Goal: Task Accomplishment & Management: Manage account settings

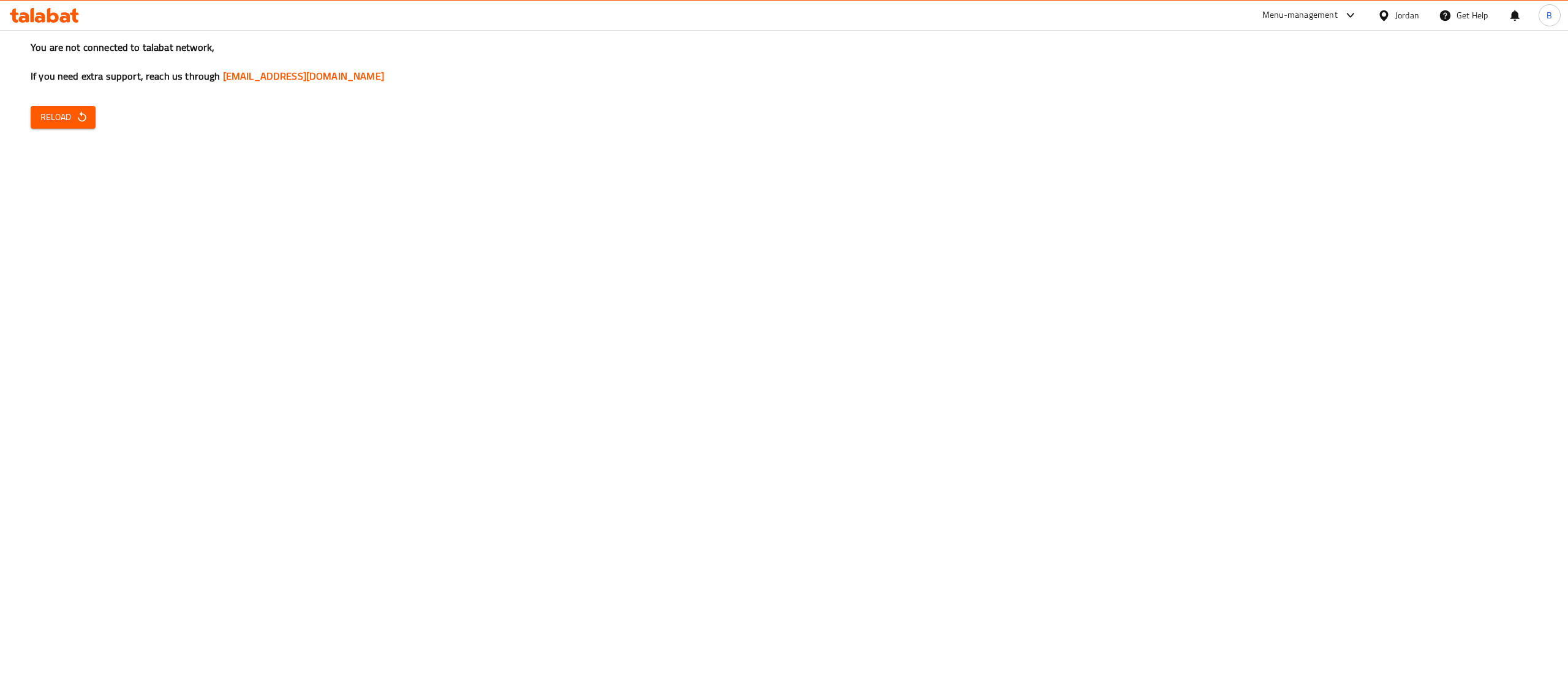
click at [69, 121] on span "Reload" at bounding box center [63, 117] width 45 height 15
click at [81, 122] on icon "button" at bounding box center [82, 116] width 13 height 13
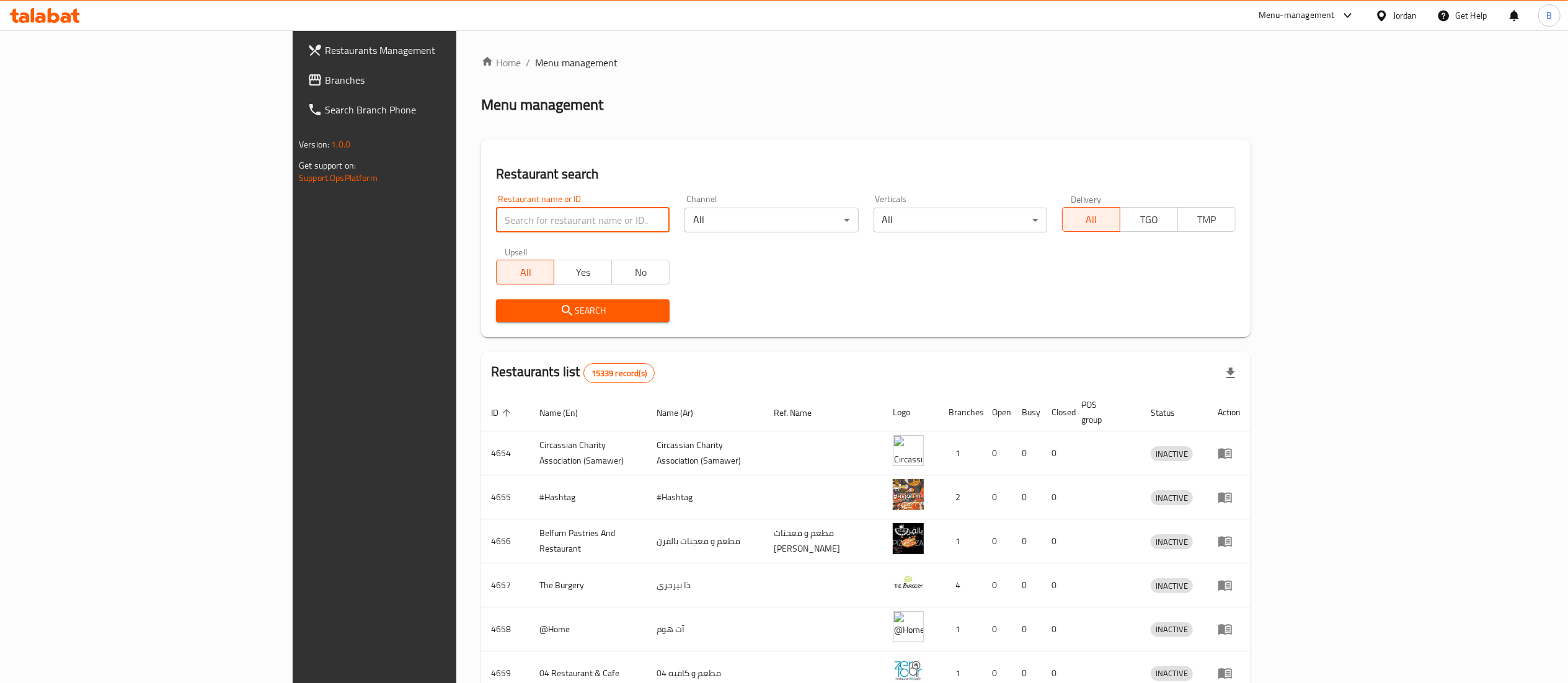
click at [496, 214] on input "search" at bounding box center [582, 219] width 174 height 25
paste input "775239"
type input "775239"
click button "Search" at bounding box center [582, 310] width 174 height 23
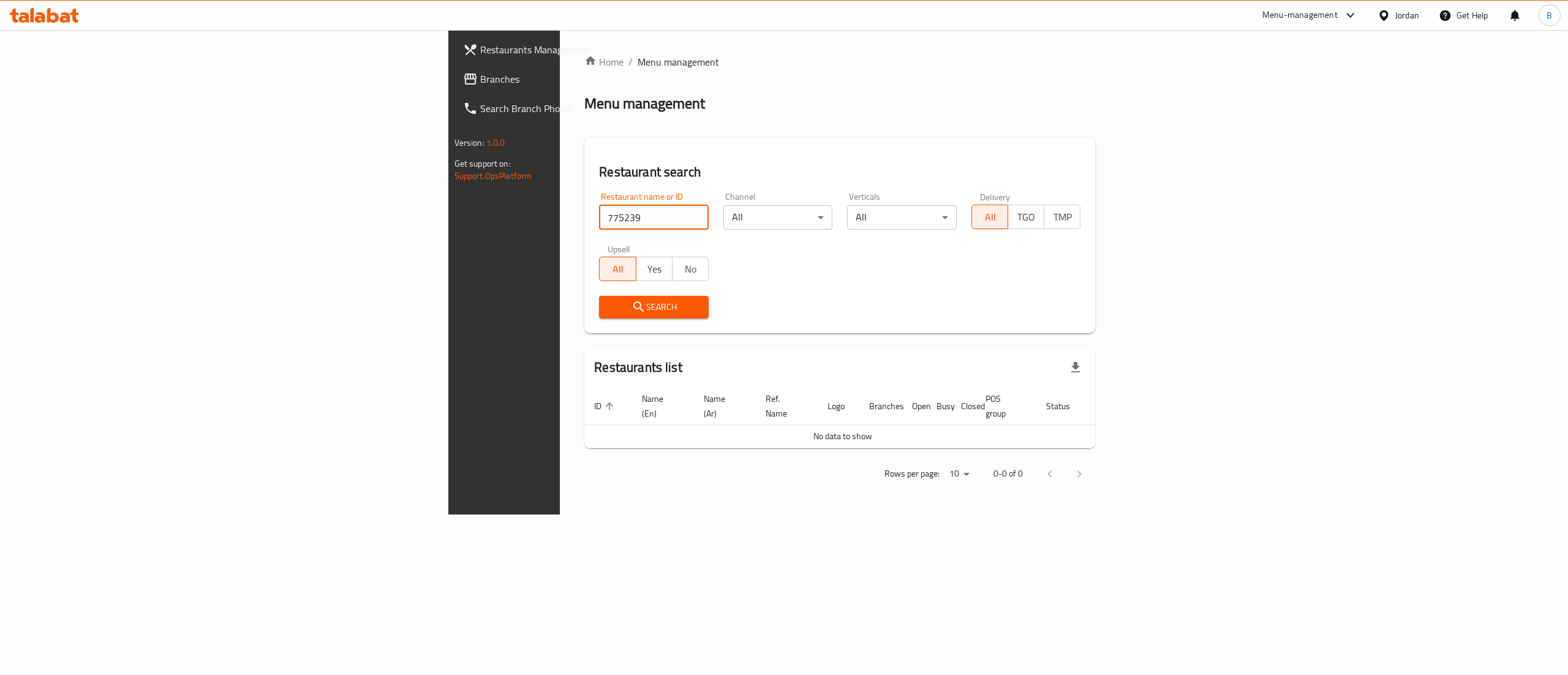
click at [481, 85] on span "Branches" at bounding box center [590, 80] width 220 height 15
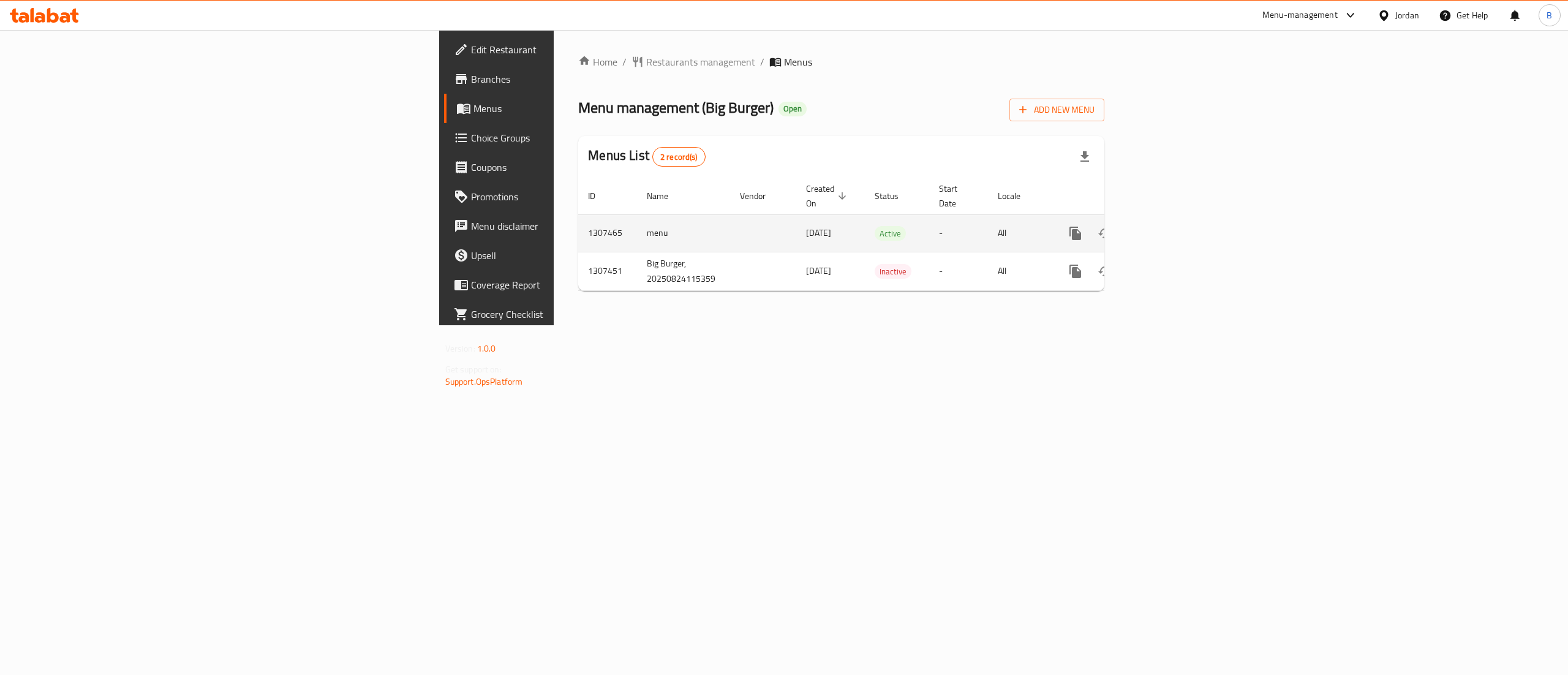
click at [1171, 226] on icon "enhanced table" at bounding box center [1164, 234] width 15 height 15
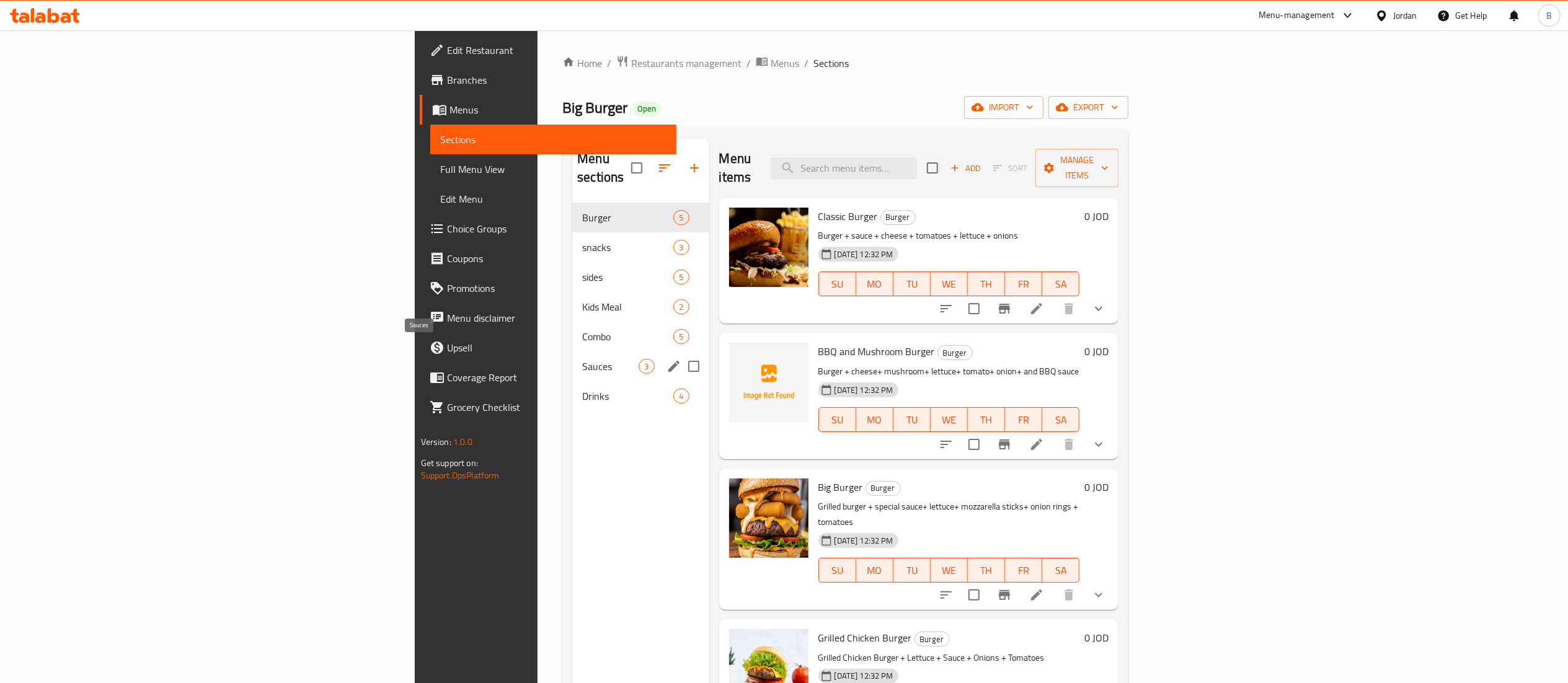
click at [582, 359] on span "Sauces" at bounding box center [610, 367] width 57 height 15
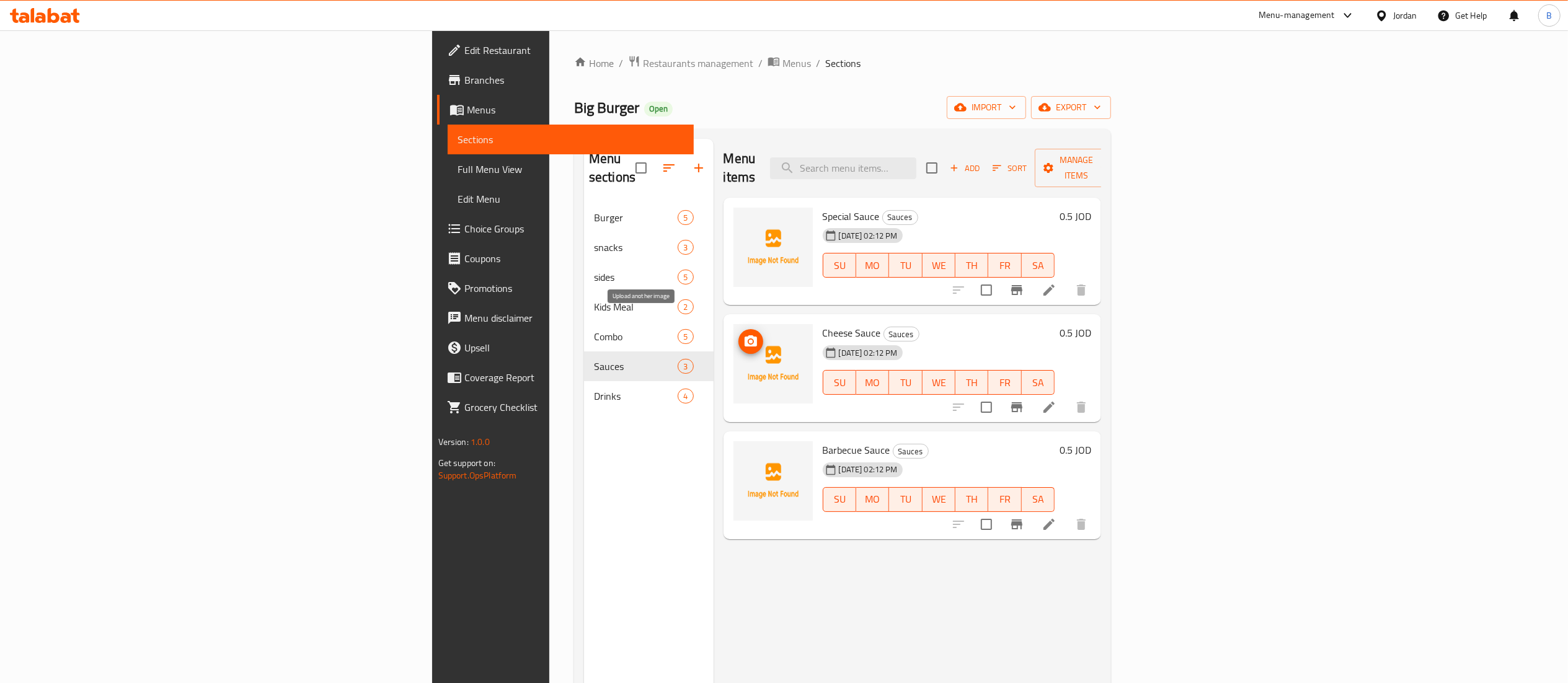
click at [745, 336] on icon "upload picture" at bounding box center [751, 341] width 13 height 11
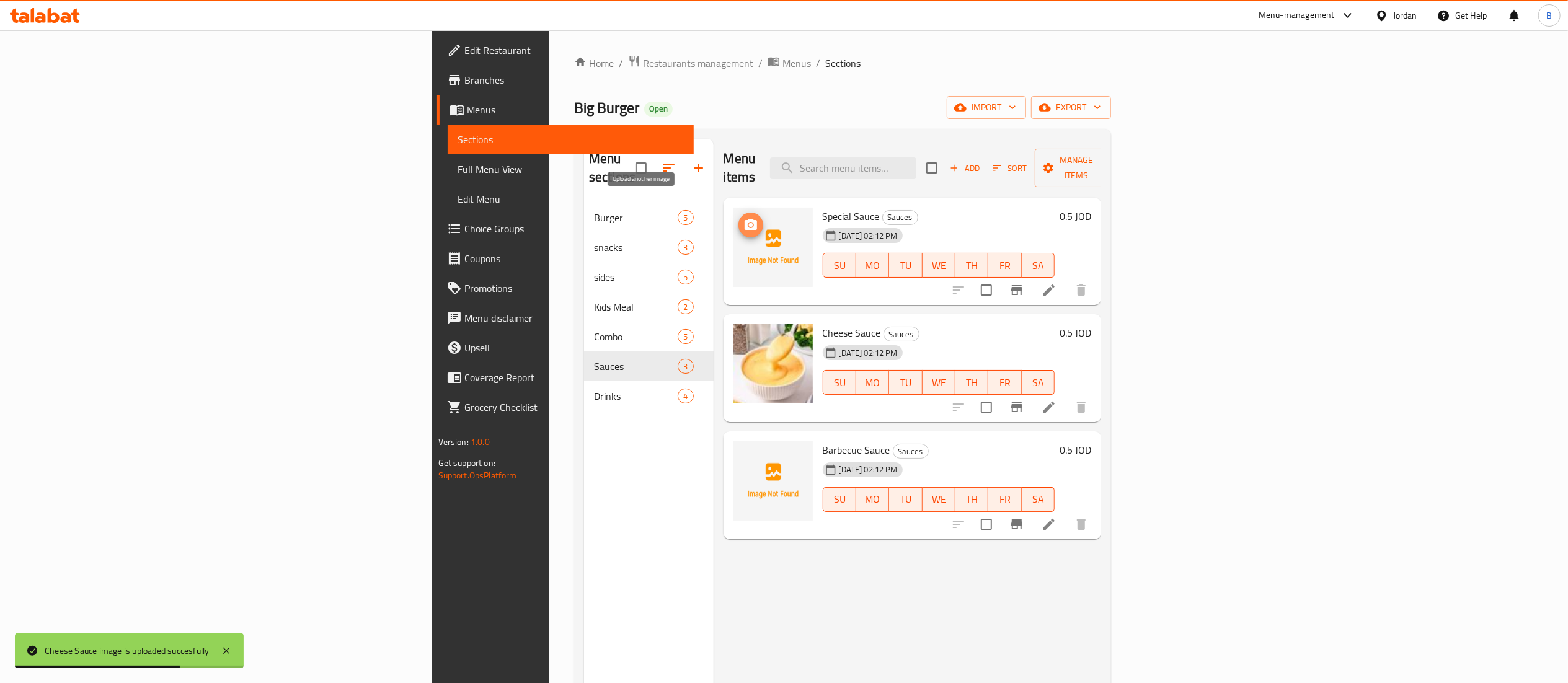
click at [745, 219] on icon "upload picture" at bounding box center [751, 224] width 13 height 11
click at [745, 453] on icon "upload picture" at bounding box center [751, 458] width 13 height 11
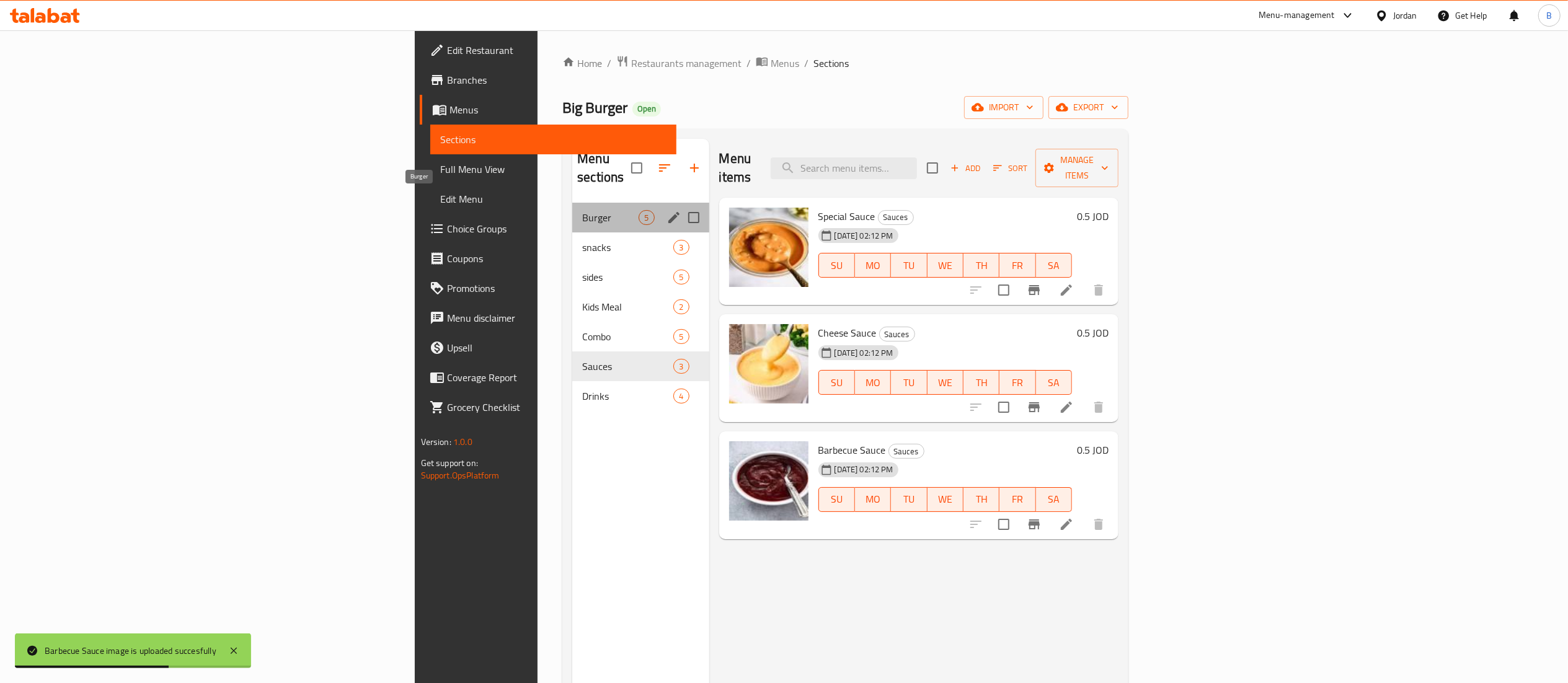
click at [582, 210] on span "Burger" at bounding box center [610, 218] width 57 height 15
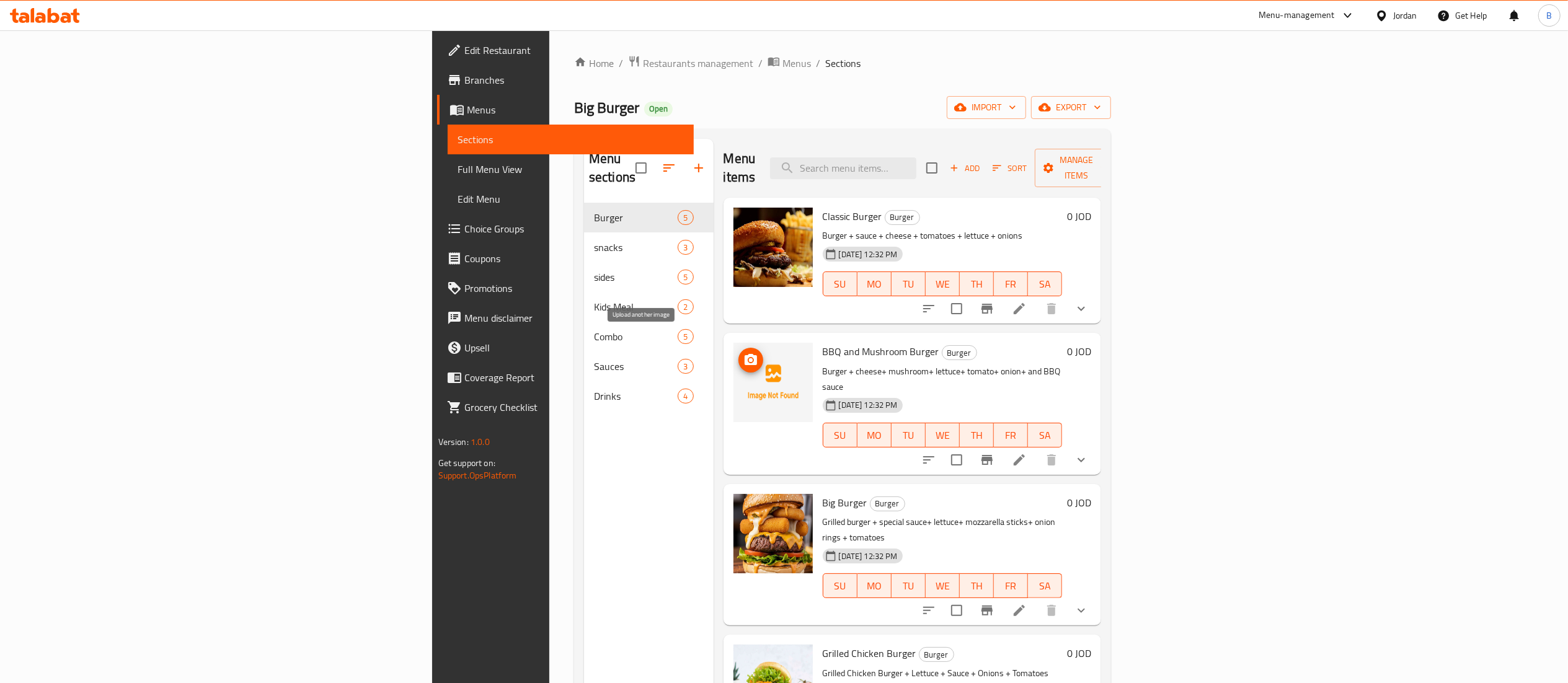
click at [745, 354] on icon "upload picture" at bounding box center [751, 359] width 13 height 11
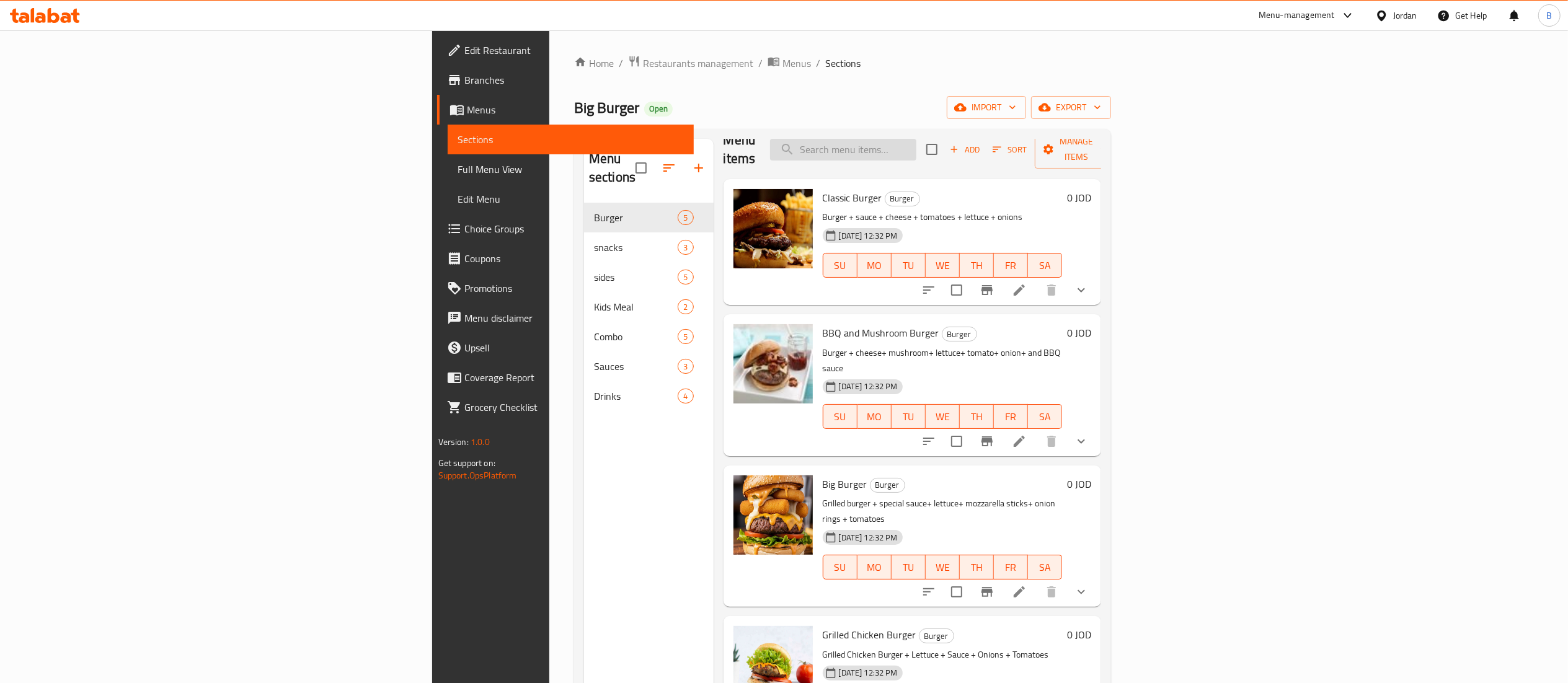
click at [1007, 161] on div "Menu items Add Sort Manage items Classic Burger Burger Burger + sauce + cheese …" at bounding box center [908, 480] width 388 height 683
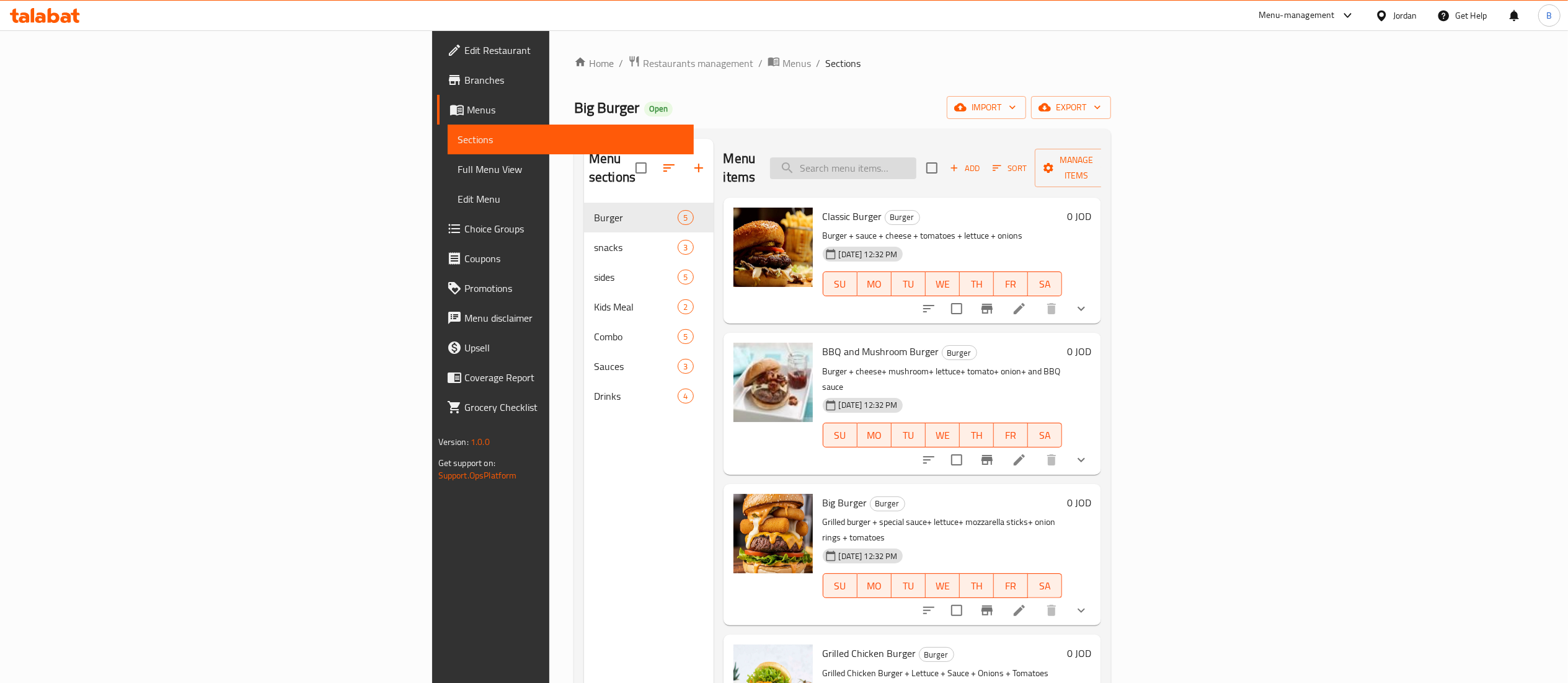
click at [916, 163] on input "search" at bounding box center [843, 169] width 147 height 22
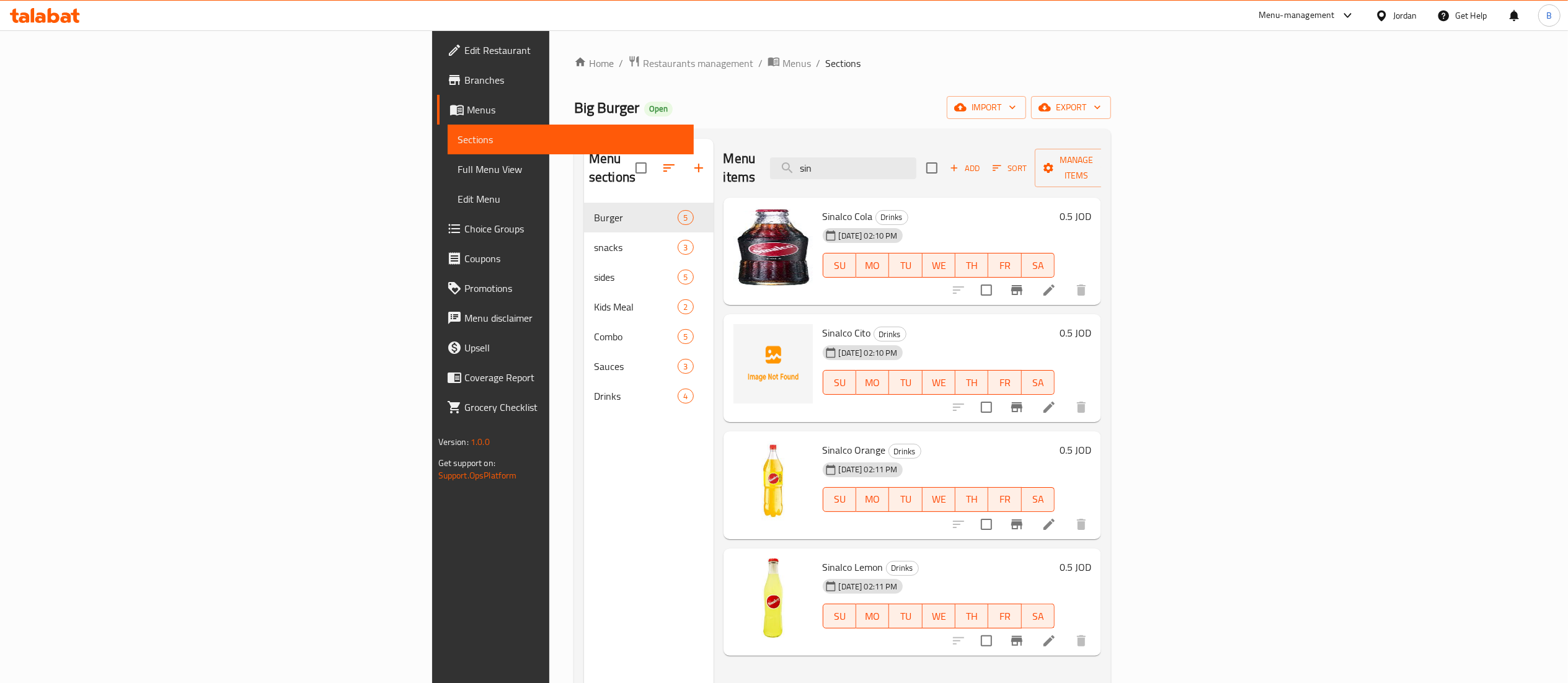
type input "sin"
click at [743, 334] on icon "upload picture" at bounding box center [751, 342] width 15 height 15
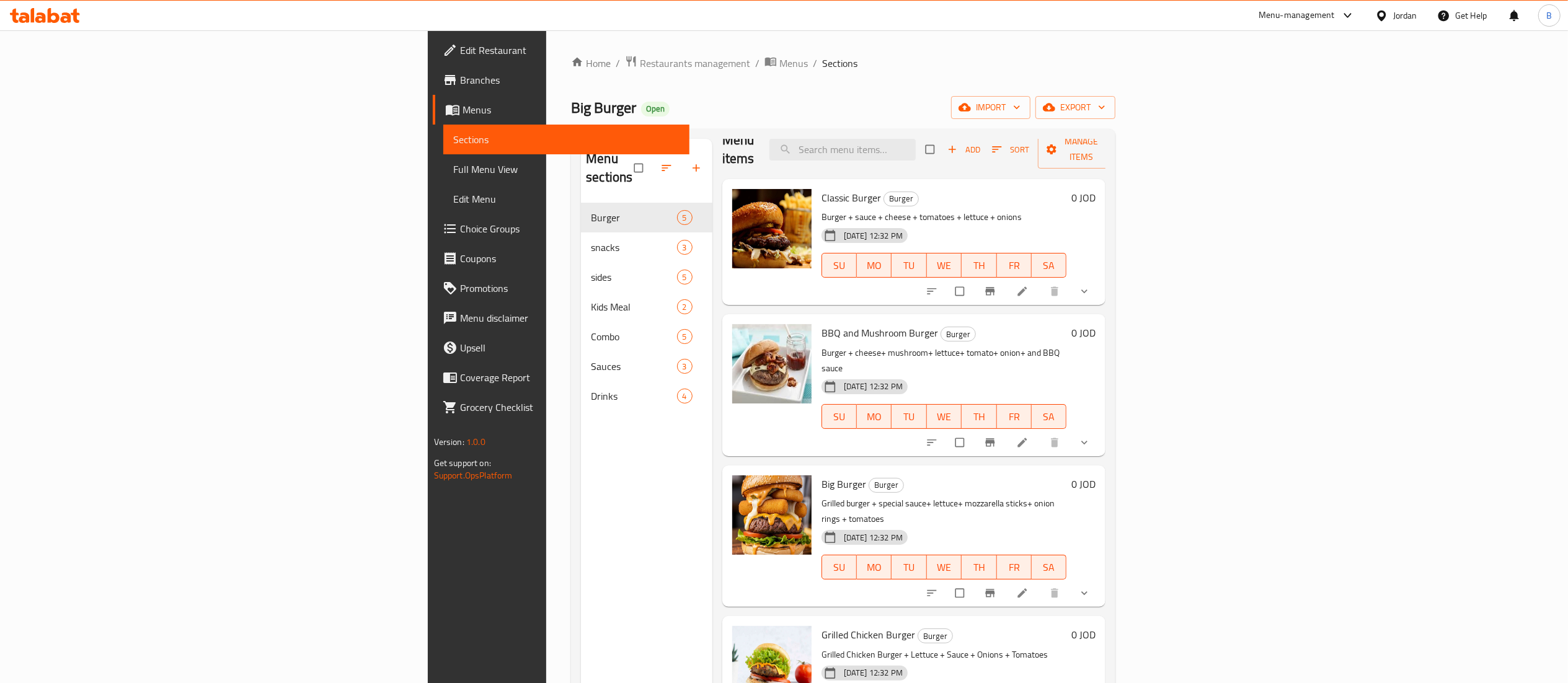
scroll to position [25, 0]
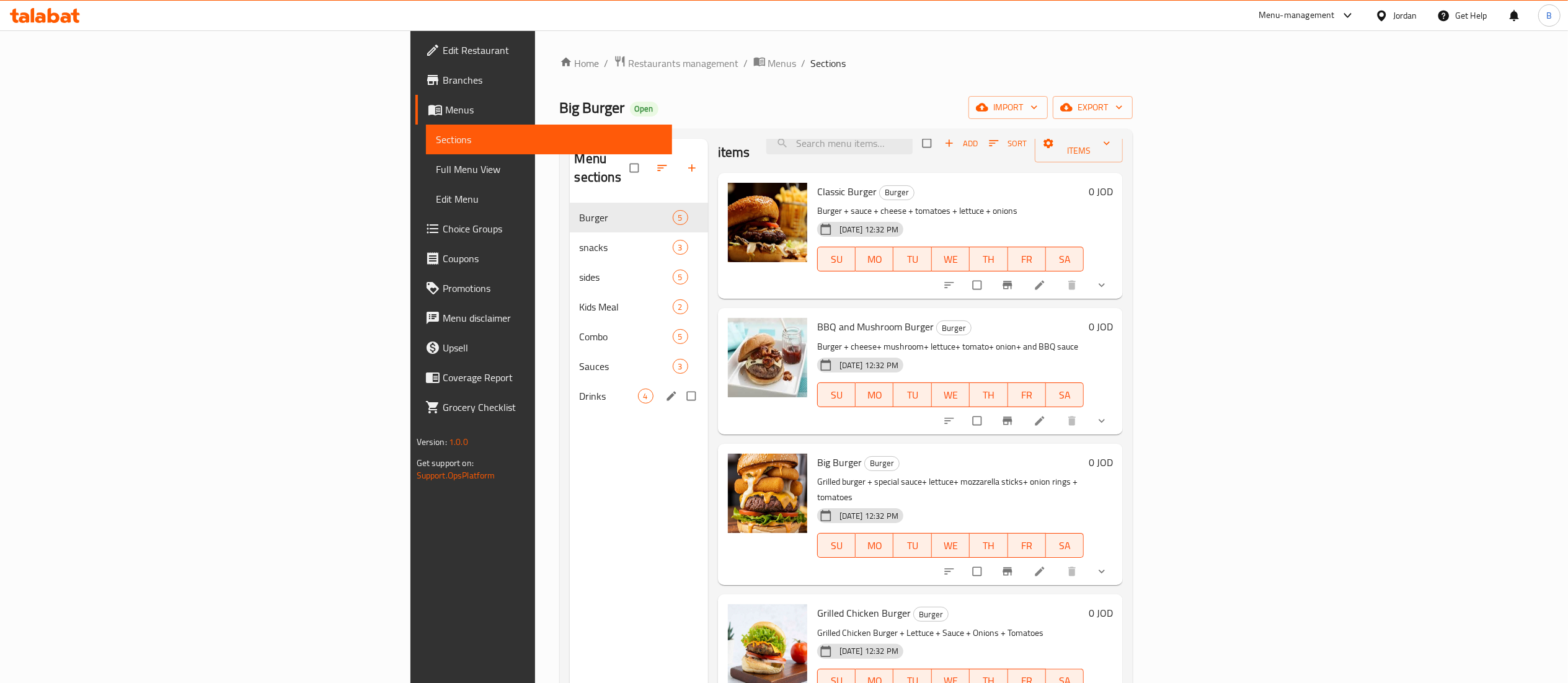
click at [570, 397] on nav "Burger 5 snacks 3 sides 5 Kids Meal 2 Combo 5 Sauces 3 Drinks 4" at bounding box center [638, 307] width 138 height 219
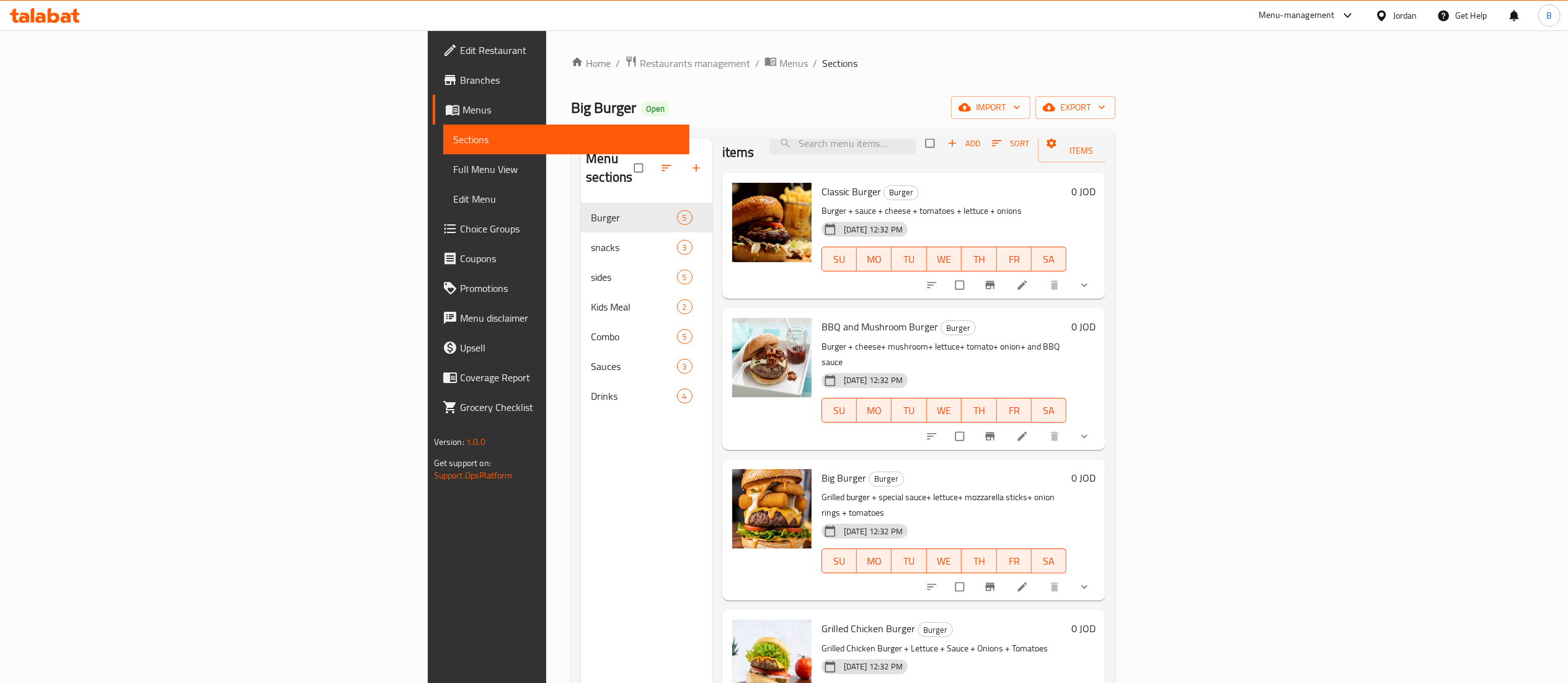
click at [591, 389] on span "Drinks" at bounding box center [633, 397] width 86 height 15
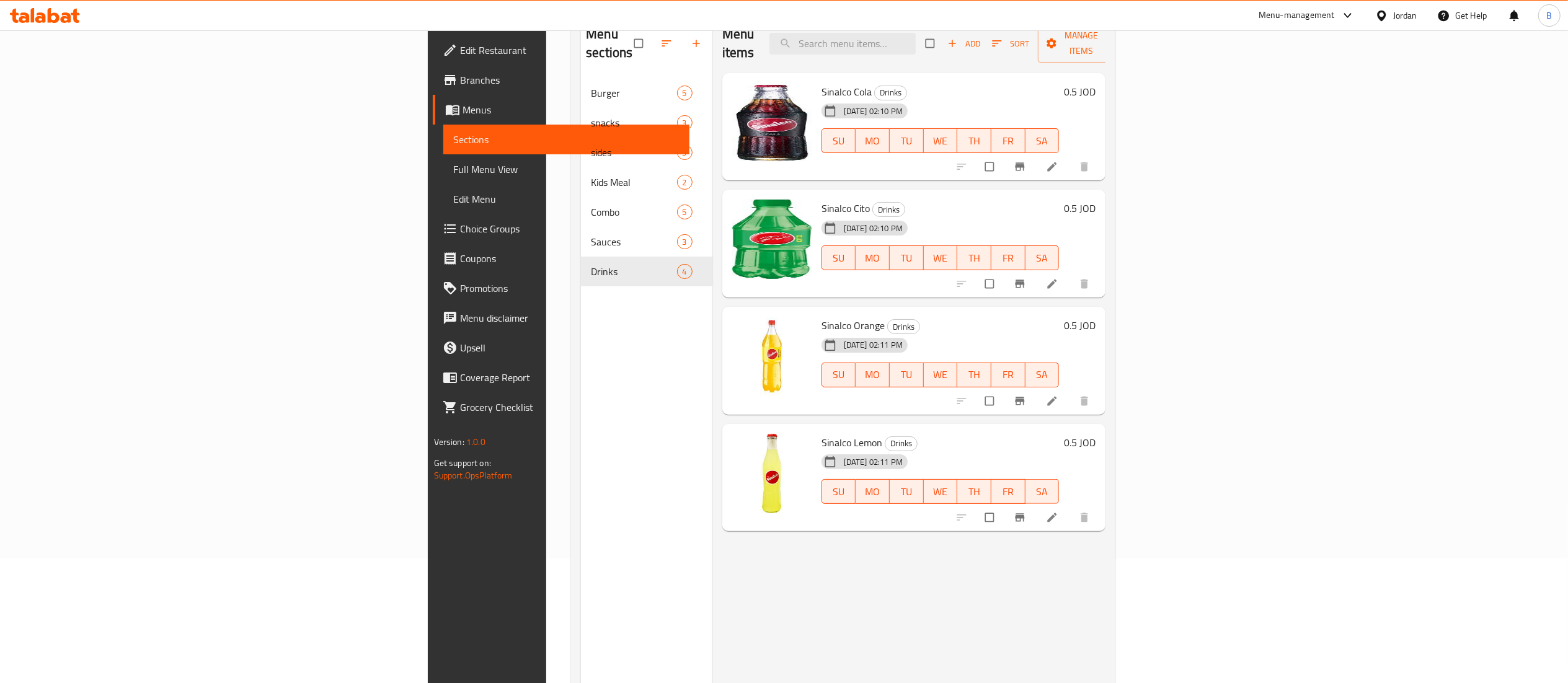
scroll to position [175, 0]
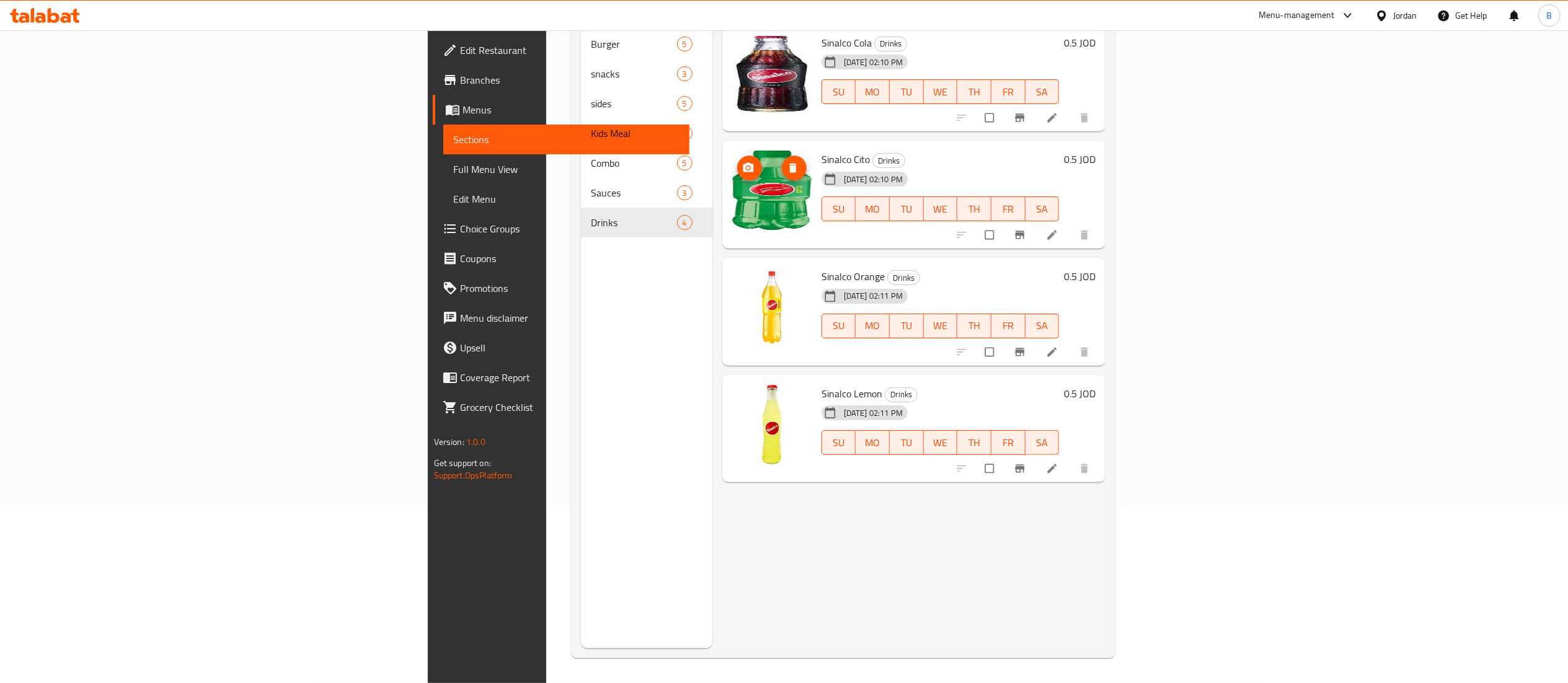
click at [742, 163] on icon "upload picture" at bounding box center [748, 167] width 10 height 9
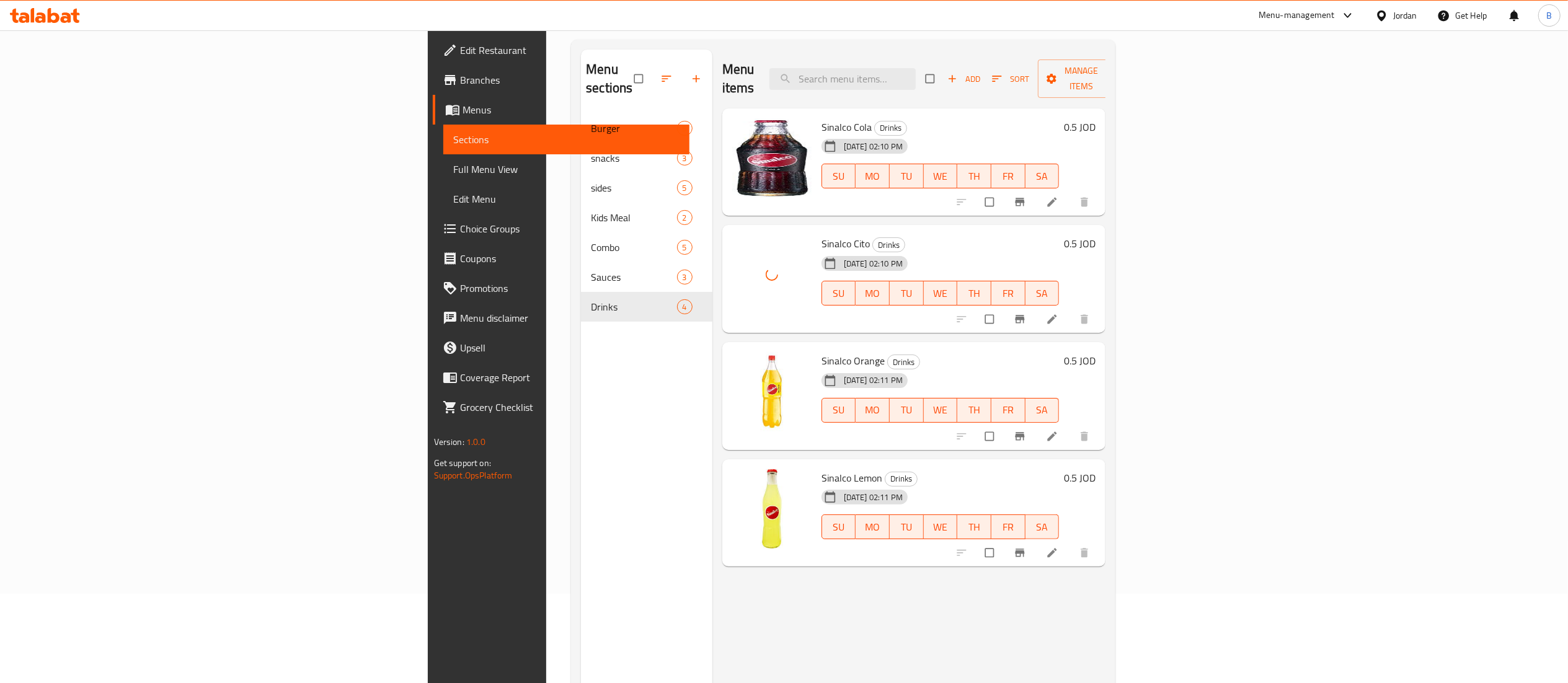
scroll to position [50, 0]
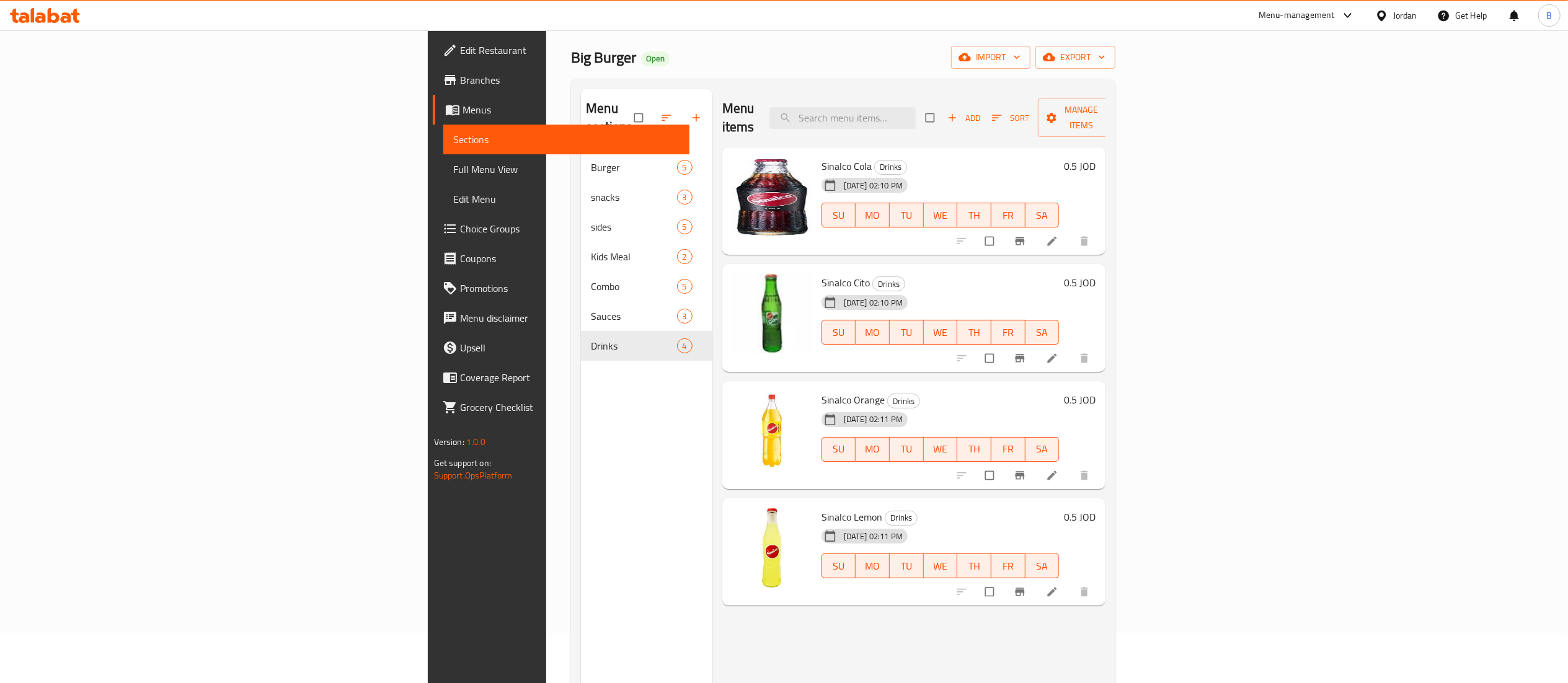
click at [36, 17] on icon at bounding box center [45, 16] width 70 height 15
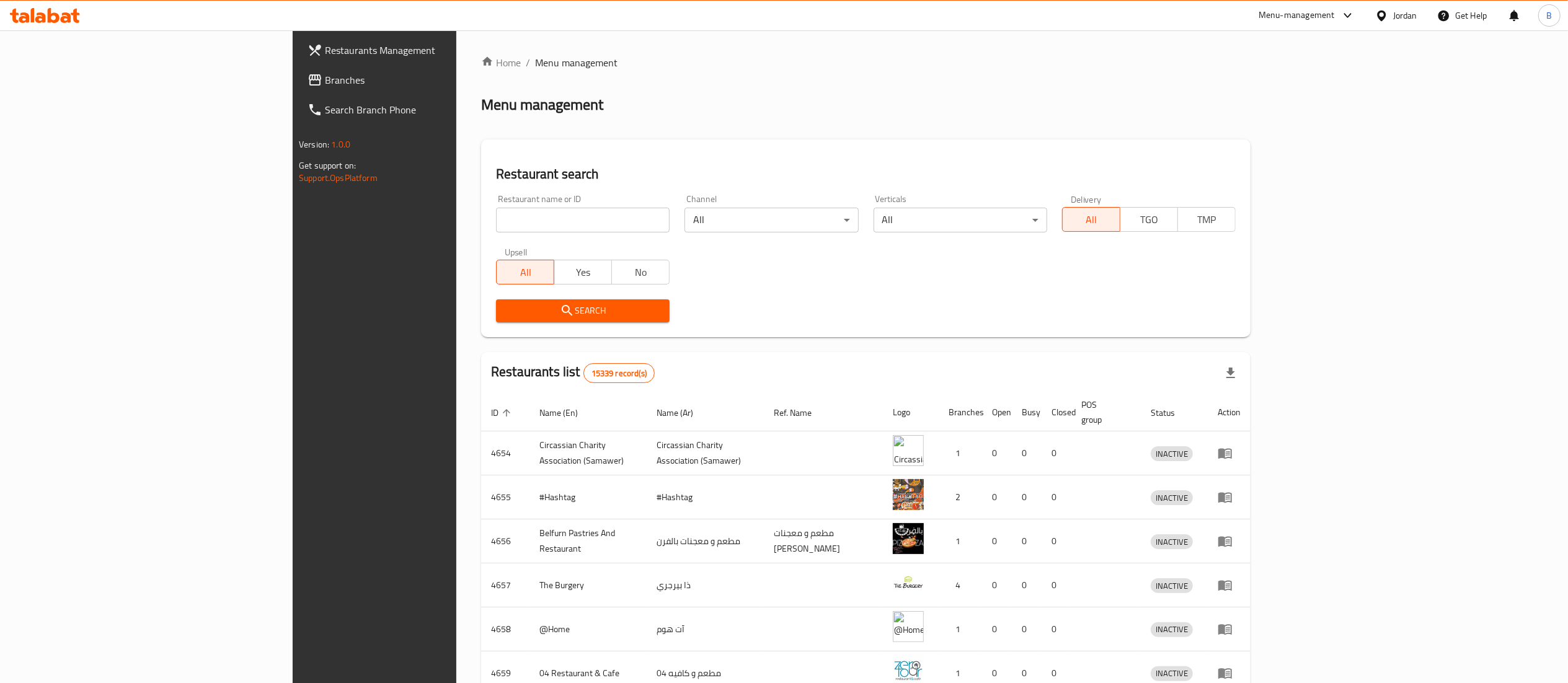
click at [496, 222] on input "search" at bounding box center [582, 219] width 174 height 25
paste input "7865"
type input "7865"
click button "Search" at bounding box center [582, 310] width 174 height 23
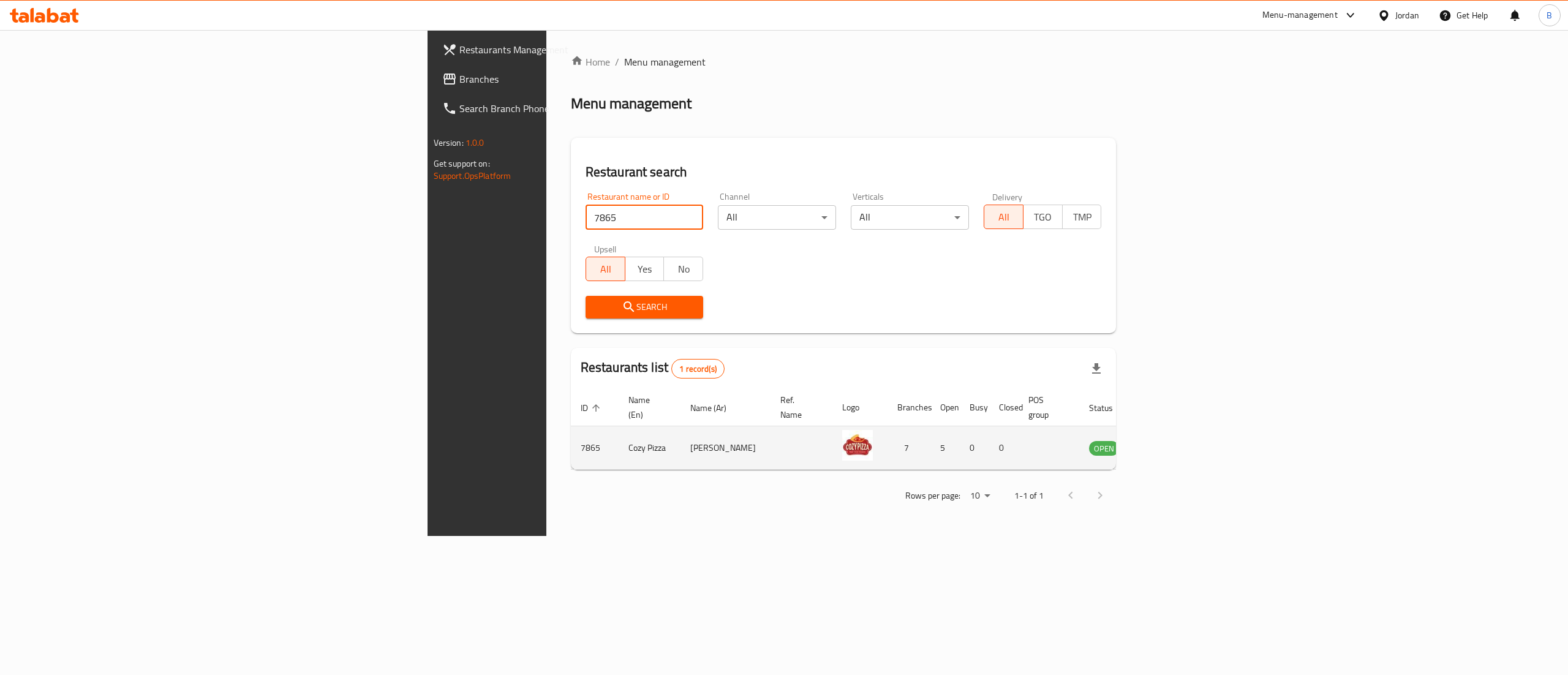
click at [1168, 441] on icon "enhanced table" at bounding box center [1161, 448] width 15 height 15
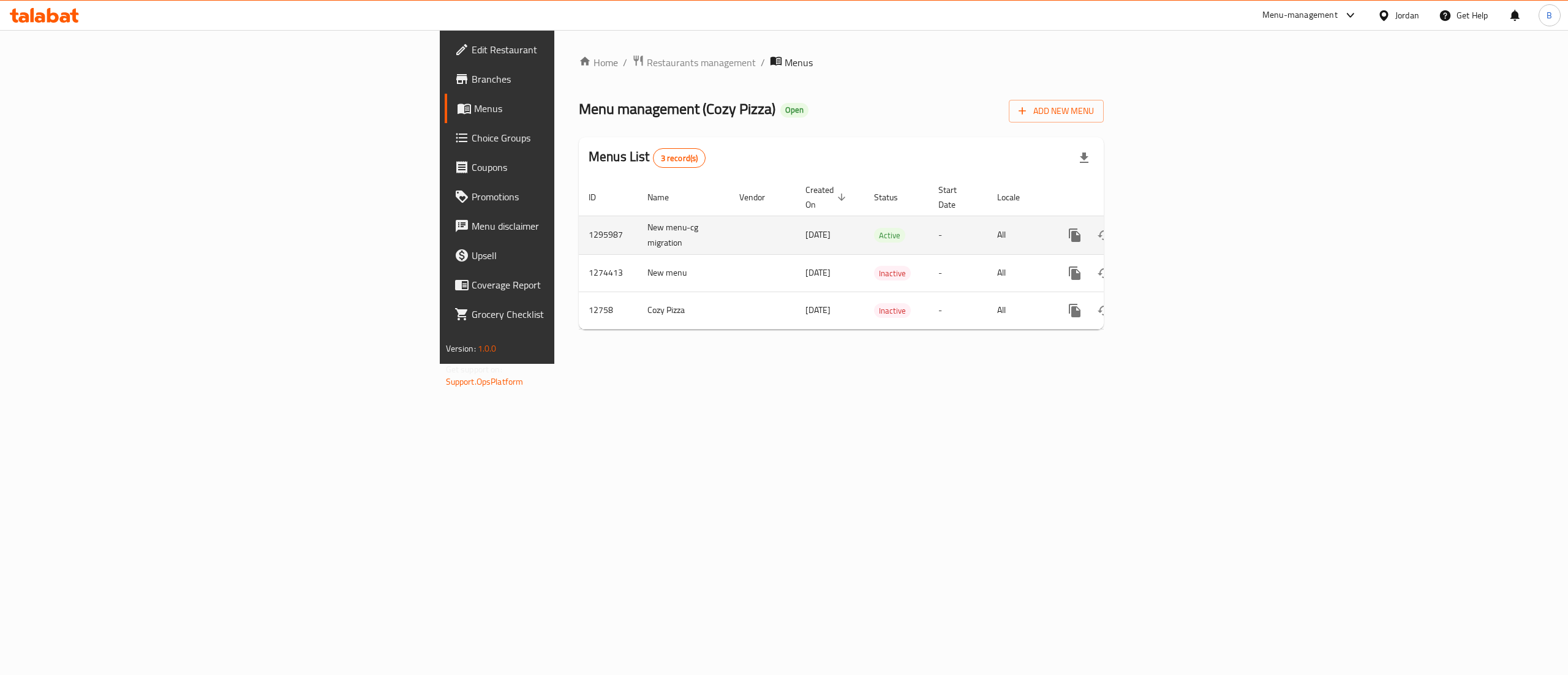
click at [1170, 228] on icon "enhanced table" at bounding box center [1163, 235] width 15 height 15
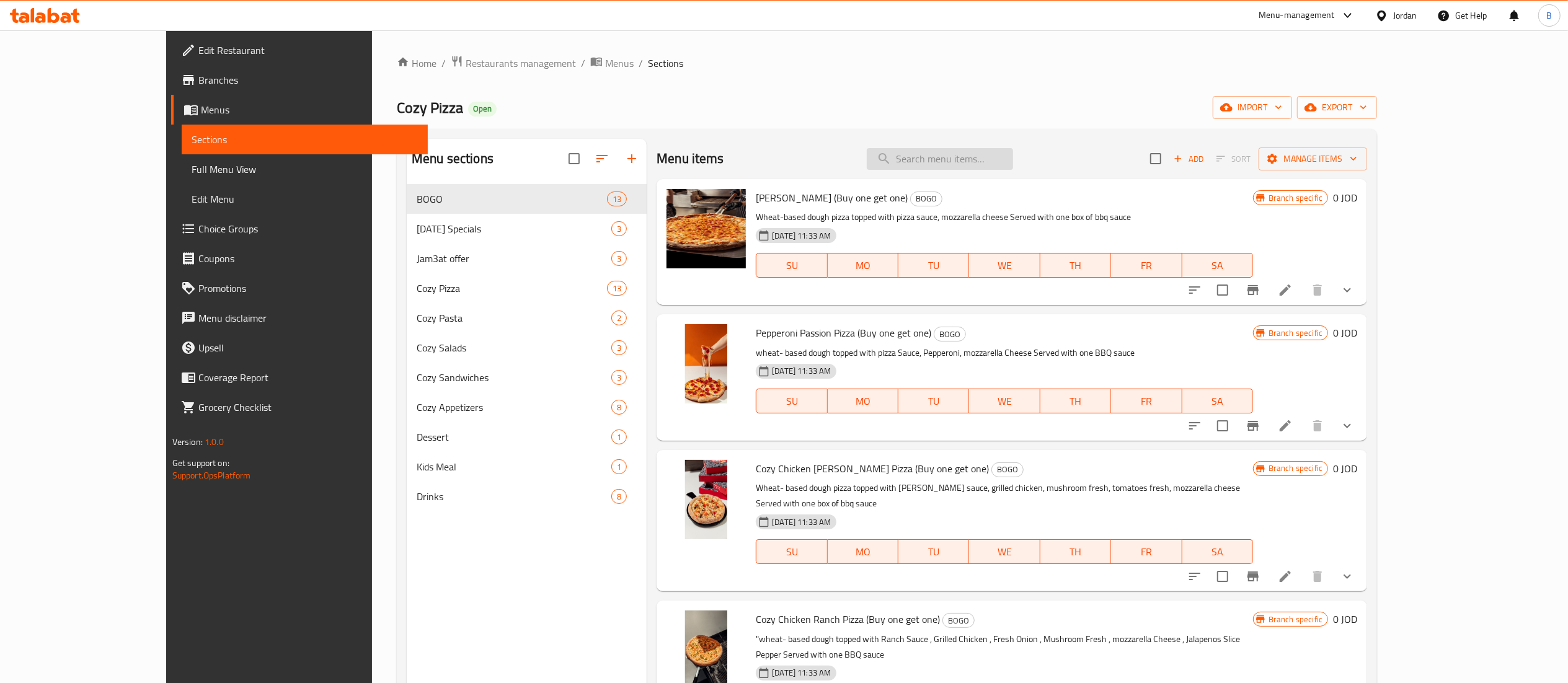
click at [994, 169] on input "search" at bounding box center [940, 159] width 147 height 22
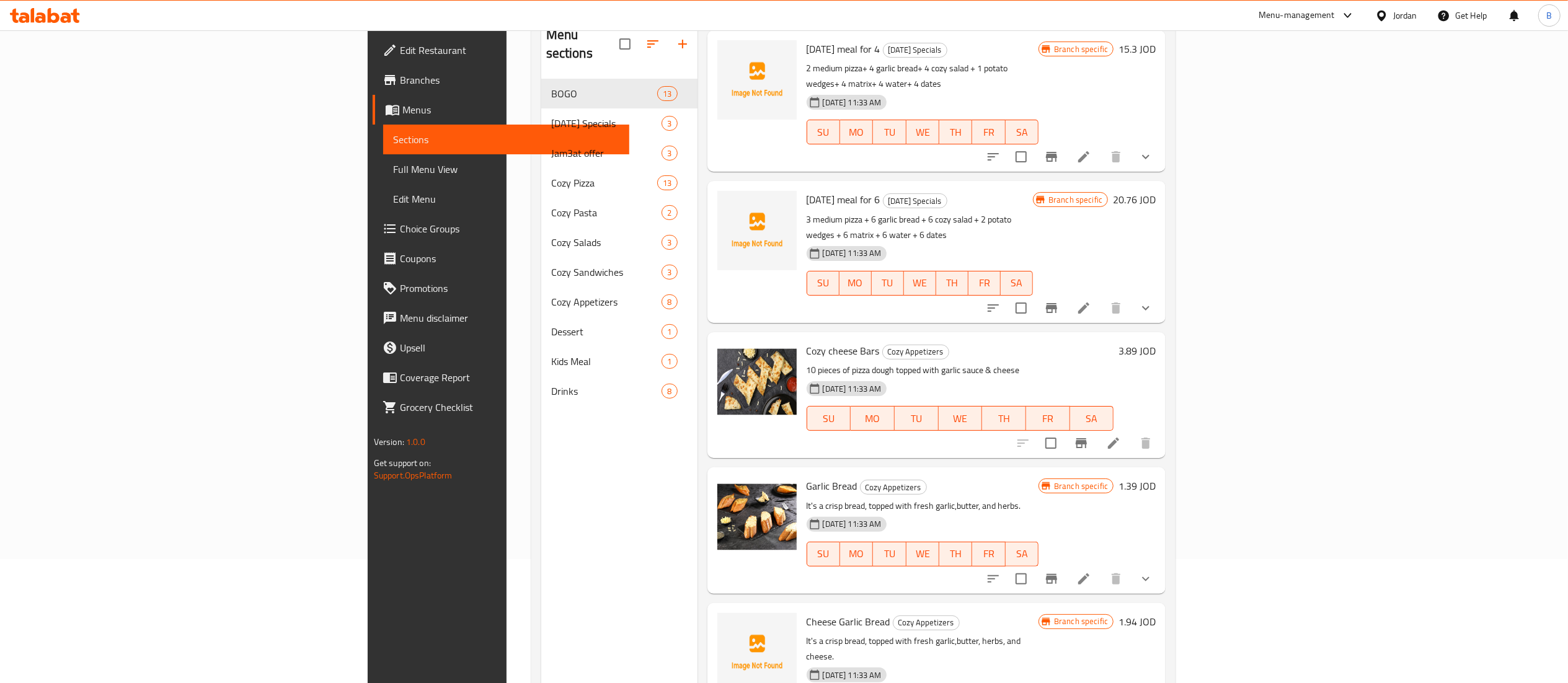
scroll to position [175, 0]
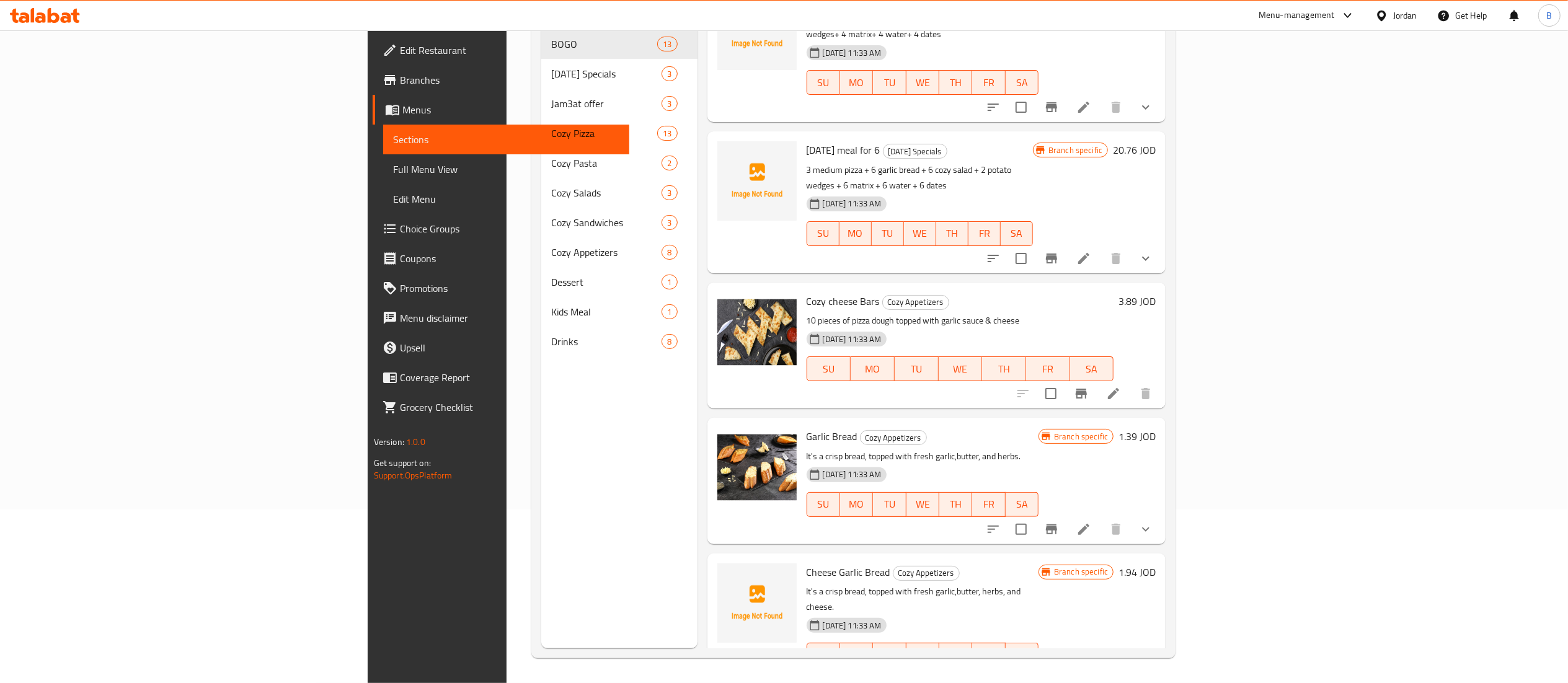
click at [1066, 514] on button "Branch-specific-item" at bounding box center [1051, 529] width 30 height 30
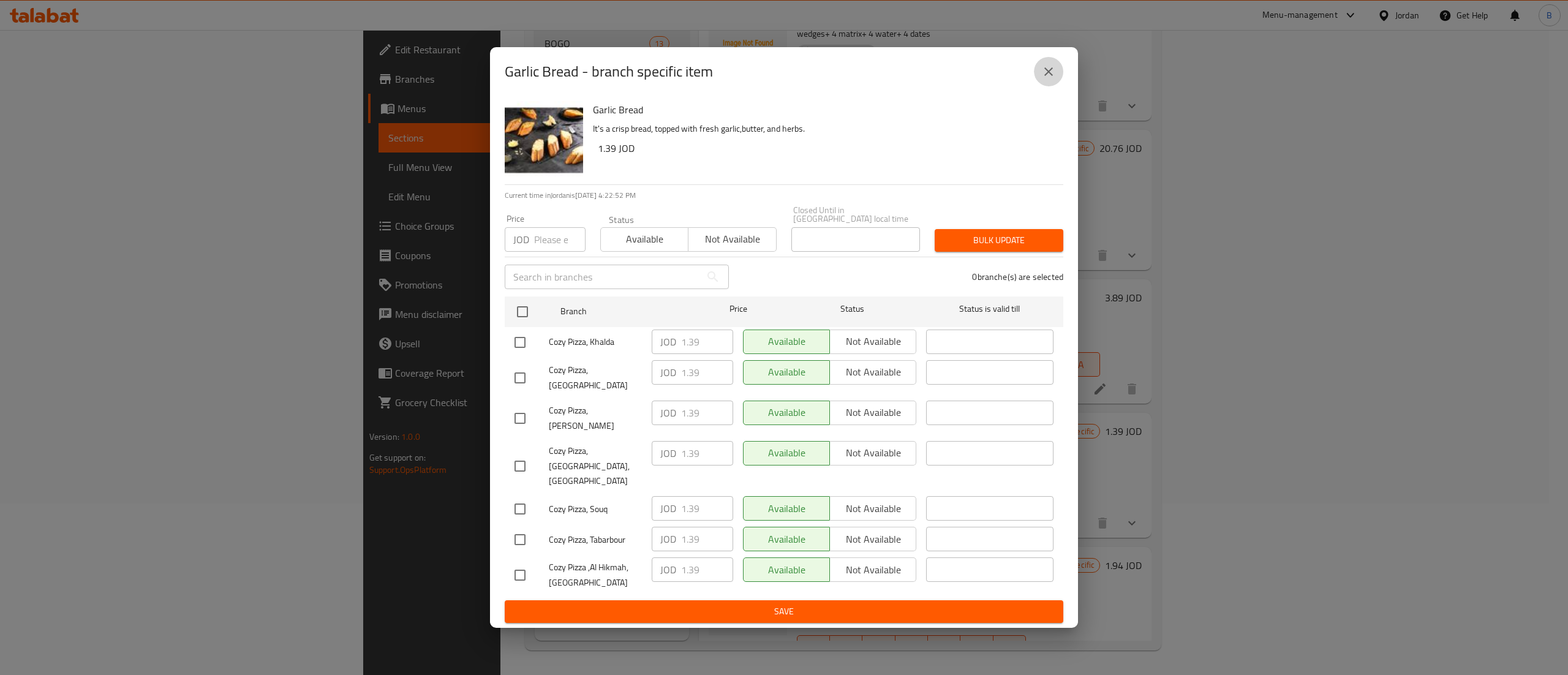
click at [1053, 79] on icon "close" at bounding box center [1049, 72] width 15 height 15
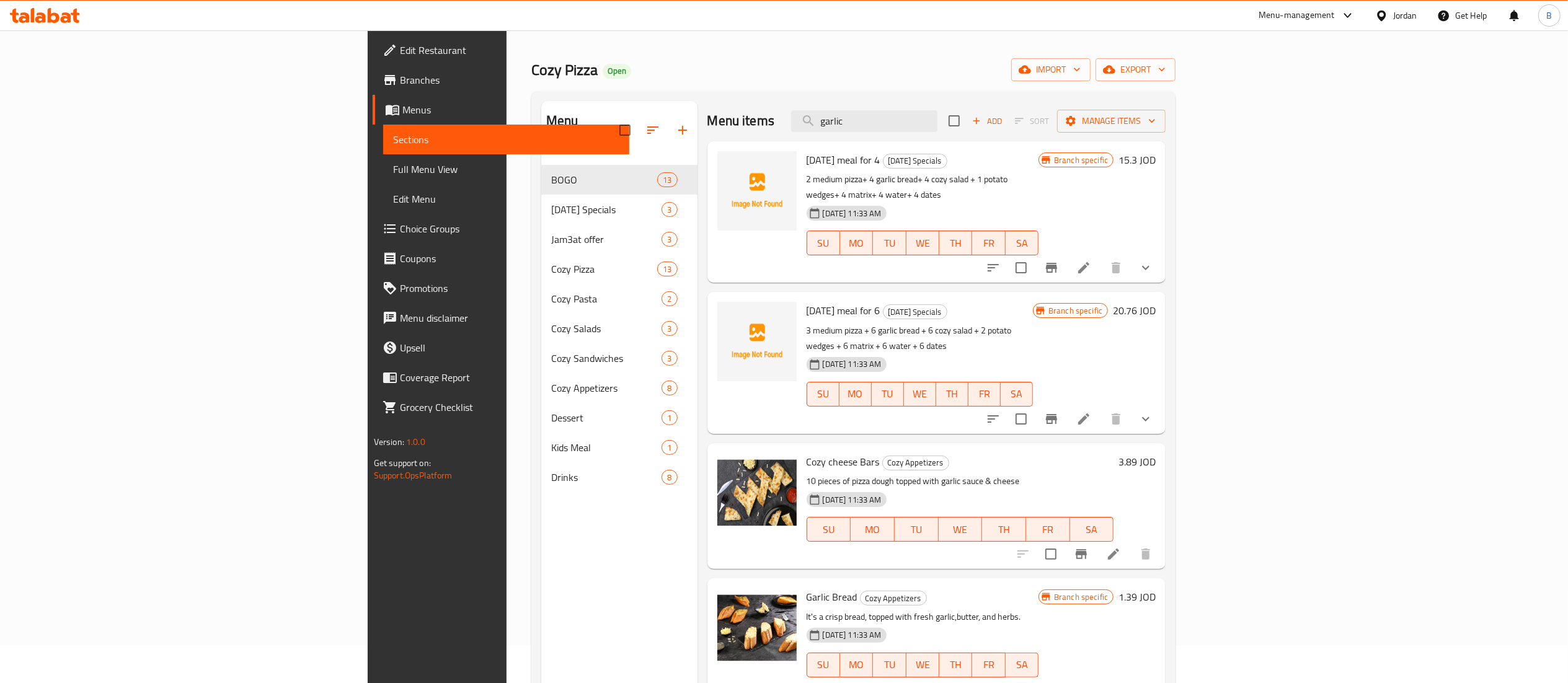
scroll to position [0, 0]
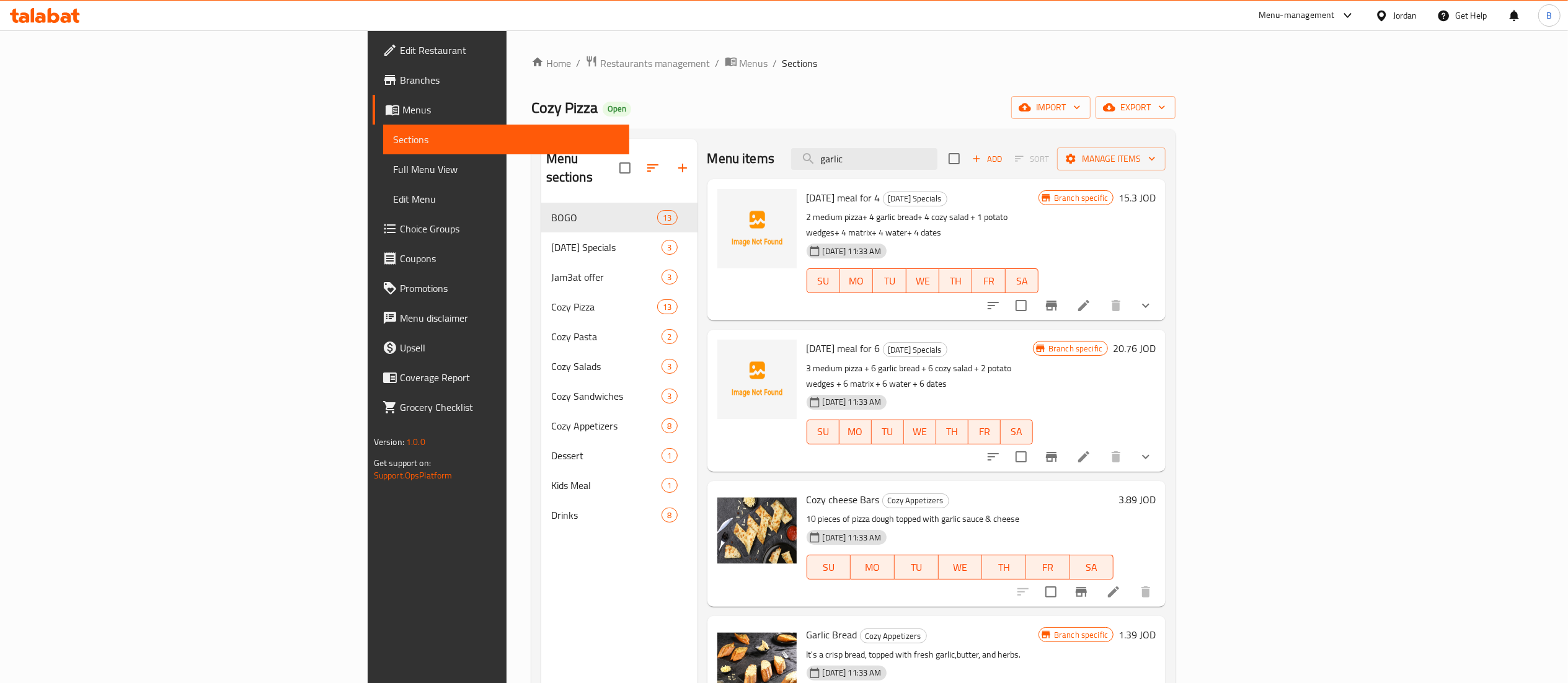
drag, startPoint x: 996, startPoint y: 163, endPoint x: 378, endPoint y: 191, distance: 618.6
click at [708, 164] on div "Menu items garlic Add Sort Manage items" at bounding box center [937, 159] width 459 height 41
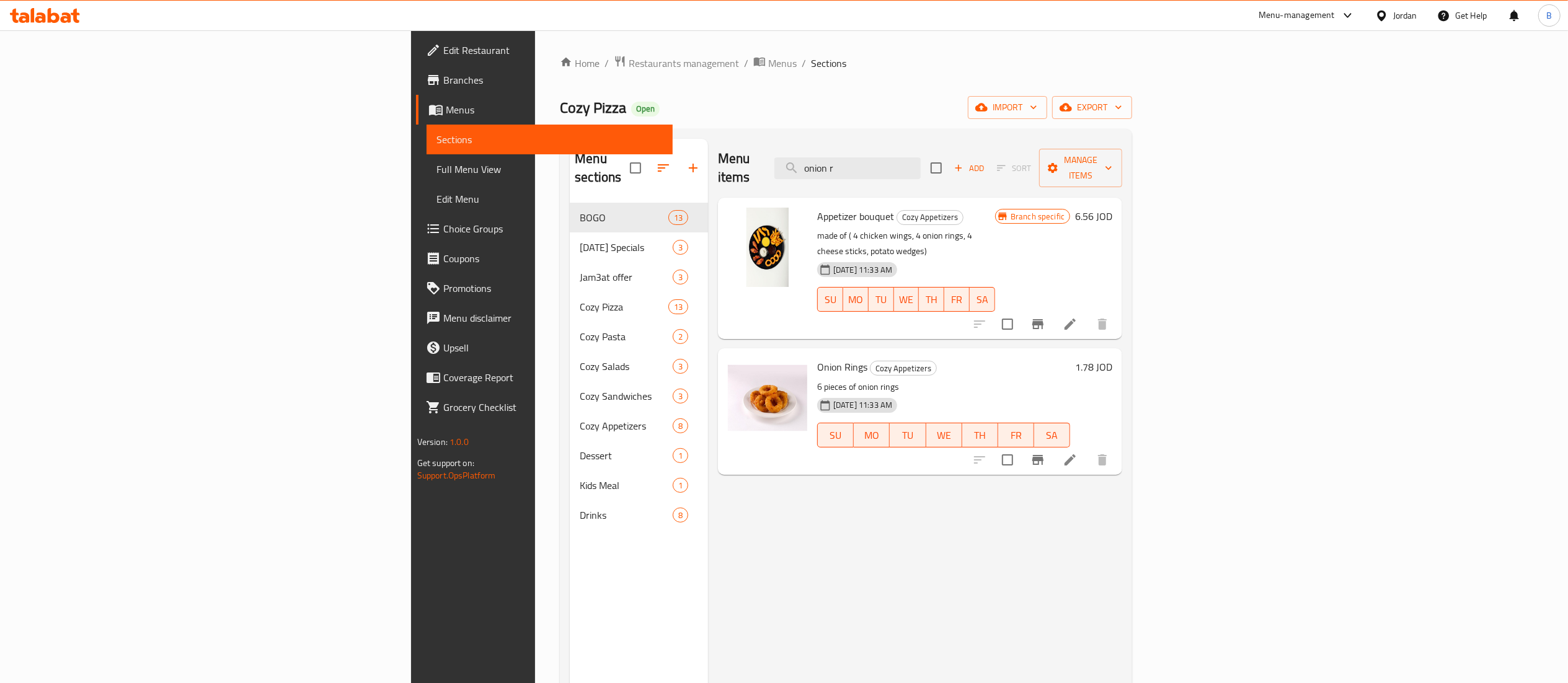
drag, startPoint x: 1007, startPoint y: 163, endPoint x: 775, endPoint y: 133, distance: 233.9
click at [803, 134] on div "Menu sections BOGO 13 Ramadan Specials 3 Jam3at offer 3 Cozy Pizza 13 Cozy Past…" at bounding box center [846, 480] width 572 height 703
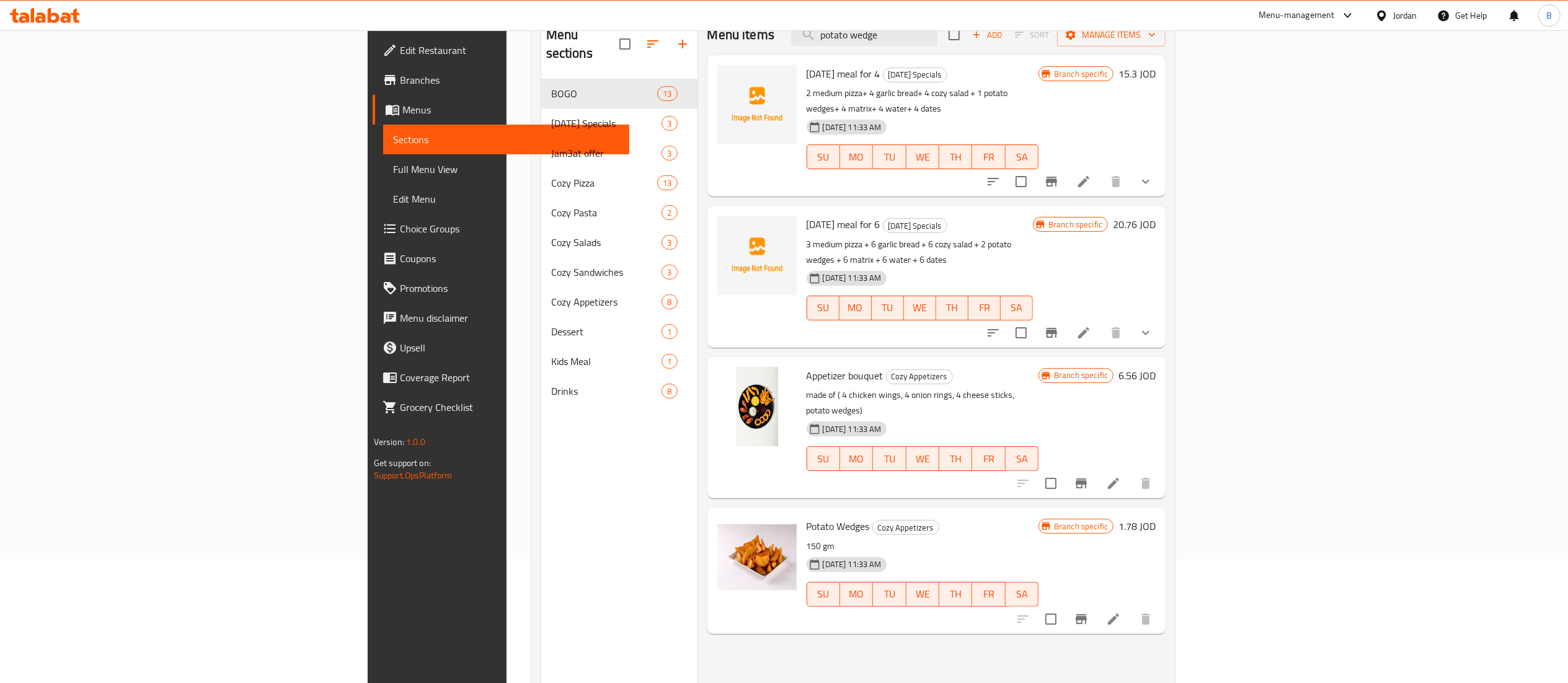
scroll to position [175, 0]
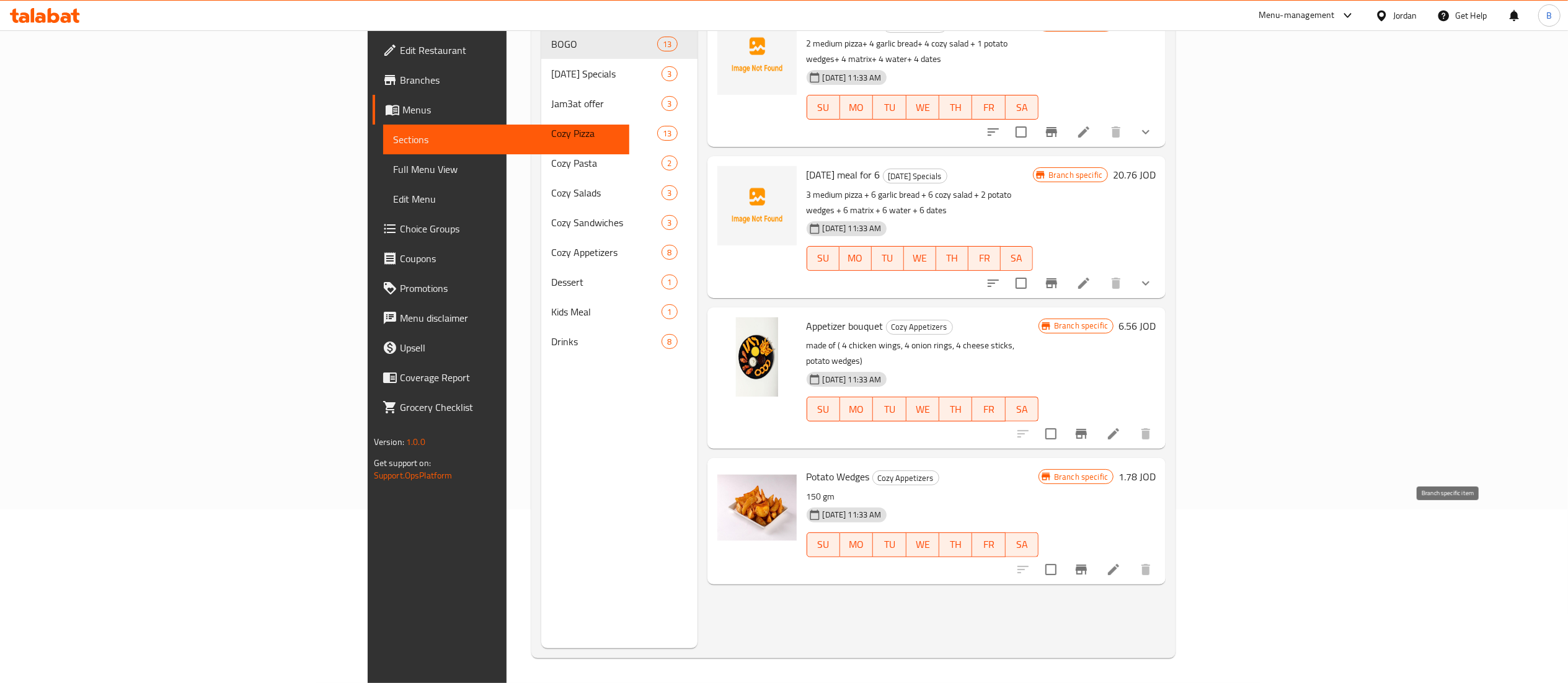
click at [1089, 563] on icon "Branch-specific-item" at bounding box center [1081, 570] width 15 height 15
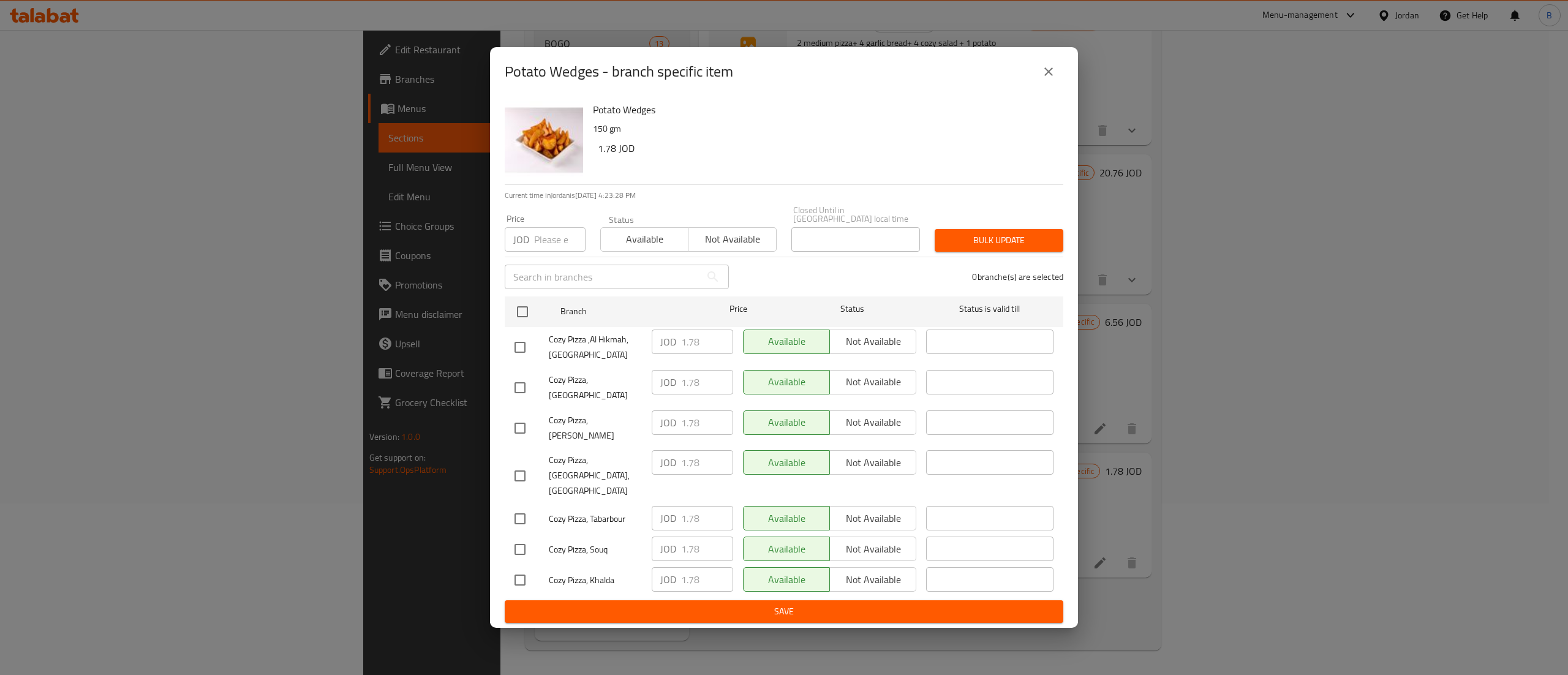
click at [1049, 76] on icon "close" at bounding box center [1048, 71] width 8 height 8
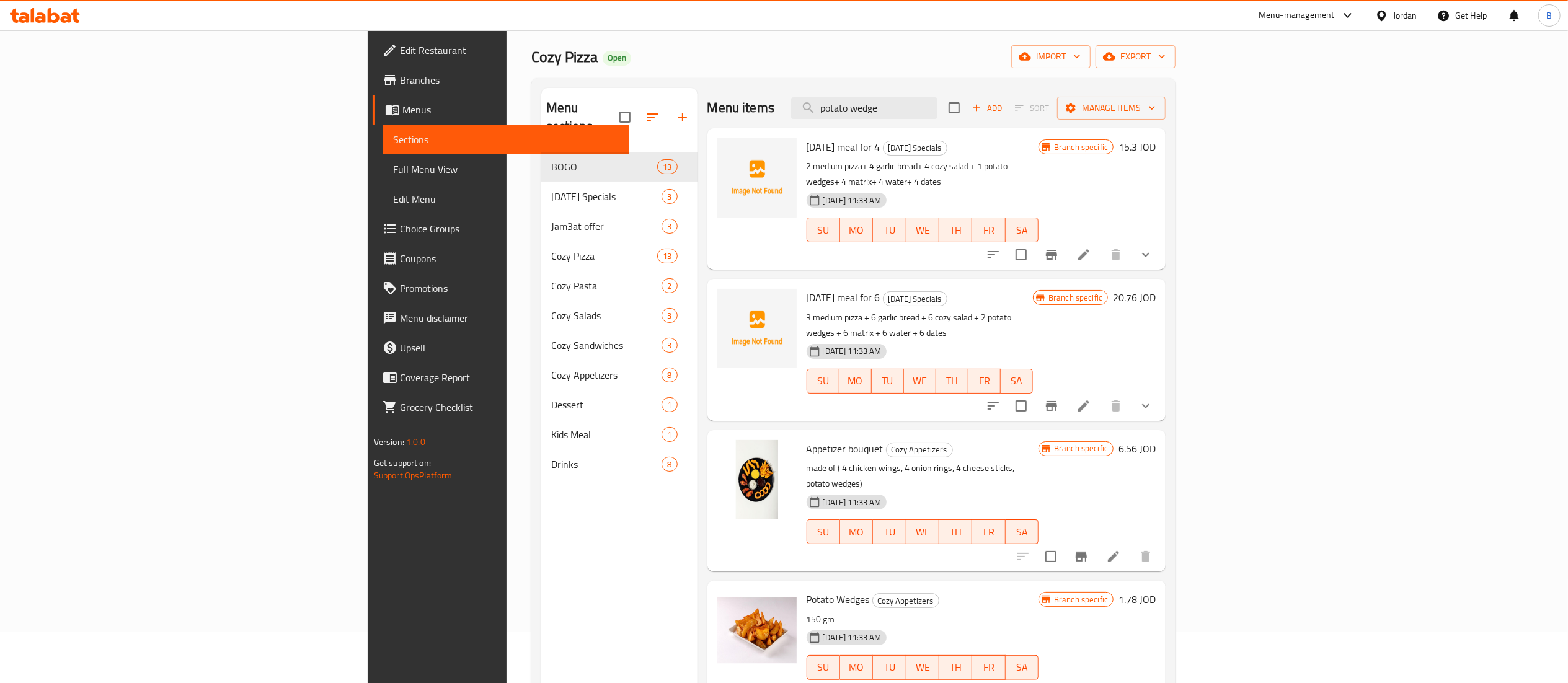
scroll to position [0, 0]
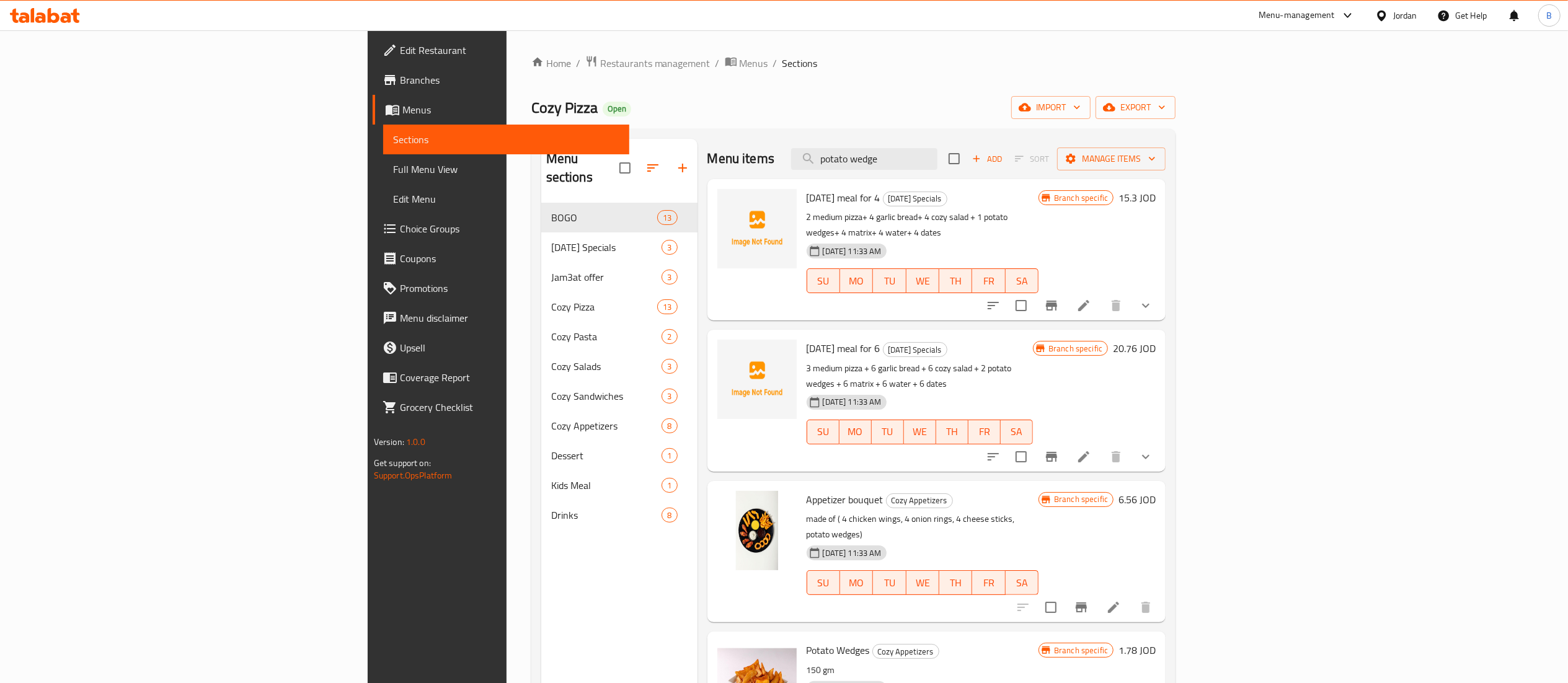
drag, startPoint x: 1031, startPoint y: 168, endPoint x: 640, endPoint y: 129, distance: 392.9
click at [826, 137] on div "Menu sections BOGO 13 Ramadan Specials 3 Jam3at offer 3 Cozy Pizza 13 Cozy Past…" at bounding box center [854, 480] width 645 height 703
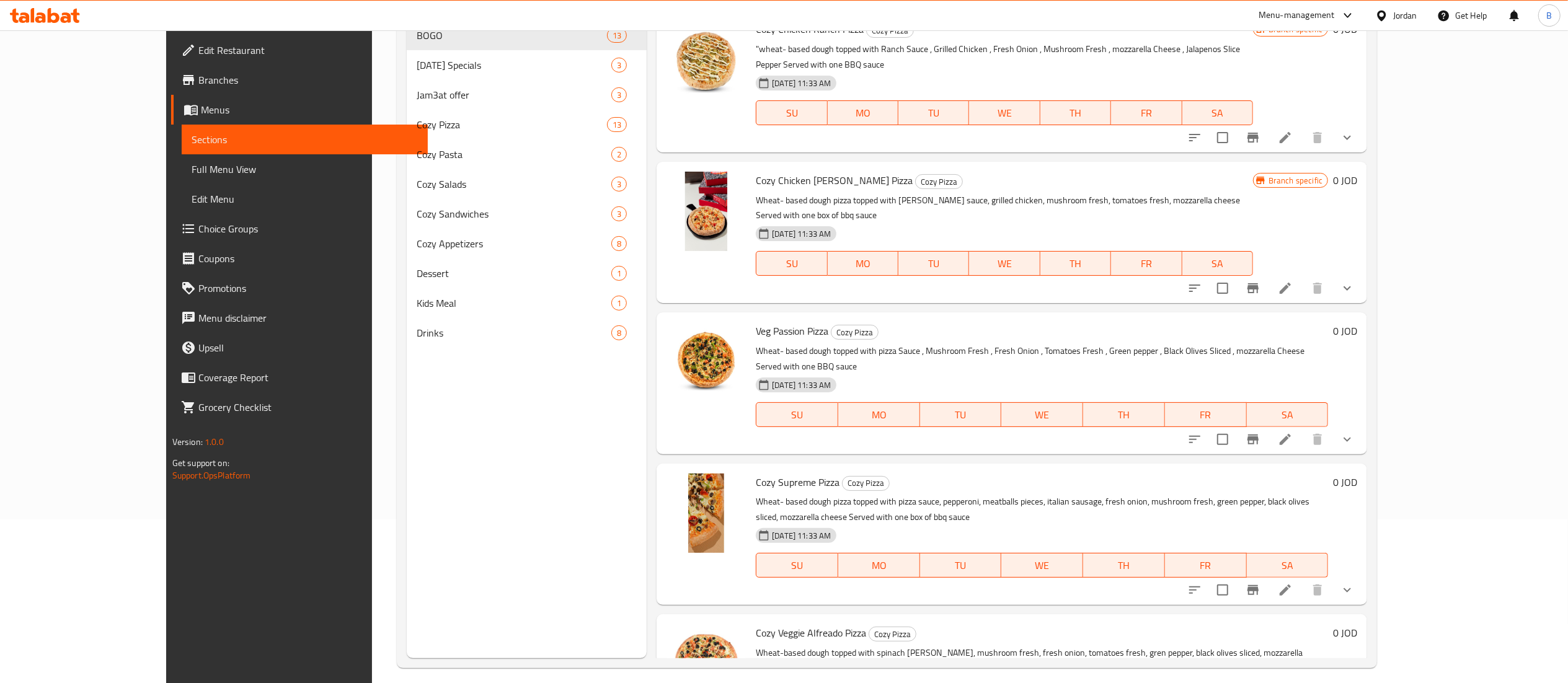
scroll to position [175, 0]
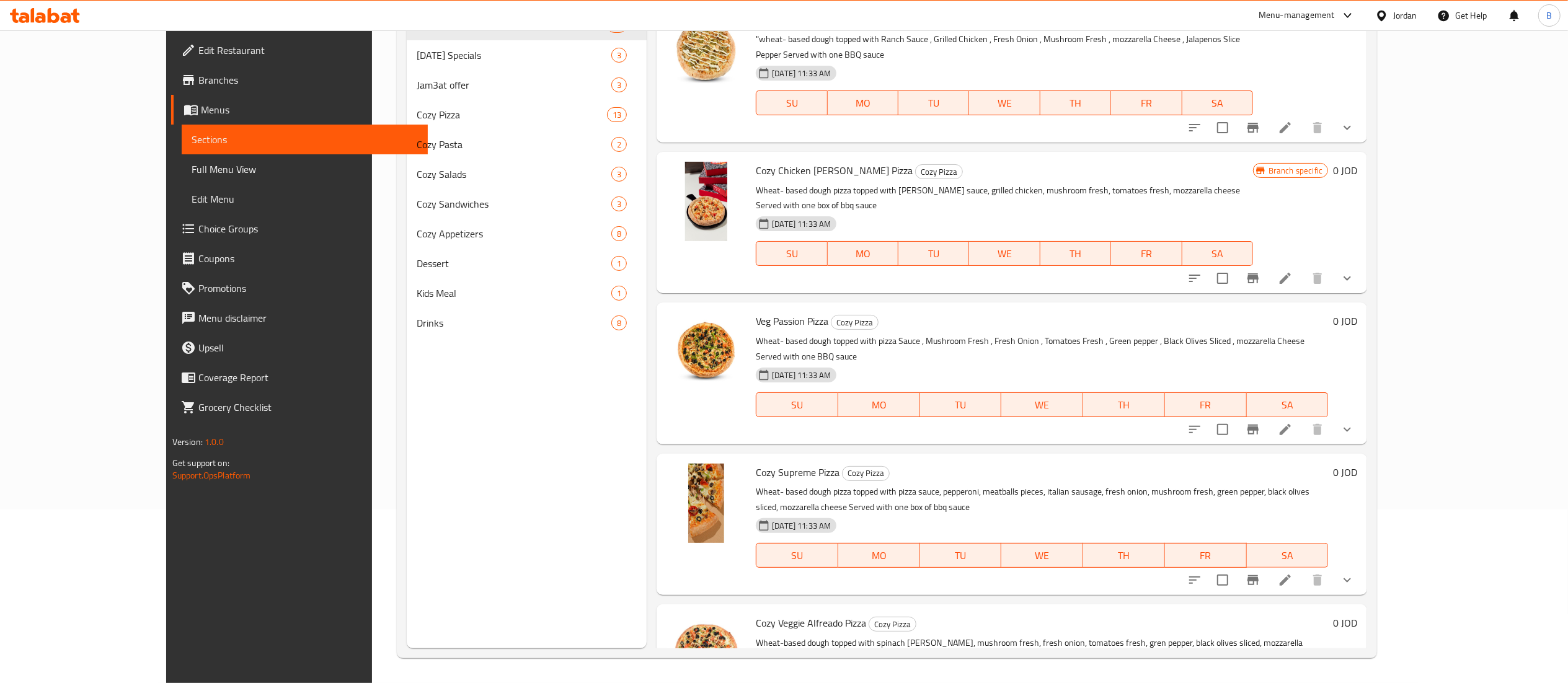
type input "moz"
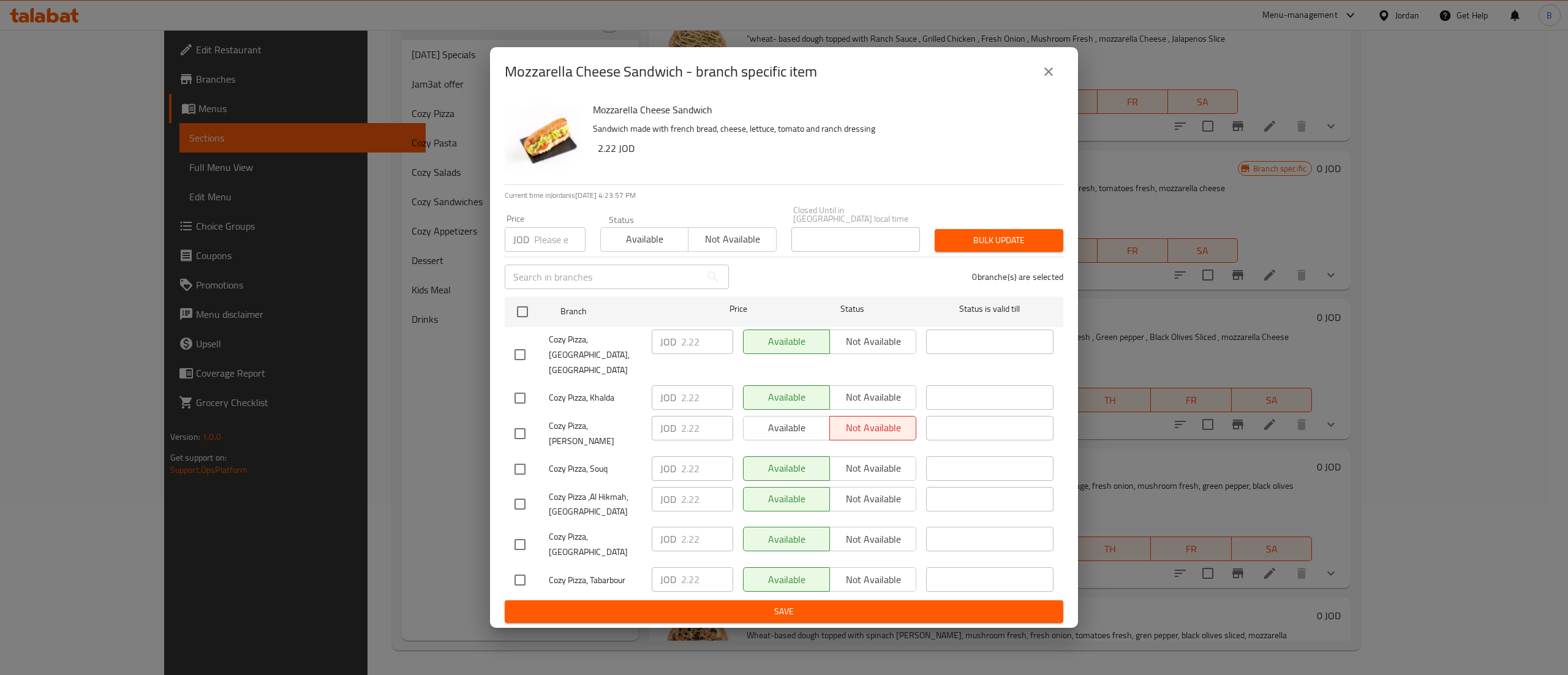
click at [1039, 79] on button "close" at bounding box center [1048, 71] width 29 height 29
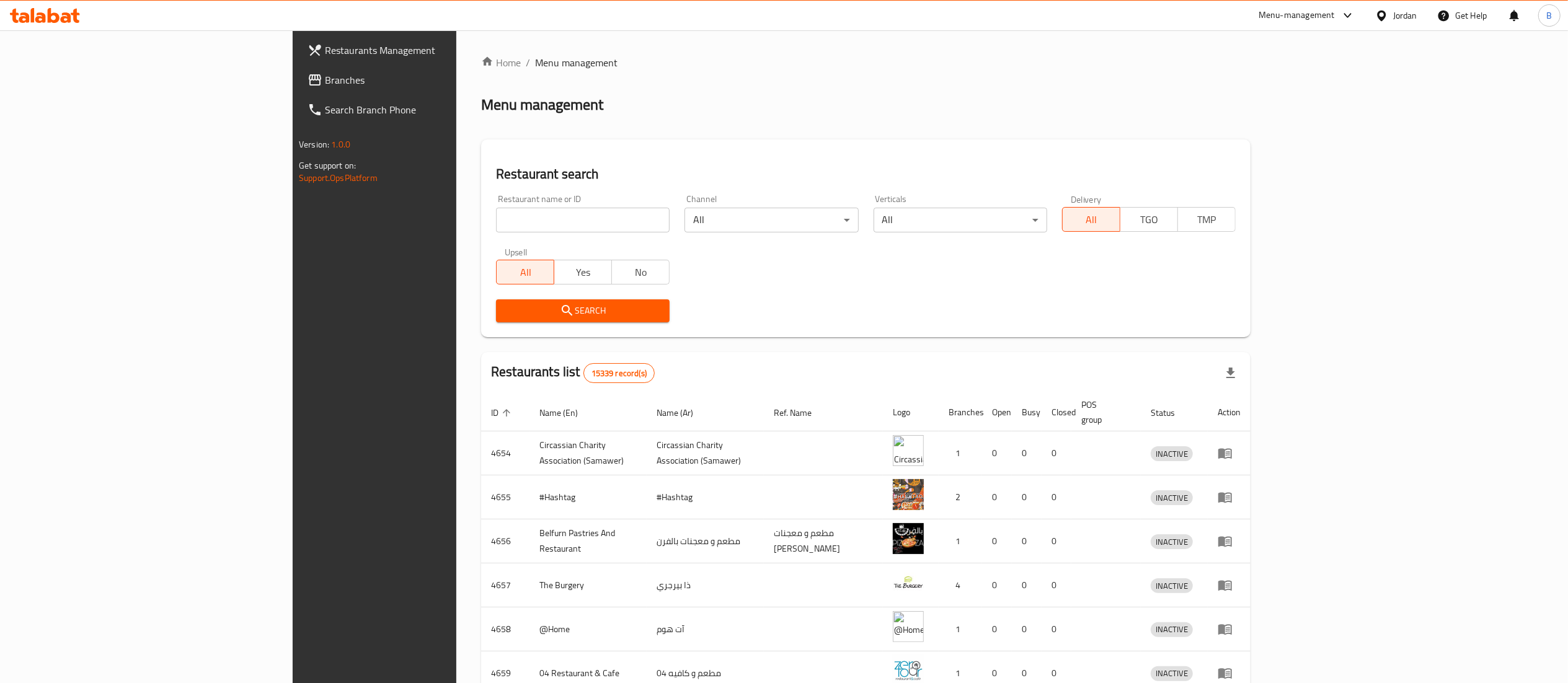
click at [496, 219] on input "search" at bounding box center [582, 219] width 174 height 25
paste input "5216"
type input "5216"
click button "Search" at bounding box center [582, 310] width 174 height 23
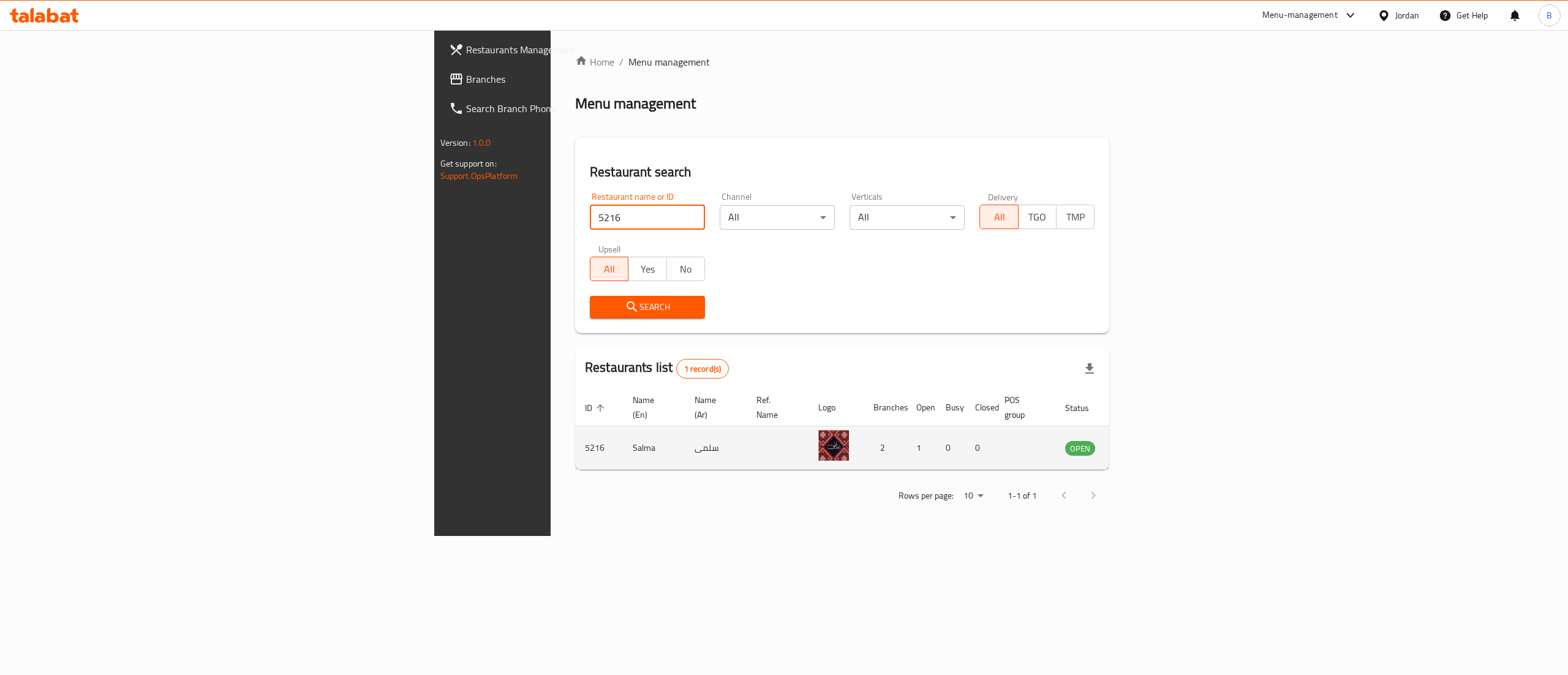
click at [1144, 441] on icon "enhanced table" at bounding box center [1137, 448] width 15 height 15
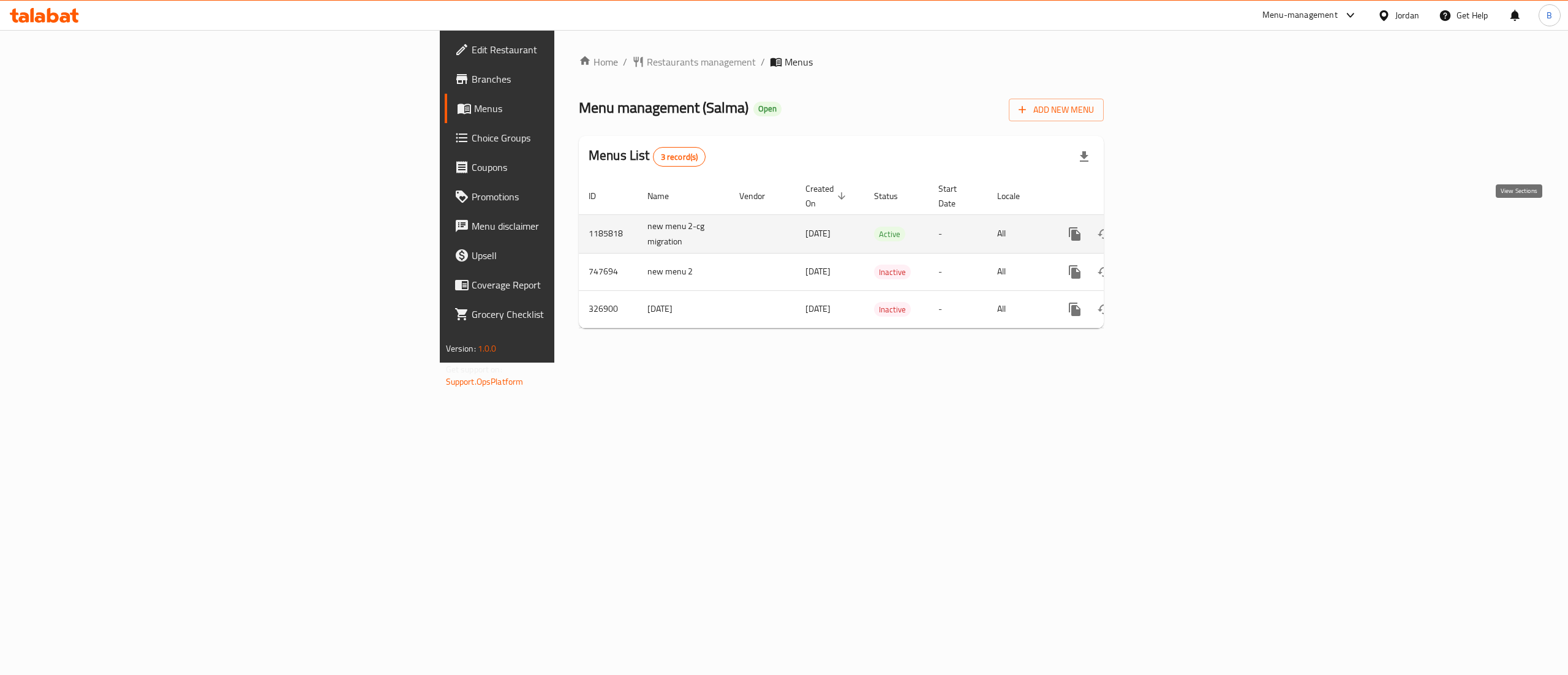
click at [1170, 227] on icon "enhanced table" at bounding box center [1163, 234] width 15 height 15
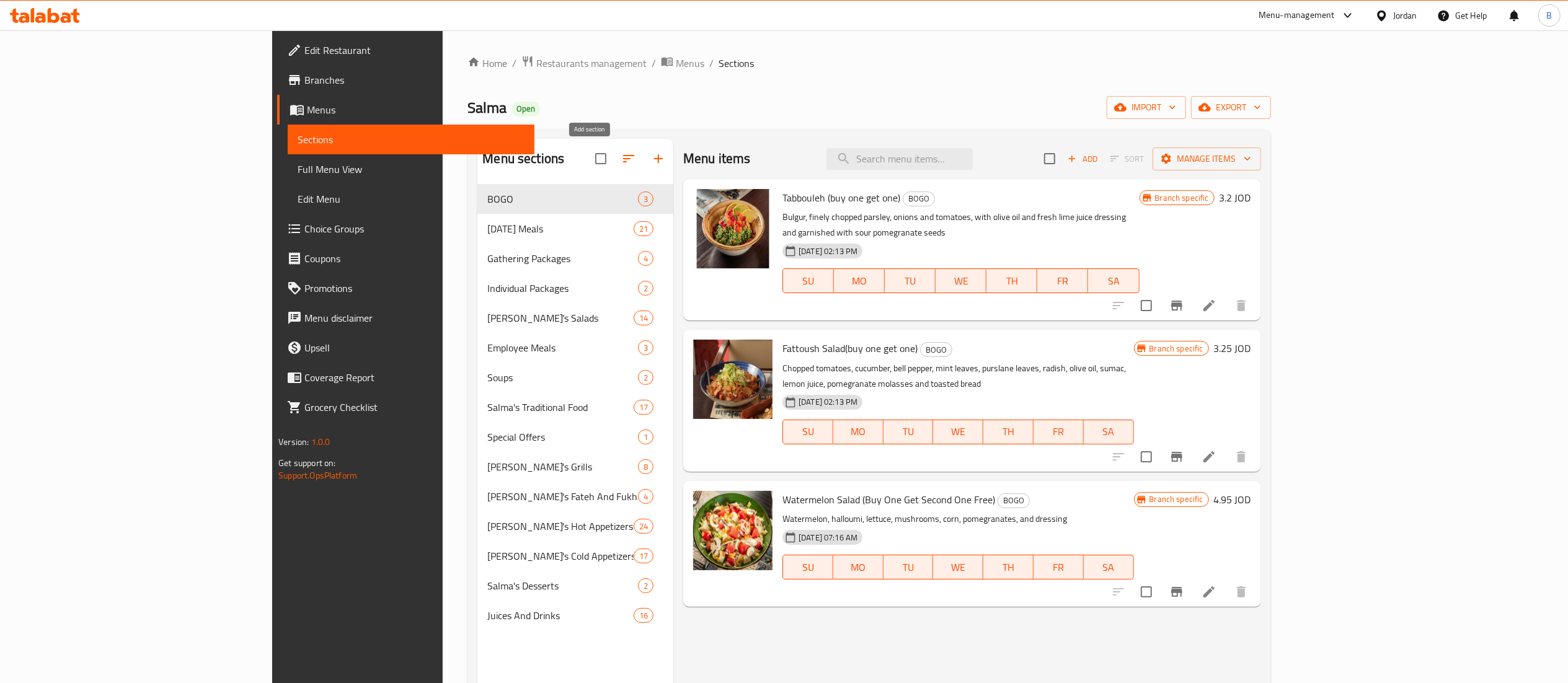
click at [651, 161] on icon "button" at bounding box center [659, 158] width 15 height 15
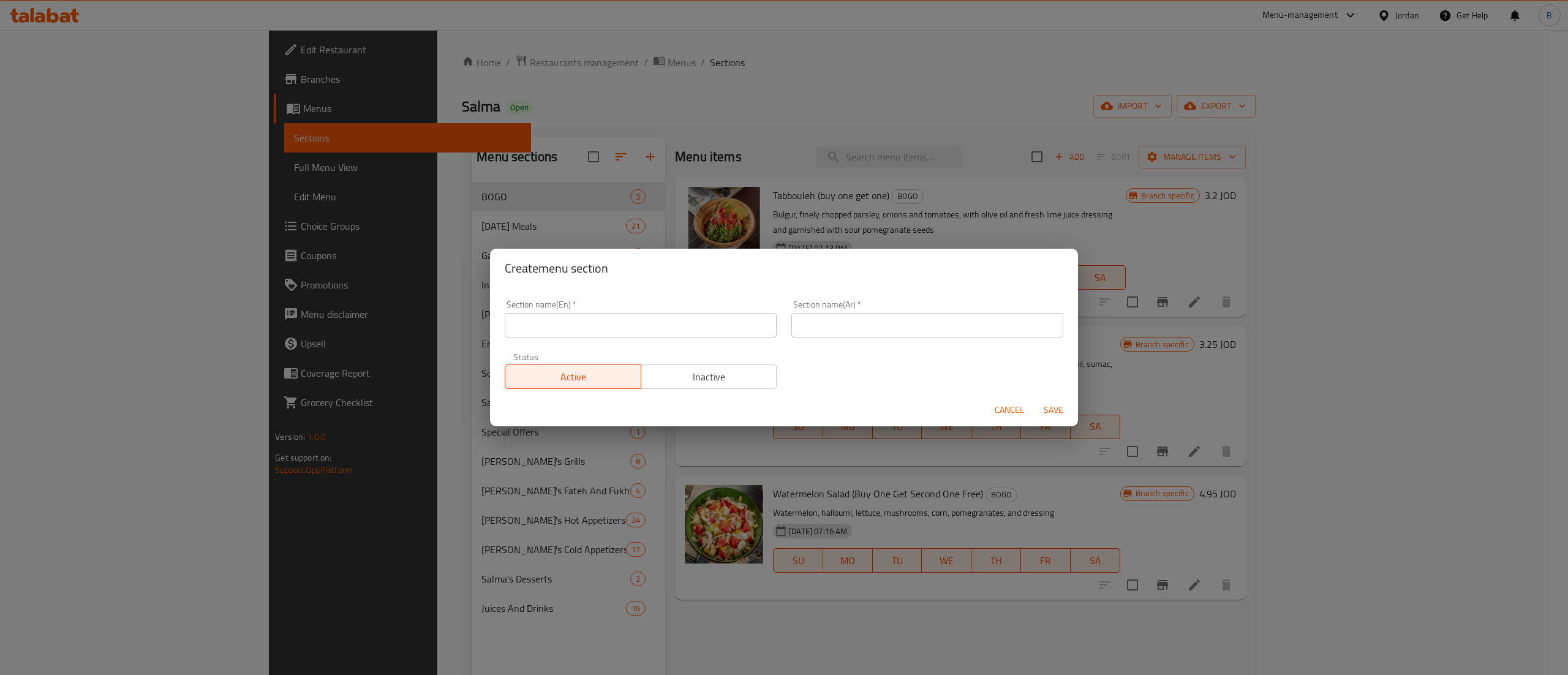
click at [529, 320] on input "text" at bounding box center [640, 325] width 272 height 24
type input "Salam's 1 jd"
click at [820, 317] on input "text" at bounding box center [927, 325] width 272 height 24
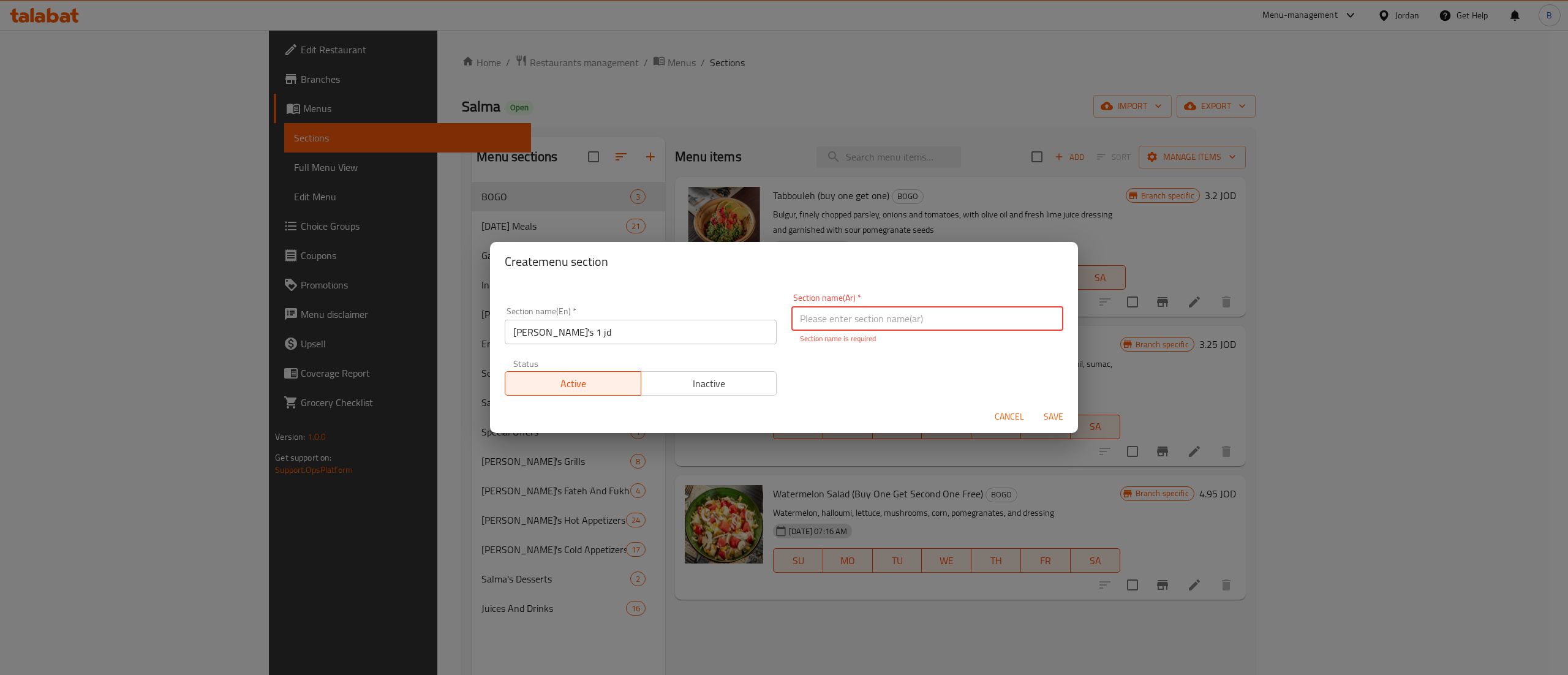
click at [820, 317] on input "text" at bounding box center [927, 318] width 272 height 24
type input "سلمى دينار"
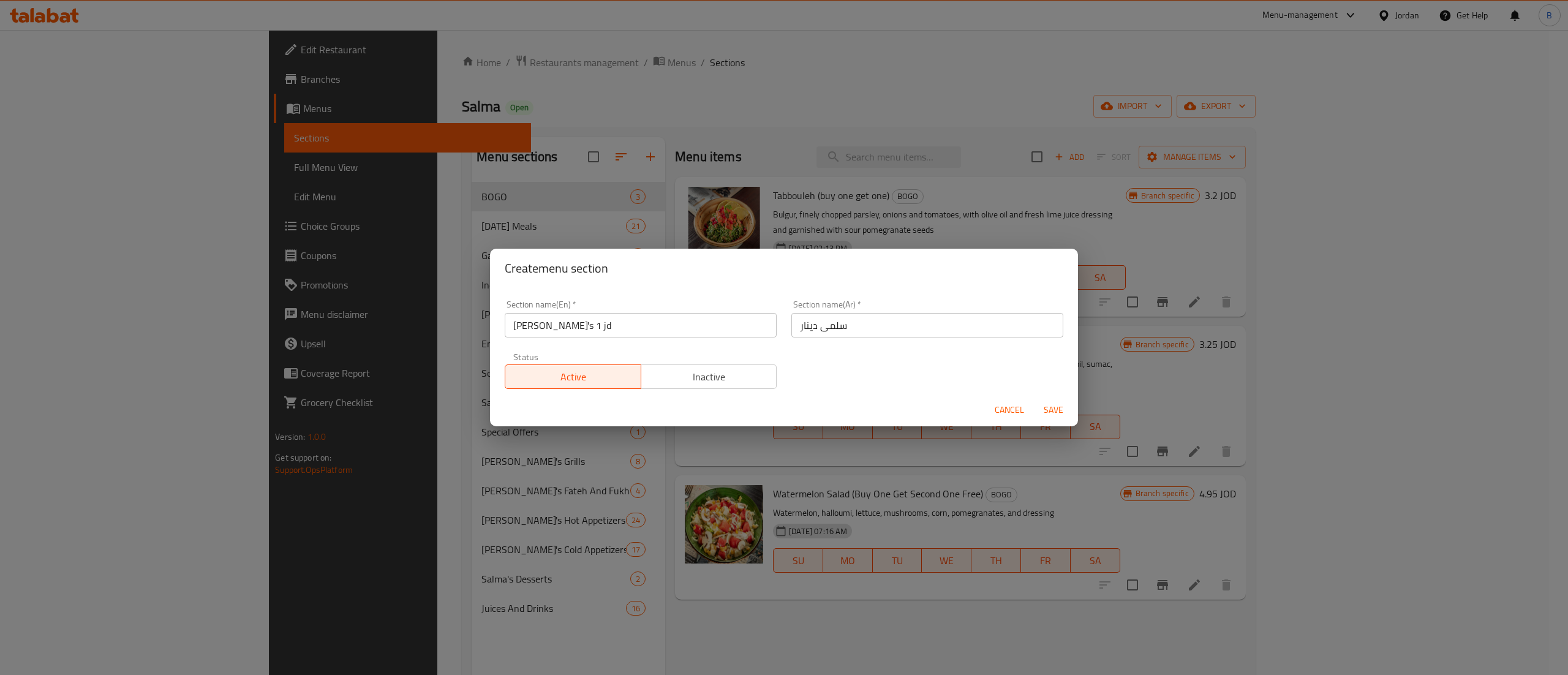
click at [1047, 424] on div "Cancel Save" at bounding box center [784, 410] width 588 height 33
click at [1062, 406] on span "Save" at bounding box center [1053, 410] width 29 height 15
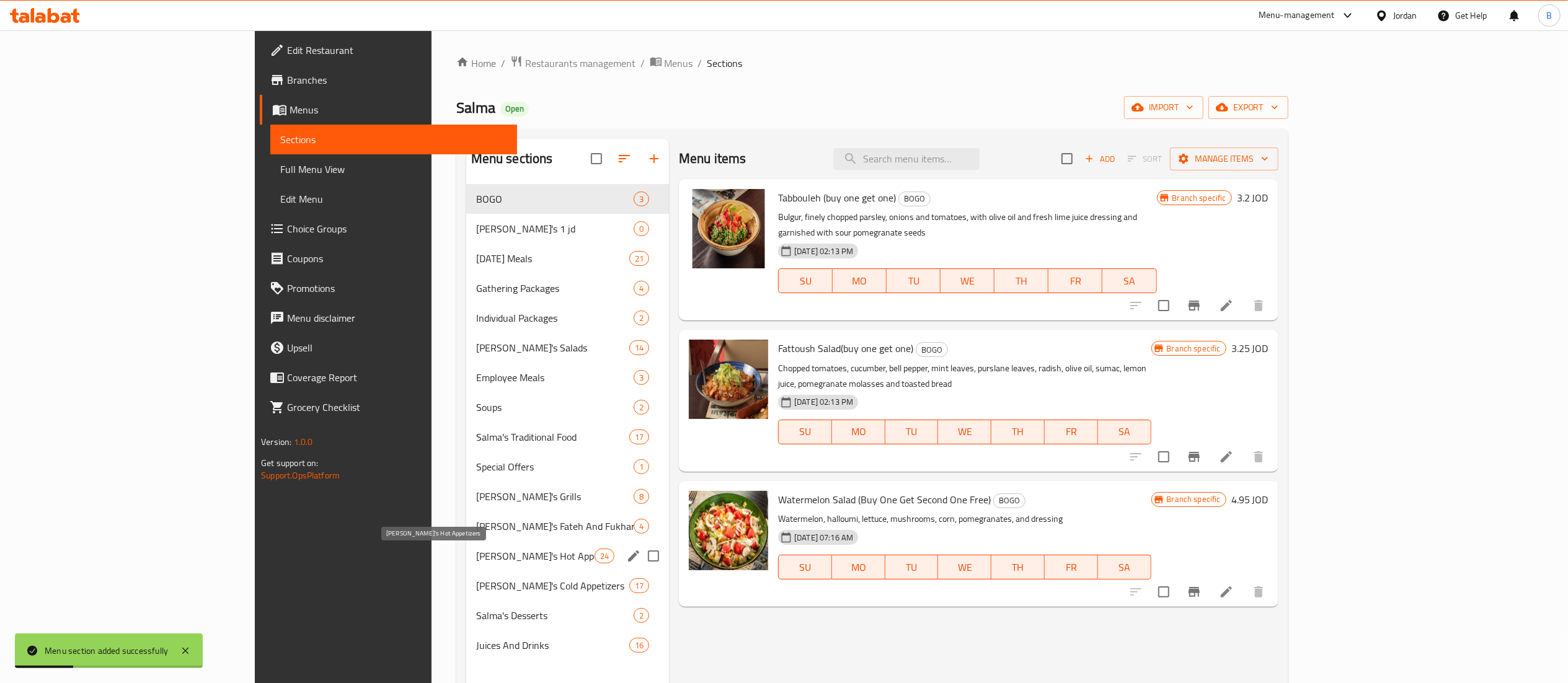
click at [476, 563] on span "Salma's Hot Appetizers" at bounding box center [536, 556] width 119 height 15
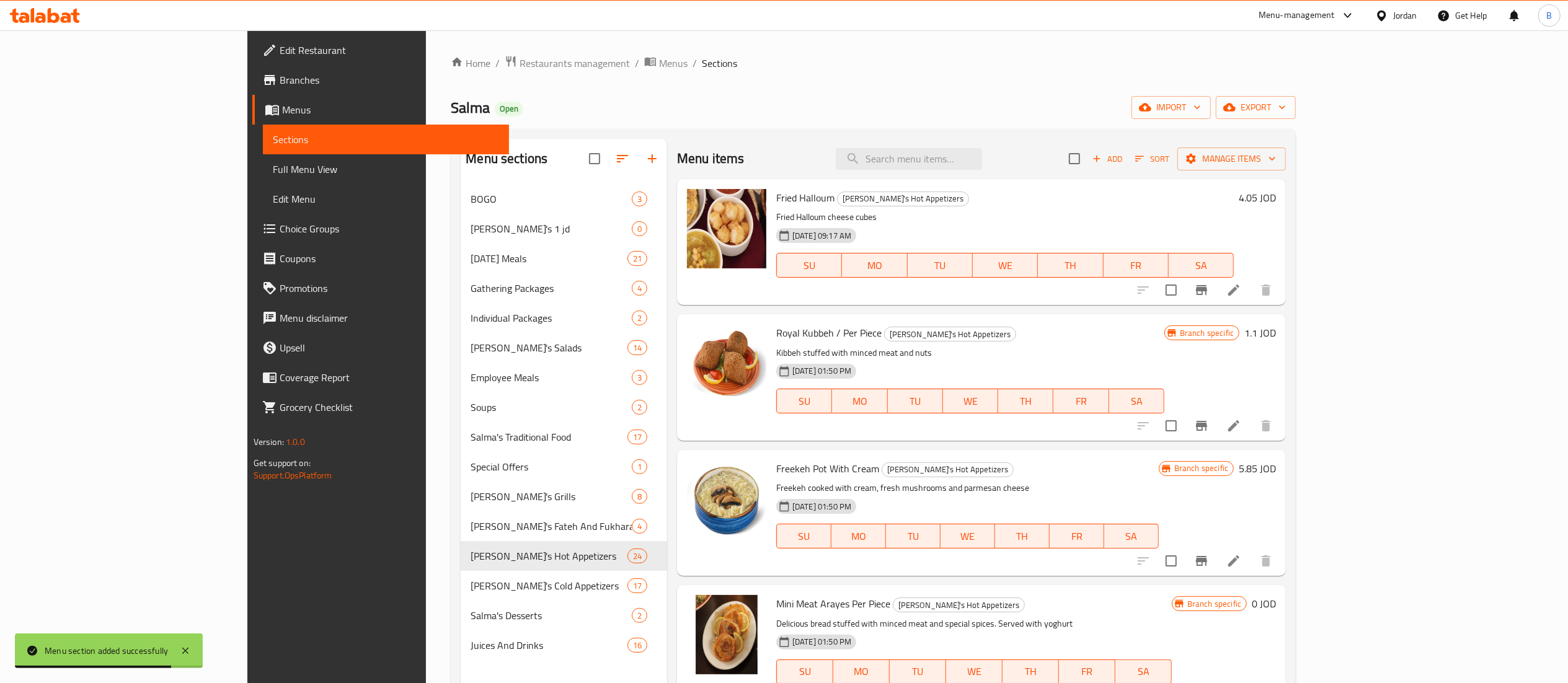
click at [1286, 316] on div "Royal Kubbeh / Per Piece Salma's Hot Appetizers Kibbeh stuffed with minced meat…" at bounding box center [981, 377] width 609 height 126
click at [1276, 330] on h6 "1.1 JOD" at bounding box center [1259, 333] width 31 height 17
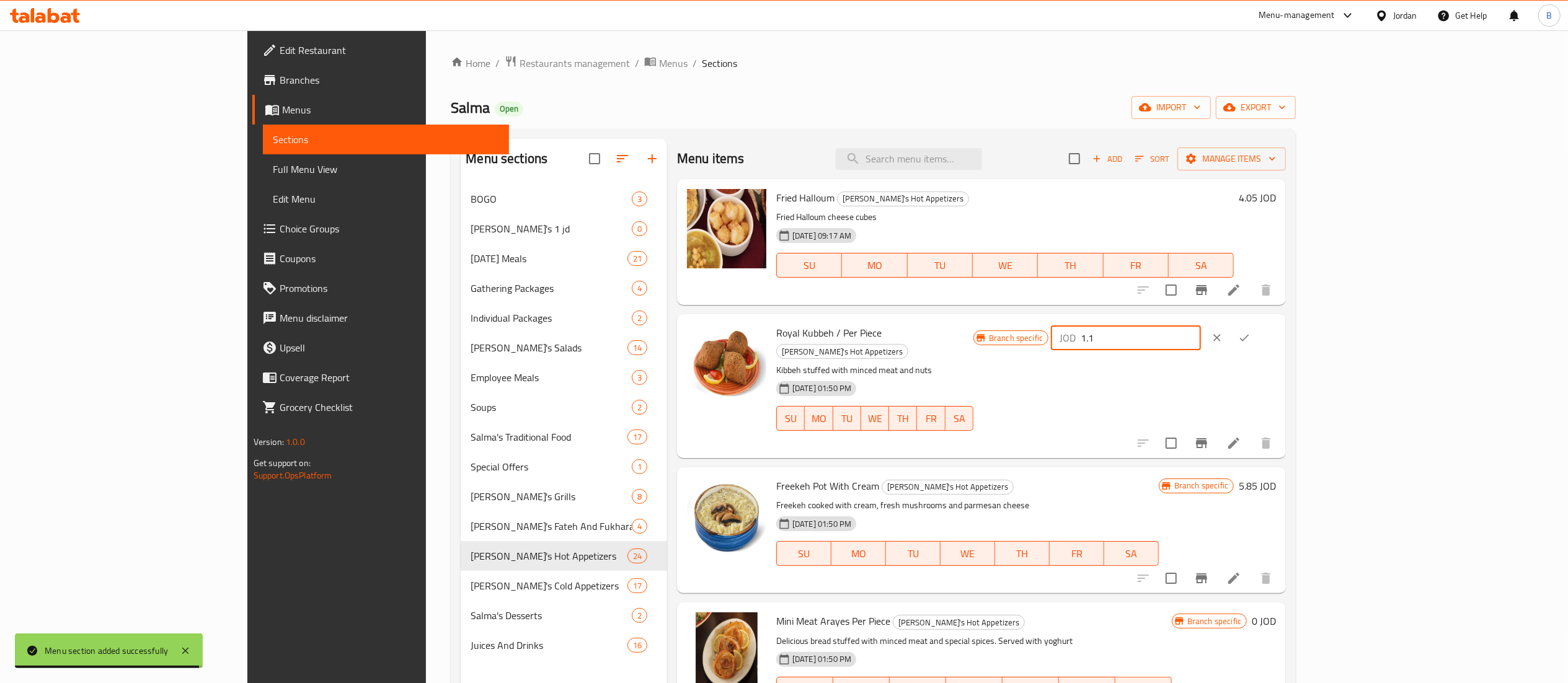
click at [1201, 337] on input "1.1" at bounding box center [1141, 337] width 120 height 25
drag, startPoint x: 1412, startPoint y: 338, endPoint x: 1146, endPoint y: 334, distance: 266.0
click at [1159, 327] on div "Royal Kubbeh / Per Piece Salma's Hot Appetizers Kibbeh stuffed with minced meat…" at bounding box center [1026, 386] width 509 height 133
type input "1.15"
drag, startPoint x: 1477, startPoint y: 335, endPoint x: 1477, endPoint y: 342, distance: 7.0
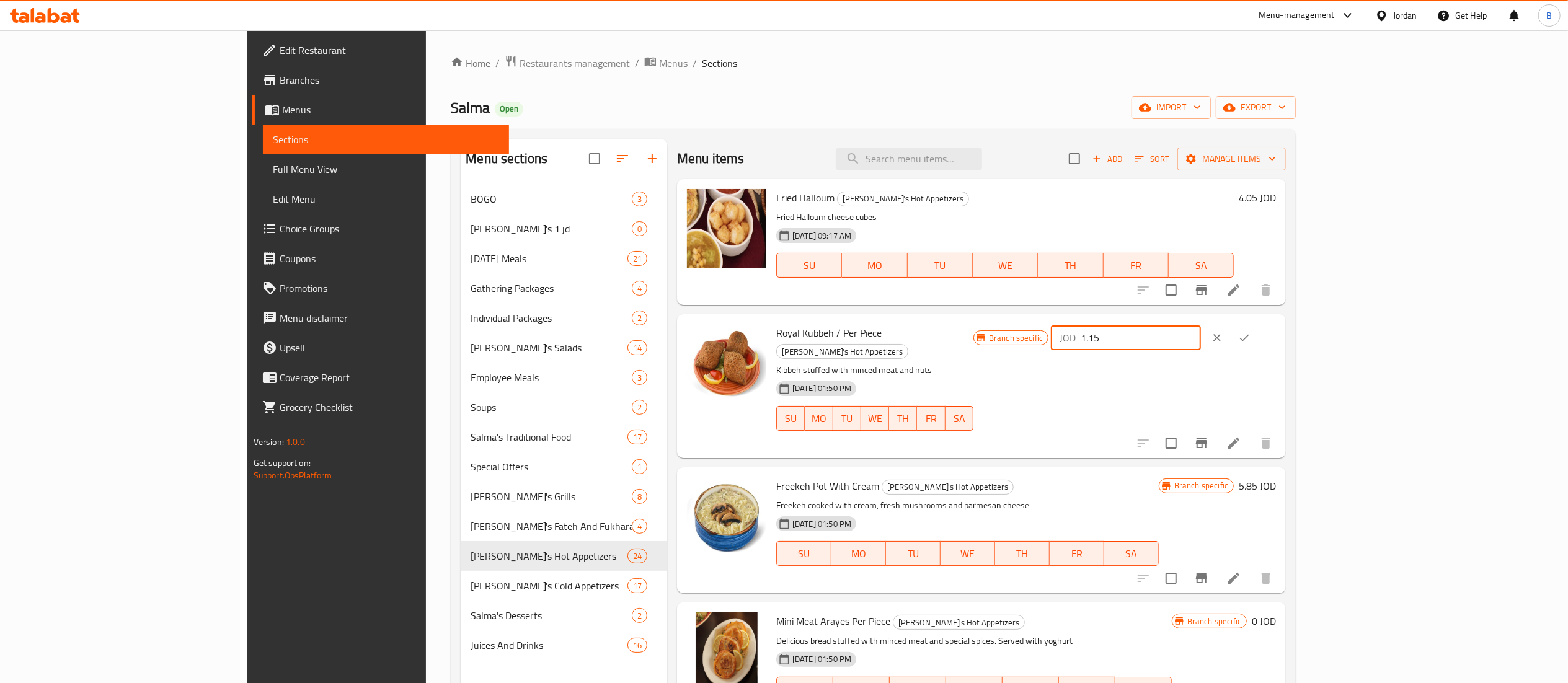
click at [1251, 335] on icon "ok" at bounding box center [1244, 337] width 13 height 13
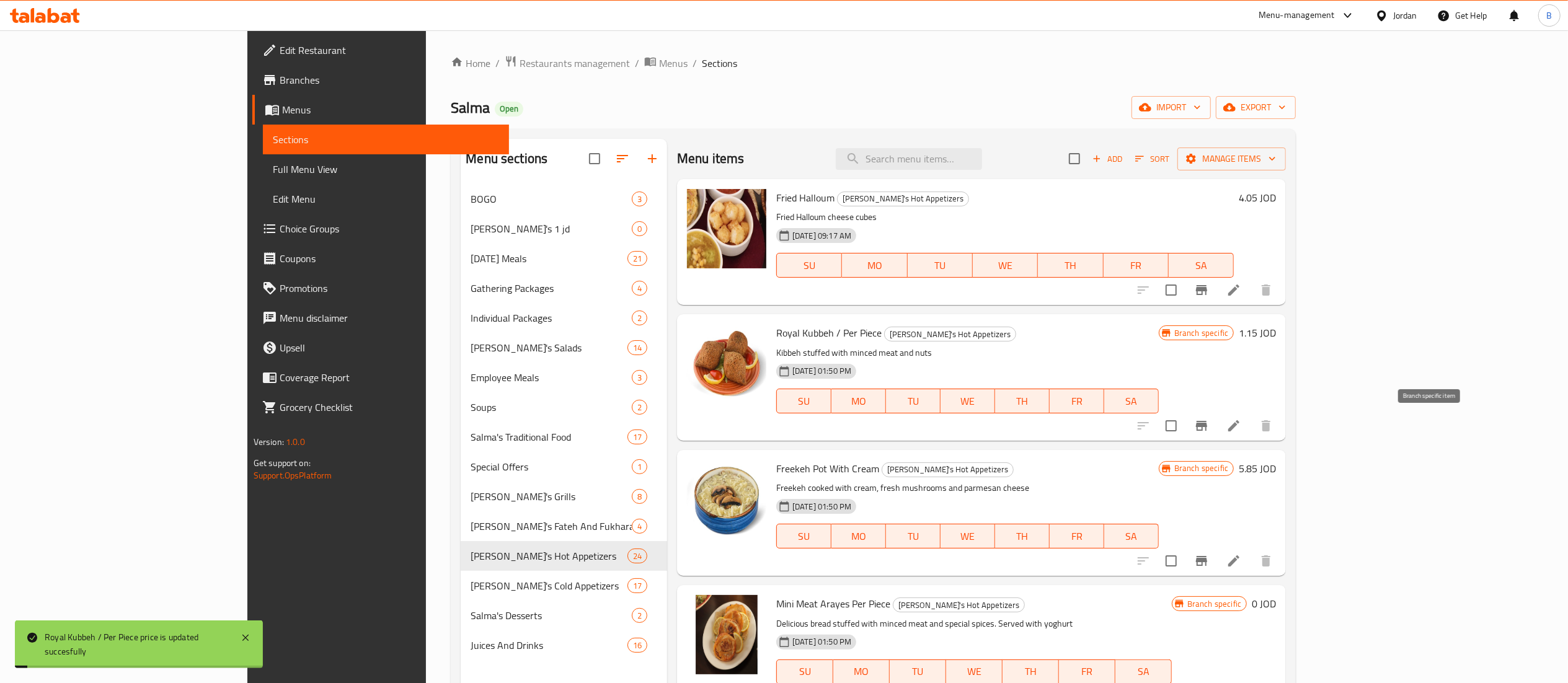
click at [1207, 425] on icon "Branch-specific-item" at bounding box center [1201, 426] width 11 height 10
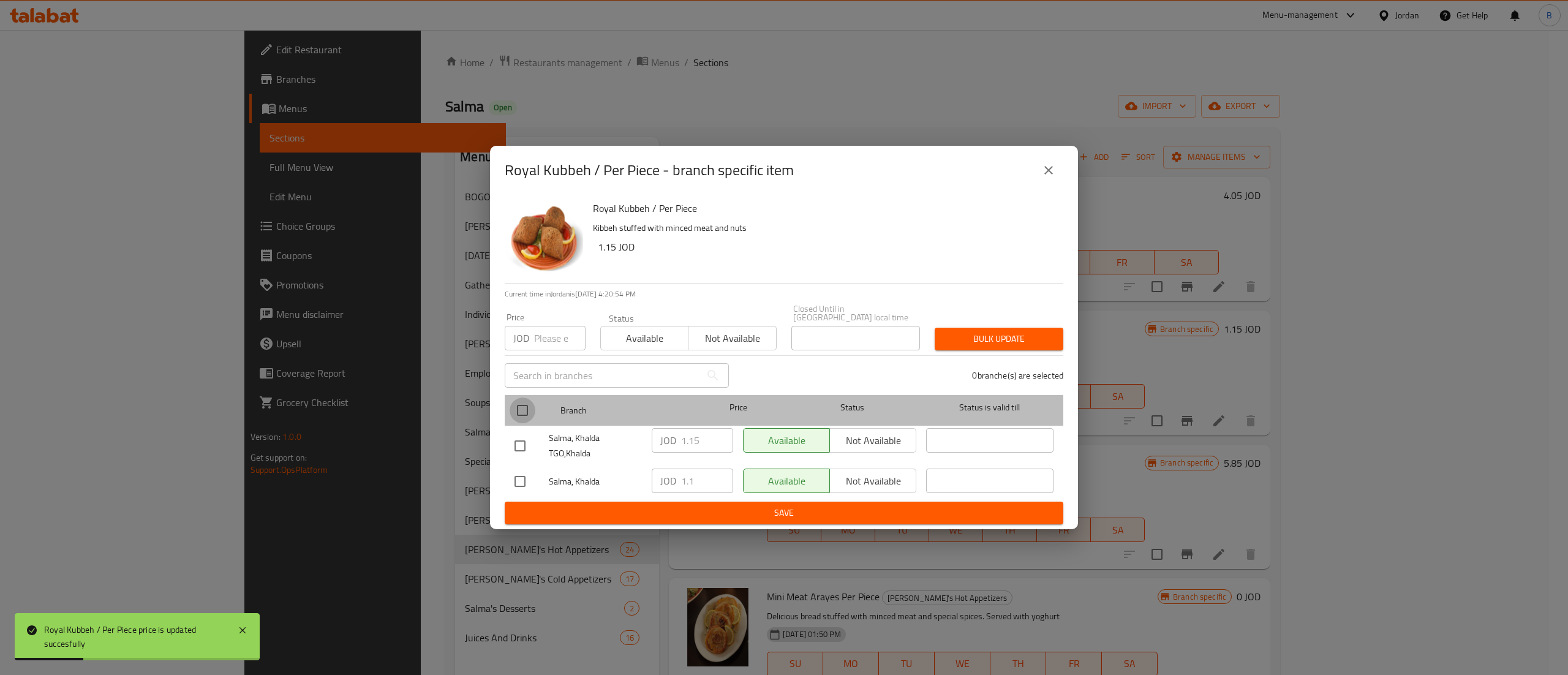
click at [520, 407] on input "checkbox" at bounding box center [522, 410] width 26 height 26
checkbox input "true"
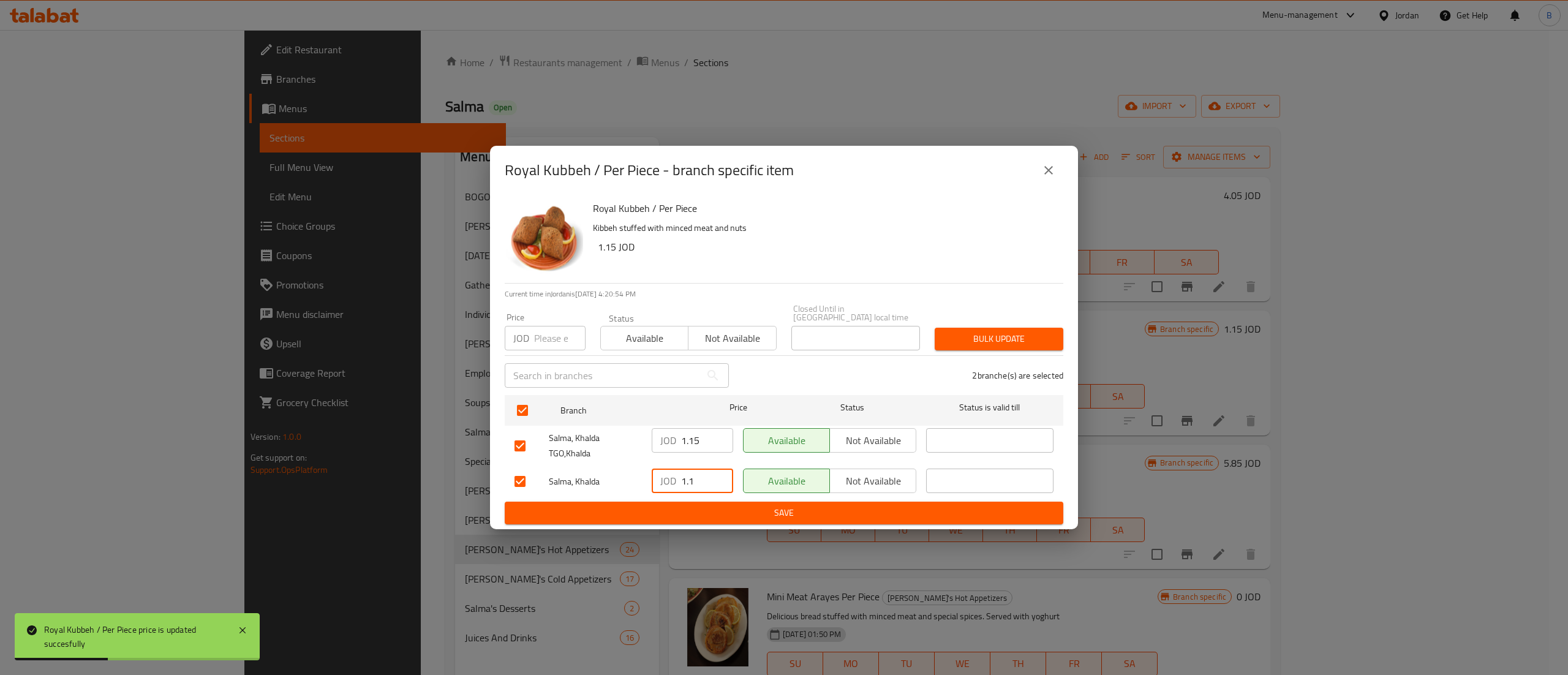
drag, startPoint x: 697, startPoint y: 482, endPoint x: 601, endPoint y: 481, distance: 96.0
click at [613, 464] on div "Salma, Khalda JOD 1.1 ​ Available Not available ​" at bounding box center [784, 482] width 548 height 35
paste input "5"
type input "1.15"
click at [724, 513] on span "Save" at bounding box center [784, 513] width 539 height 15
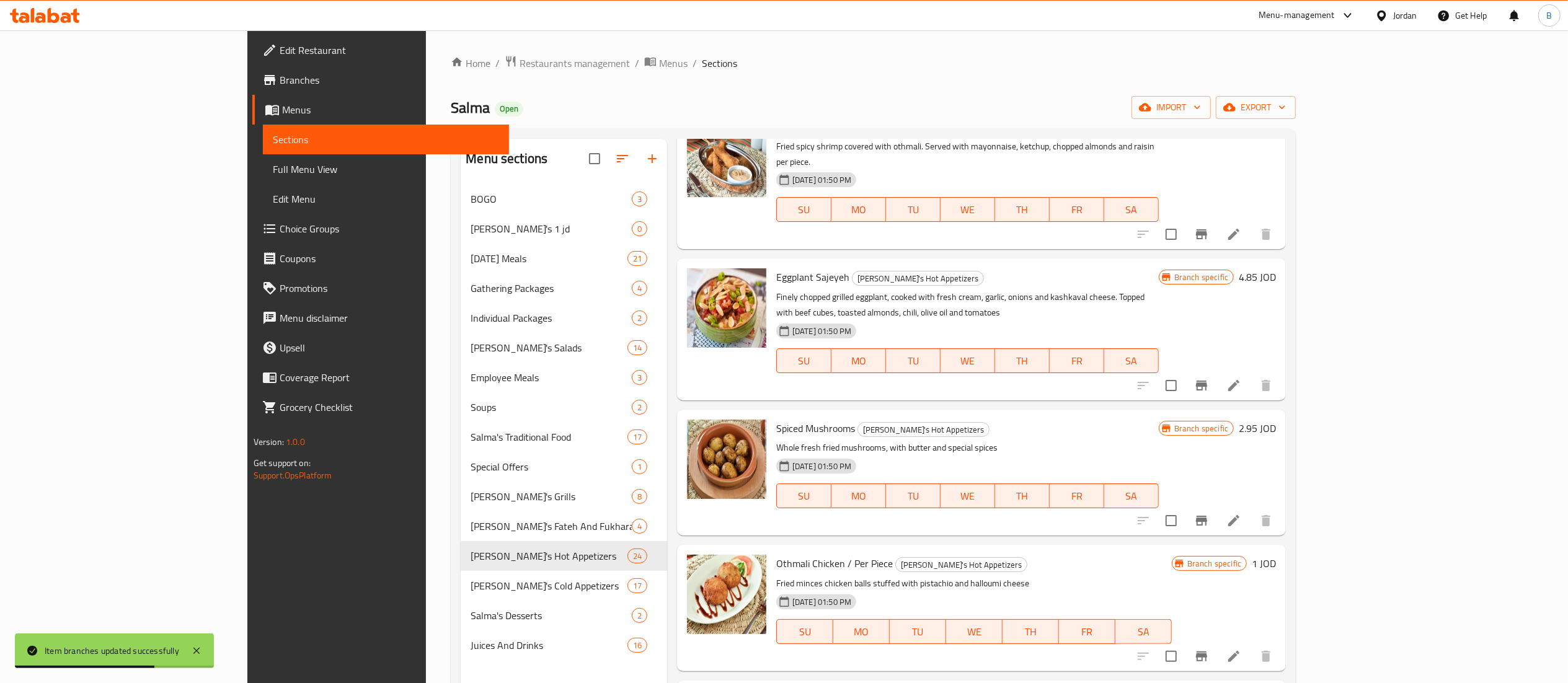
scroll to position [1735, 0]
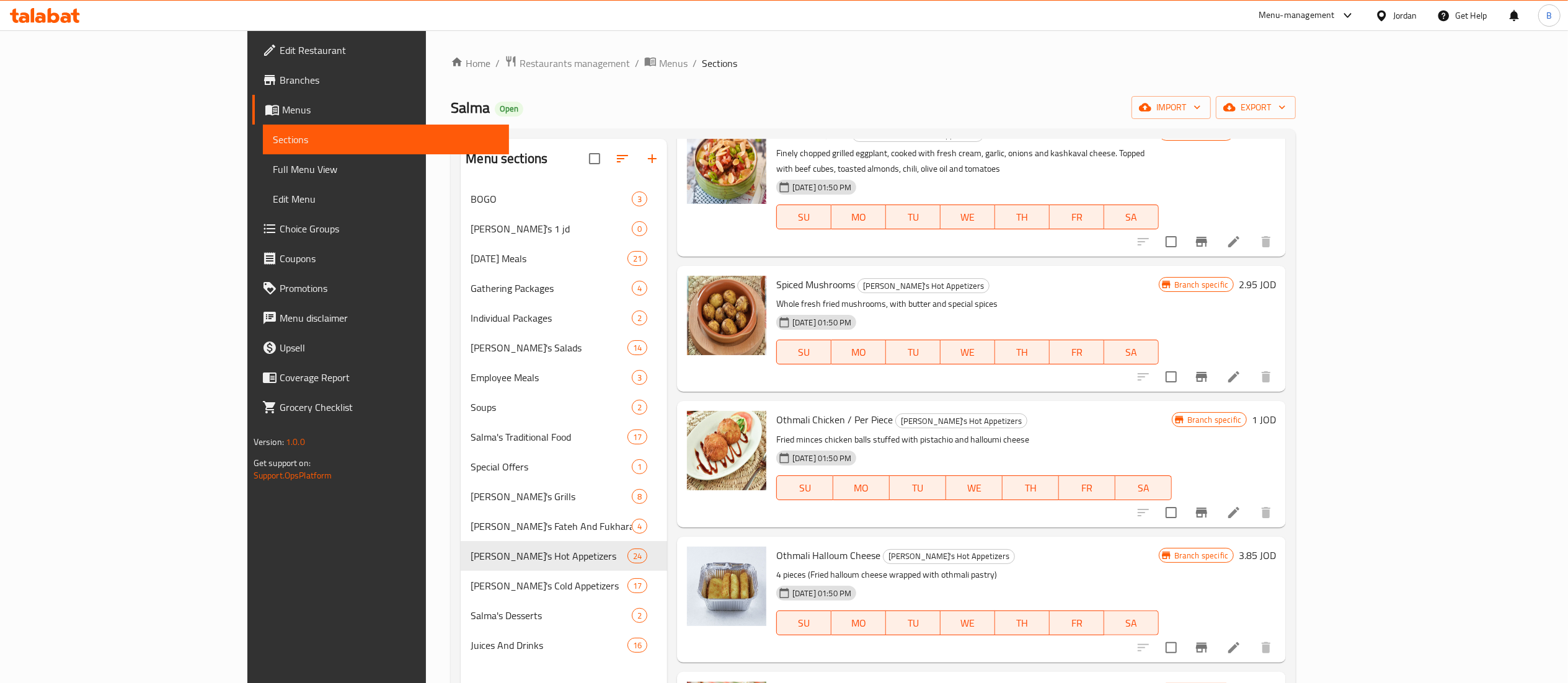
click at [1276, 411] on h6 "1 JOD" at bounding box center [1264, 419] width 25 height 17
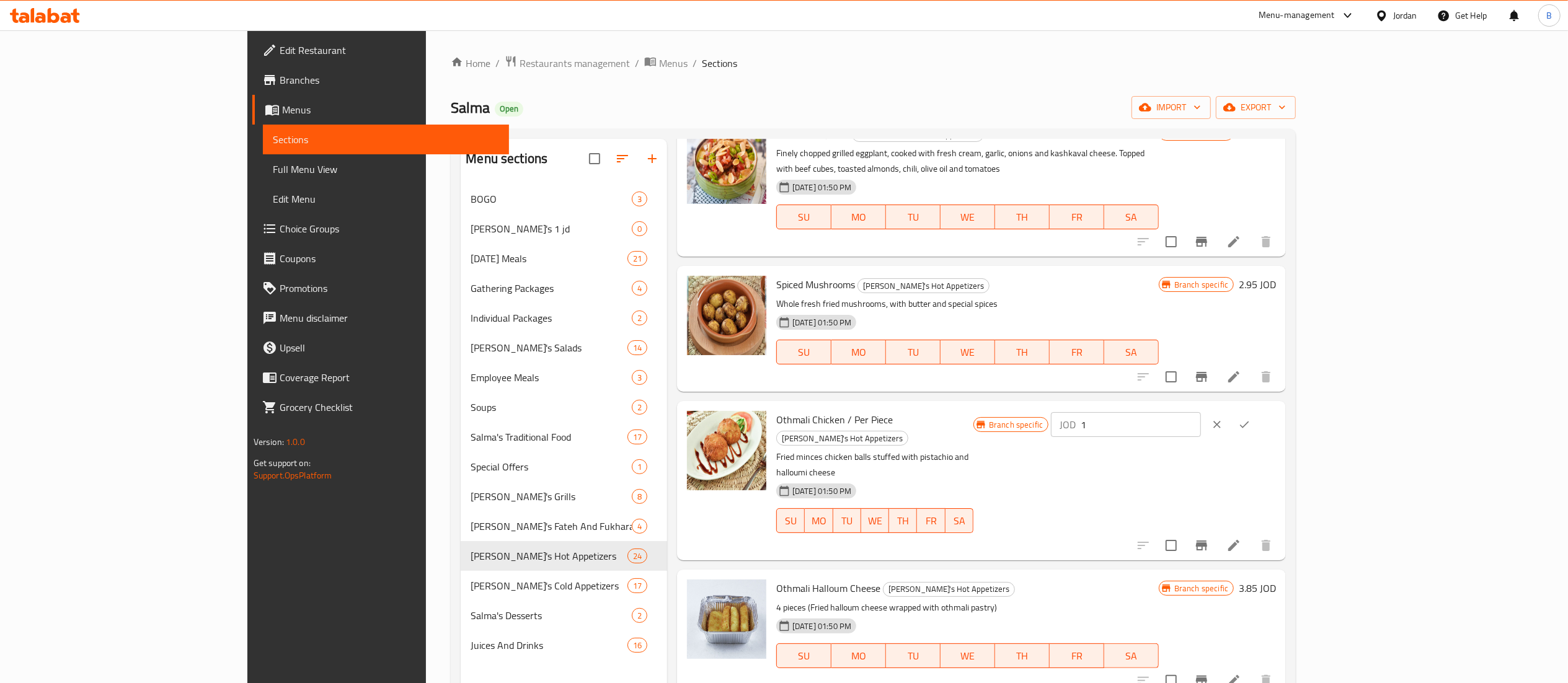
click at [1201, 412] on input "1" at bounding box center [1141, 424] width 120 height 25
drag, startPoint x: 1385, startPoint y: 369, endPoint x: 1231, endPoint y: 359, distance: 154.3
click at [1248, 411] on div "Branch specific JOD 1.35 ​" at bounding box center [1125, 425] width 303 height 27
type input "1.35"
click at [1251, 419] on icon "ok" at bounding box center [1244, 425] width 13 height 13
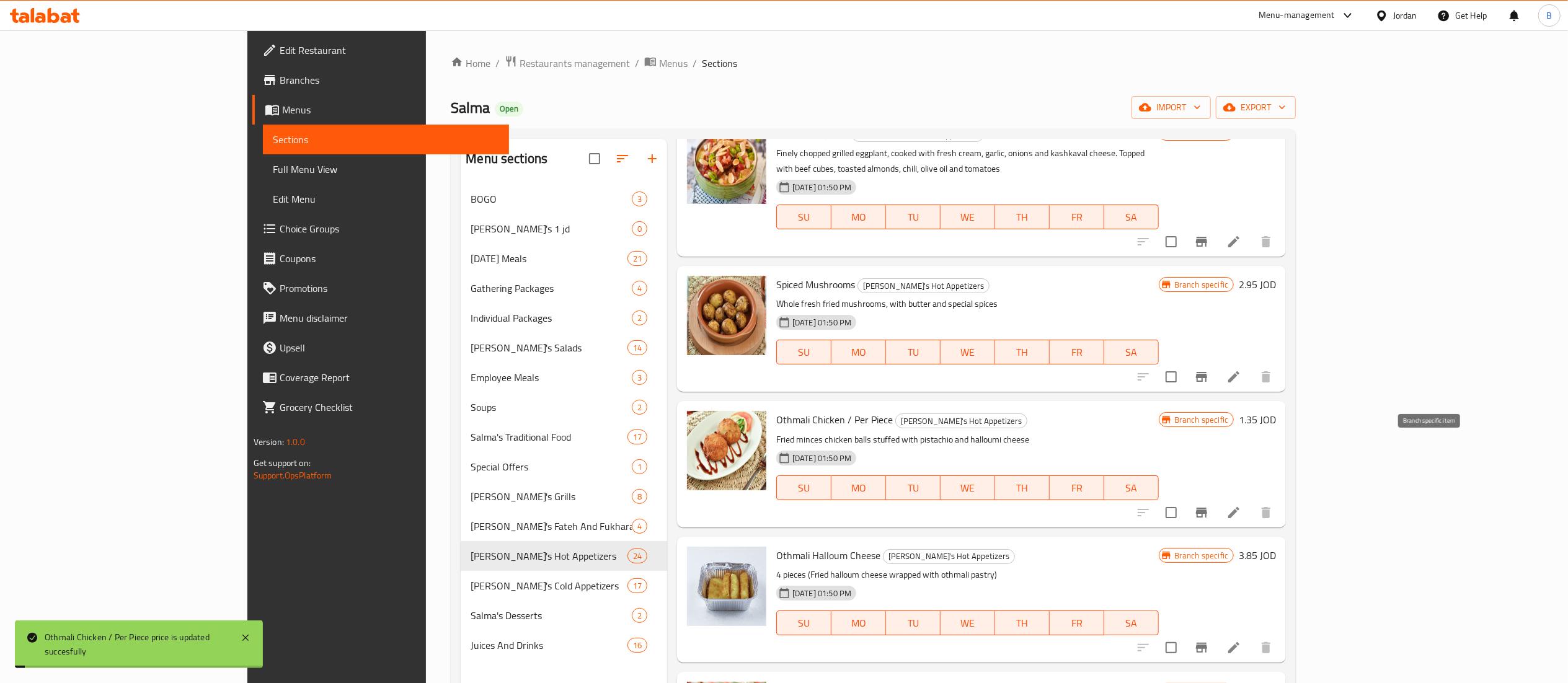
click at [1209, 505] on icon "Branch-specific-item" at bounding box center [1202, 513] width 15 height 15
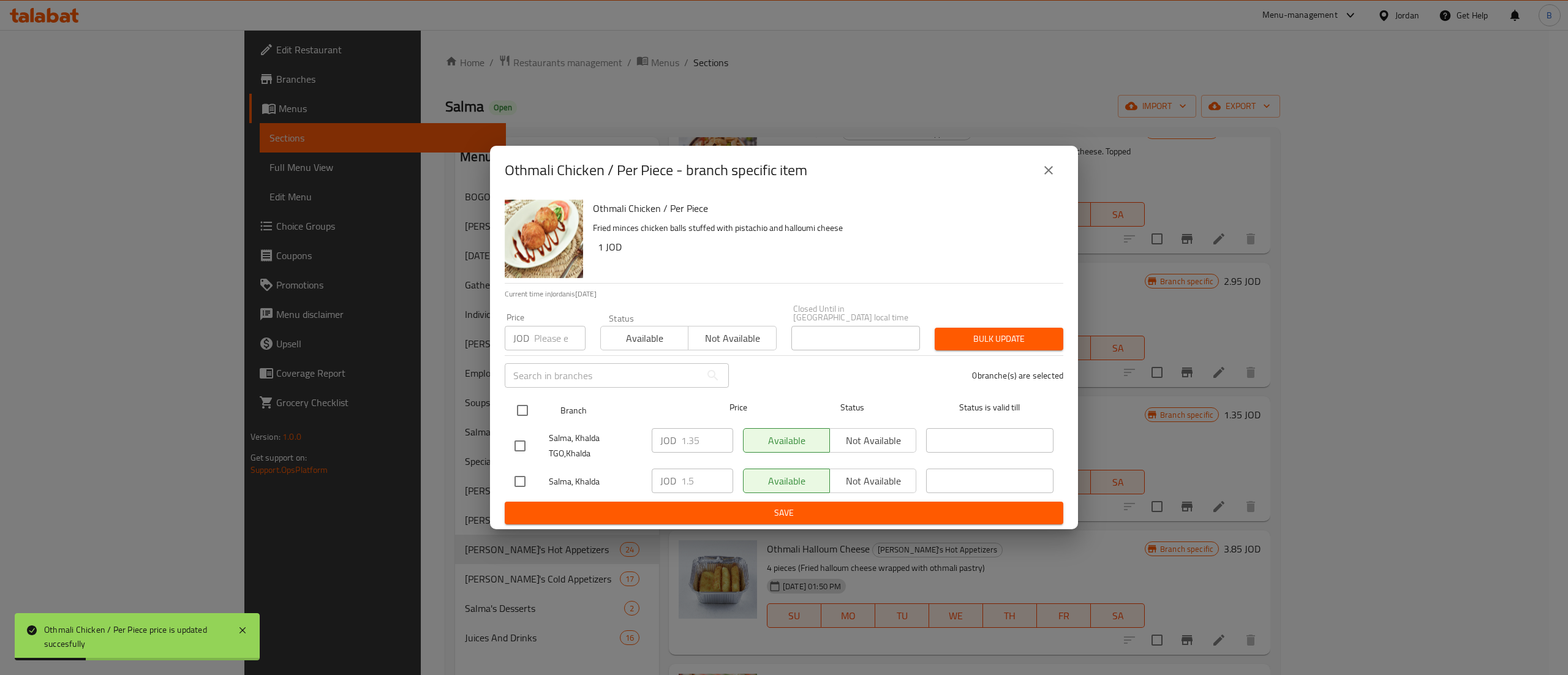
click at [527, 404] on input "checkbox" at bounding box center [522, 410] width 26 height 26
checkbox input "true"
drag, startPoint x: 697, startPoint y: 480, endPoint x: 610, endPoint y: 462, distance: 88.8
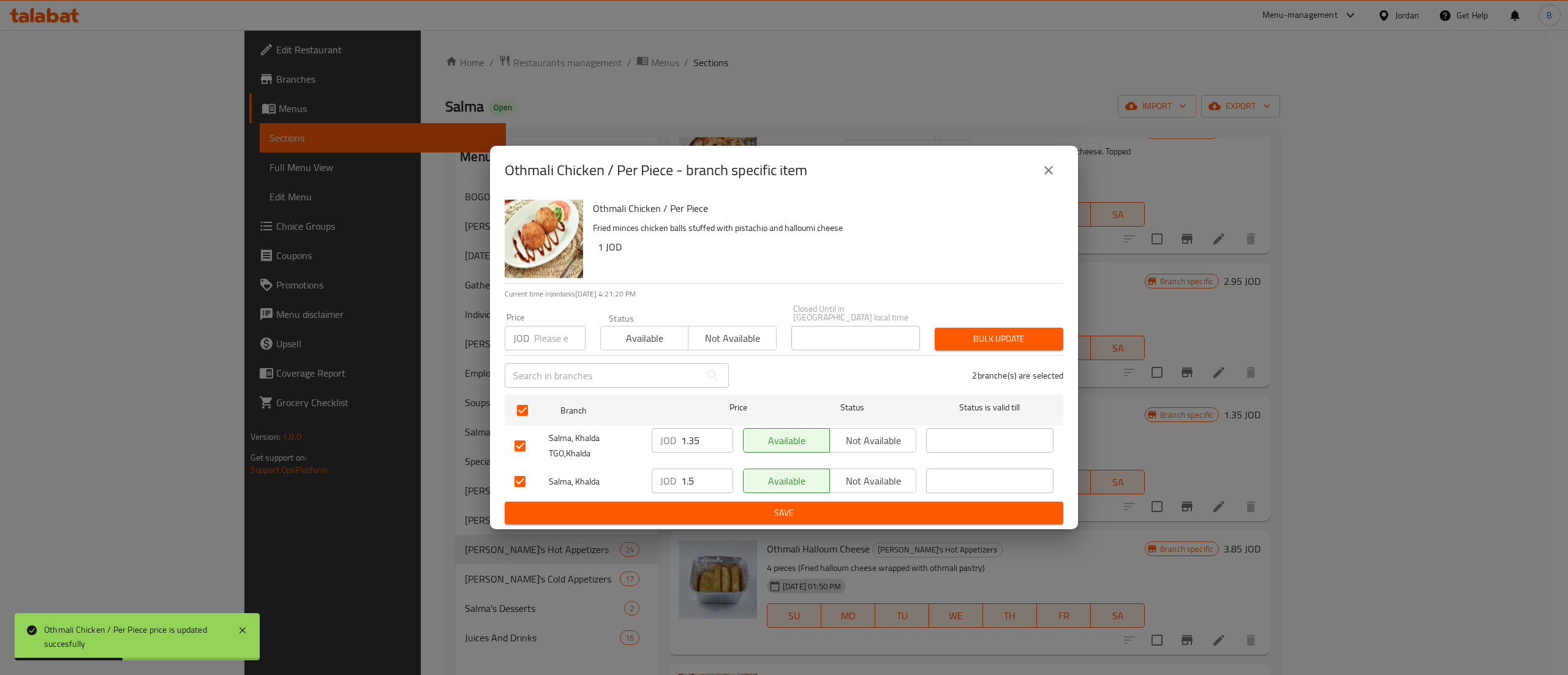
click at [629, 464] on div "Salma, Khalda JOD 1.5 ​ Available Not available ​" at bounding box center [784, 482] width 548 height 35
paste input "3"
type input "1.35"
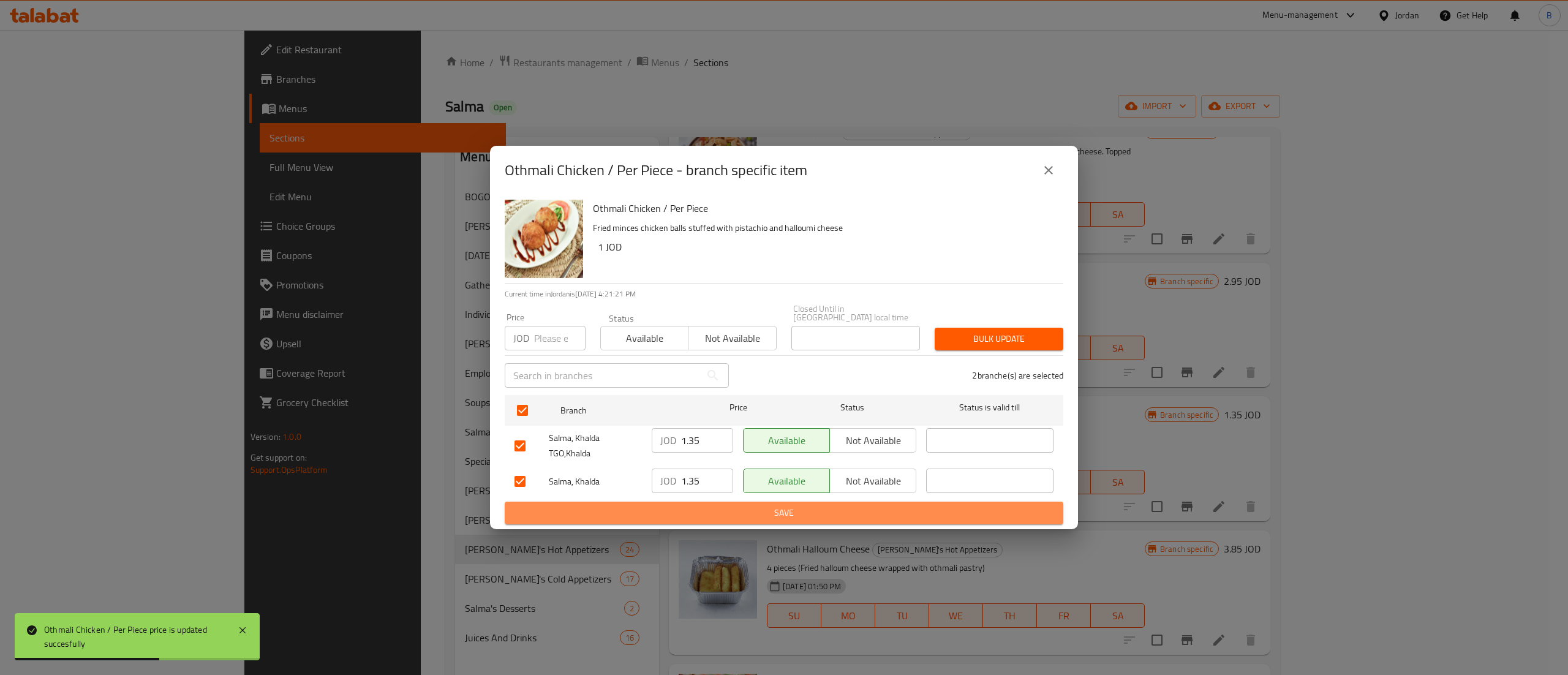
click at [708, 509] on span "Save" at bounding box center [784, 513] width 539 height 15
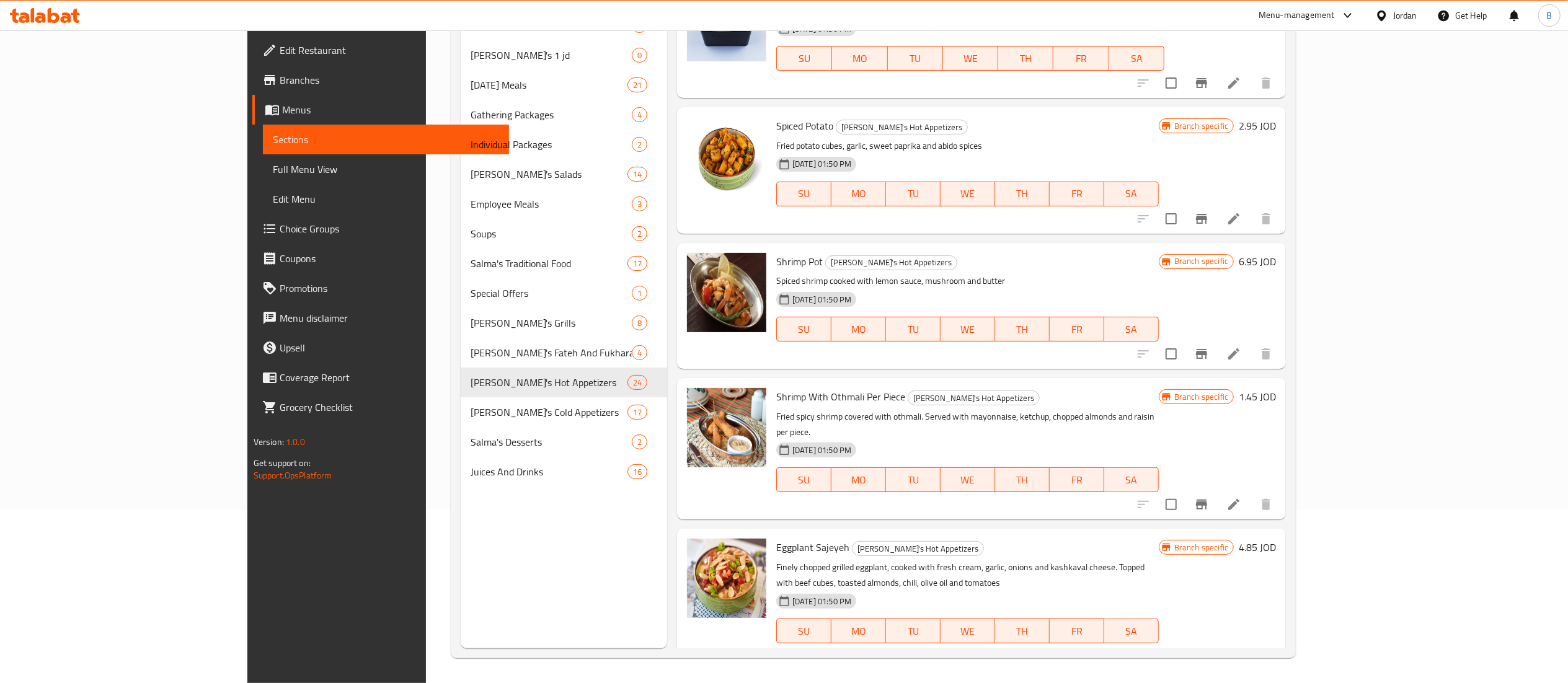
scroll to position [1109, 0]
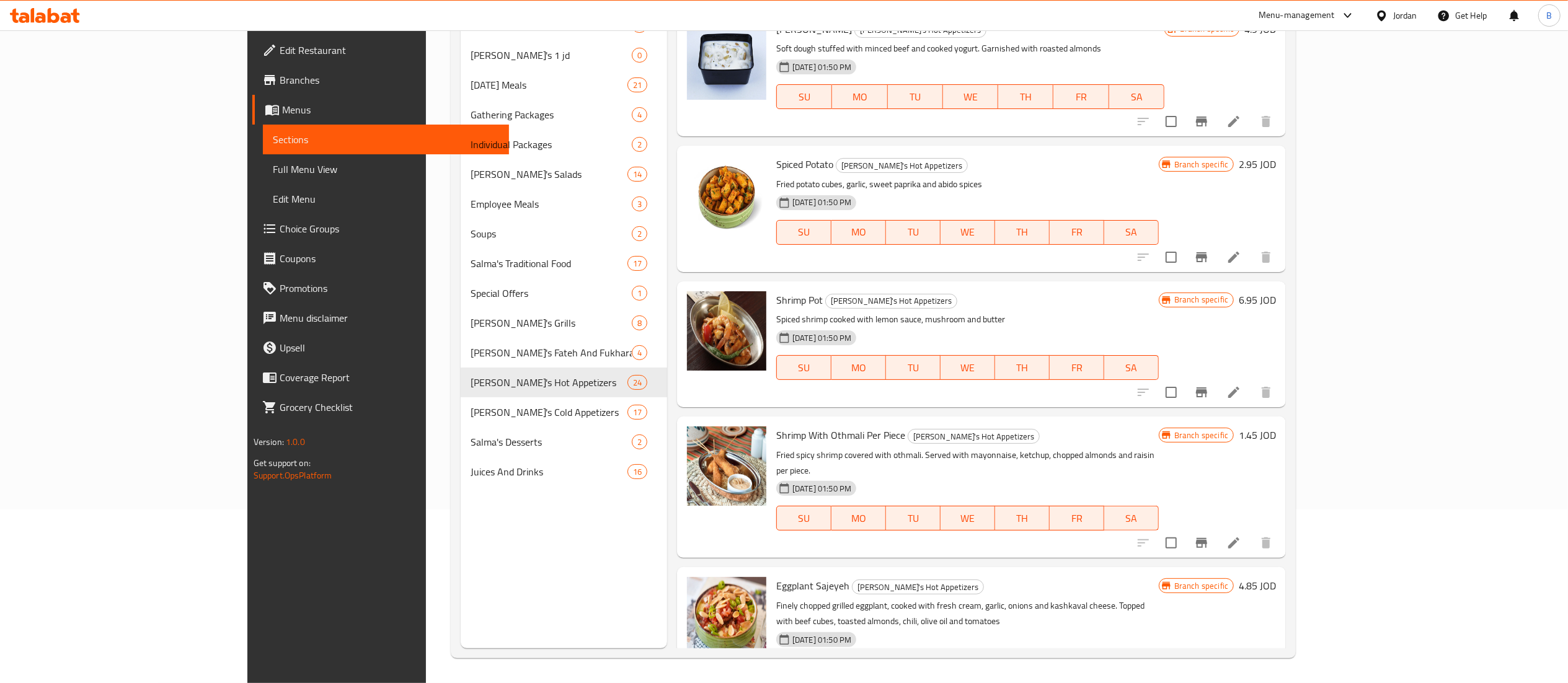
click at [1276, 426] on h6 "1.45 JOD" at bounding box center [1258, 435] width 37 height 17
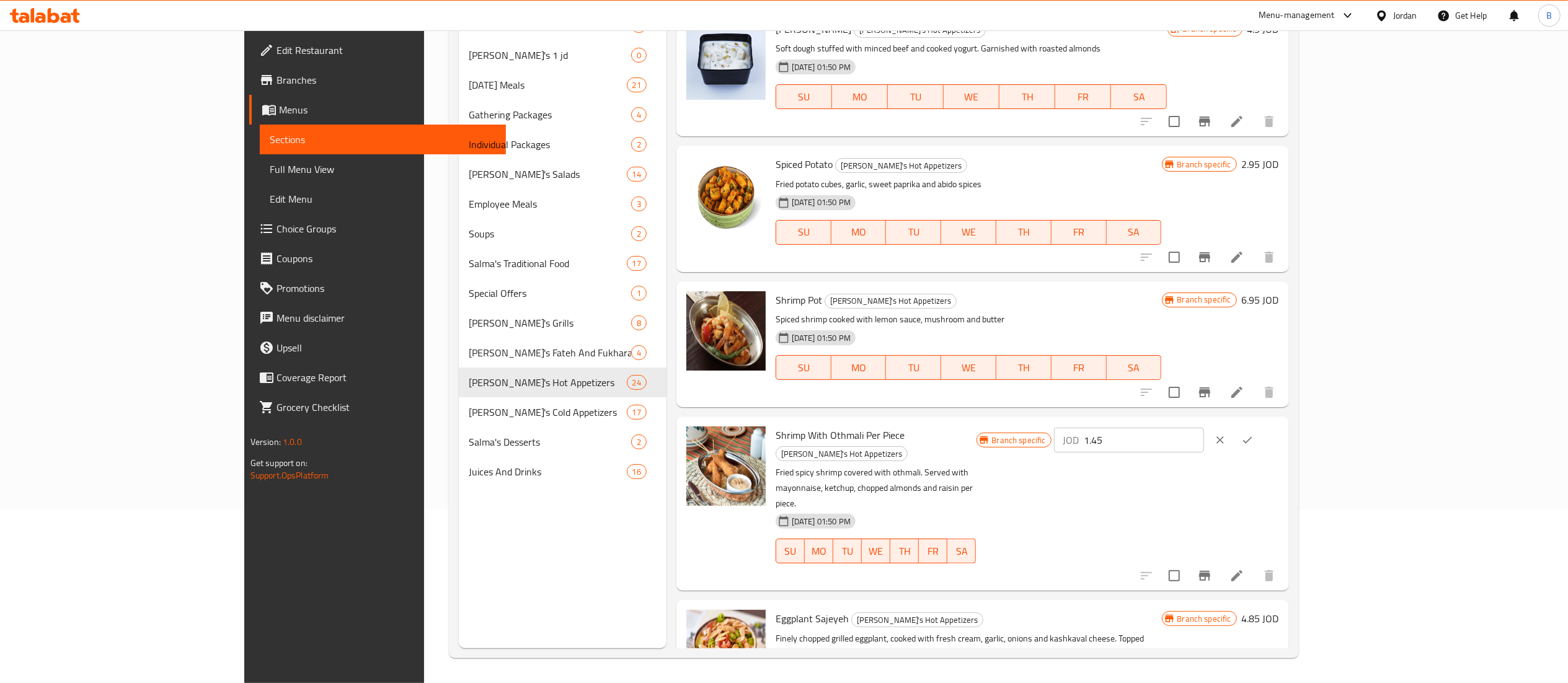
click at [1204, 428] on input "1.45" at bounding box center [1144, 440] width 120 height 25
click at [1279, 426] on div "Branch specific JOD 1.60 ​" at bounding box center [1127, 503] width 303 height 154
type input "1.60"
click at [1279, 426] on div "JOD 1.60 ​" at bounding box center [1167, 440] width 225 height 27
drag, startPoint x: 1382, startPoint y: 401, endPoint x: 1248, endPoint y: 412, distance: 134.5
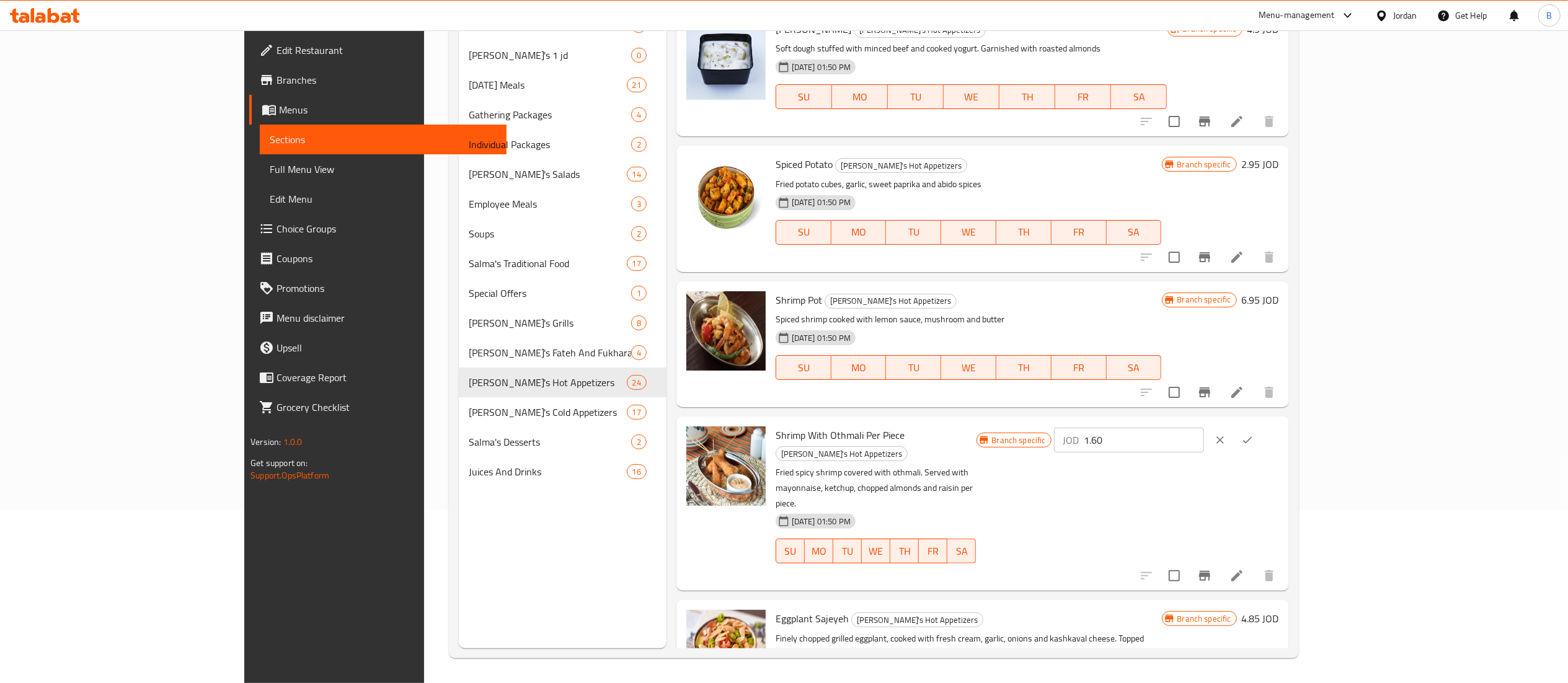
click at [1248, 426] on div "Branch specific JOD 1.60 ​" at bounding box center [1127, 440] width 303 height 27
click at [1261, 426] on button "ok" at bounding box center [1248, 440] width 27 height 27
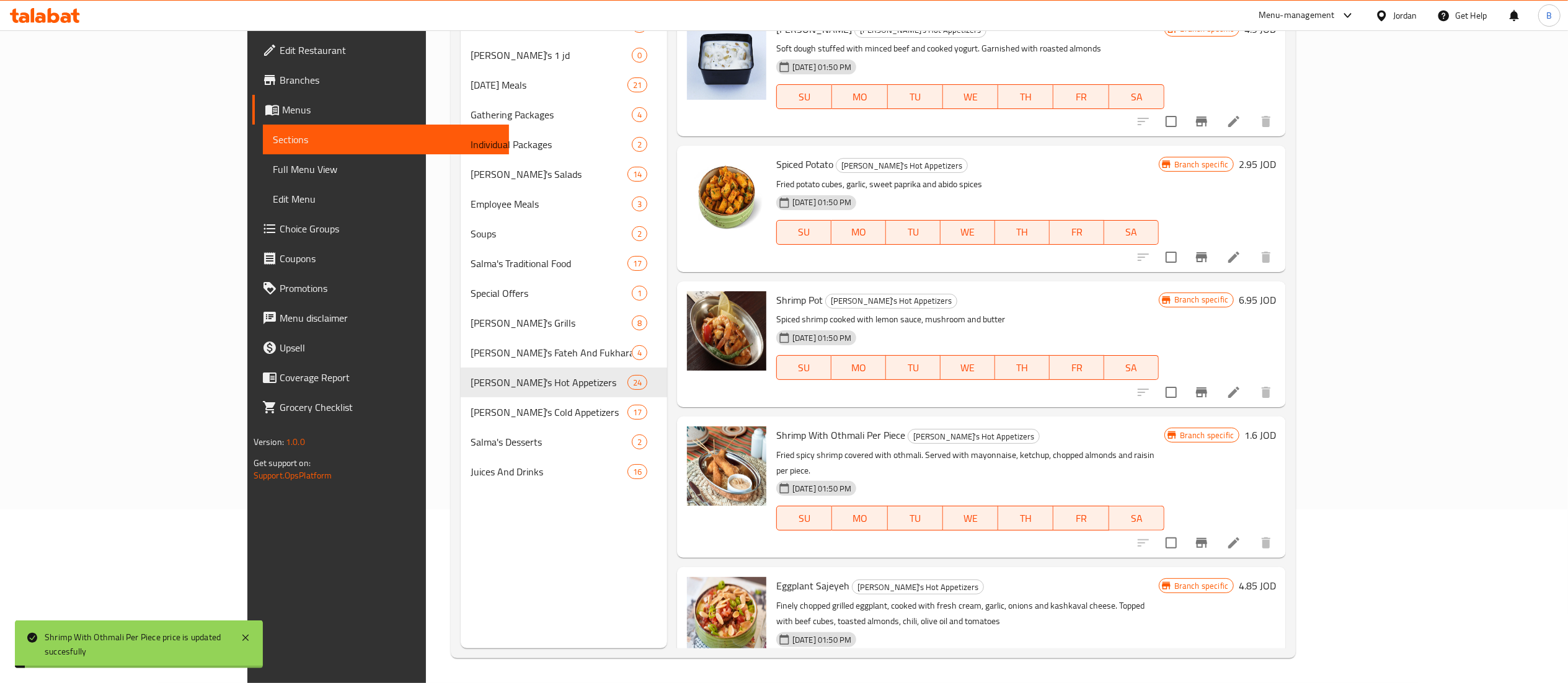
click at [1207, 538] on icon "Branch-specific-item" at bounding box center [1201, 543] width 11 height 10
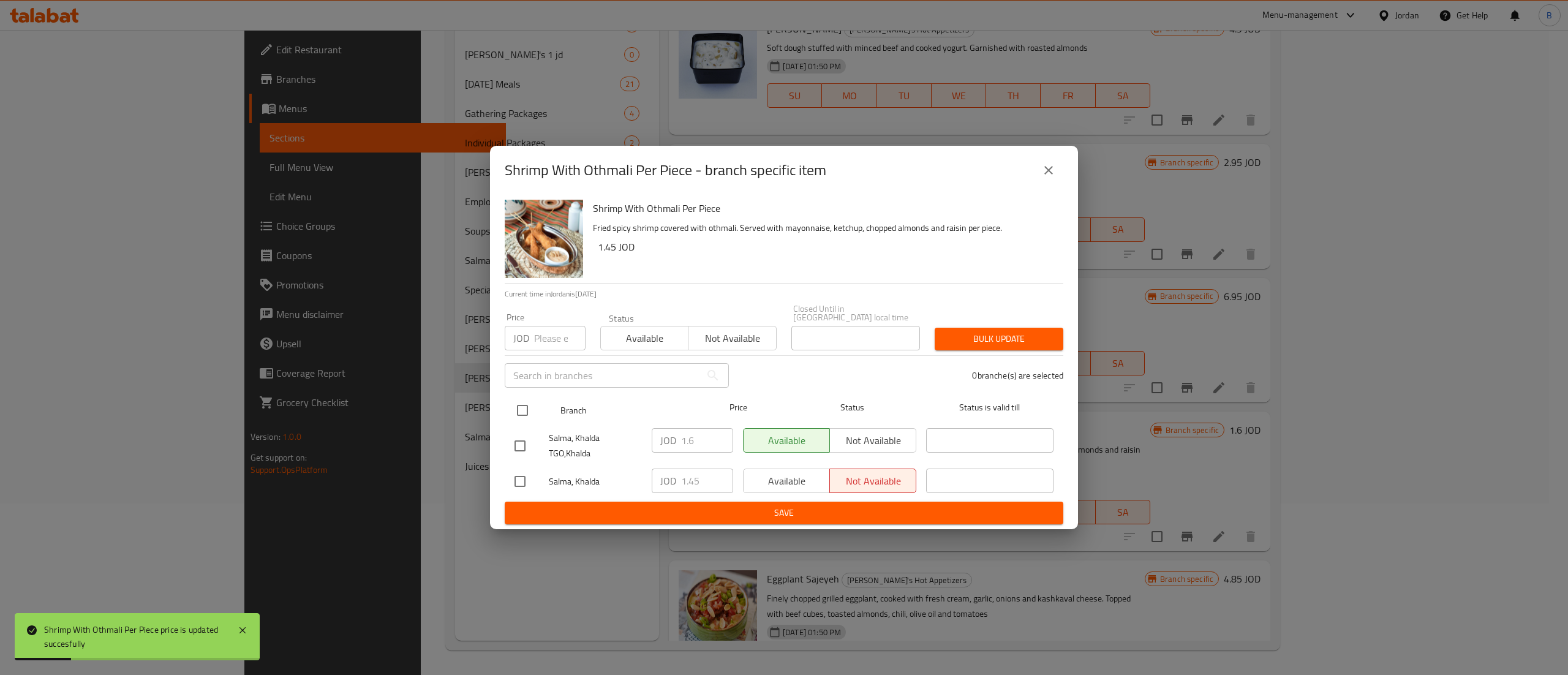
click at [515, 410] on input "checkbox" at bounding box center [522, 410] width 26 height 26
checkbox input "true"
drag, startPoint x: 703, startPoint y: 478, endPoint x: 596, endPoint y: 480, distance: 107.0
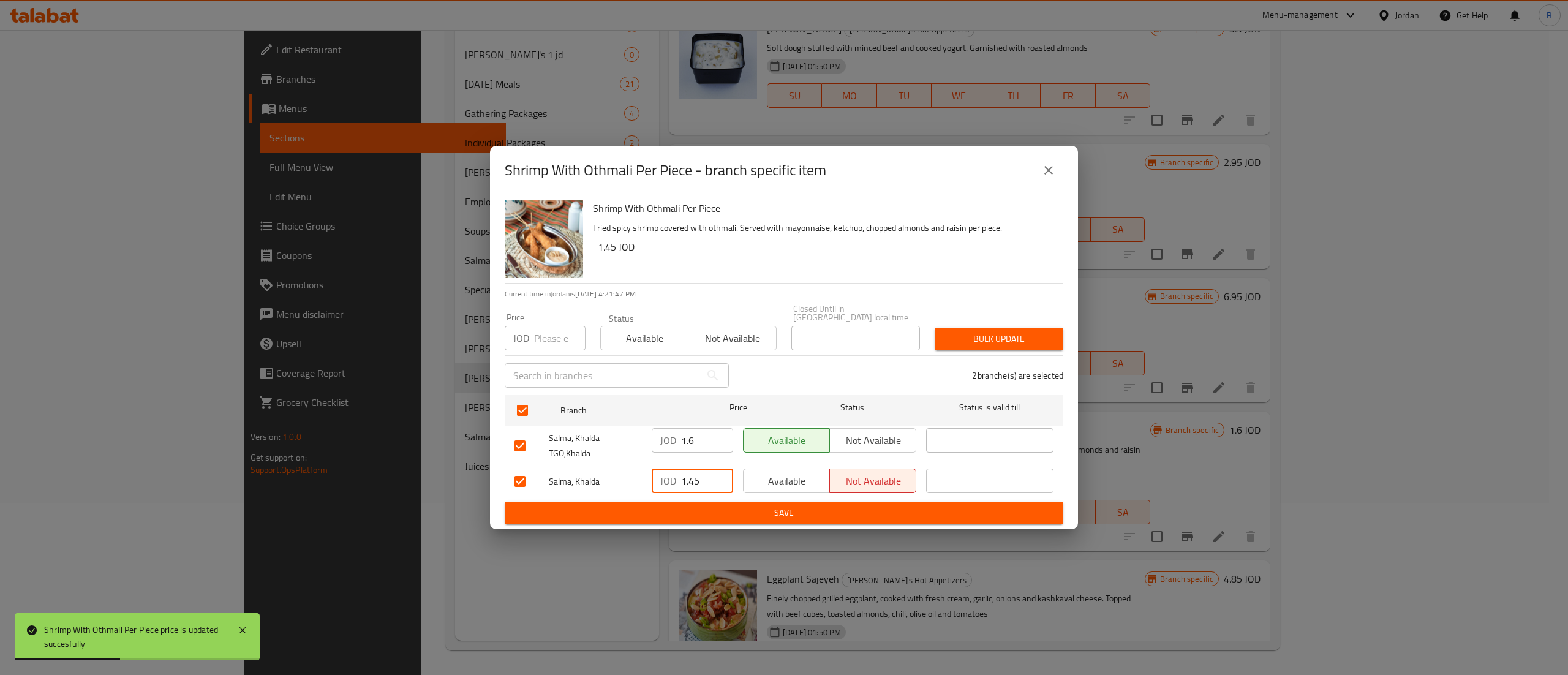
click at [637, 480] on div "Salma, Khalda JOD 1.45 ​ Available Not available ​" at bounding box center [784, 482] width 548 height 35
paste input "60"
type input "1.60"
click at [670, 506] on span "Save" at bounding box center [784, 513] width 539 height 15
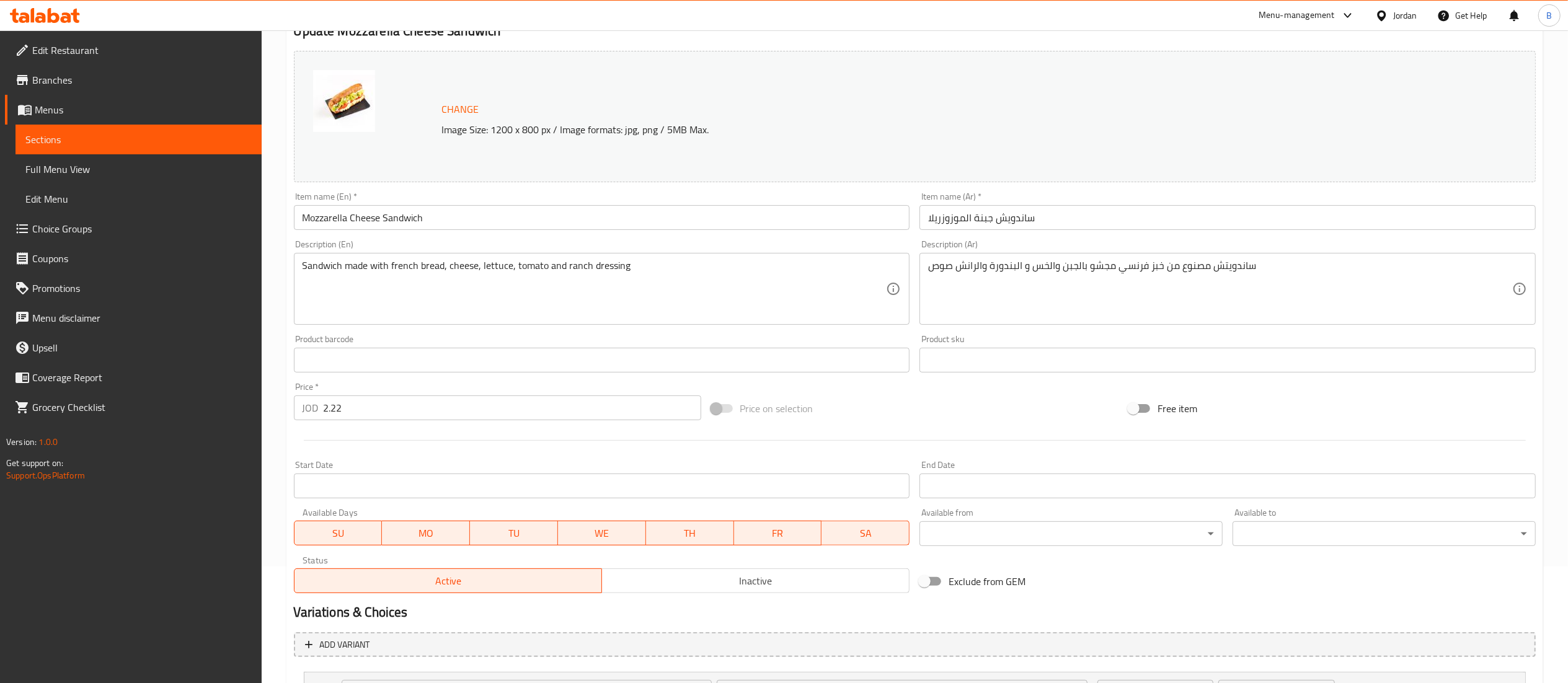
scroll to position [231, 0]
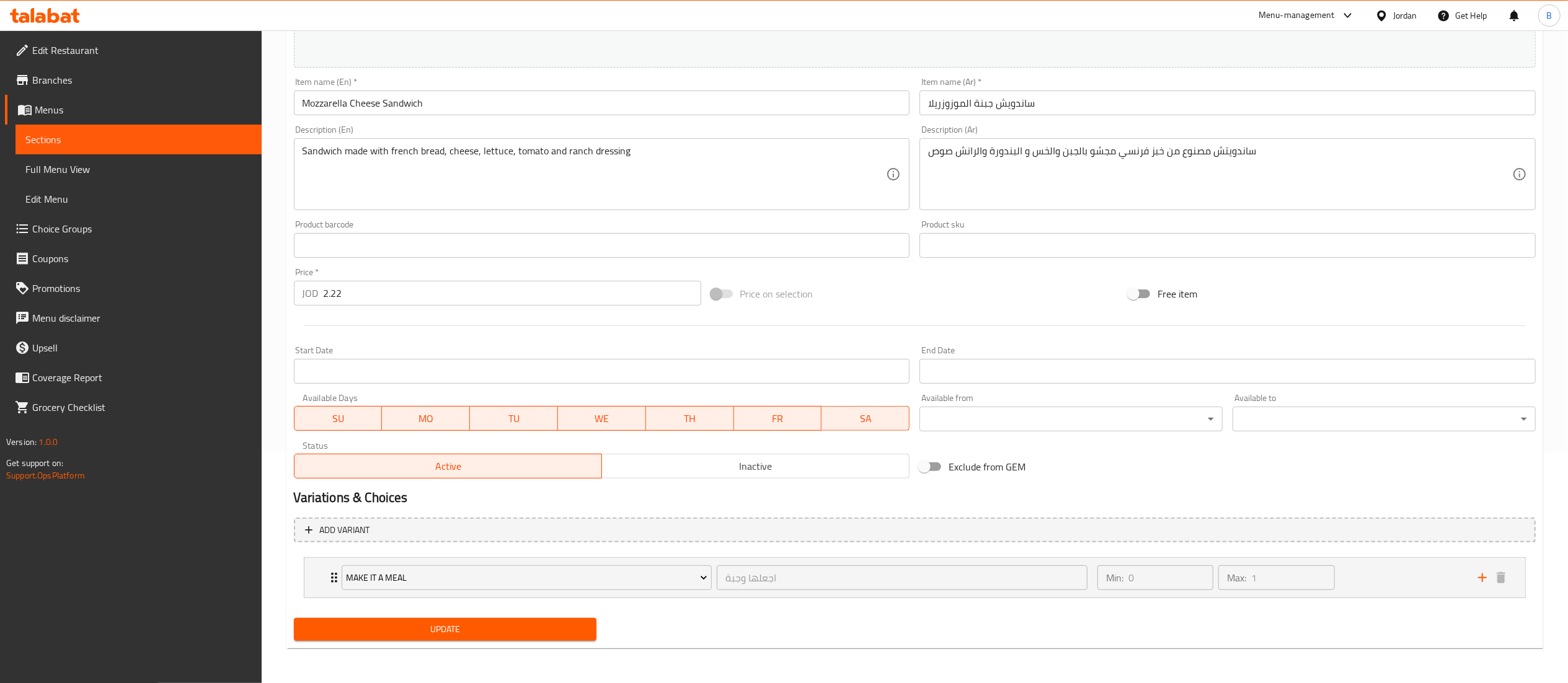
click at [1419, 598] on div "Make it a Meal اجعلها وجبة ​ Min: 0 ​ Max: 1 ​ meal (with wedges & coke) (ID: 1…" at bounding box center [915, 578] width 1222 height 41
click at [1409, 584] on div "Min: 0 ​ Max: 1 ​" at bounding box center [1280, 577] width 381 height 40
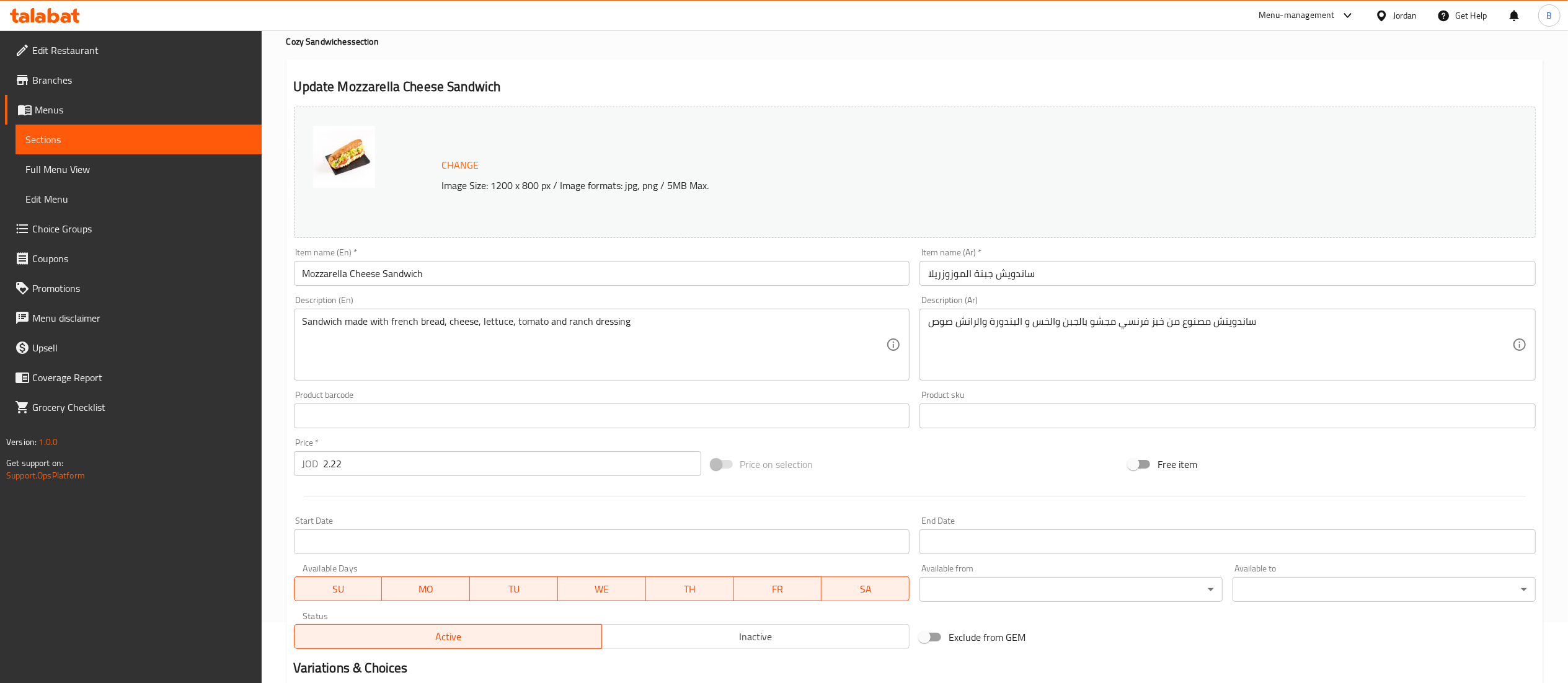
scroll to position [0, 0]
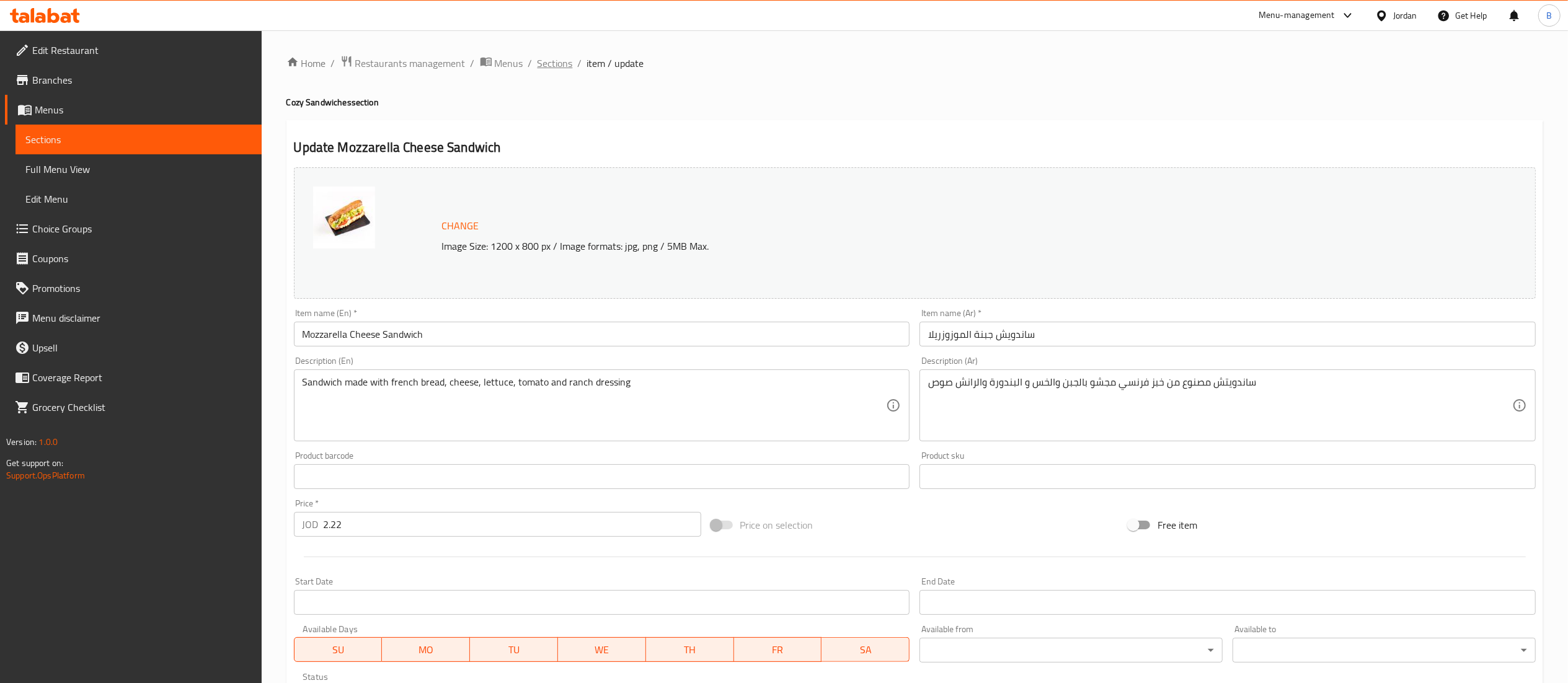
click at [551, 66] on span "Sections" at bounding box center [555, 64] width 36 height 15
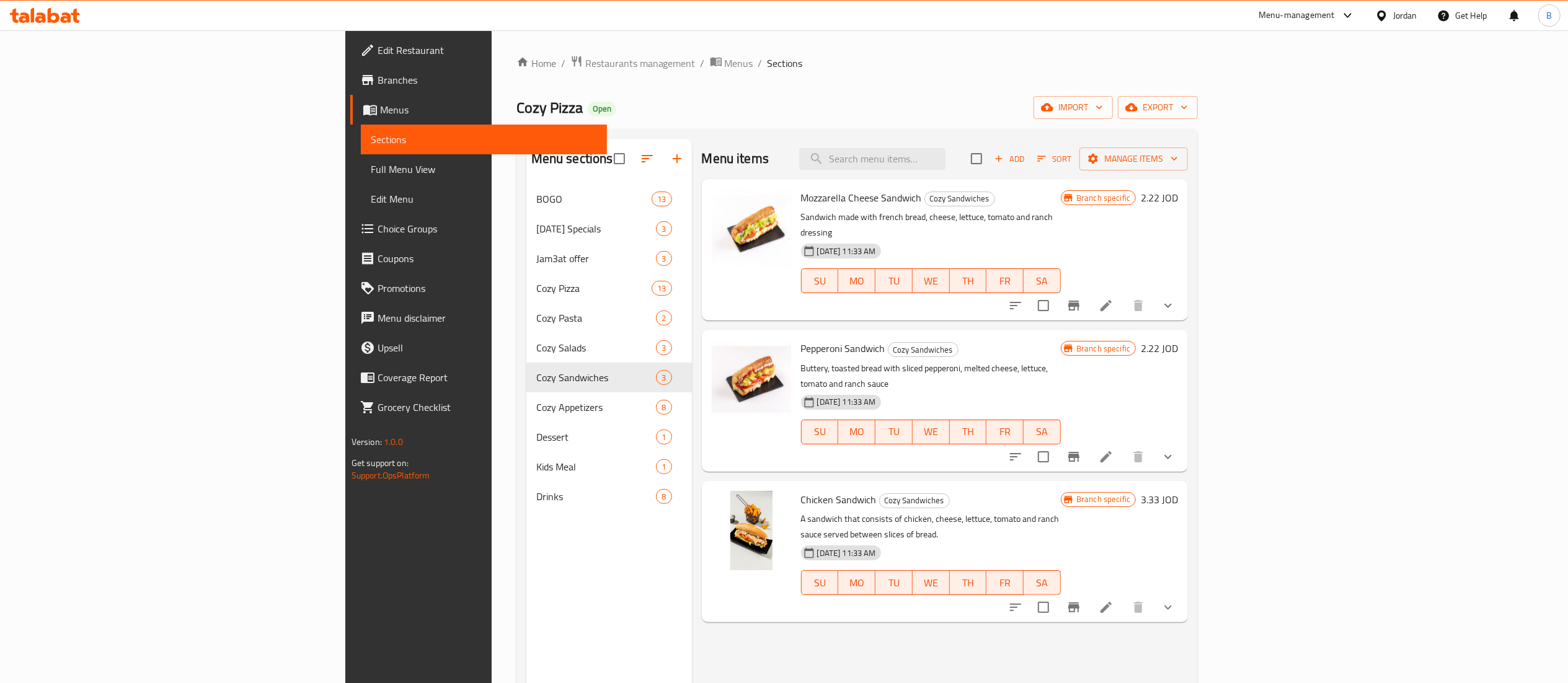
click at [67, 17] on icon at bounding box center [66, 18] width 10 height 10
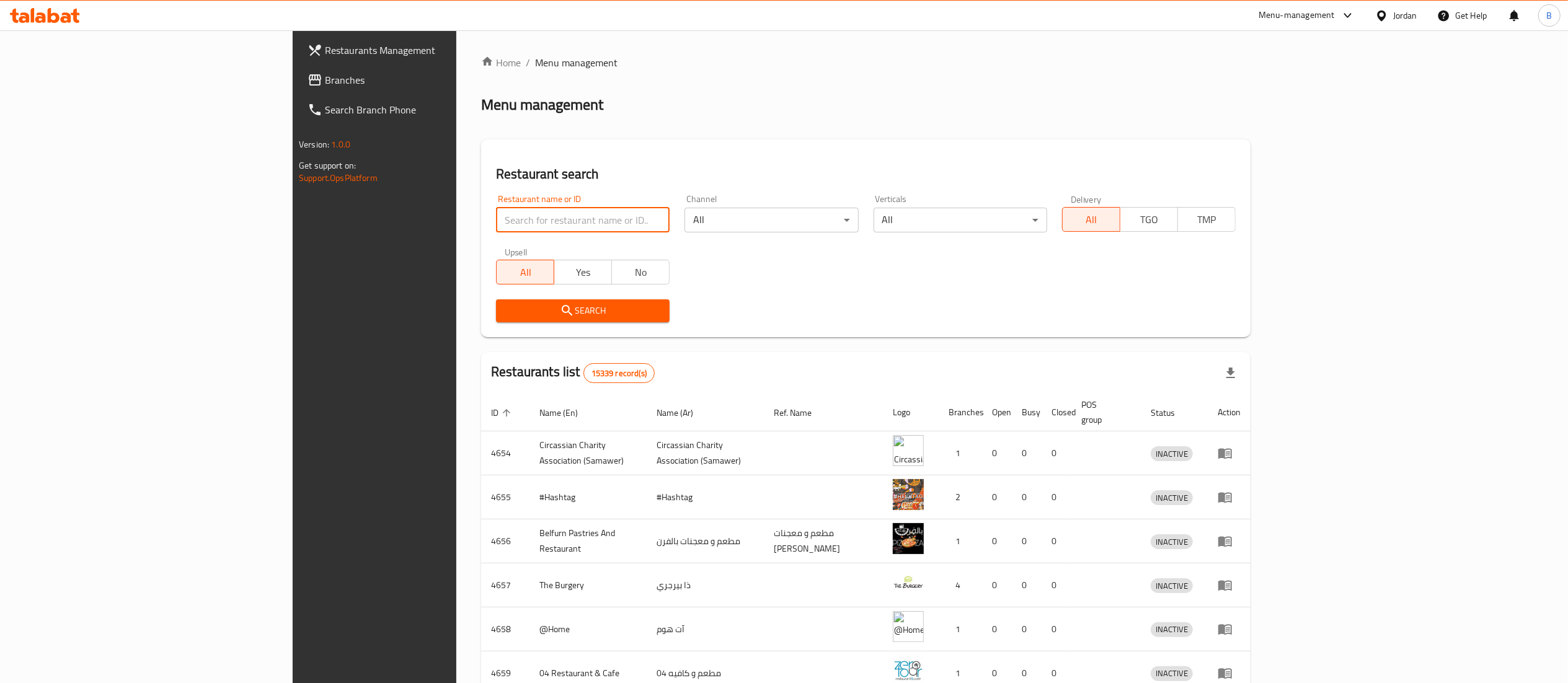
click at [496, 217] on input "search" at bounding box center [582, 219] width 174 height 25
paste input "720142"
type input "720142"
click button "Search" at bounding box center [582, 310] width 174 height 23
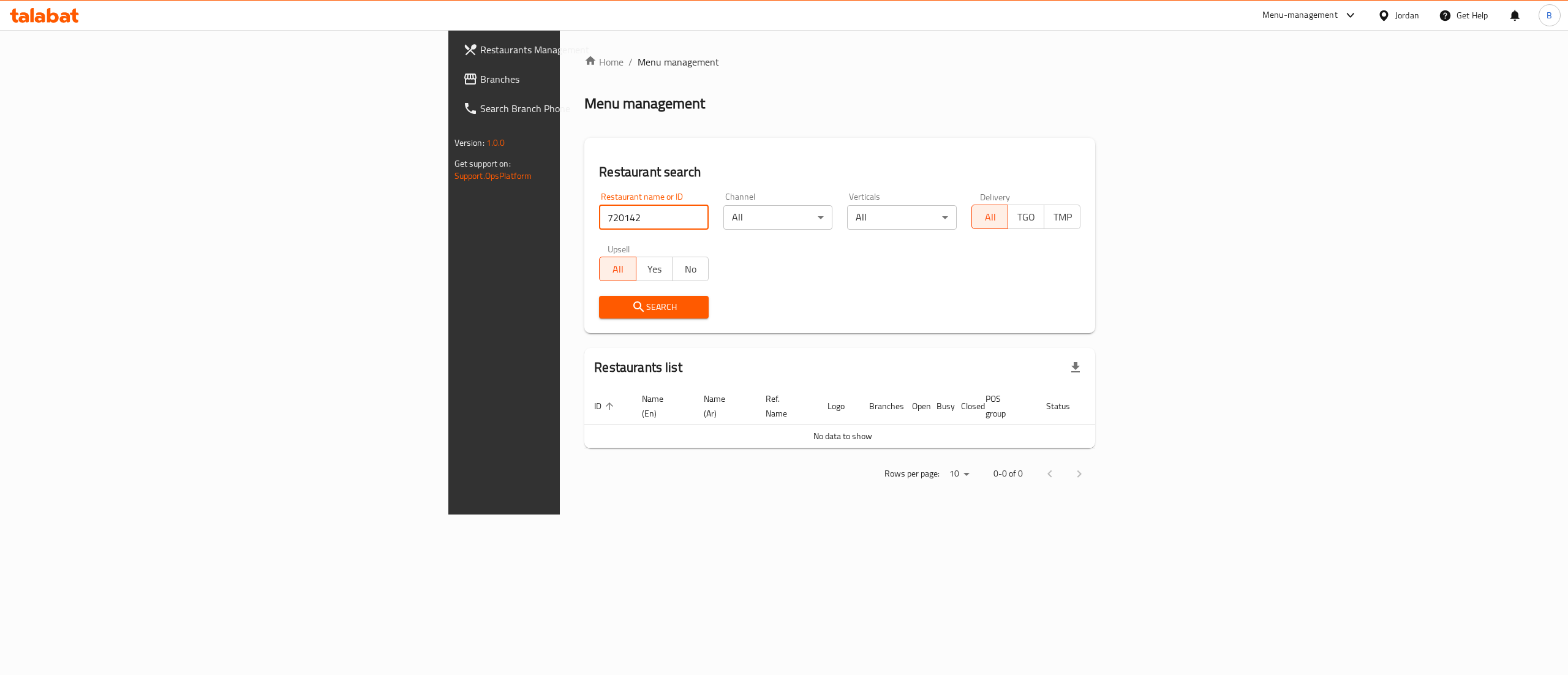
click at [481, 83] on span "Branches" at bounding box center [590, 80] width 220 height 15
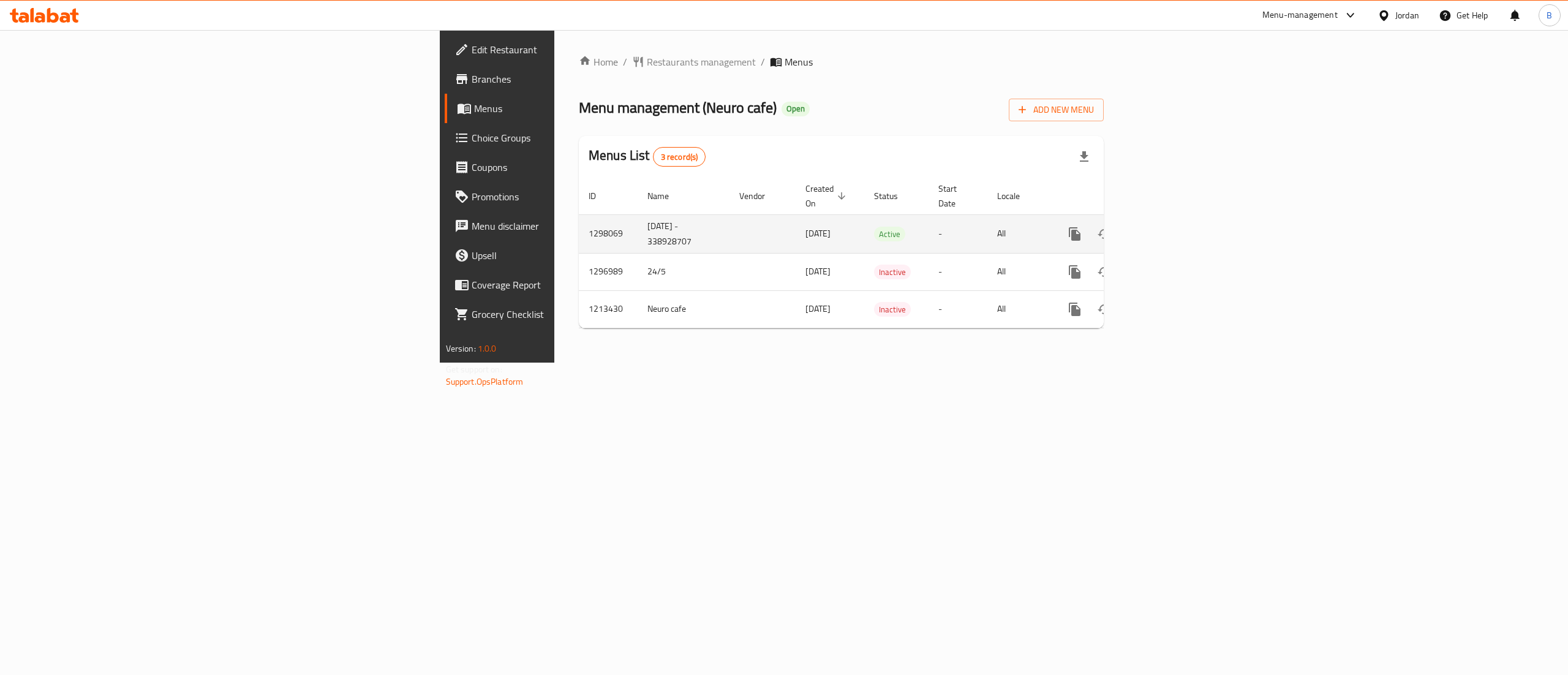
click at [1187, 222] on td "enhanced table" at bounding box center [1119, 234] width 137 height 39
click at [1178, 219] on link "enhanced table" at bounding box center [1163, 234] width 29 height 29
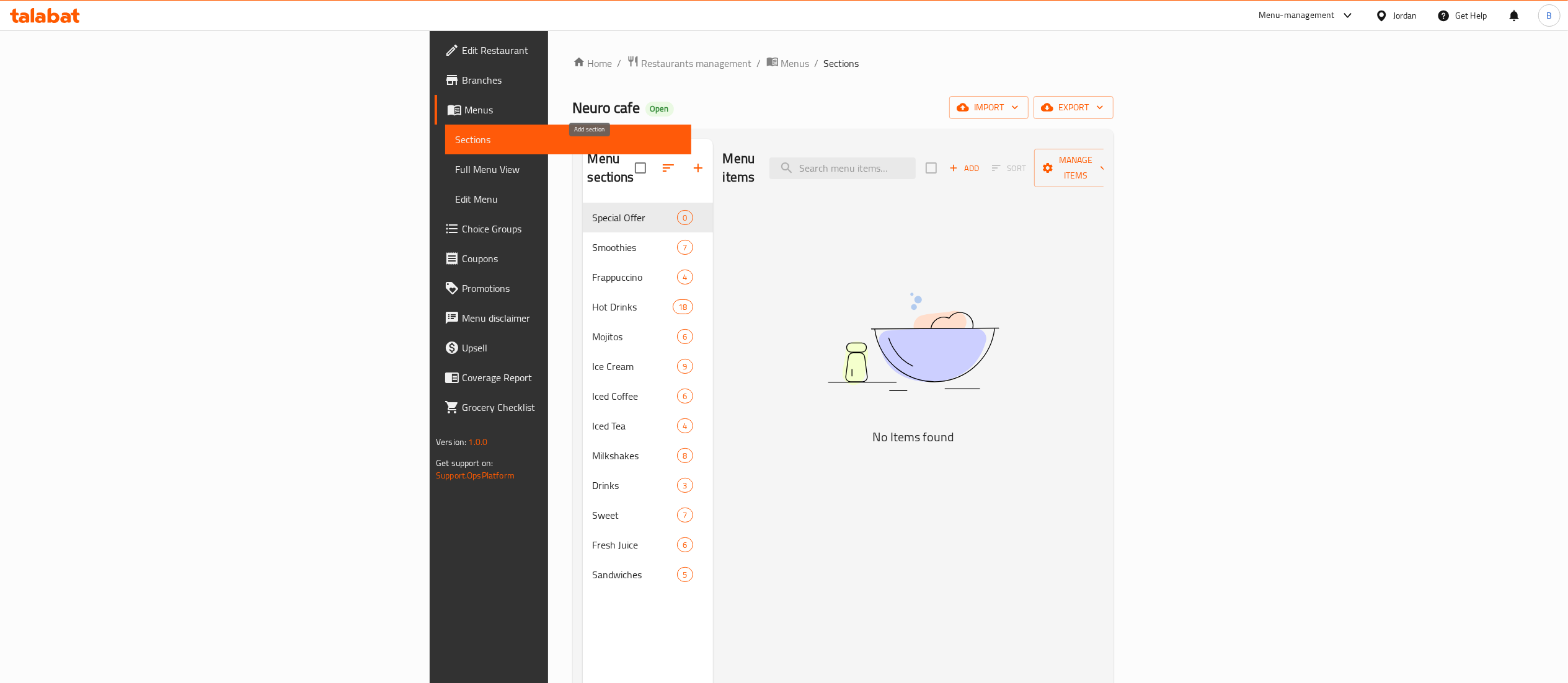
click at [691, 160] on icon "button" at bounding box center [698, 168] width 15 height 15
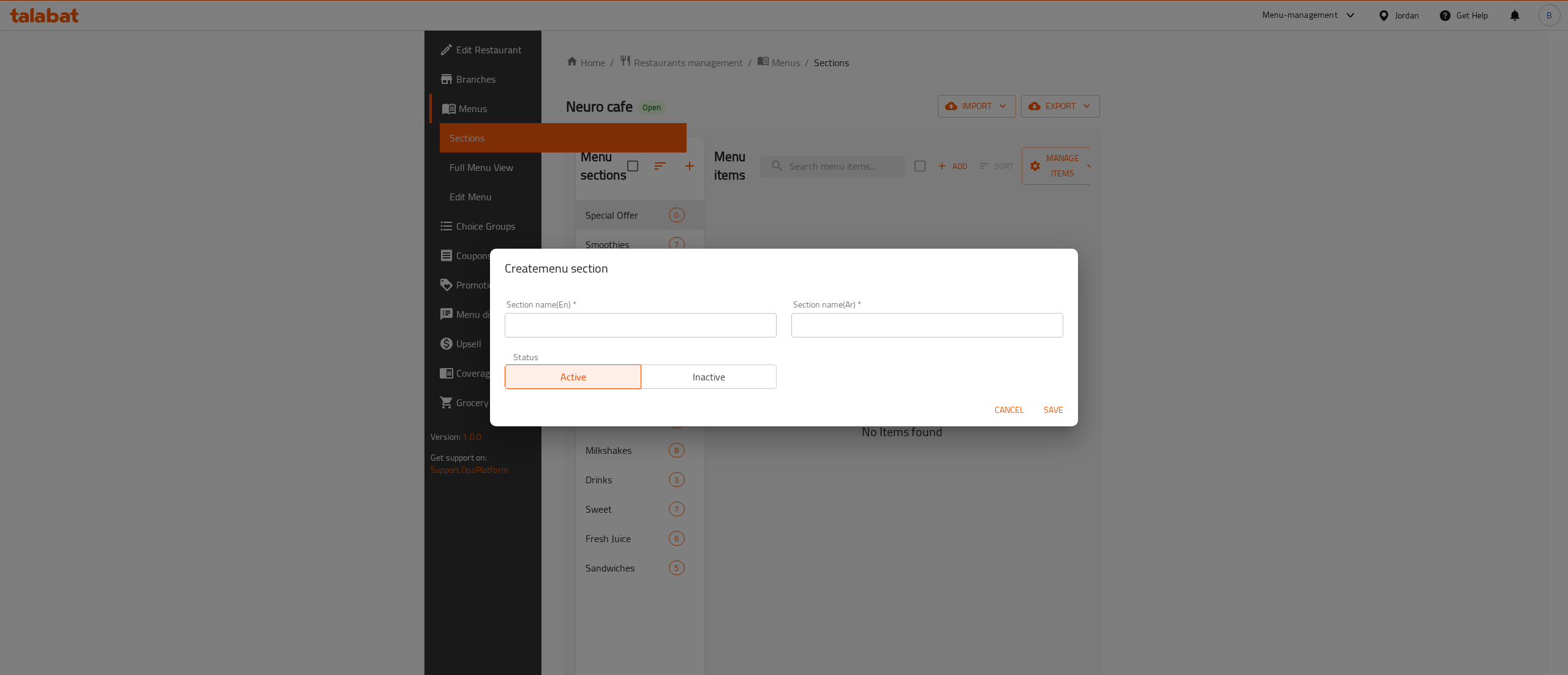
click at [590, 328] on input "text" at bounding box center [640, 325] width 272 height 24
type input "Burger and Snacks"
click at [877, 328] on input "text" at bounding box center [927, 325] width 272 height 24
paste input "برجرسناك"
click at [823, 321] on input "برجرسناك" at bounding box center [927, 325] width 272 height 24
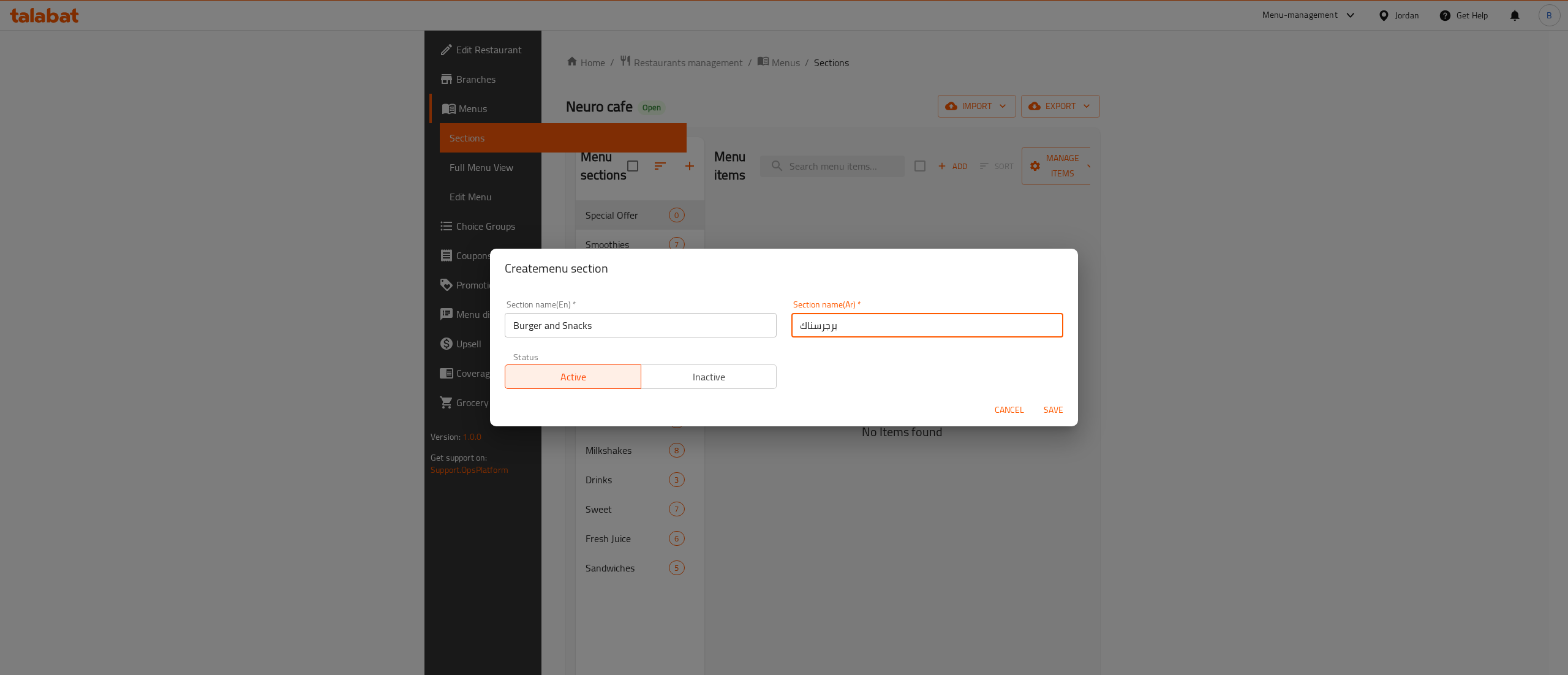
click at [827, 325] on input "برجرسناك" at bounding box center [927, 325] width 272 height 24
click at [826, 325] on input "برجرسناك" at bounding box center [927, 325] width 272 height 24
type input "برجر و سناك"
click at [1041, 410] on span "Save" at bounding box center [1053, 410] width 29 height 15
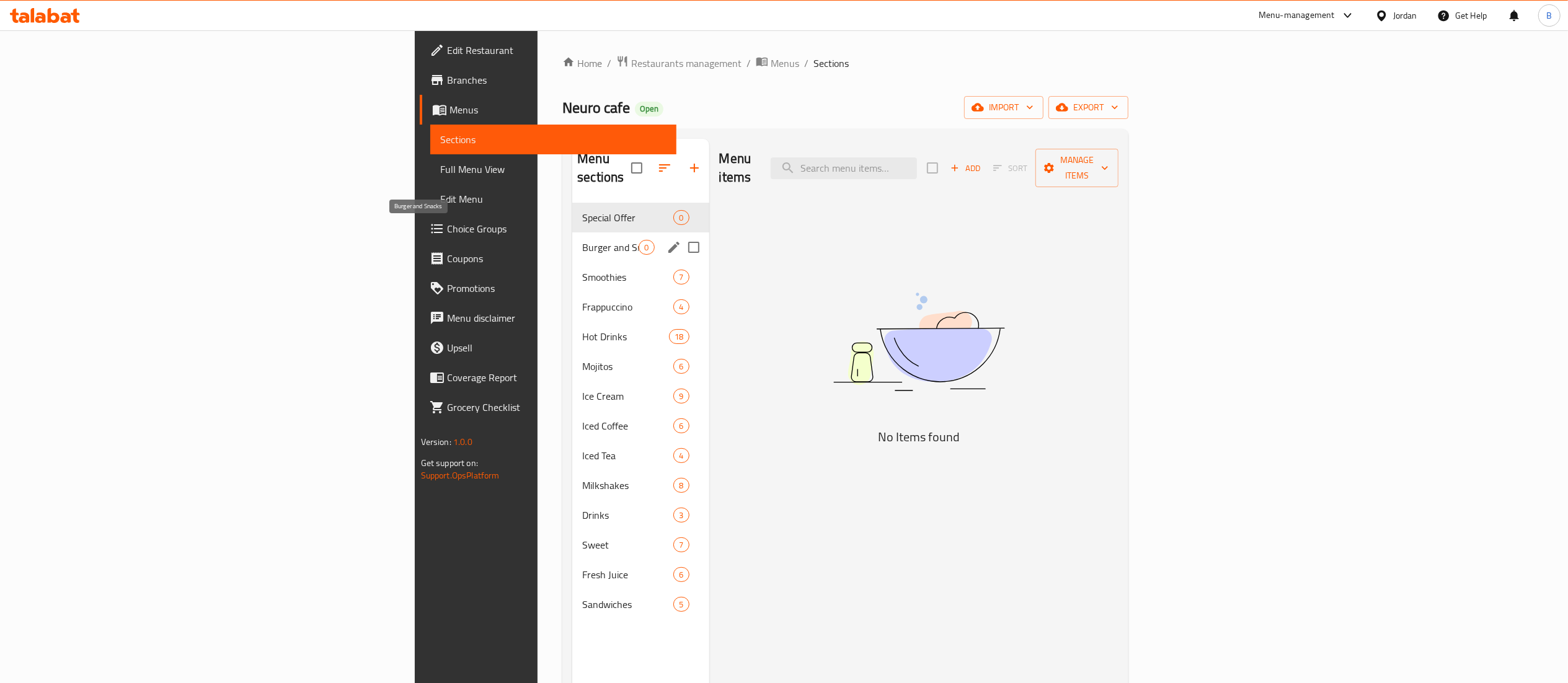
click at [582, 240] on span "Burger and Snacks" at bounding box center [610, 247] width 57 height 15
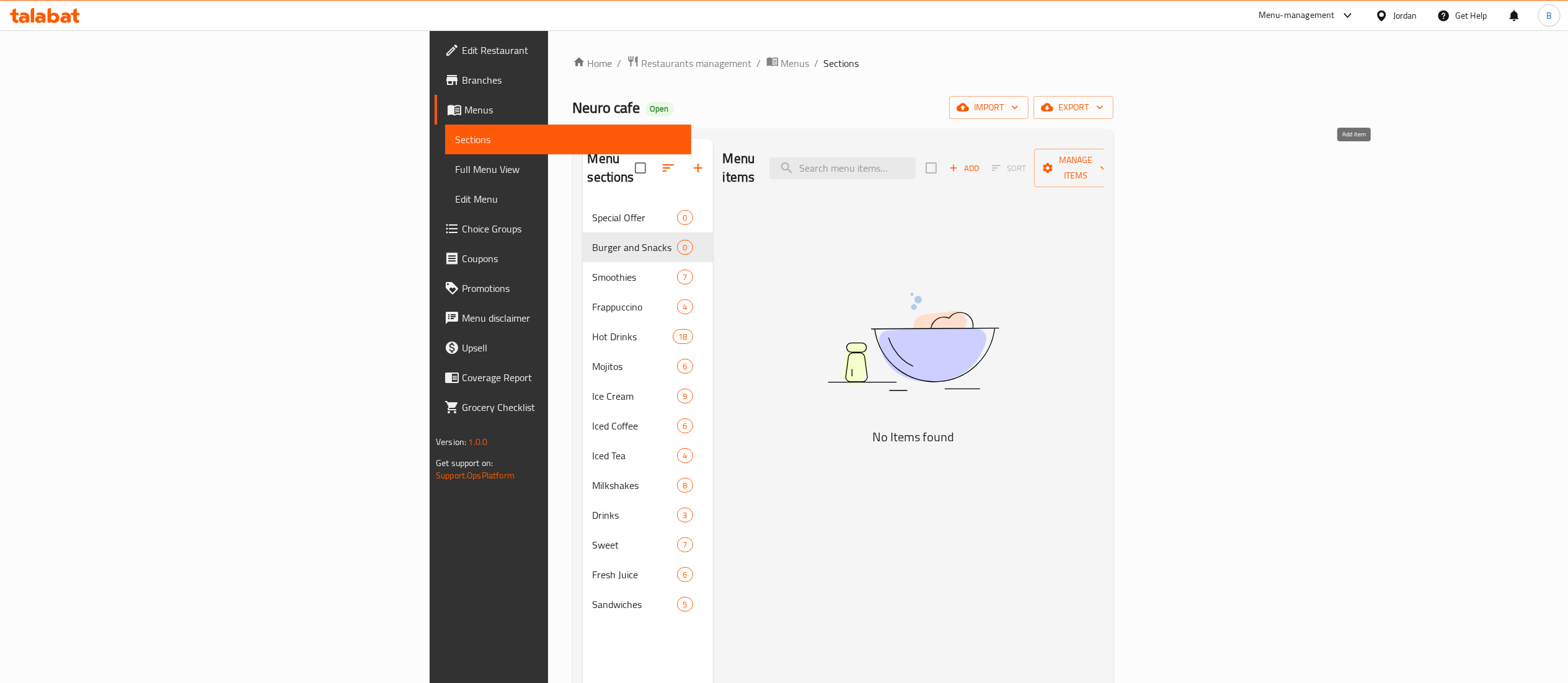
click at [981, 165] on span "Add" at bounding box center [965, 168] width 34 height 14
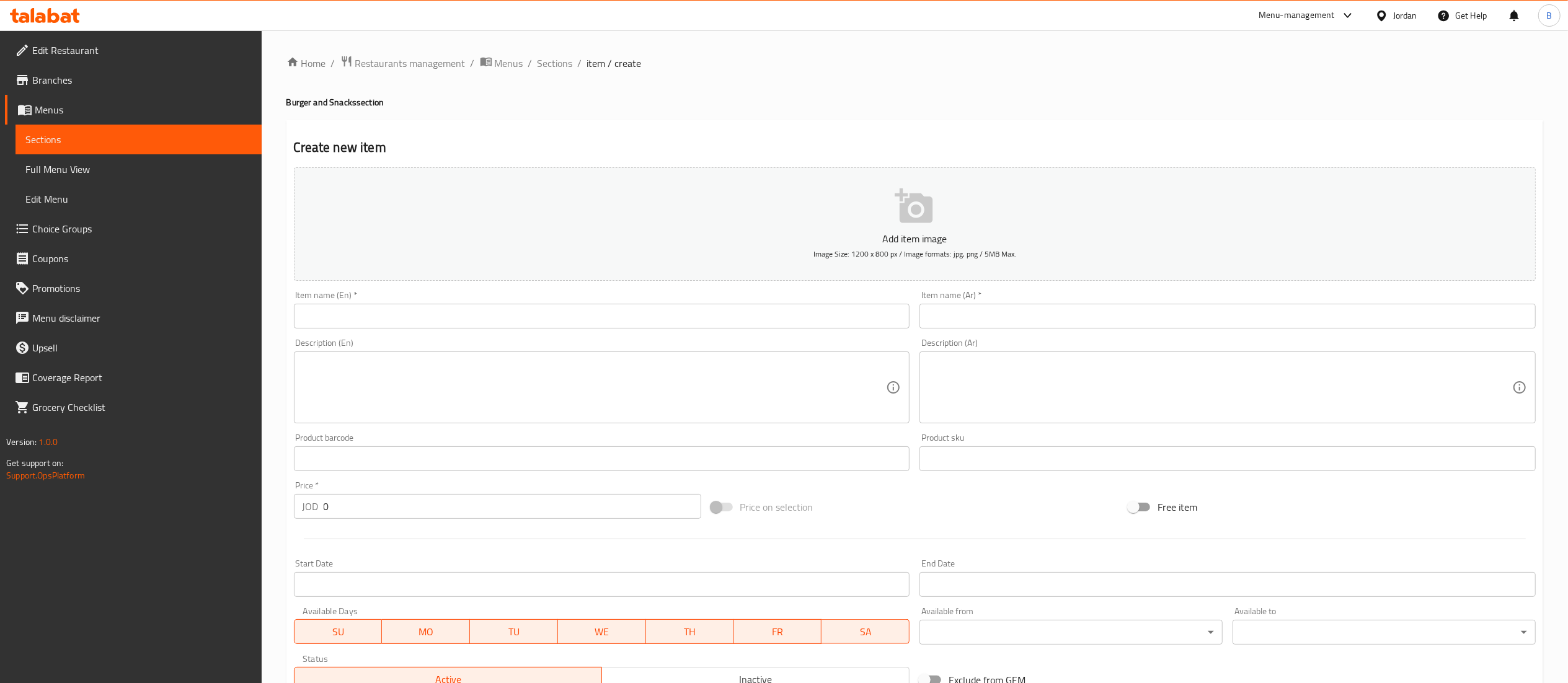
click at [755, 310] on input "text" at bounding box center [602, 315] width 616 height 25
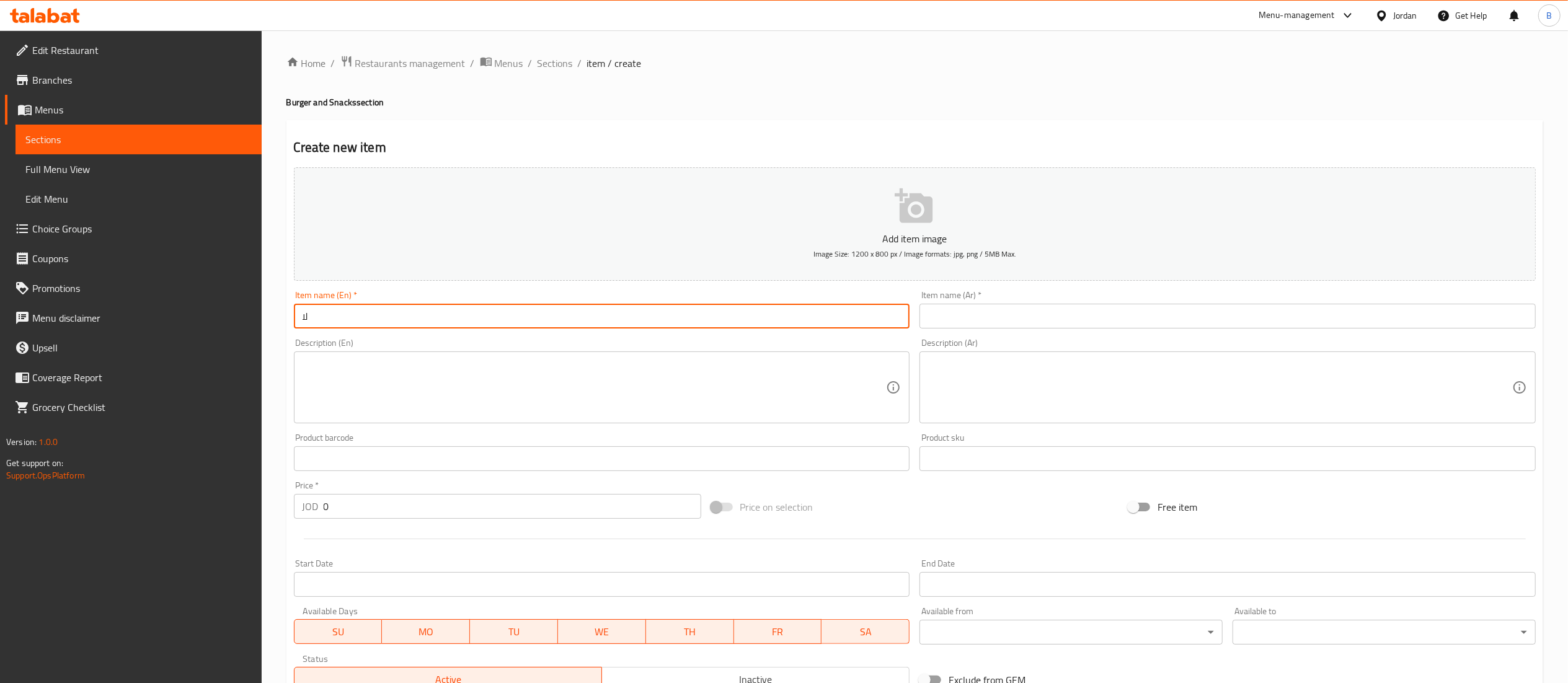
type input "ل"
type input "Big neuro chicken"
click at [1050, 316] on input "text" at bounding box center [1227, 315] width 616 height 25
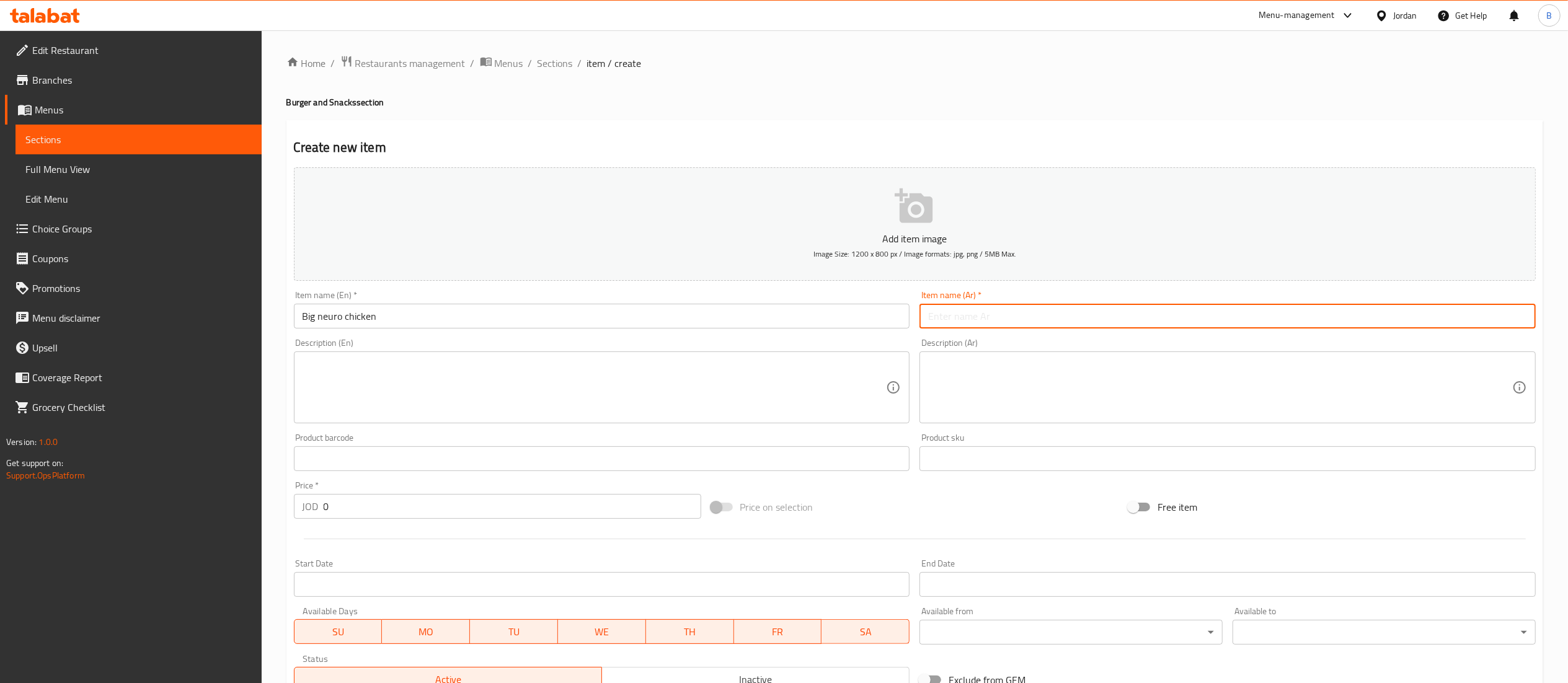
paste input "بيجنيوروتشيكين"
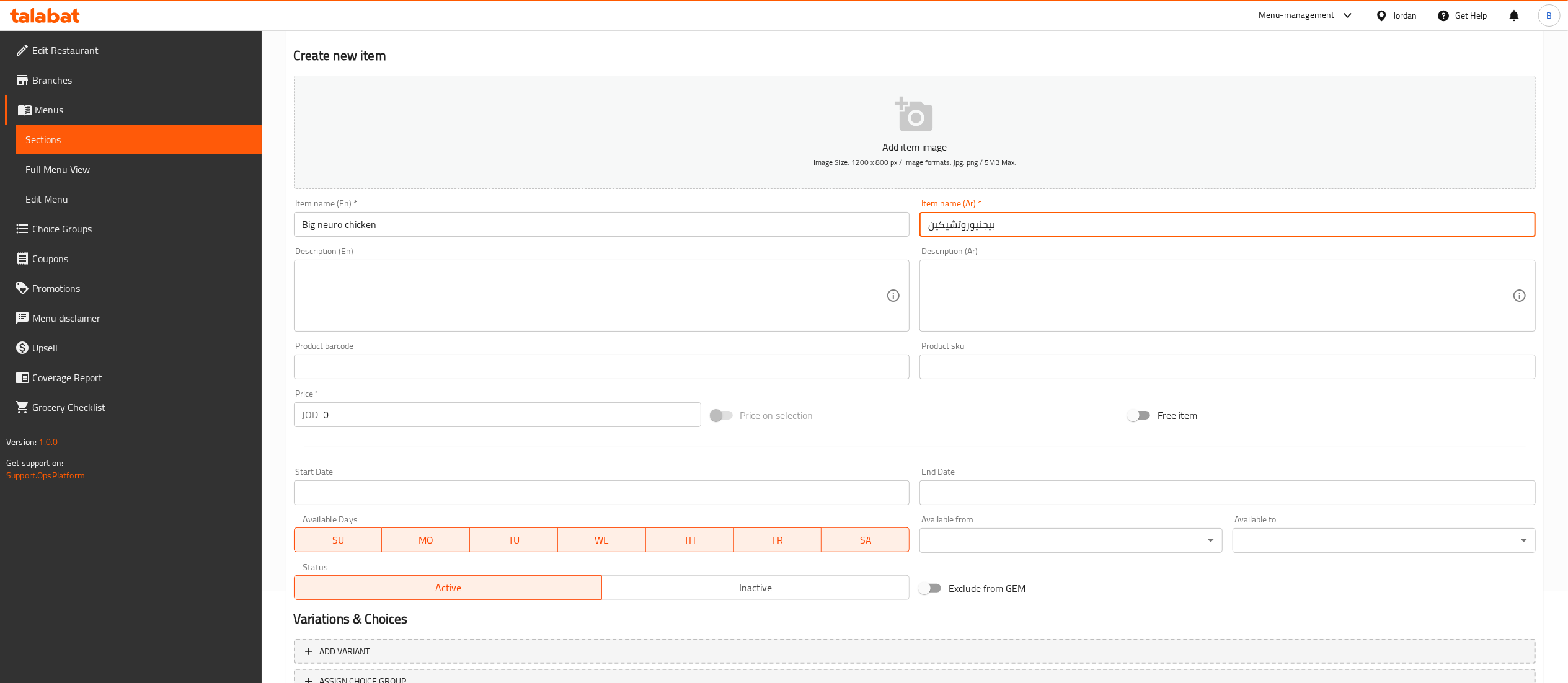
scroll to position [124, 0]
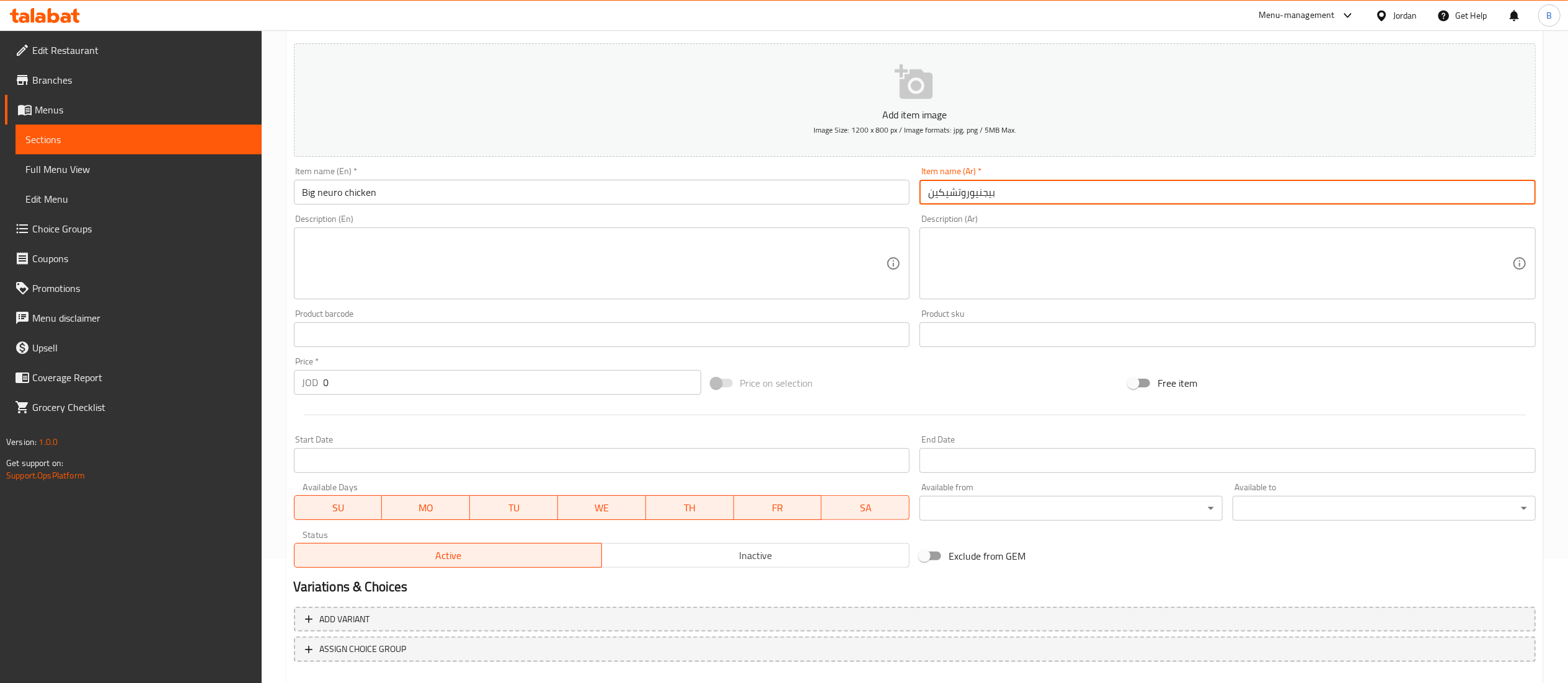
type input "بيجنيوروتشيكين"
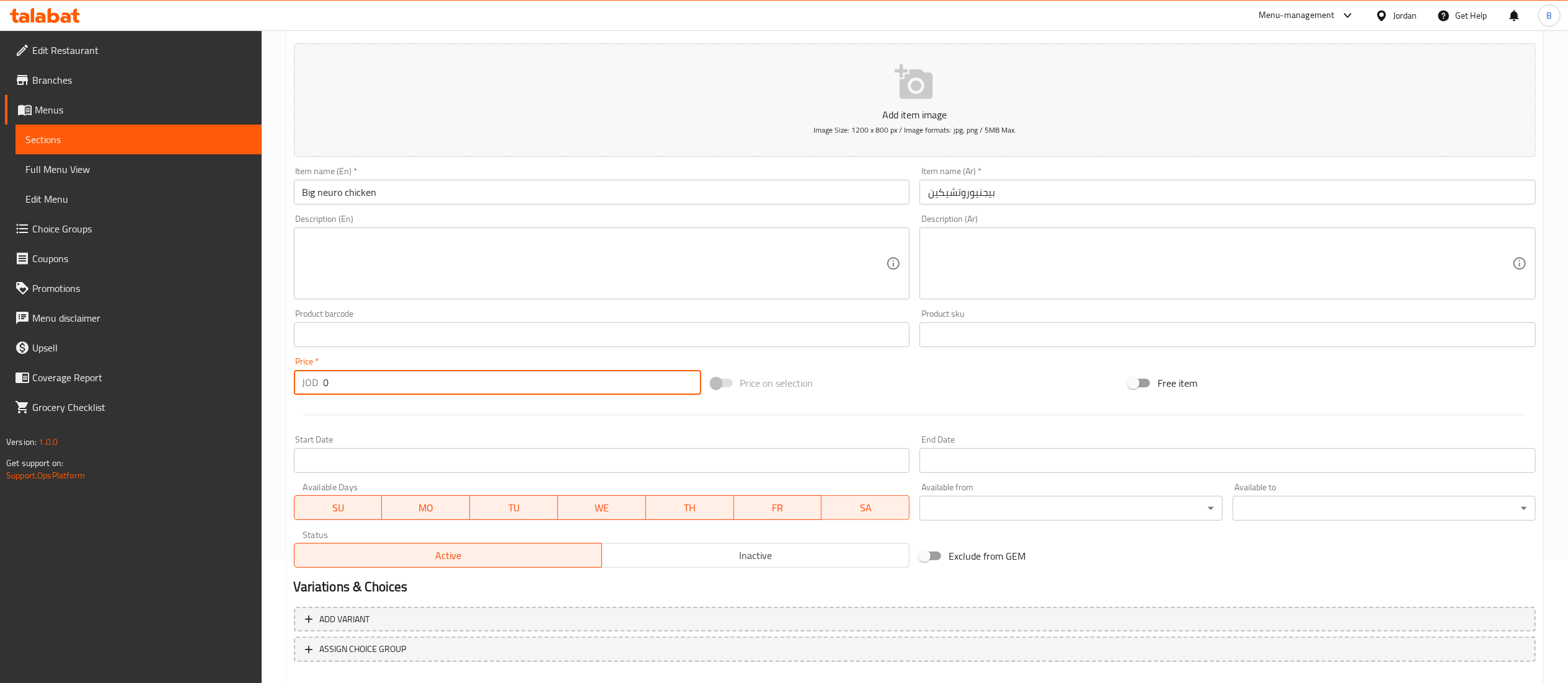
drag, startPoint x: 335, startPoint y: 382, endPoint x: 253, endPoint y: 382, distance: 82.0
click at [254, 382] on div "Edit Restaurant Branches Menus Sections Full Menu View Edit Menu Choice Groups …" at bounding box center [784, 330] width 1568 height 846
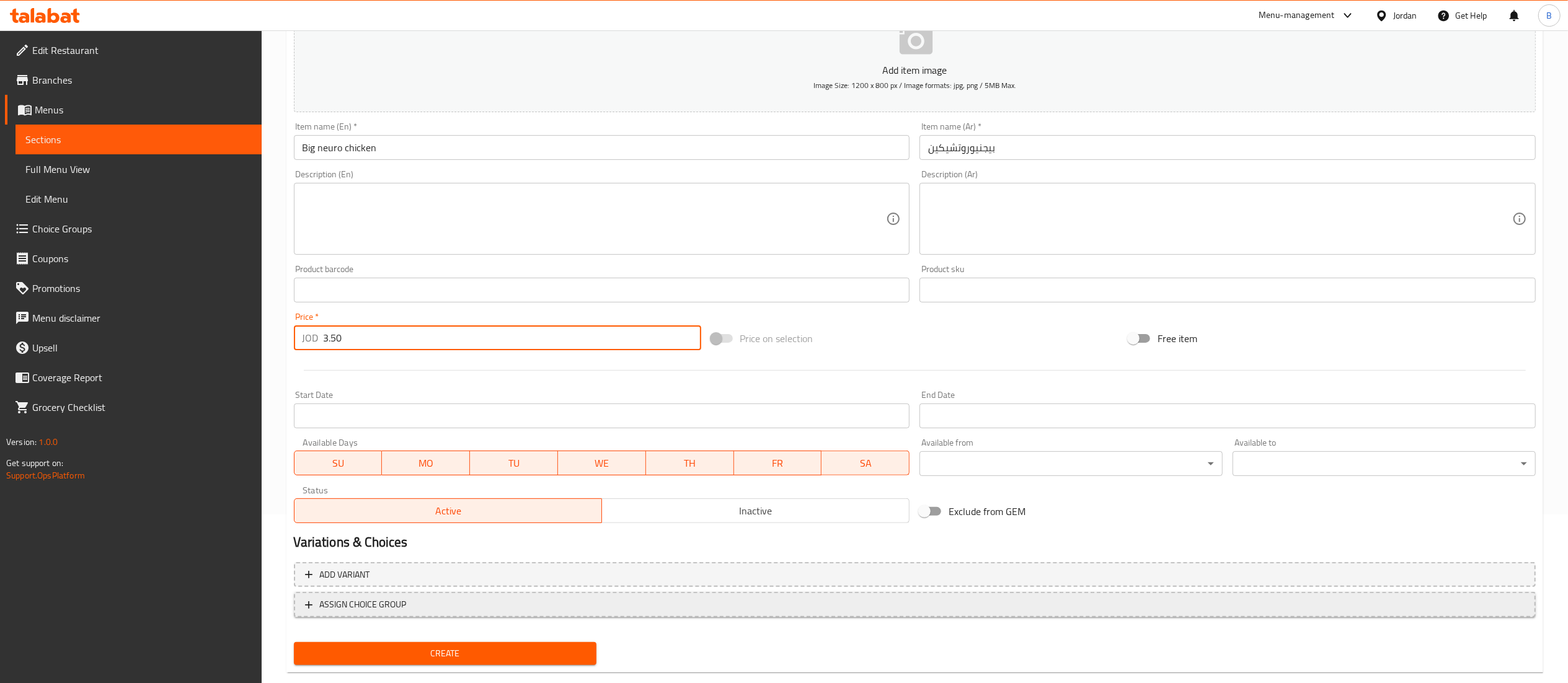
scroll to position [192, 0]
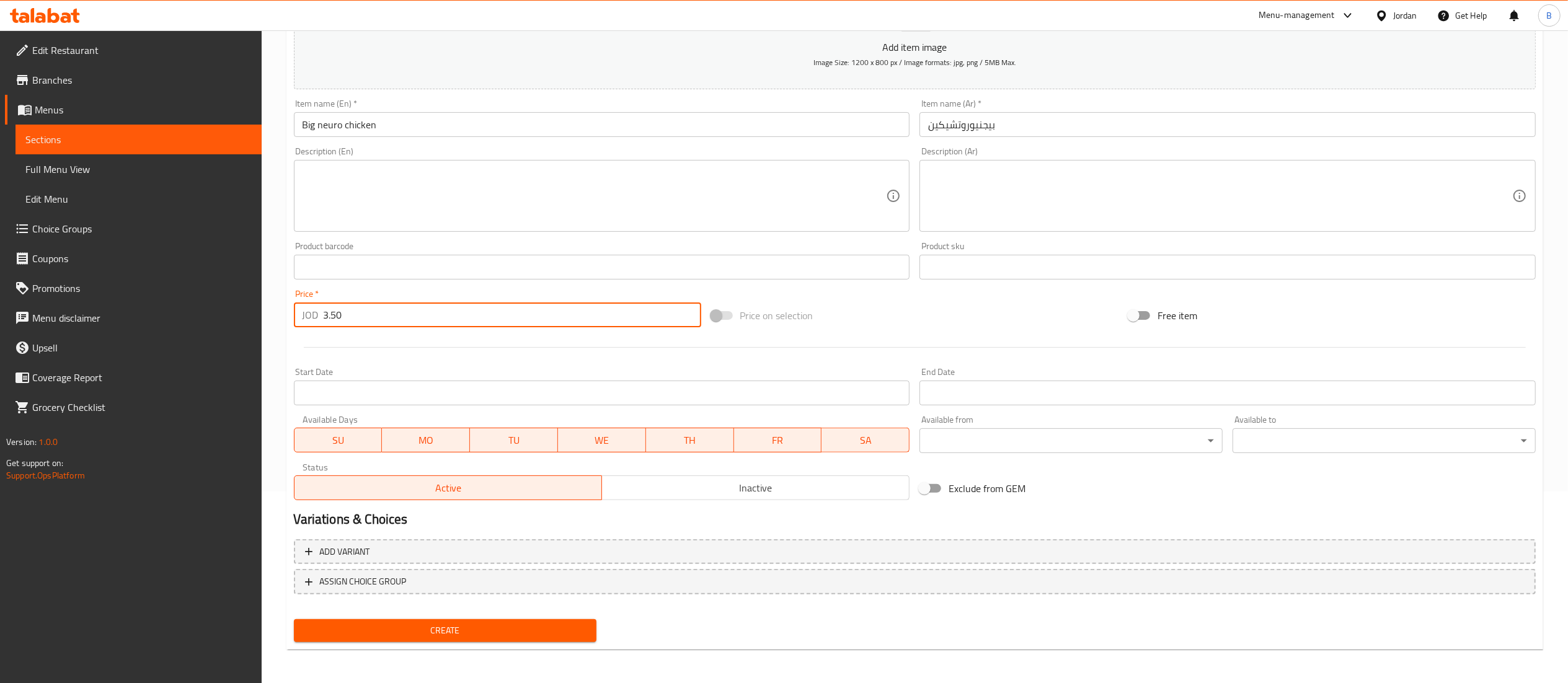
type input "3.50"
click at [491, 634] on span "Create" at bounding box center [445, 630] width 283 height 15
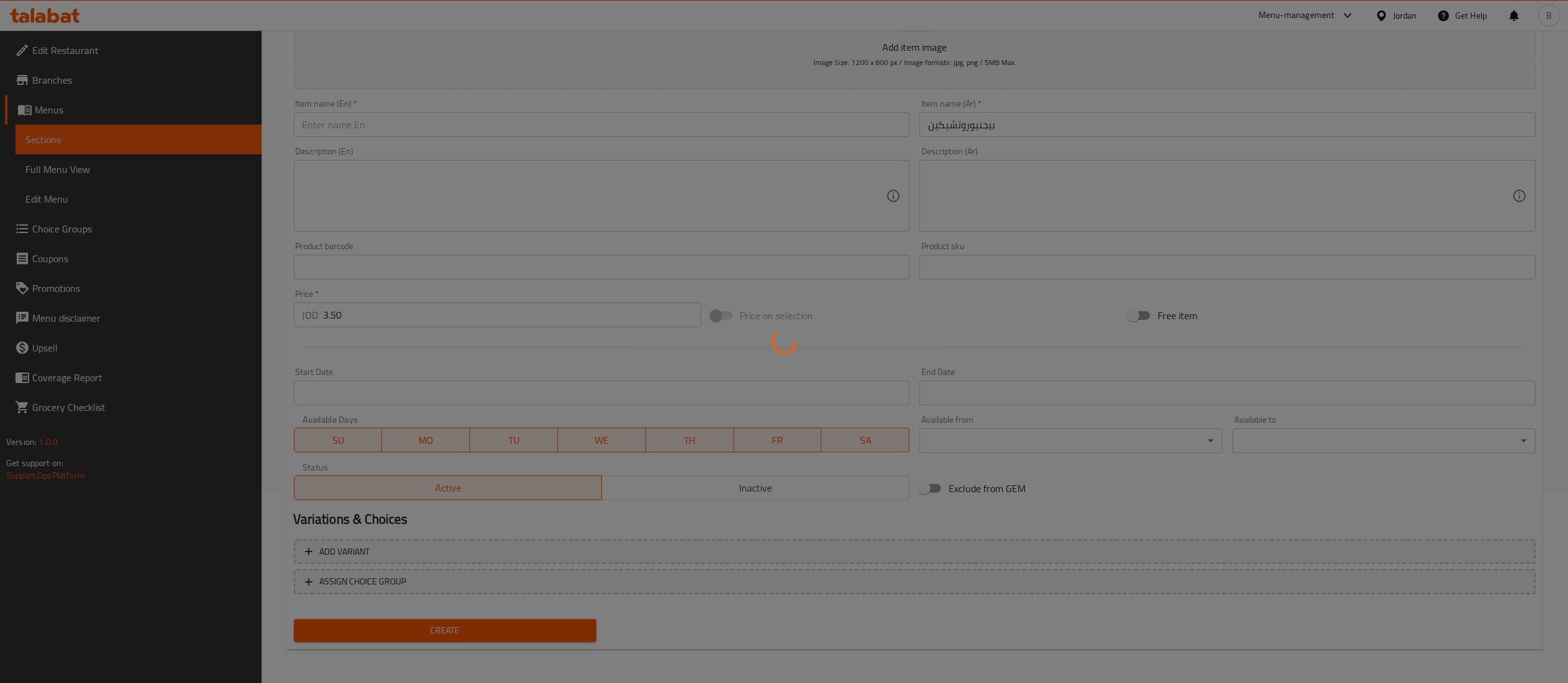
type input "0"
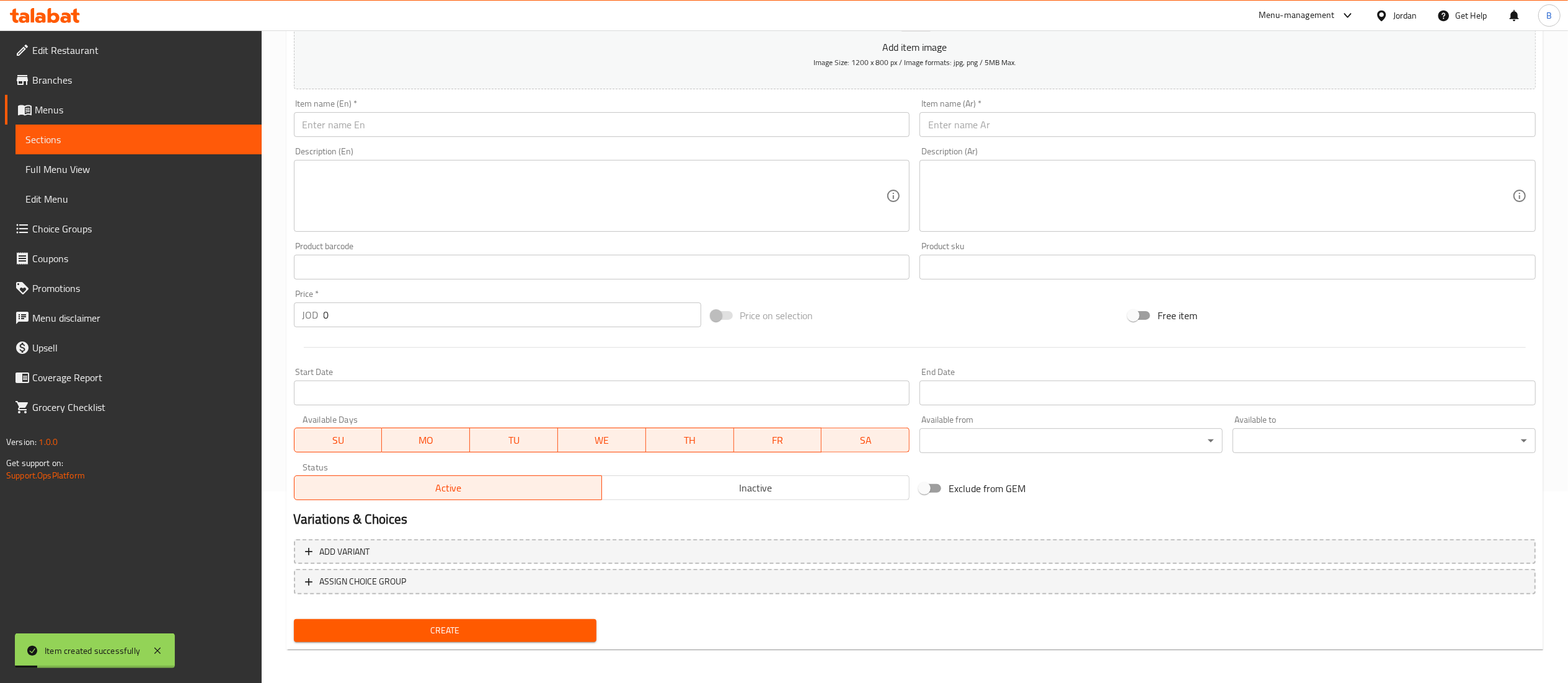
click at [45, 227] on span "Choice Groups" at bounding box center [142, 229] width 220 height 15
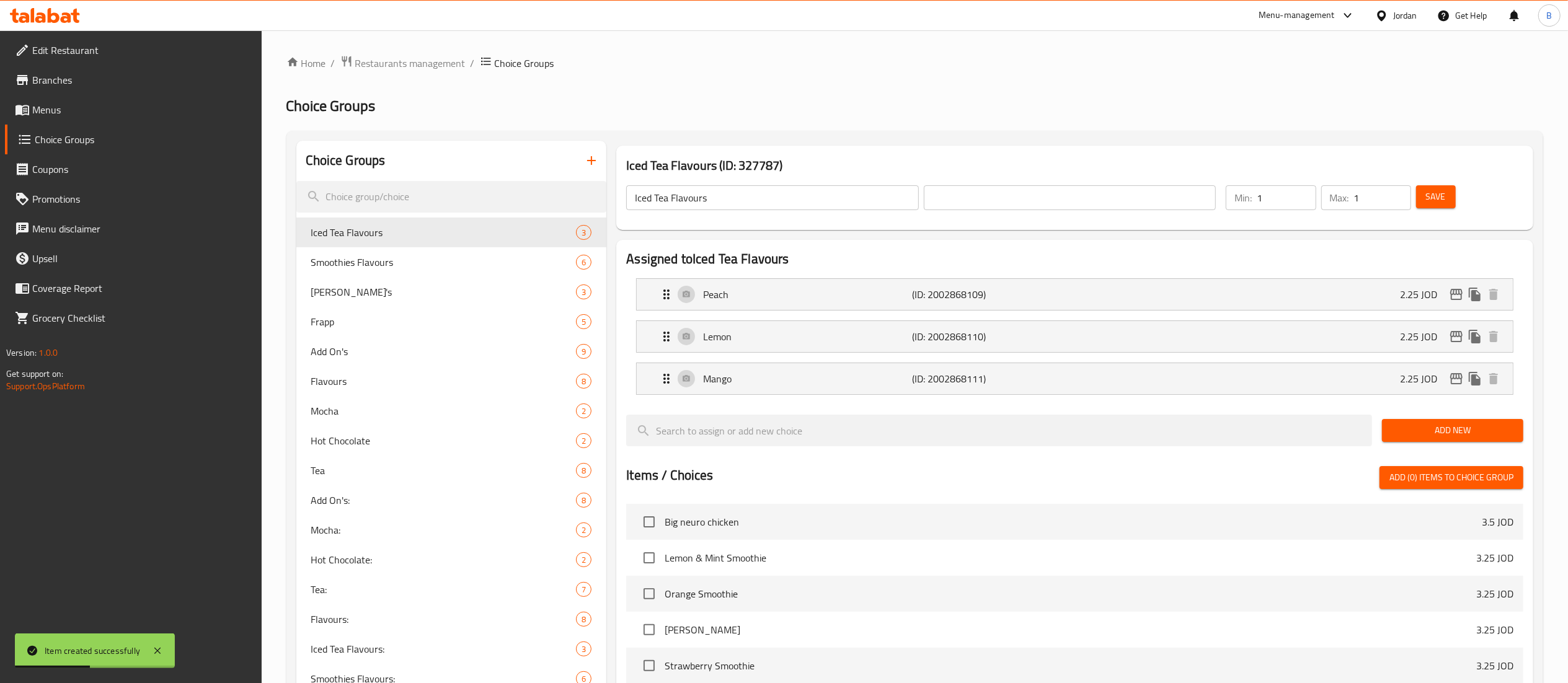
click at [592, 160] on icon "button" at bounding box center [592, 160] width 8 height 8
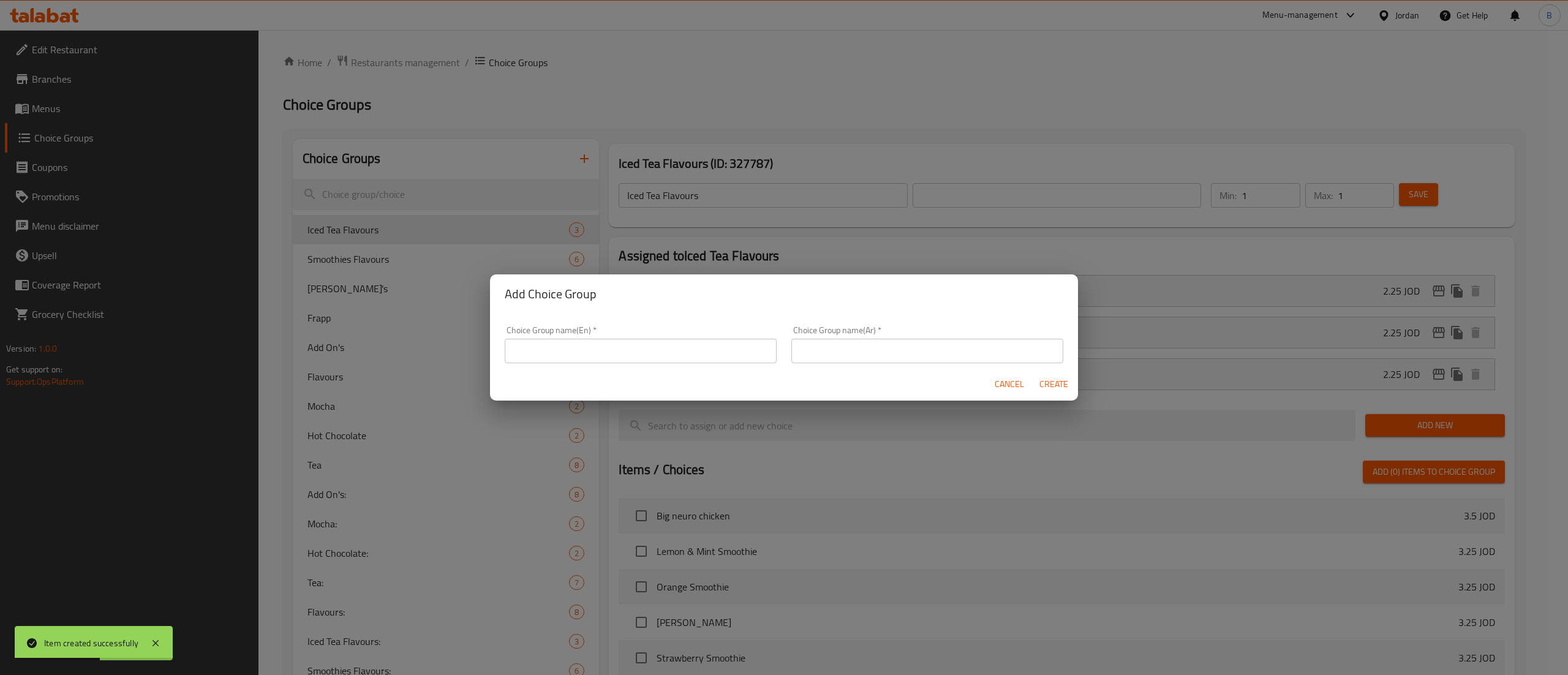
click at [577, 354] on input "text" at bounding box center [640, 351] width 272 height 24
type input "make it a meal:"
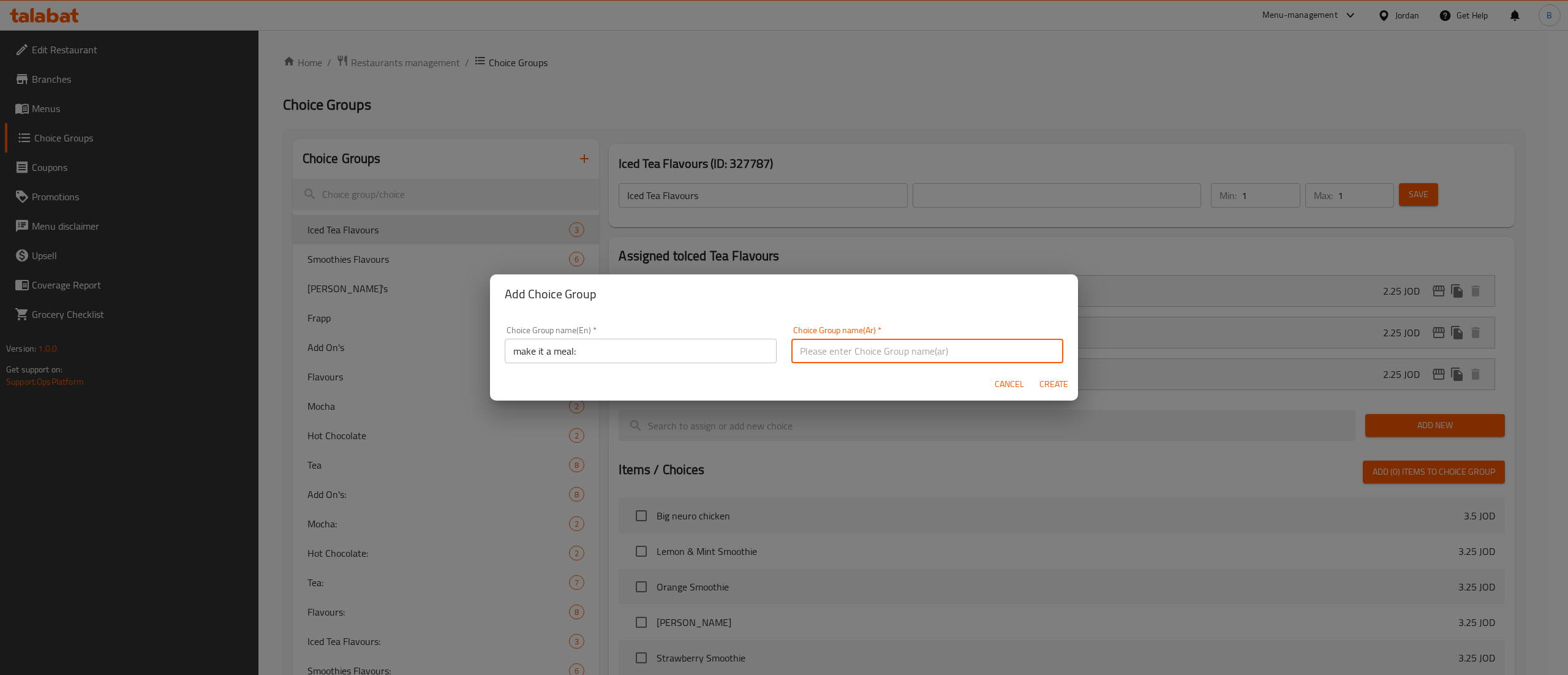
click at [833, 355] on input "text" at bounding box center [927, 351] width 272 height 24
type input "ع"
type input "اعملها وجبة"
click at [1050, 377] on span "Create" at bounding box center [1053, 384] width 29 height 15
type input "make it a meal:"
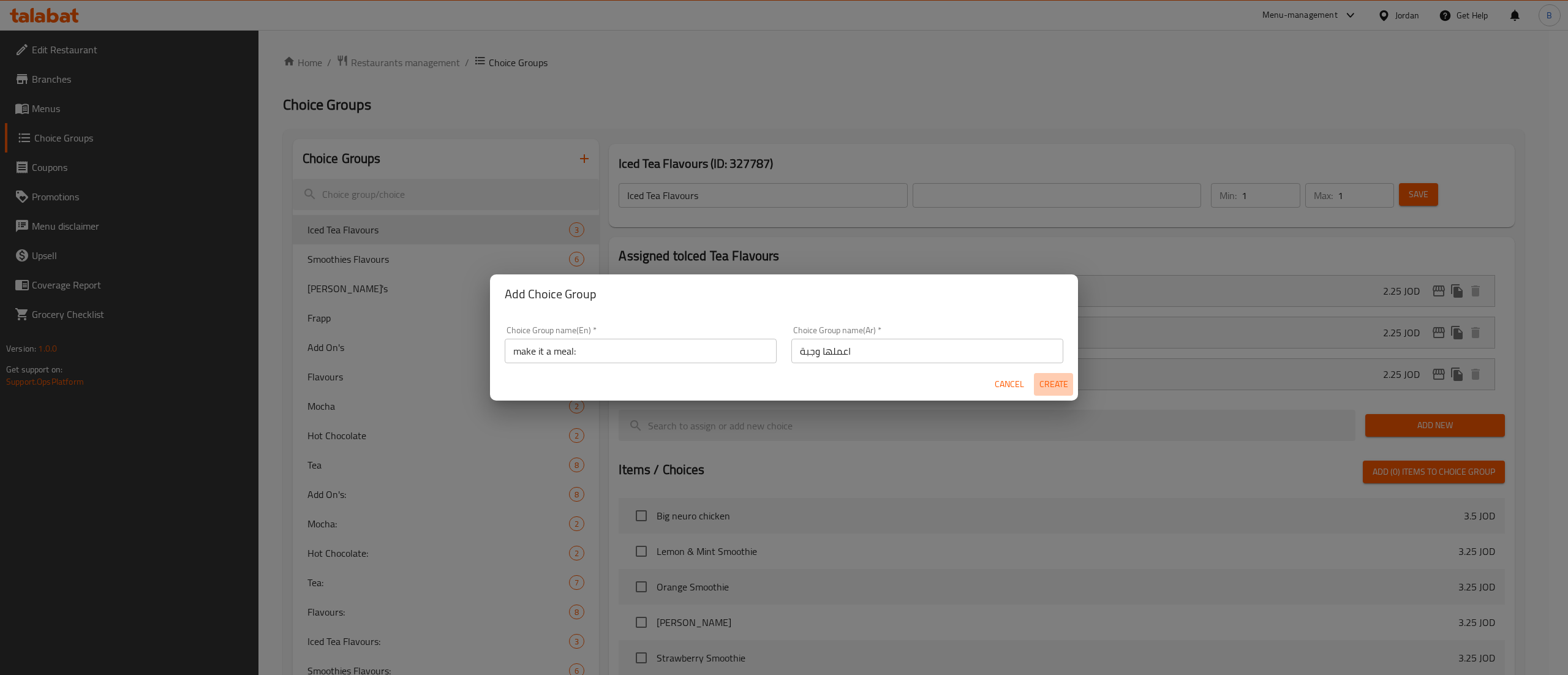
type input "اعملها وجبة"
type input "0"
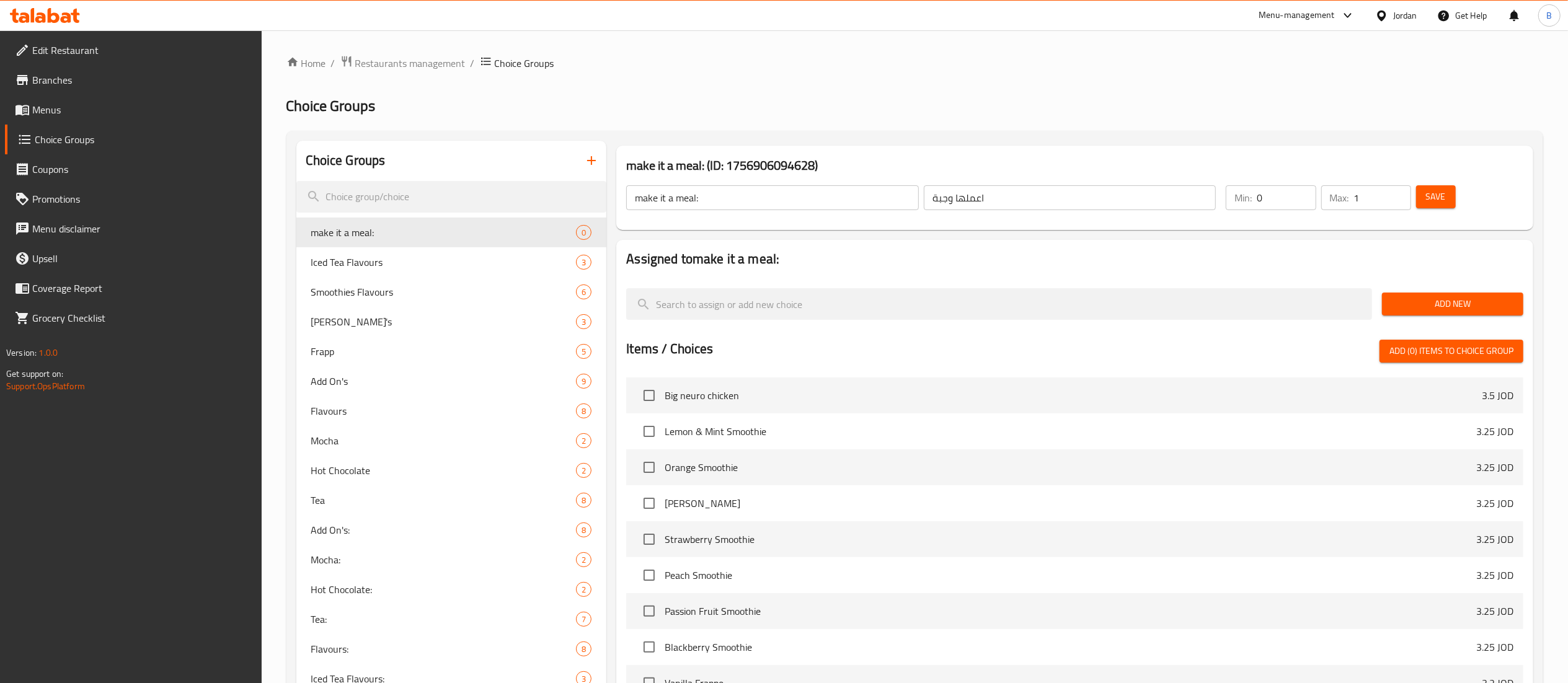
type input "1"
click at [1398, 190] on input "1" at bounding box center [1382, 197] width 57 height 25
click at [1436, 196] on span "Save" at bounding box center [1436, 197] width 19 height 15
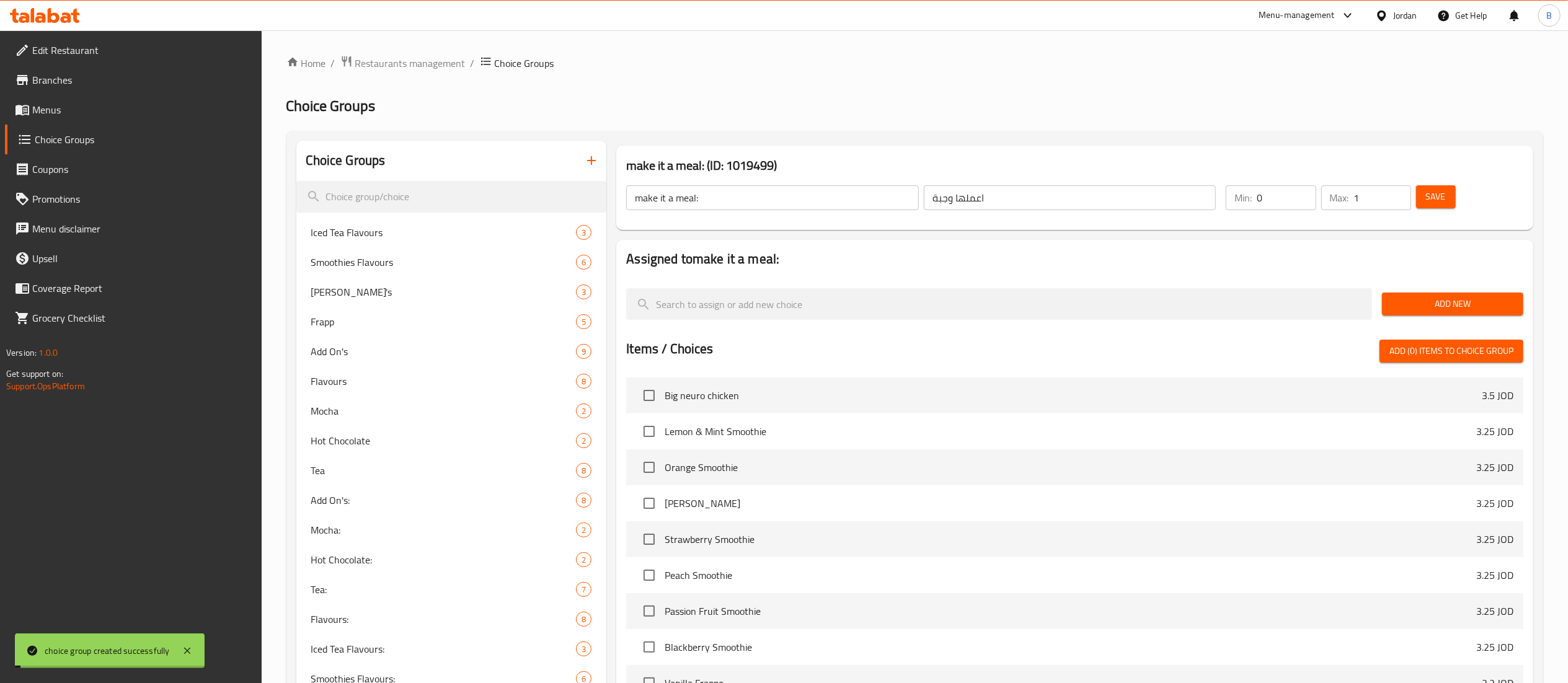
click at [1432, 307] on span "Add New" at bounding box center [1452, 304] width 121 height 15
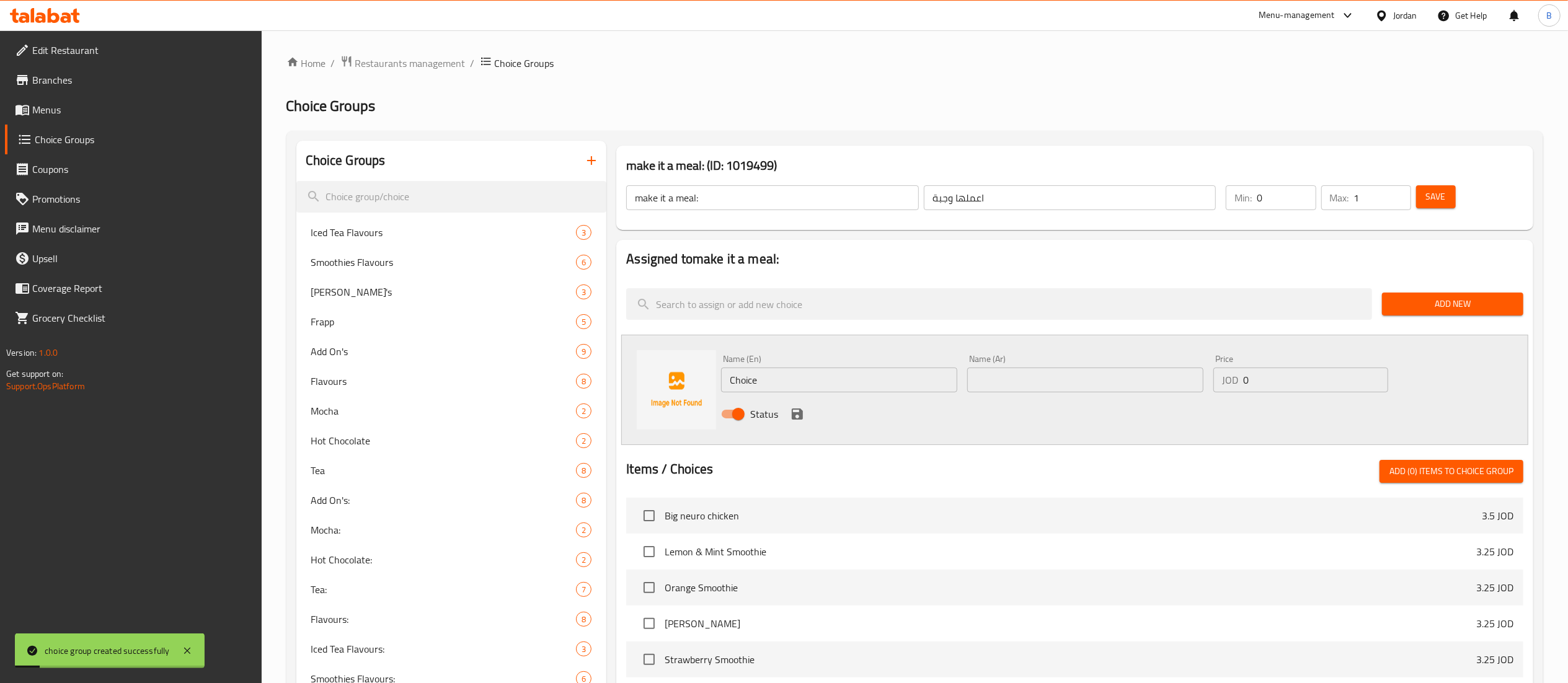
drag, startPoint x: 870, startPoint y: 386, endPoint x: 604, endPoint y: 382, distance: 266.0
click at [606, 382] on div "make it a meal: (ID: 1019499) make it a meal: ​ اعملها وجبة ​ Min: 0 ​ Max: 1 ​…" at bounding box center [1072, 572] width 932 height 863
type input "ة"
type input "meal"
click at [1134, 358] on div "Name (Ar) Name (Ar)" at bounding box center [1085, 373] width 236 height 38
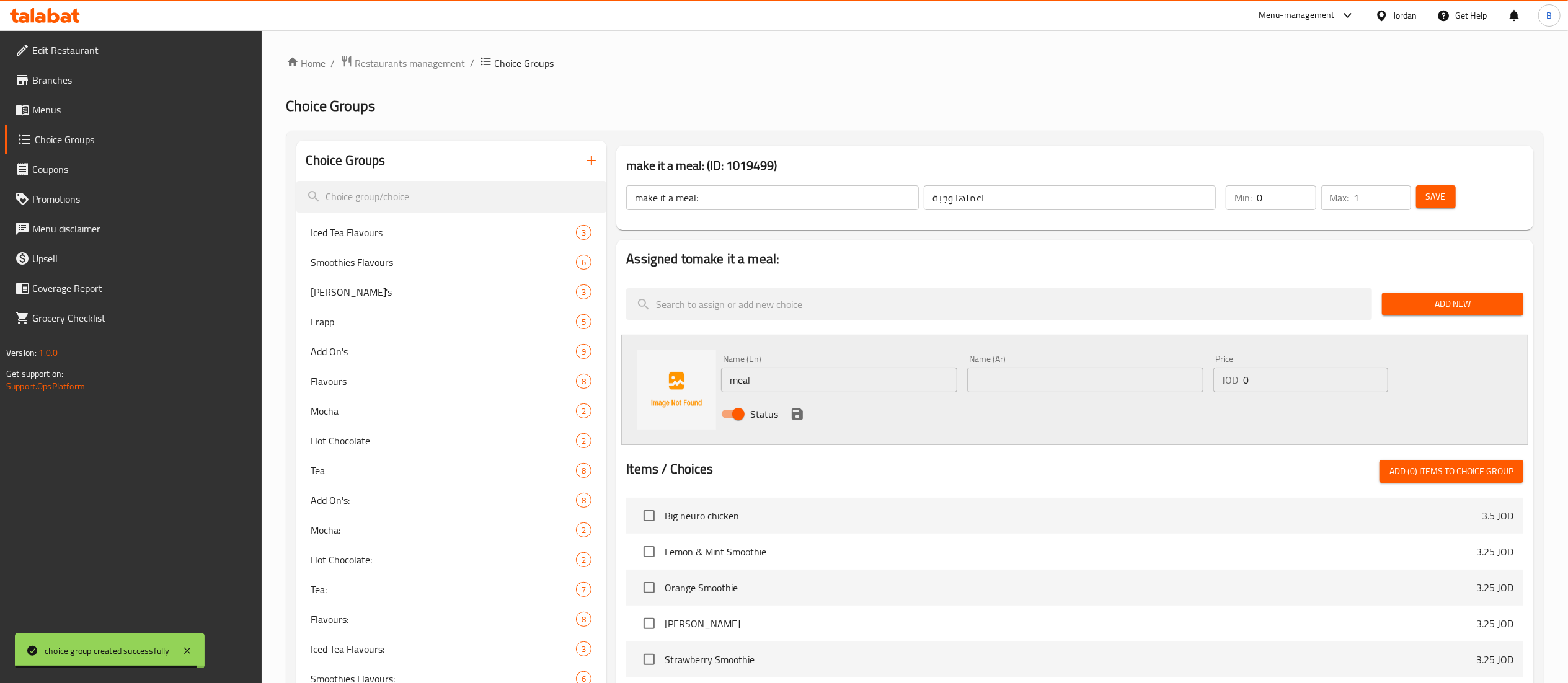
click at [1128, 373] on input "text" at bounding box center [1085, 380] width 236 height 25
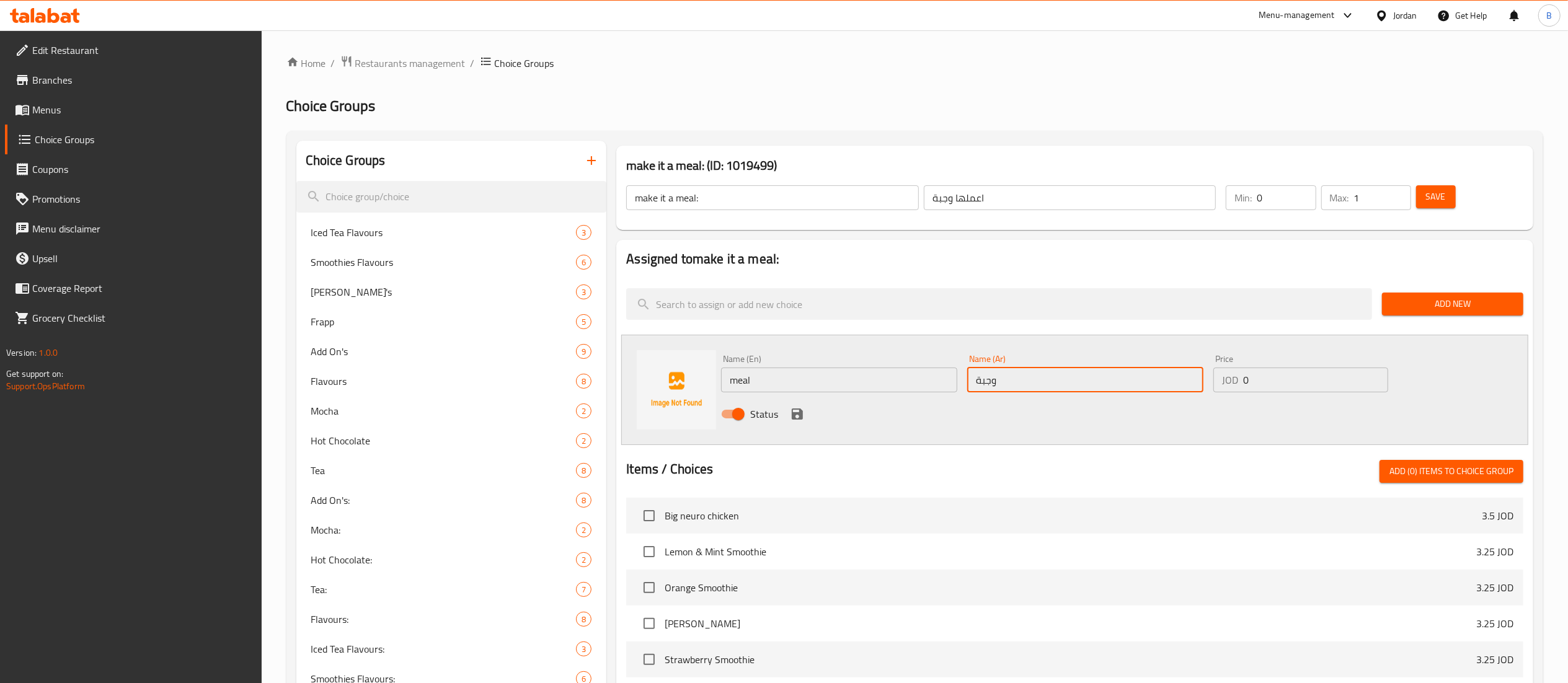
type input "وجبة"
click at [1280, 376] on input "0" at bounding box center [1315, 380] width 145 height 25
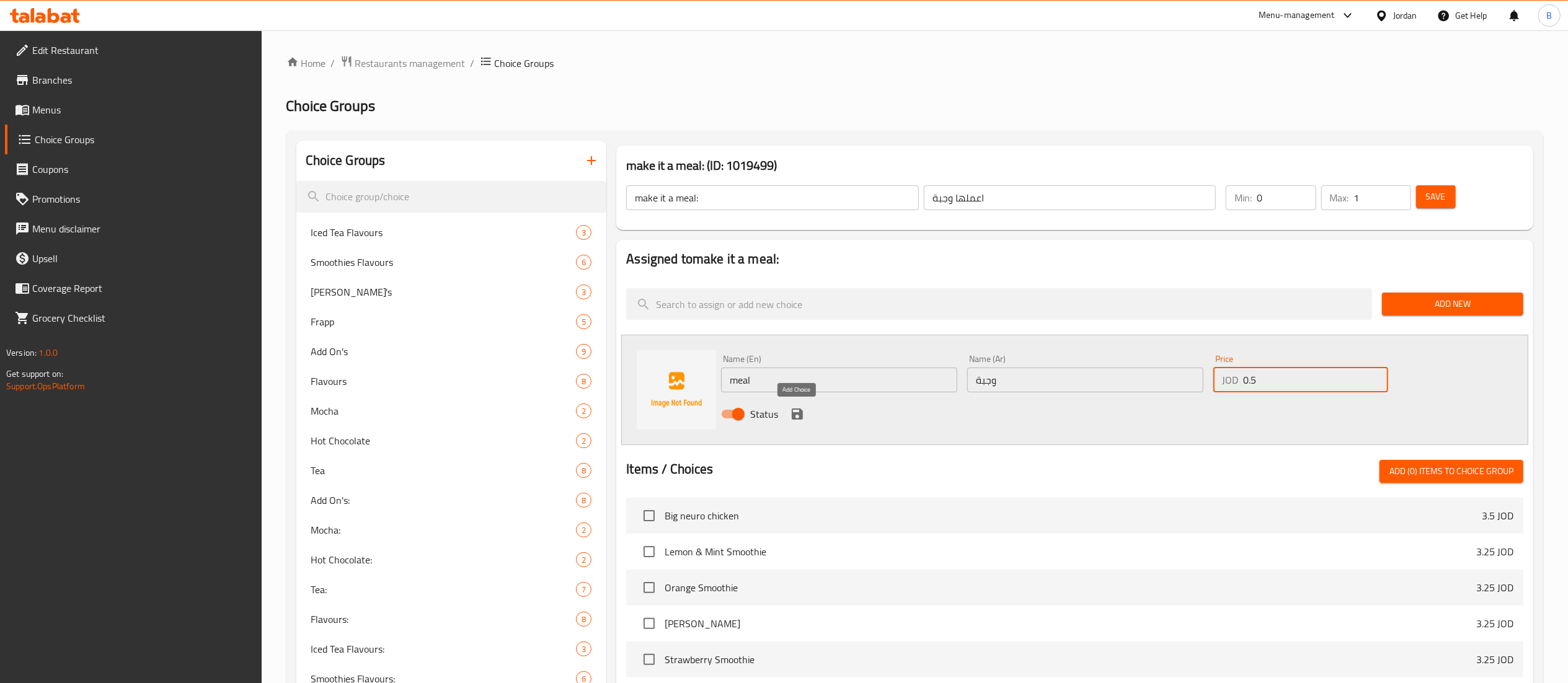
type input "0.5"
click at [792, 414] on icon "save" at bounding box center [797, 414] width 11 height 11
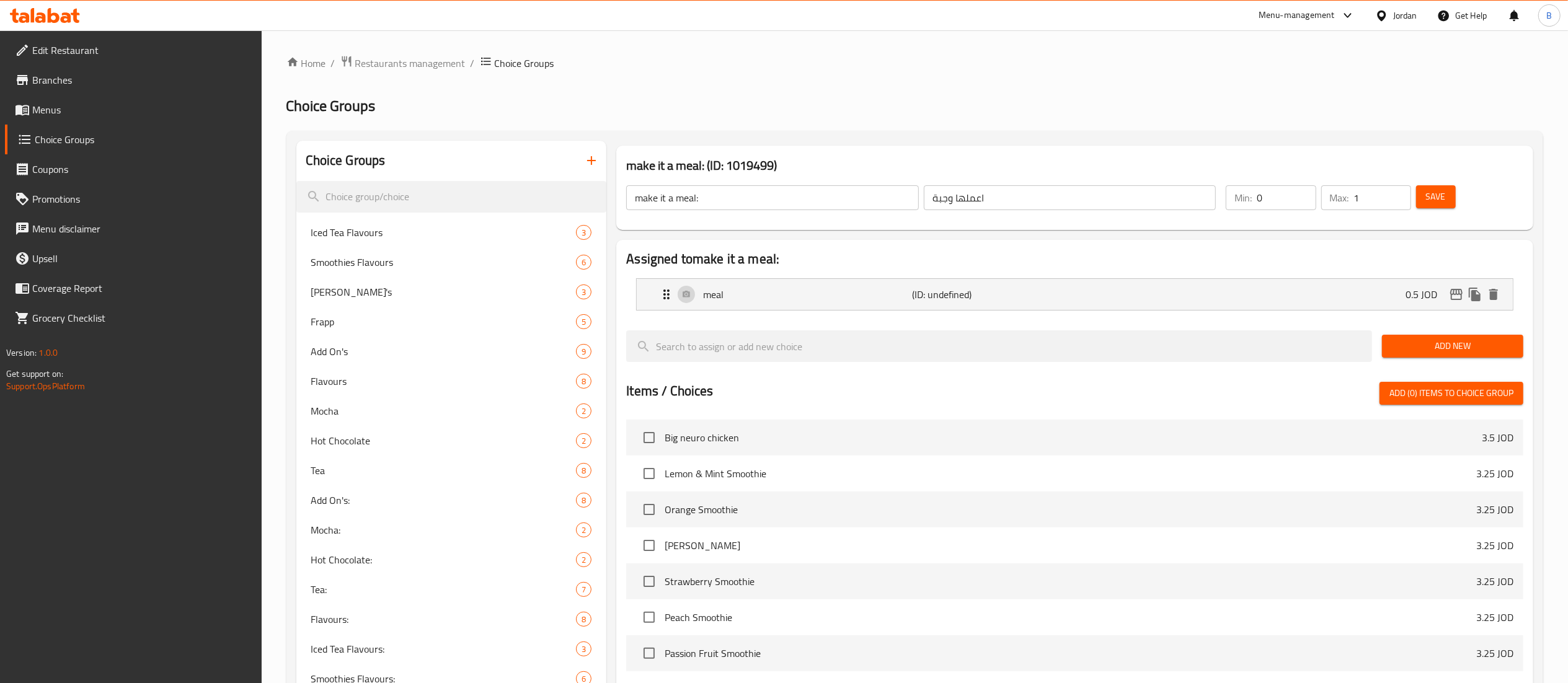
click at [1427, 200] on span "Save" at bounding box center [1436, 197] width 19 height 15
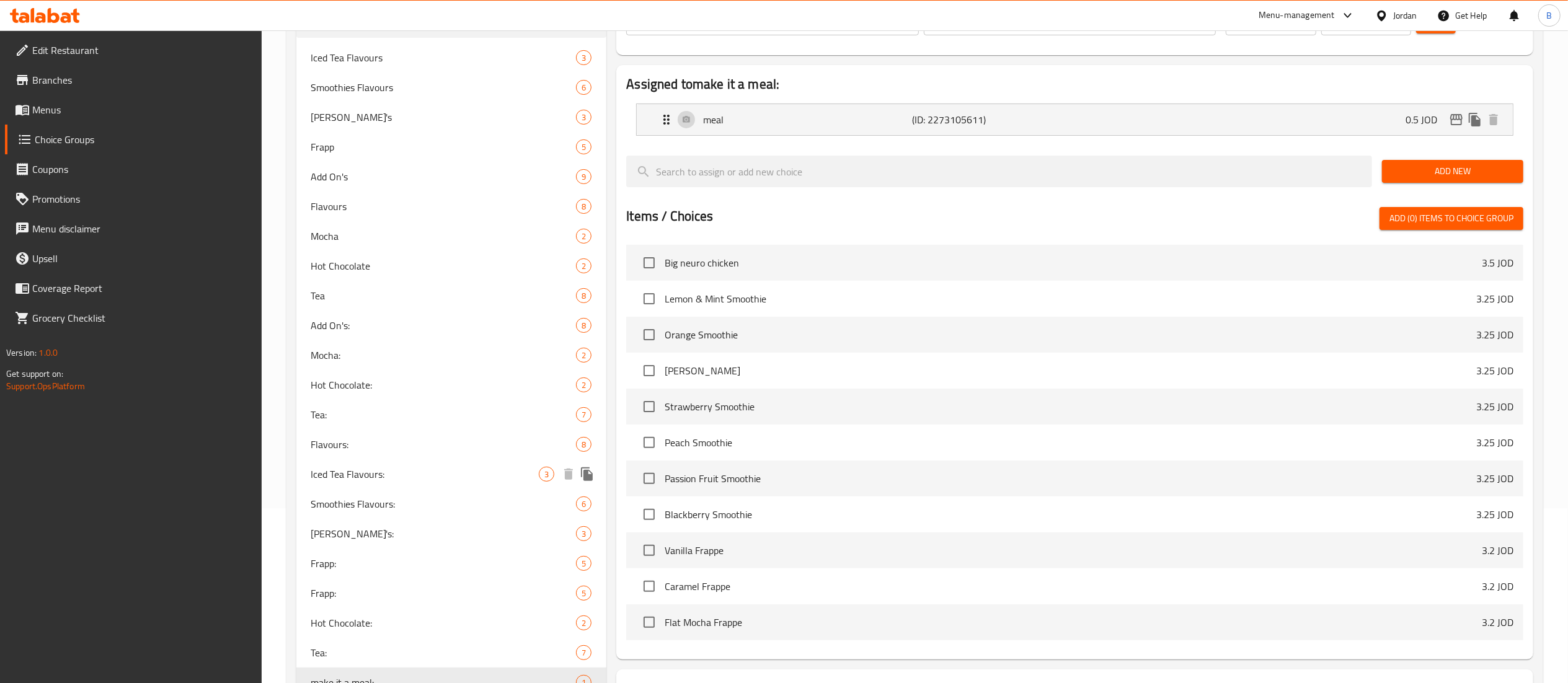
scroll to position [31, 0]
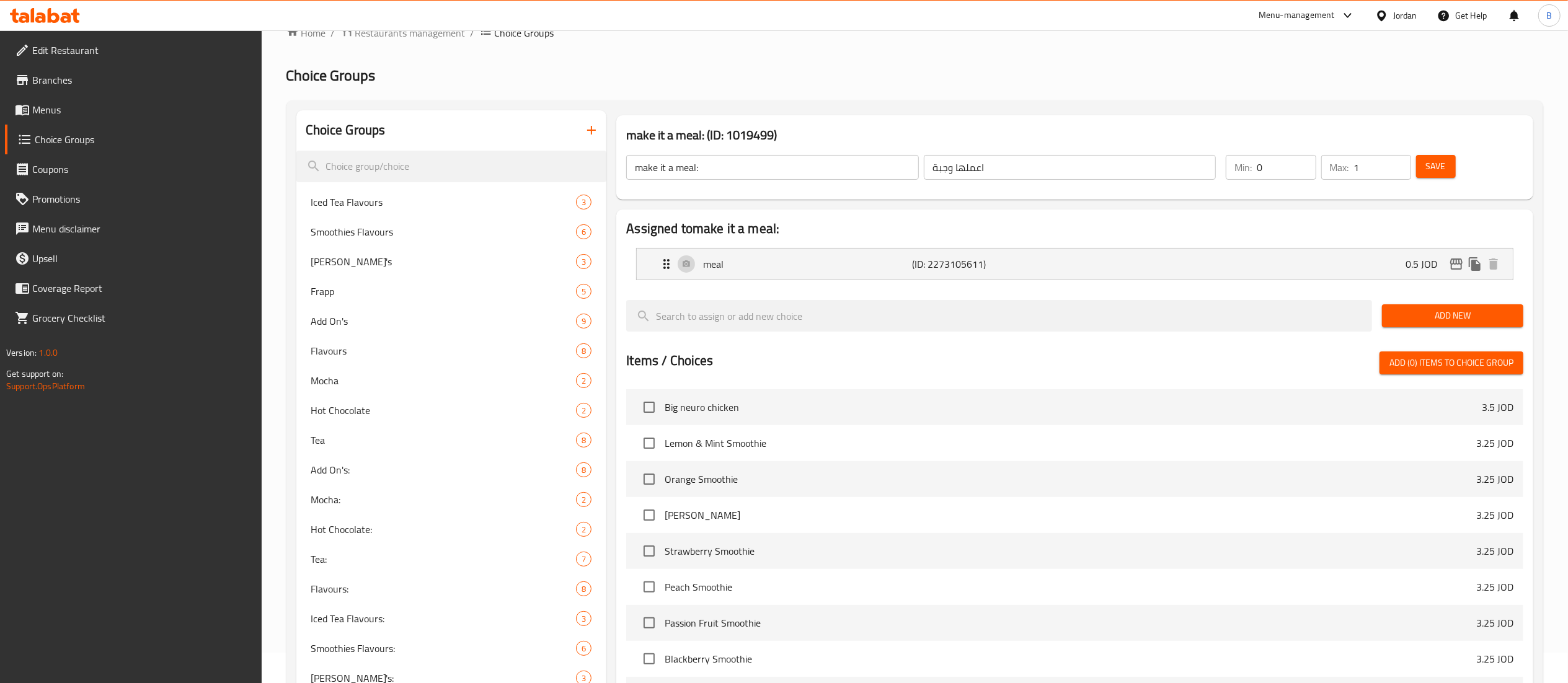
click at [48, 117] on span "Menus" at bounding box center [142, 110] width 220 height 15
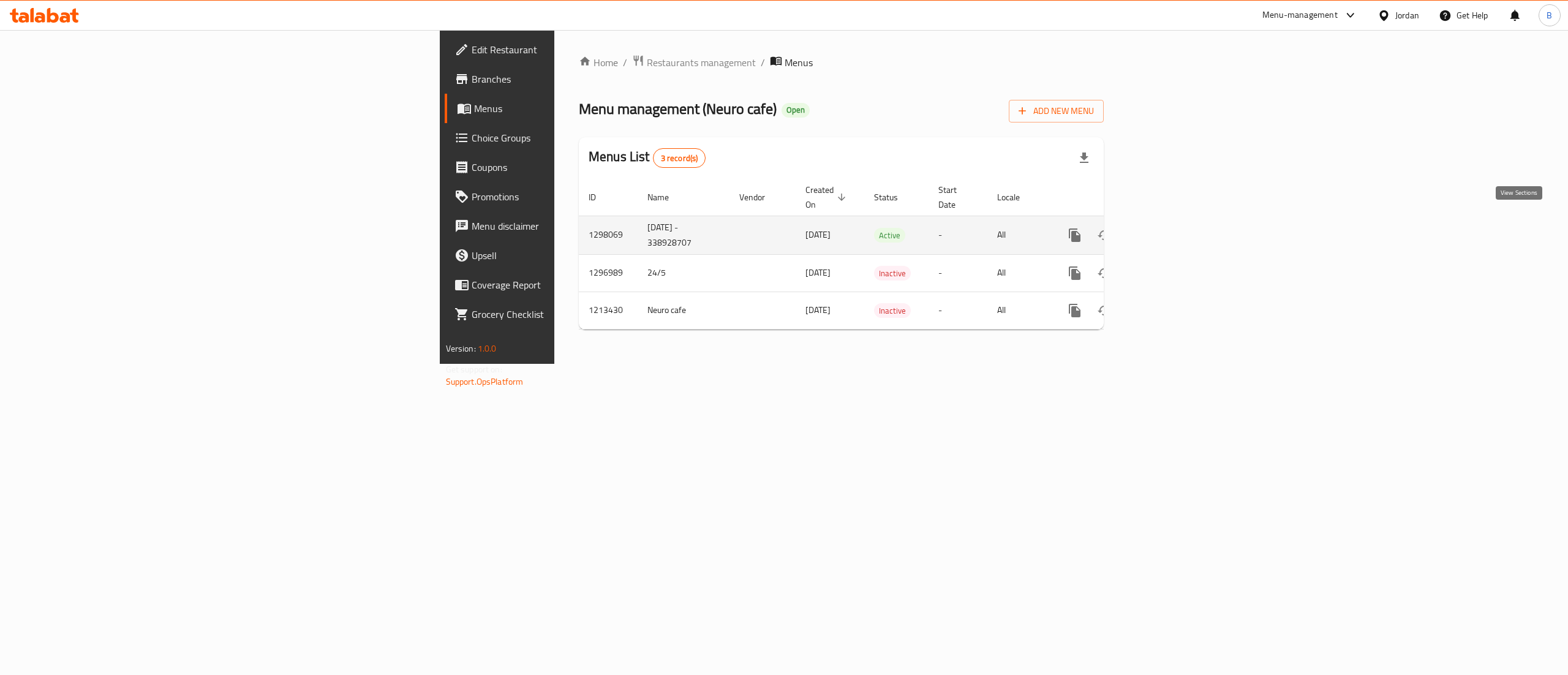
click at [1170, 228] on icon "enhanced table" at bounding box center [1163, 235] width 15 height 15
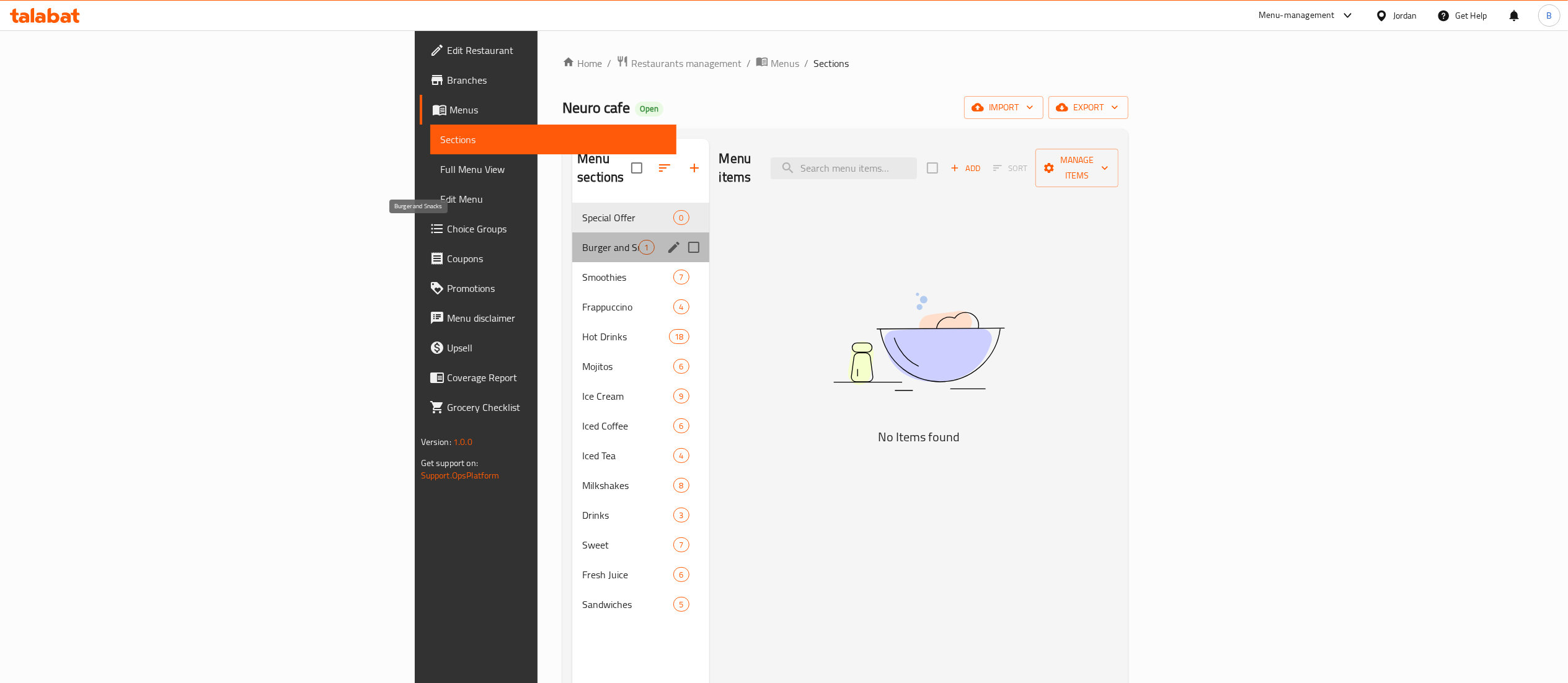
click at [582, 240] on span "Burger and Snacks" at bounding box center [610, 247] width 57 height 15
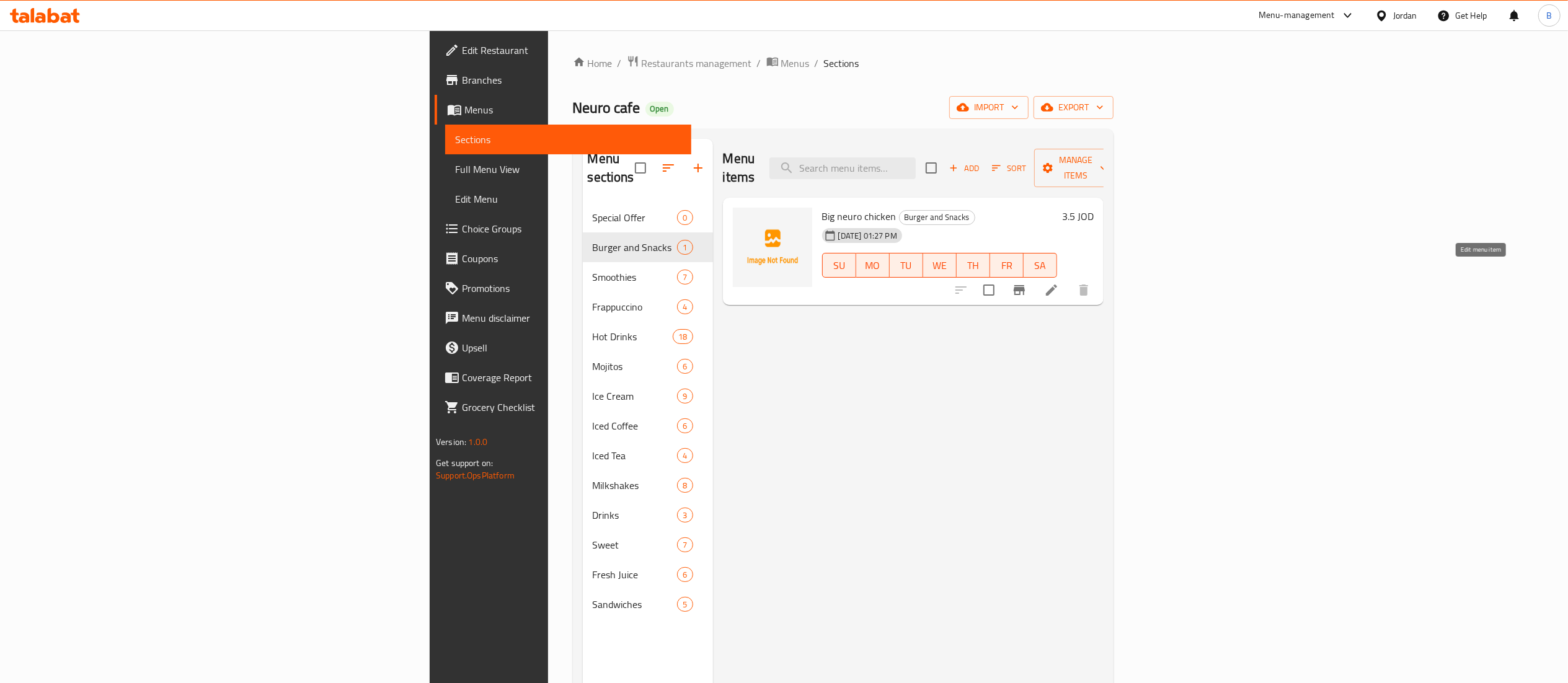
click at [1059, 283] on icon at bounding box center [1052, 291] width 15 height 15
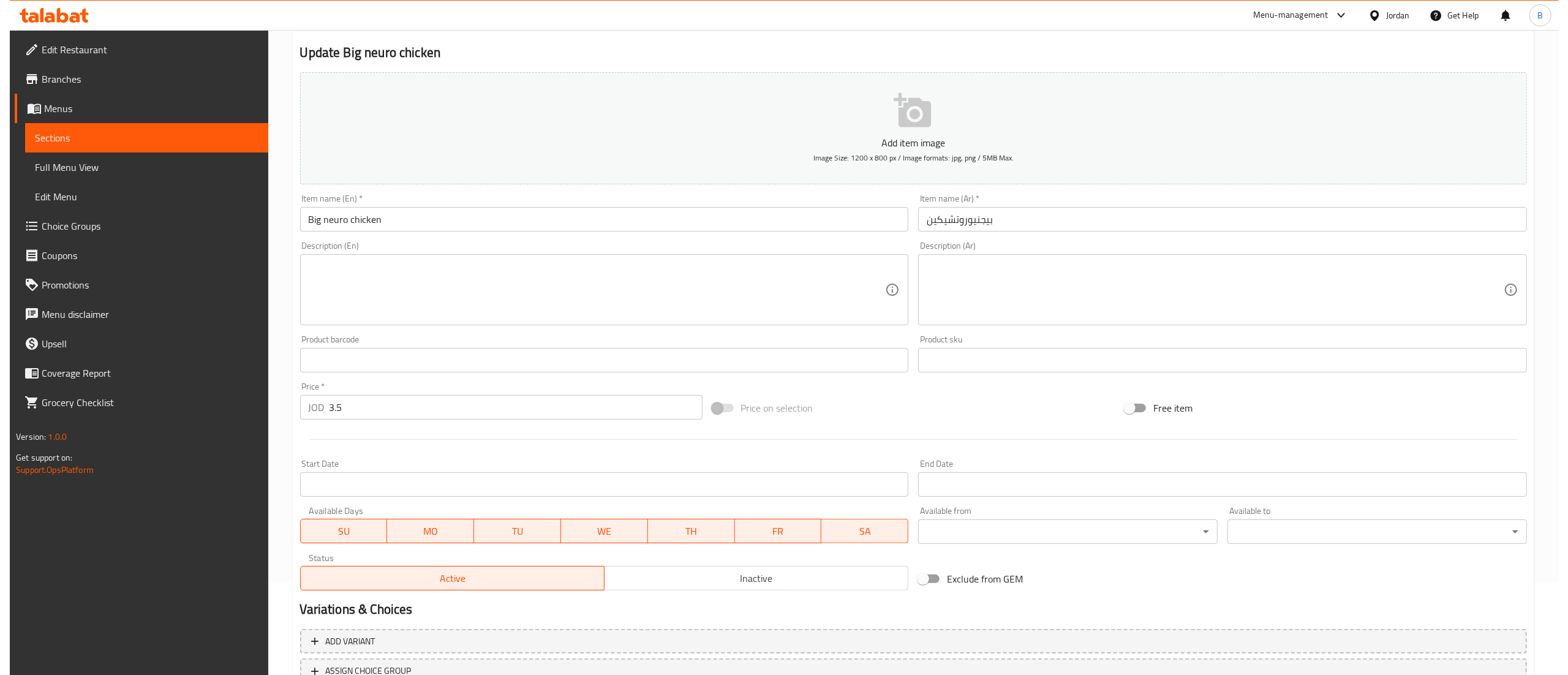
scroll to position [189, 0]
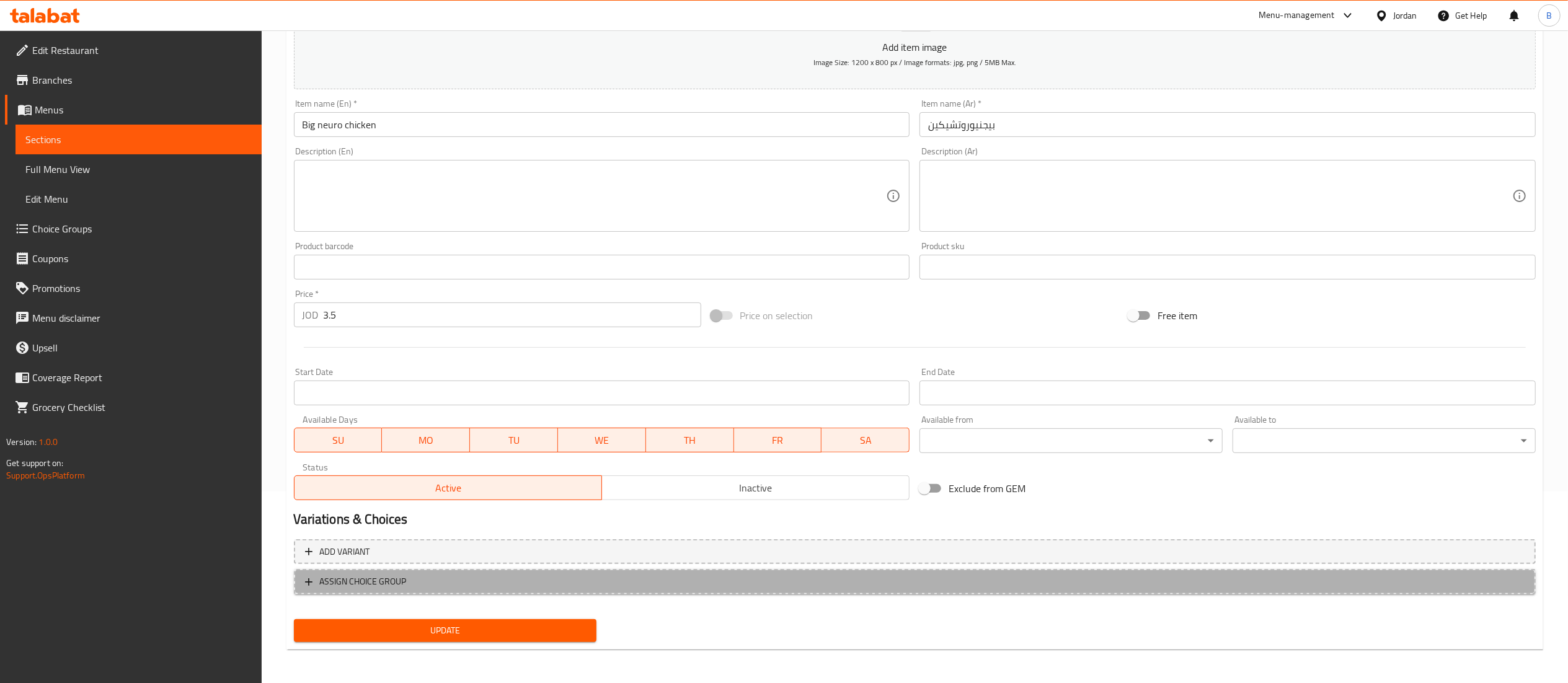
click at [399, 584] on span "ASSIGN CHOICE GROUP" at bounding box center [363, 581] width 86 height 15
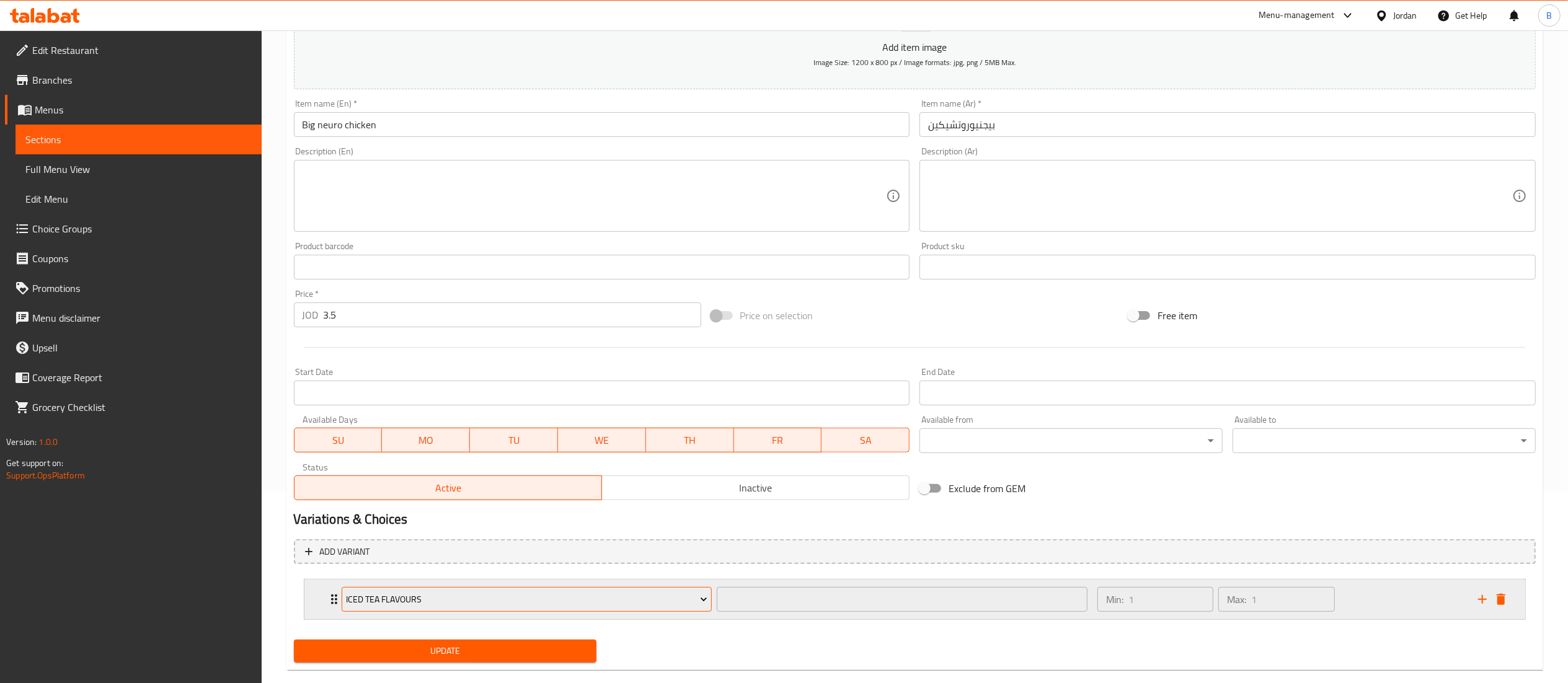
drag, startPoint x: 399, startPoint y: 584, endPoint x: 448, endPoint y: 597, distance: 50.7
click at [448, 597] on span "Iced Tea Flavours" at bounding box center [526, 600] width 361 height 15
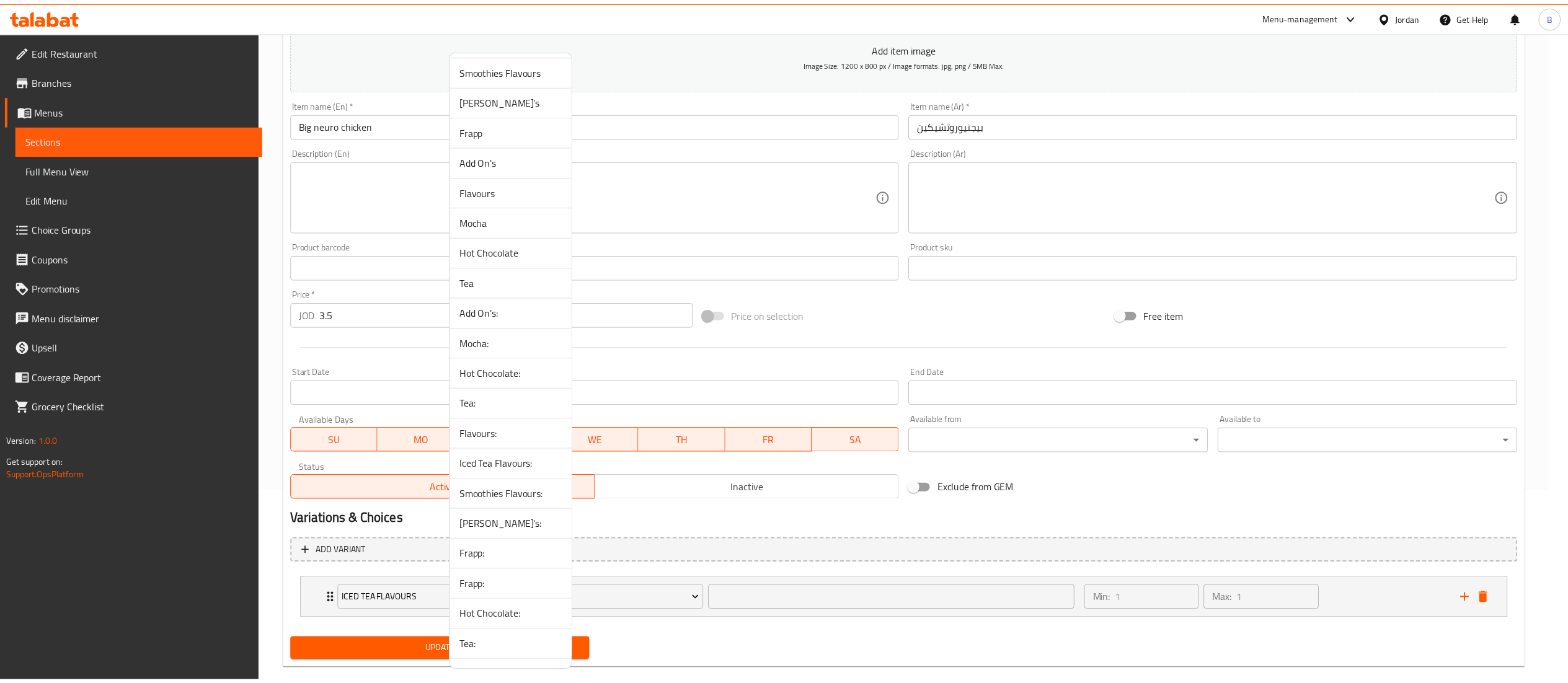
scroll to position [59, 0]
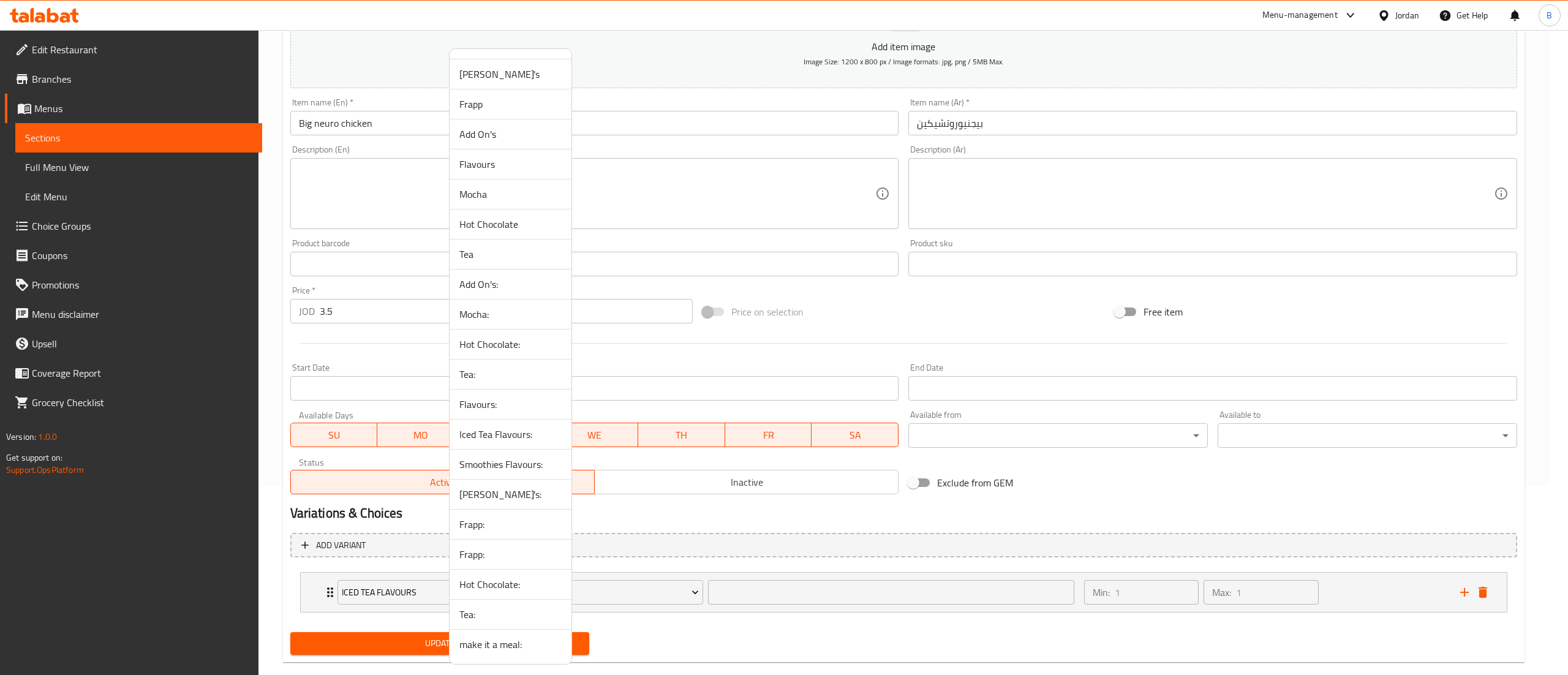
click at [506, 645] on span "make it a meal:" at bounding box center [511, 645] width 102 height 15
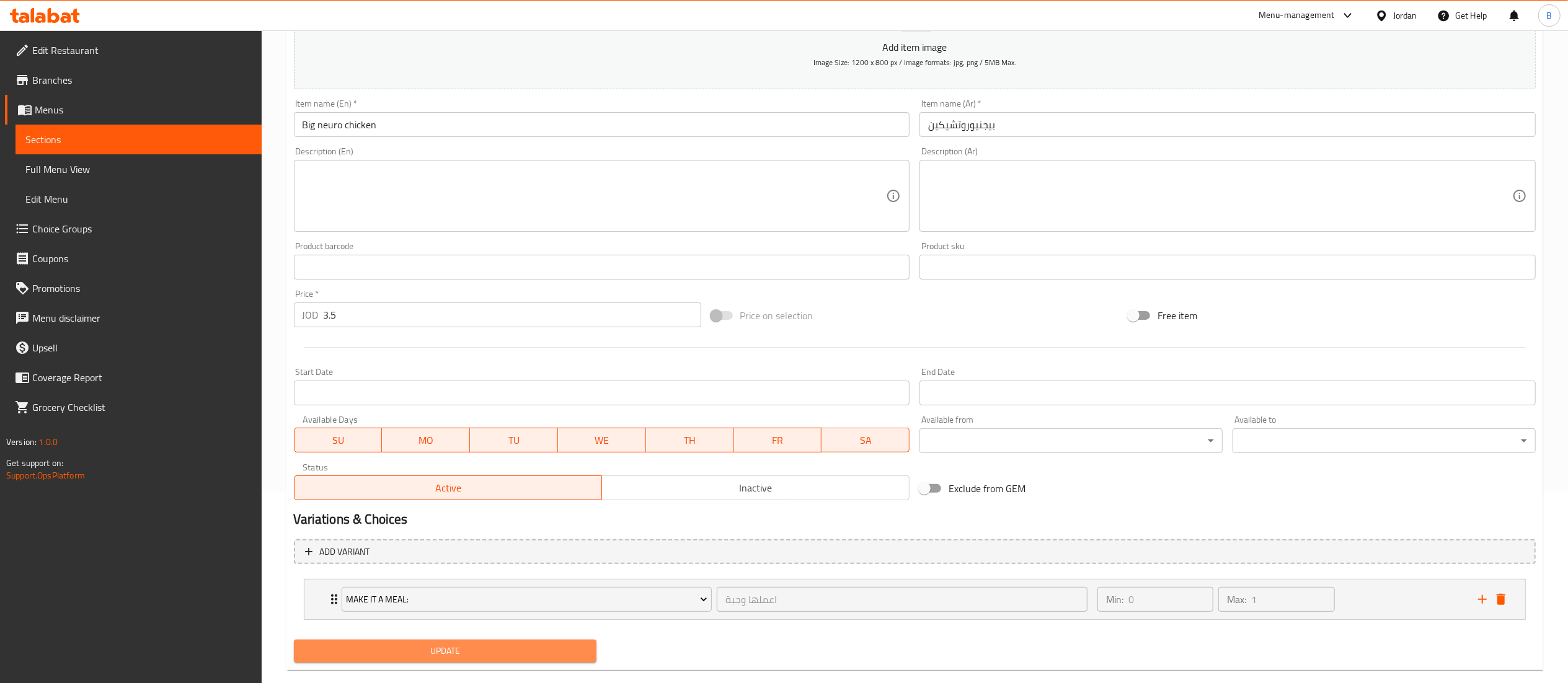
click at [475, 651] on span "Update" at bounding box center [445, 651] width 283 height 15
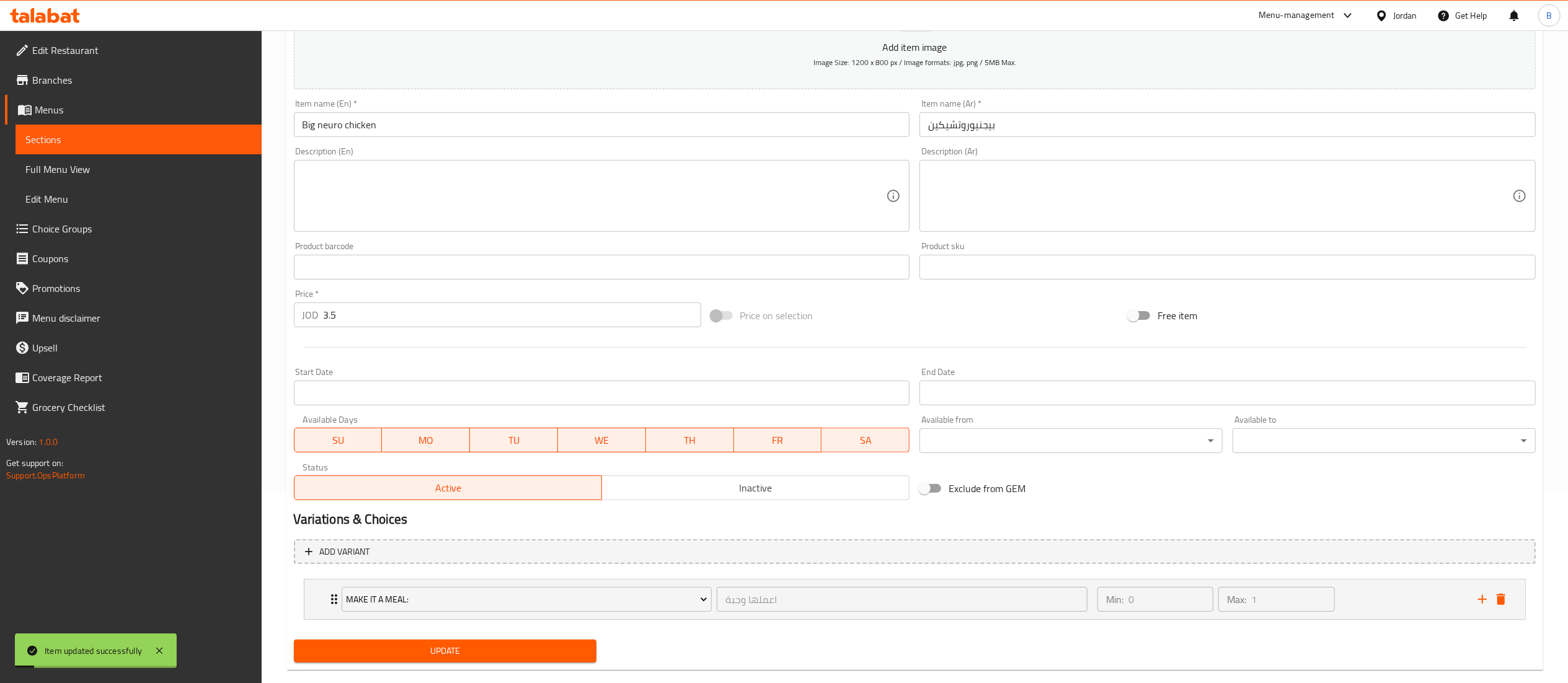
scroll to position [0, 0]
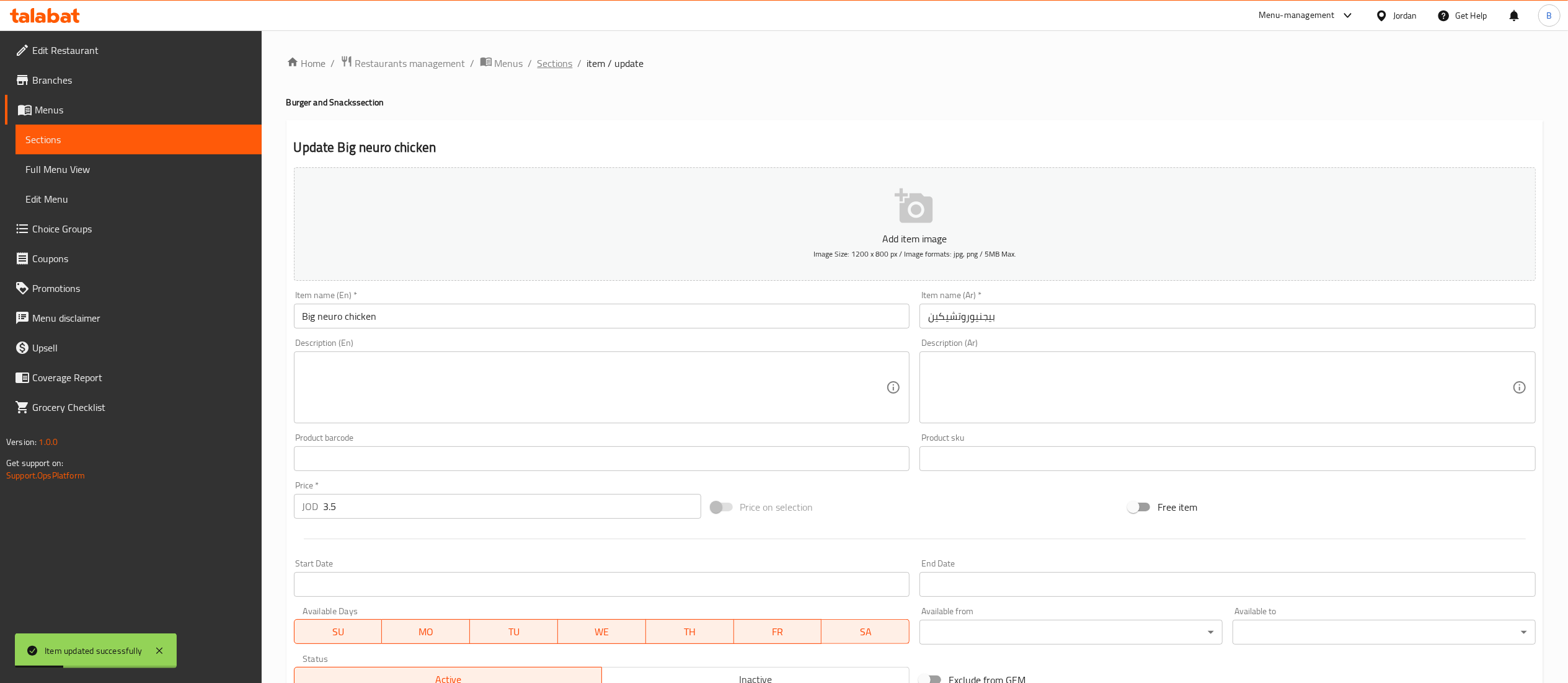
click at [561, 57] on span "Sections" at bounding box center [555, 64] width 36 height 15
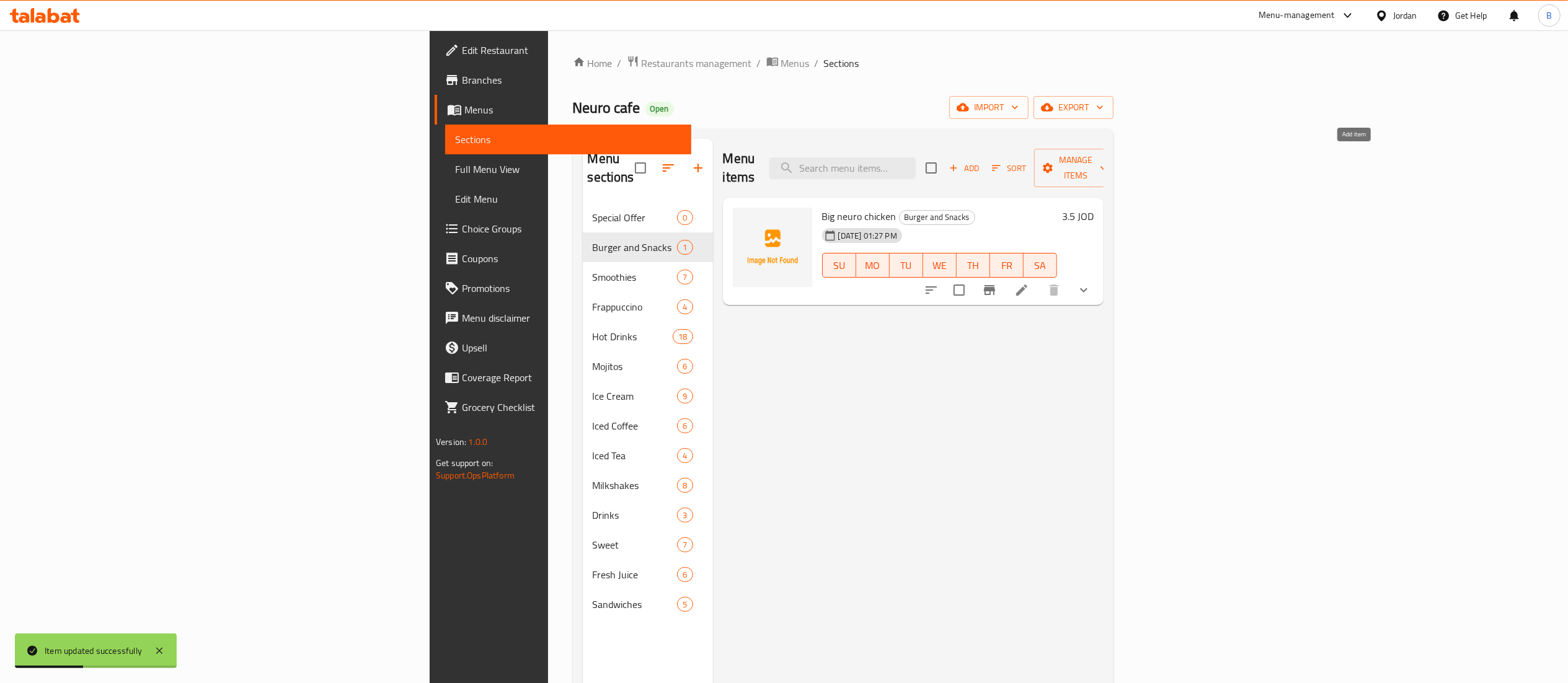
click at [981, 163] on span "Add" at bounding box center [965, 168] width 34 height 14
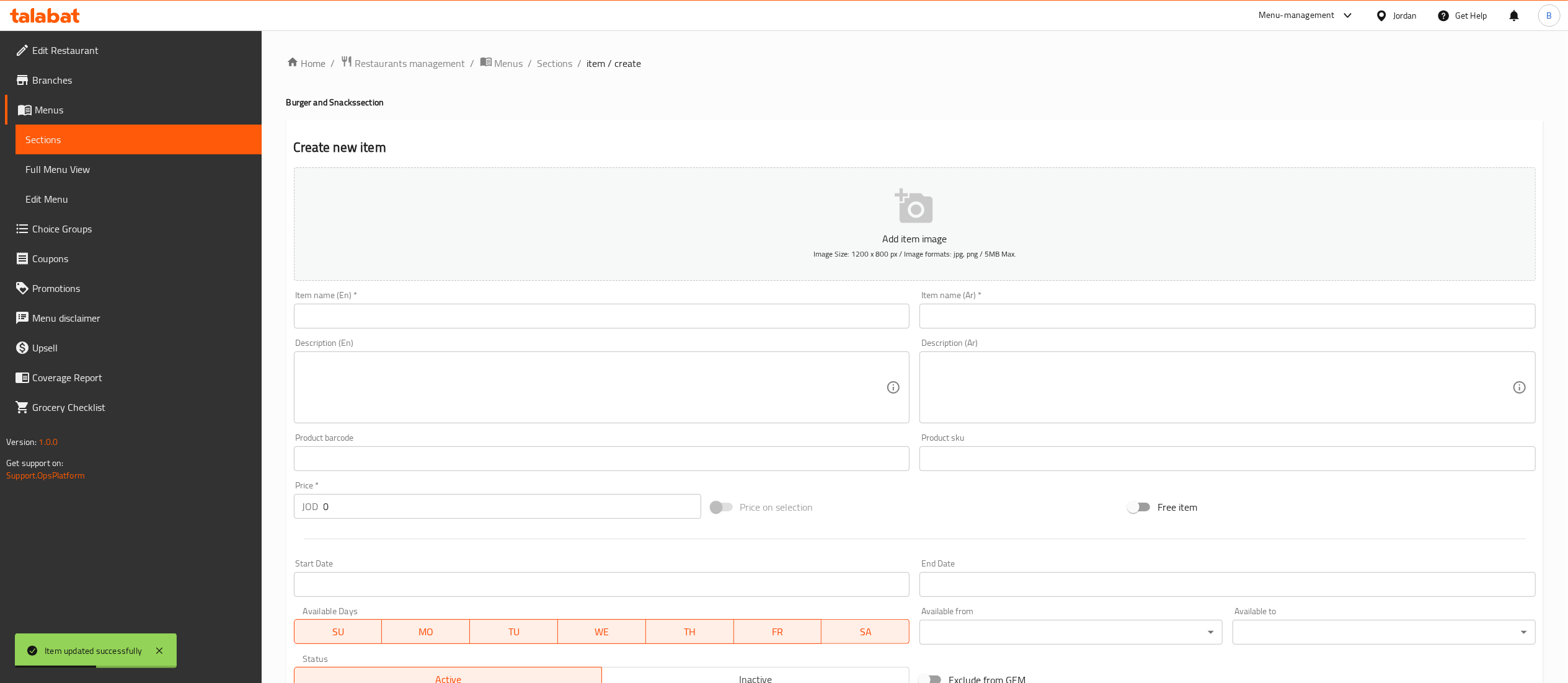
click at [774, 329] on input "text" at bounding box center [602, 315] width 616 height 25
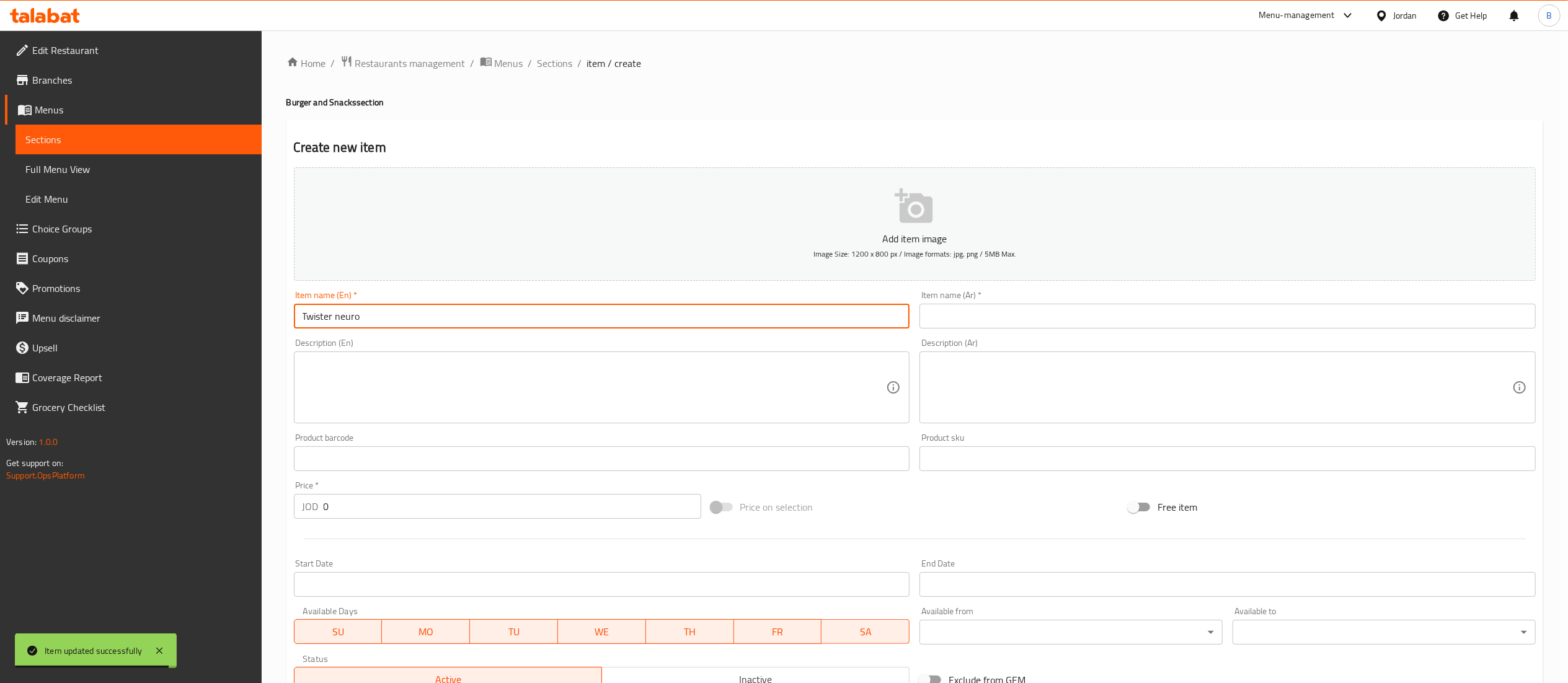
type input "Twister neuro"
drag, startPoint x: 1093, startPoint y: 311, endPoint x: 1093, endPoint y: 319, distance: 8.0
click at [1093, 312] on input "text" at bounding box center [1227, 315] width 616 height 25
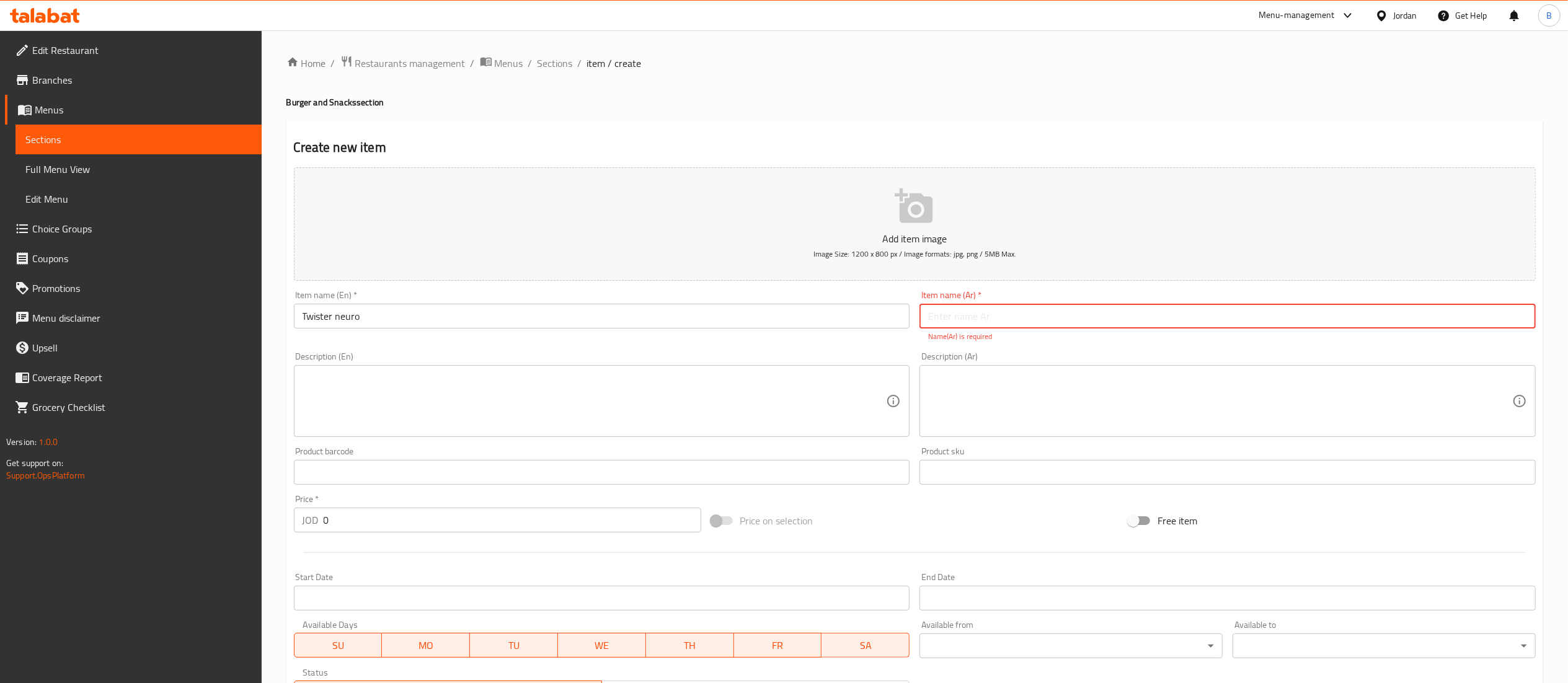
paste input "تويسترنيورو"
click at [950, 313] on input "تويسترنيورو" at bounding box center [1227, 315] width 616 height 25
type input "تويستر نيورو"
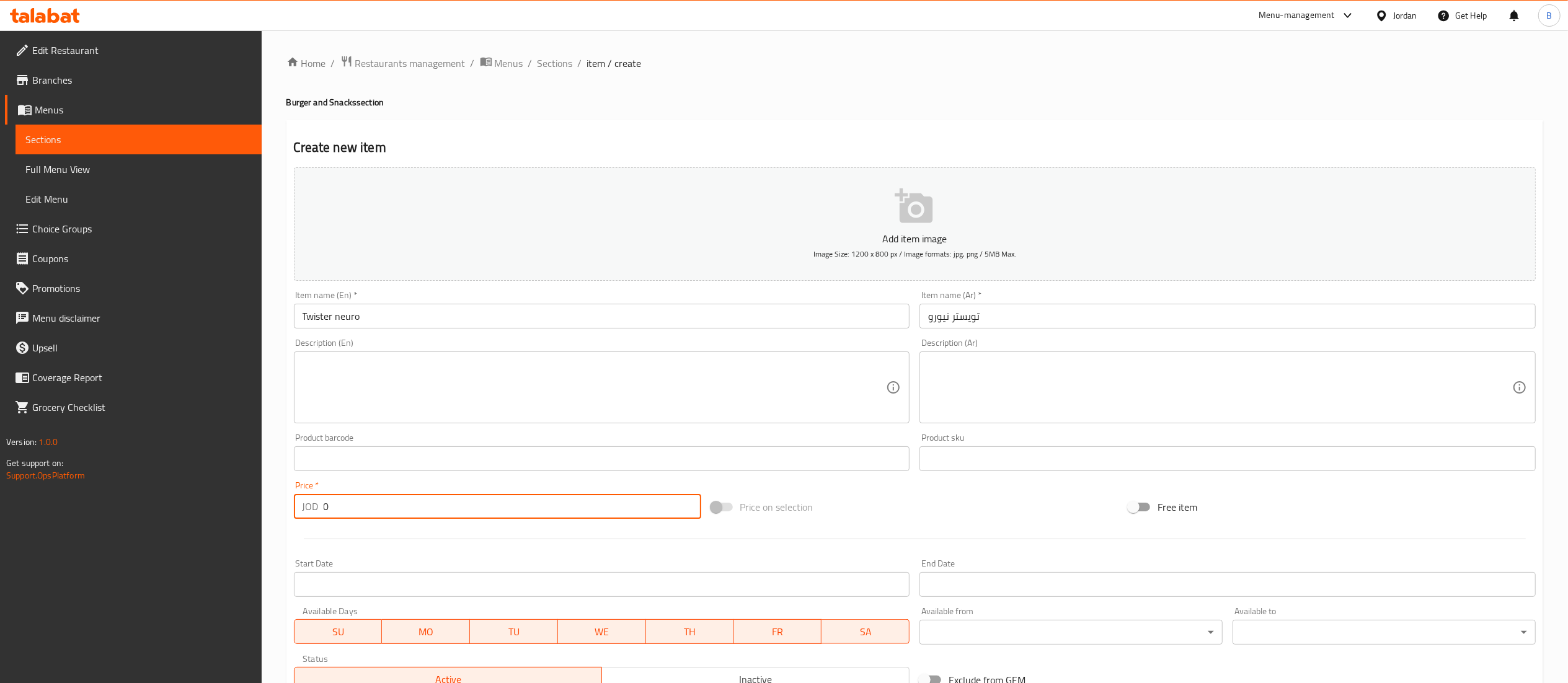
drag, startPoint x: 194, startPoint y: 554, endPoint x: 6, endPoint y: 555, distance: 188.0
click at [43, 555] on div "Edit Restaurant Branches Menus Sections Full Menu View Edit Menu Choice Groups …" at bounding box center [784, 453] width 1568 height 846
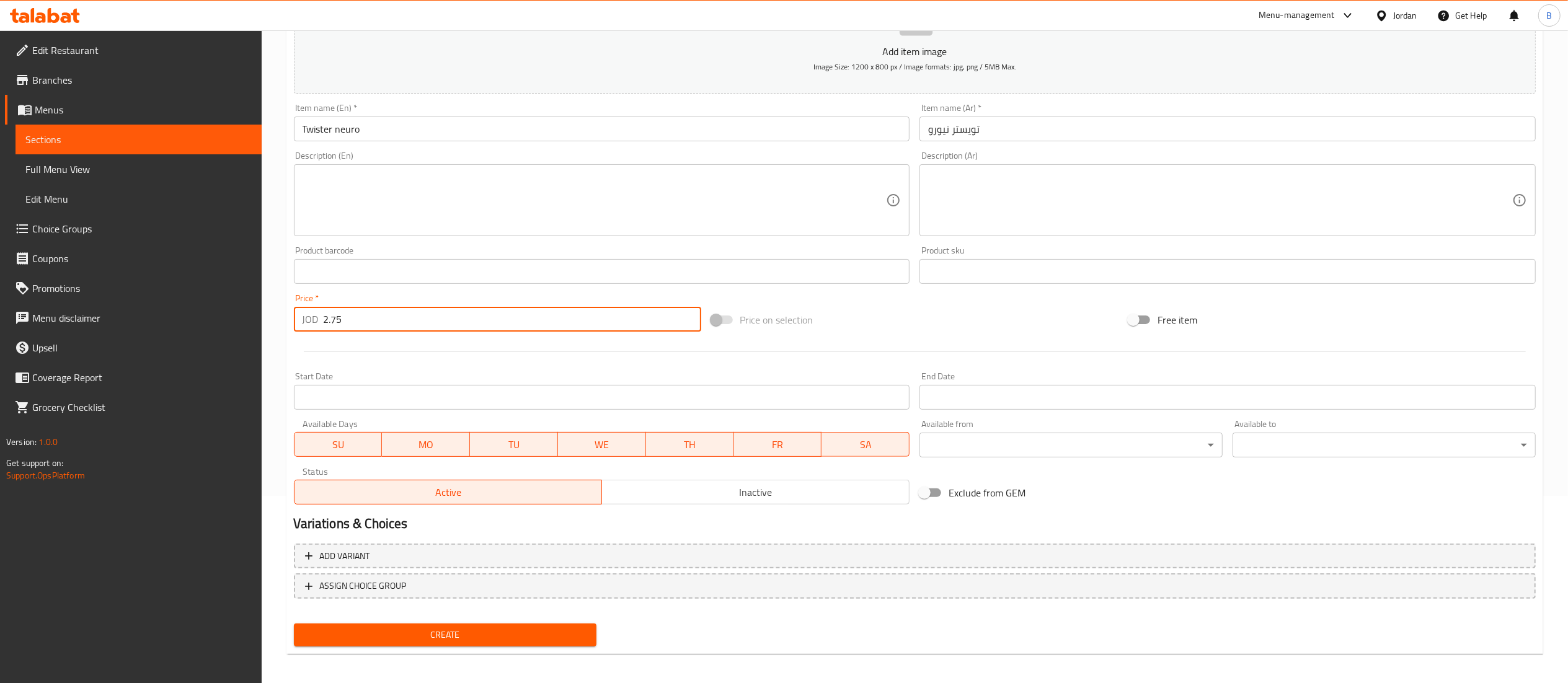
scroll to position [192, 0]
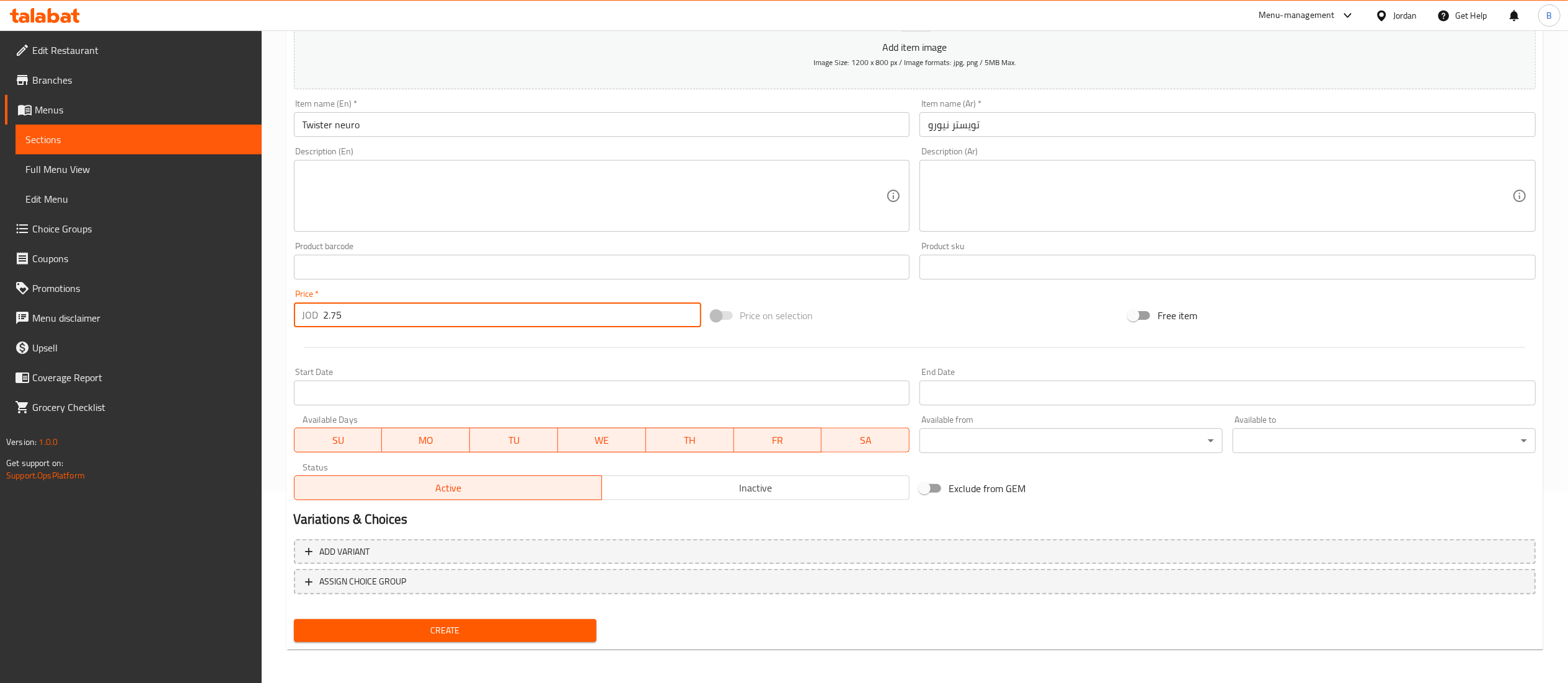
type input "2.75"
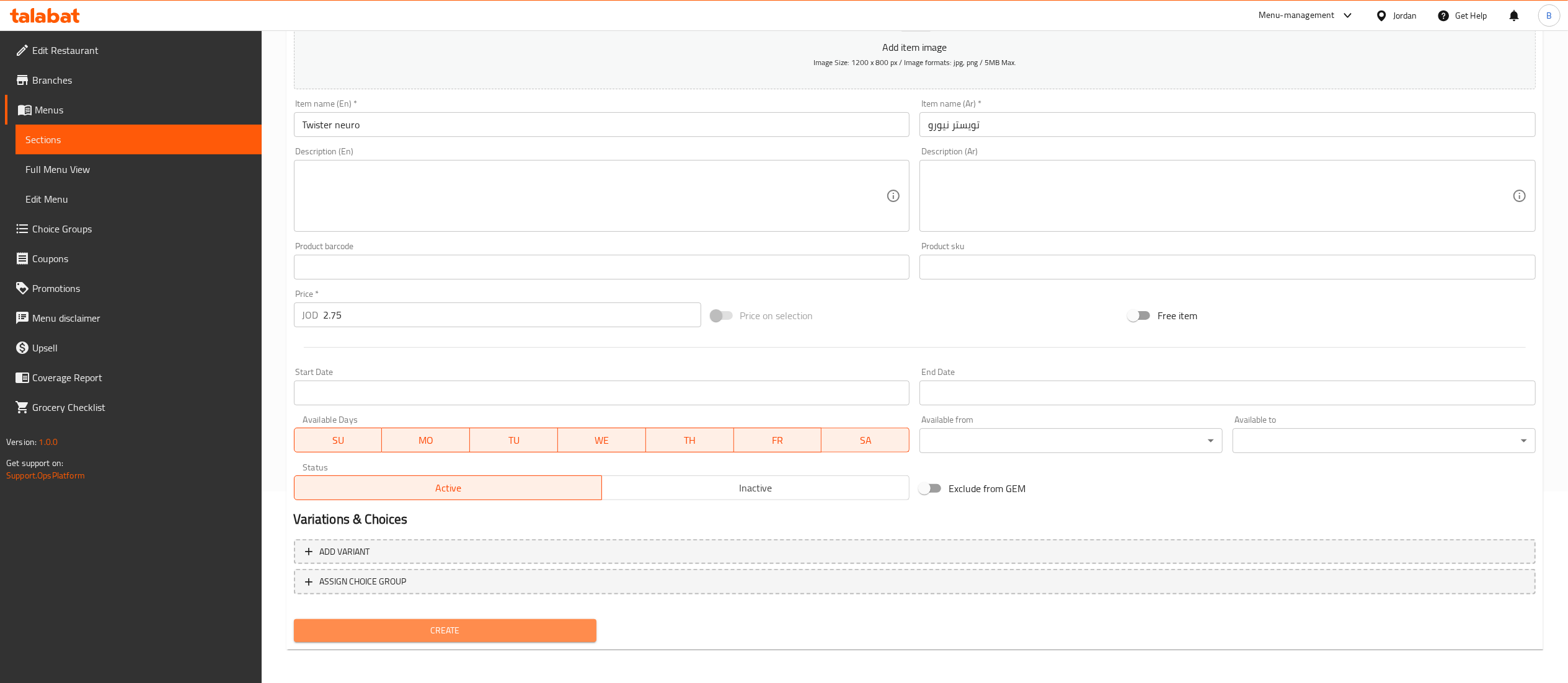
click at [434, 626] on span "Create" at bounding box center [445, 630] width 283 height 15
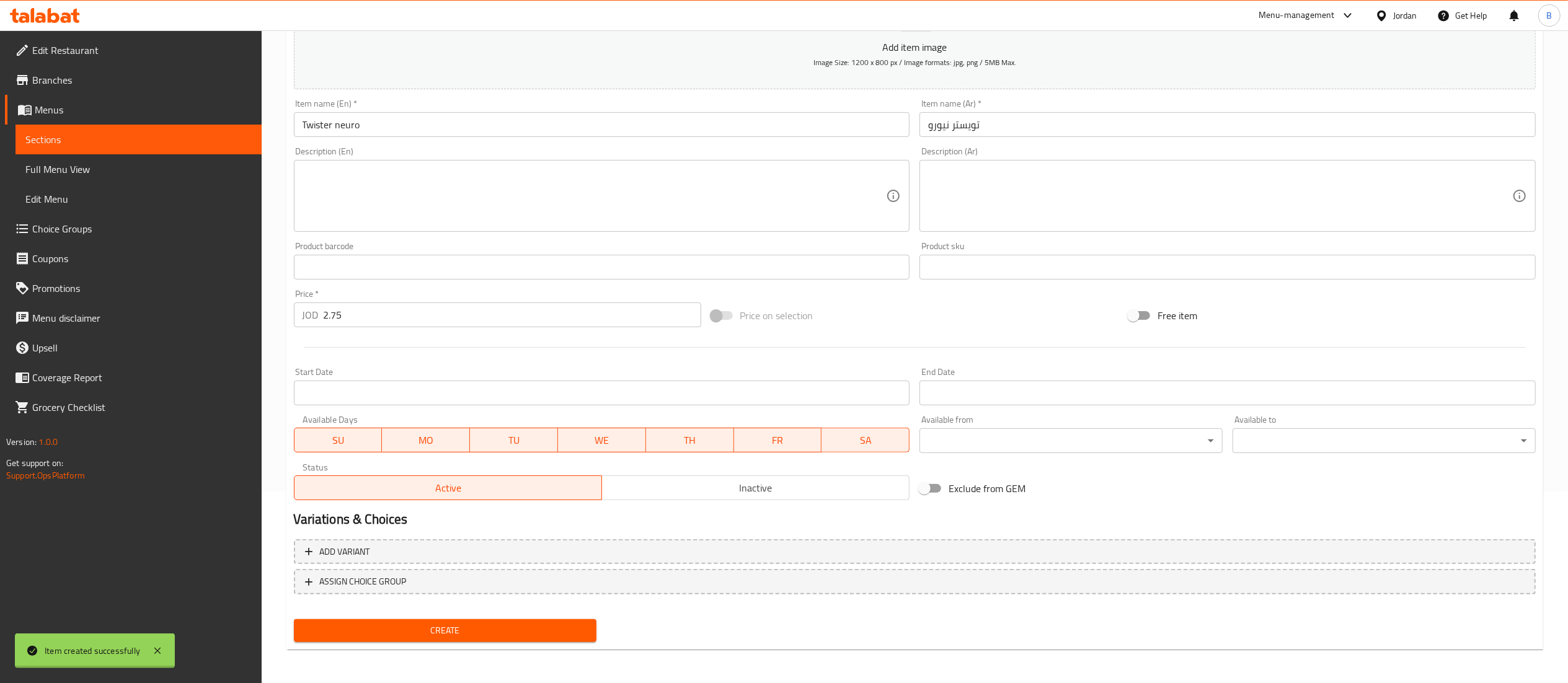
type input "0"
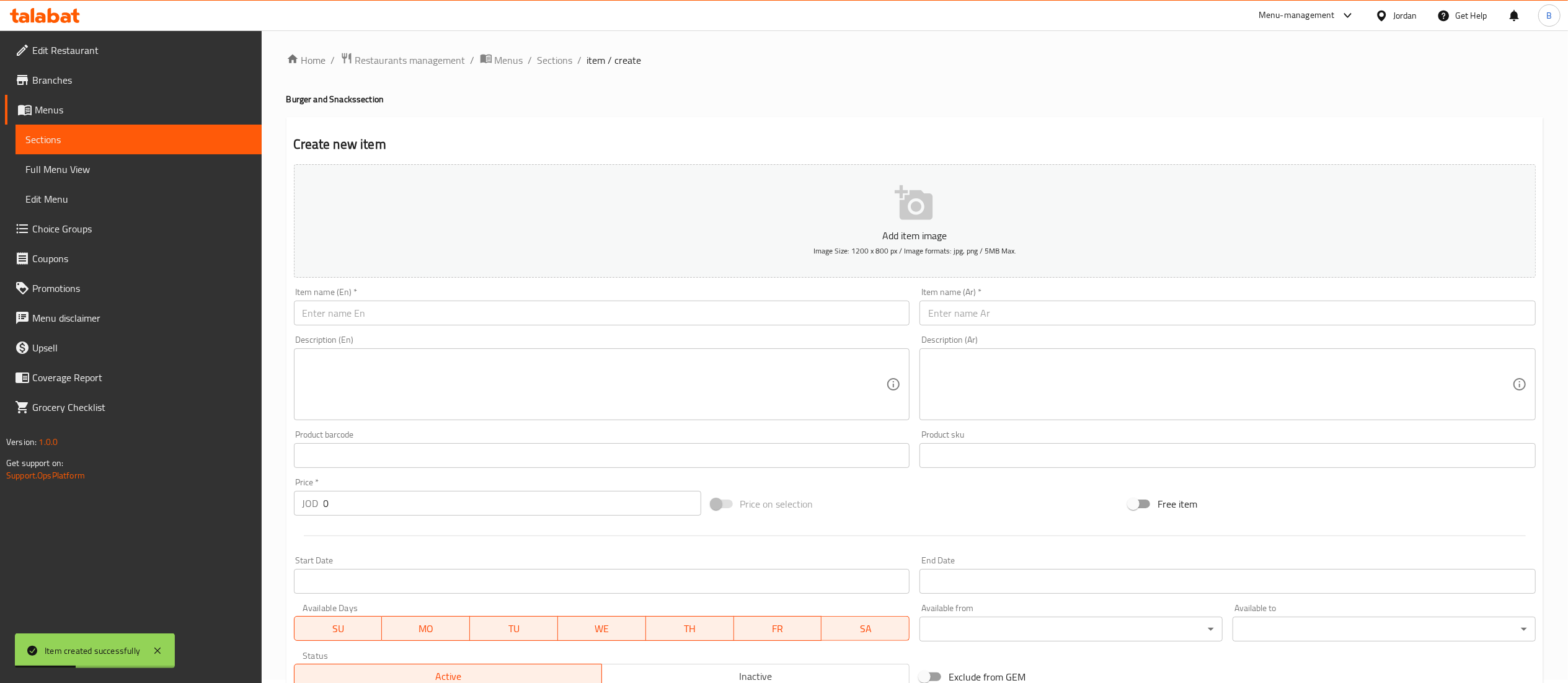
scroll to position [0, 0]
drag, startPoint x: 553, startPoint y: 67, endPoint x: 561, endPoint y: 75, distance: 11.3
click at [553, 67] on span "Sections" at bounding box center [555, 64] width 36 height 15
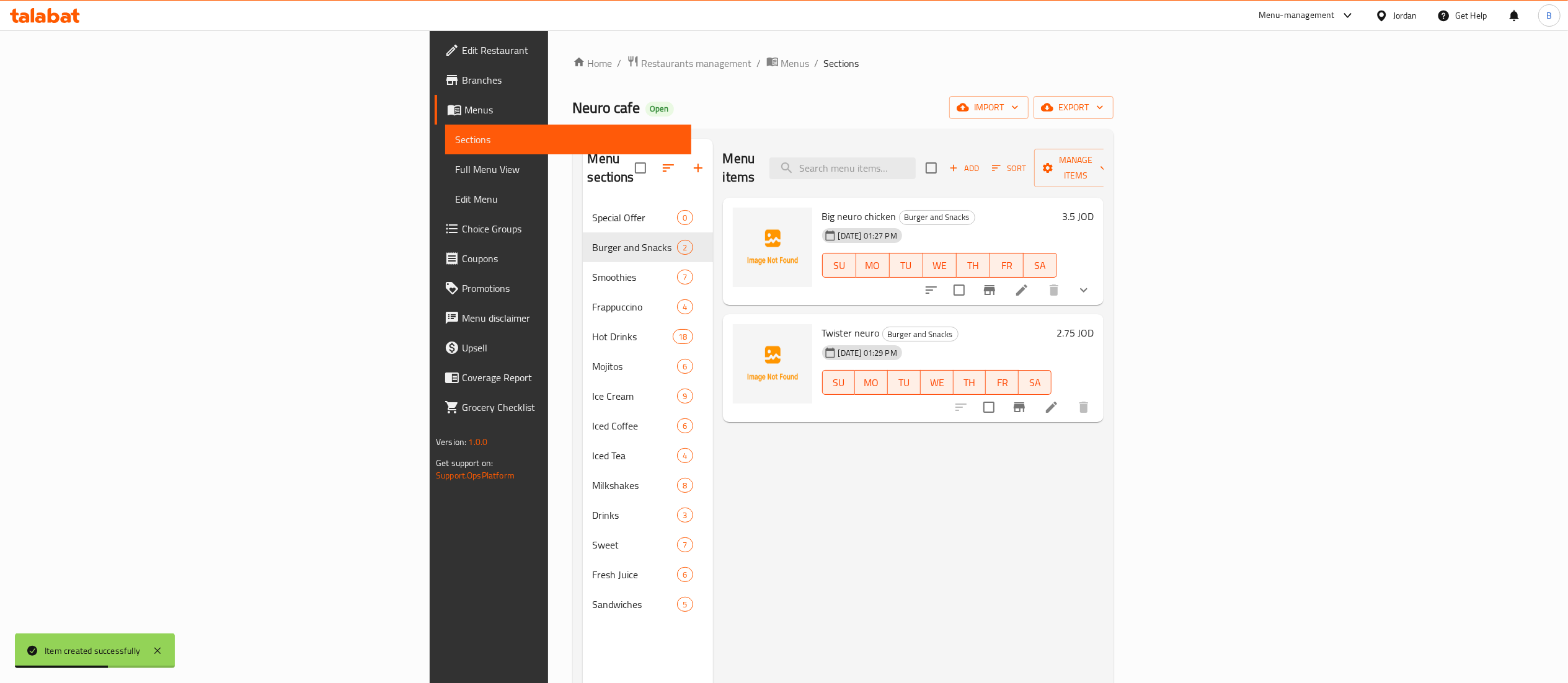
click at [1057, 402] on icon at bounding box center [1051, 407] width 11 height 11
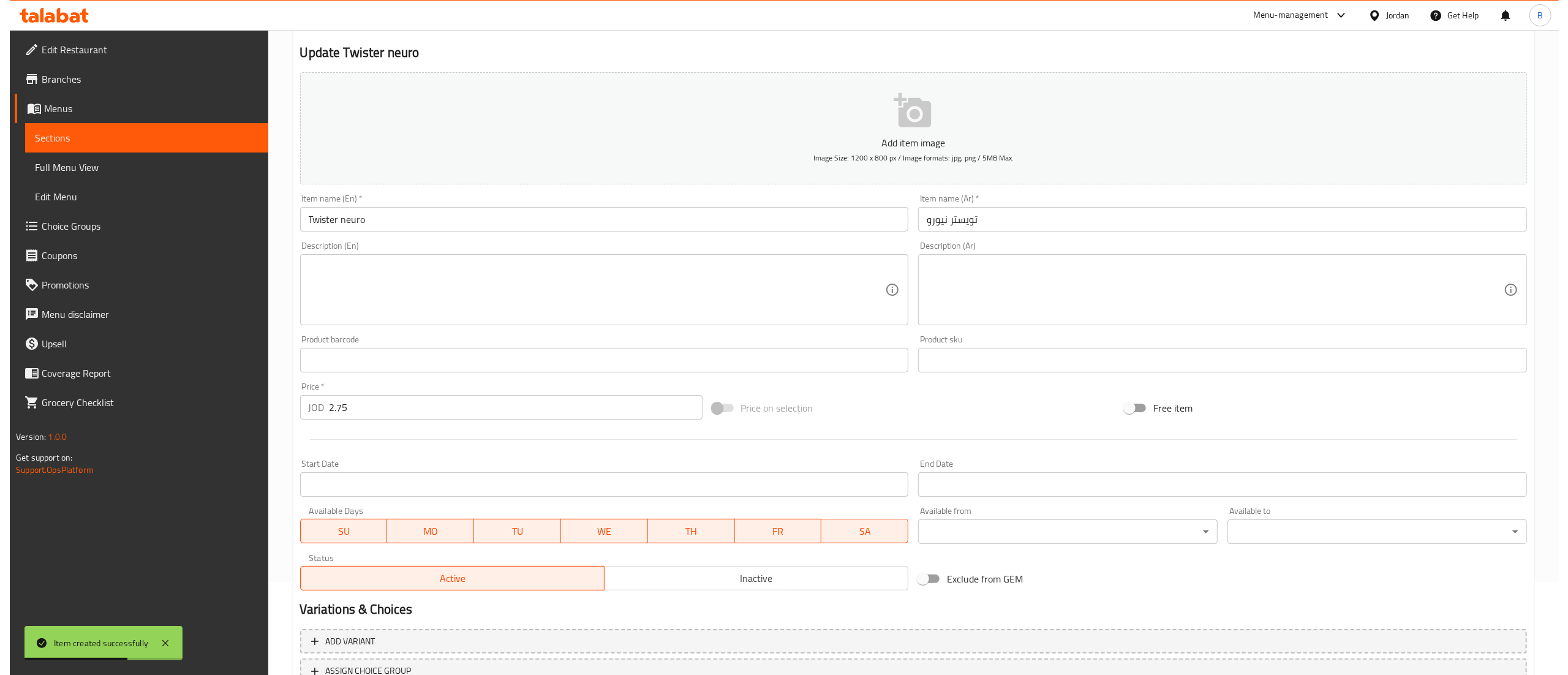
scroll to position [189, 0]
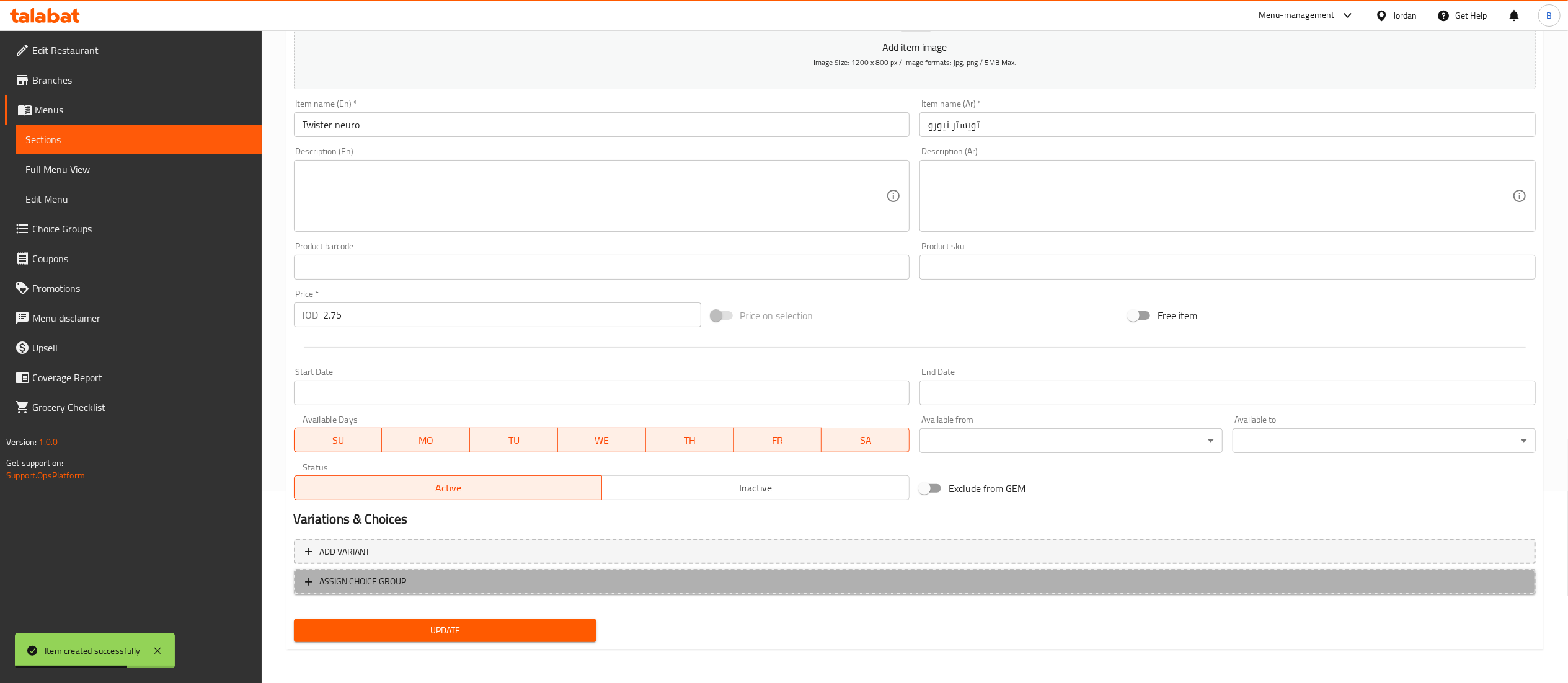
click at [385, 580] on span "ASSIGN CHOICE GROUP" at bounding box center [363, 581] width 86 height 15
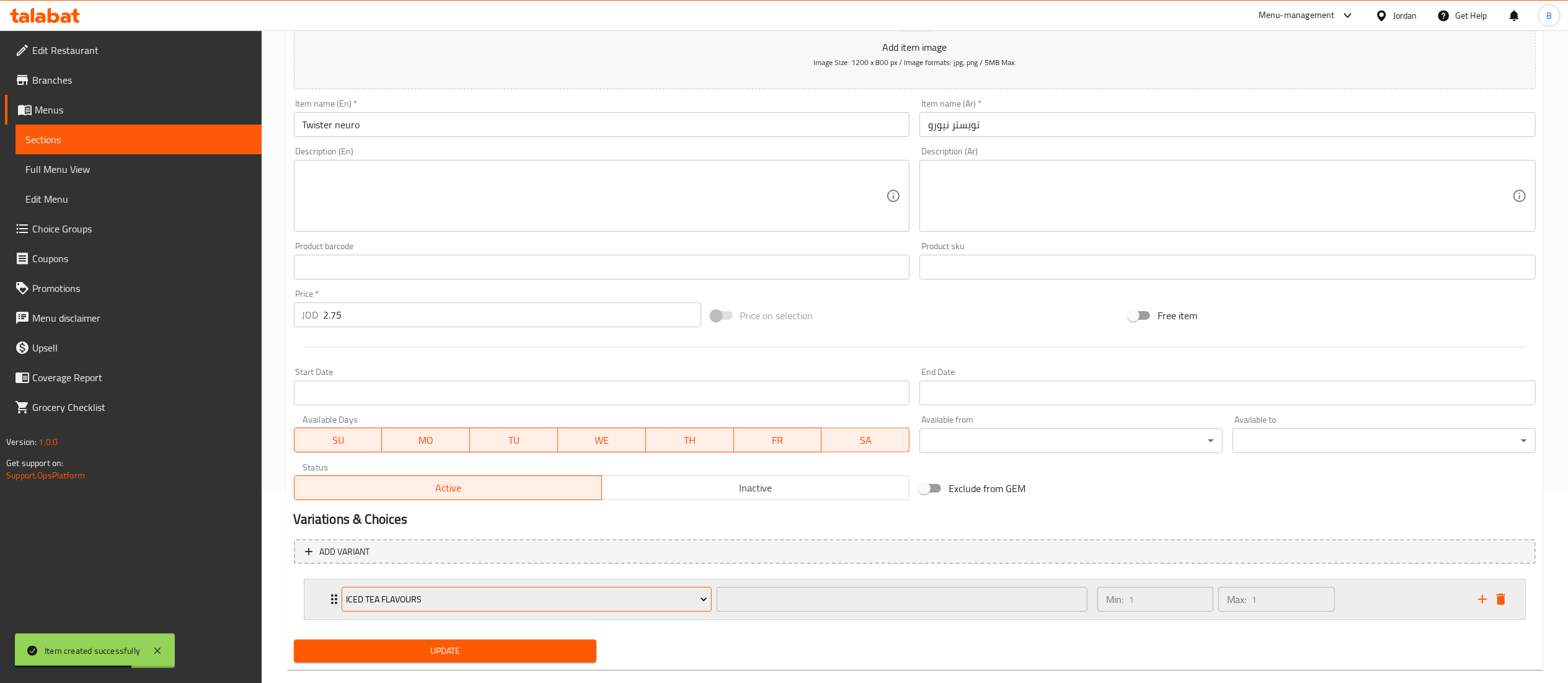
click at [431, 604] on span "Iced Tea Flavours" at bounding box center [526, 600] width 361 height 15
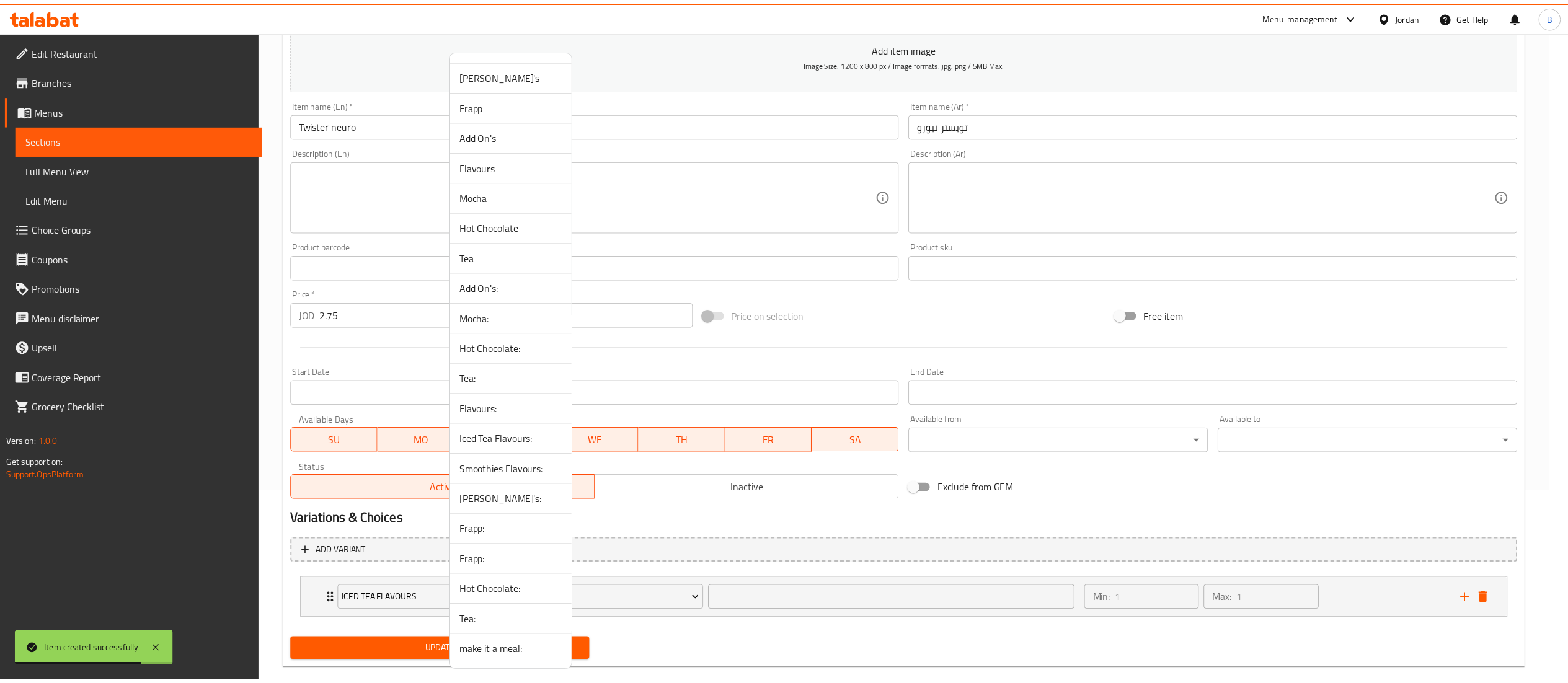
scroll to position [59, 0]
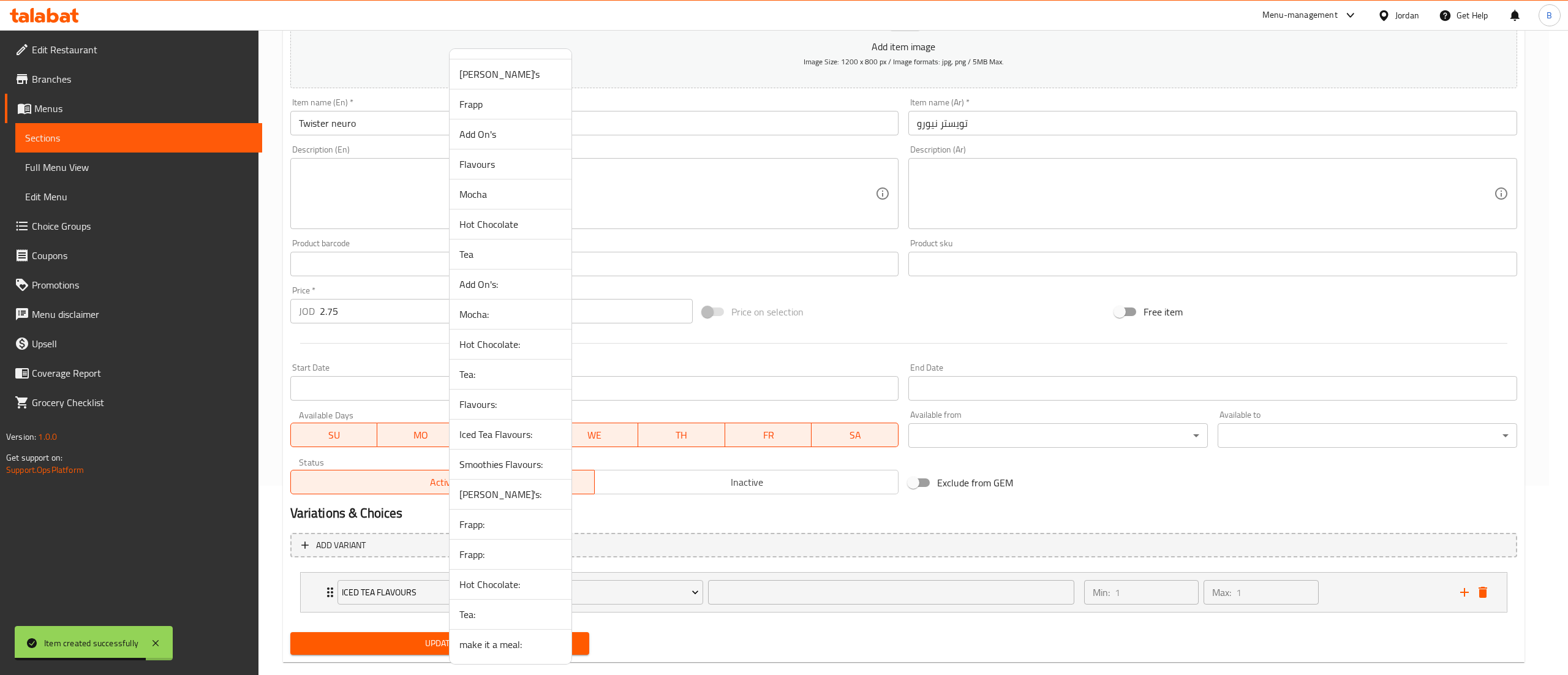
click at [497, 645] on span "make it a meal:" at bounding box center [511, 645] width 102 height 15
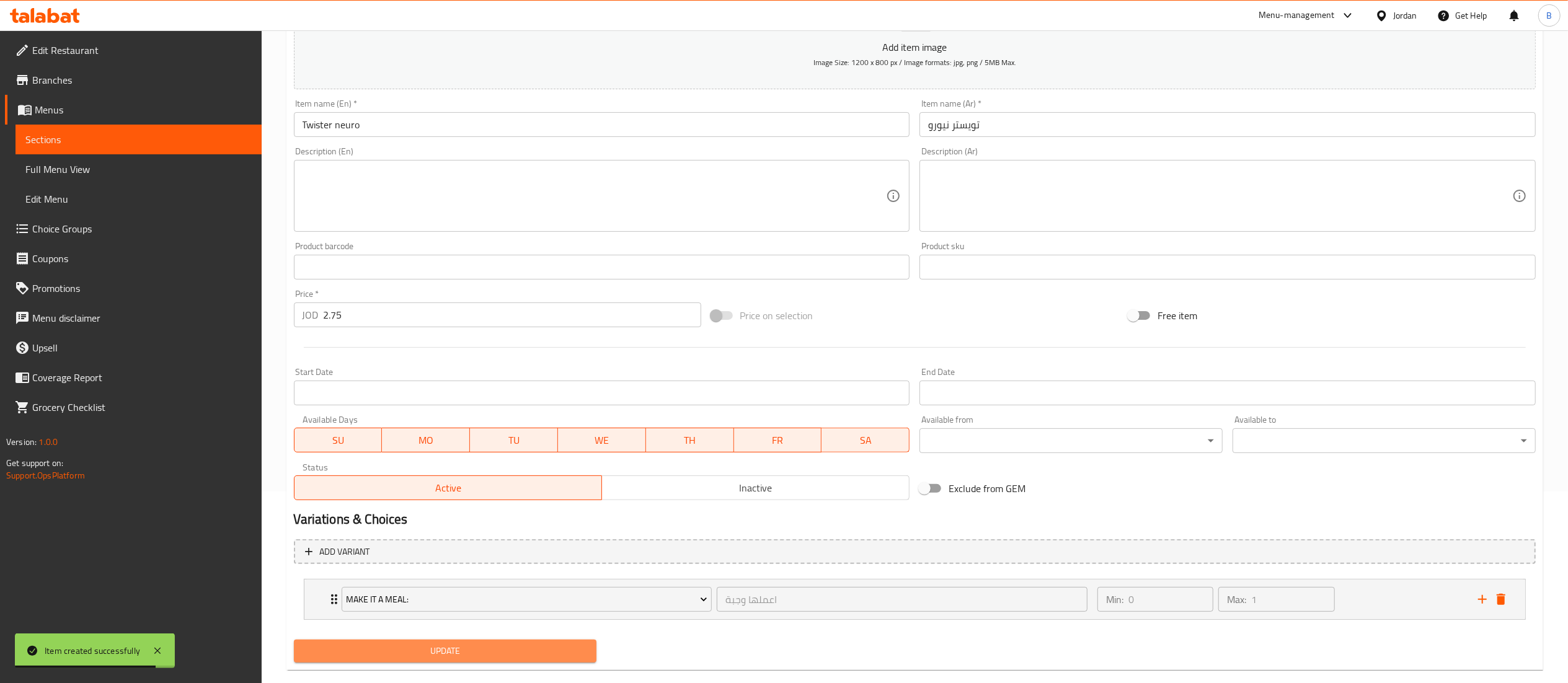
click at [475, 653] on span "Update" at bounding box center [445, 651] width 283 height 15
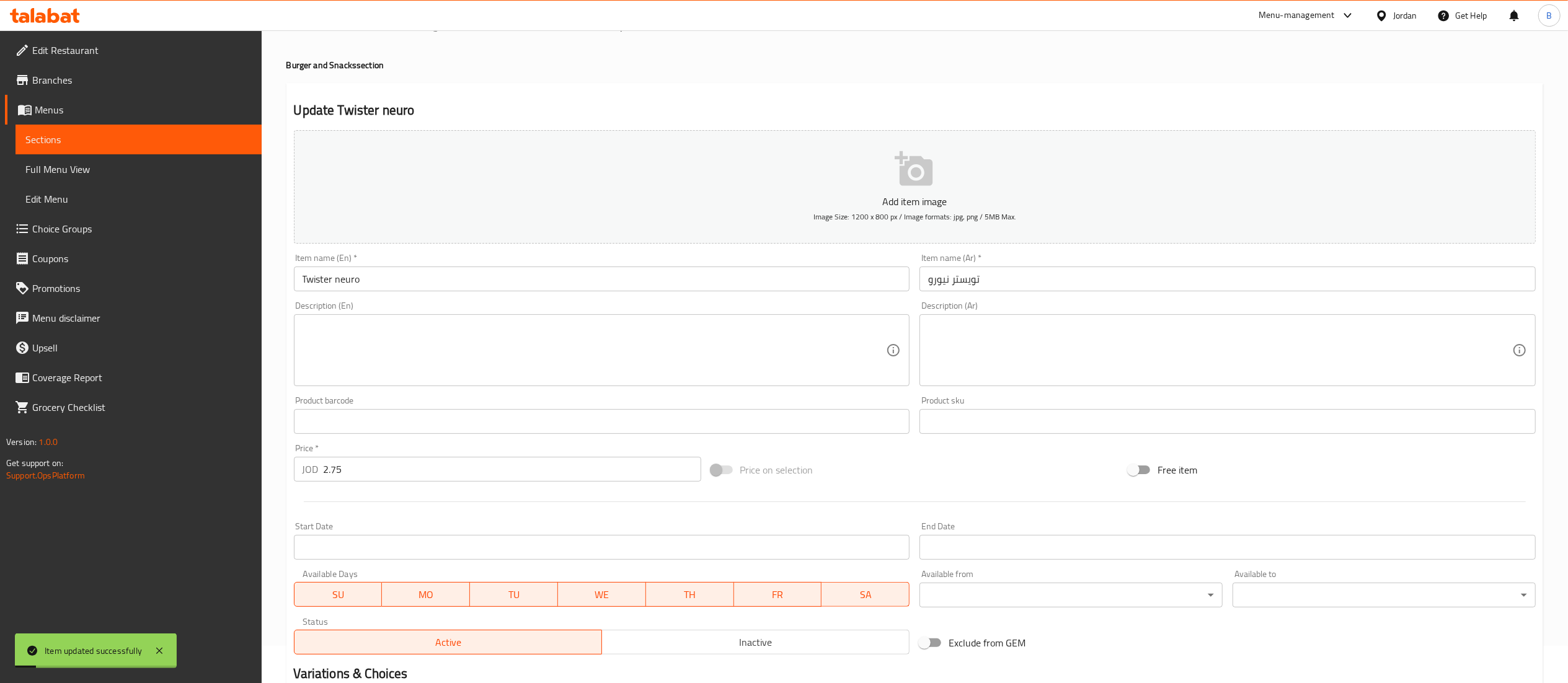
scroll to position [0, 0]
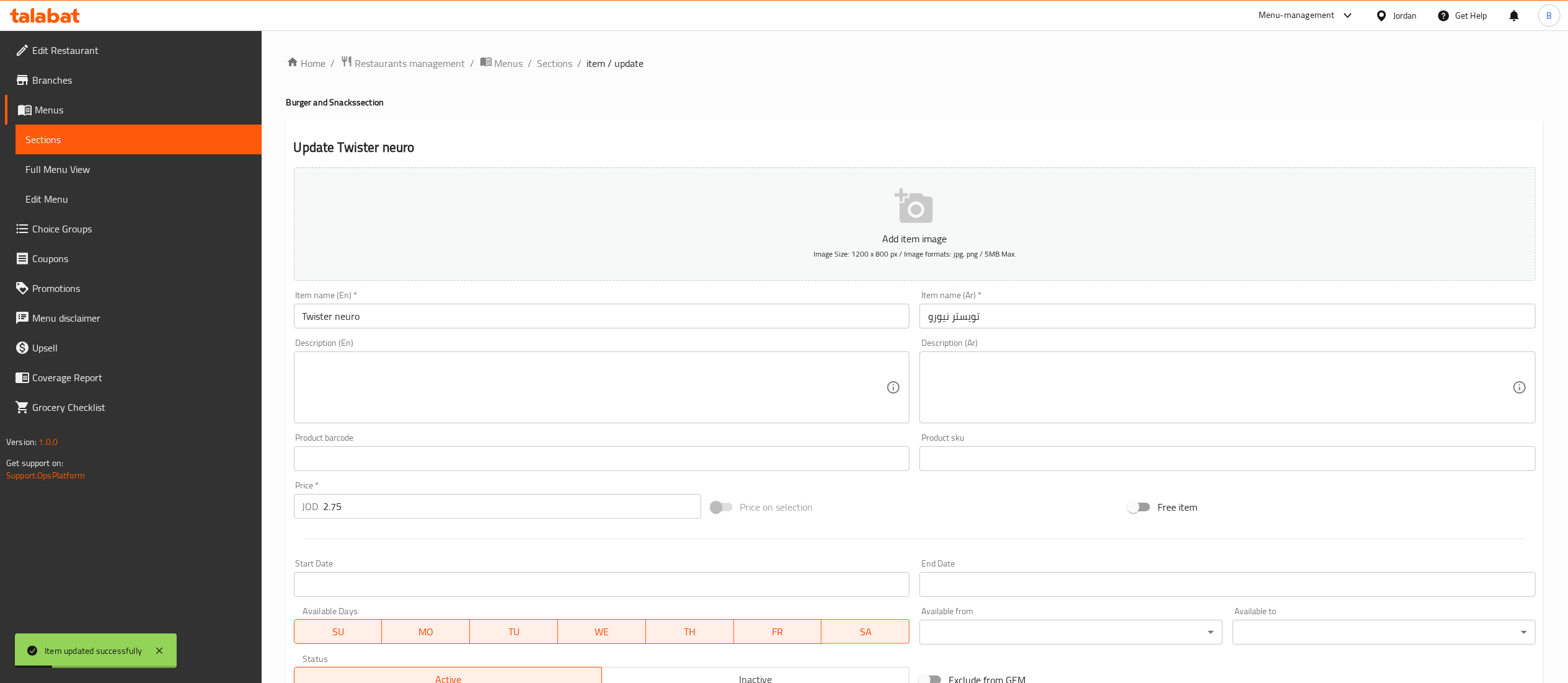
drag, startPoint x: 561, startPoint y: 62, endPoint x: 624, endPoint y: 76, distance: 64.5
click at [561, 62] on span "Sections" at bounding box center [555, 64] width 36 height 15
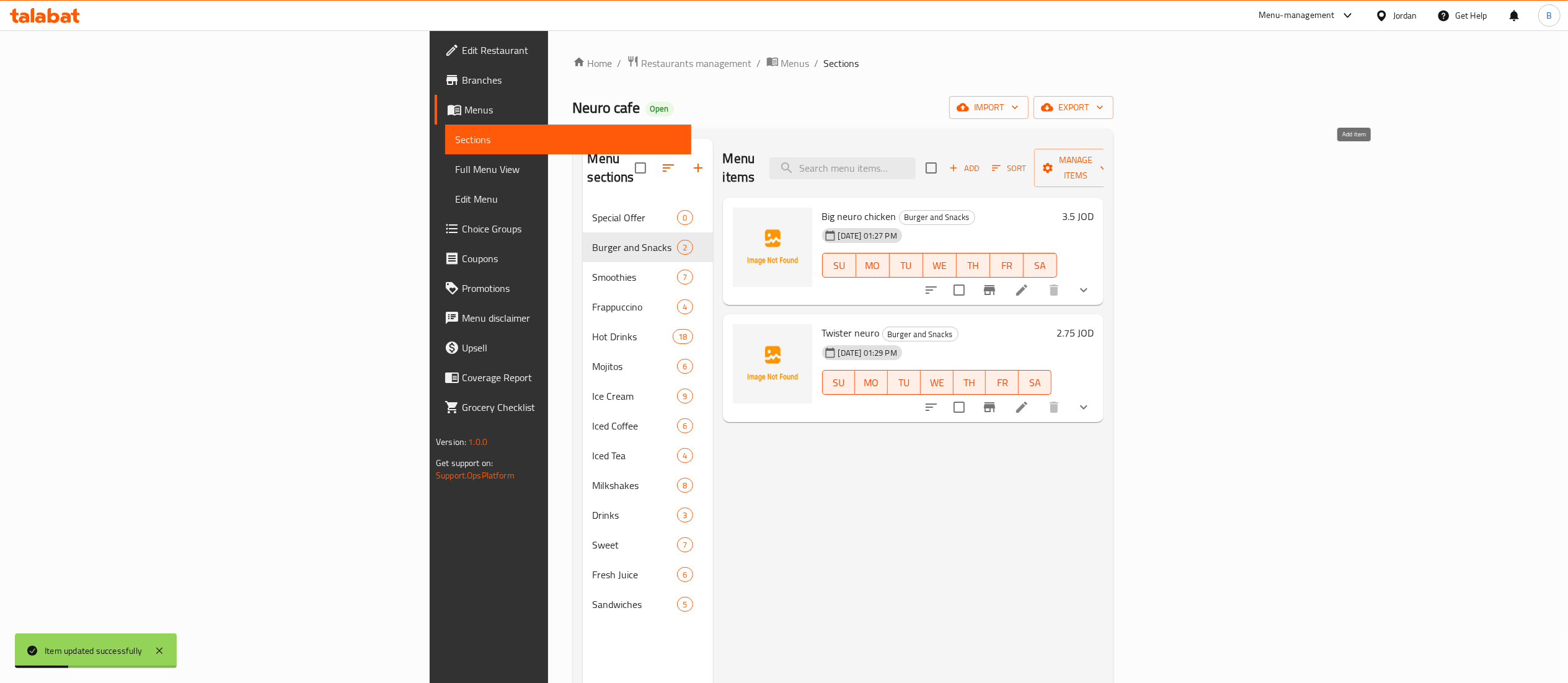
click at [981, 161] on span "Add" at bounding box center [965, 168] width 34 height 14
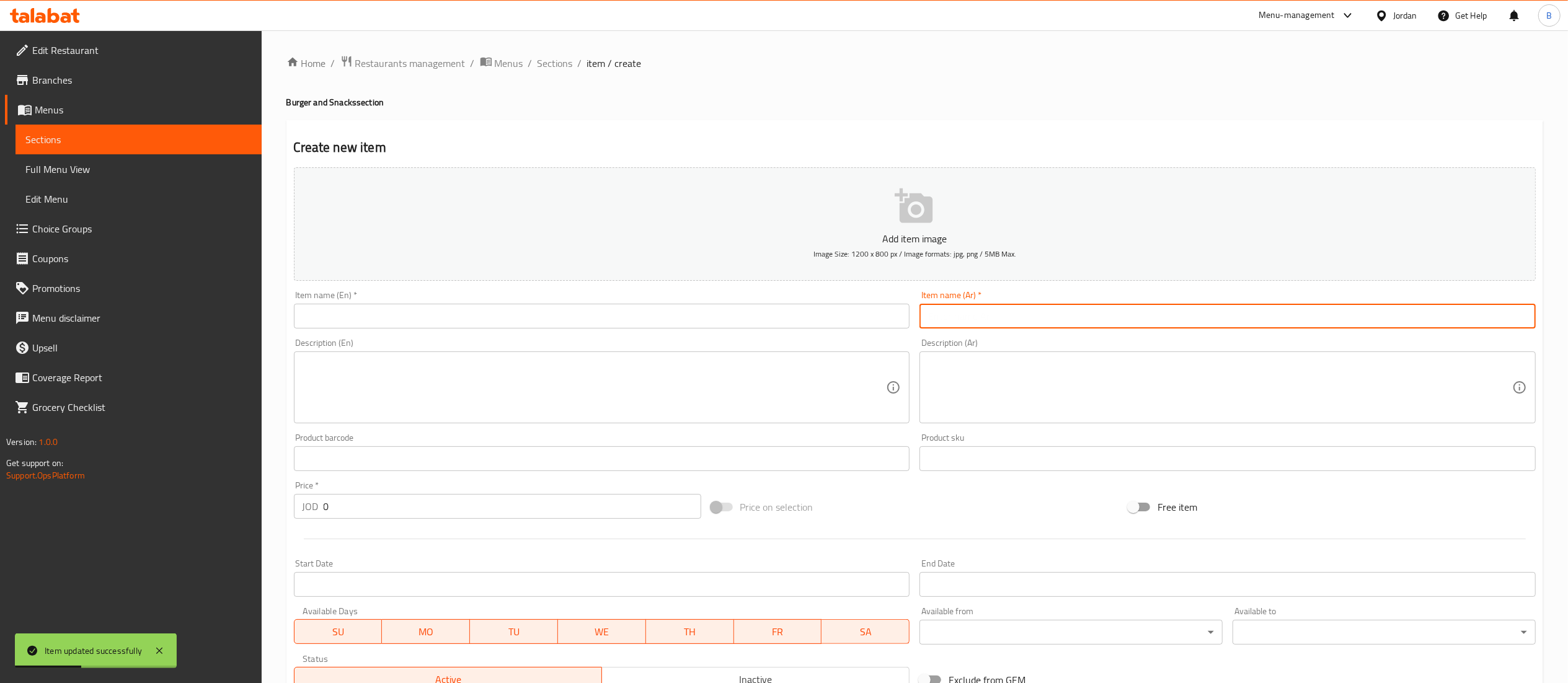
drag, startPoint x: 1090, startPoint y: 329, endPoint x: 1009, endPoint y: 322, distance: 81.3
click at [1090, 329] on input "text" at bounding box center [1227, 315] width 616 height 25
paste input "جراندنيورو"
click at [826, 321] on input "text" at bounding box center [602, 315] width 616 height 25
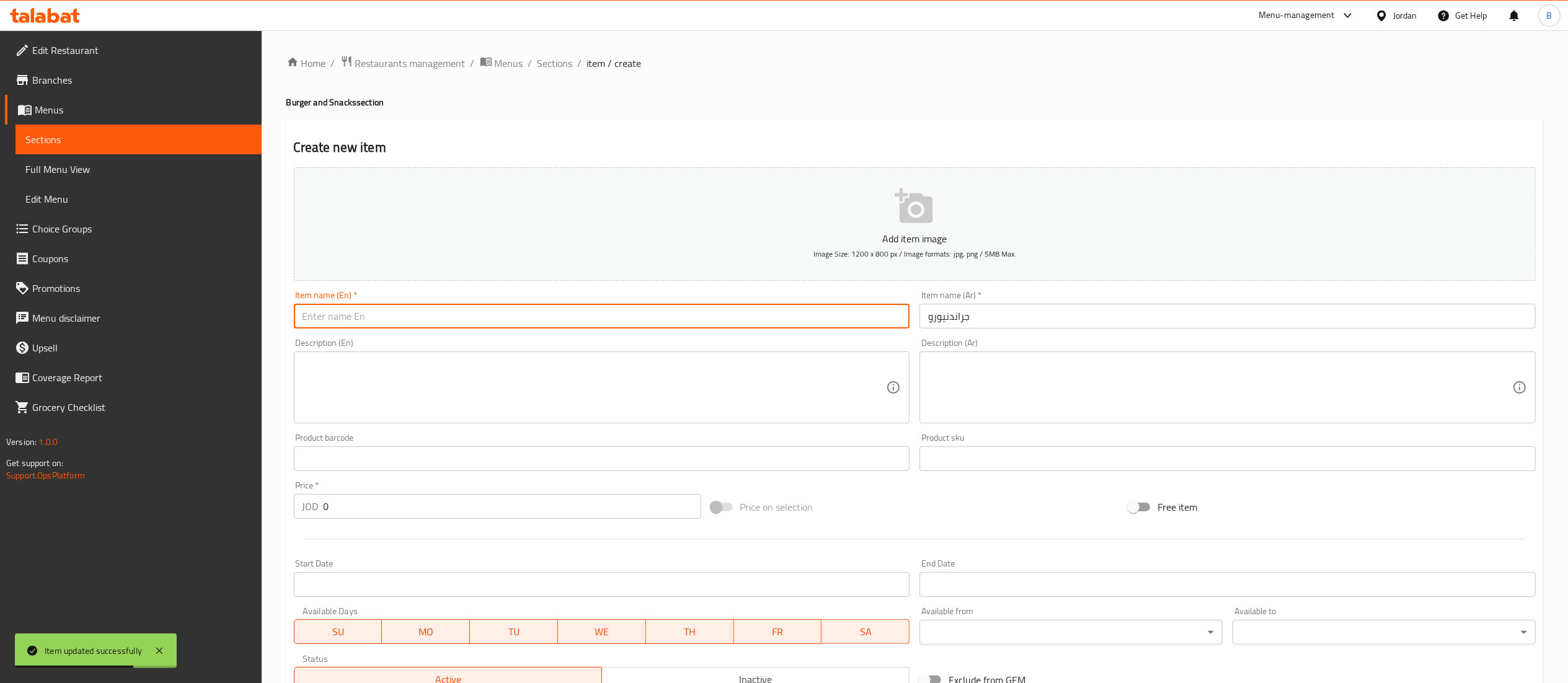
click at [948, 319] on input "جراندنيورو" at bounding box center [1227, 315] width 616 height 25
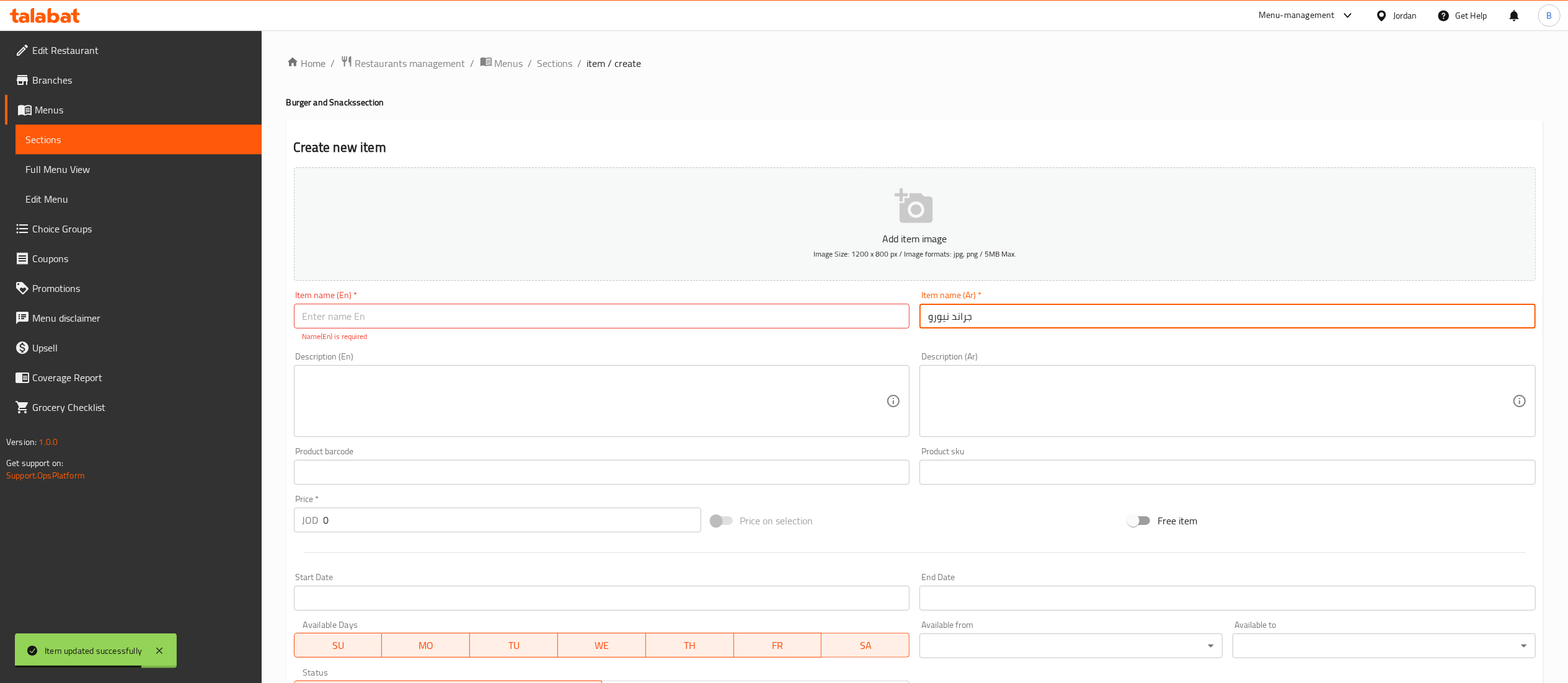
type input "جراند نيورو"
click at [825, 310] on input "text" at bounding box center [602, 315] width 616 height 25
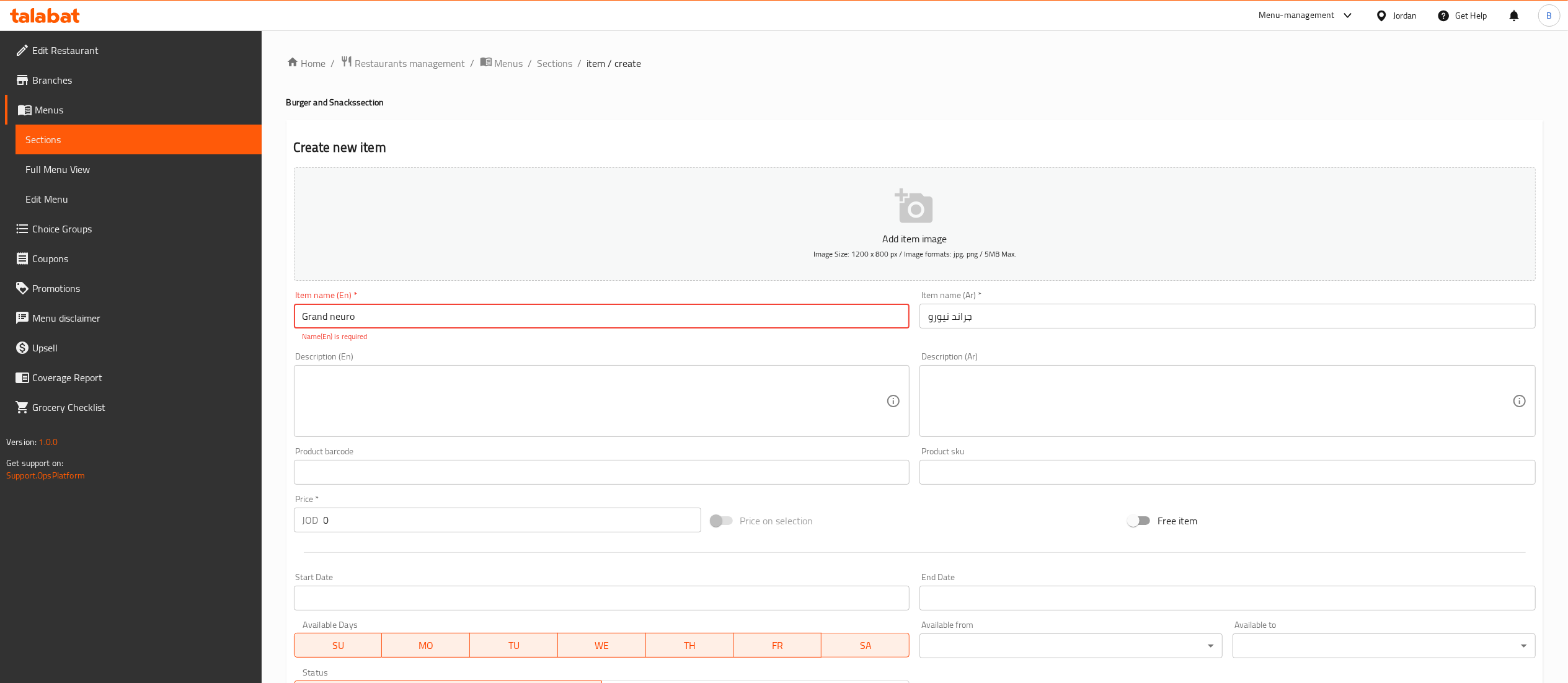
type input "Grand neuro"
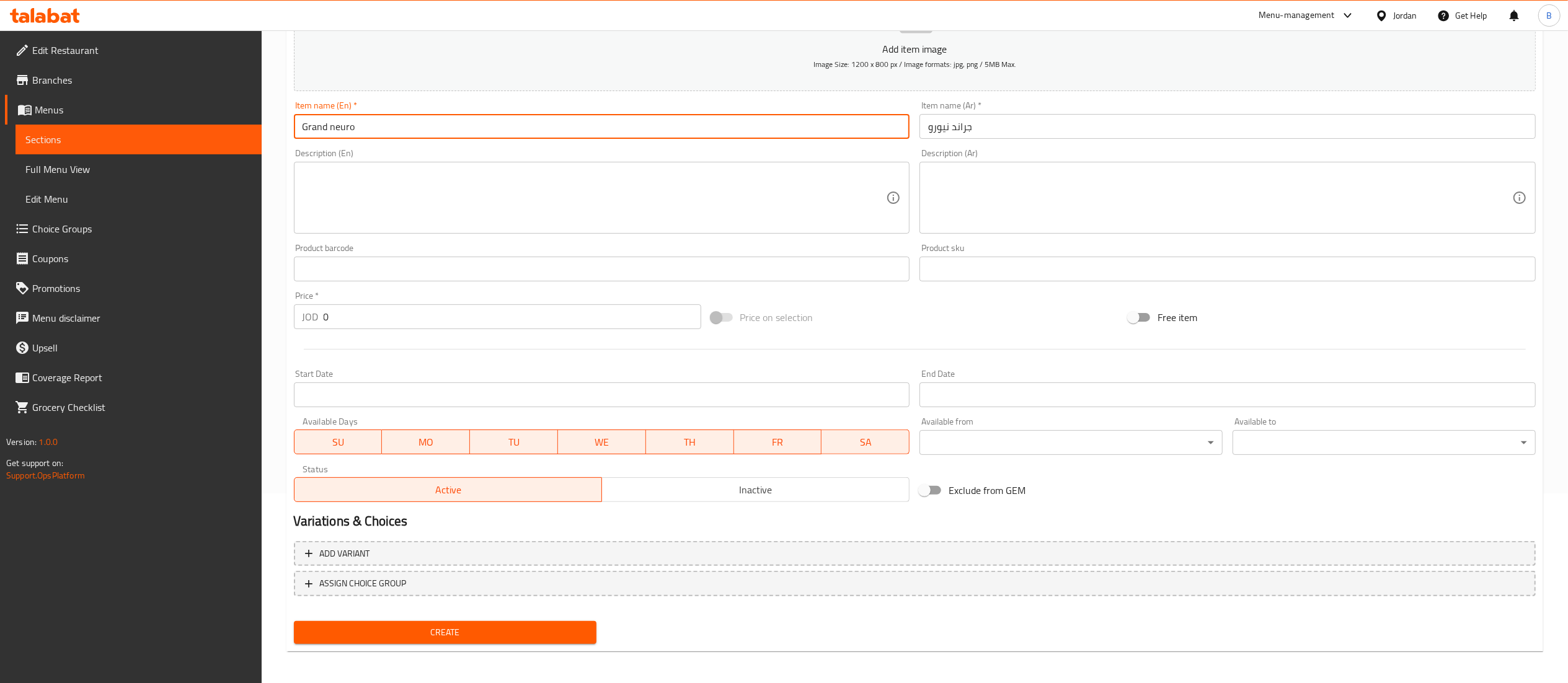
scroll to position [192, 0]
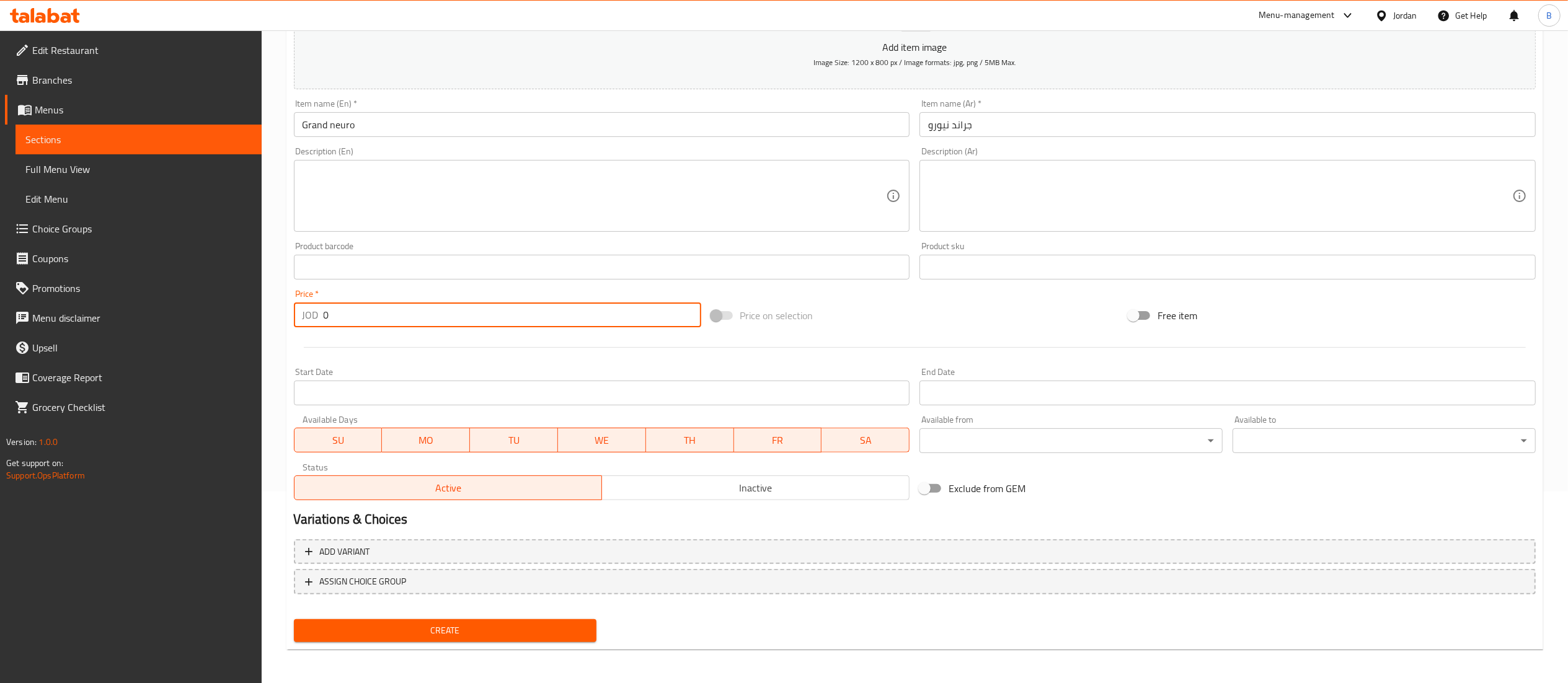
drag, startPoint x: 380, startPoint y: 314, endPoint x: 200, endPoint y: 314, distance: 180.0
click at [206, 314] on div "Edit Restaurant Branches Menus Sections Full Menu View Edit Menu Choice Groups …" at bounding box center [784, 262] width 1568 height 846
type input "3.50"
click at [421, 564] on button "Add variant" at bounding box center [915, 552] width 1242 height 25
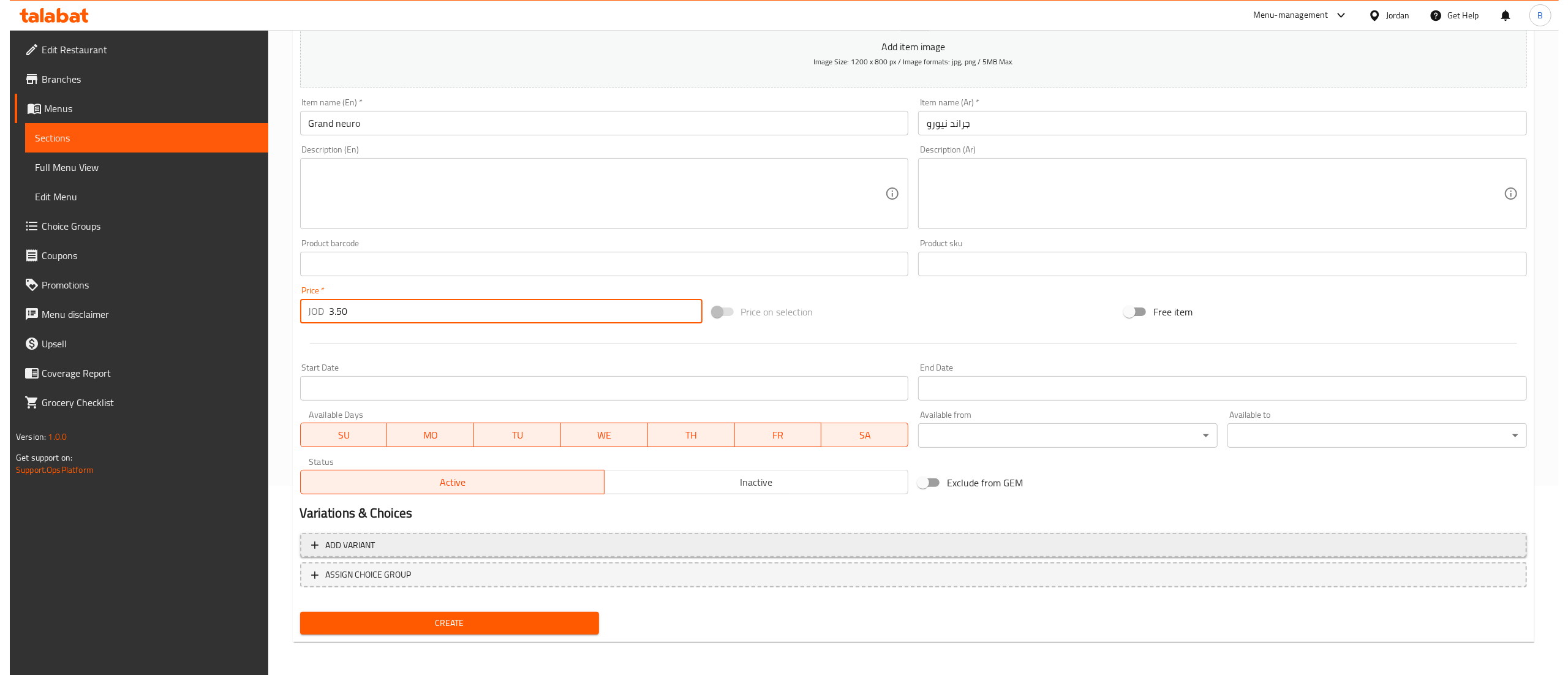
scroll to position [183, 0]
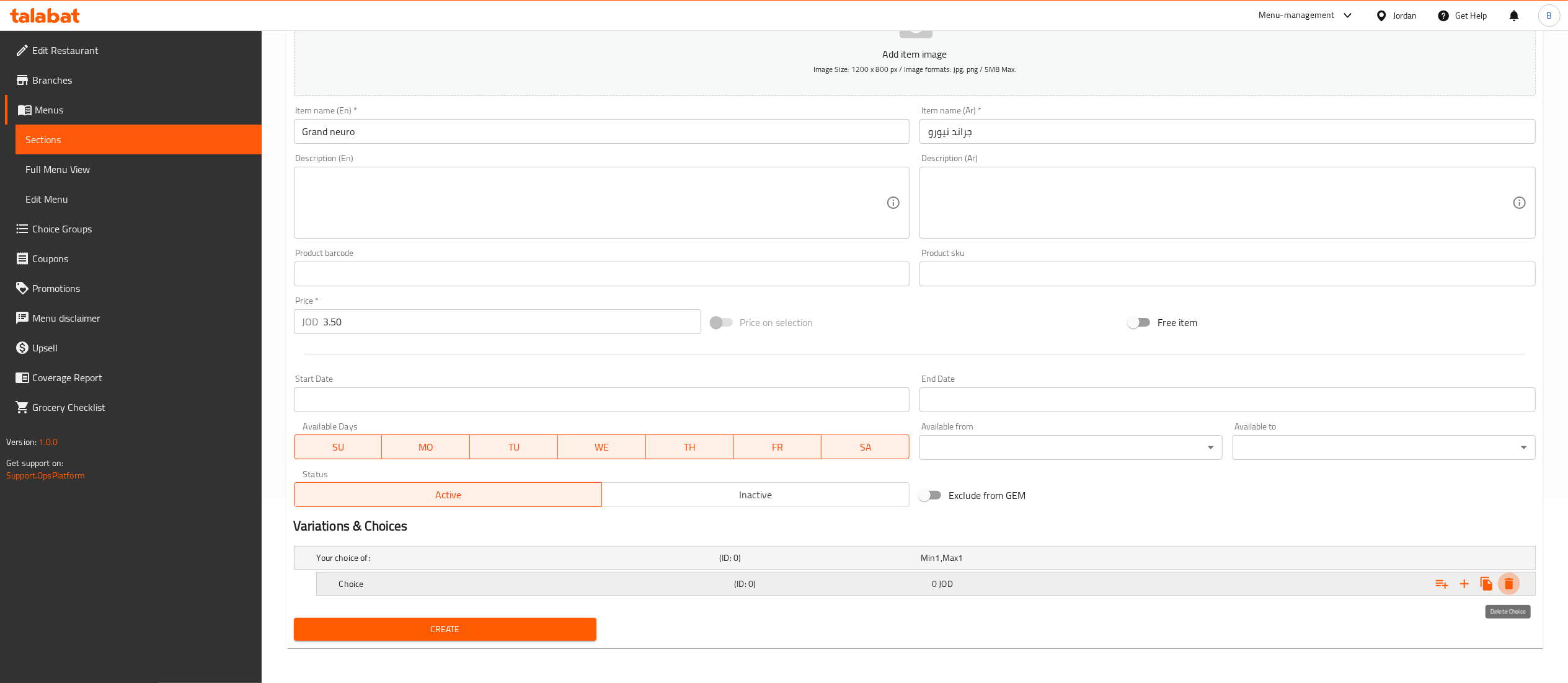
click at [1504, 584] on icon "Expand" at bounding box center [1510, 584] width 15 height 15
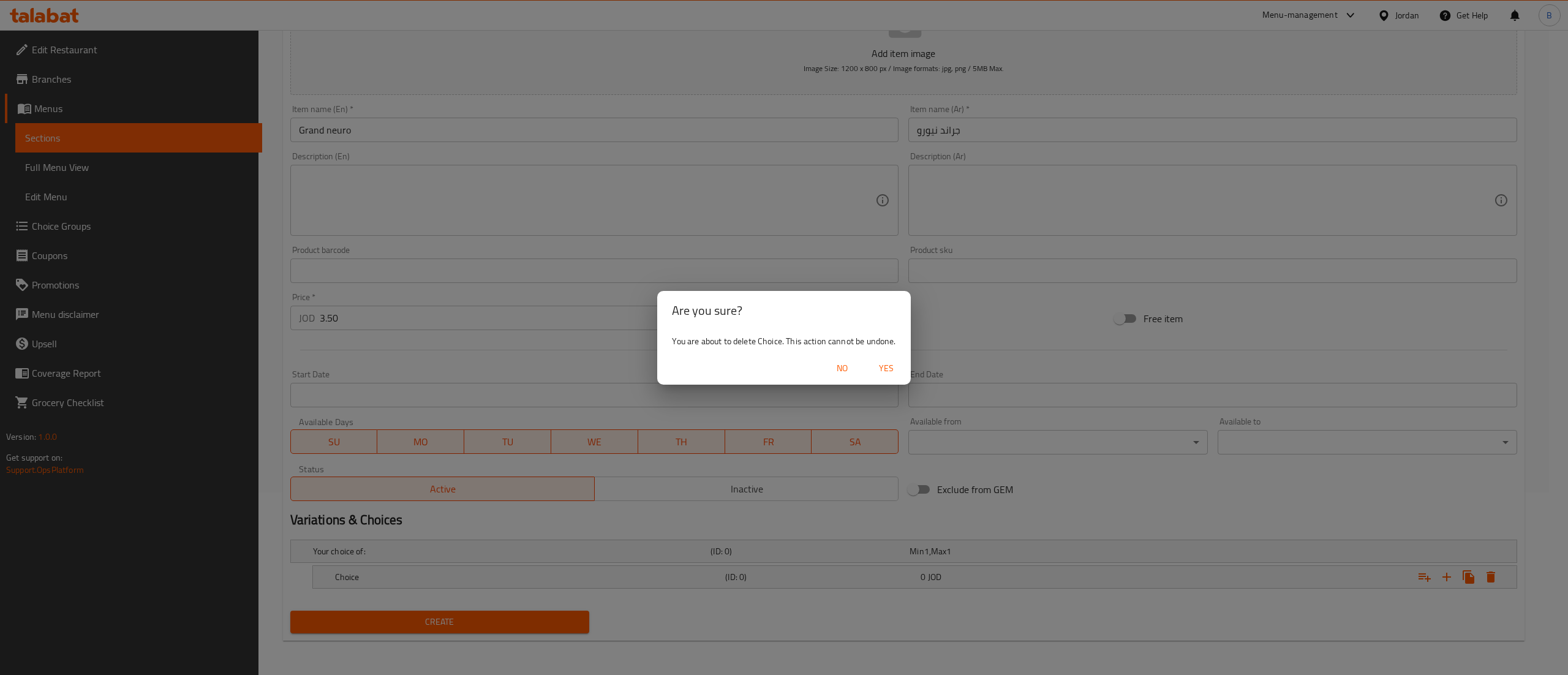
click at [881, 366] on span "Yes" at bounding box center [886, 368] width 29 height 15
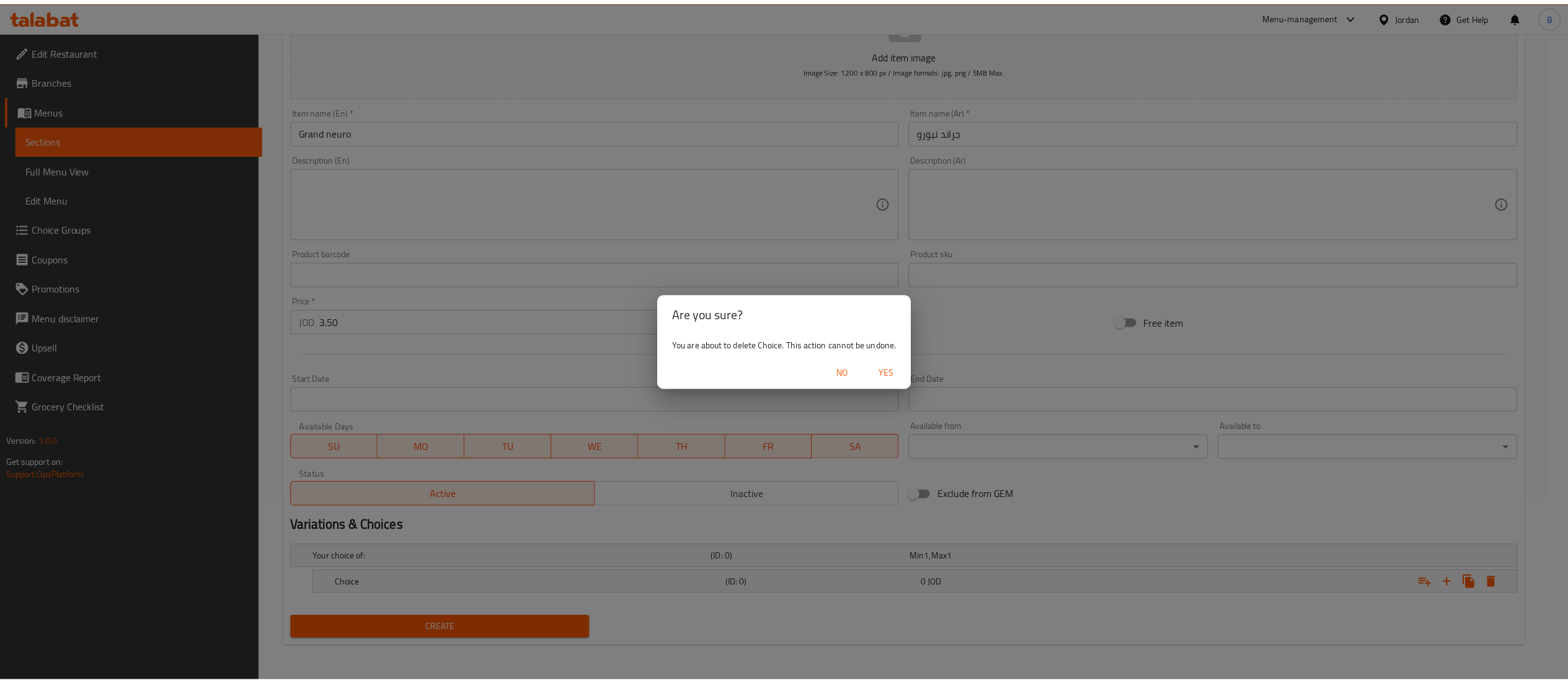
scroll to position [181, 0]
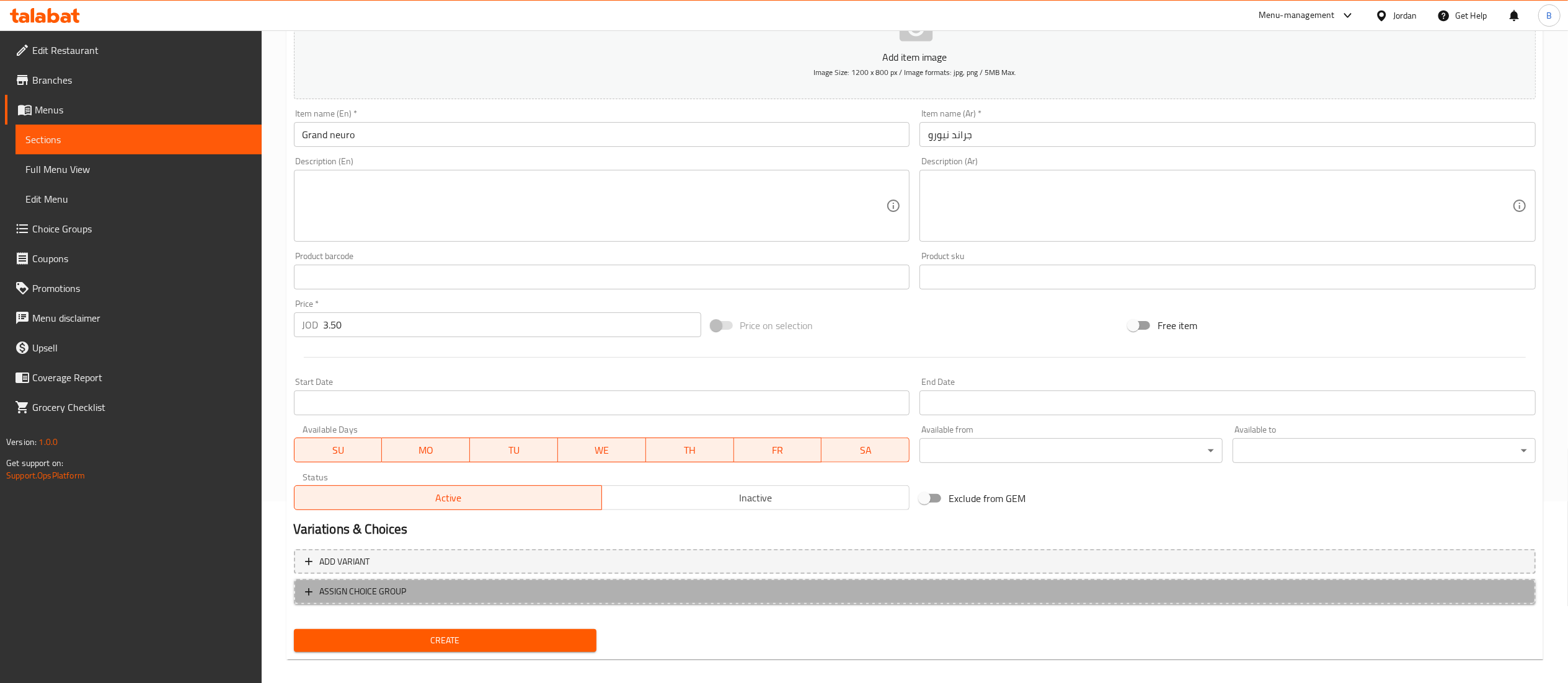
click at [410, 595] on span "ASSIGN CHOICE GROUP" at bounding box center [915, 591] width 1220 height 15
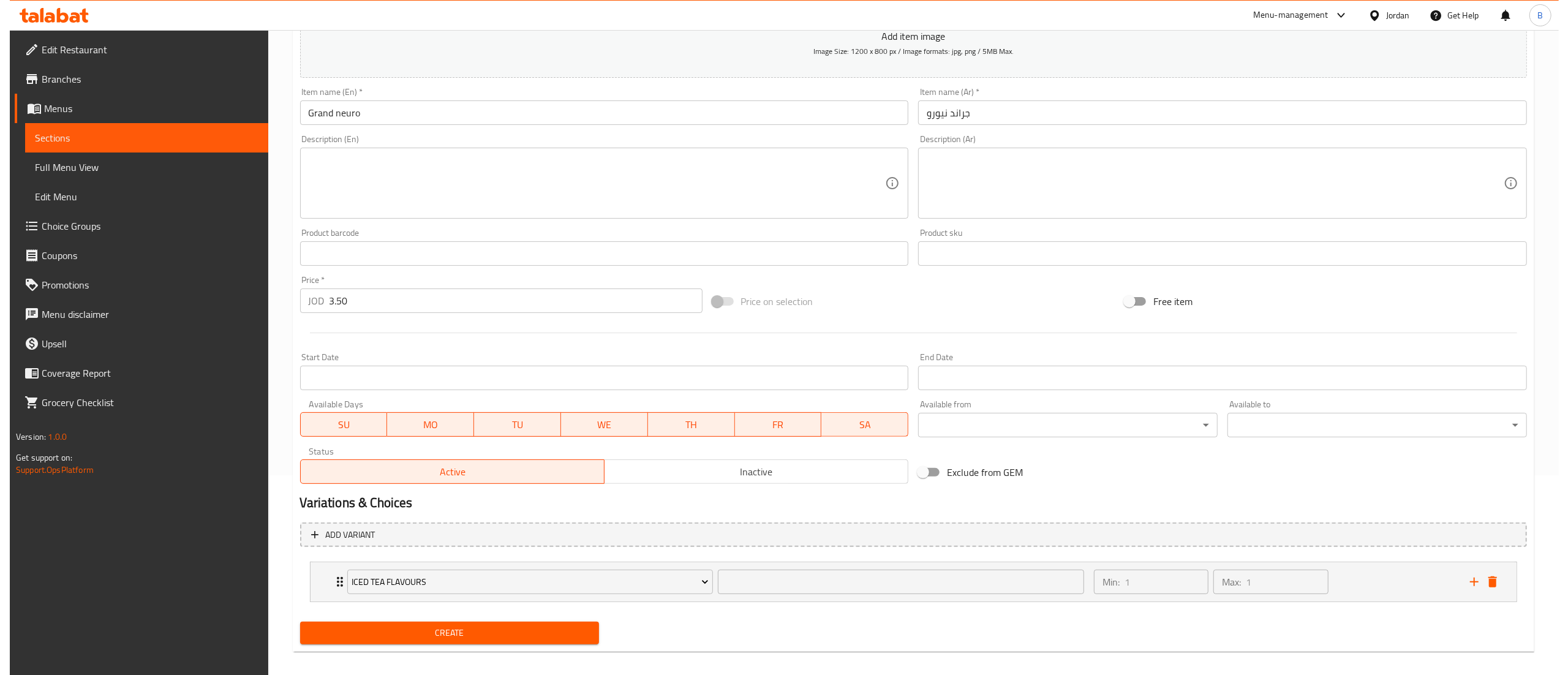
scroll to position [211, 0]
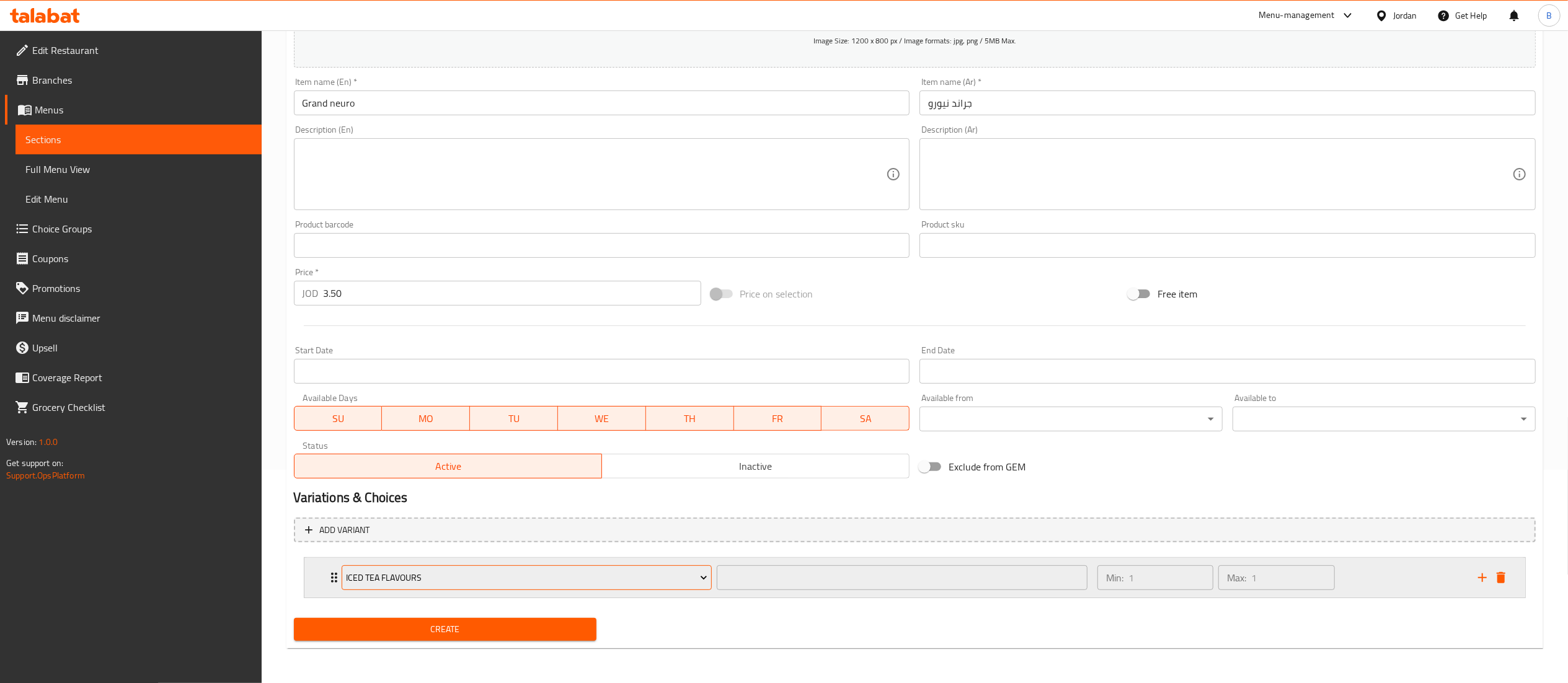
click at [448, 581] on span "Iced Tea Flavours" at bounding box center [526, 578] width 361 height 15
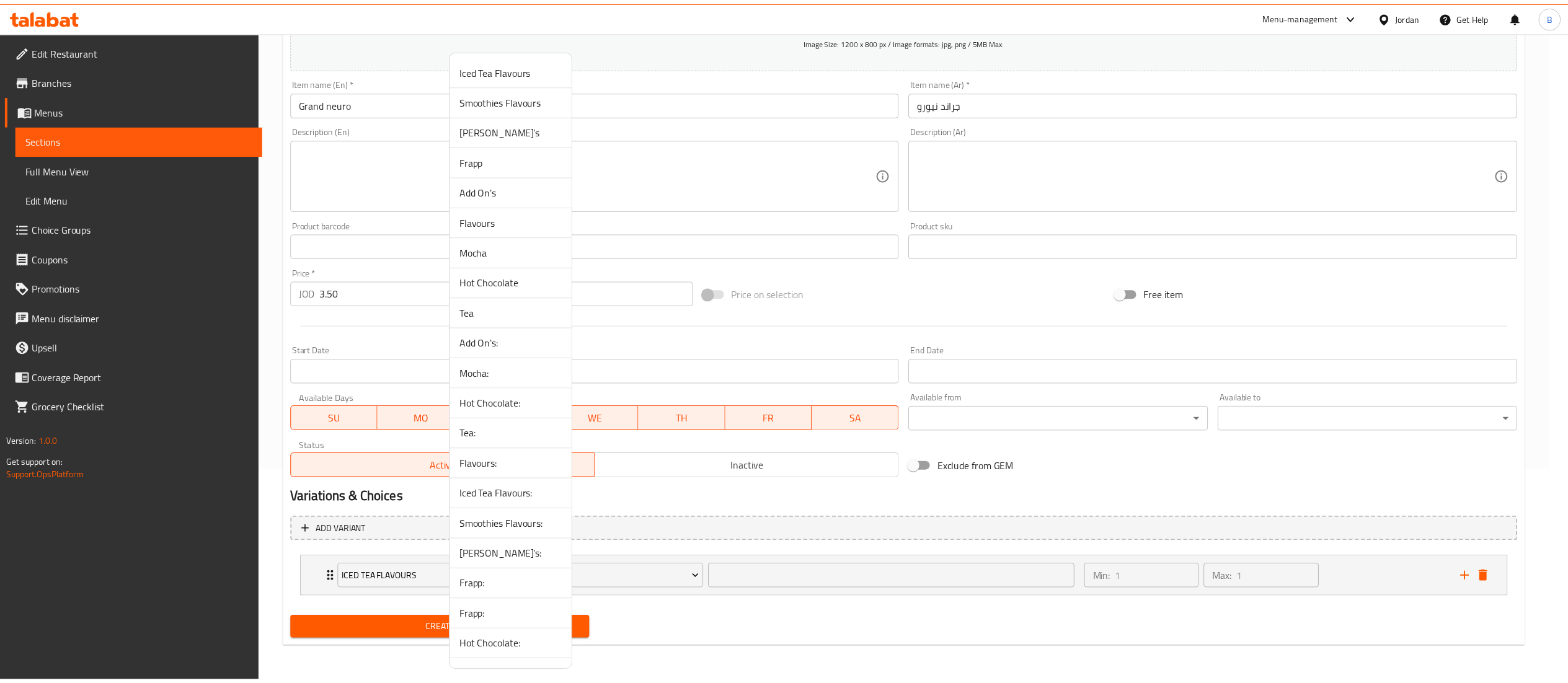
scroll to position [59, 0]
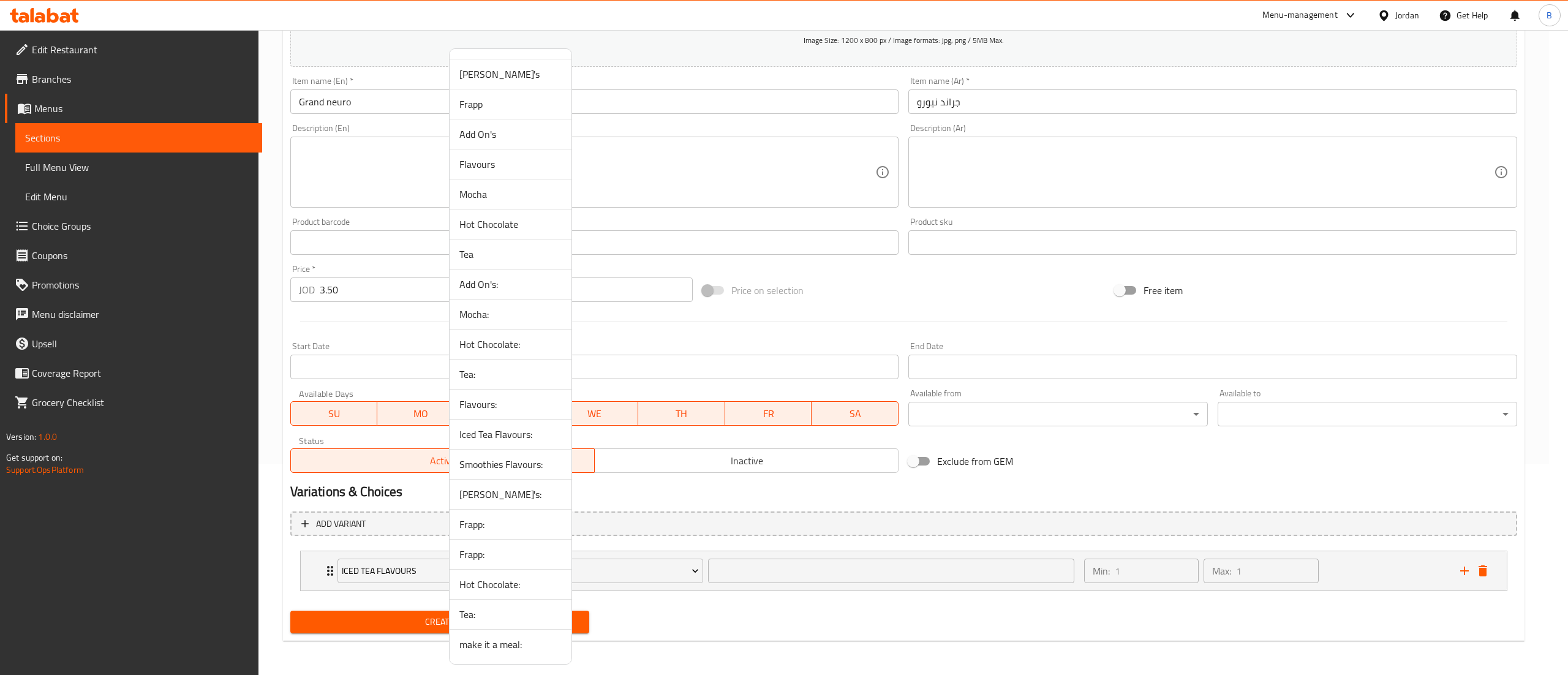
click at [483, 651] on span "make it a meal:" at bounding box center [511, 645] width 102 height 15
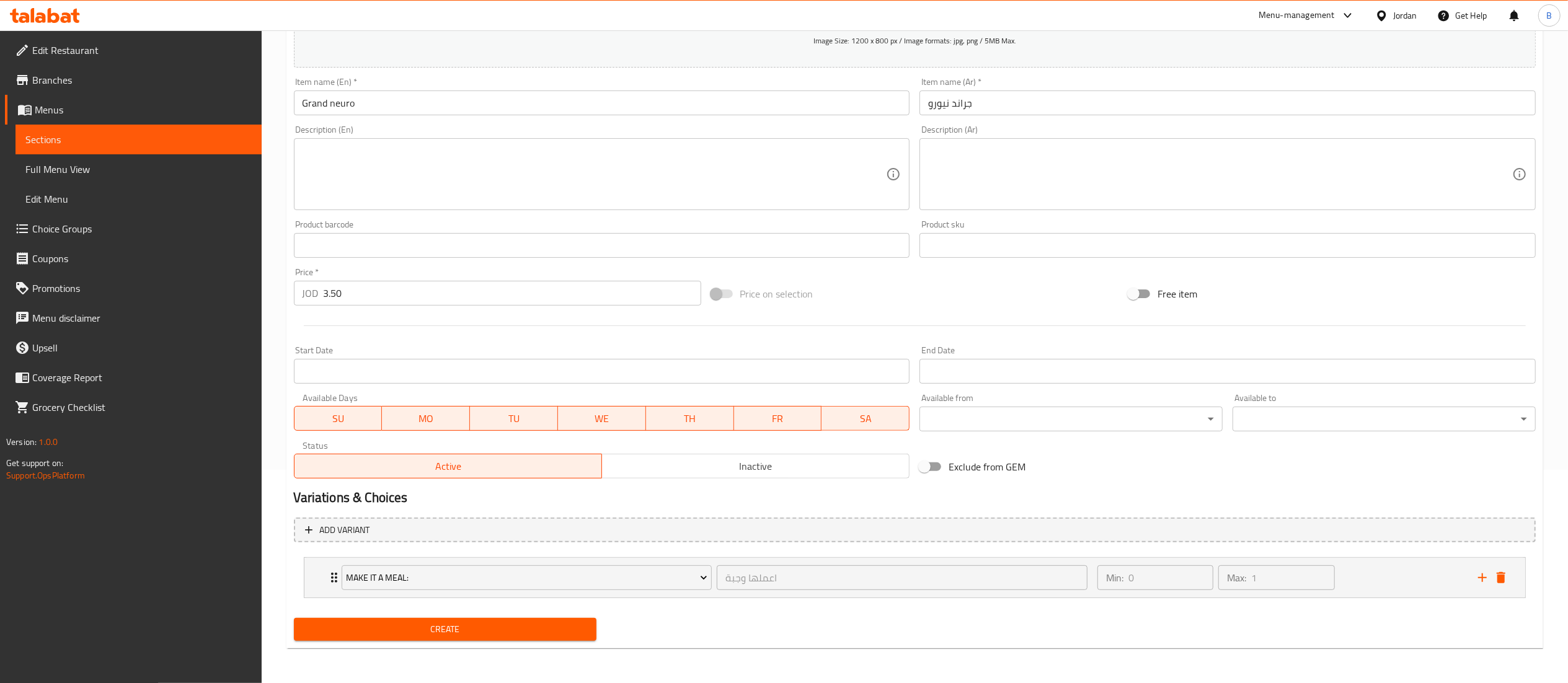
click at [459, 641] on button "Create" at bounding box center [446, 629] width 303 height 23
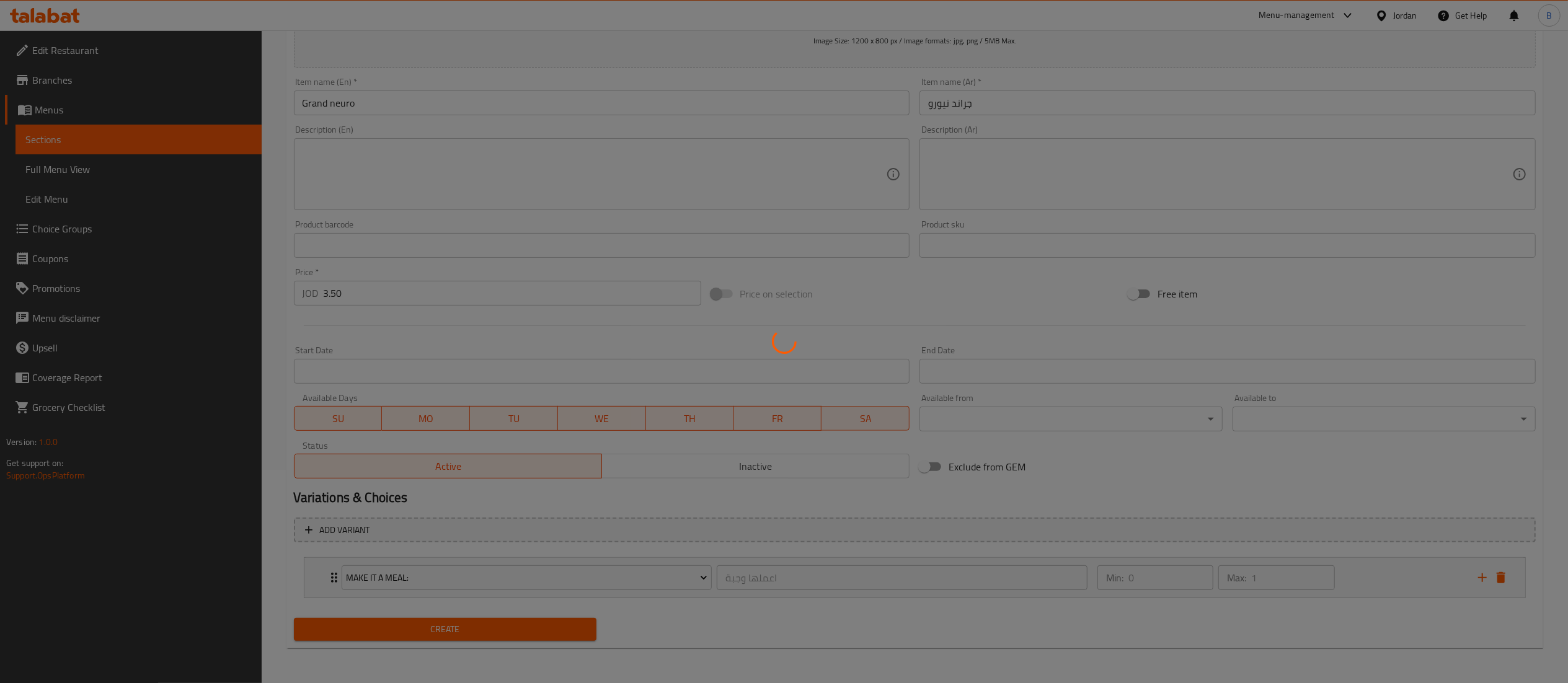
type input "0"
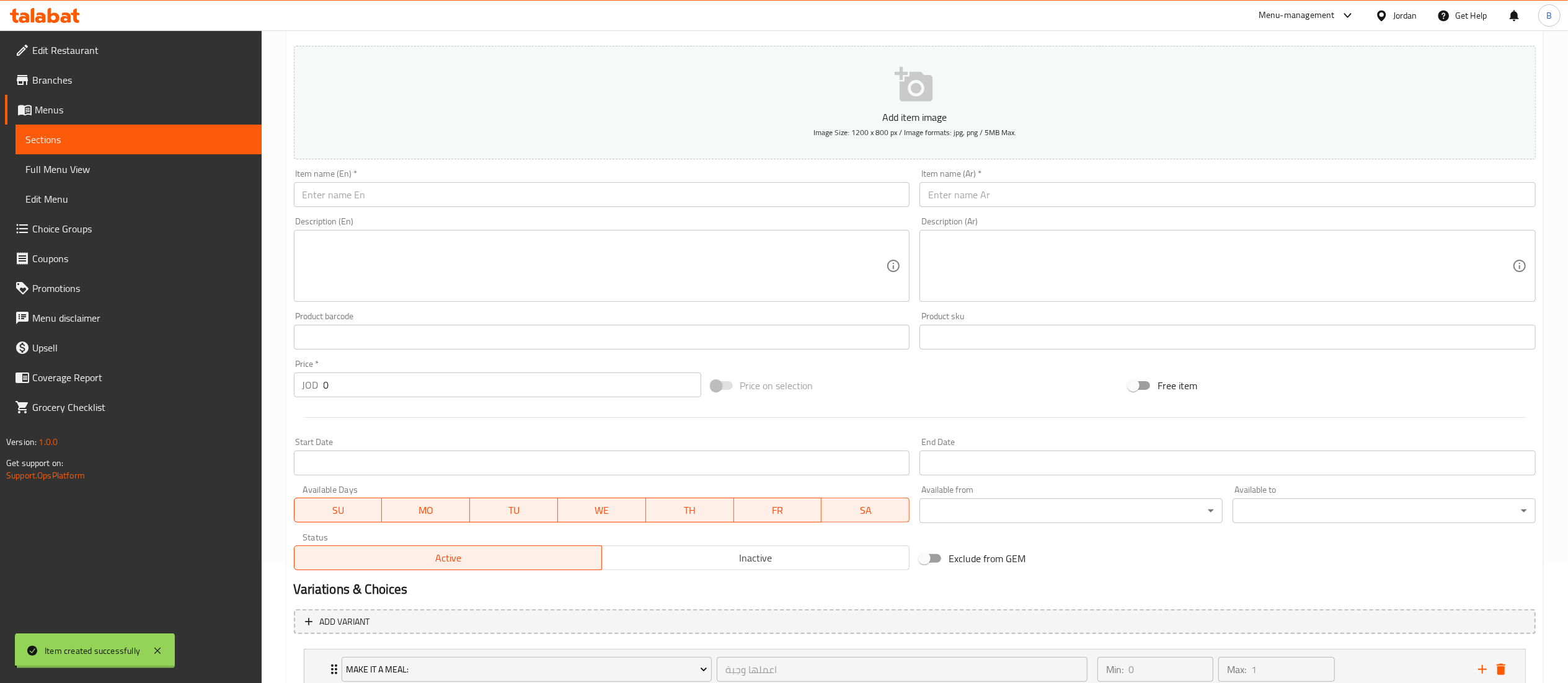
scroll to position [0, 0]
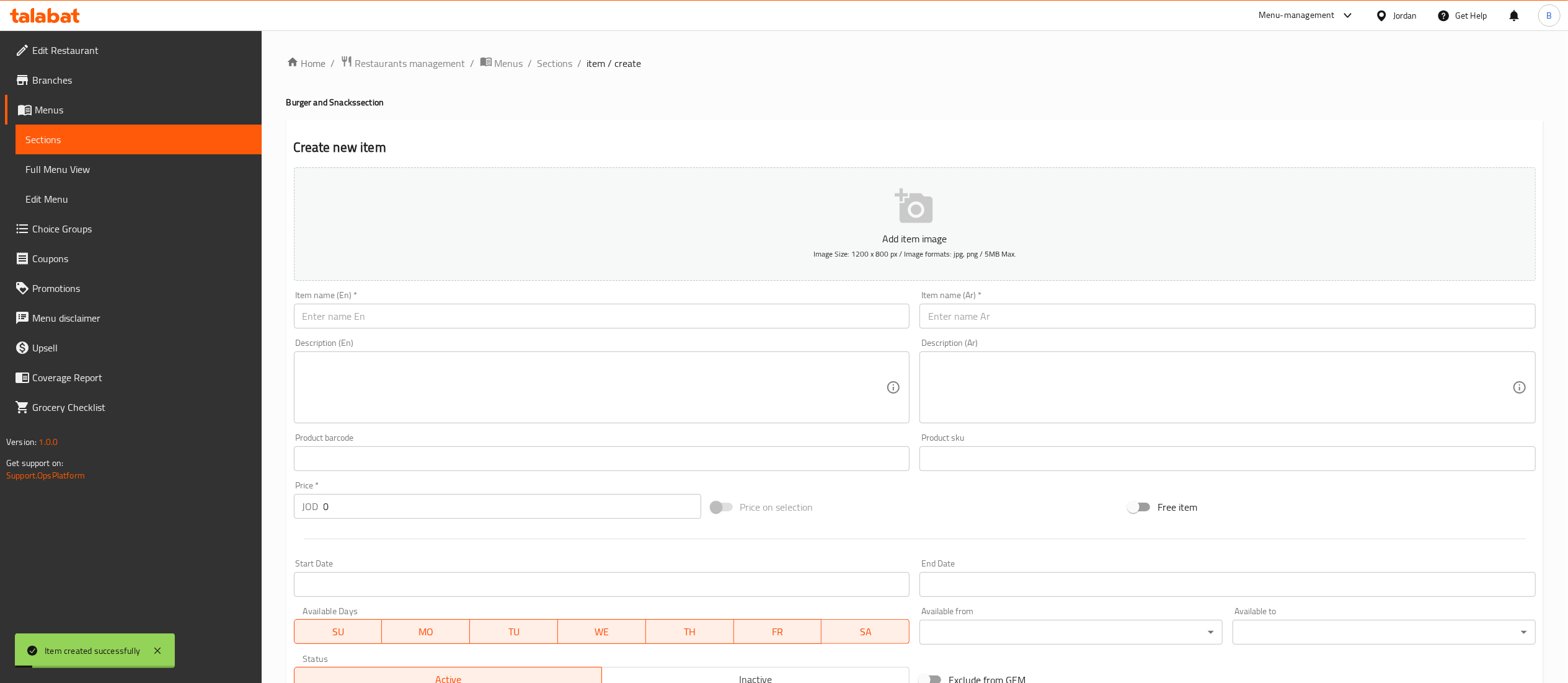
drag, startPoint x: 562, startPoint y: 67, endPoint x: 562, endPoint y: 75, distance: 8.0
click at [562, 67] on span "Sections" at bounding box center [555, 64] width 36 height 15
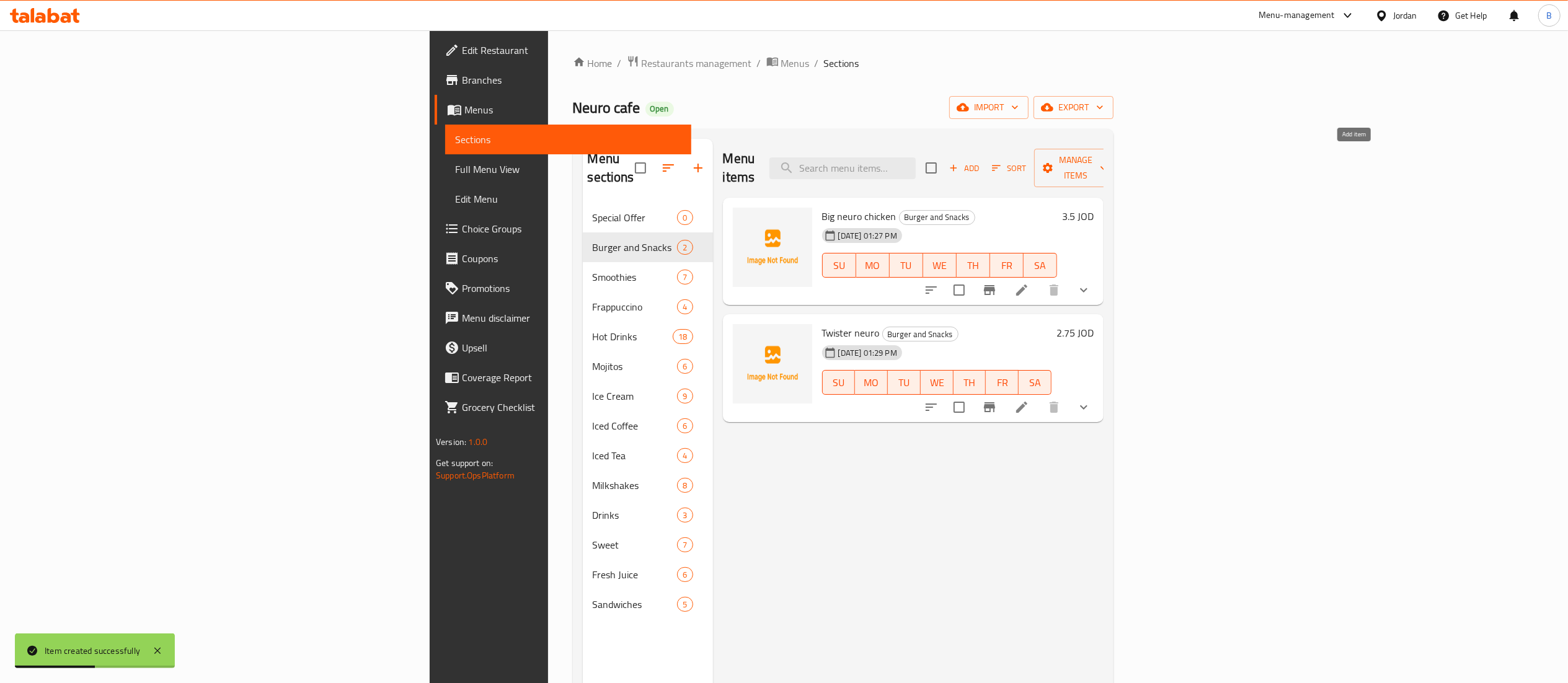
click at [981, 161] on span "Add" at bounding box center [965, 168] width 34 height 14
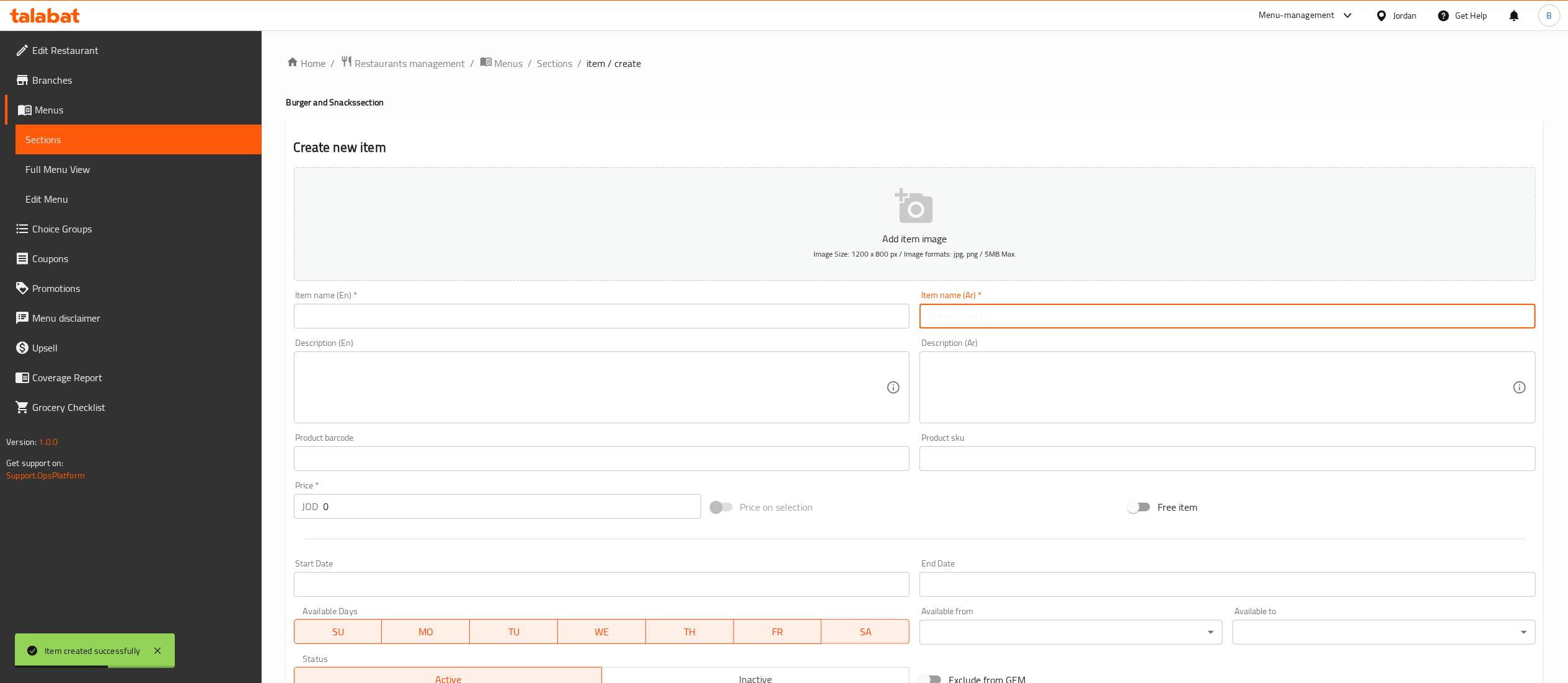
click at [1043, 319] on input "text" at bounding box center [1227, 315] width 616 height 25
paste input "ناجيتسنيورو6 pcs"
drag, startPoint x: 1009, startPoint y: 319, endPoint x: 816, endPoint y: 327, distance: 193.2
click at [816, 327] on div "Add item image Image Size: 1200 x 800 px / Image formats: jpg, png / 5MB Max. I…" at bounding box center [915, 430] width 1252 height 535
click at [1012, 321] on input "ناجيتسنيورو6 pcs" at bounding box center [1227, 315] width 616 height 25
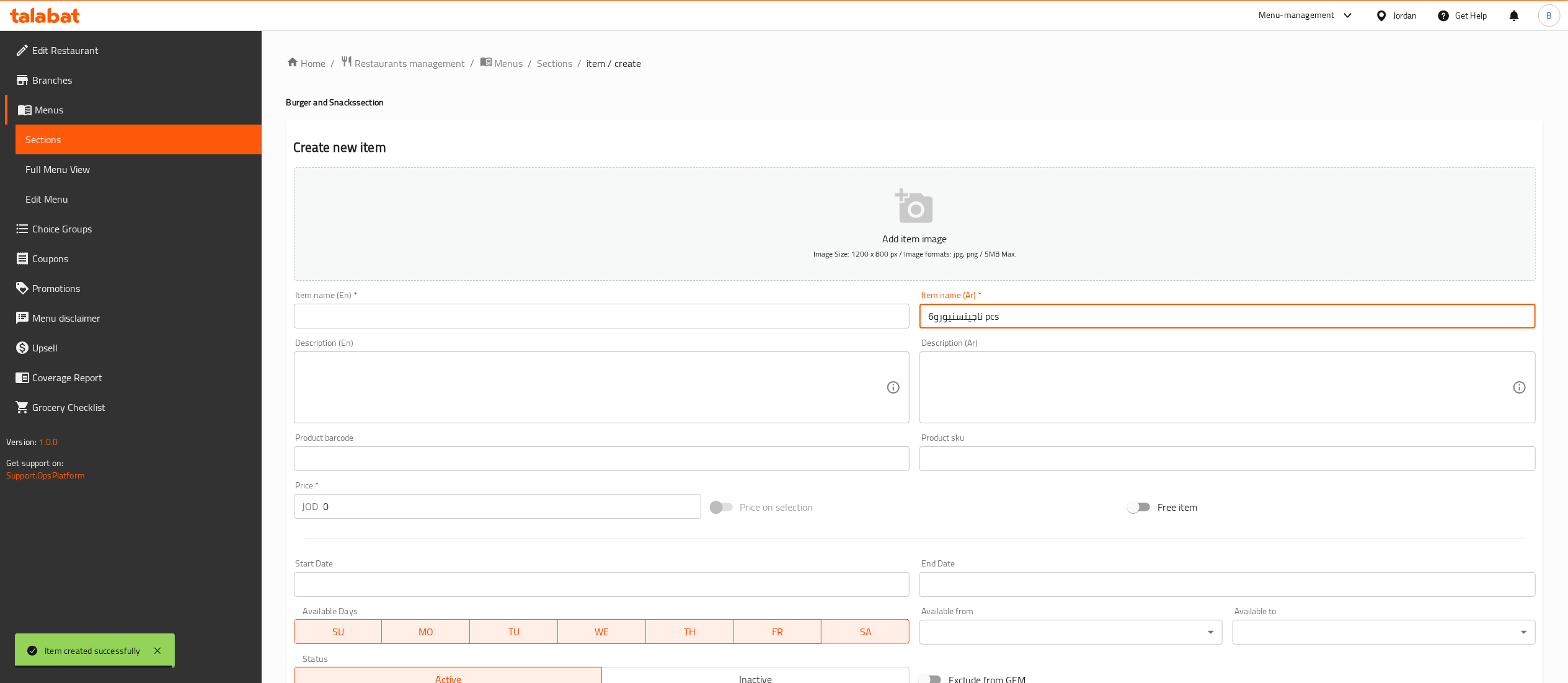
click at [1012, 321] on input "ناجيتسنيورو6 pcs" at bounding box center [1227, 315] width 616 height 25
type input "ناجتس نيورو 6 قطع"
click at [645, 308] on input "text" at bounding box center [602, 315] width 616 height 25
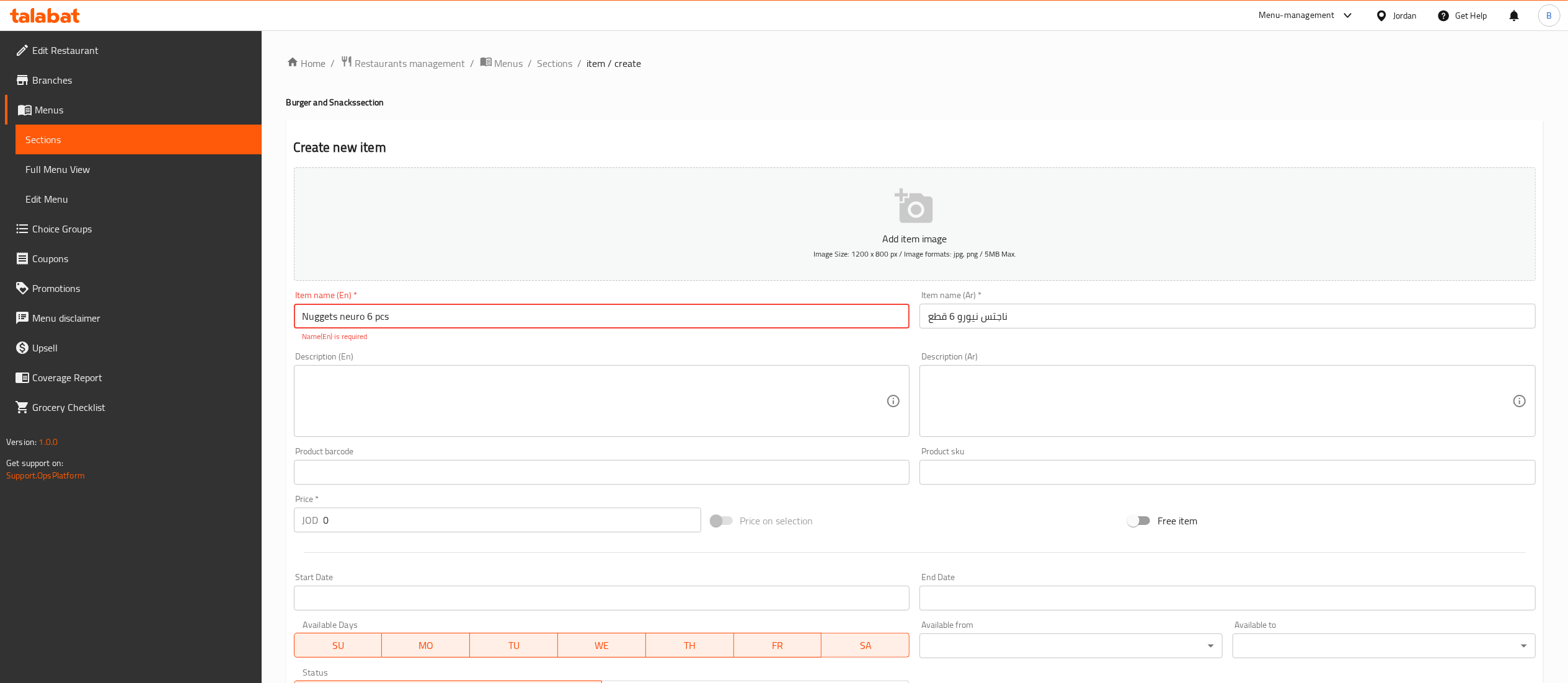
type input "Nuggets neuro 6 pcs"
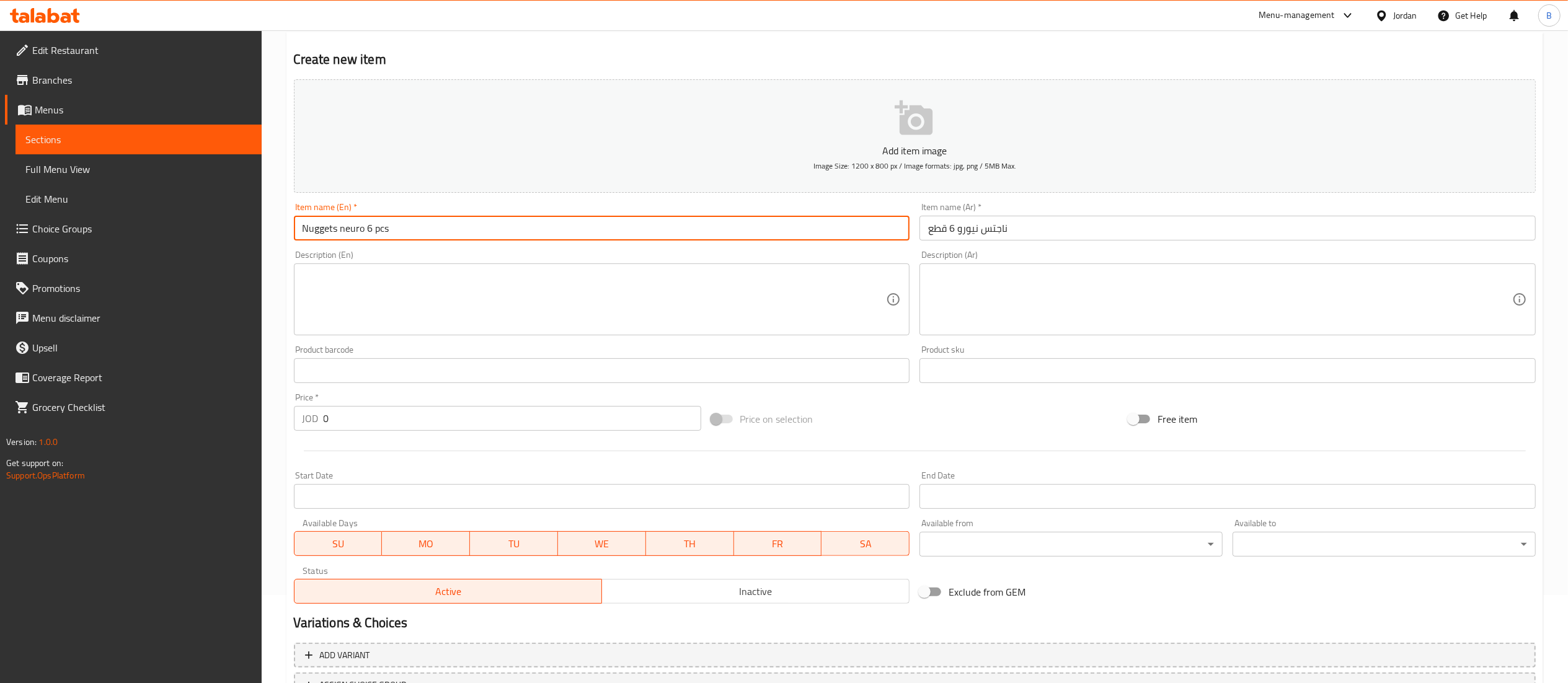
scroll to position [124, 0]
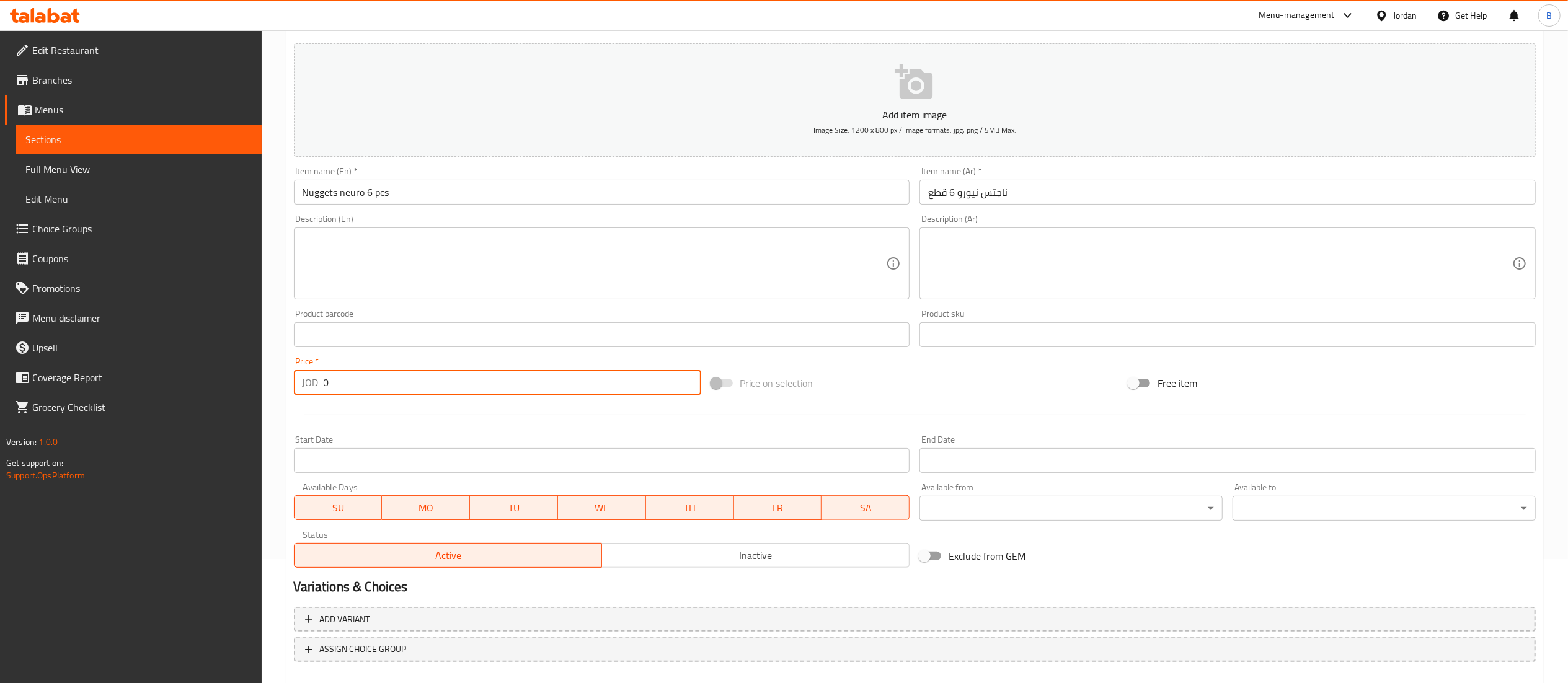
drag, startPoint x: 361, startPoint y: 393, endPoint x: 220, endPoint y: 375, distance: 142.1
click at [222, 375] on div "Edit Restaurant Branches Menus Sections Full Menu View Edit Menu Choice Groups …" at bounding box center [784, 330] width 1568 height 846
type input "2.25"
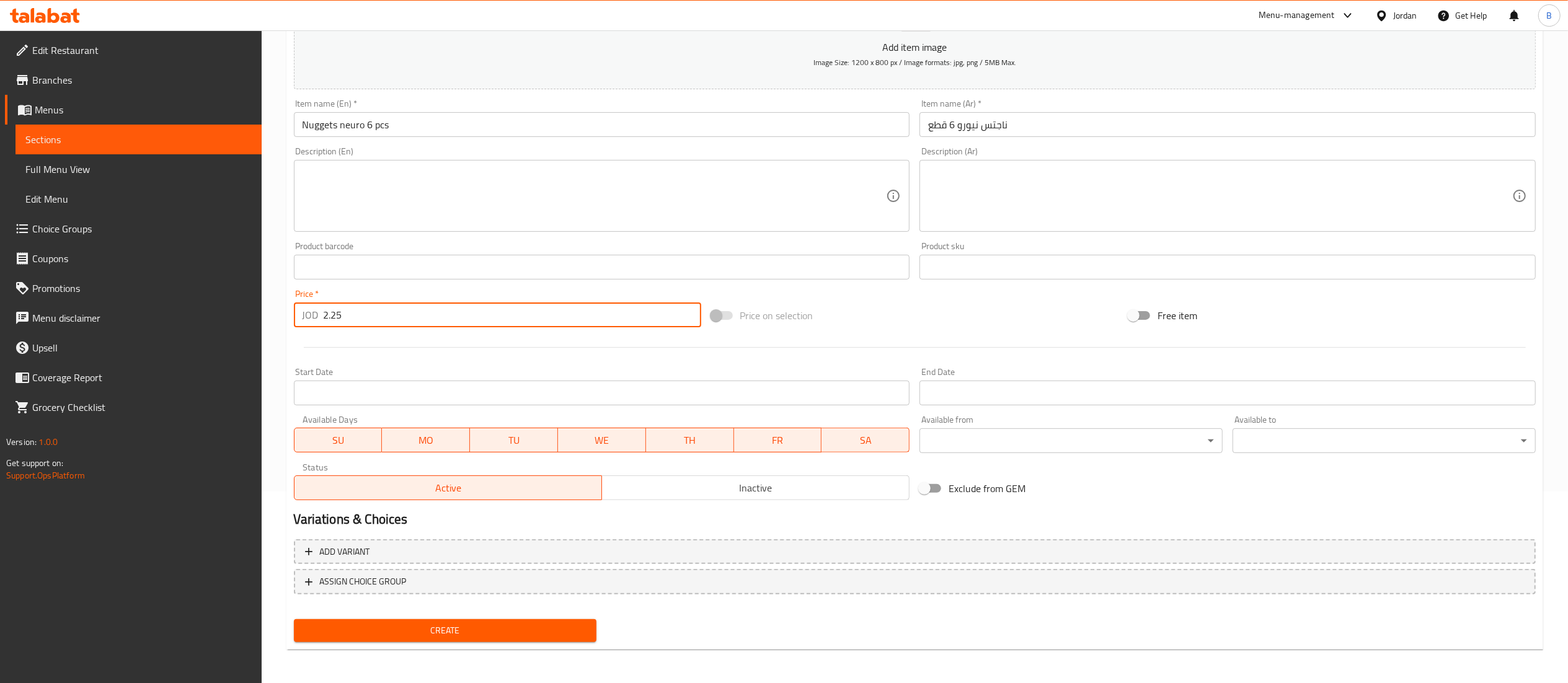
click at [497, 623] on span "Create" at bounding box center [445, 630] width 283 height 15
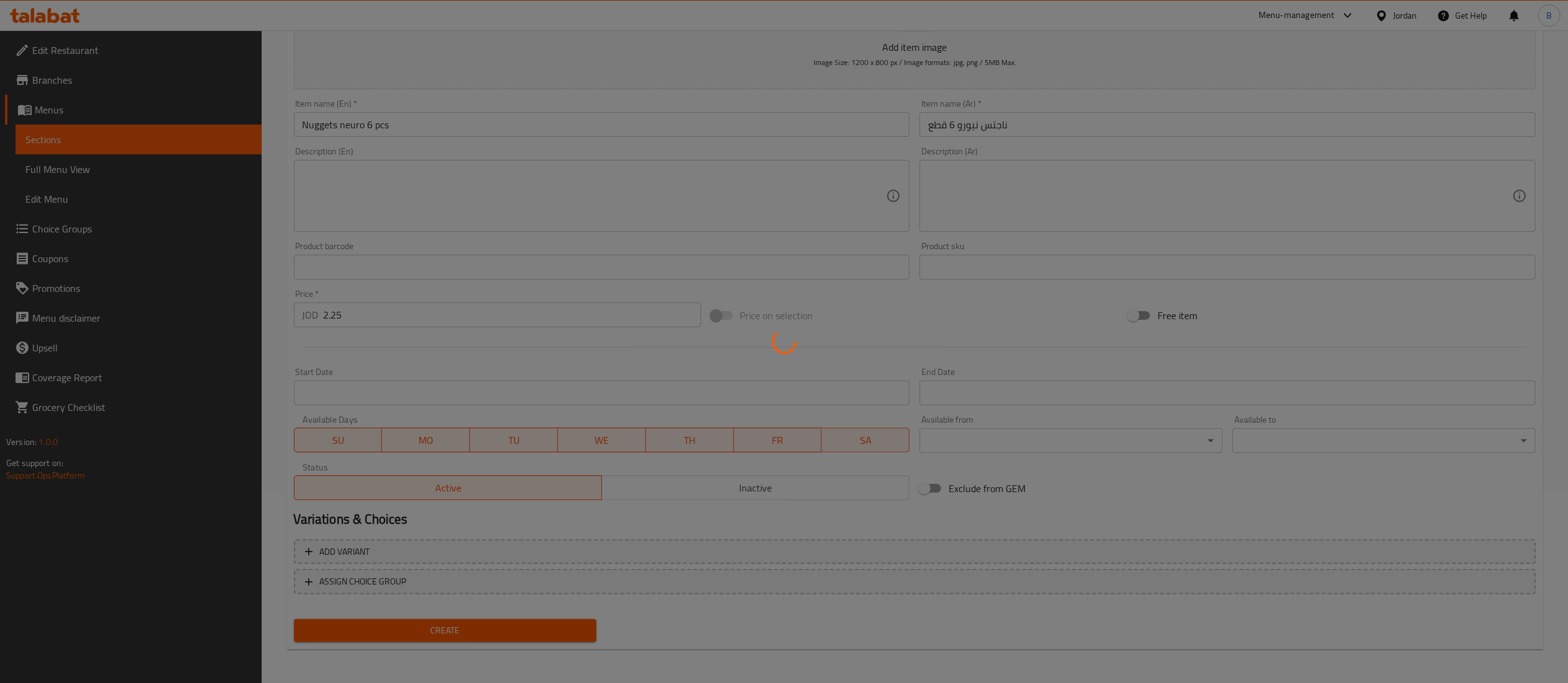
type input "0"
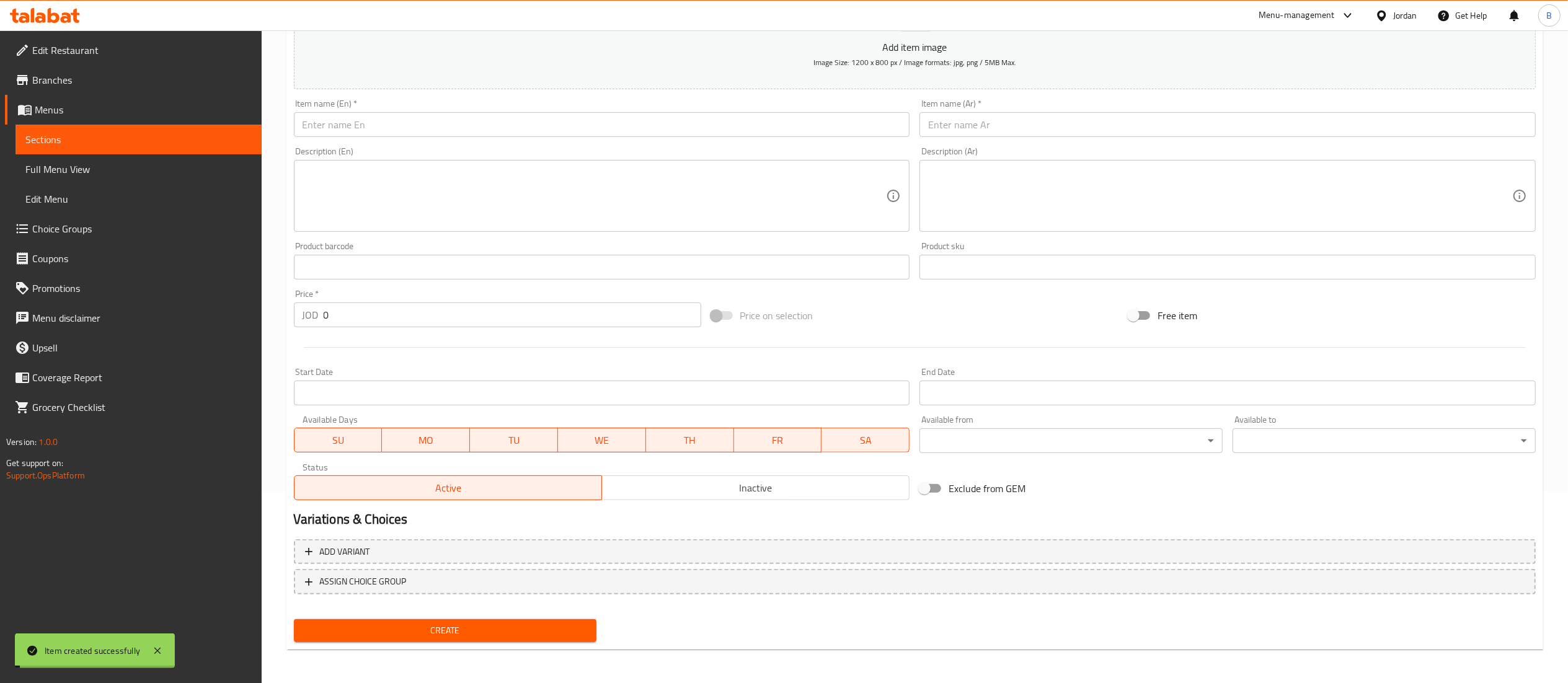
drag, startPoint x: 93, startPoint y: 235, endPoint x: 114, endPoint y: 251, distance: 26.4
click at [93, 235] on span "Choice Groups" at bounding box center [142, 229] width 220 height 15
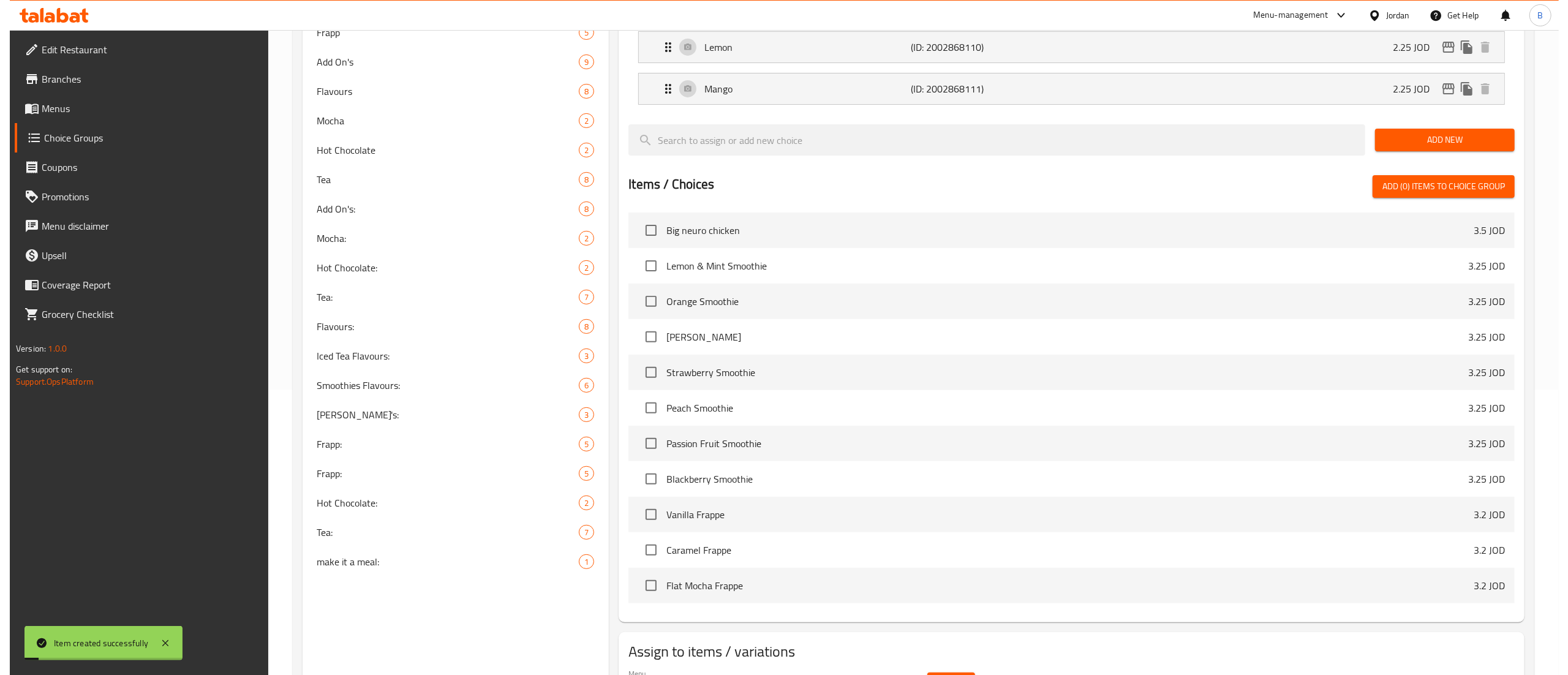
scroll to position [359, 0]
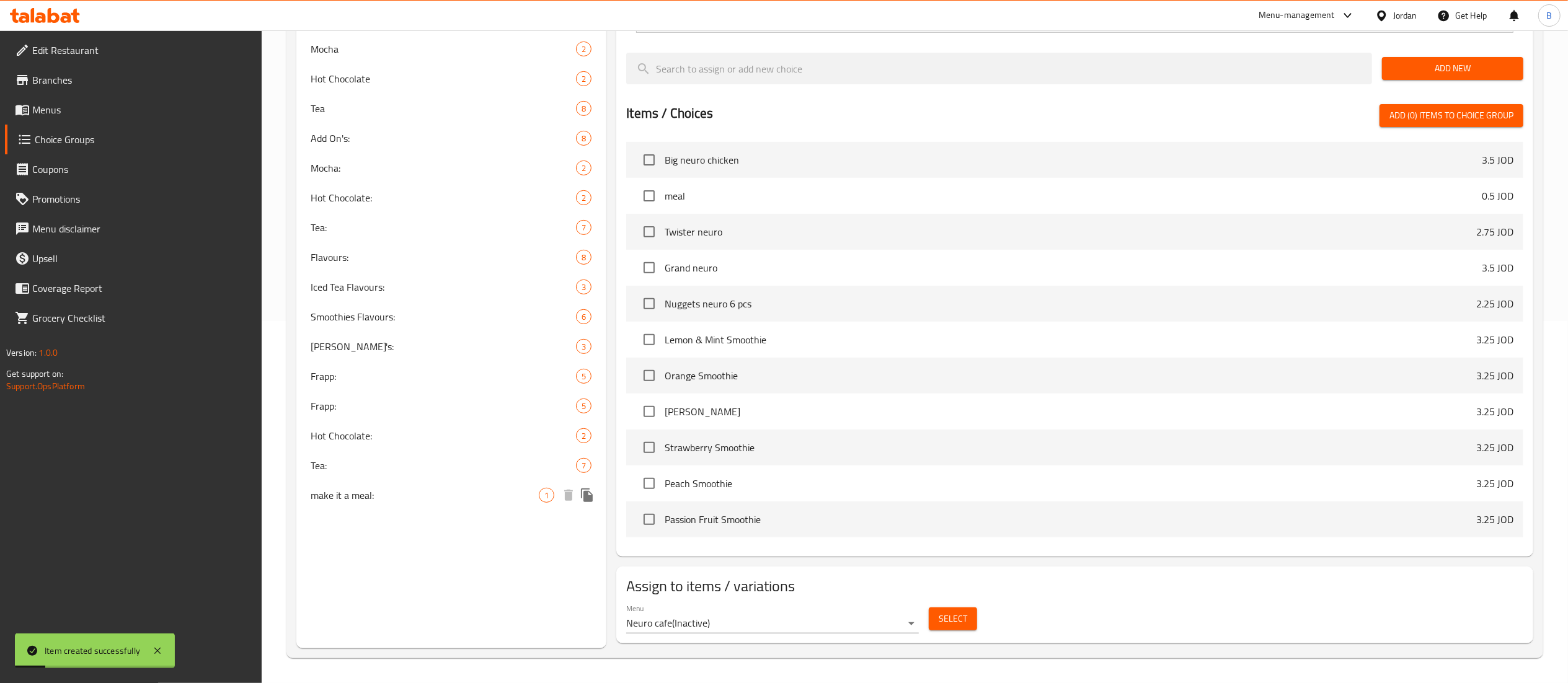
click at [583, 490] on icon "duplicate" at bounding box center [587, 496] width 15 height 15
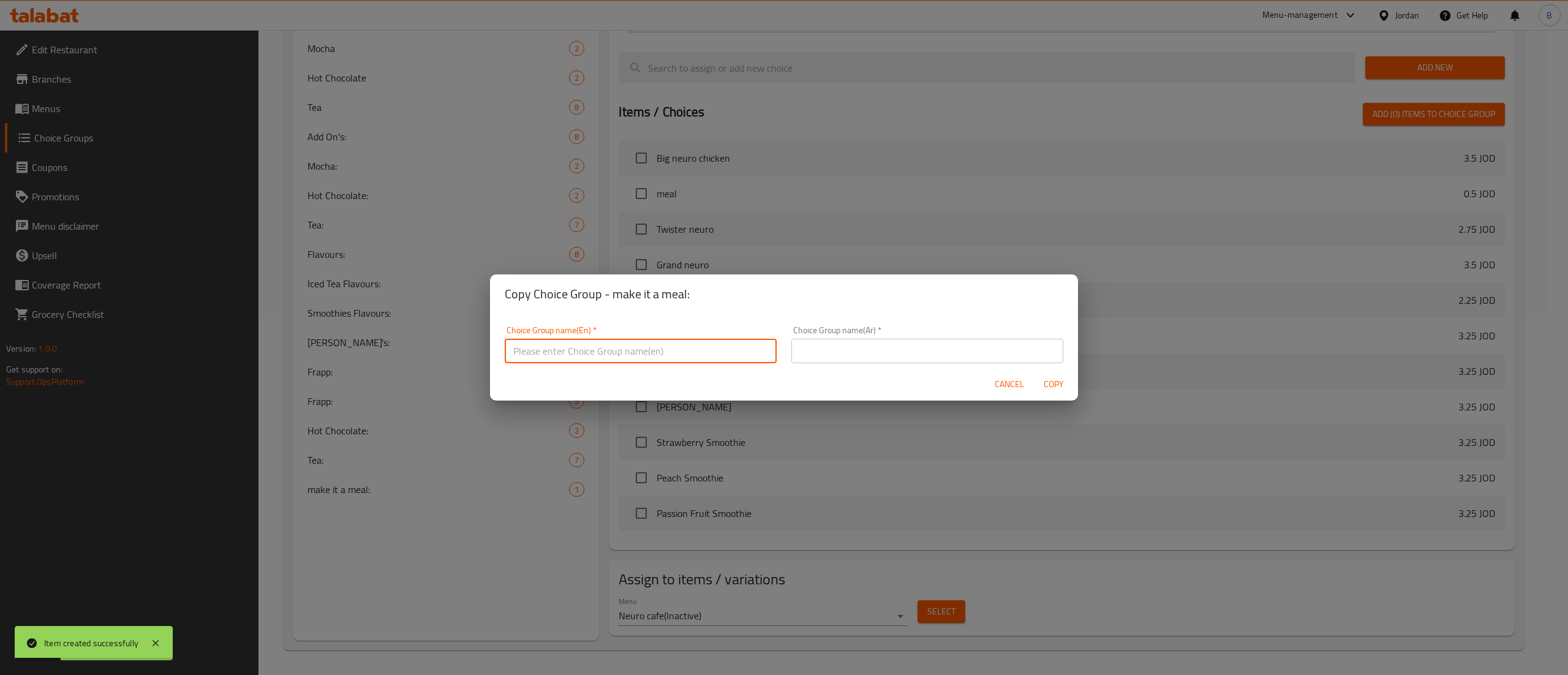
click at [679, 357] on input "text" at bounding box center [640, 351] width 272 height 24
type input "make it a meal::"
click at [824, 341] on input "text" at bounding box center [927, 351] width 272 height 24
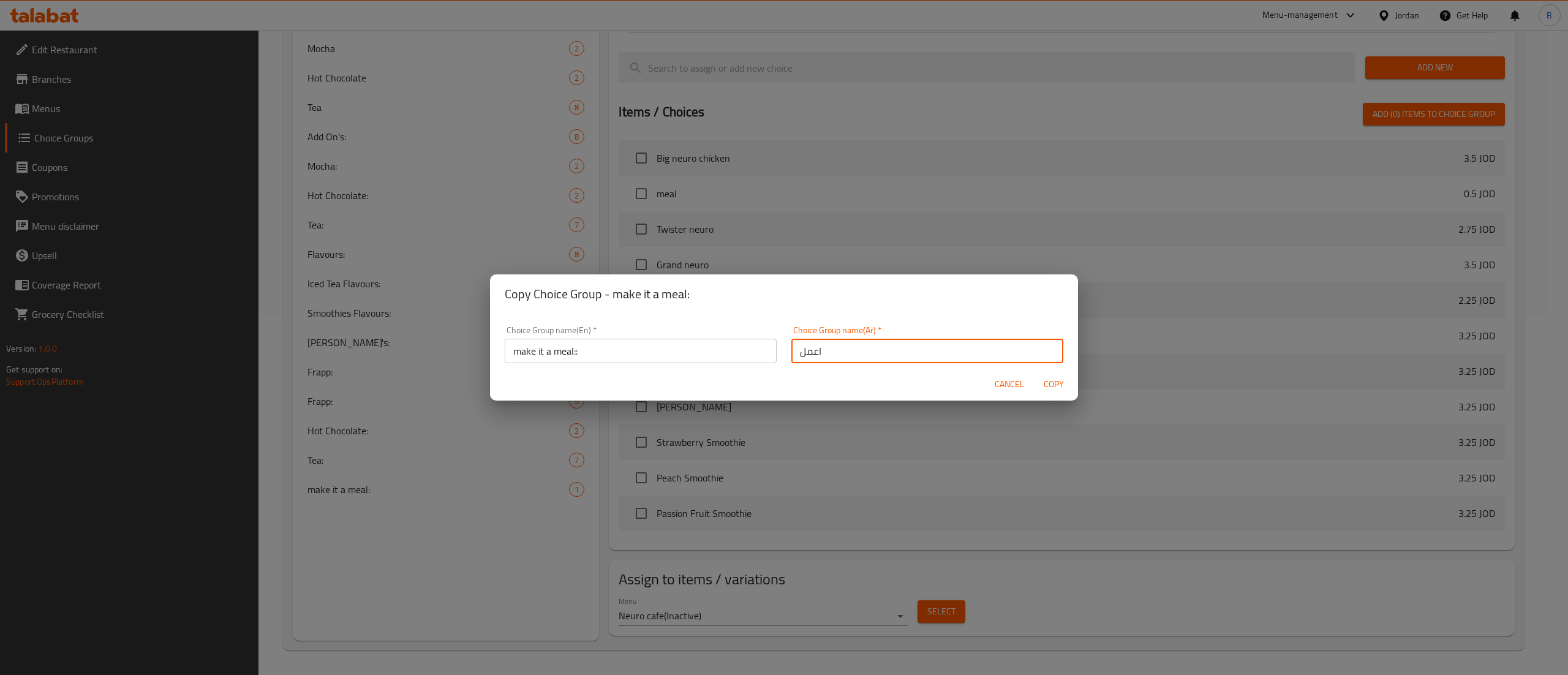
type input "اعملها وجبة"
click at [1060, 387] on span "Copy" at bounding box center [1053, 384] width 29 height 15
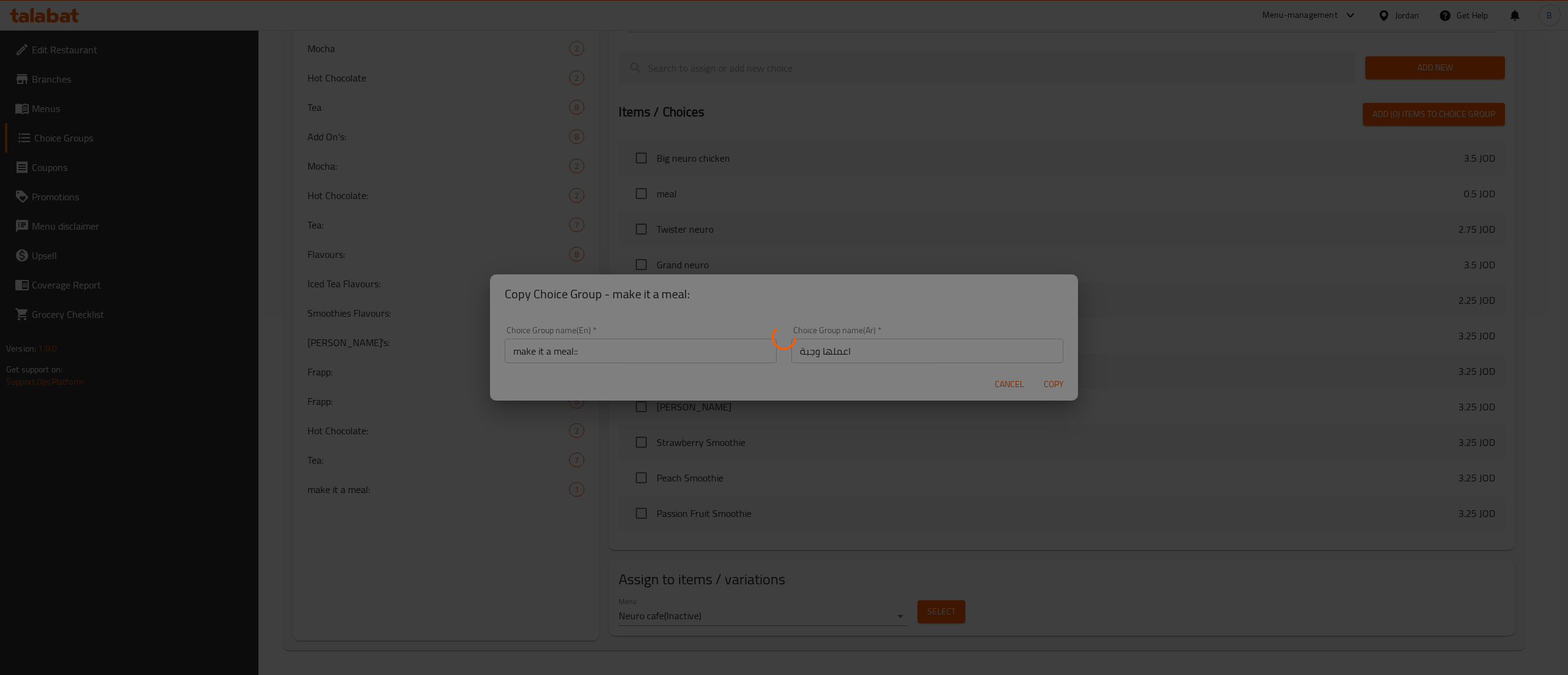
type input "make it a meal::"
type input "اعملها وجبة"
type input "0"
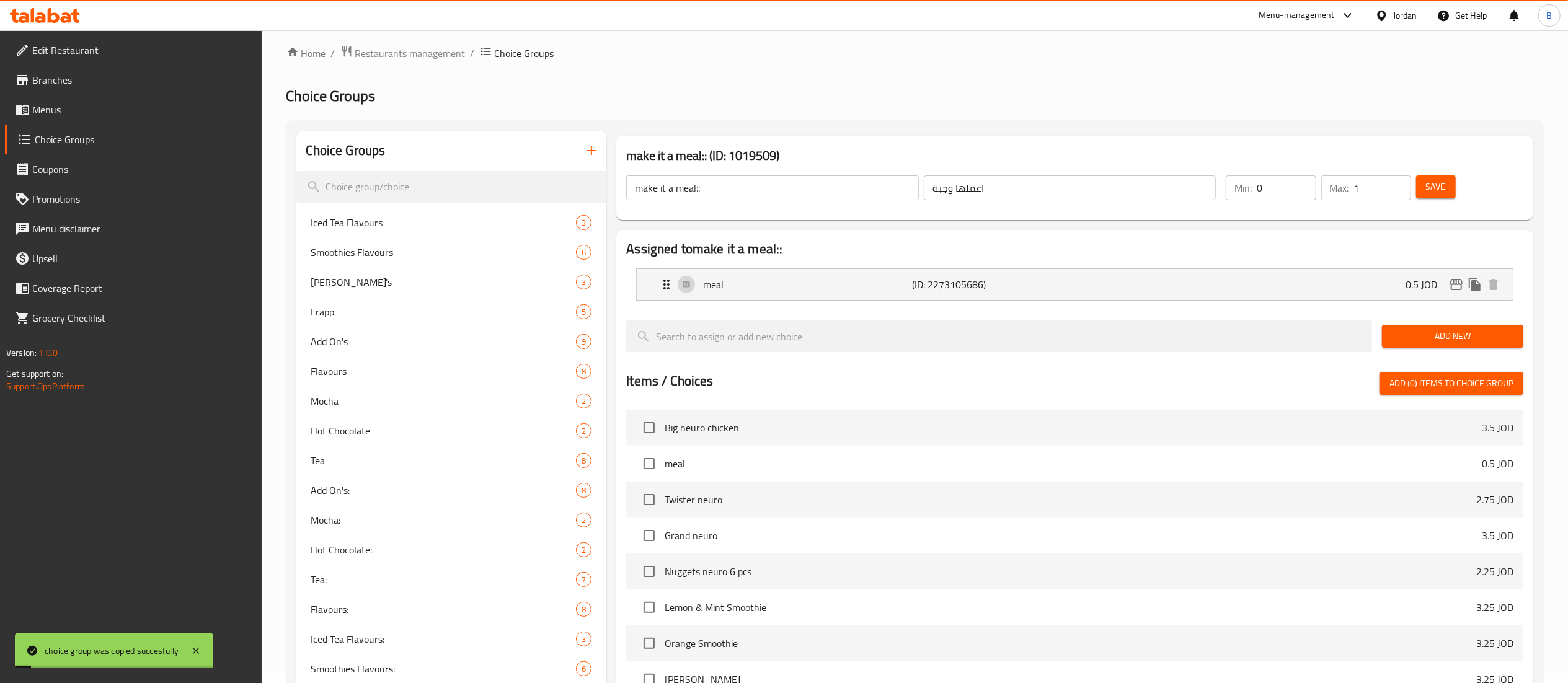
scroll to position [0, 0]
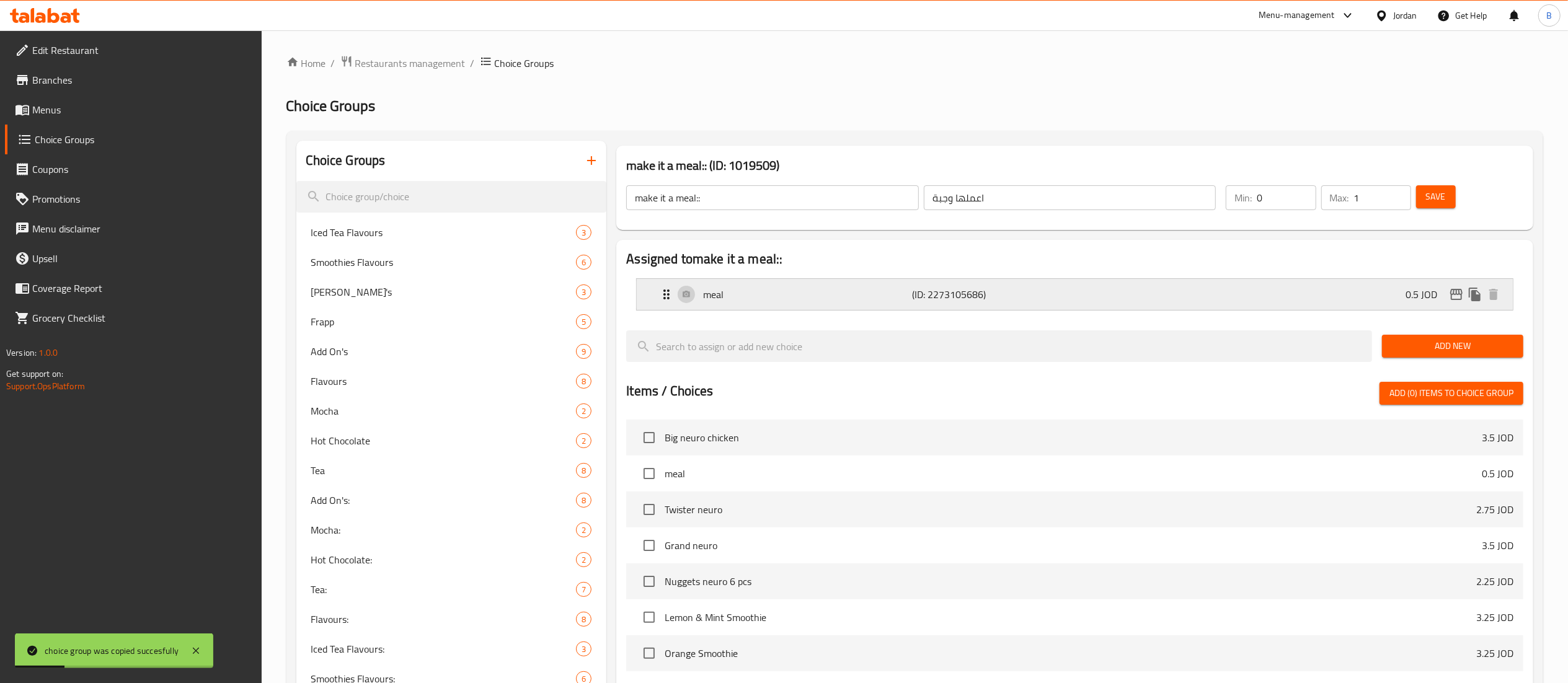
click at [1276, 280] on div "meal (ID: 2273105686) 0.5 JOD" at bounding box center [1079, 294] width 839 height 31
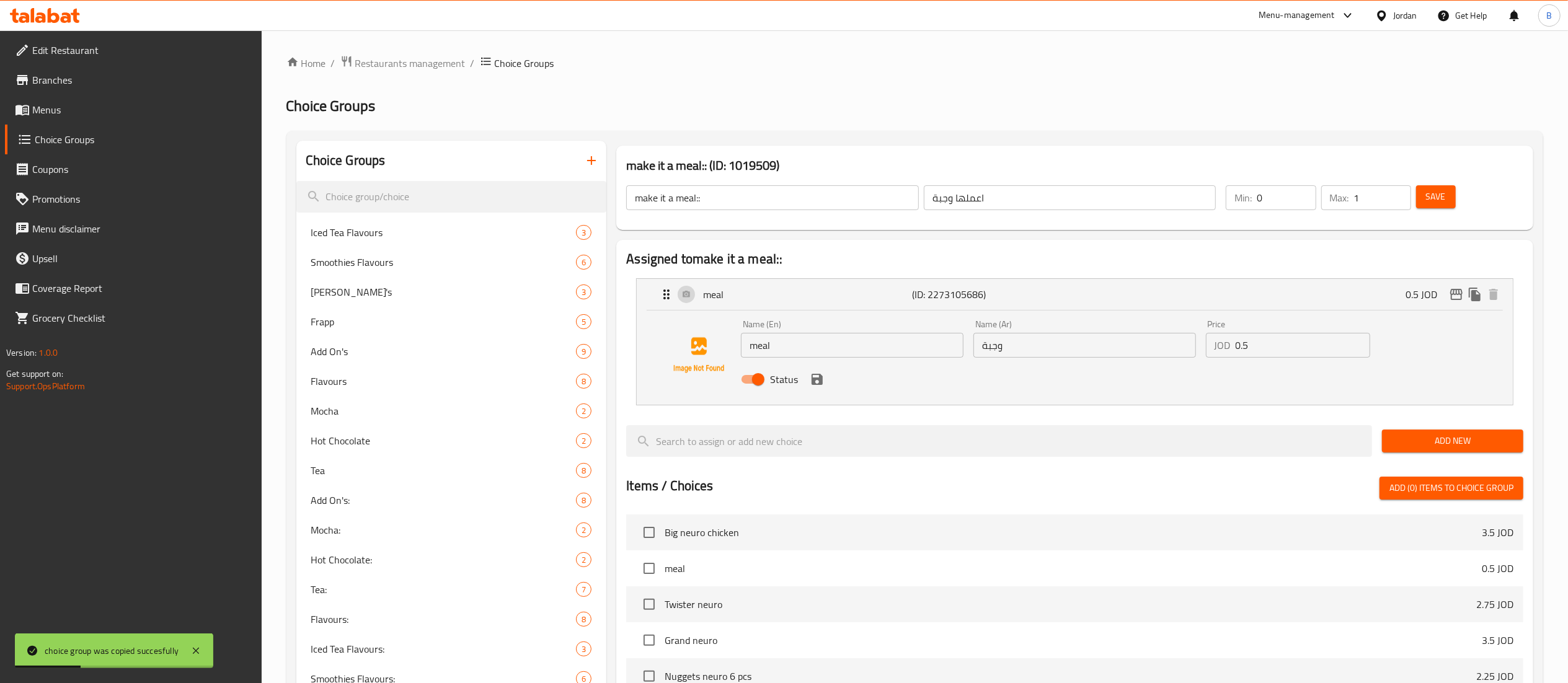
click at [1327, 343] on input "0.5" at bounding box center [1303, 345] width 135 height 25
click at [821, 380] on icon "save" at bounding box center [817, 379] width 11 height 11
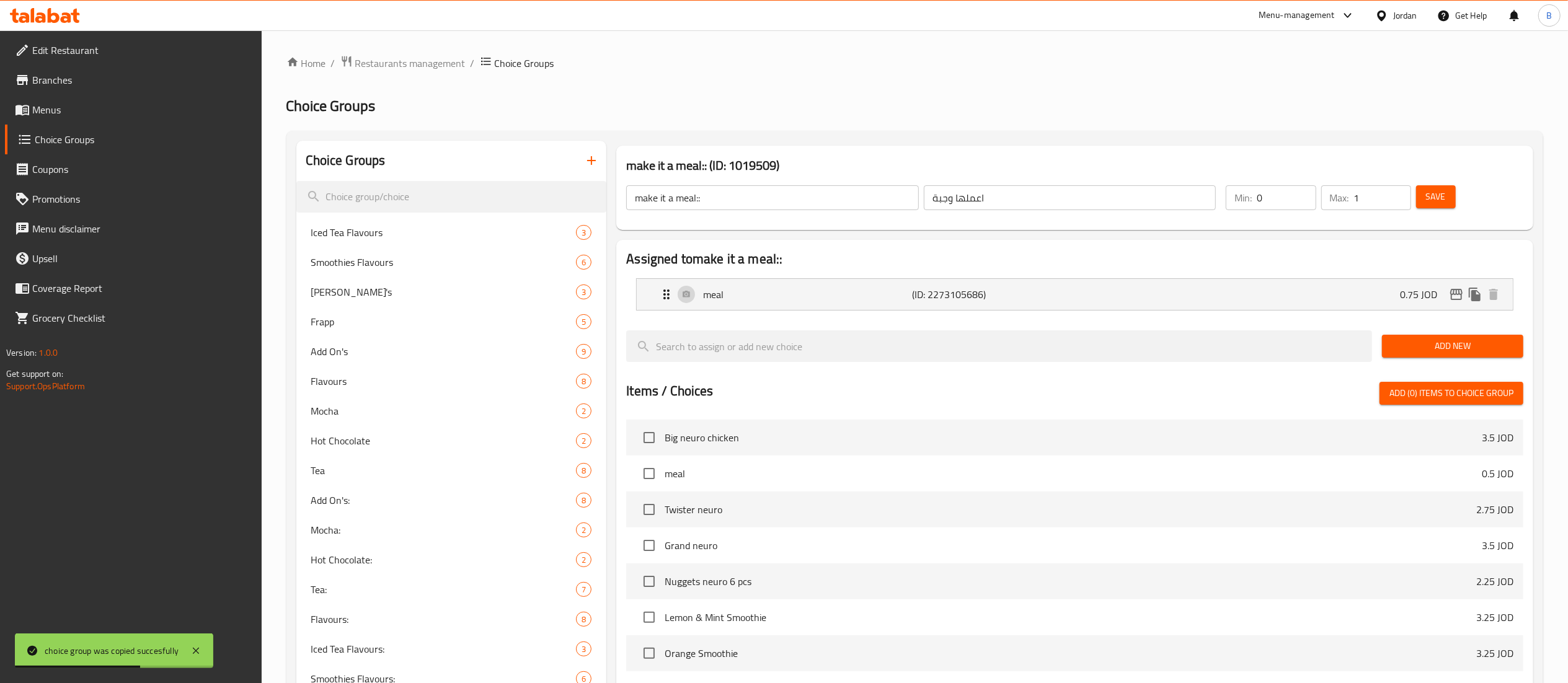
type input "0.75"
click at [1429, 201] on span "Save" at bounding box center [1436, 197] width 19 height 15
click at [1459, 294] on icon "edit" at bounding box center [1456, 294] width 13 height 11
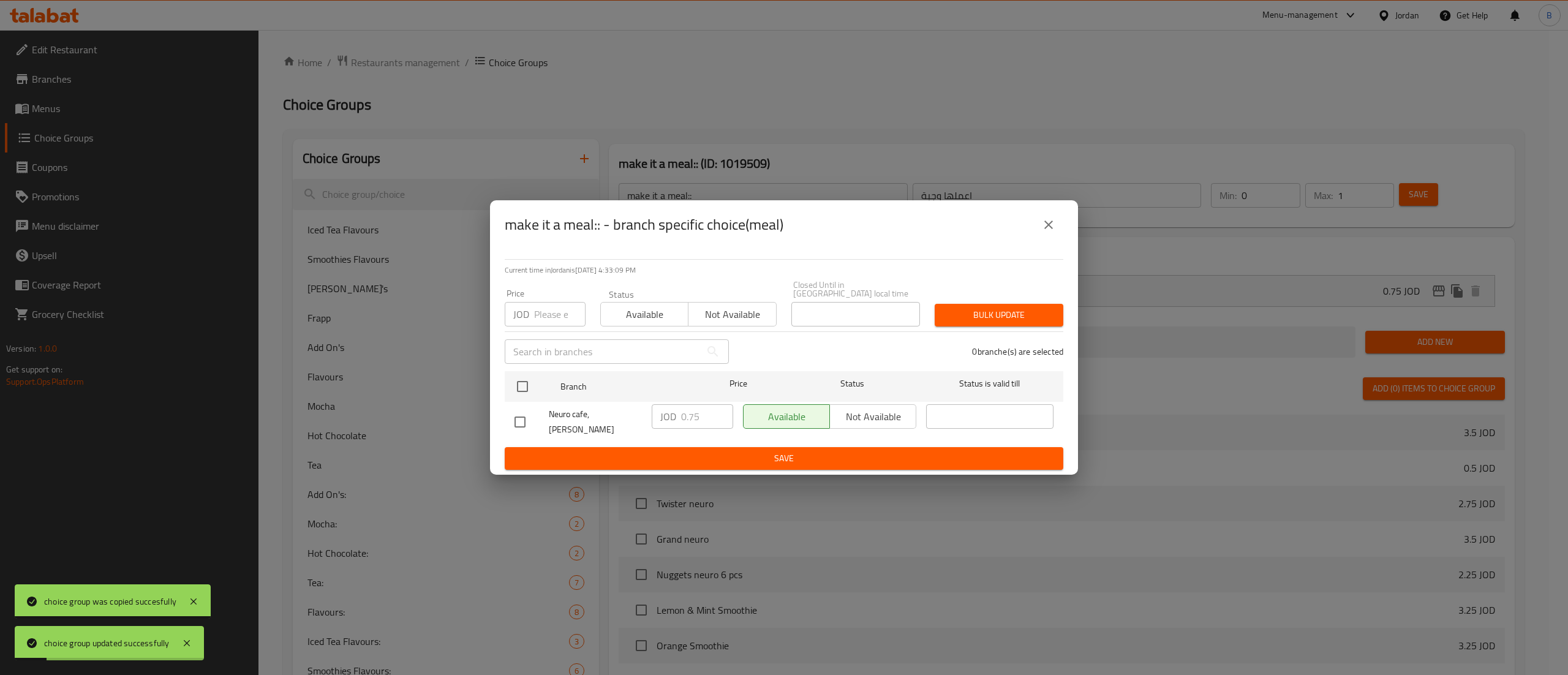
click at [1050, 237] on button "close" at bounding box center [1048, 224] width 29 height 29
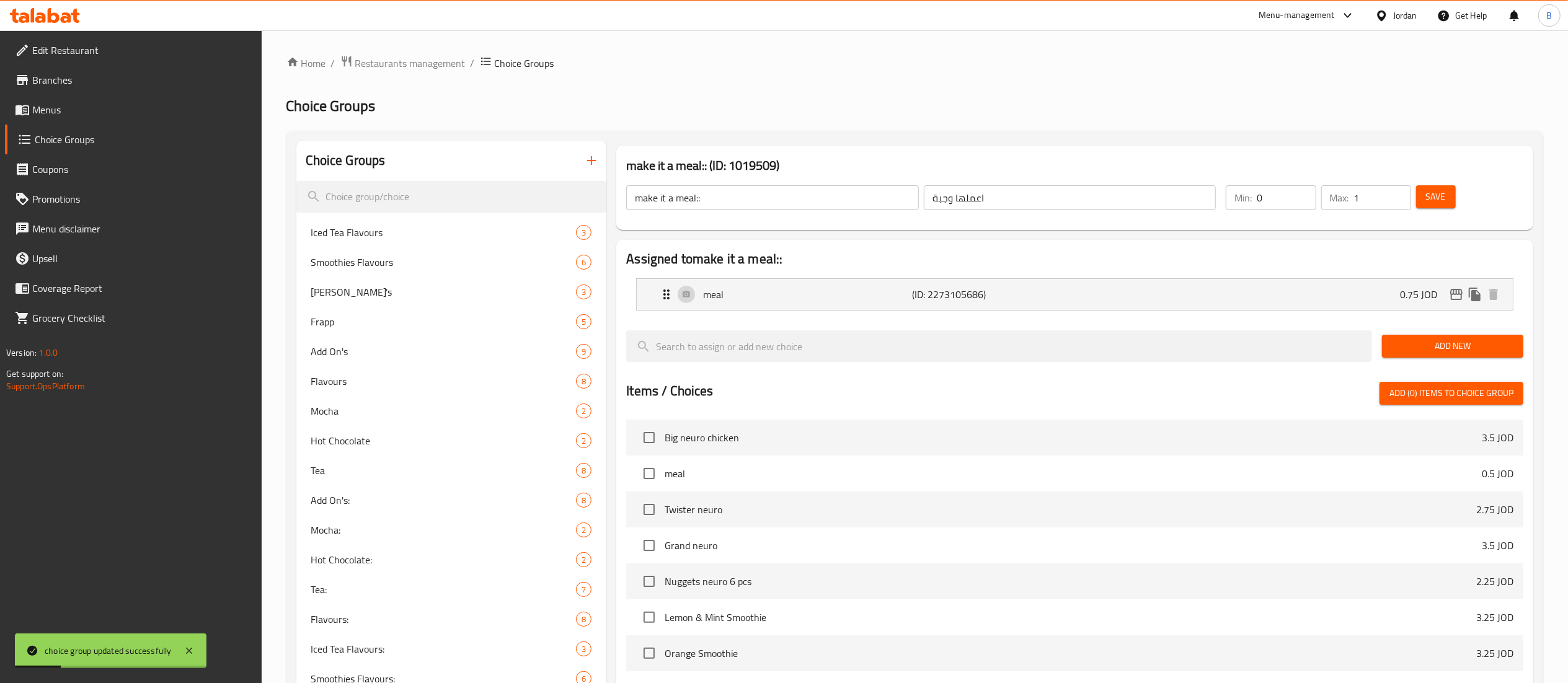
click at [58, 107] on span "Menus" at bounding box center [142, 110] width 220 height 15
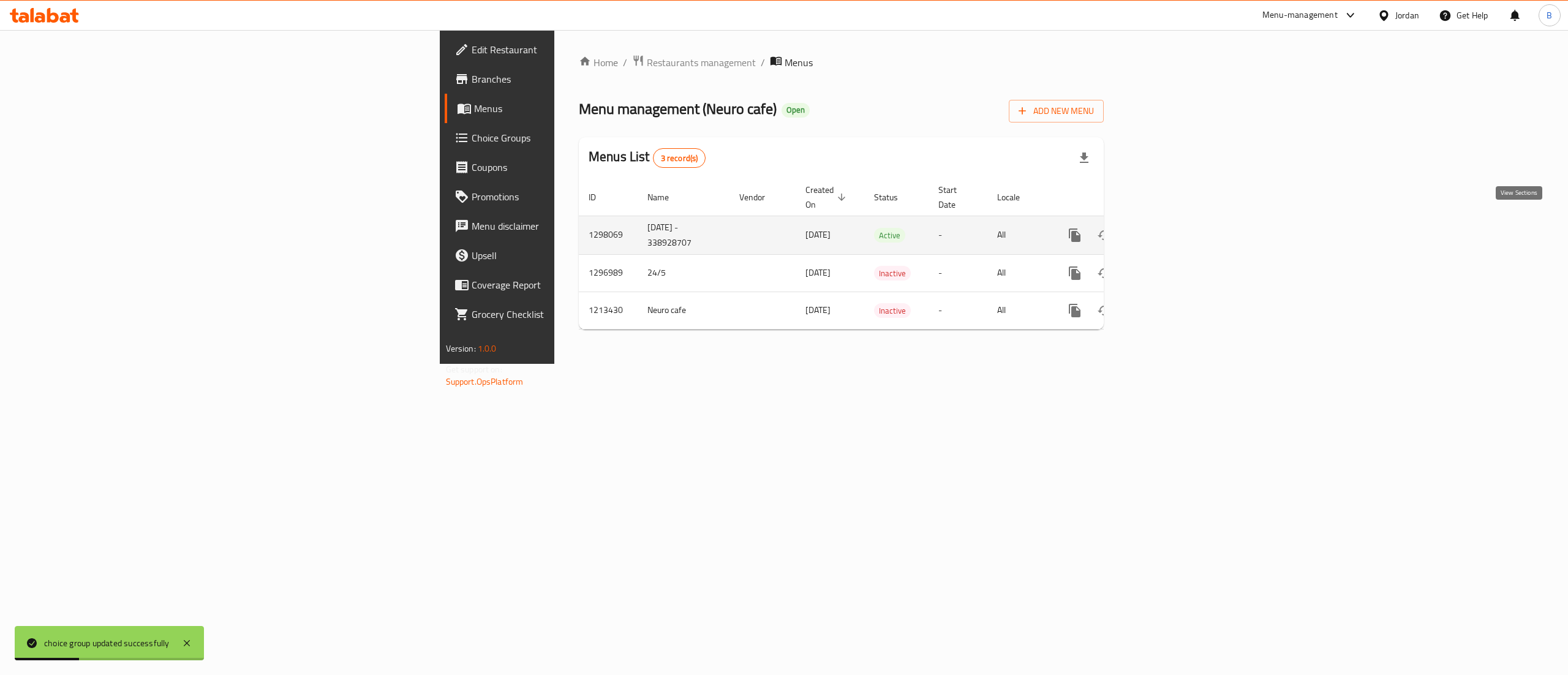
click at [1178, 230] on div "enhanced table" at bounding box center [1118, 234] width 117 height 29
click at [1170, 229] on icon "enhanced table" at bounding box center [1163, 235] width 15 height 15
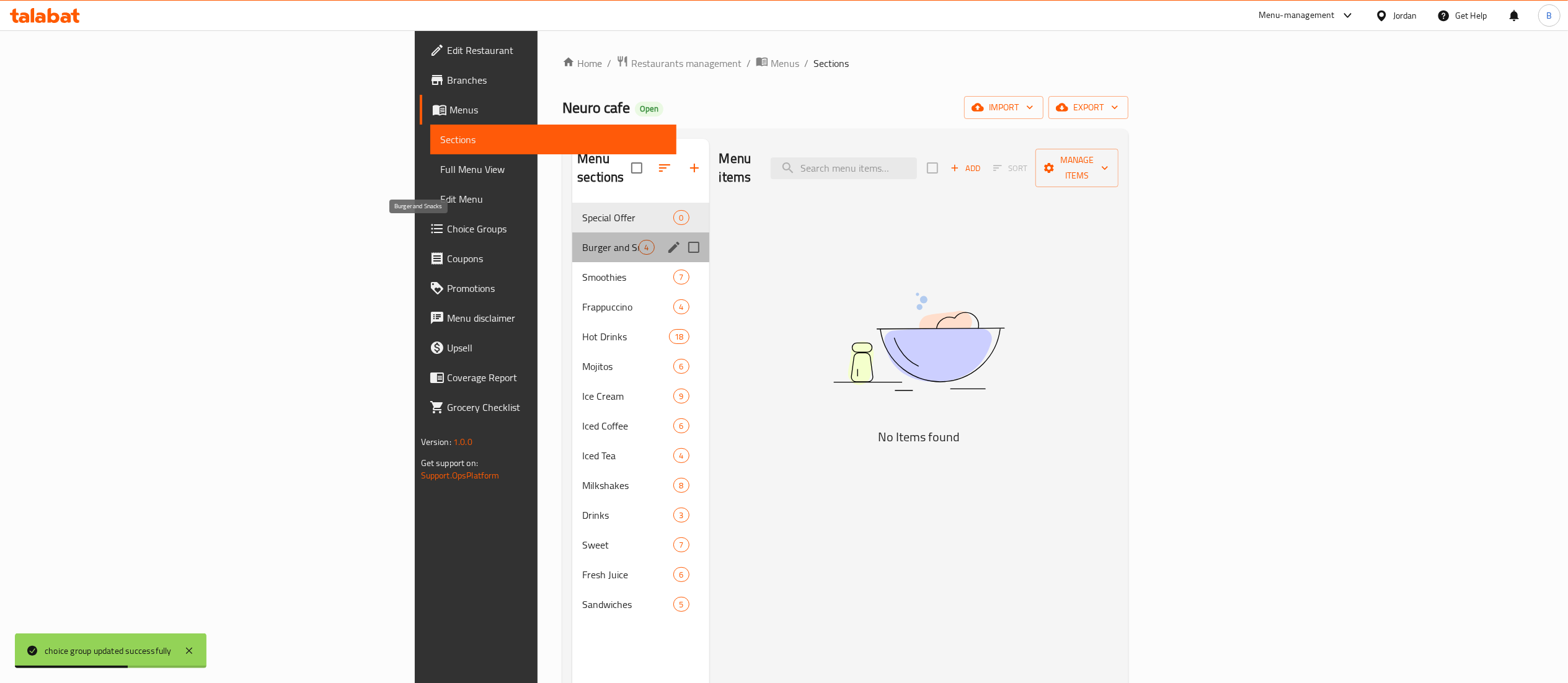
click at [582, 240] on span "Burger and Snacks" at bounding box center [610, 247] width 57 height 15
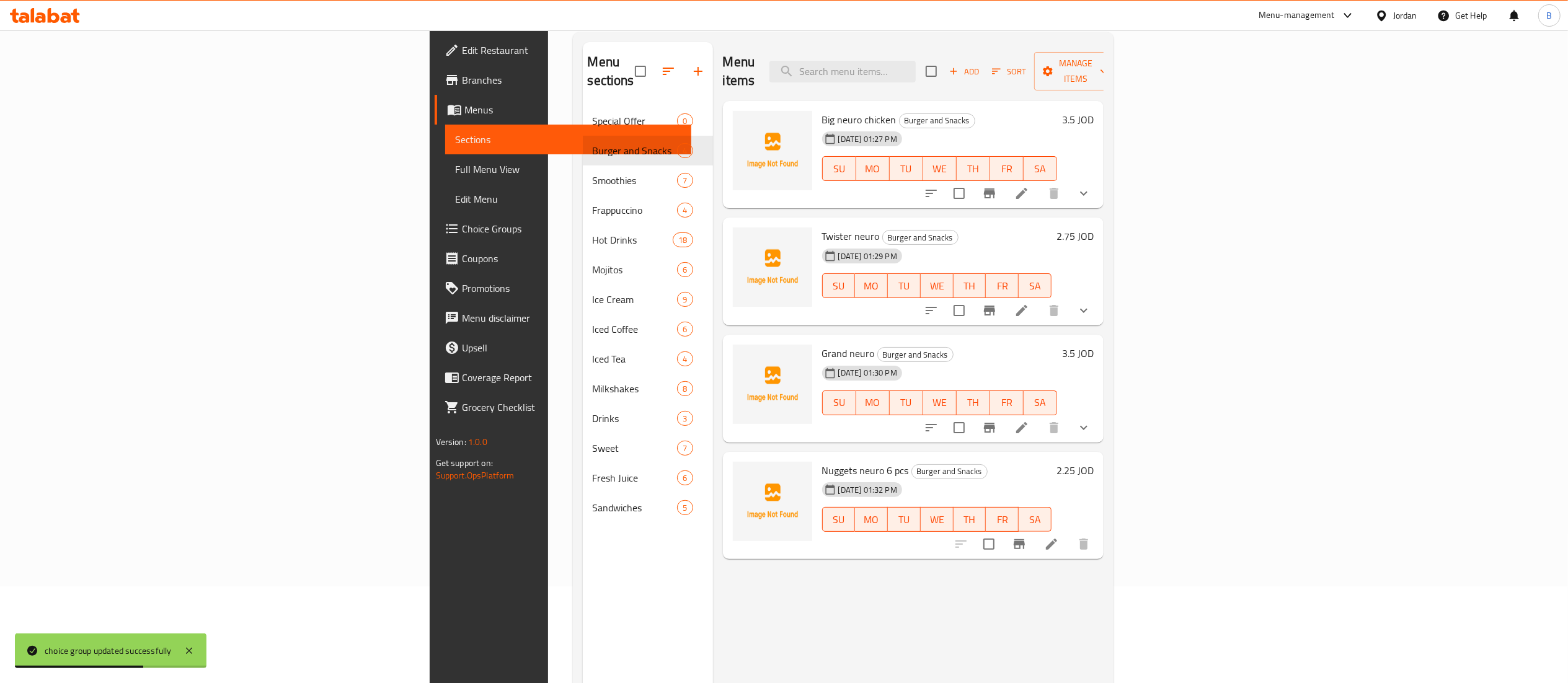
scroll to position [175, 0]
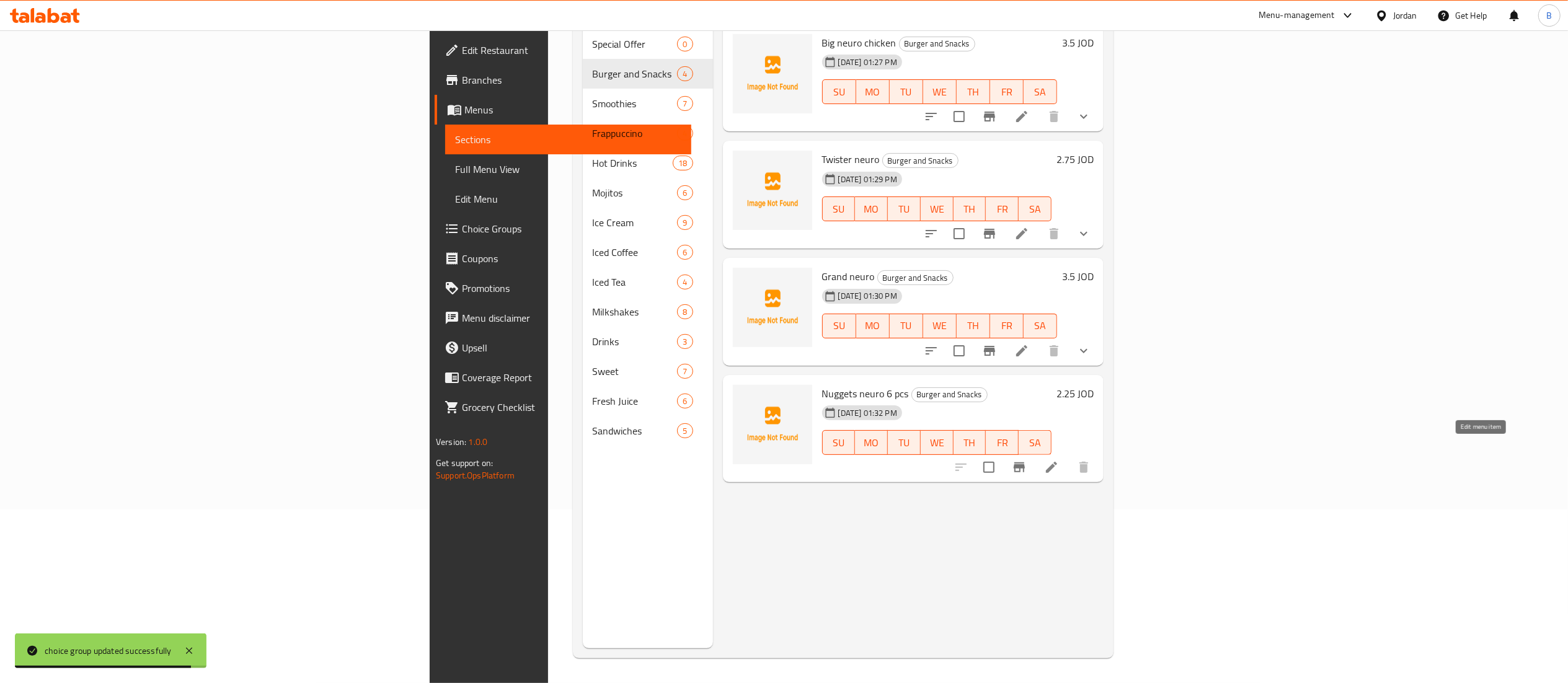
click at [1057, 462] on icon at bounding box center [1051, 467] width 11 height 11
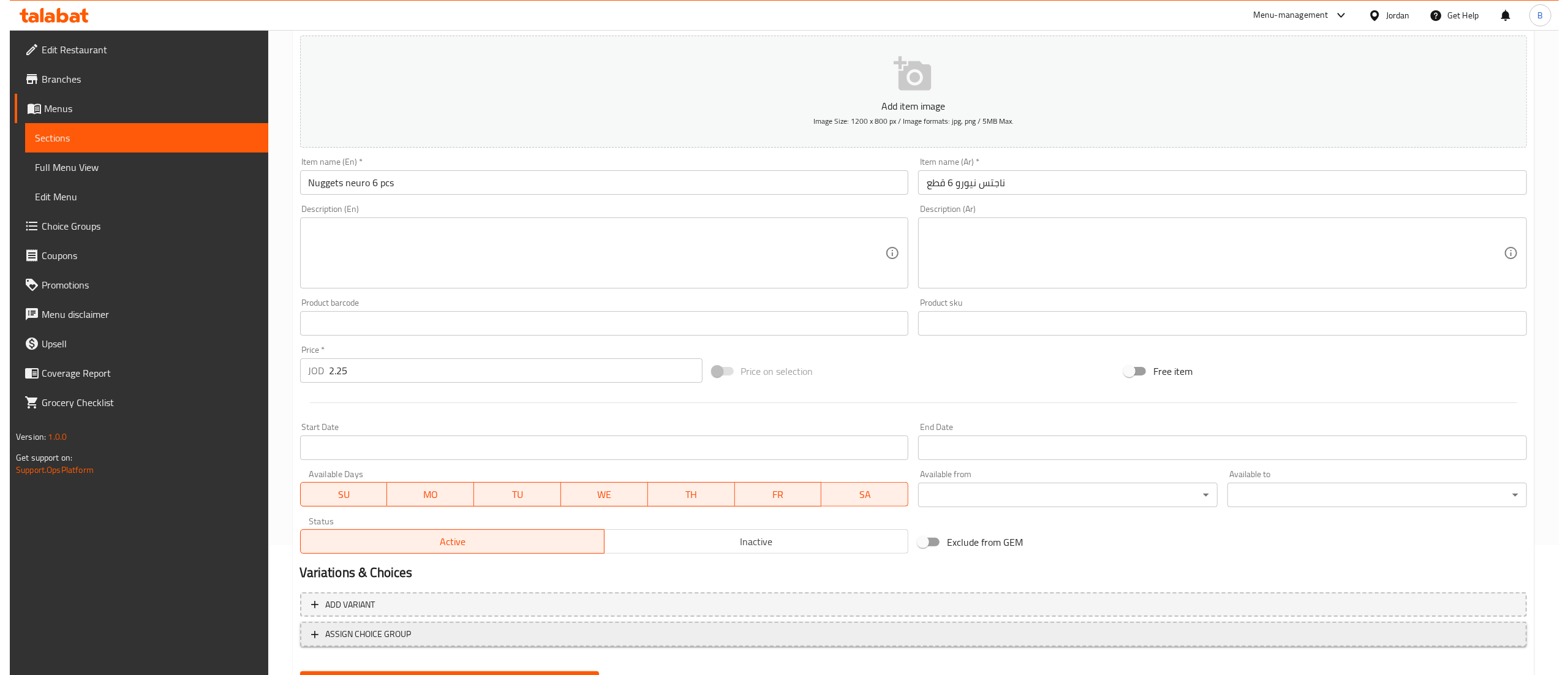
scroll to position [189, 0]
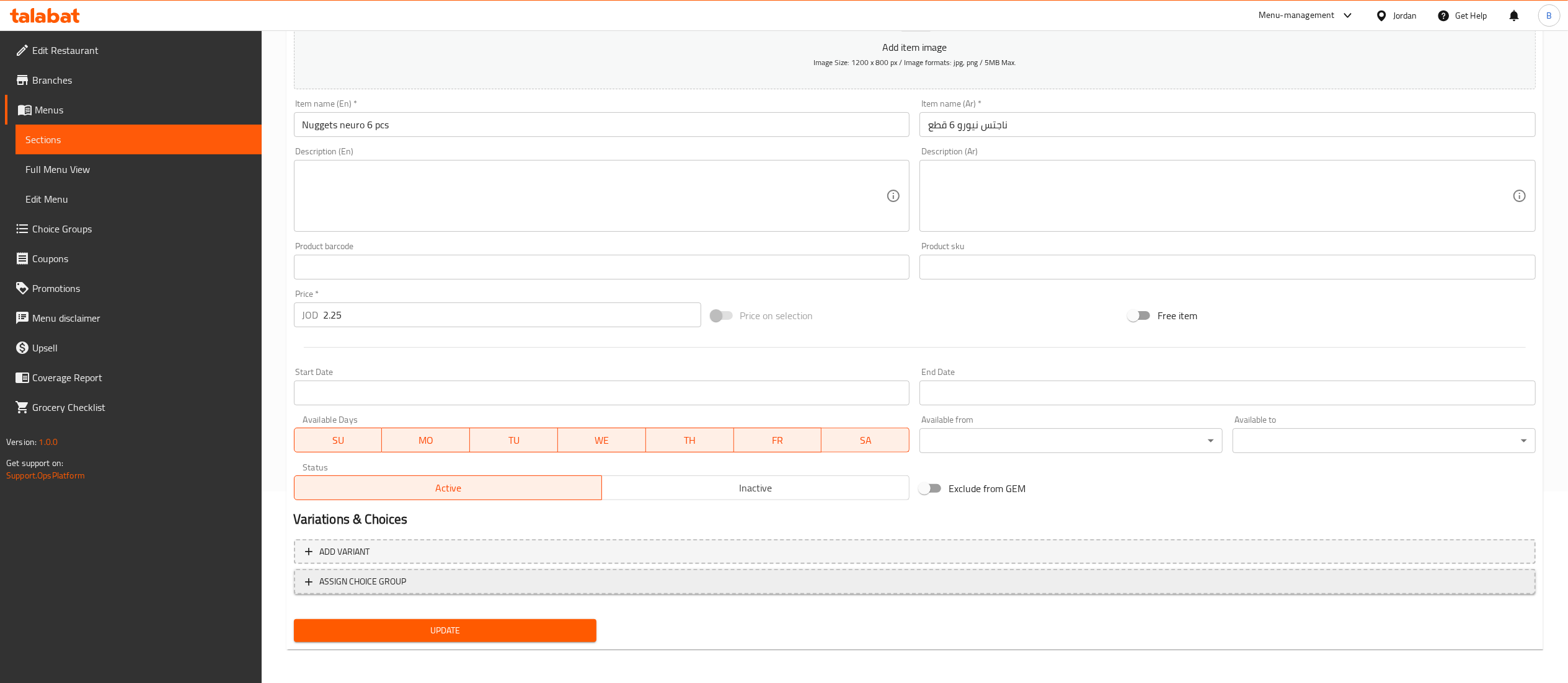
click at [414, 577] on span "ASSIGN CHOICE GROUP" at bounding box center [915, 581] width 1220 height 15
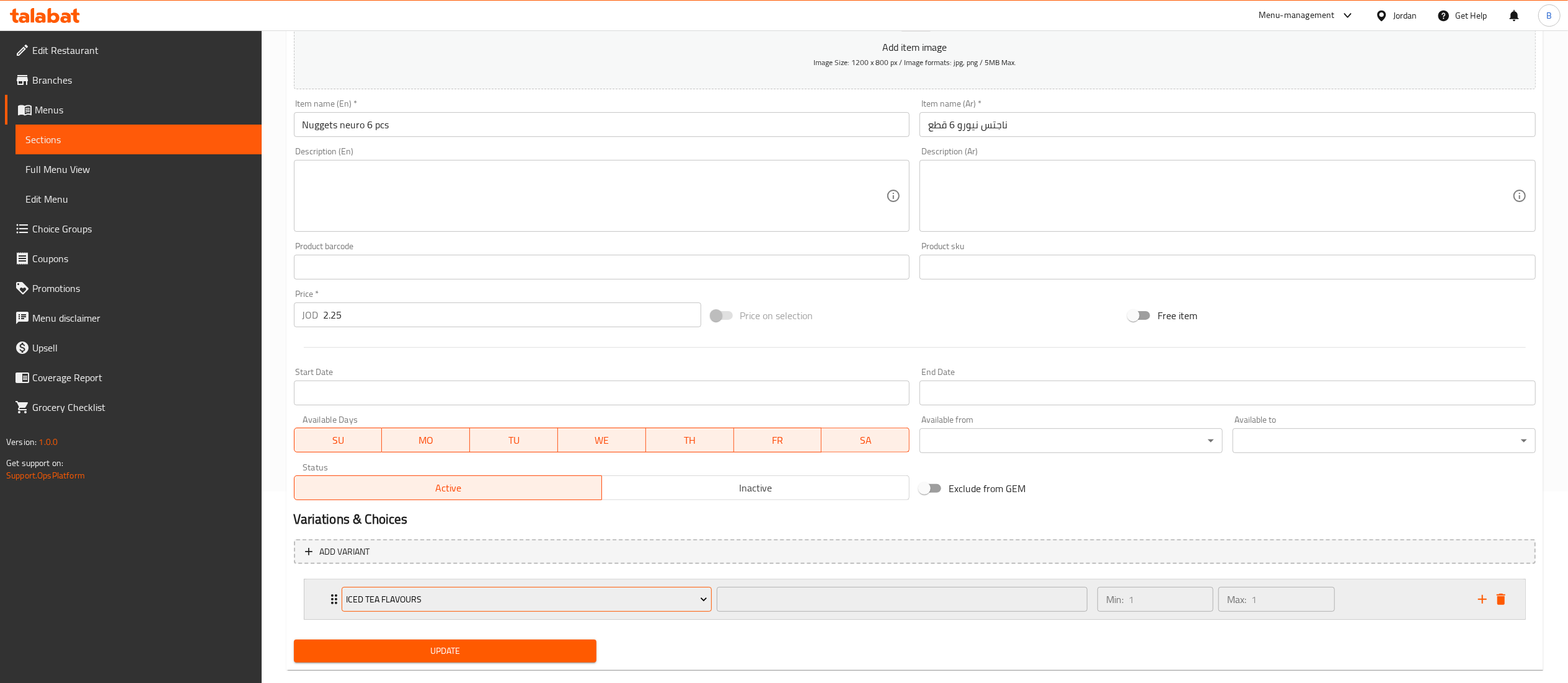
click at [442, 595] on span "Iced Tea Flavours" at bounding box center [526, 600] width 361 height 15
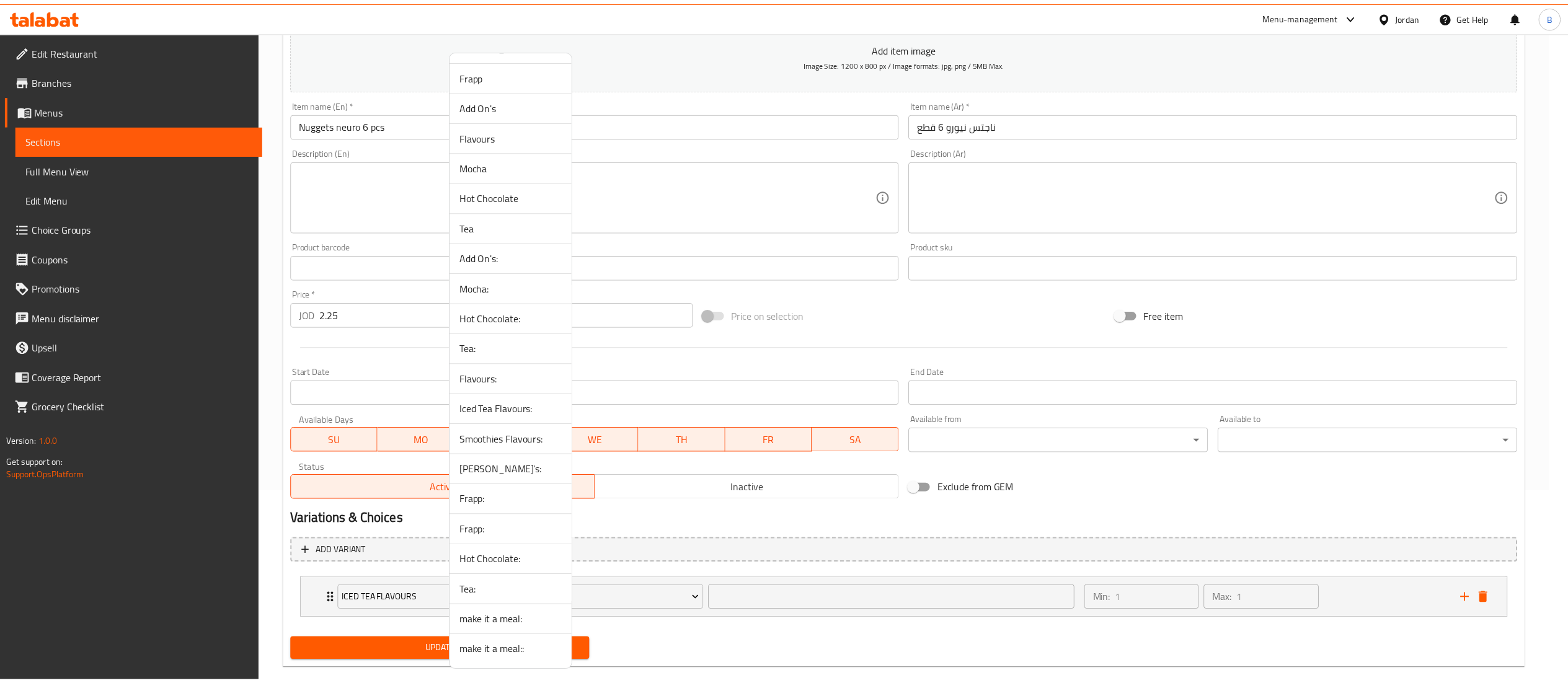
scroll to position [90, 0]
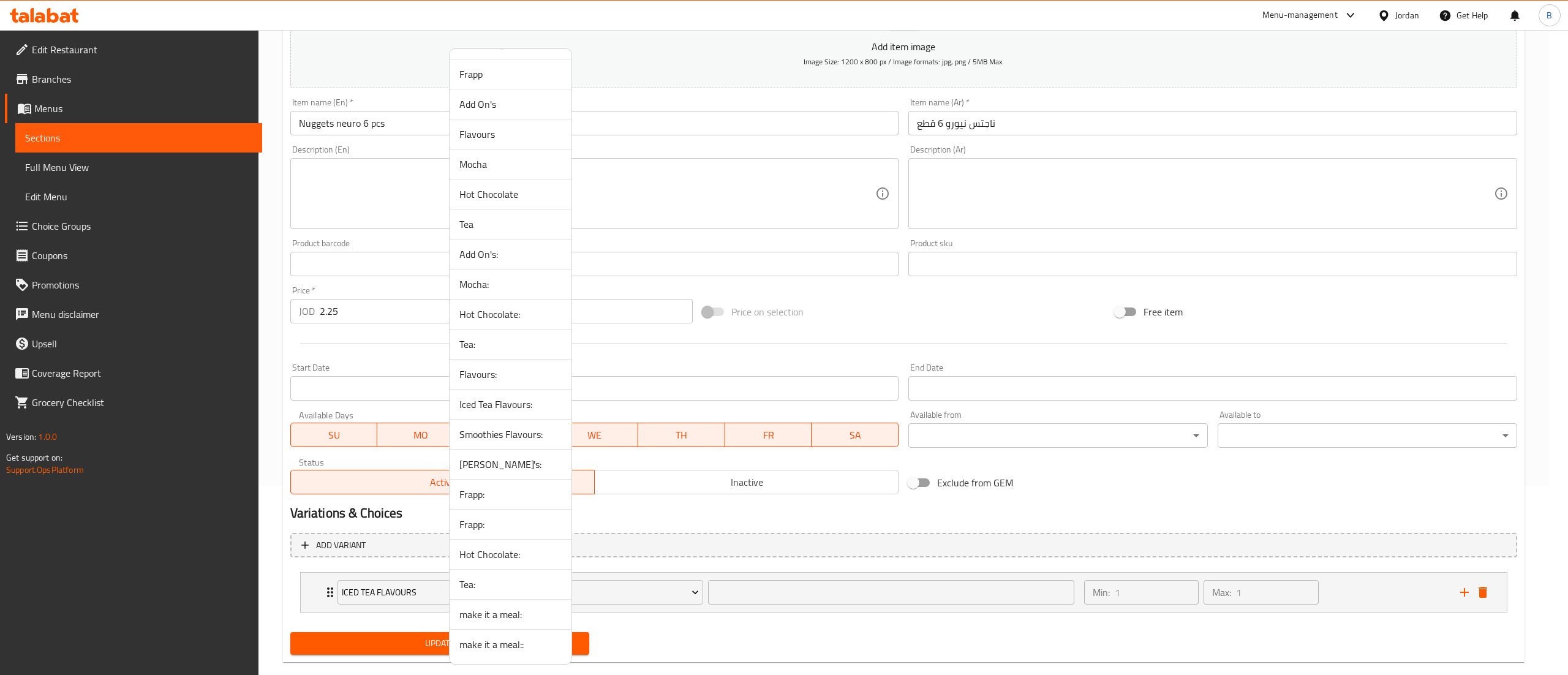
click at [494, 646] on span "make it a meal::" at bounding box center [511, 645] width 102 height 15
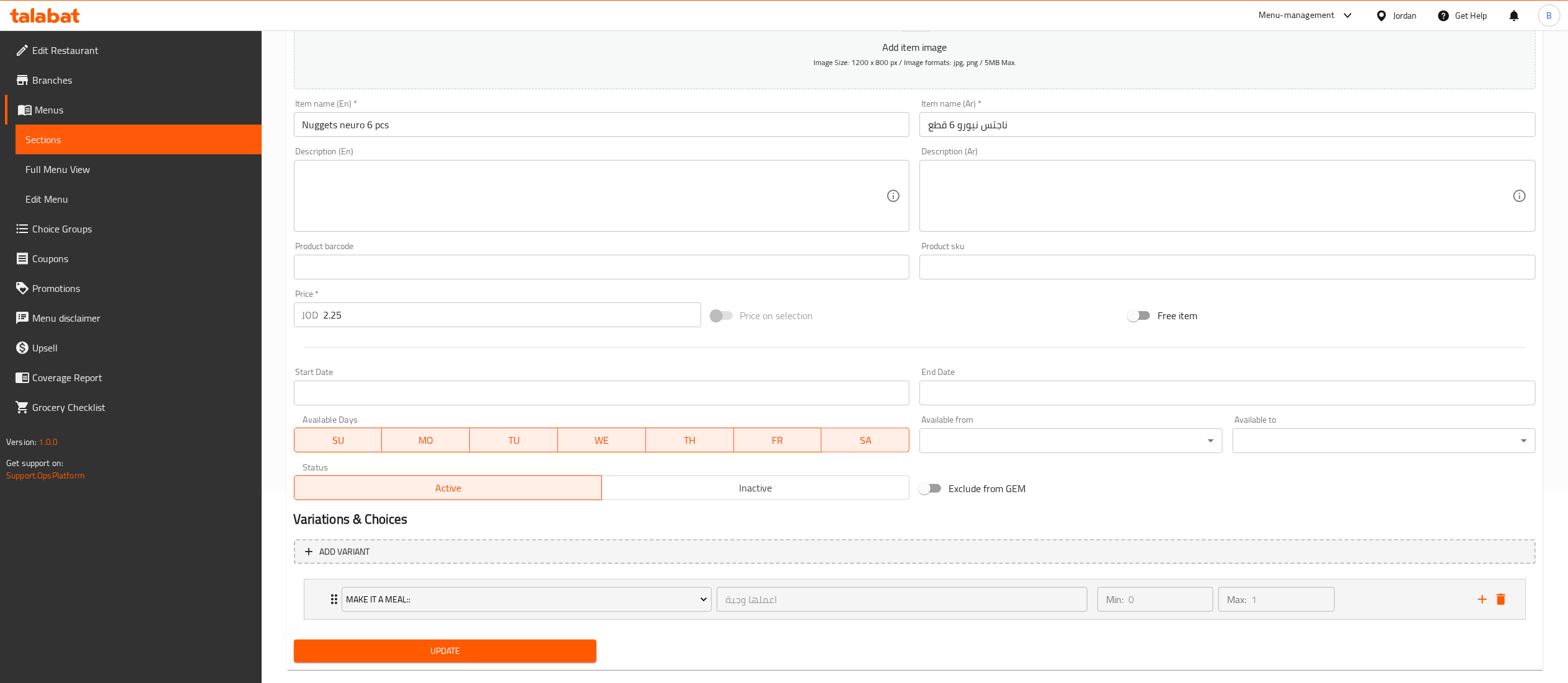
click at [487, 653] on span "Update" at bounding box center [445, 651] width 283 height 15
click at [70, 235] on span "Choice Groups" at bounding box center [142, 229] width 220 height 15
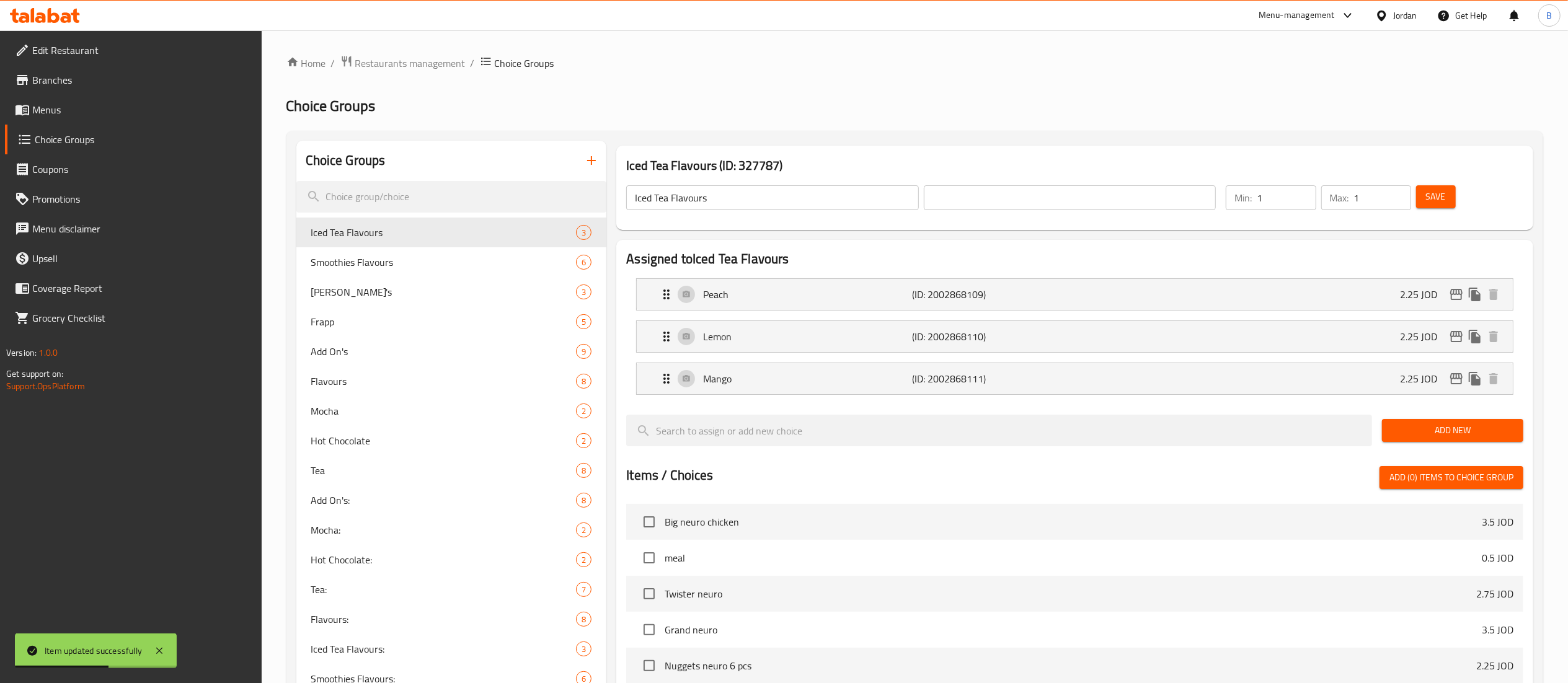
click at [597, 168] on icon "button" at bounding box center [592, 161] width 15 height 15
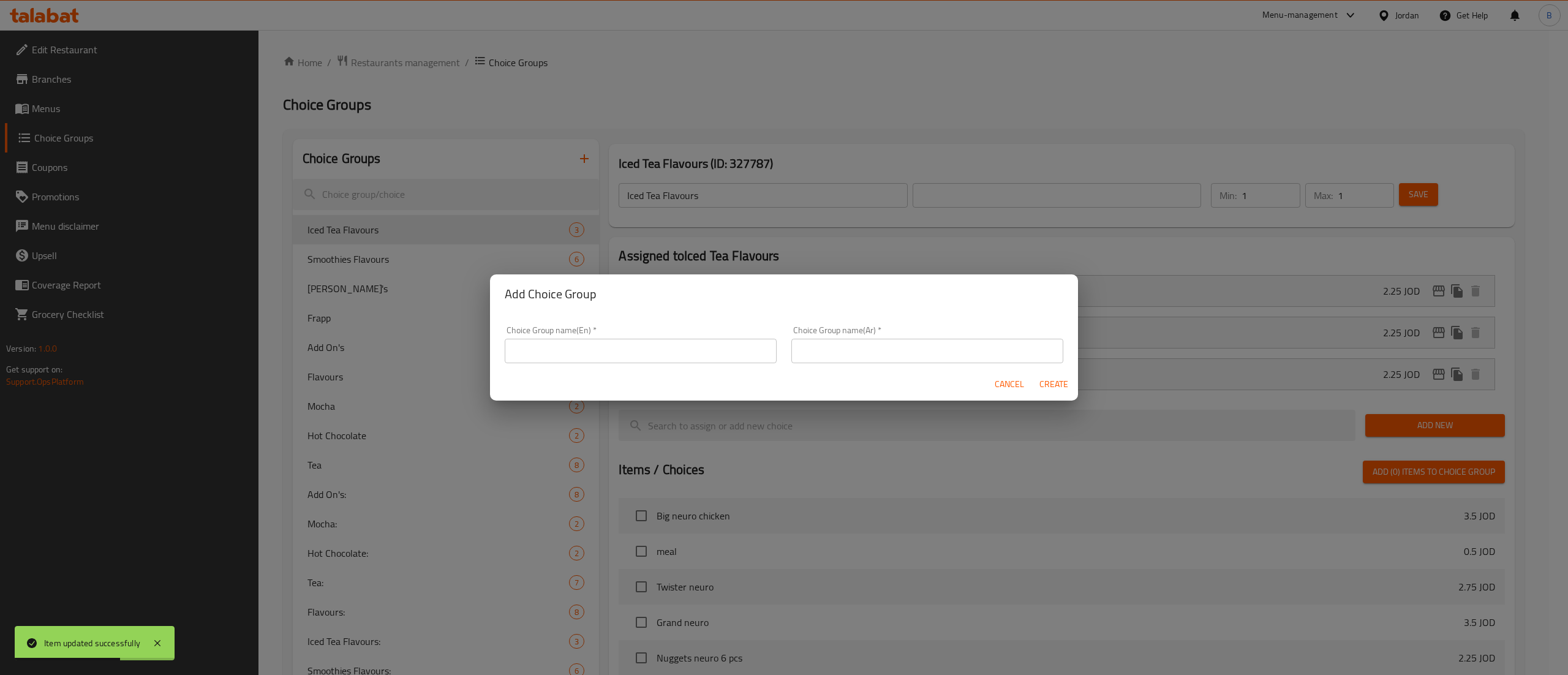
click at [617, 357] on input "text" at bounding box center [640, 351] width 272 height 24
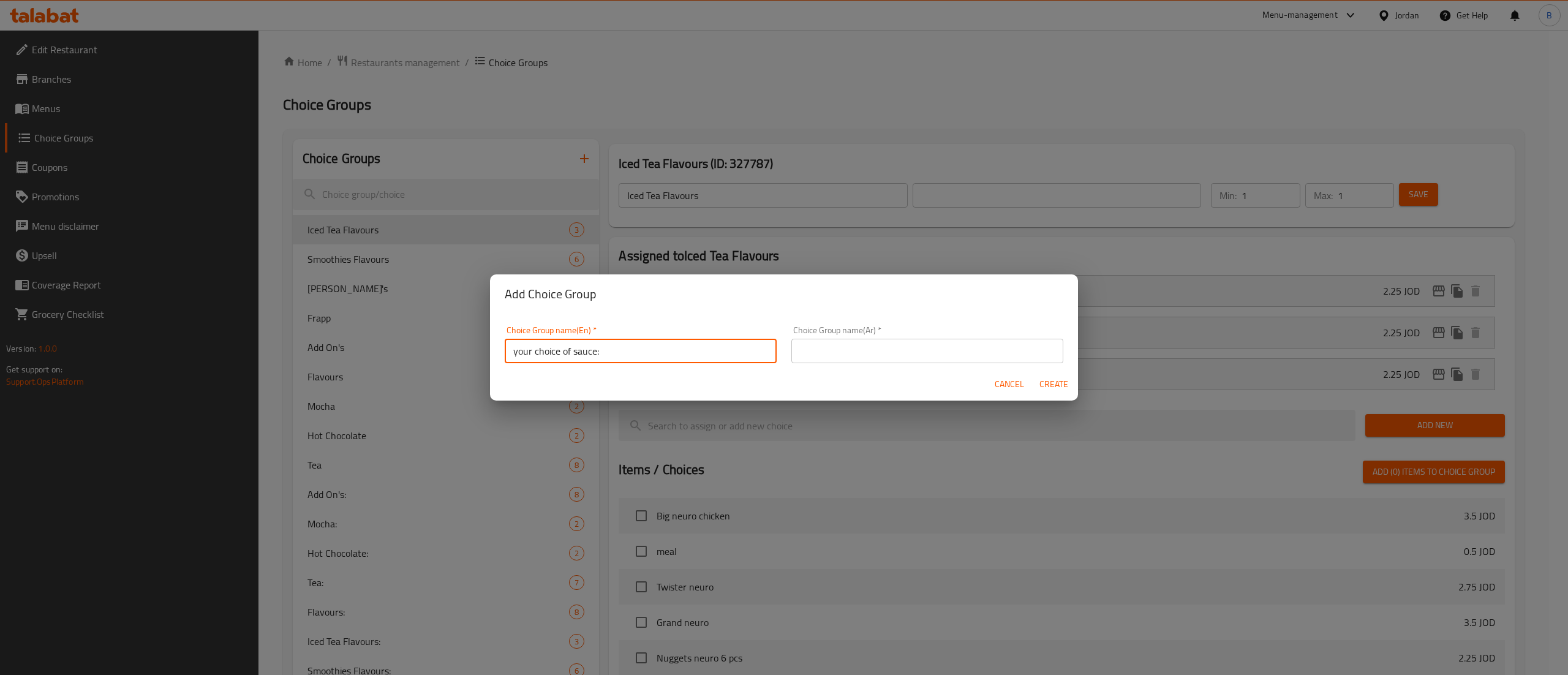
type input "your choice of sauce:"
click at [891, 338] on div "Choice Group name(Ar)   * Choice Group name(Ar) *" at bounding box center [927, 344] width 272 height 38
click at [891, 345] on input "text" at bounding box center [927, 351] width 272 height 24
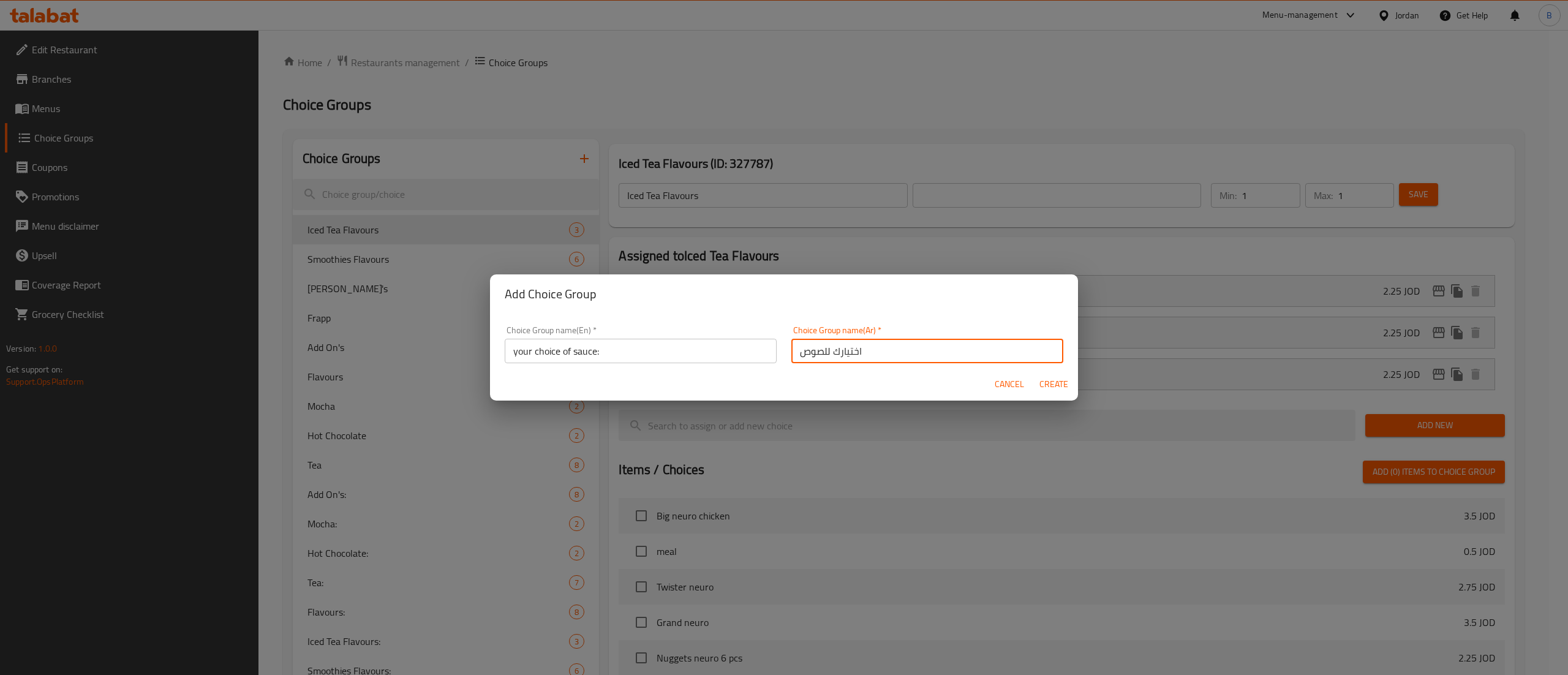
type input "اختيارك للصوص"
click at [1063, 387] on span "Create" at bounding box center [1053, 384] width 29 height 15
type input "your choice of sauce:"
type input "اختيارك للصوص"
type input "0"
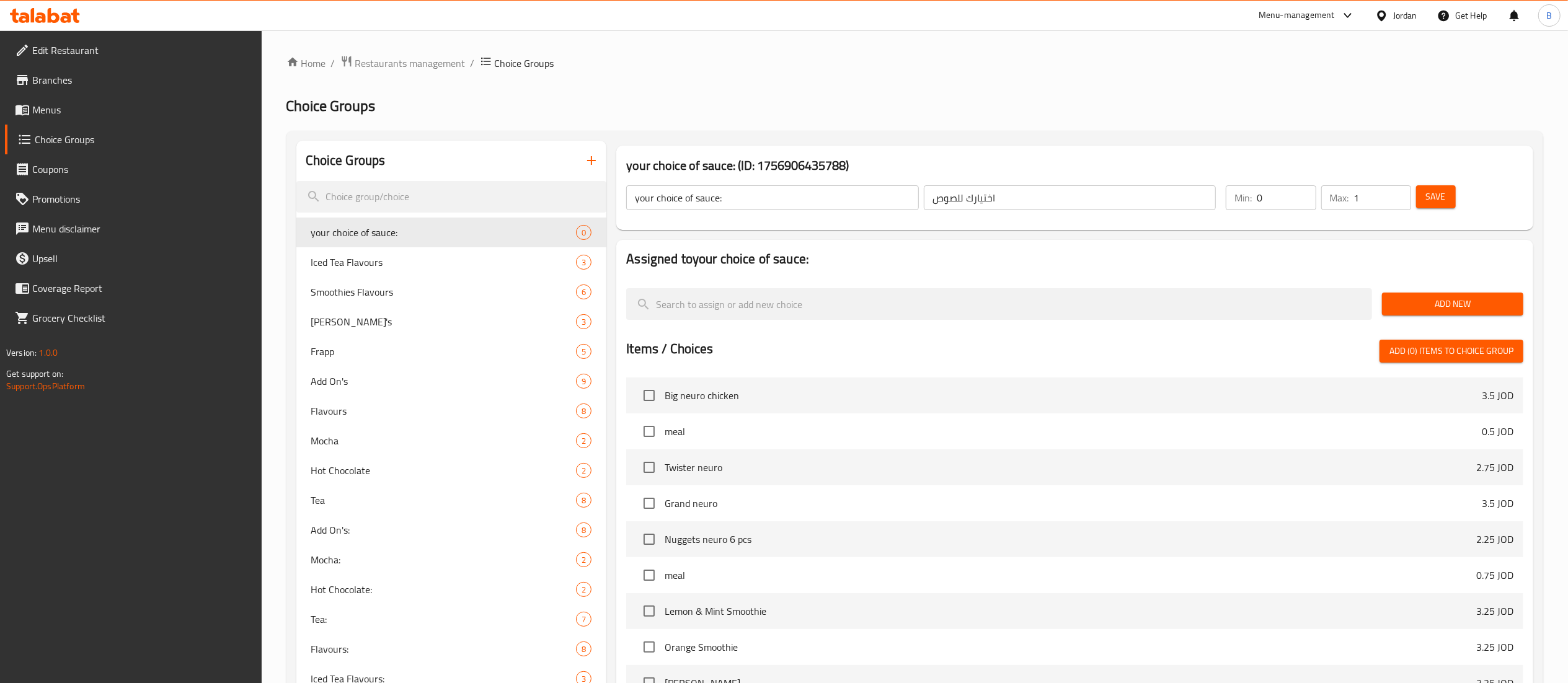
click at [1399, 188] on input "1" at bounding box center [1382, 197] width 57 height 25
click at [1399, 188] on input "2" at bounding box center [1382, 197] width 57 height 25
type input "3"
click at [1399, 188] on input "3" at bounding box center [1382, 197] width 57 height 25
click at [1417, 191] on button "Save" at bounding box center [1436, 197] width 40 height 23
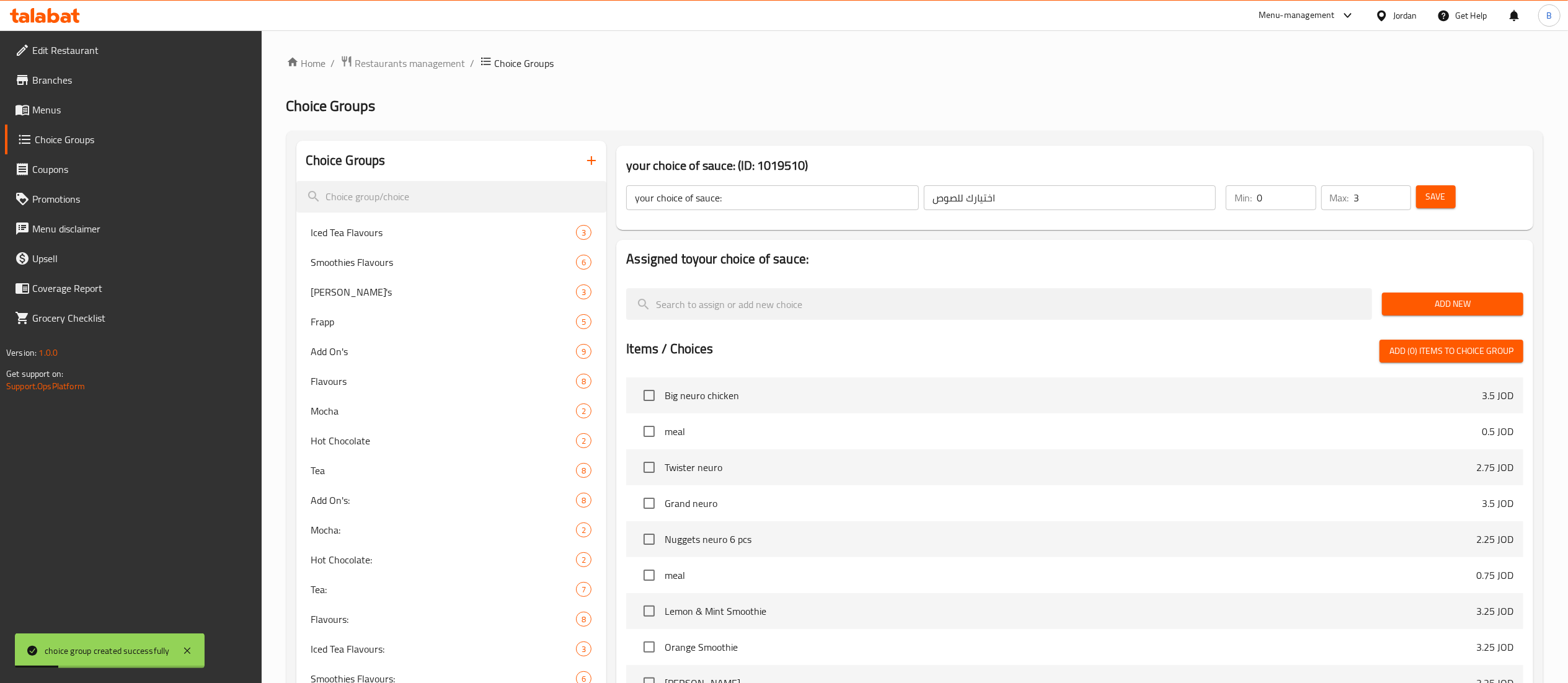
click at [1404, 311] on span "Add New" at bounding box center [1452, 304] width 121 height 15
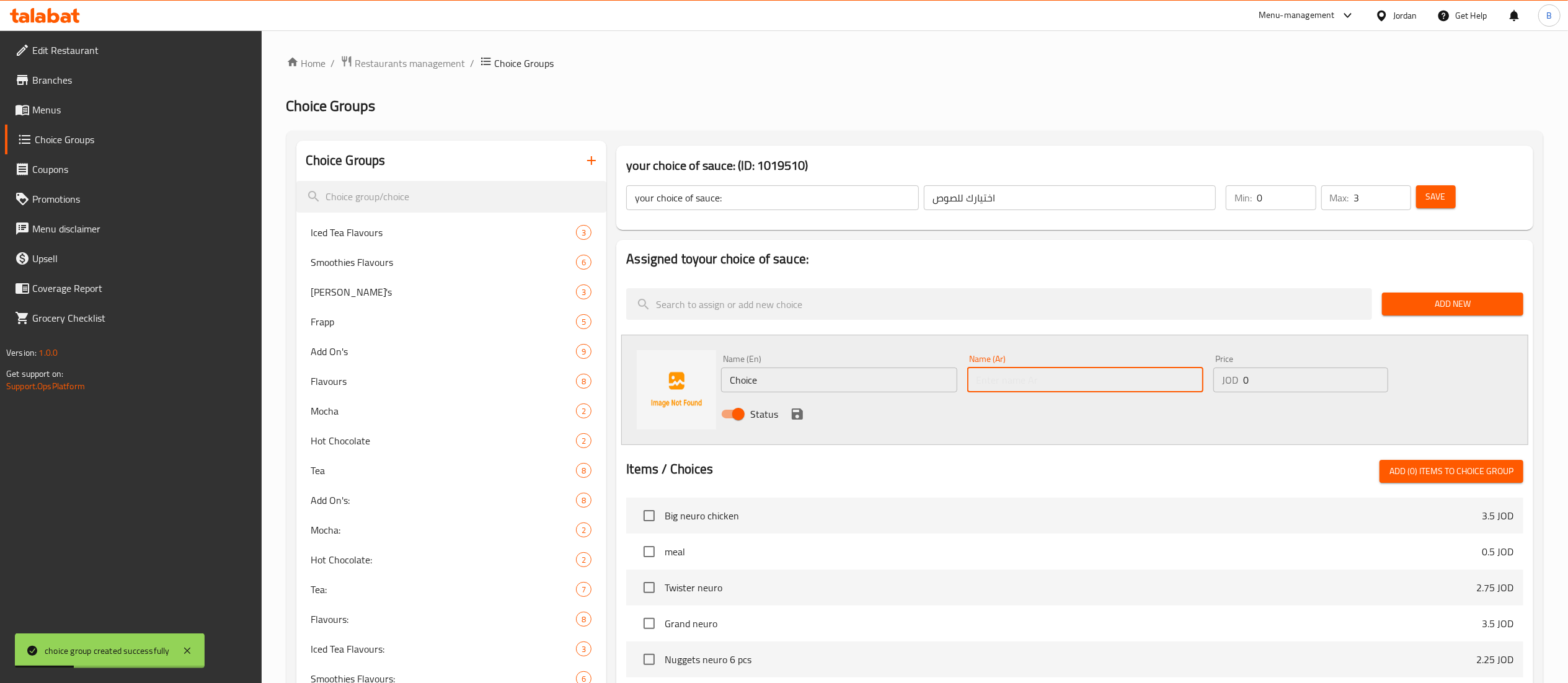
drag, startPoint x: 1134, startPoint y: 386, endPoint x: 1025, endPoint y: 393, distance: 109.2
click at [1025, 393] on div "Name (Ar) Name (Ar)" at bounding box center [1085, 374] width 246 height 47
paste input "صوص باربكيو"
type input "صوص باربكيو"
click at [911, 380] on input "Choice" at bounding box center [839, 380] width 236 height 25
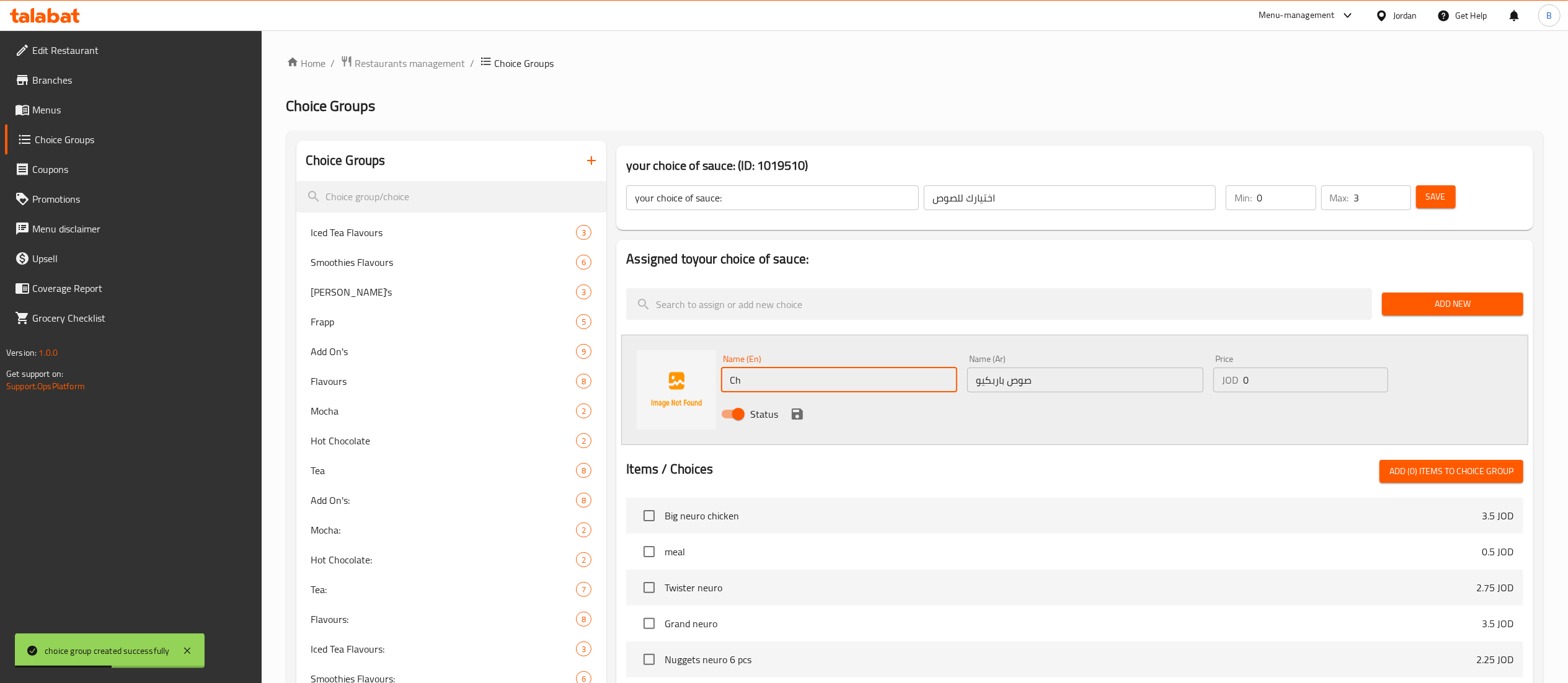
type input "C"
click at [1296, 347] on div "Name (En) Name (En) Name (Ar) صوص باربكيو Name (Ar) Price JOD 0 Price Status" at bounding box center [1075, 390] width 907 height 110
click at [787, 373] on input "text" at bounding box center [839, 380] width 236 height 25
type input "b"
type input "BBQ sauce"
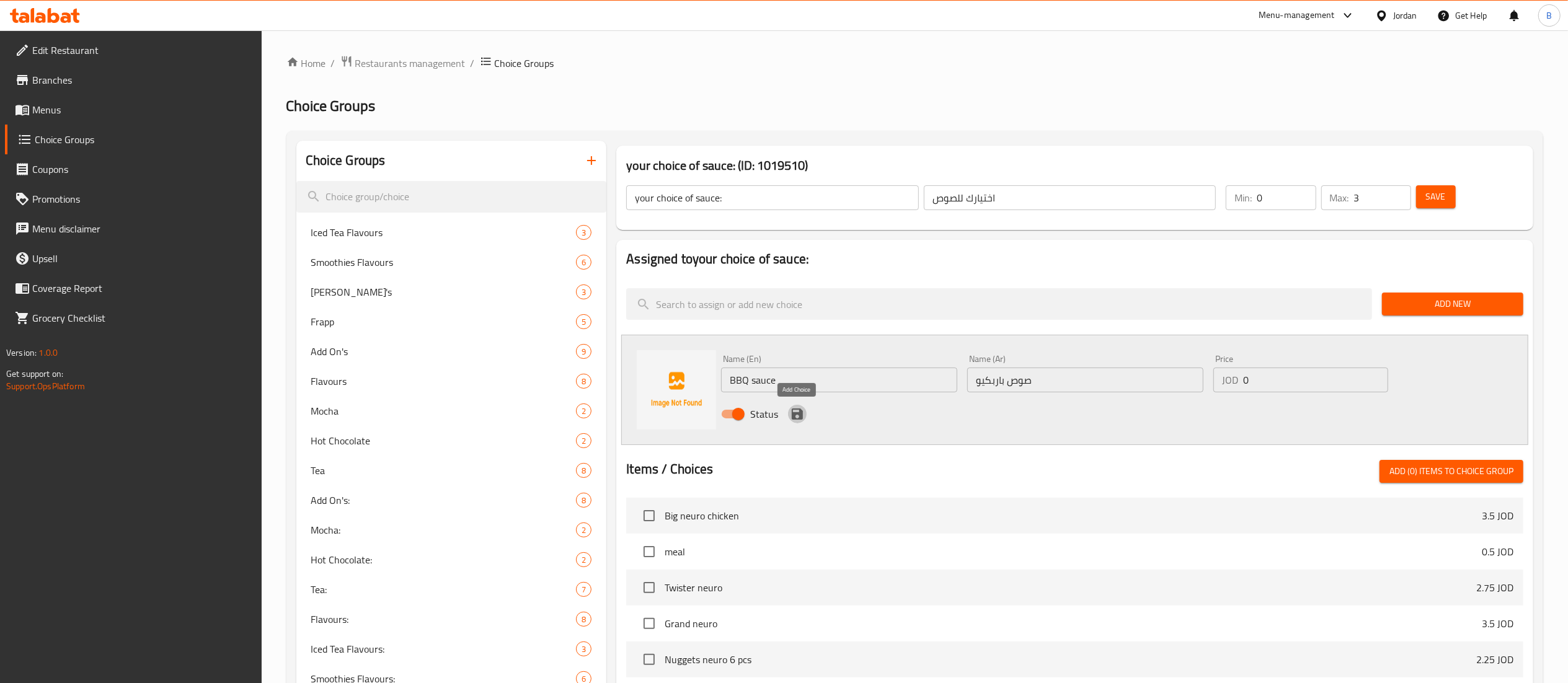
click at [796, 408] on icon "save" at bounding box center [798, 414] width 15 height 15
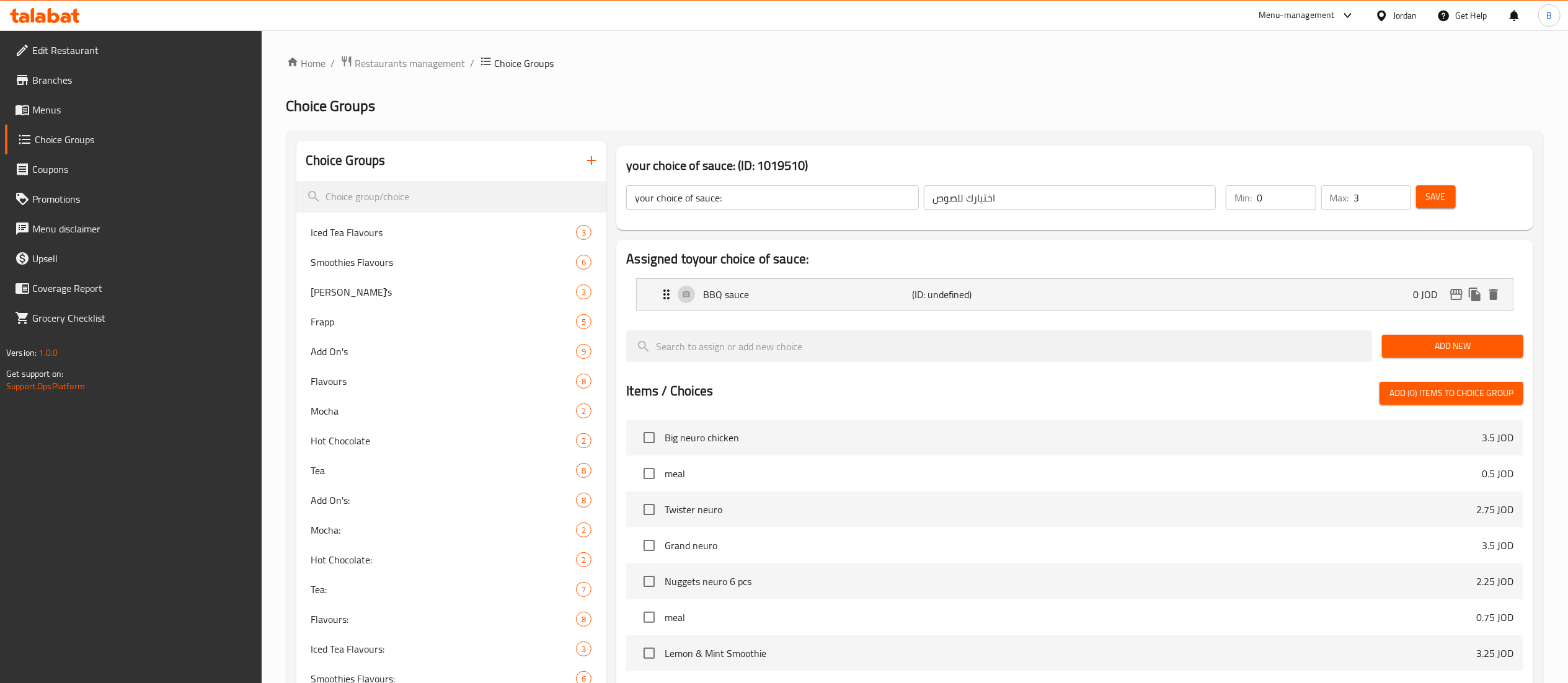
click at [1438, 337] on button "Add New" at bounding box center [1453, 346] width 142 height 23
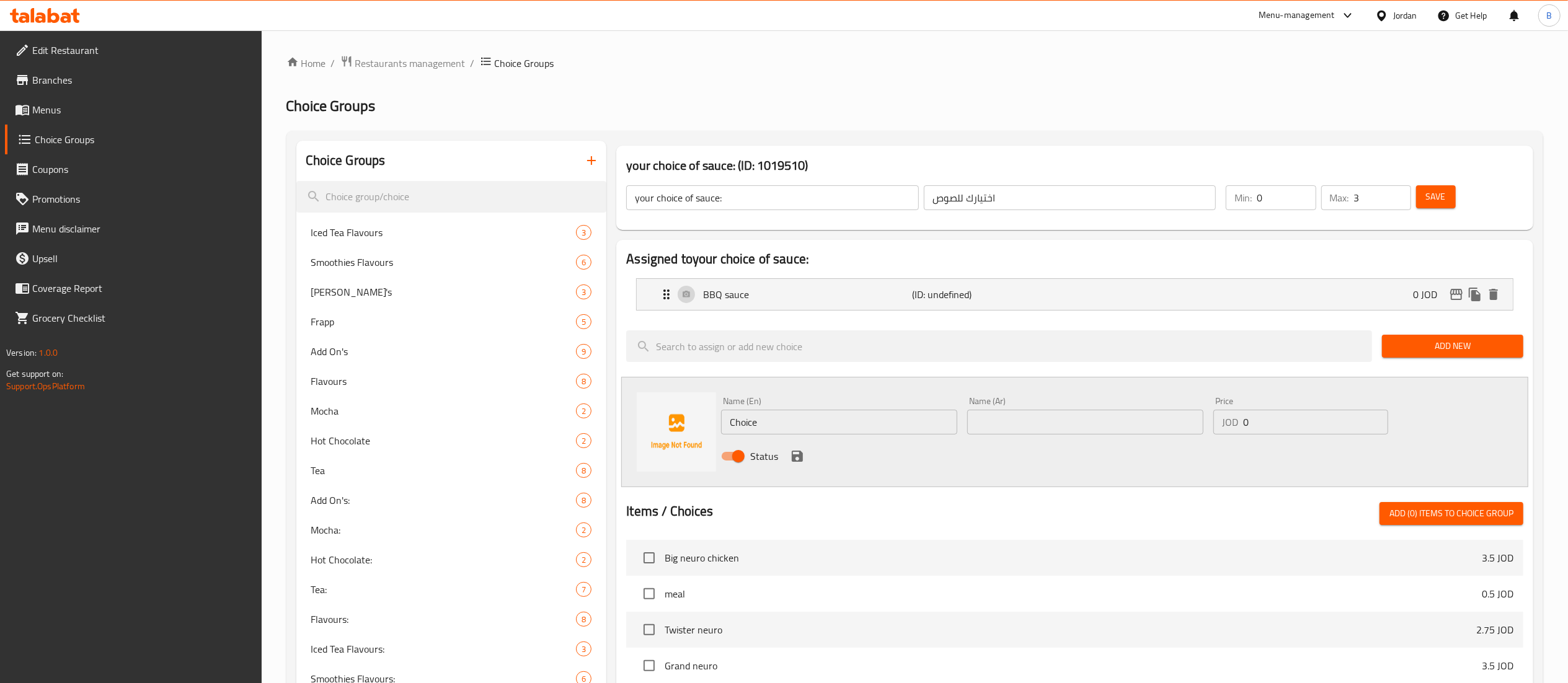
click at [1084, 429] on input "text" at bounding box center [1085, 422] width 236 height 25
paste input "كاتشب"
type input "كاتشب"
click at [899, 424] on input "Choice" at bounding box center [839, 422] width 236 height 25
drag, startPoint x: 899, startPoint y: 424, endPoint x: 622, endPoint y: 428, distance: 277.0
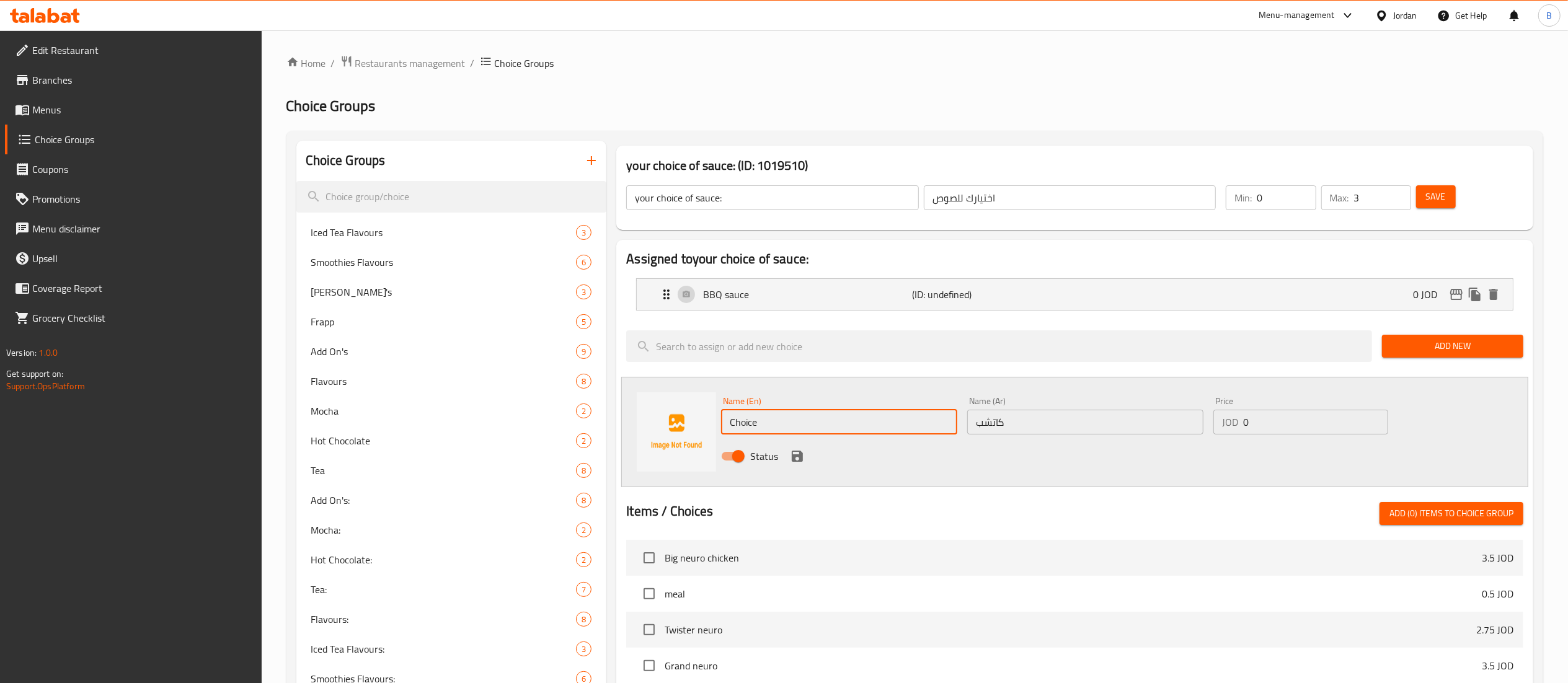
click at [622, 428] on div "Name (En) Choice Name (En) Name (Ar) كاتشب Name (Ar) Price JOD 0 Price Status" at bounding box center [1075, 432] width 907 height 110
type input "ketchup"
click at [793, 455] on icon "save" at bounding box center [798, 457] width 15 height 15
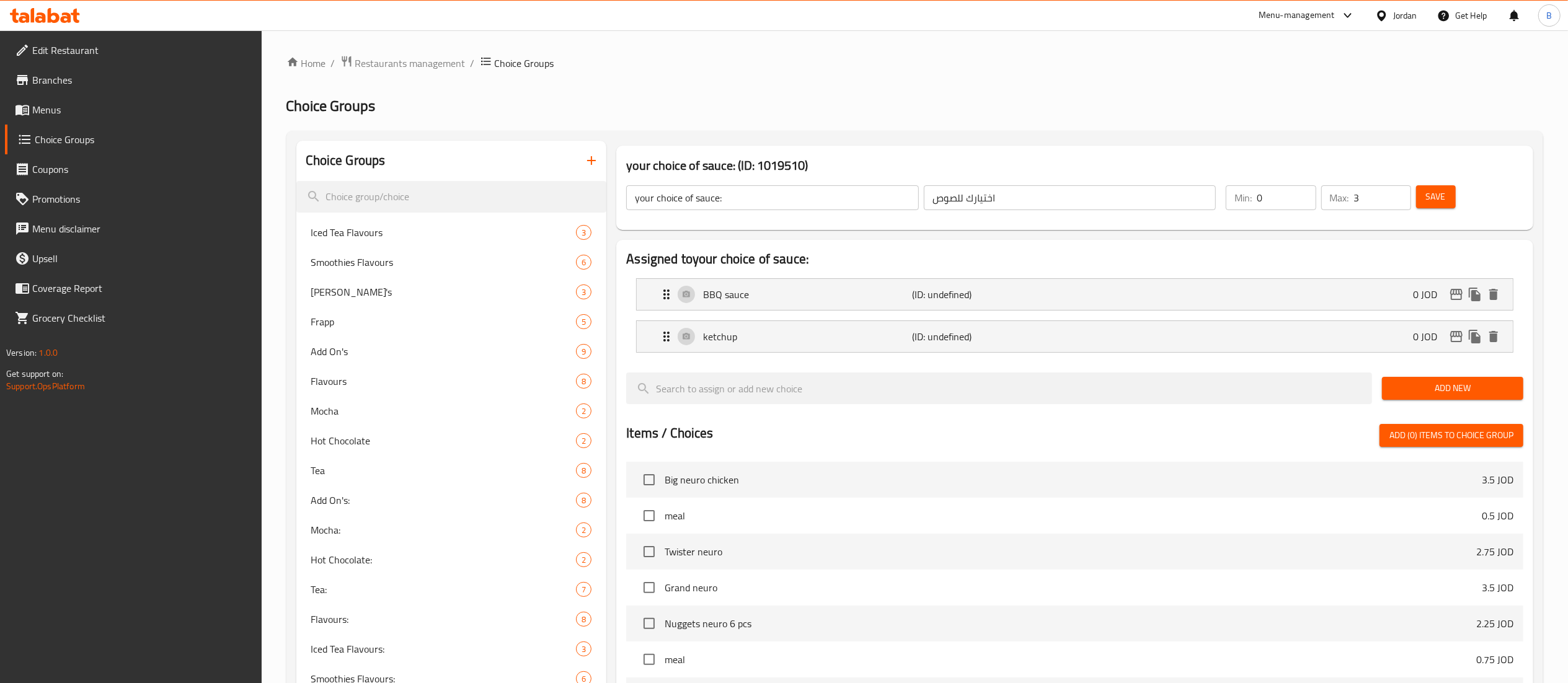
click at [1421, 398] on button "Add New" at bounding box center [1453, 388] width 142 height 23
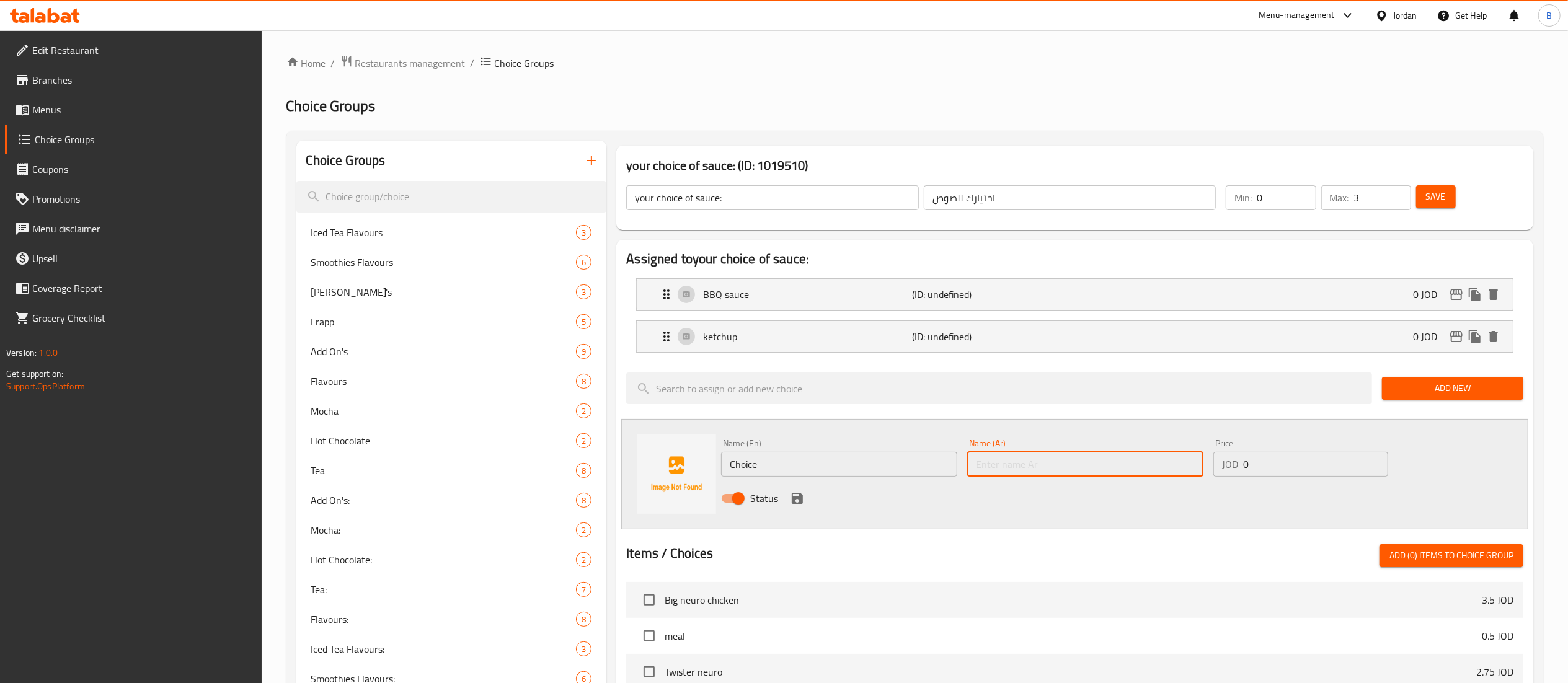
click at [1095, 458] on input "text" at bounding box center [1085, 464] width 236 height 25
paste input "مايونيز"
type input "مايونيز"
drag, startPoint x: 886, startPoint y: 463, endPoint x: 512, endPoint y: 436, distance: 375.0
click at [598, 430] on div "Choice Groups Iced Tea Flavours 3 Smoothies Flavours 6 Mojito's 3 Frapp 5 Add O…" at bounding box center [917, 614] width 1242 height 948
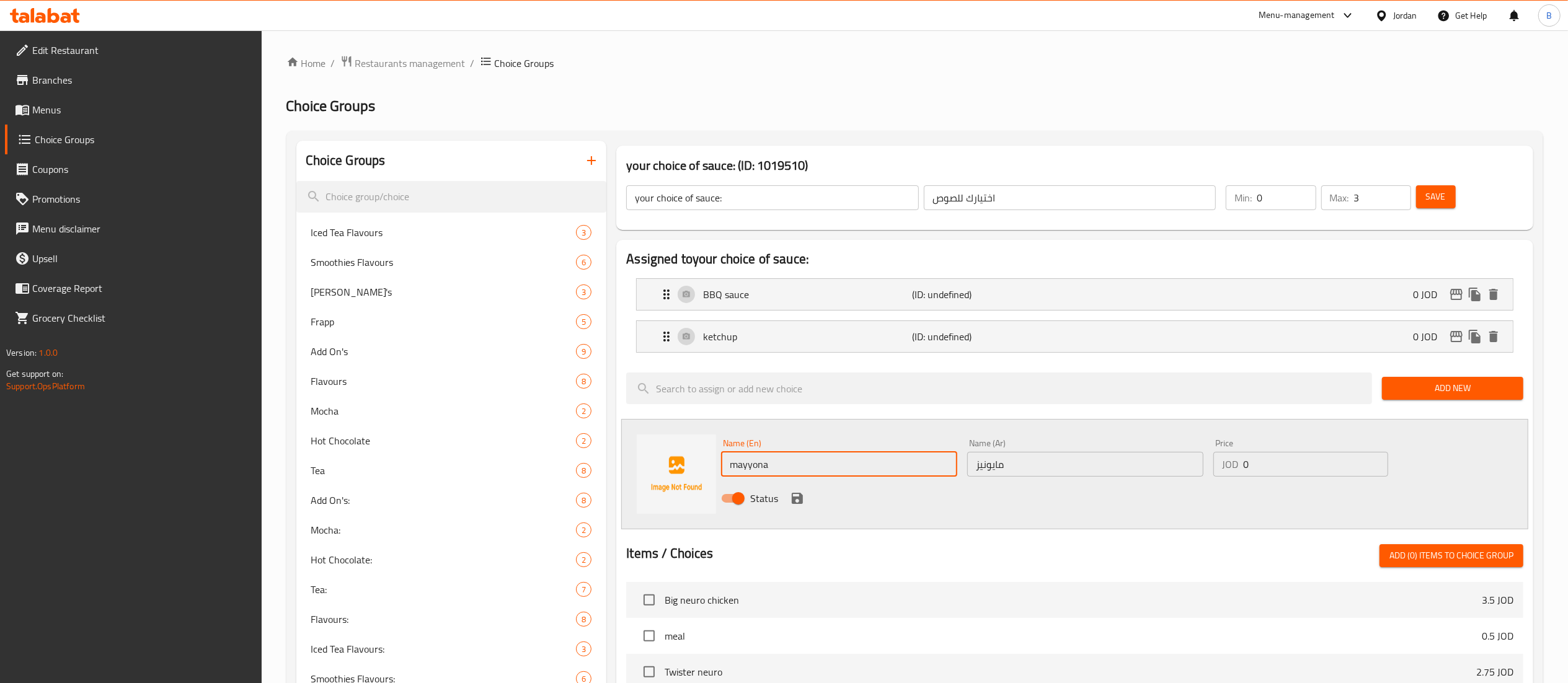
type input "mayyonaise"
click at [787, 500] on div "Status" at bounding box center [1085, 498] width 738 height 34
click at [797, 500] on icon "save" at bounding box center [797, 498] width 11 height 11
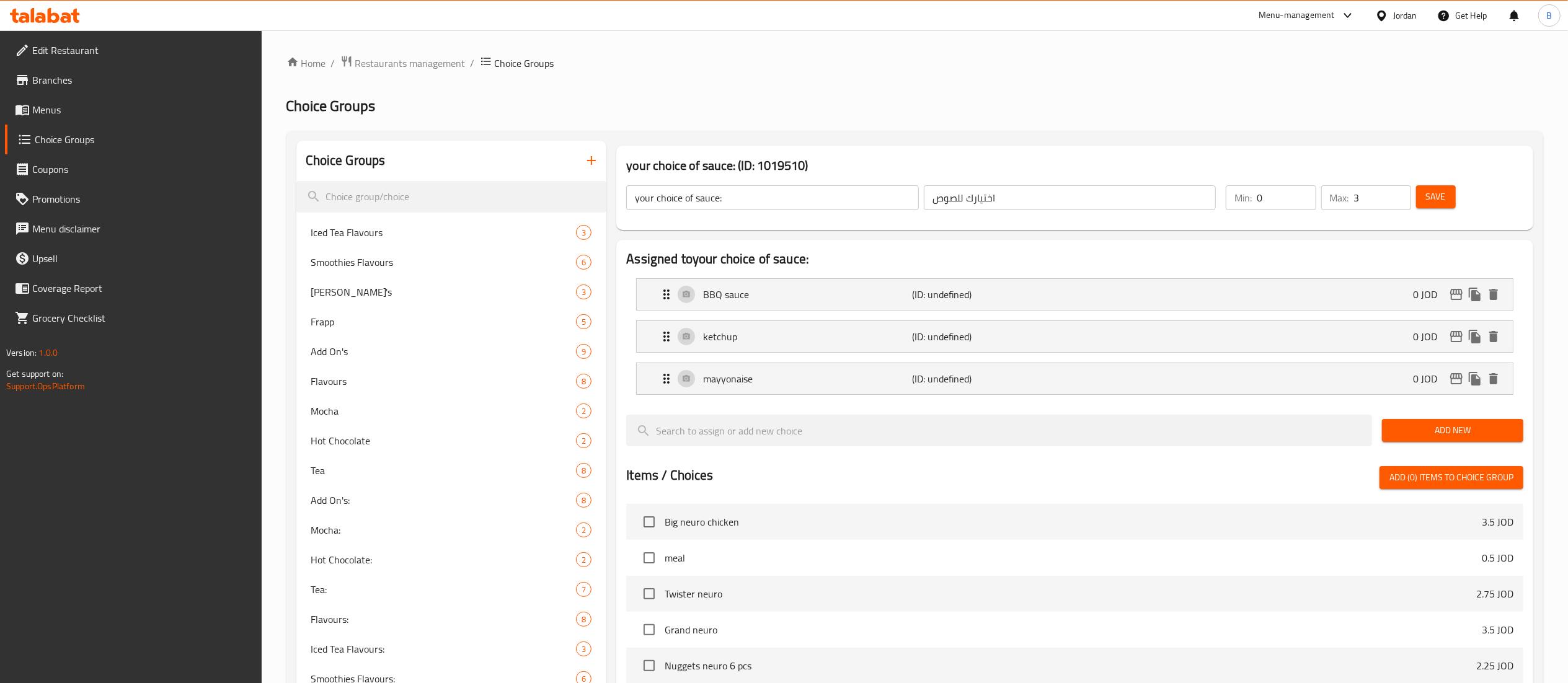
click at [1443, 190] on span "Save" at bounding box center [1436, 197] width 19 height 15
click at [75, 109] on span "Menus" at bounding box center [142, 110] width 220 height 15
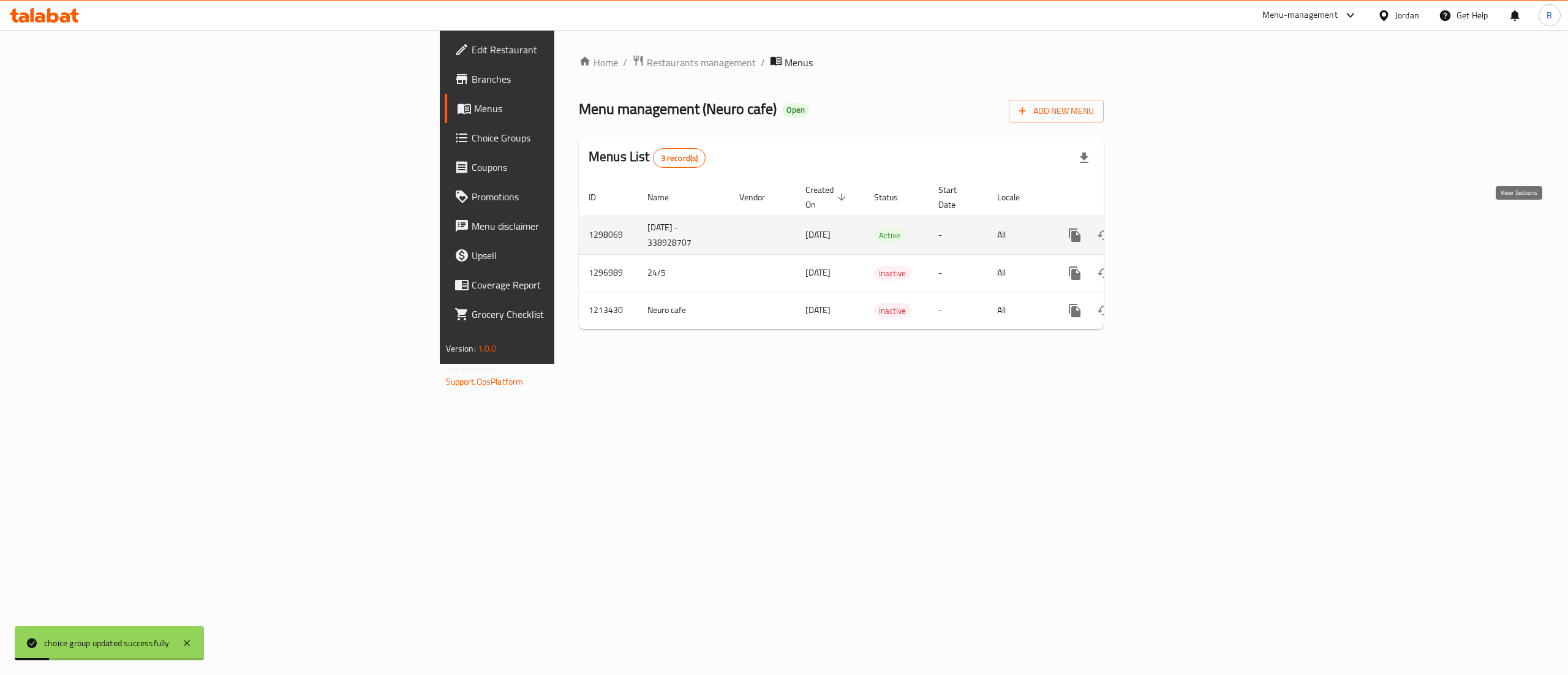
click at [1178, 224] on link "enhanced table" at bounding box center [1163, 234] width 29 height 29
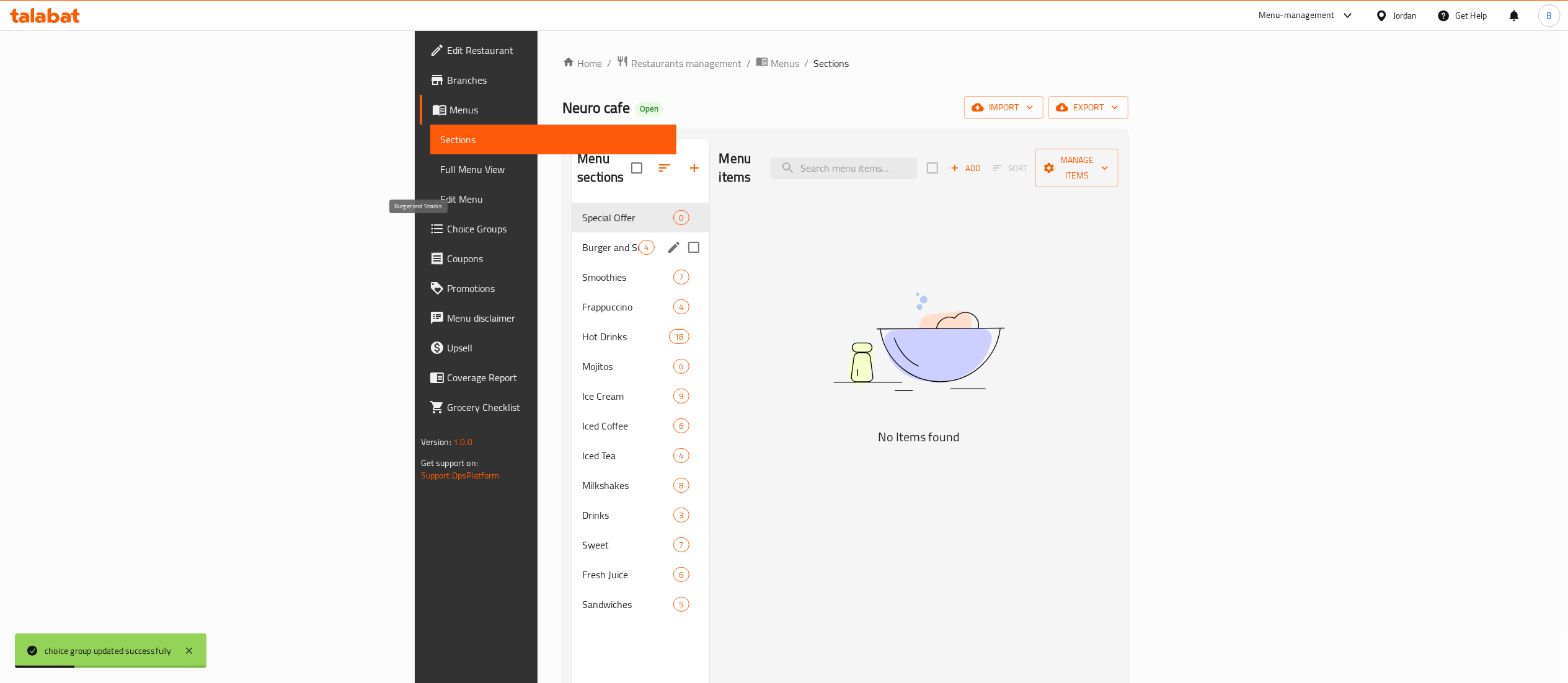
click at [582, 240] on span "Burger and Snacks" at bounding box center [610, 247] width 57 height 15
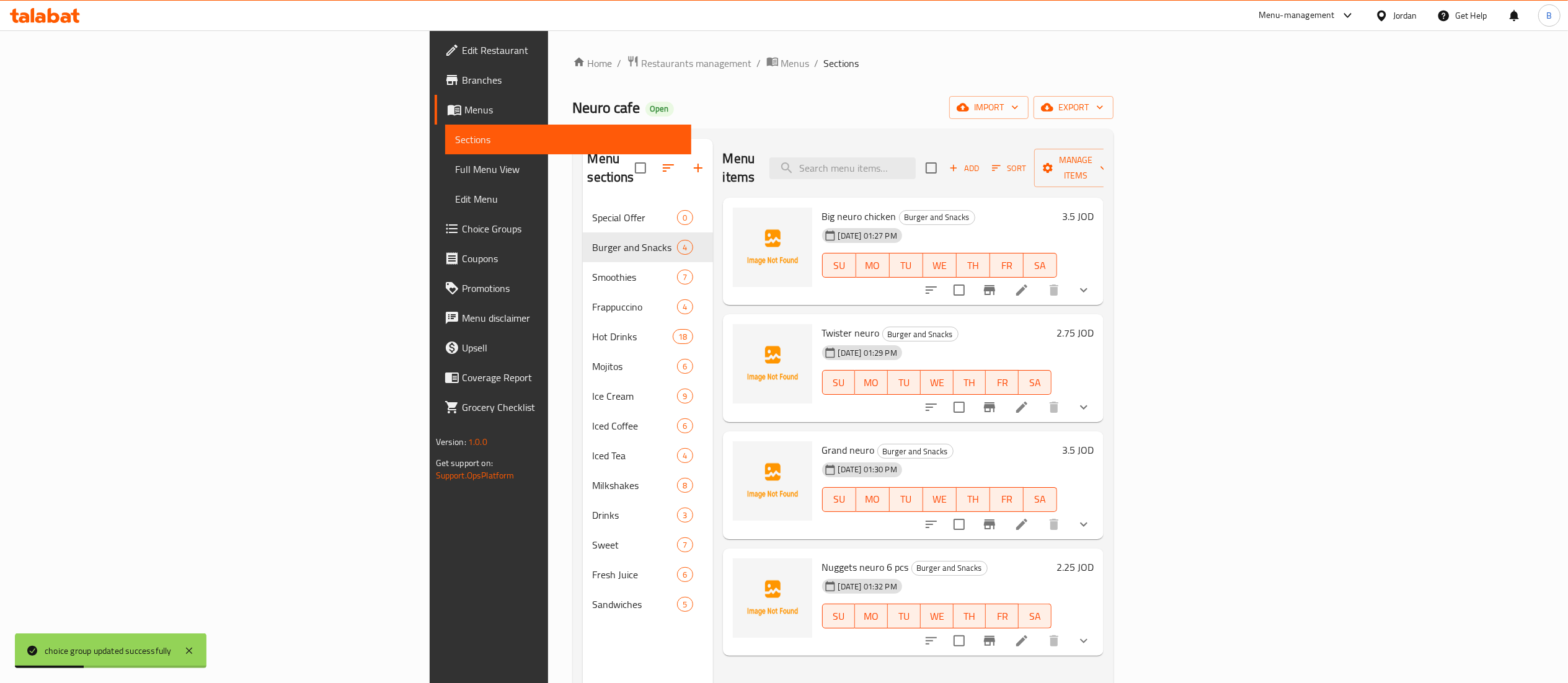
scroll to position [175, 0]
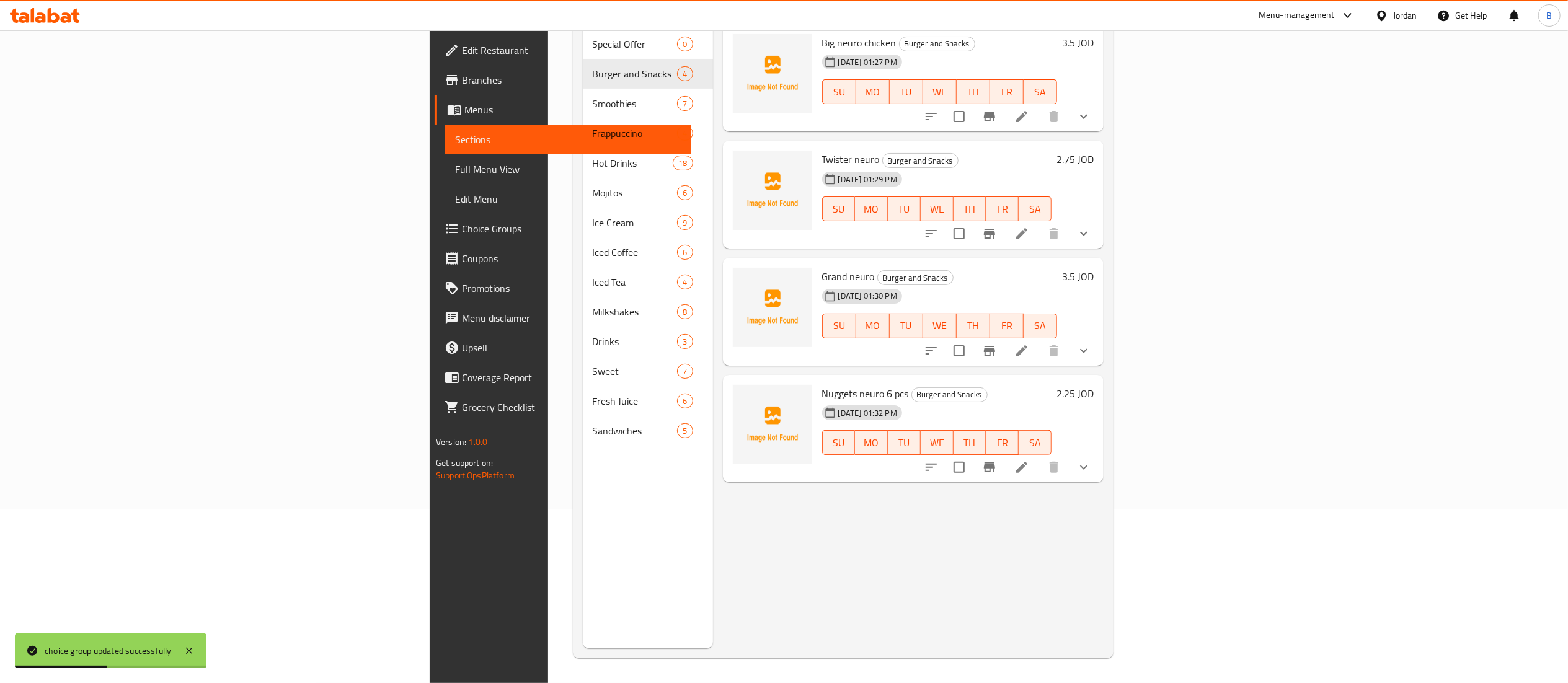
click at [1029, 460] on icon at bounding box center [1022, 468] width 15 height 15
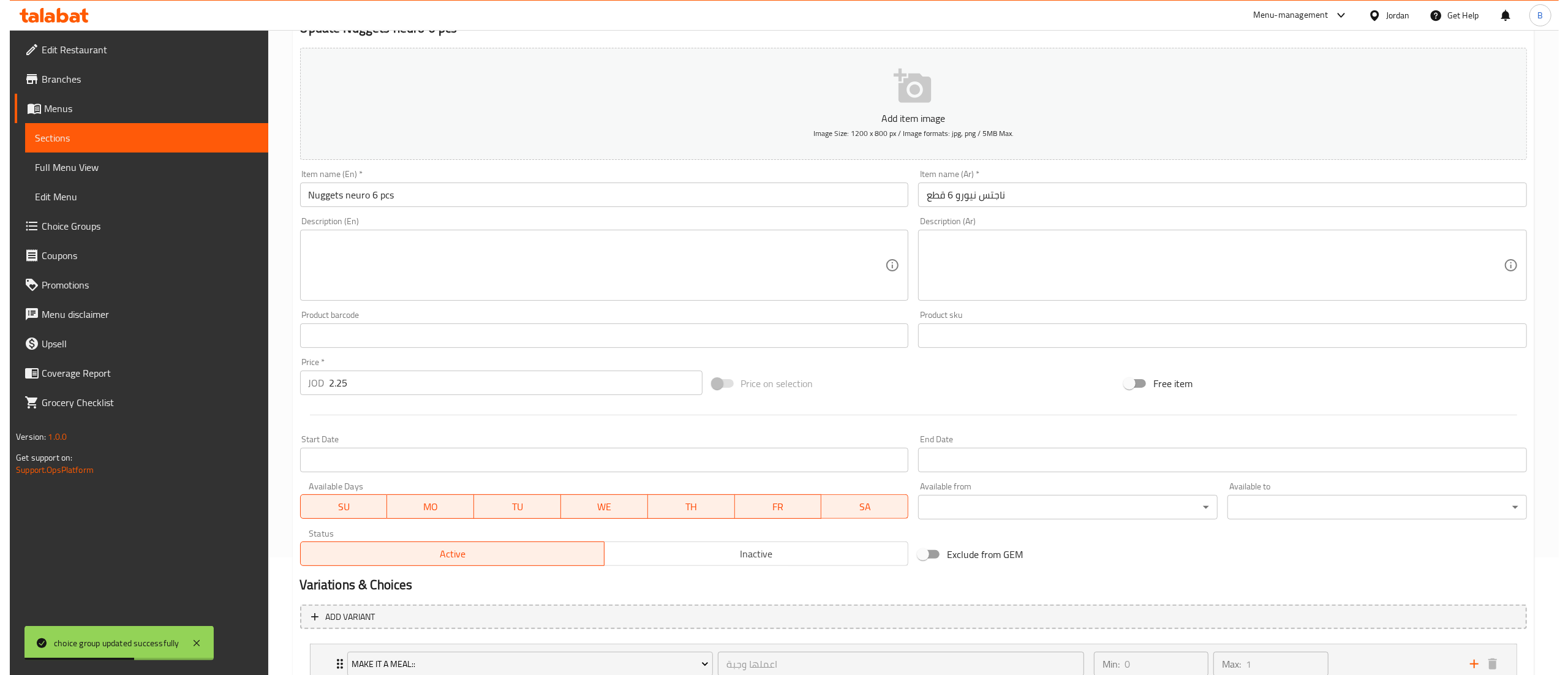
scroll to position [211, 0]
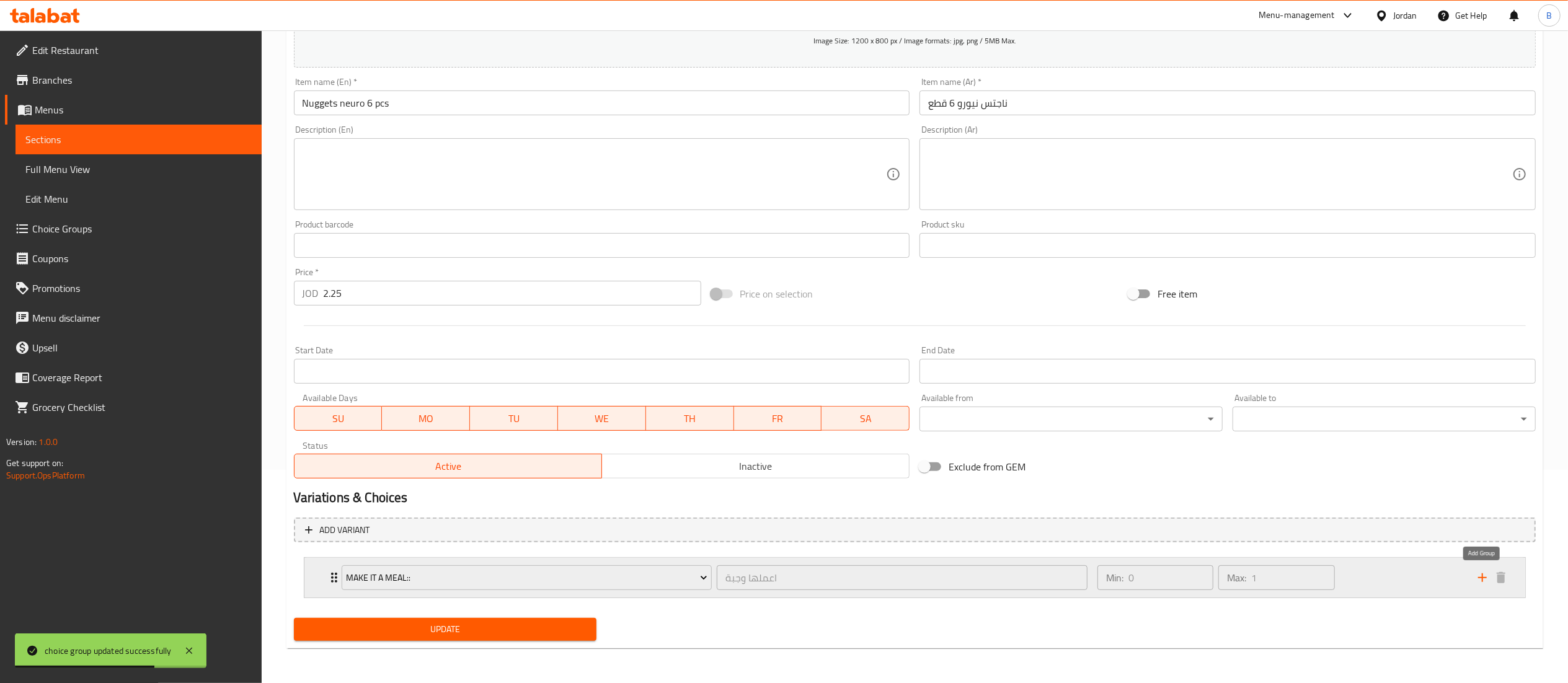
click at [1477, 576] on icon "add" at bounding box center [1482, 578] width 15 height 15
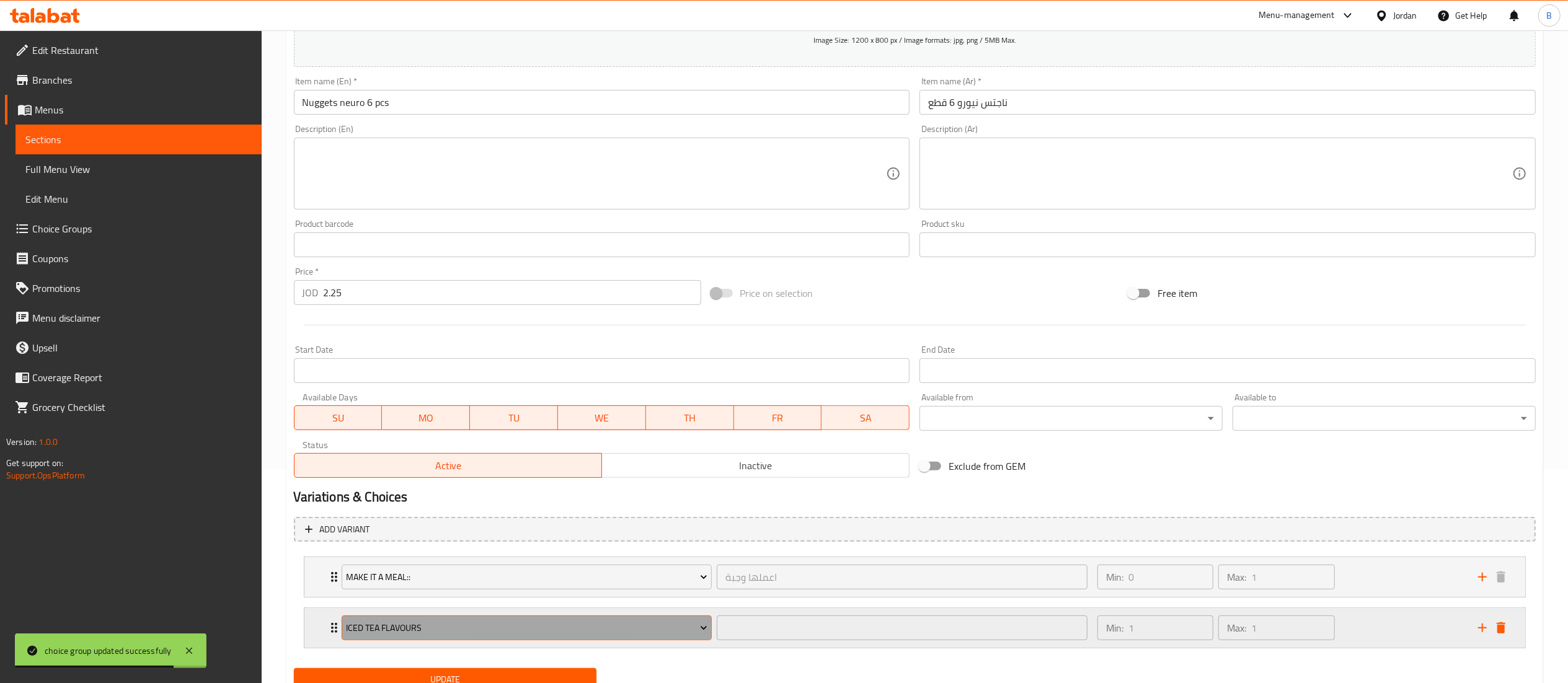
click at [574, 631] on span "Iced Tea Flavours" at bounding box center [526, 628] width 361 height 15
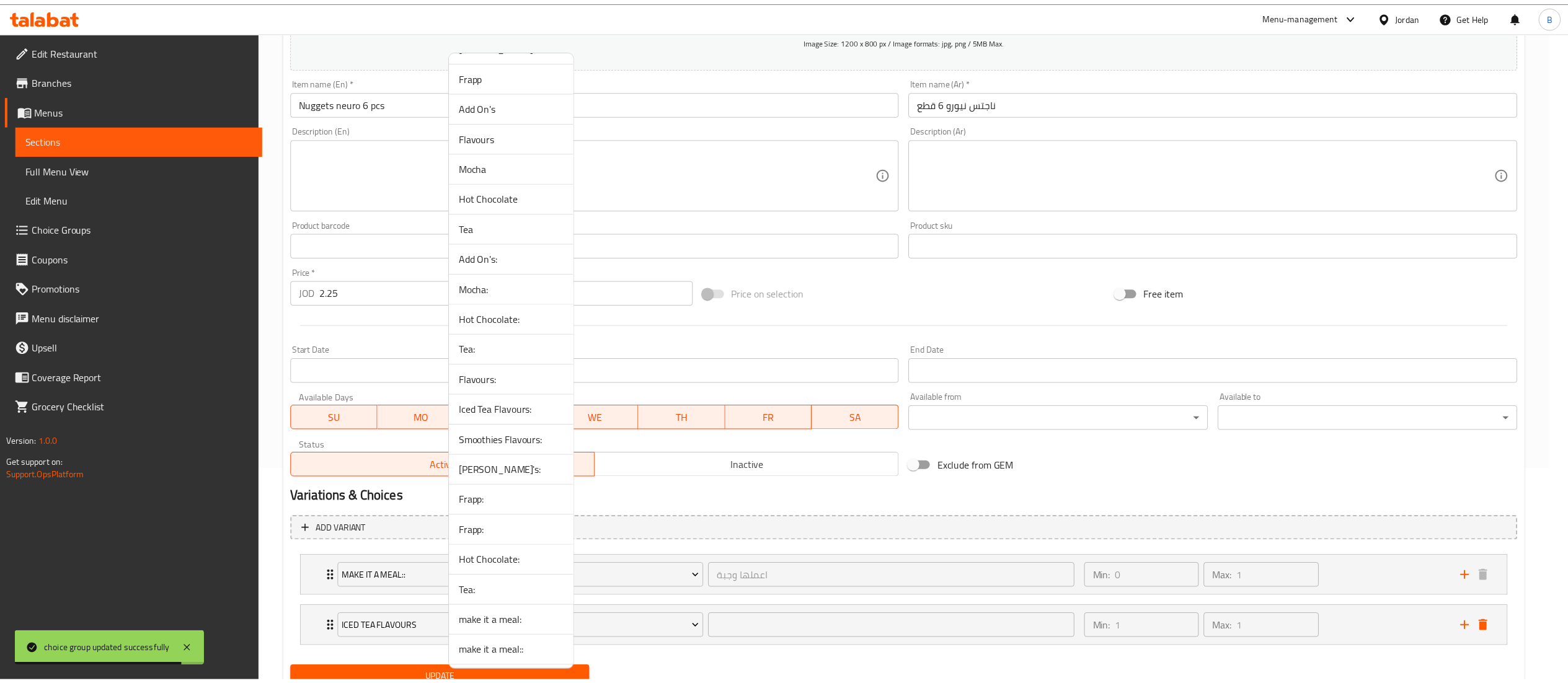
scroll to position [120, 0]
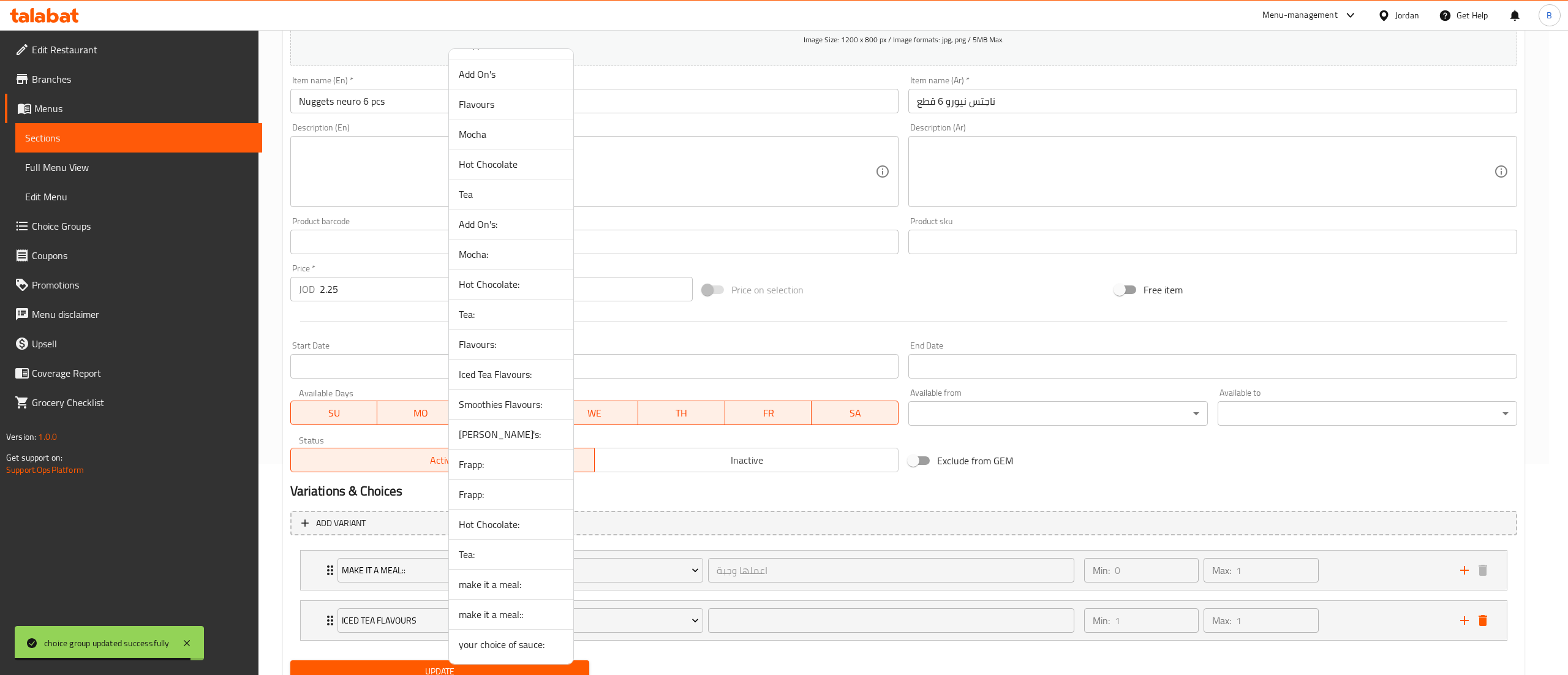
click at [527, 643] on span "your choice of sauce:" at bounding box center [511, 645] width 105 height 15
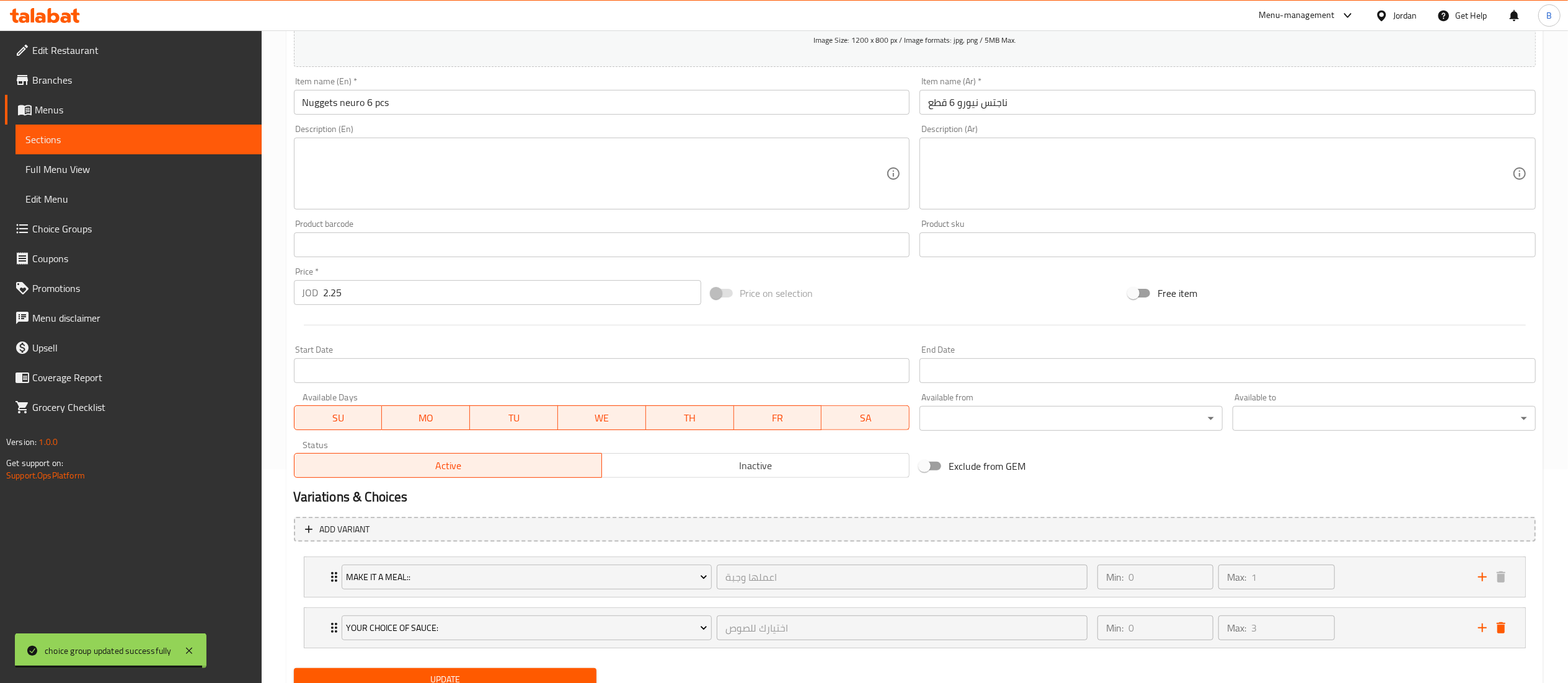
click at [474, 682] on span "Update" at bounding box center [445, 680] width 283 height 15
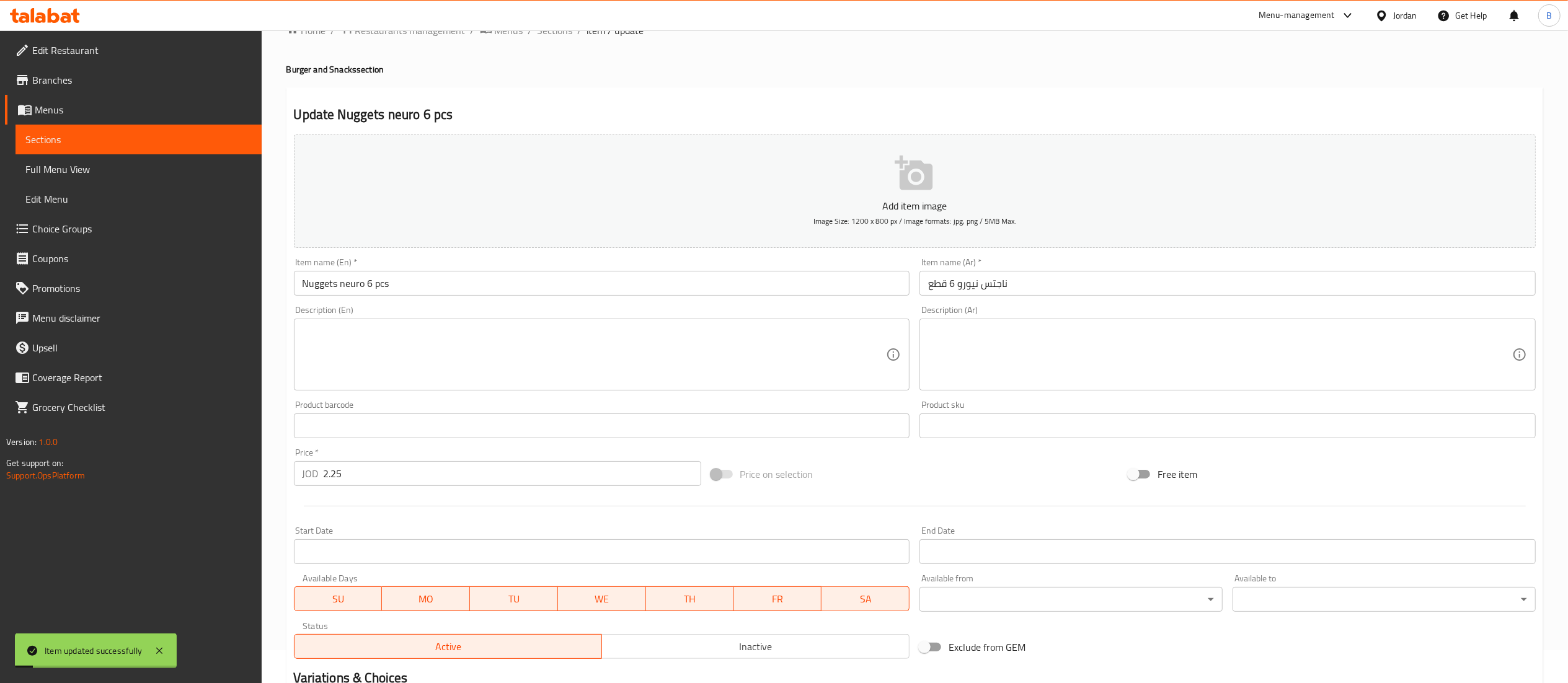
scroll to position [0, 0]
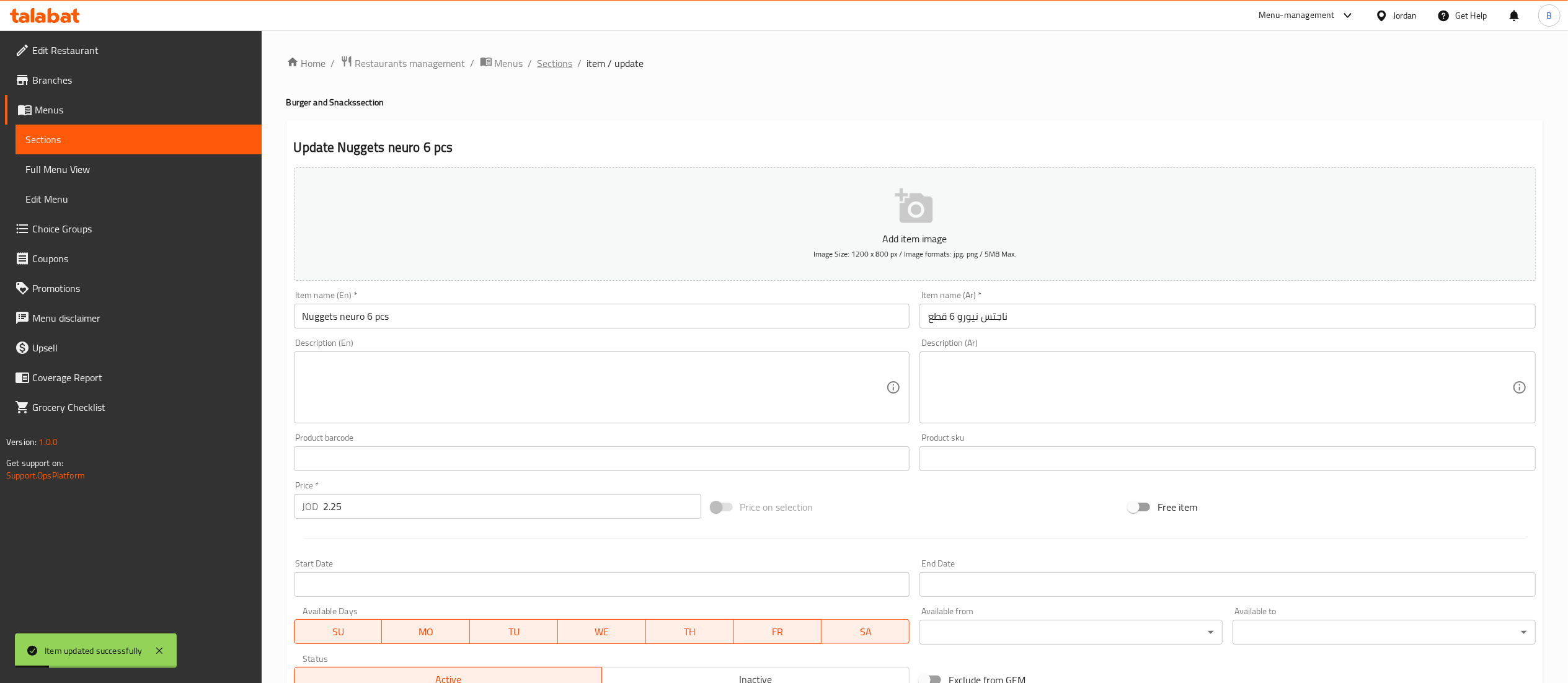
click at [559, 58] on span "Sections" at bounding box center [555, 64] width 36 height 15
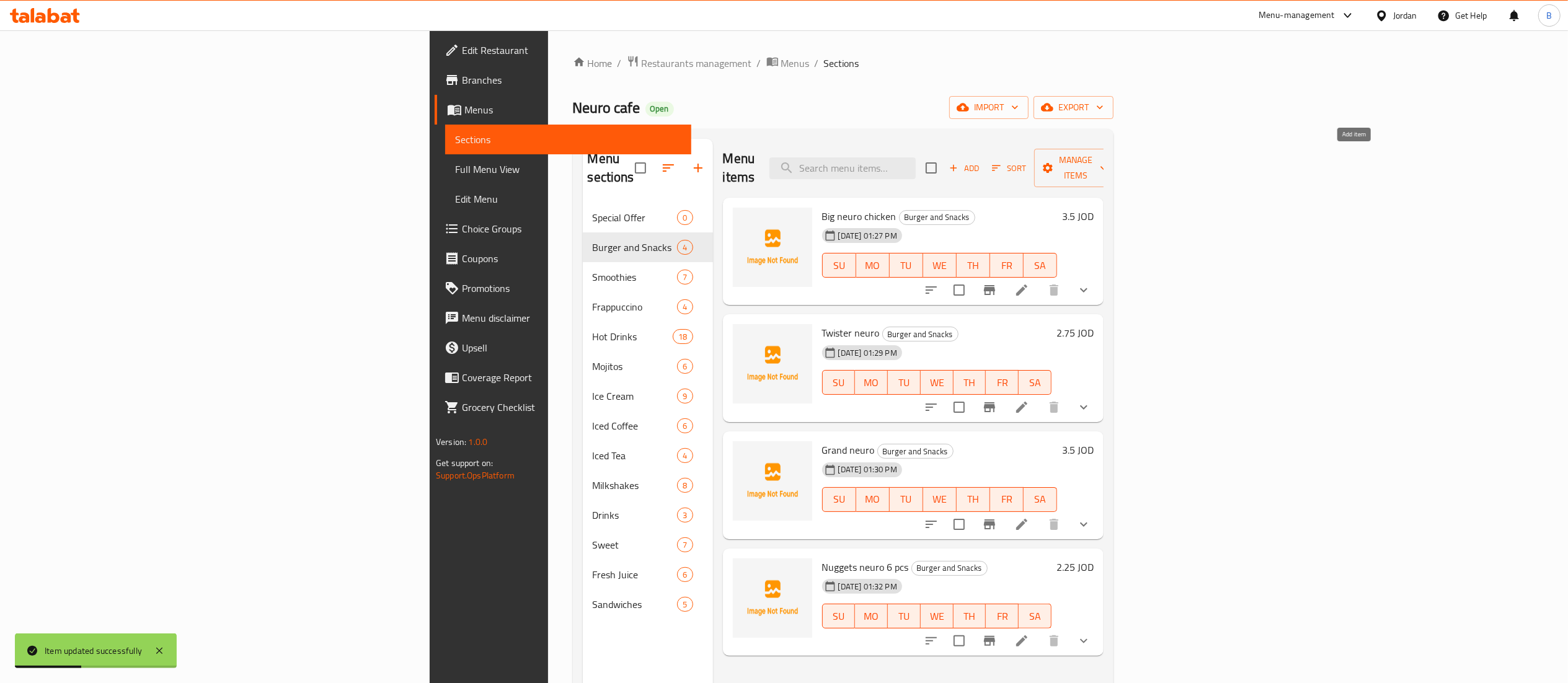
click at [984, 168] on button "Add" at bounding box center [964, 168] width 40 height 19
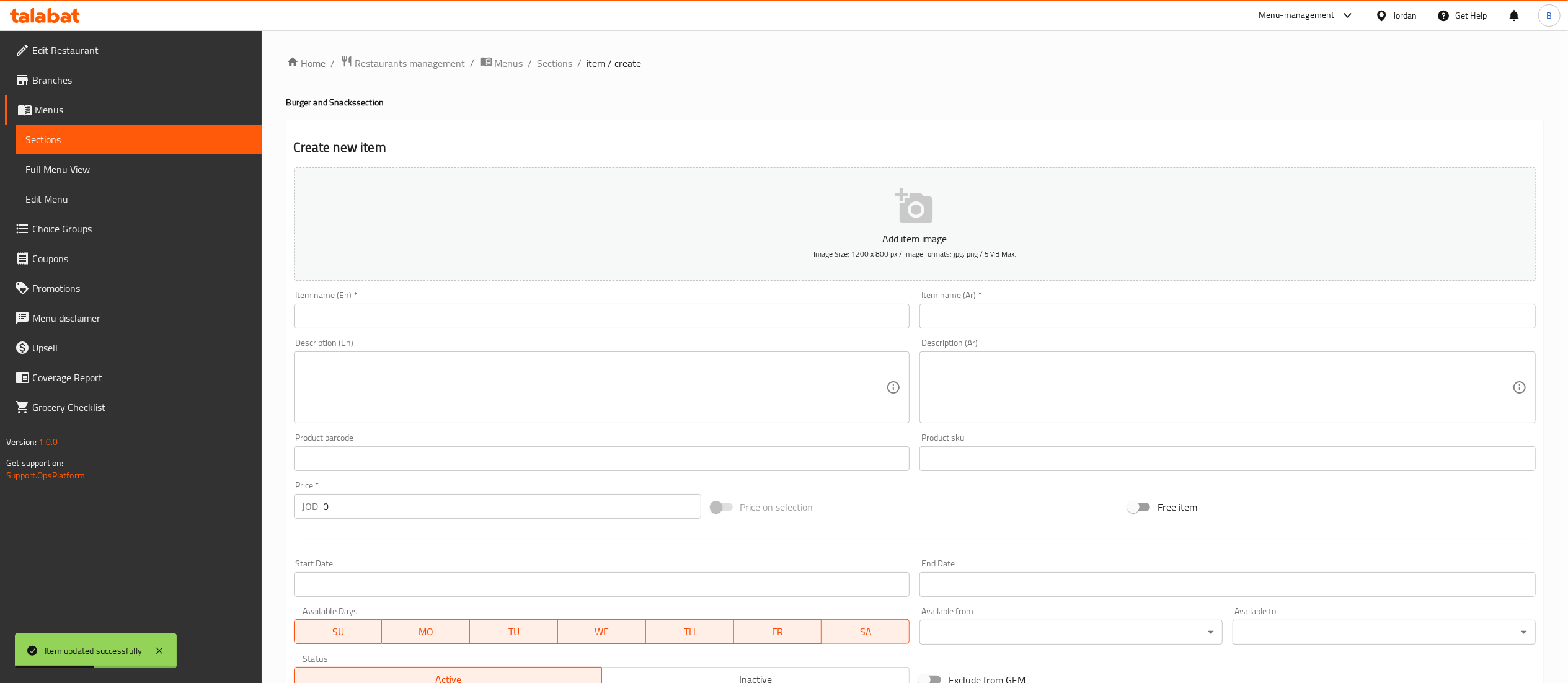
click at [816, 325] on input "text" at bounding box center [602, 315] width 616 height 25
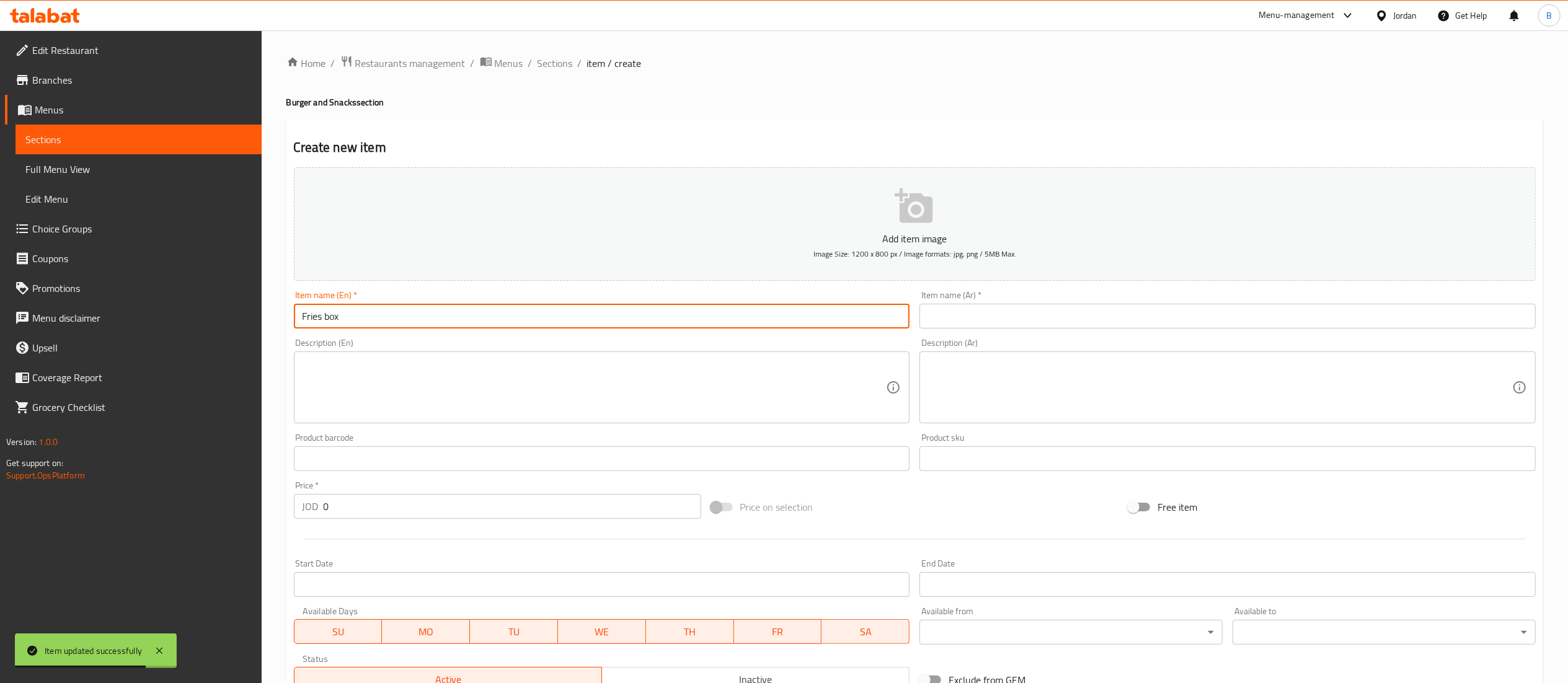
type input "Fries box"
click at [998, 314] on input "text" at bounding box center [1227, 315] width 616 height 25
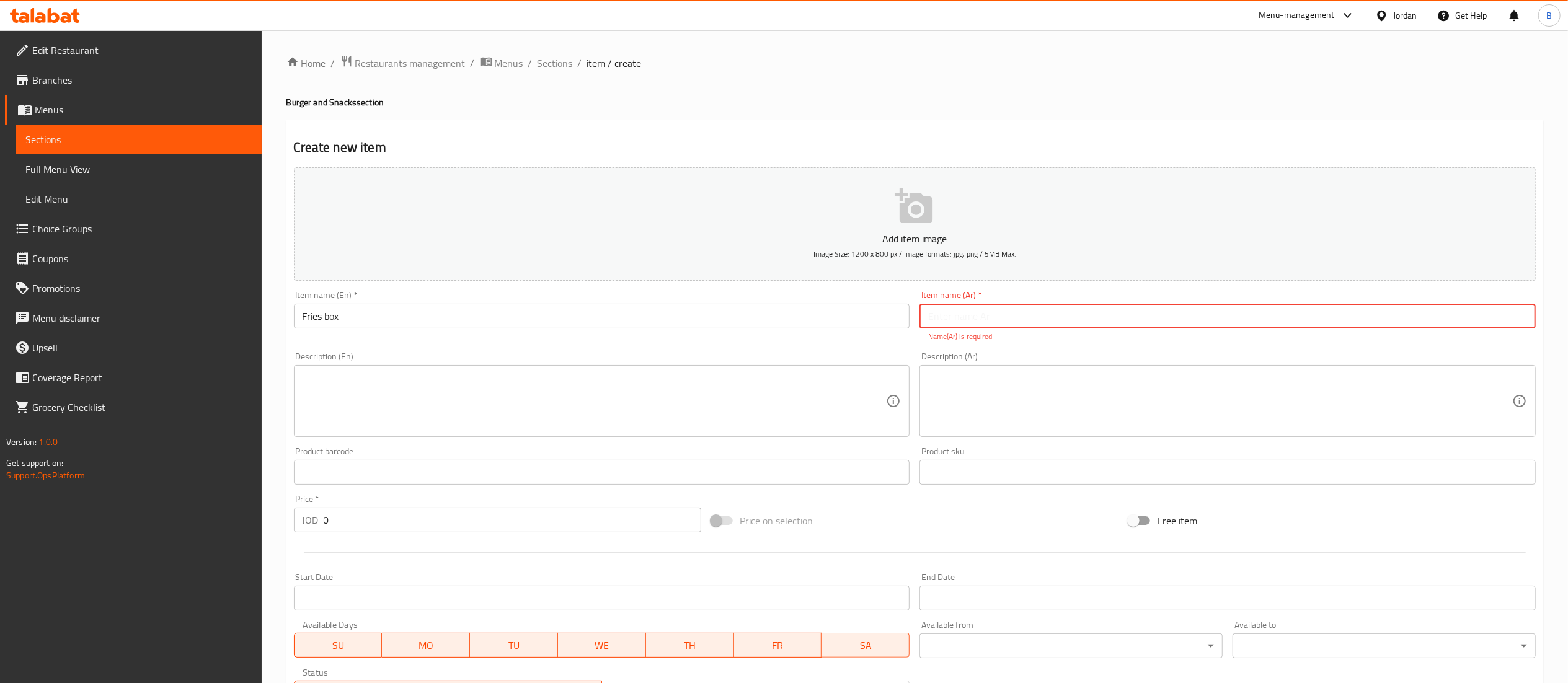
paste input "بوكسبطاطا"
click at [955, 316] on input "بوكسبطاطا" at bounding box center [1227, 315] width 616 height 25
type input "بوكس بطاطا"
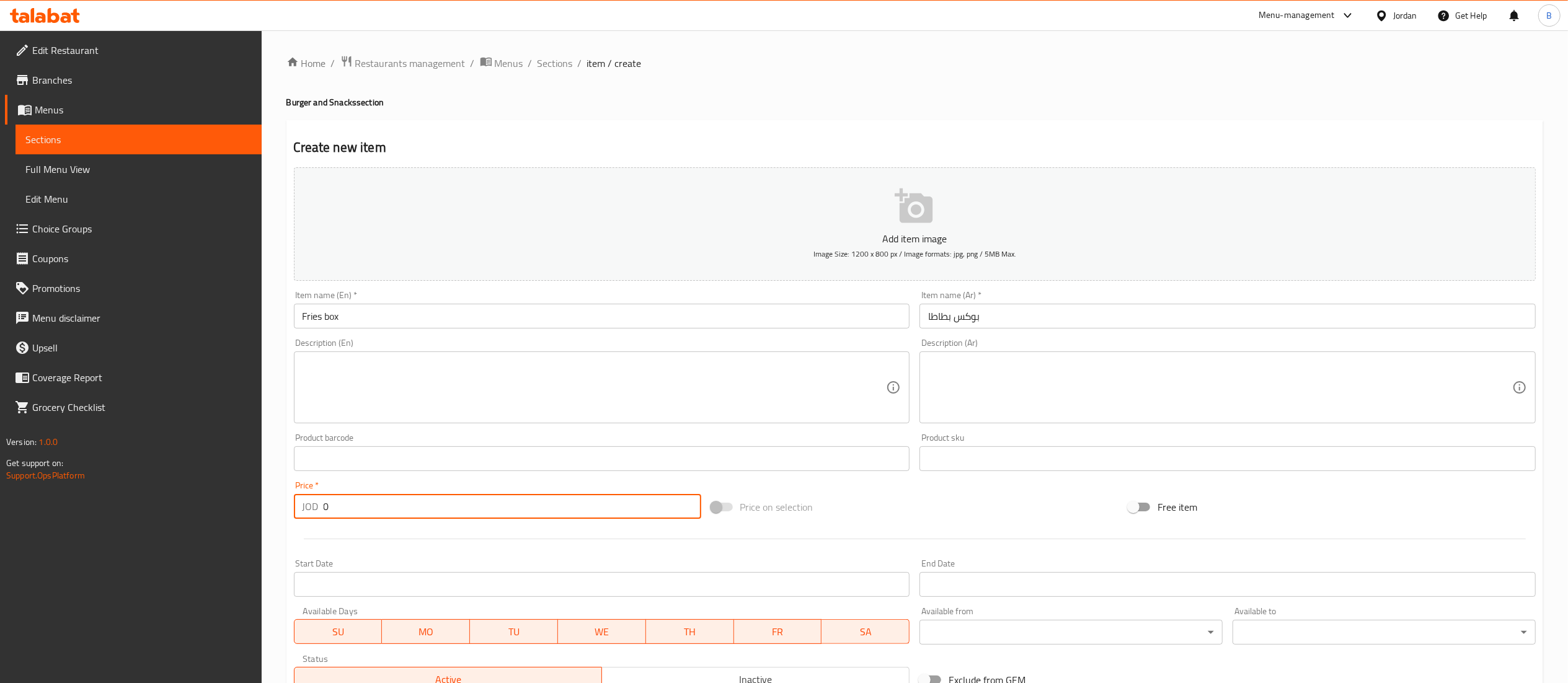
drag, startPoint x: 487, startPoint y: 525, endPoint x: 133, endPoint y: 536, distance: 354.2
click at [164, 523] on div "Edit Restaurant Branches Menus Sections Full Menu View Edit Menu Choice Groups …" at bounding box center [784, 453] width 1568 height 846
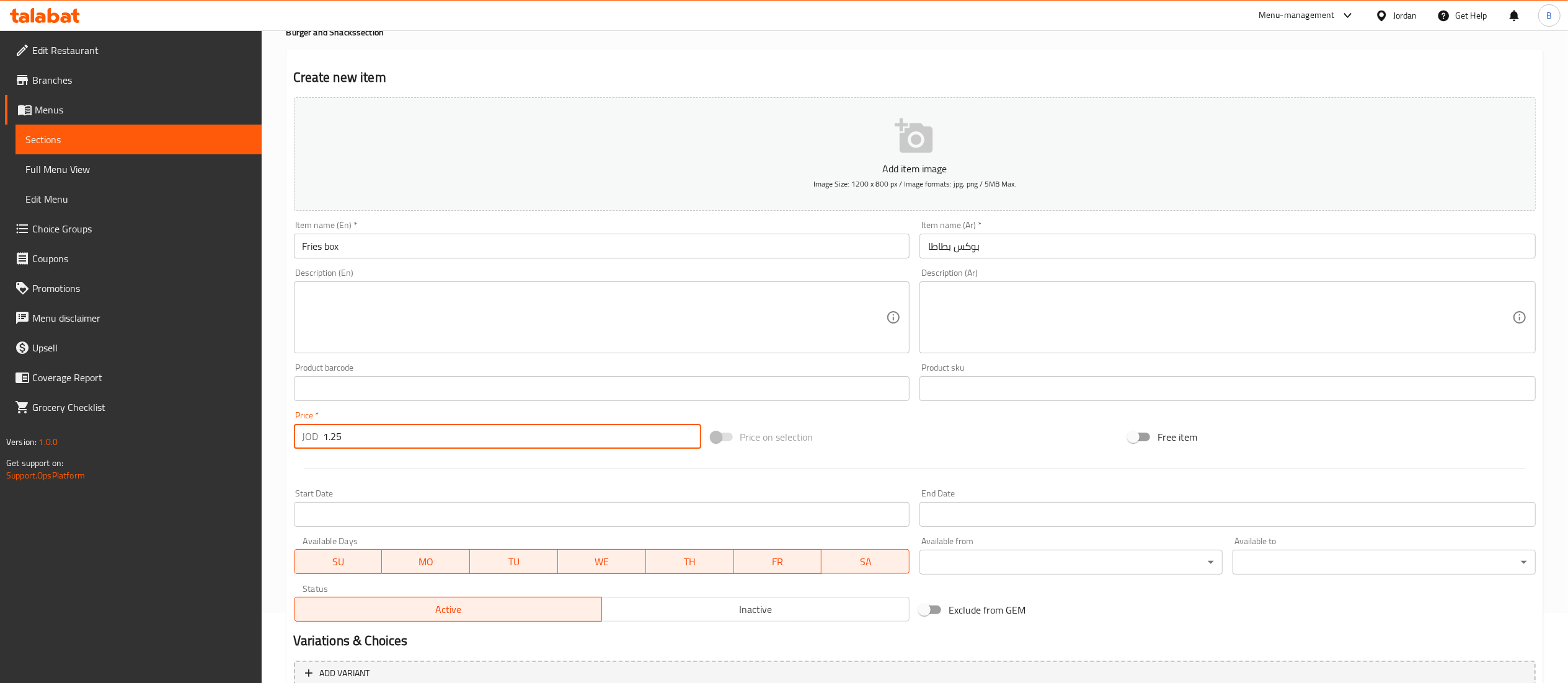
scroll to position [192, 0]
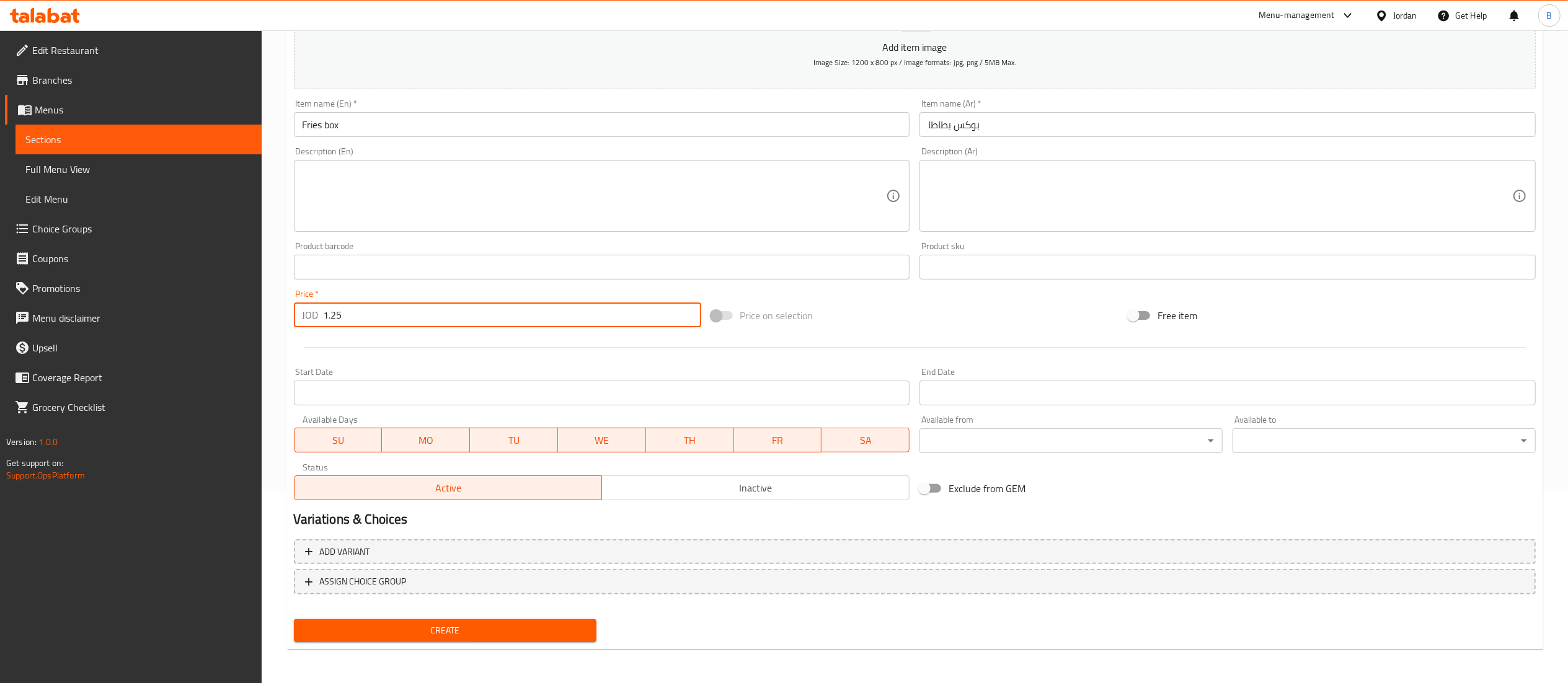
type input "1.25"
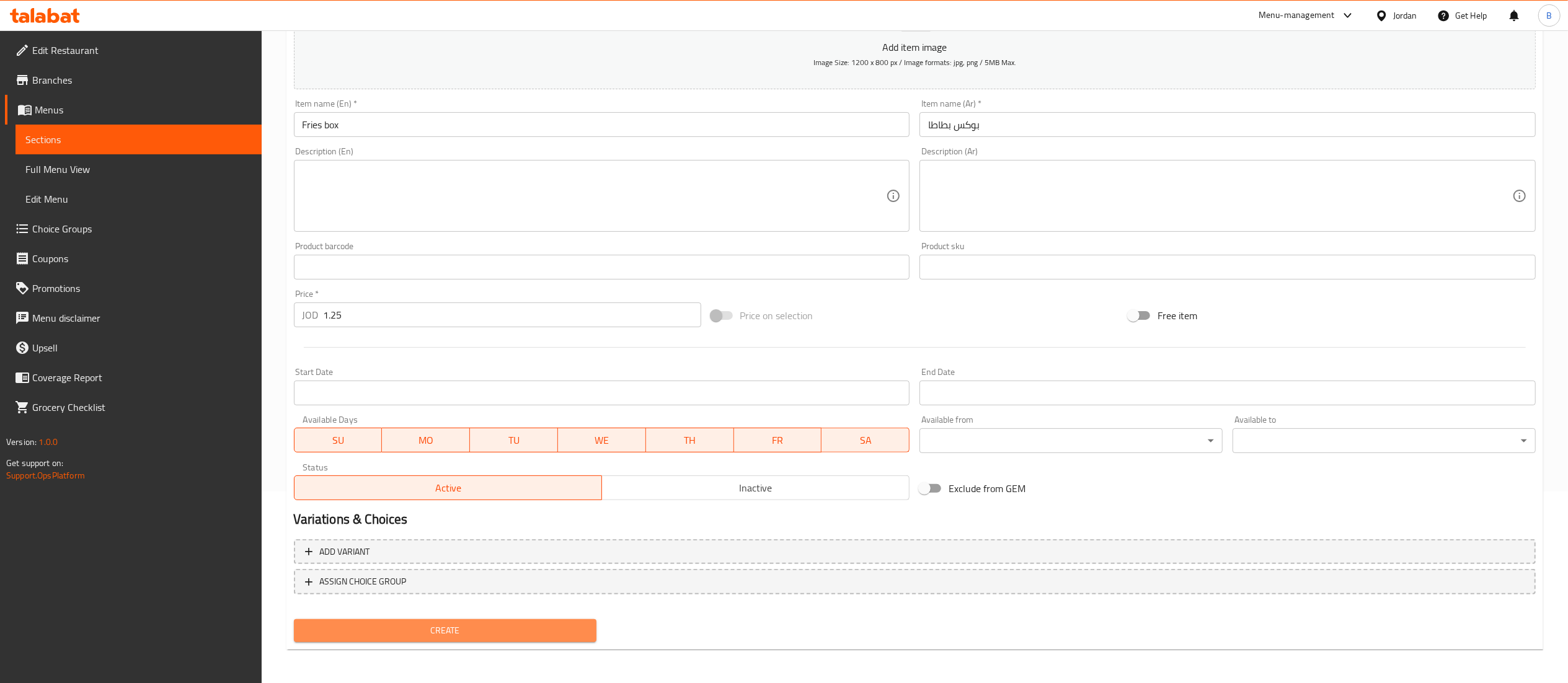
click at [436, 627] on span "Create" at bounding box center [445, 630] width 283 height 15
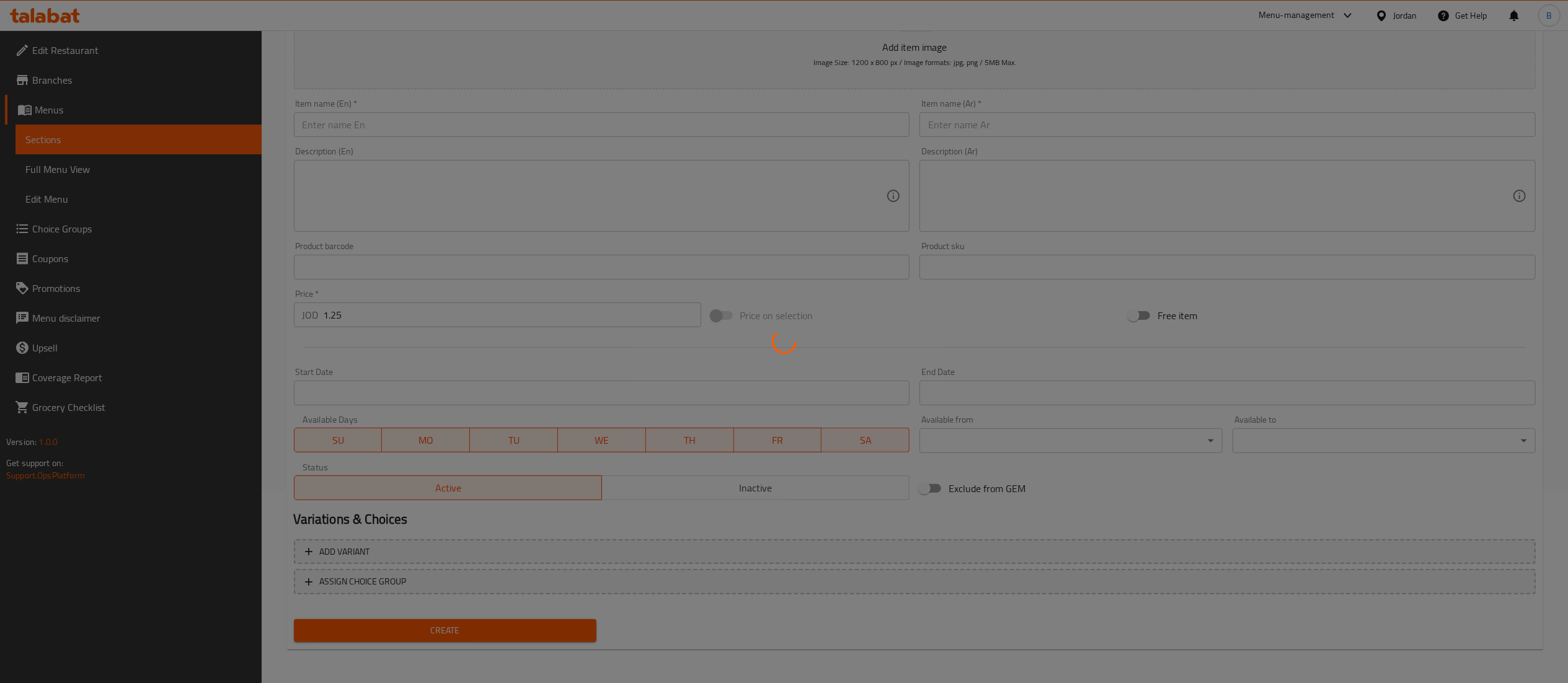
type input "0"
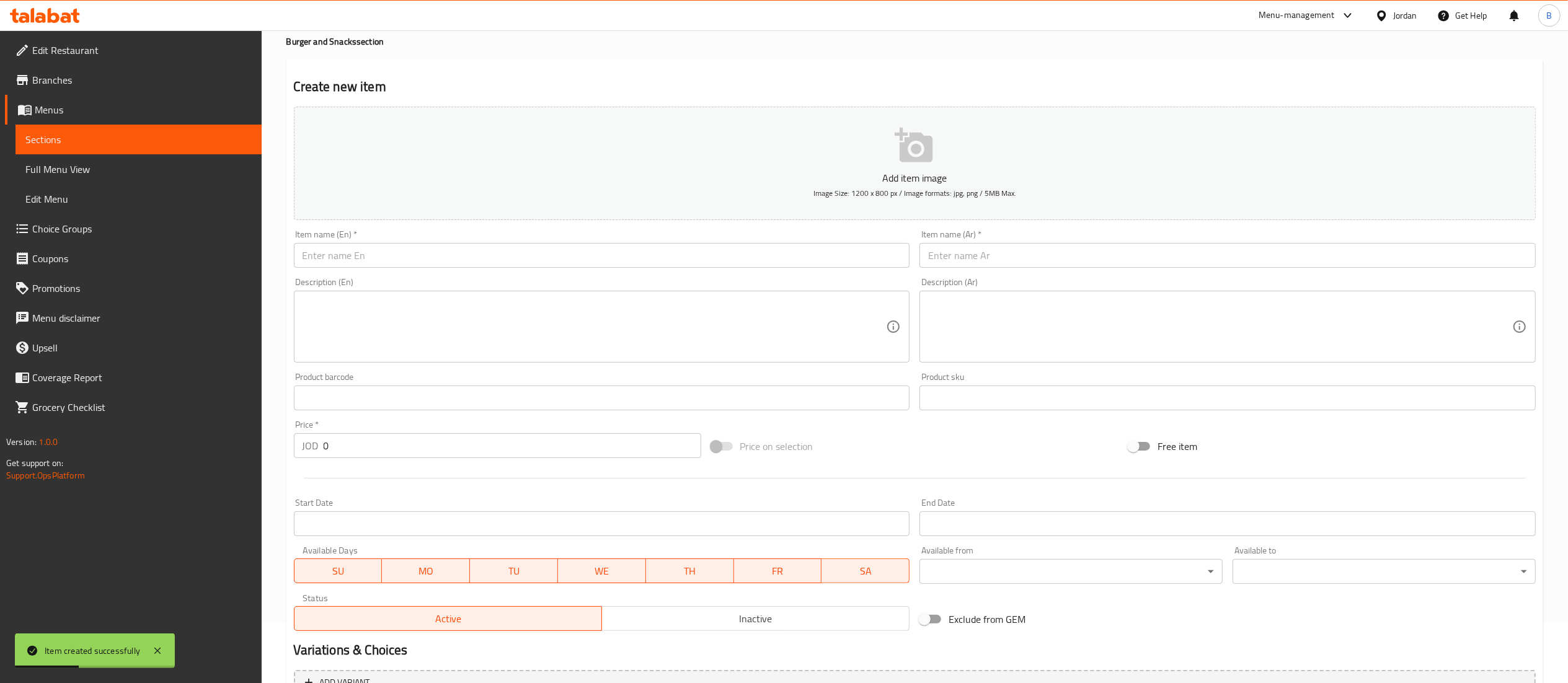
scroll to position [0, 0]
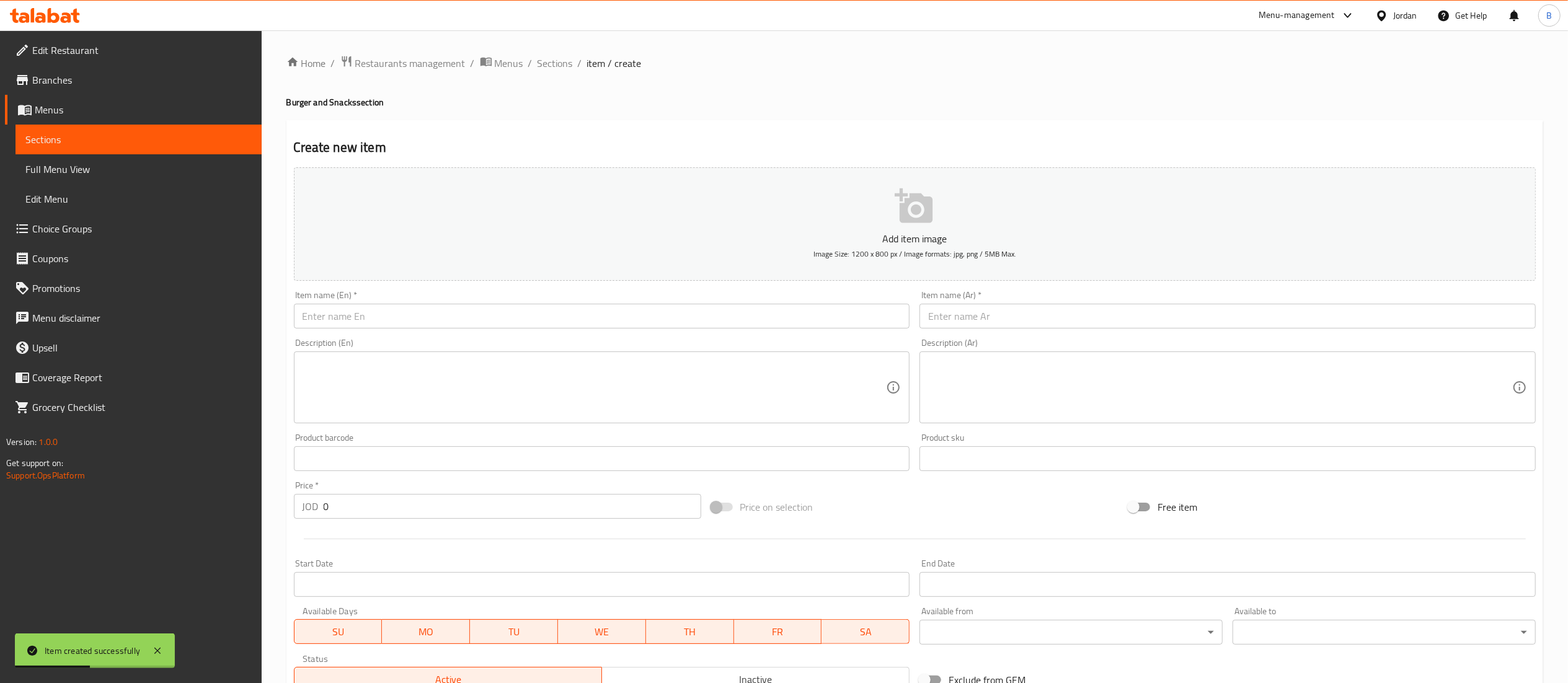
click at [543, 49] on div "Home / Restaurants management / Menus / Sections / item / create Burger and Sna…" at bounding box center [915, 453] width 1306 height 846
click at [543, 58] on span "Sections" at bounding box center [555, 64] width 36 height 15
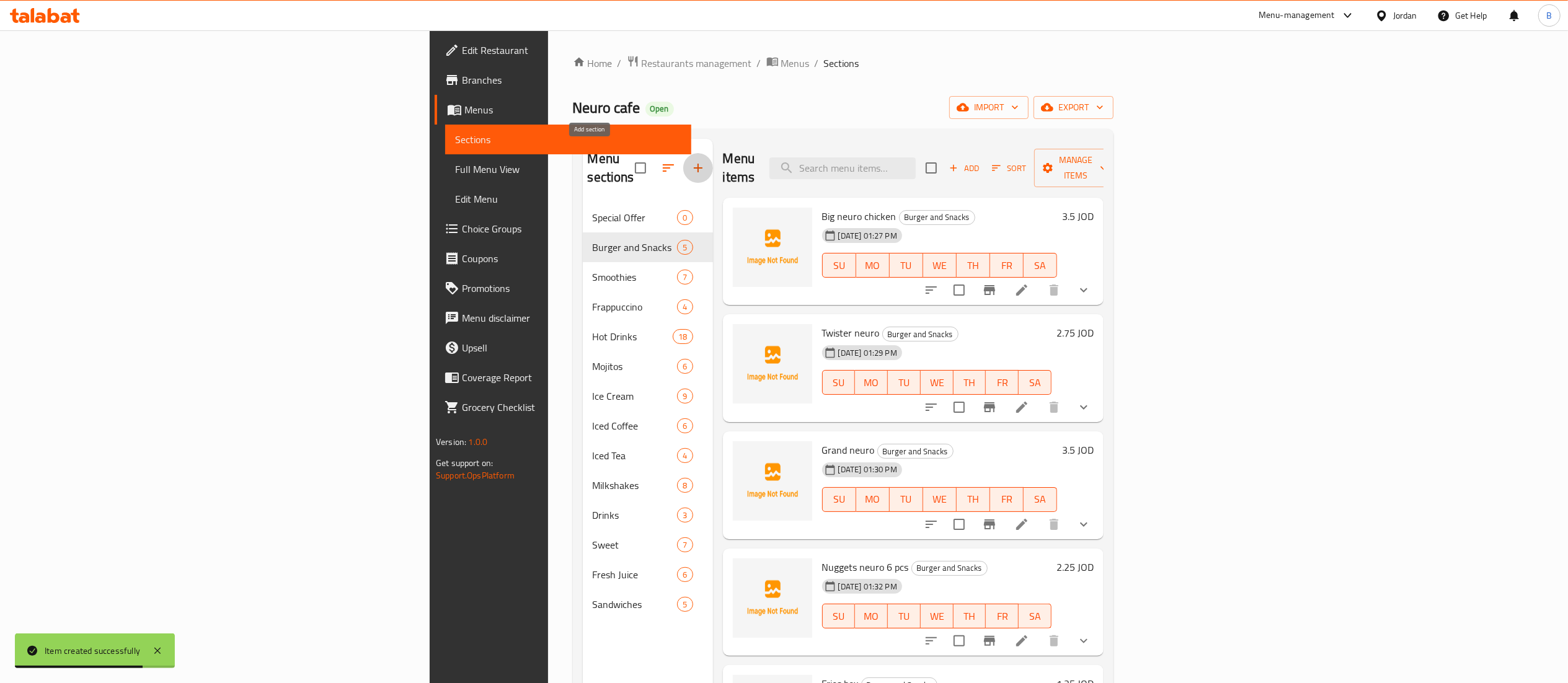
click at [691, 161] on icon "button" at bounding box center [698, 168] width 15 height 15
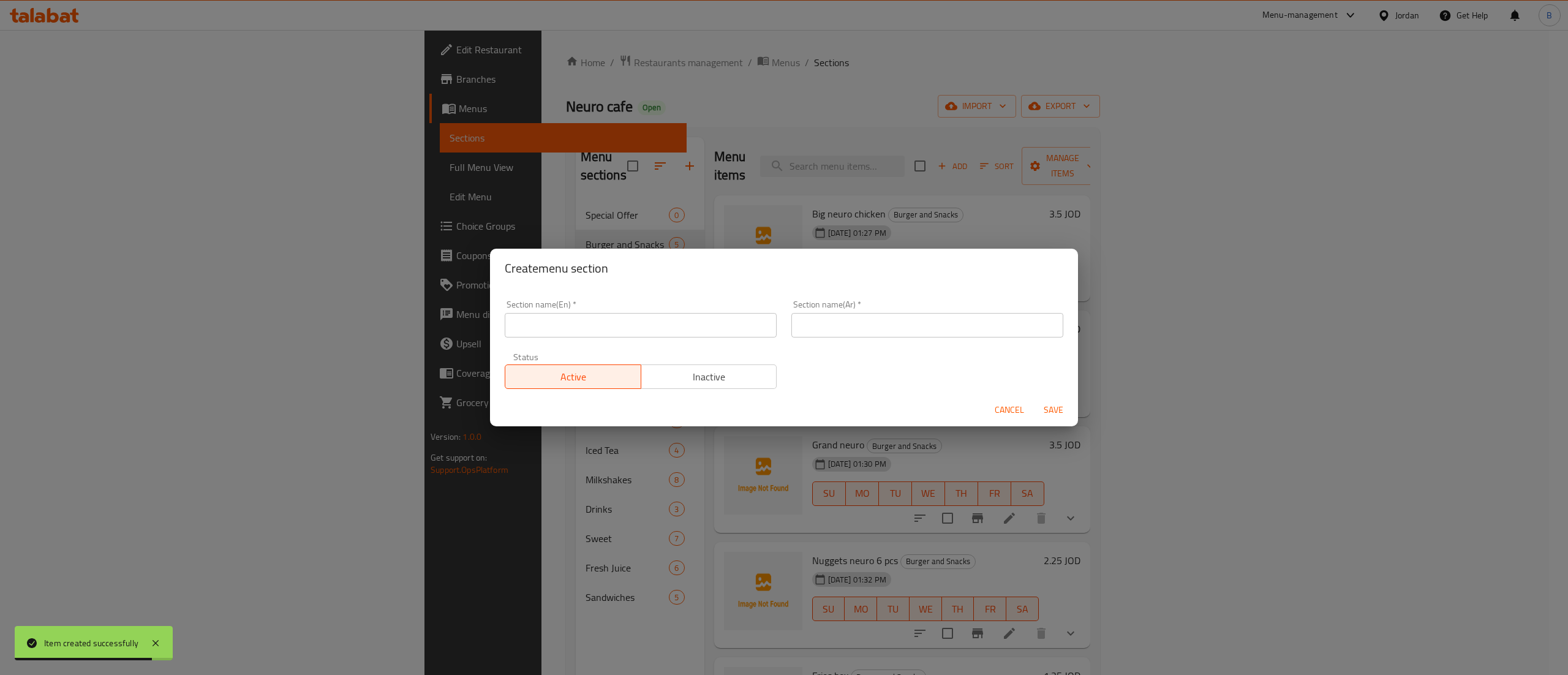
click at [604, 334] on input "text" at bounding box center [640, 325] width 272 height 24
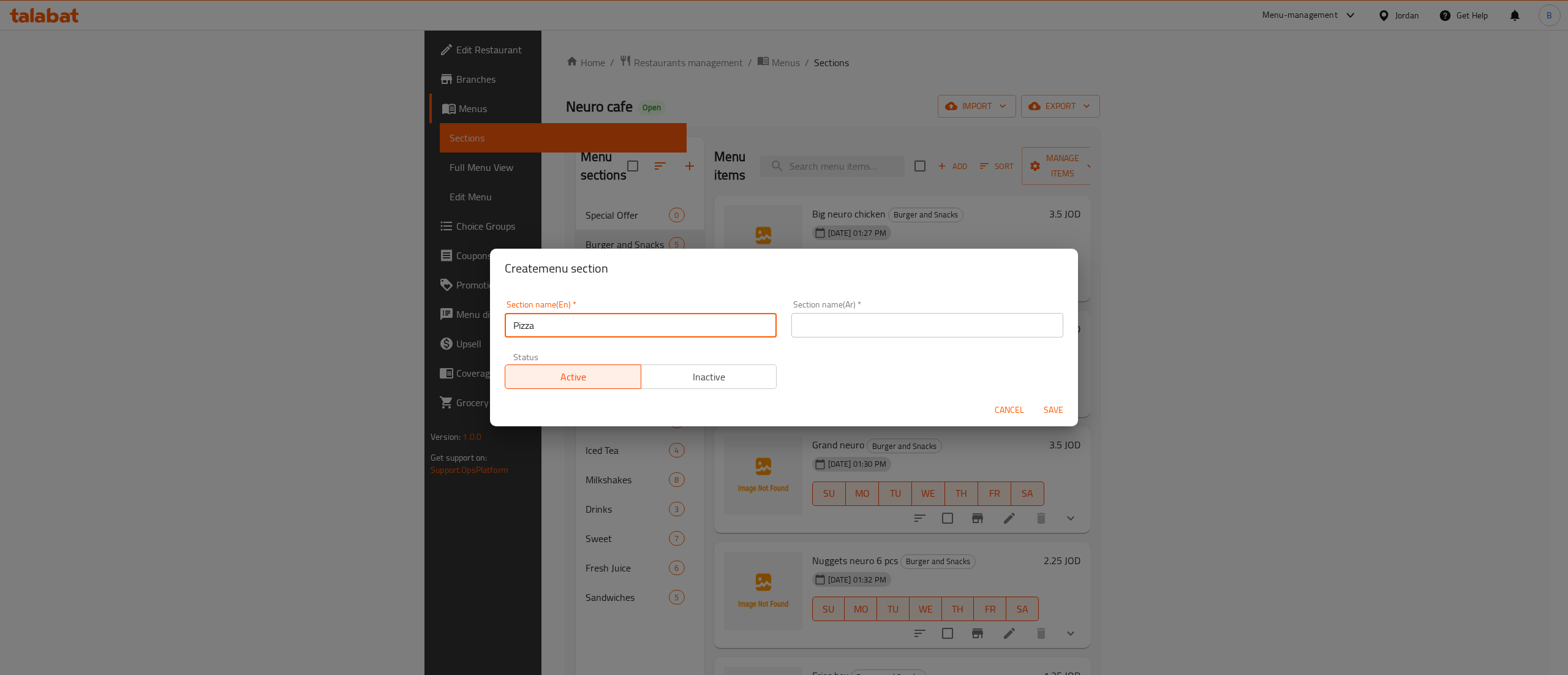
type input "Pizza"
click at [831, 325] on input "text" at bounding box center [927, 325] width 272 height 24
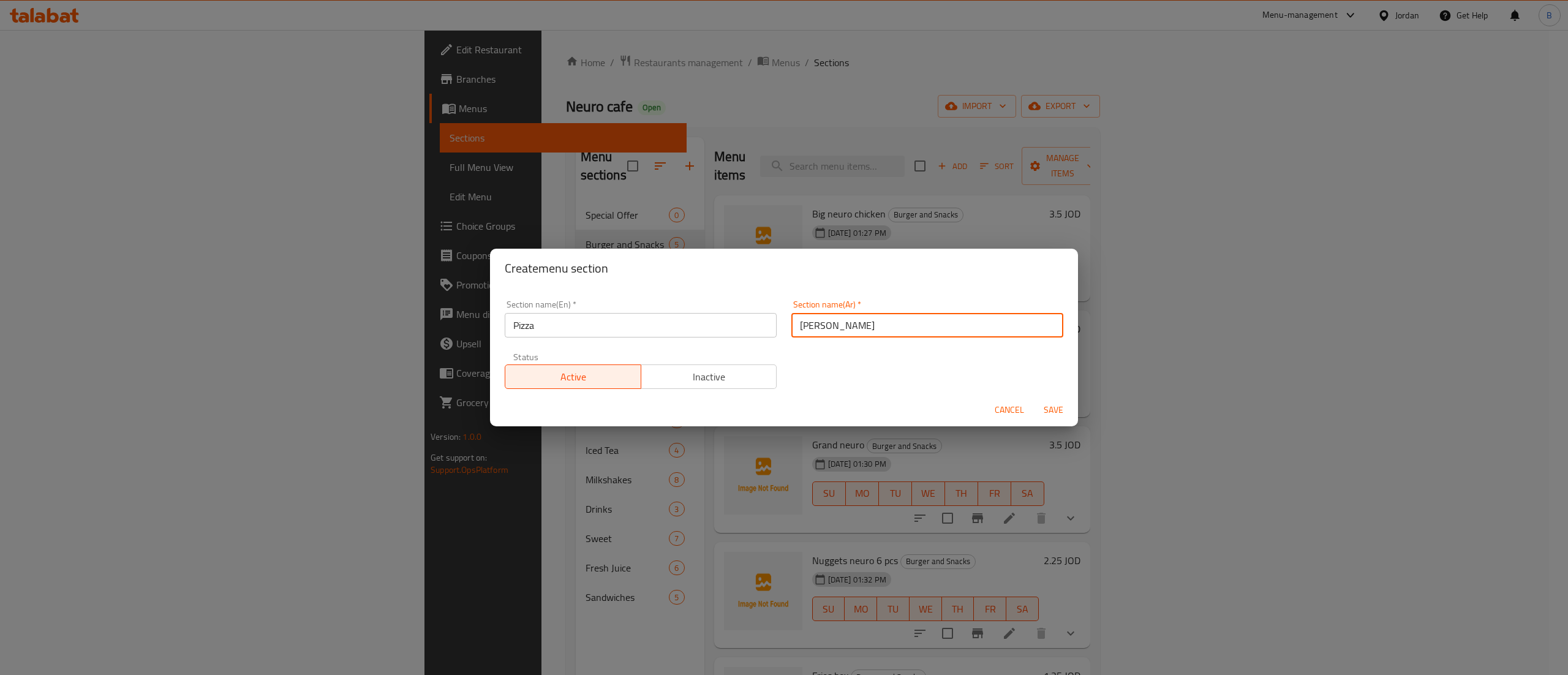
type input "[PERSON_NAME]"
click at [1064, 416] on span "Save" at bounding box center [1053, 410] width 29 height 15
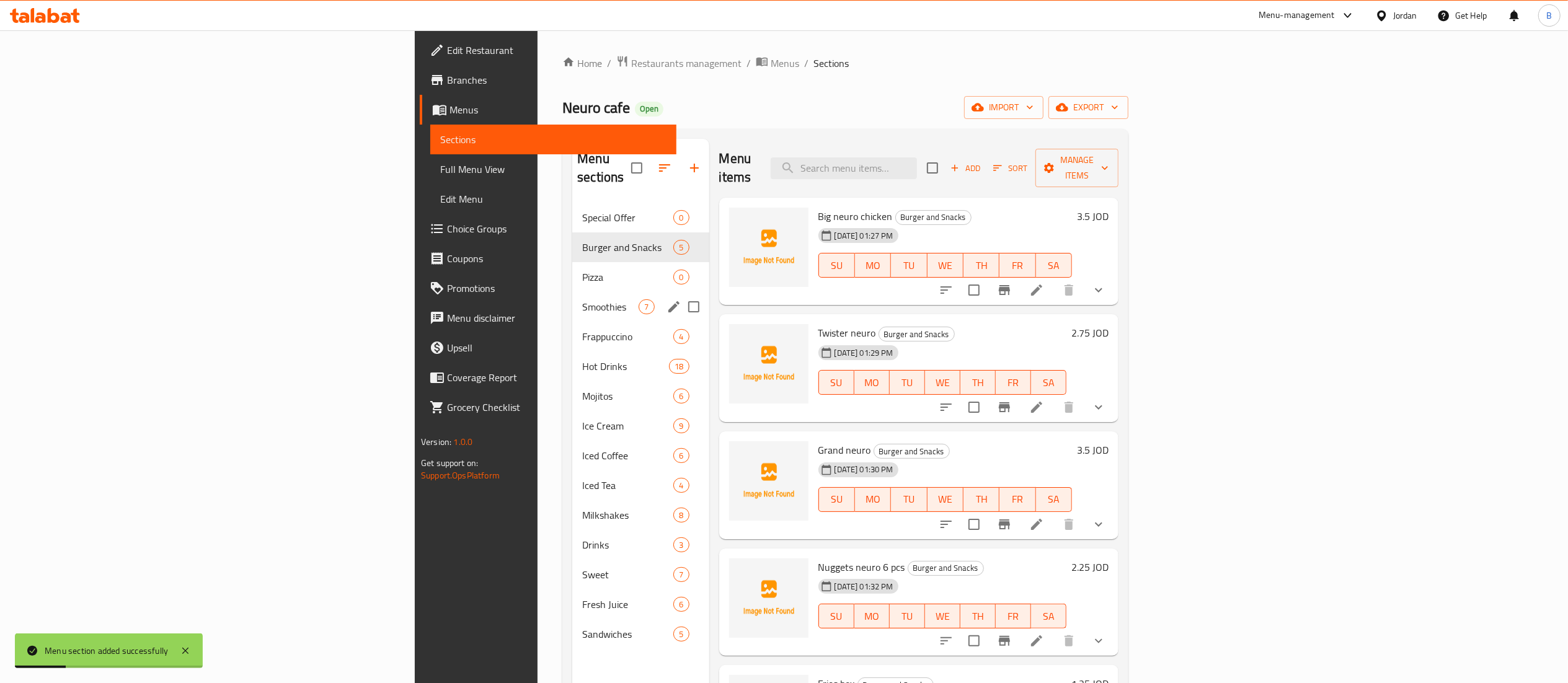
click at [582, 269] on span "Pizza" at bounding box center [628, 277] width 92 height 15
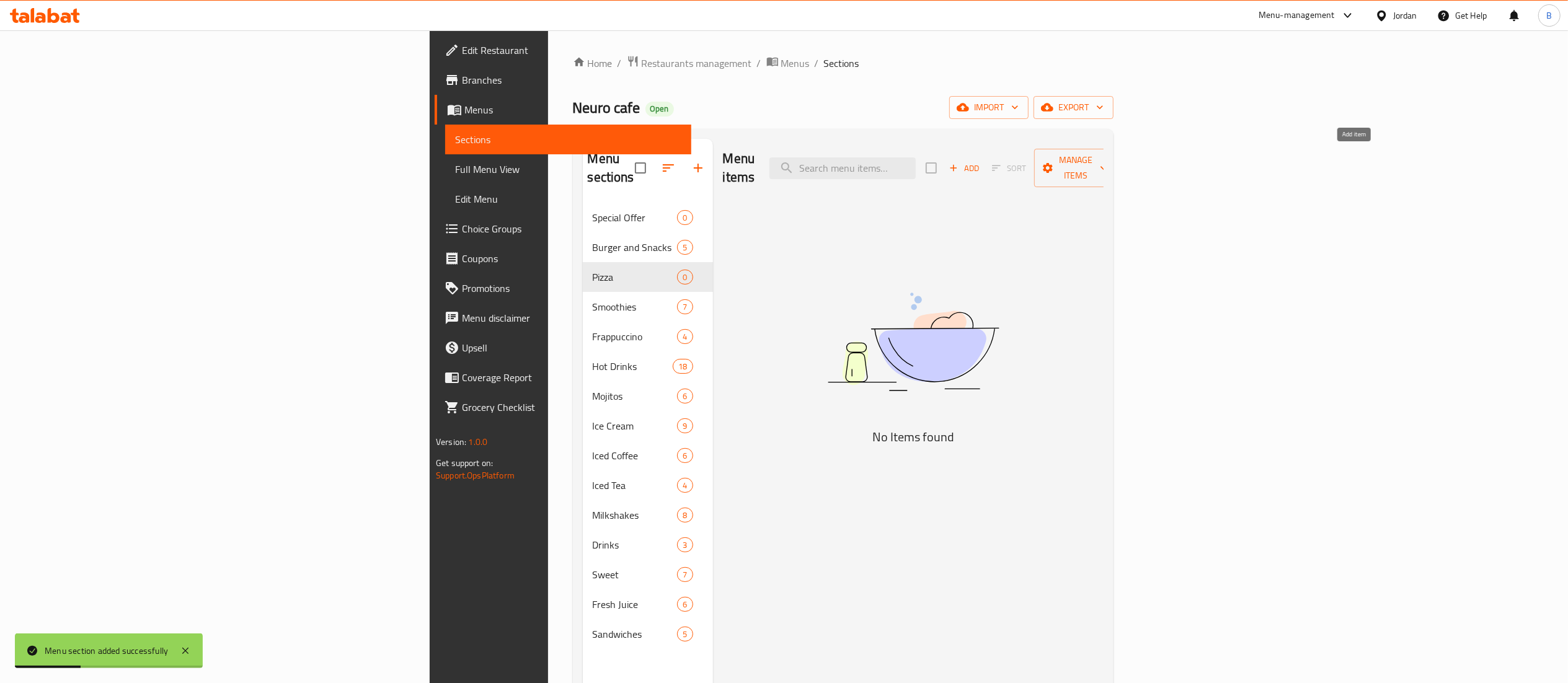
click at [981, 161] on span "Add" at bounding box center [965, 168] width 34 height 14
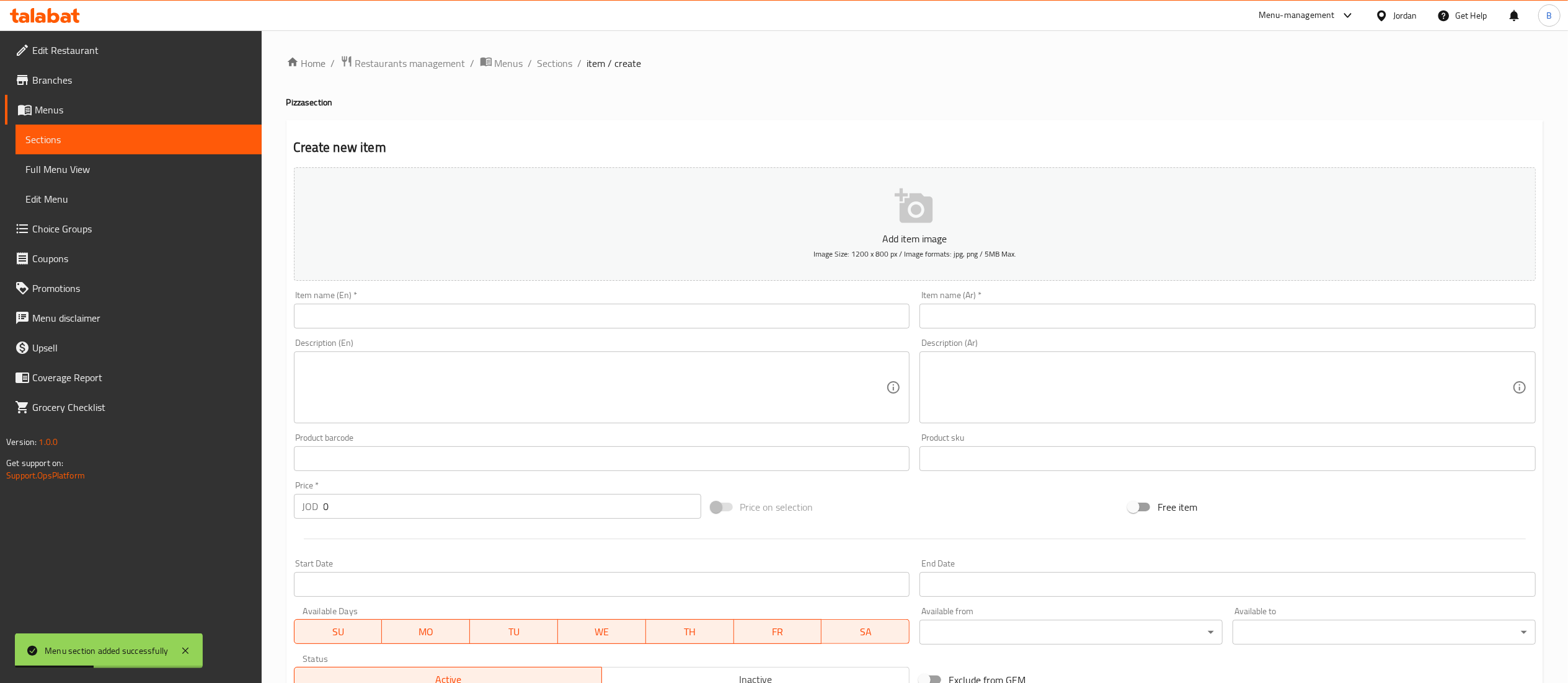
click at [1144, 311] on input "text" at bounding box center [1227, 315] width 616 height 25
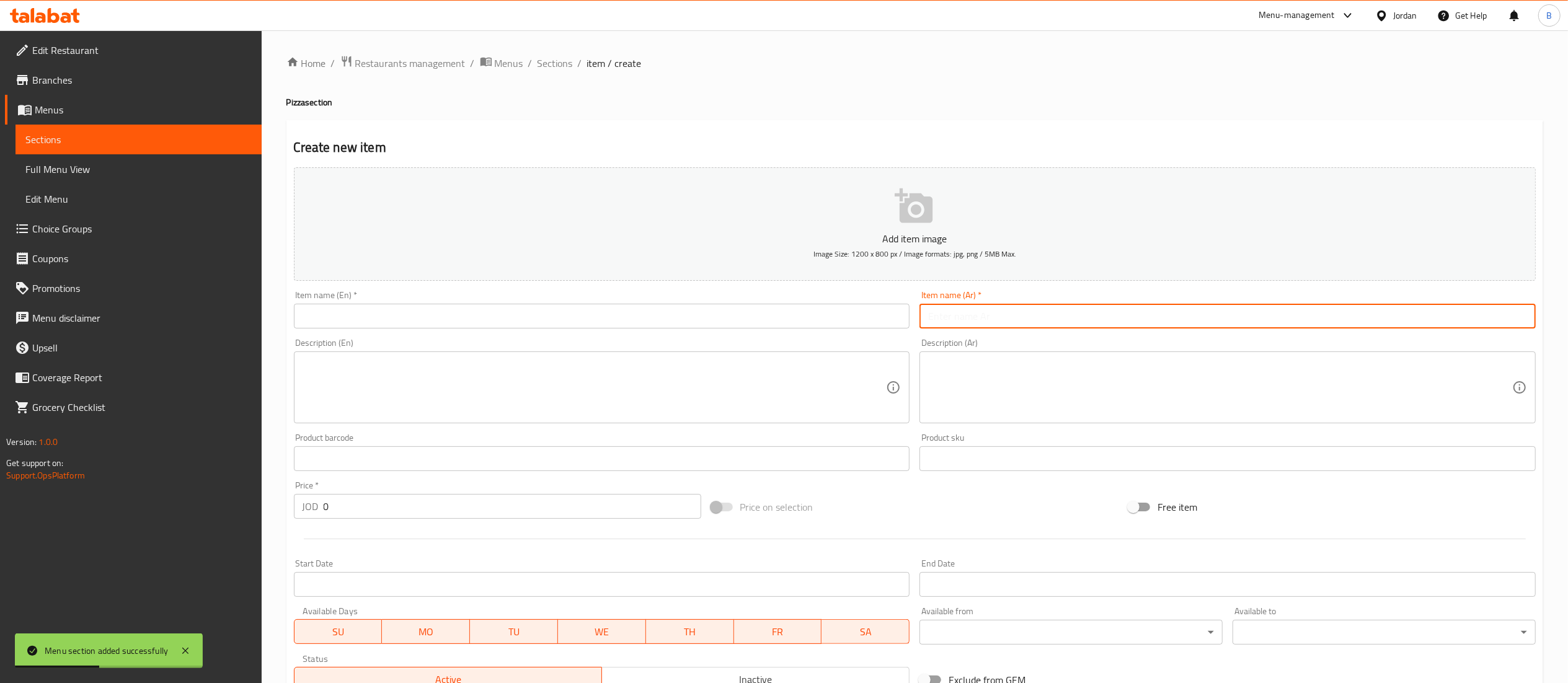
paste input "بوكسبطاطا"
click at [842, 310] on input "text" at bounding box center [602, 315] width 616 height 25
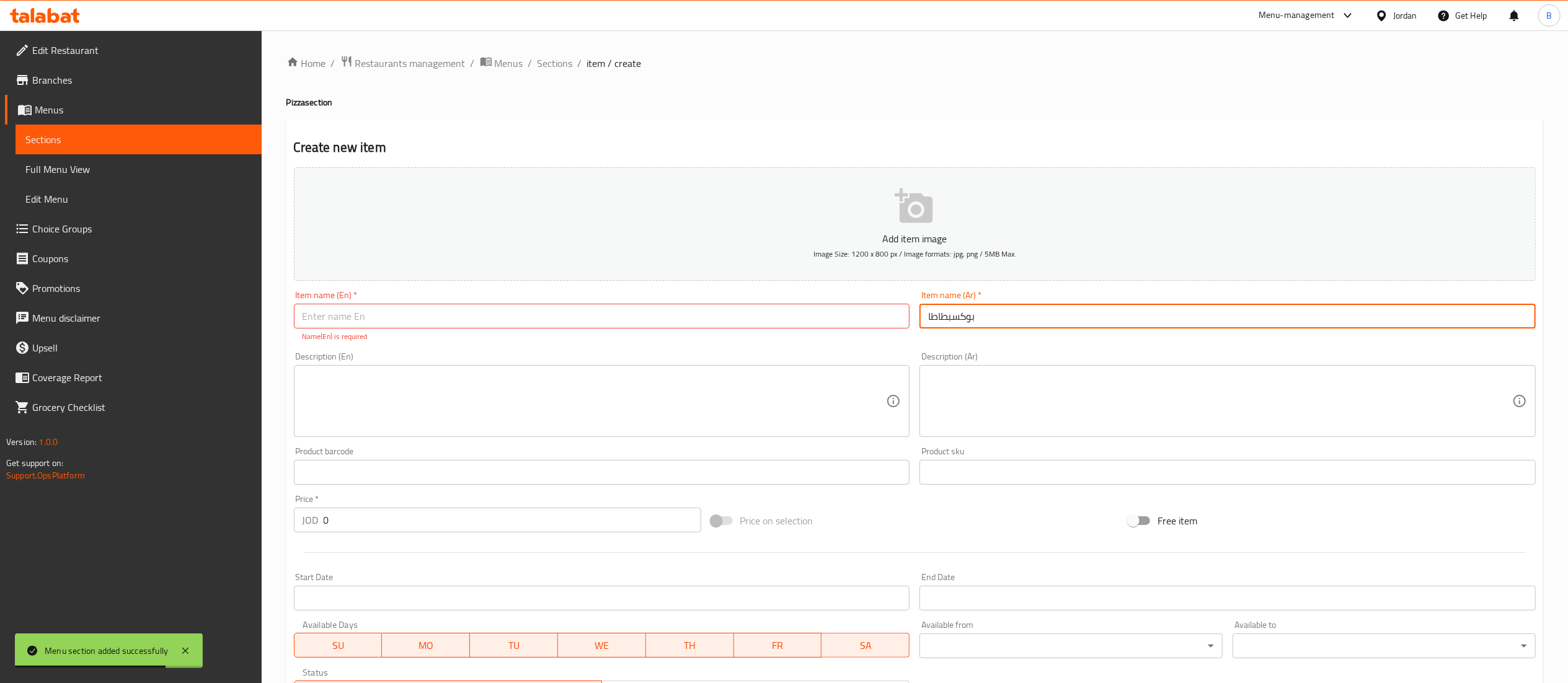
drag, startPoint x: 1049, startPoint y: 325, endPoint x: 588, endPoint y: 310, distance: 461.2
click at [615, 306] on div "Add item image Image Size: 1200 x 800 px / Image formats: jpg, png / 5MB Max. I…" at bounding box center [915, 436] width 1252 height 548
paste input "تزا مارجريت"
type input "[PERSON_NAME]"
click at [661, 315] on input "text" at bounding box center [602, 315] width 616 height 25
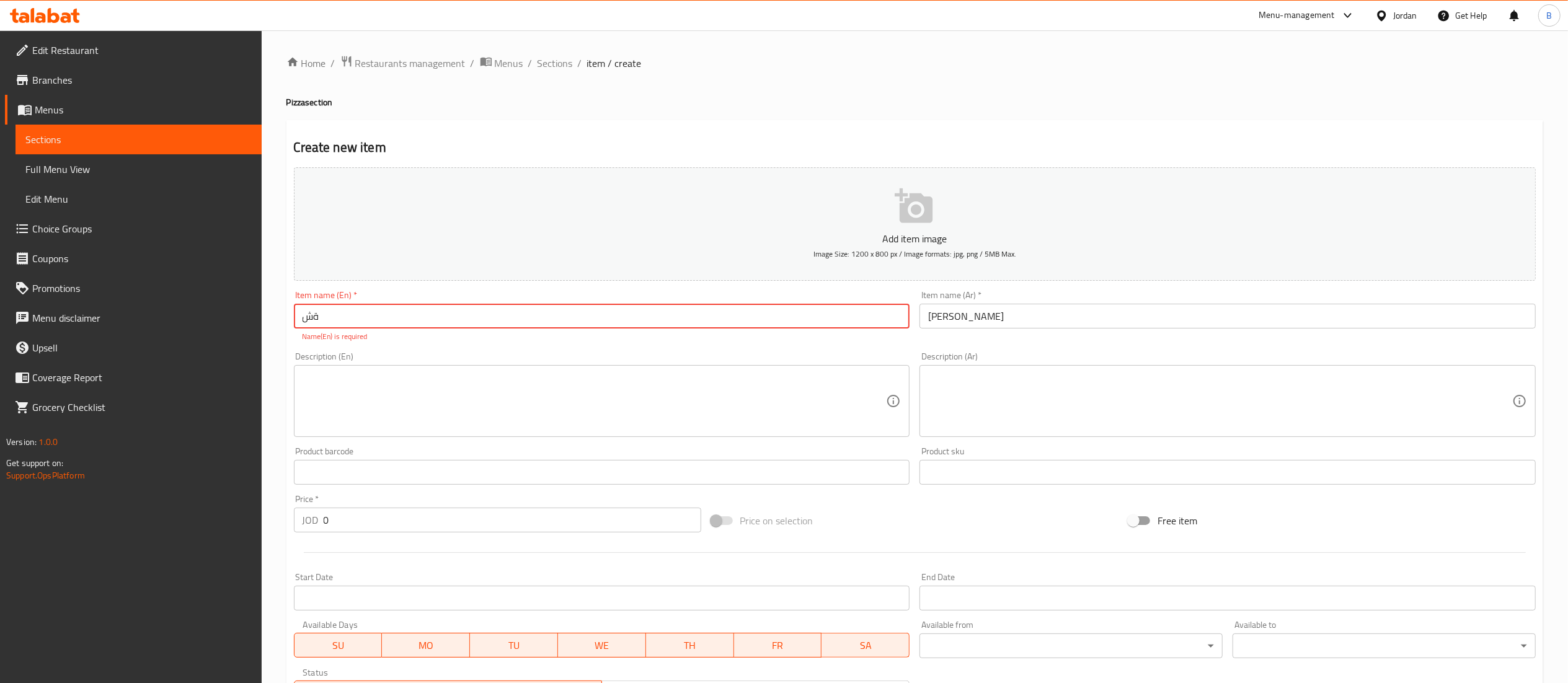
type input "ة"
type input "Margherita"
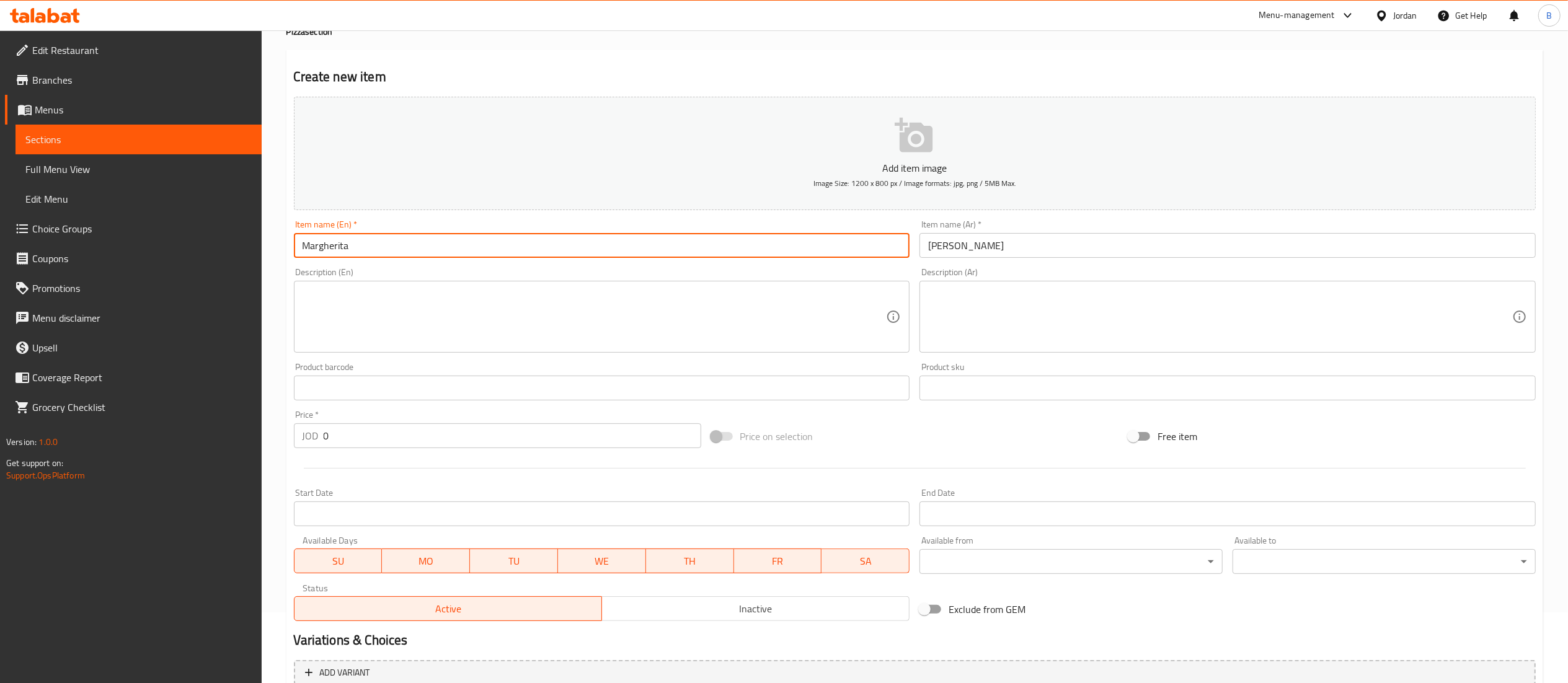
scroll to position [124, 0]
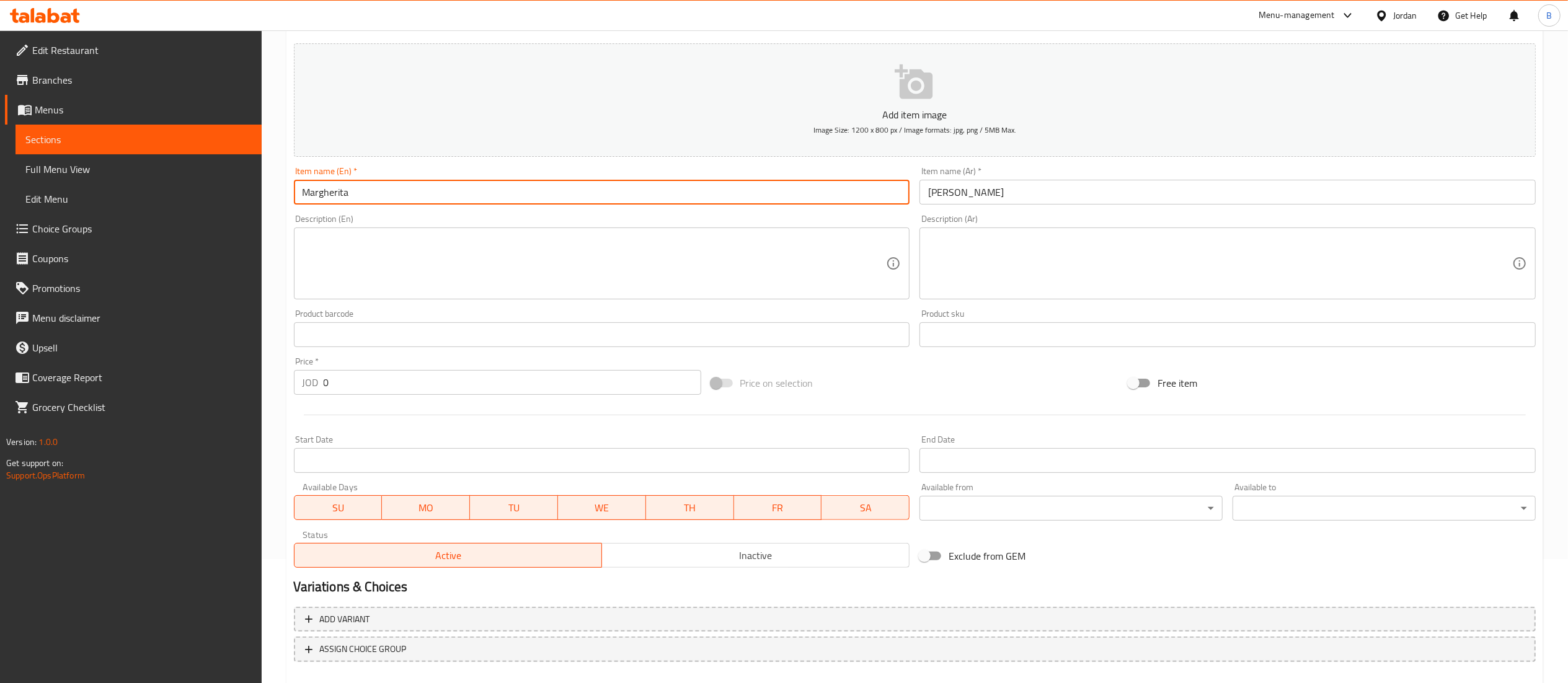
click at [998, 257] on textarea at bounding box center [1220, 264] width 584 height 58
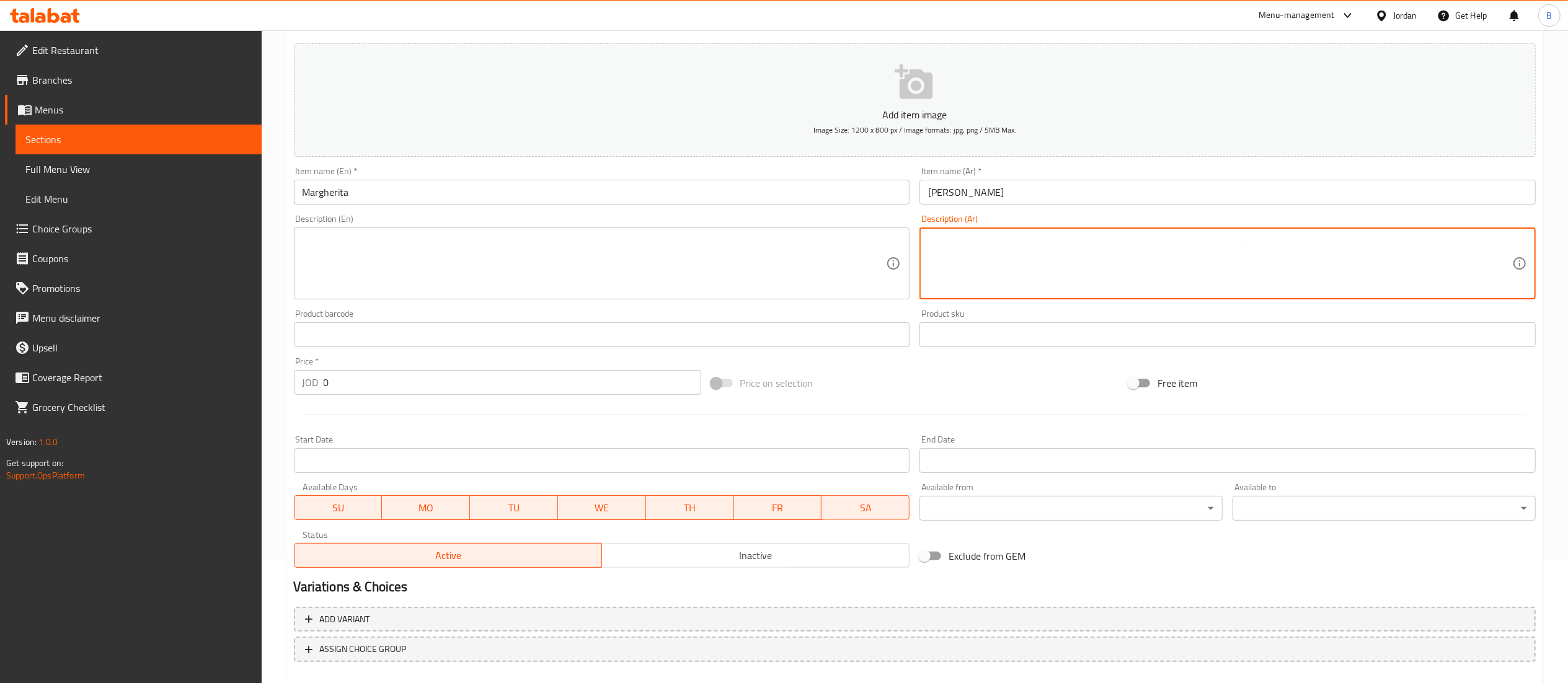
paste textarea "[PERSON_NAME]"
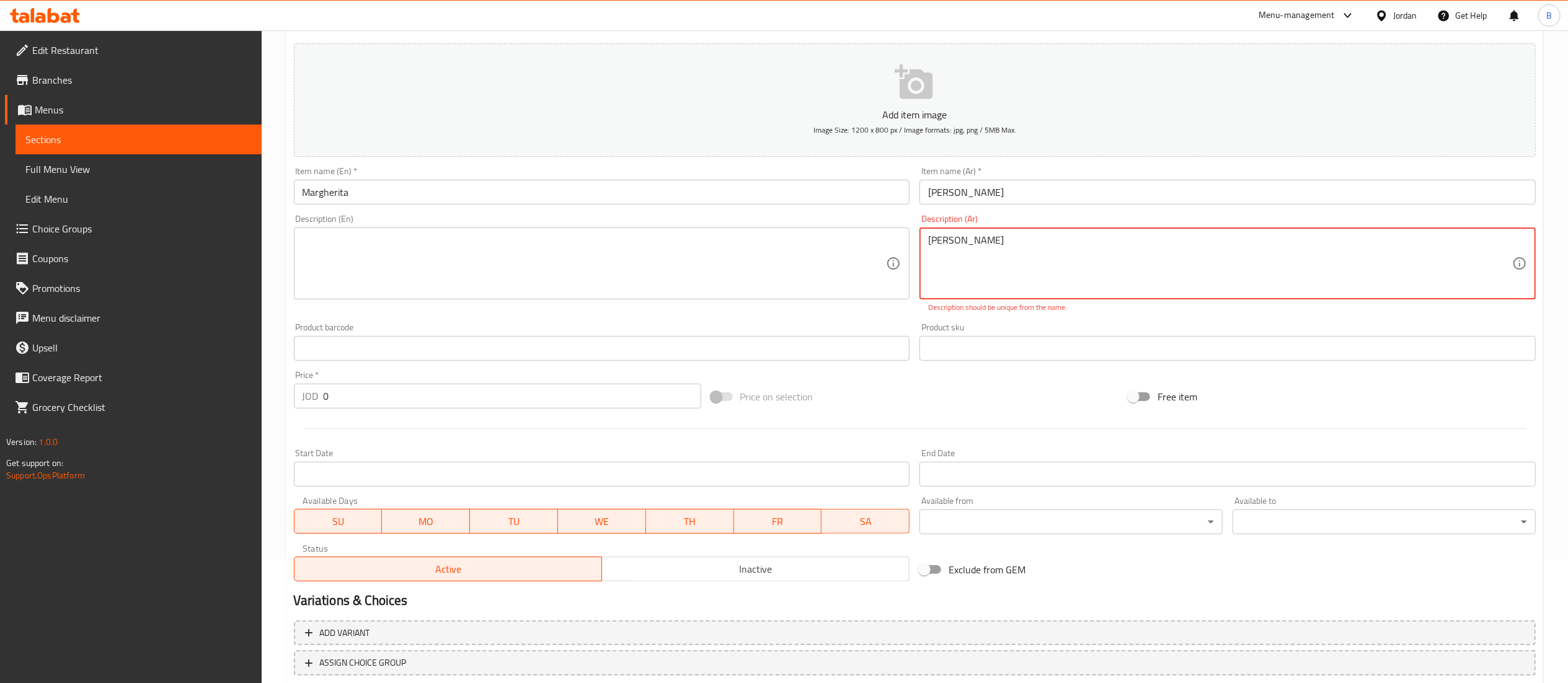
drag, startPoint x: 1052, startPoint y: 262, endPoint x: 698, endPoint y: 255, distance: 354.1
click at [701, 254] on div "Add item image Image Size: 1200 x 800 px / Image formats: jpg, png / 5MB Max. I…" at bounding box center [915, 312] width 1252 height 548
paste textarea "ستمتعوا بتجربة الطعم ال[DEMOGRAPHIC_DATA] الأصيل مع عجينة بيتزا هشة وطازجة، تغم…"
type textarea "استمتعوا بتجربة الطعم الإيطالي الأصيل مع عجينة بيتزا هشة وطازجة، تغمرها صلصة ال…"
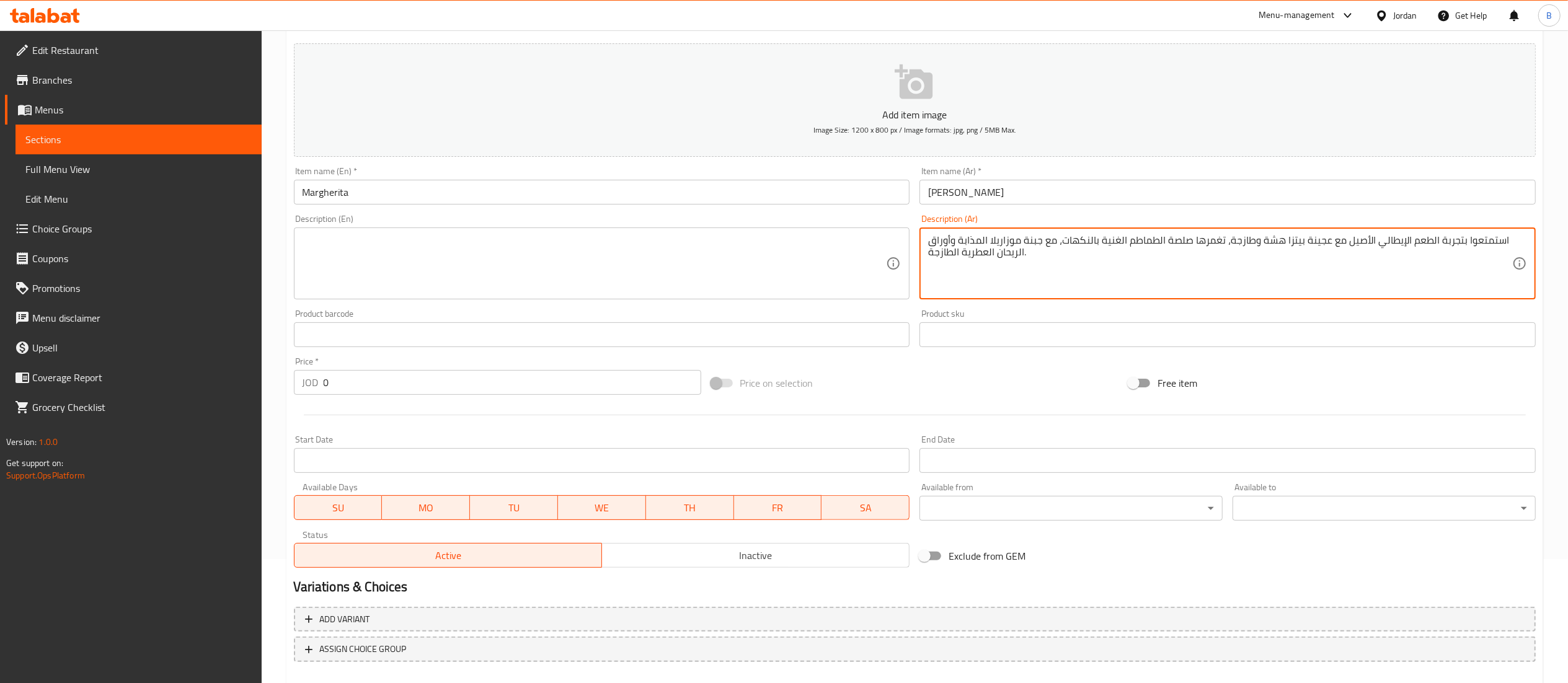
click at [678, 245] on textarea at bounding box center [594, 264] width 584 height 58
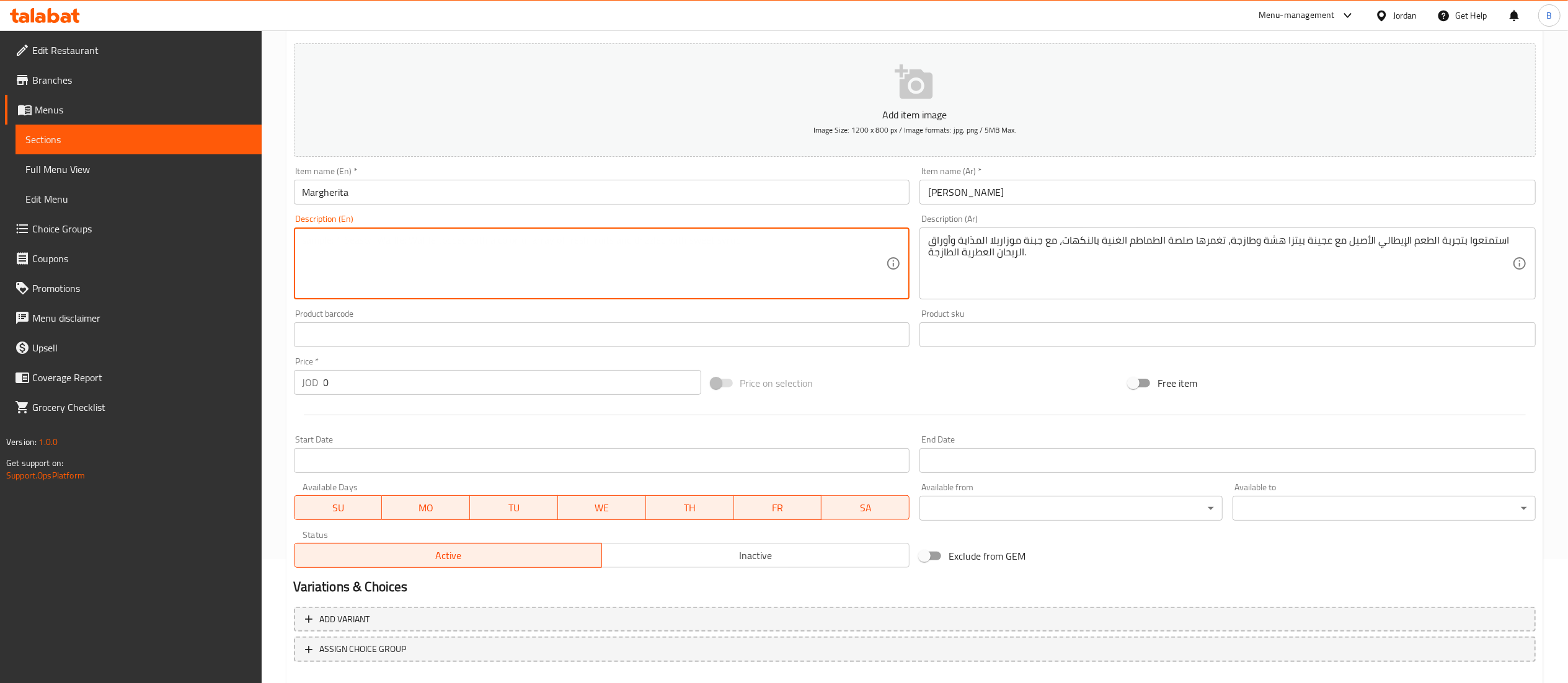
paste textarea "Enjoy the authentic Italian taste with a crispy and fresh pizza dough, covered …"
type textarea "Enjoy the authentic Italian taste with a crispy and fresh pizza dough, covered …"
drag, startPoint x: 385, startPoint y: 378, endPoint x: 176, endPoint y: 384, distance: 209.1
click at [191, 384] on div "Edit Restaurant Branches Menus Sections Full Menu View Edit Menu Choice Groups …" at bounding box center [784, 330] width 1568 height 846
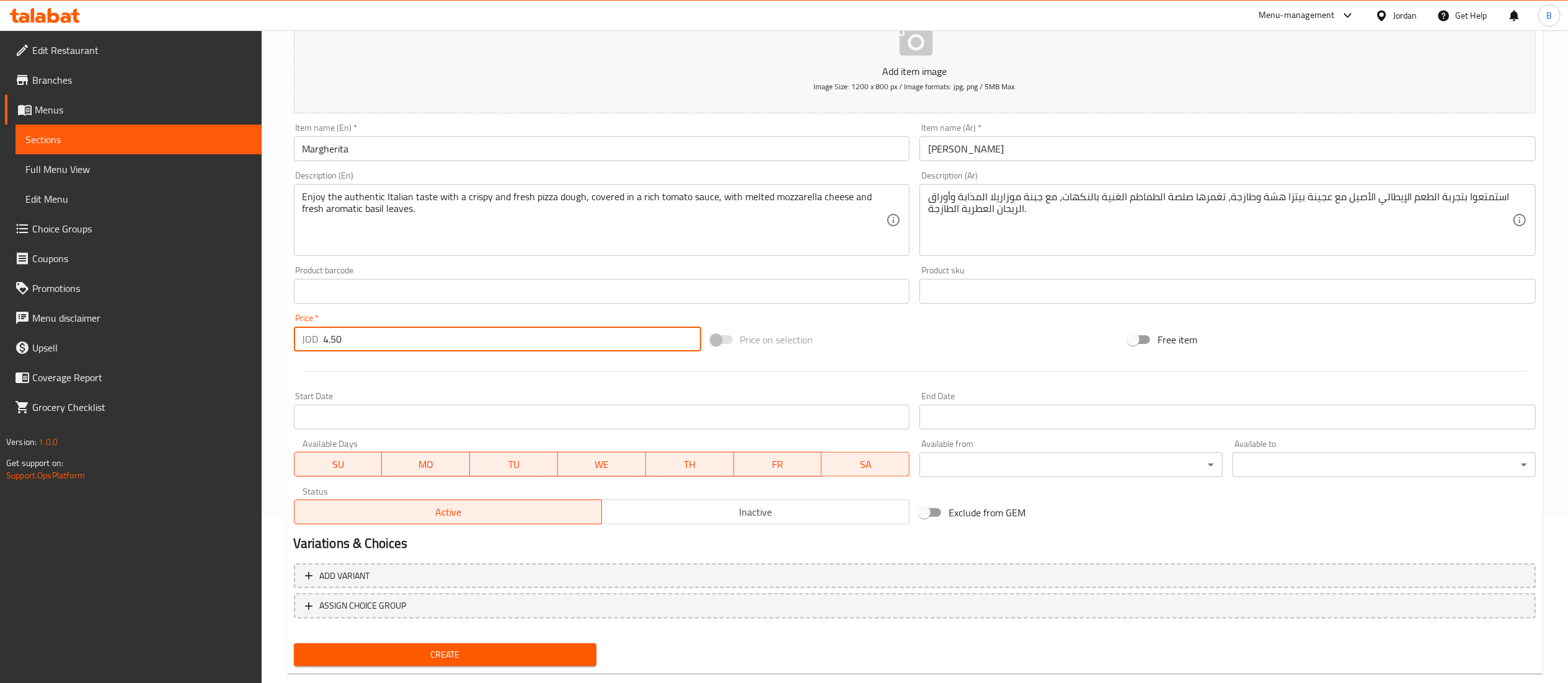
scroll to position [192, 0]
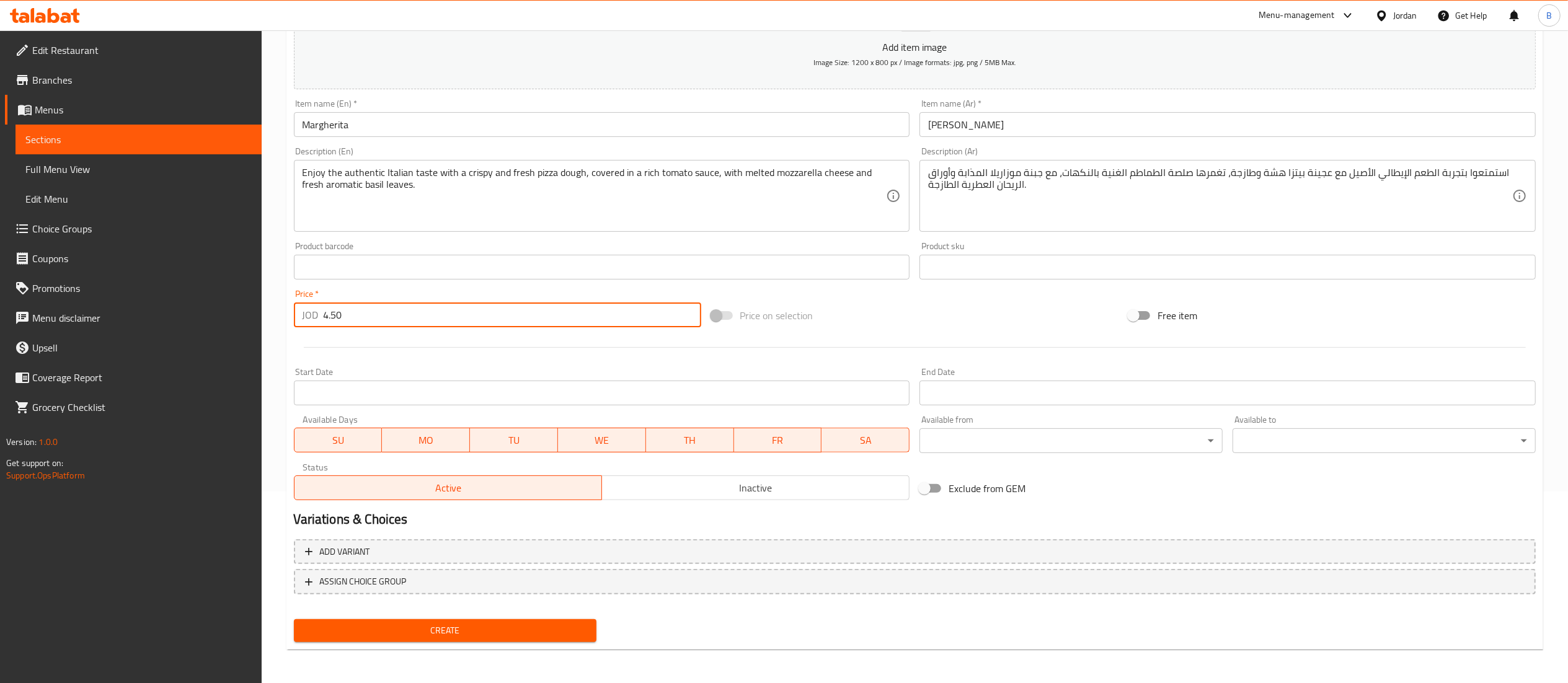
type input "4.50"
click at [447, 617] on div "Create" at bounding box center [445, 630] width 313 height 33
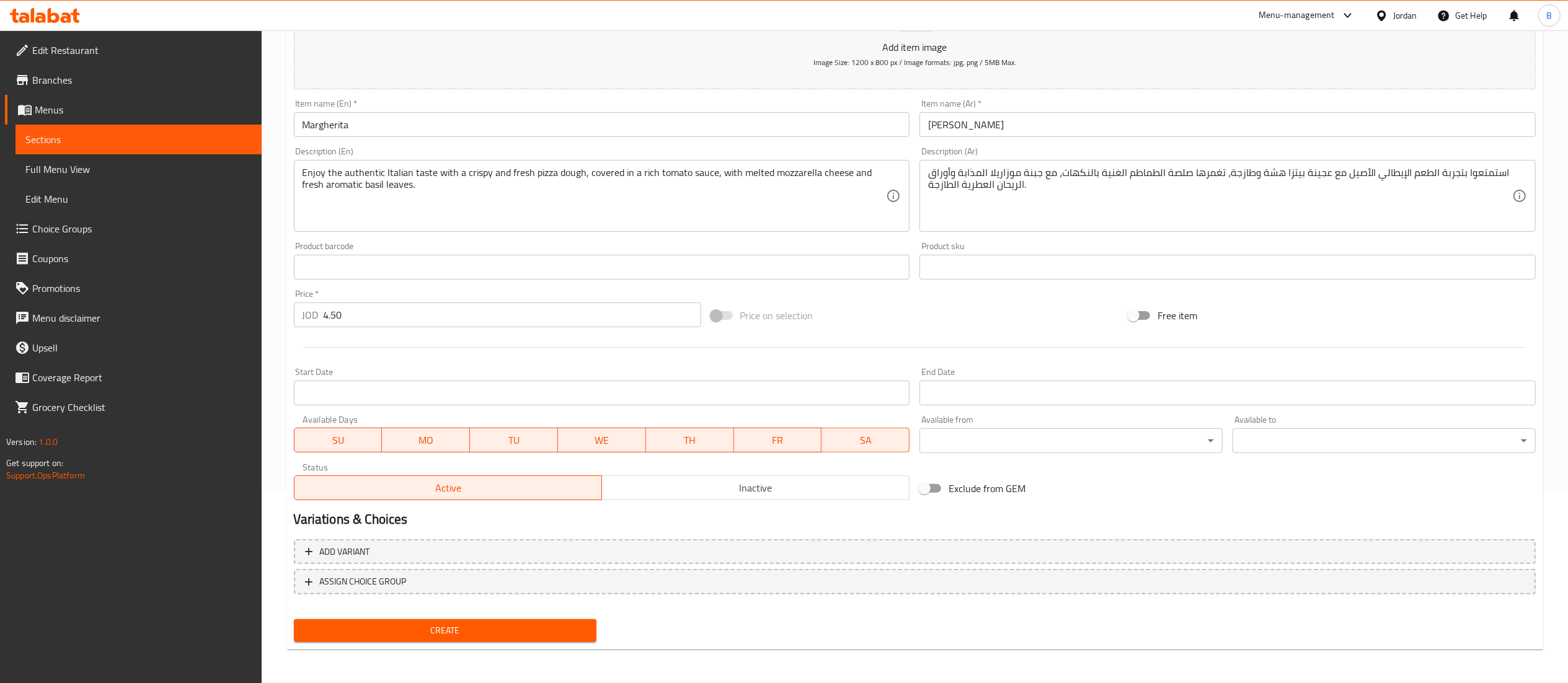
click at [338, 618] on div "Create" at bounding box center [445, 630] width 313 height 33
click at [338, 627] on span "Create" at bounding box center [445, 630] width 283 height 15
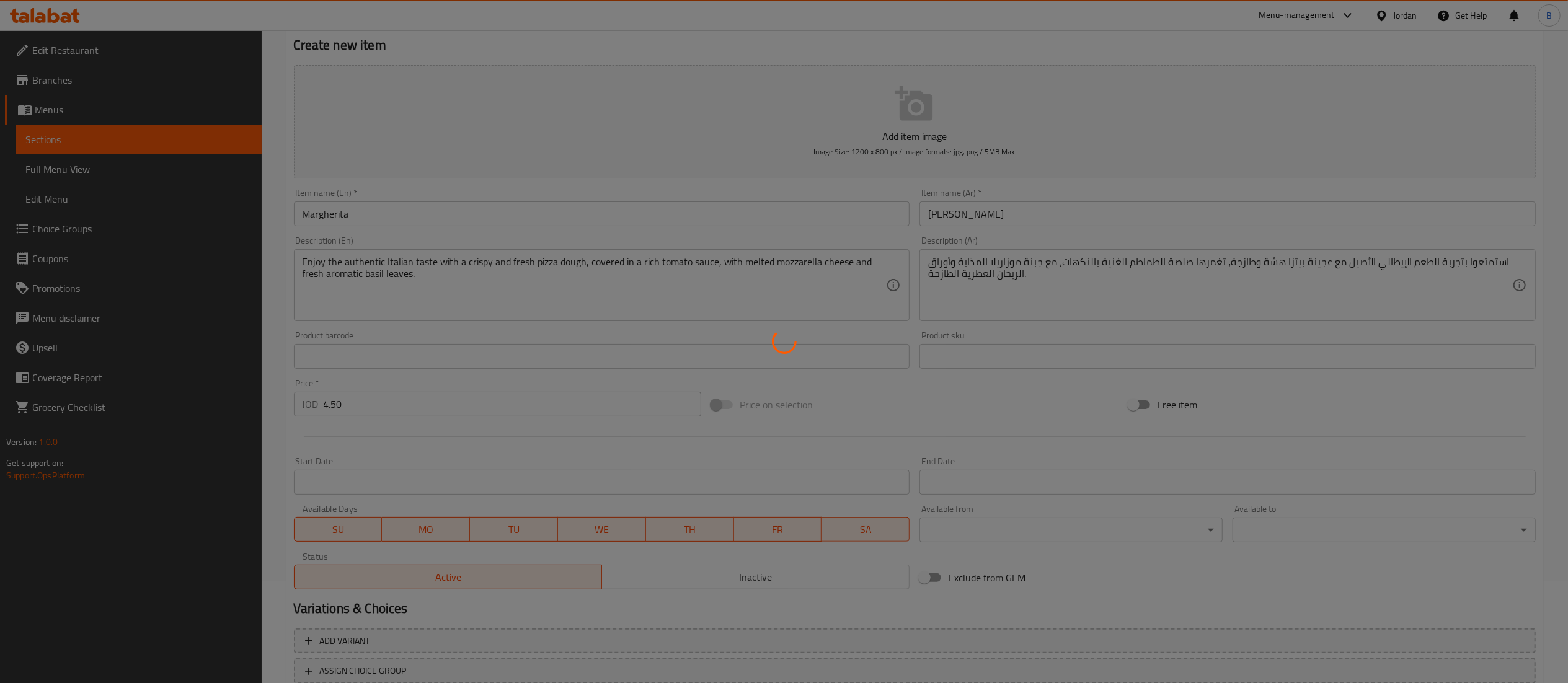
scroll to position [0, 0]
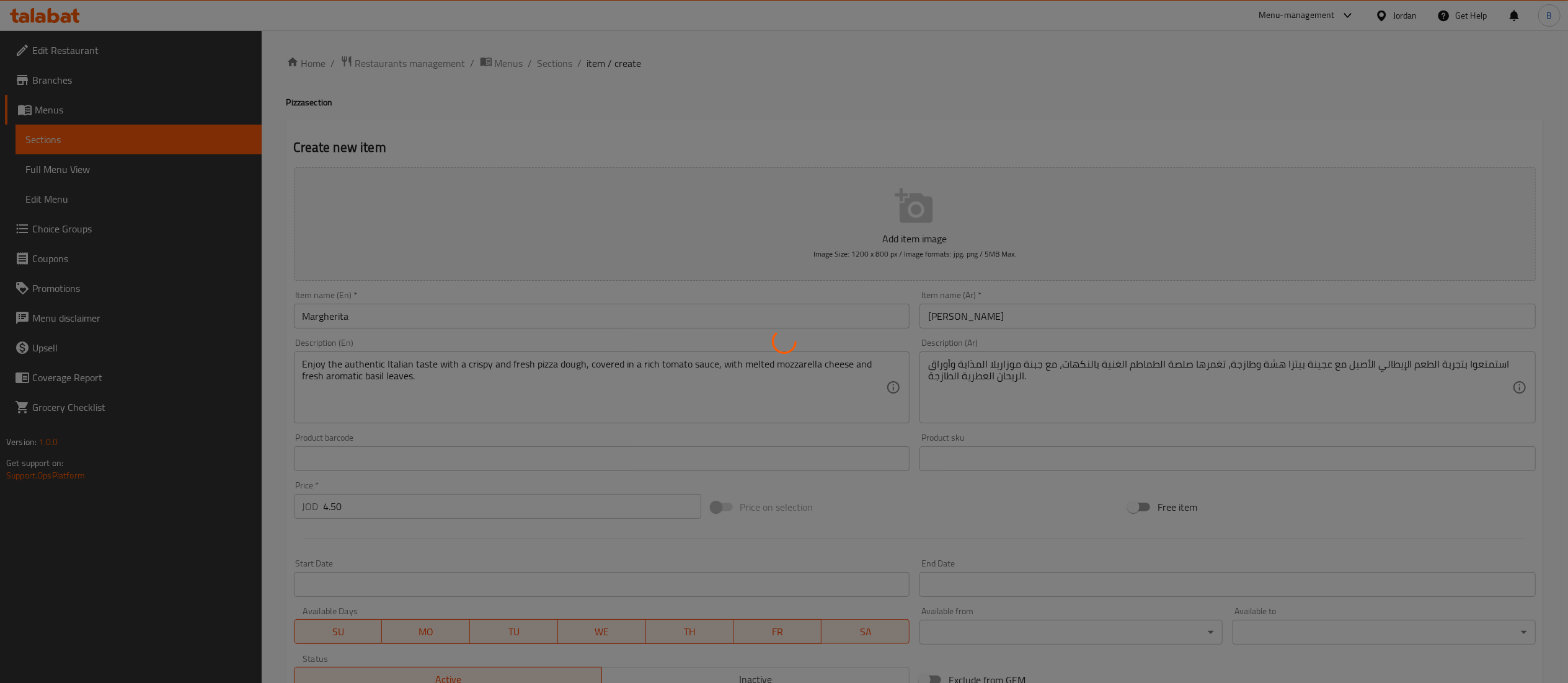
type input "0"
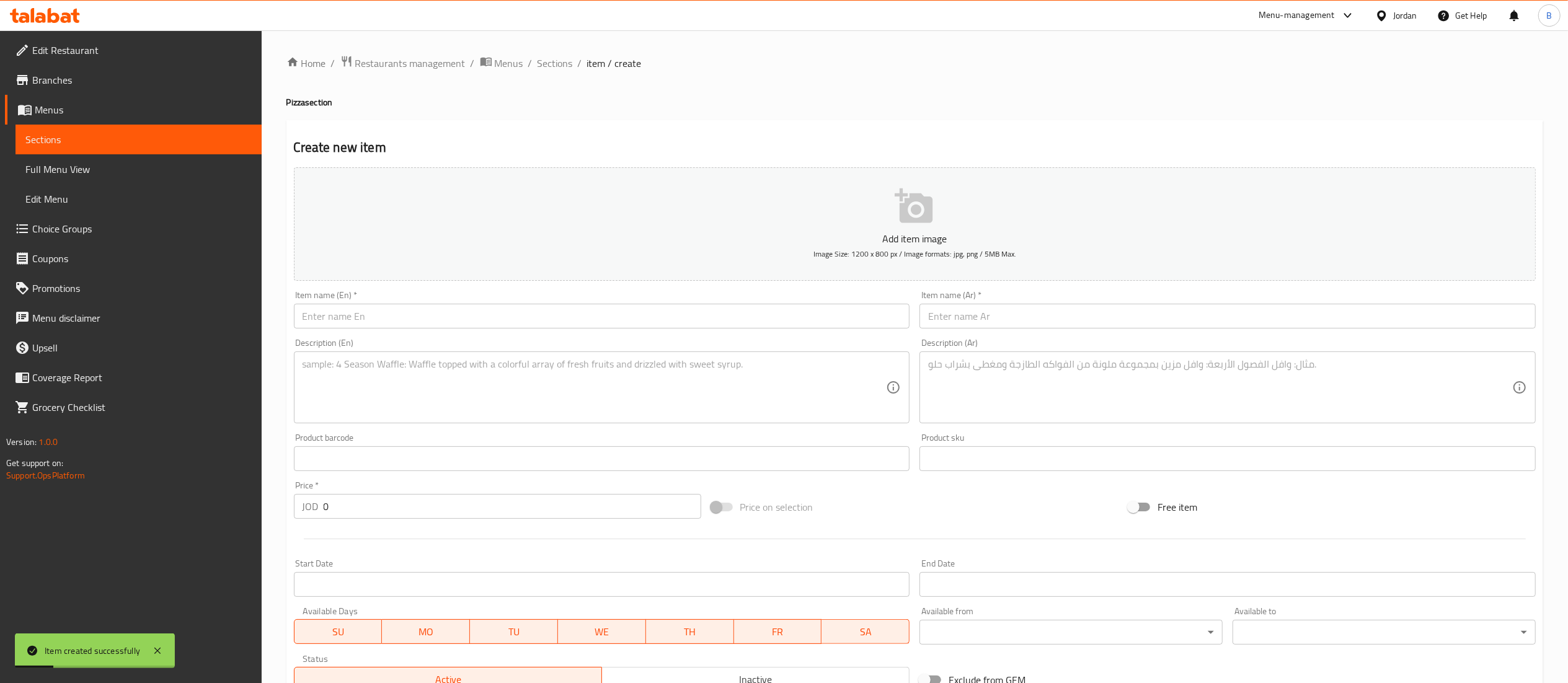
click at [1015, 318] on input "text" at bounding box center [1227, 315] width 616 height 25
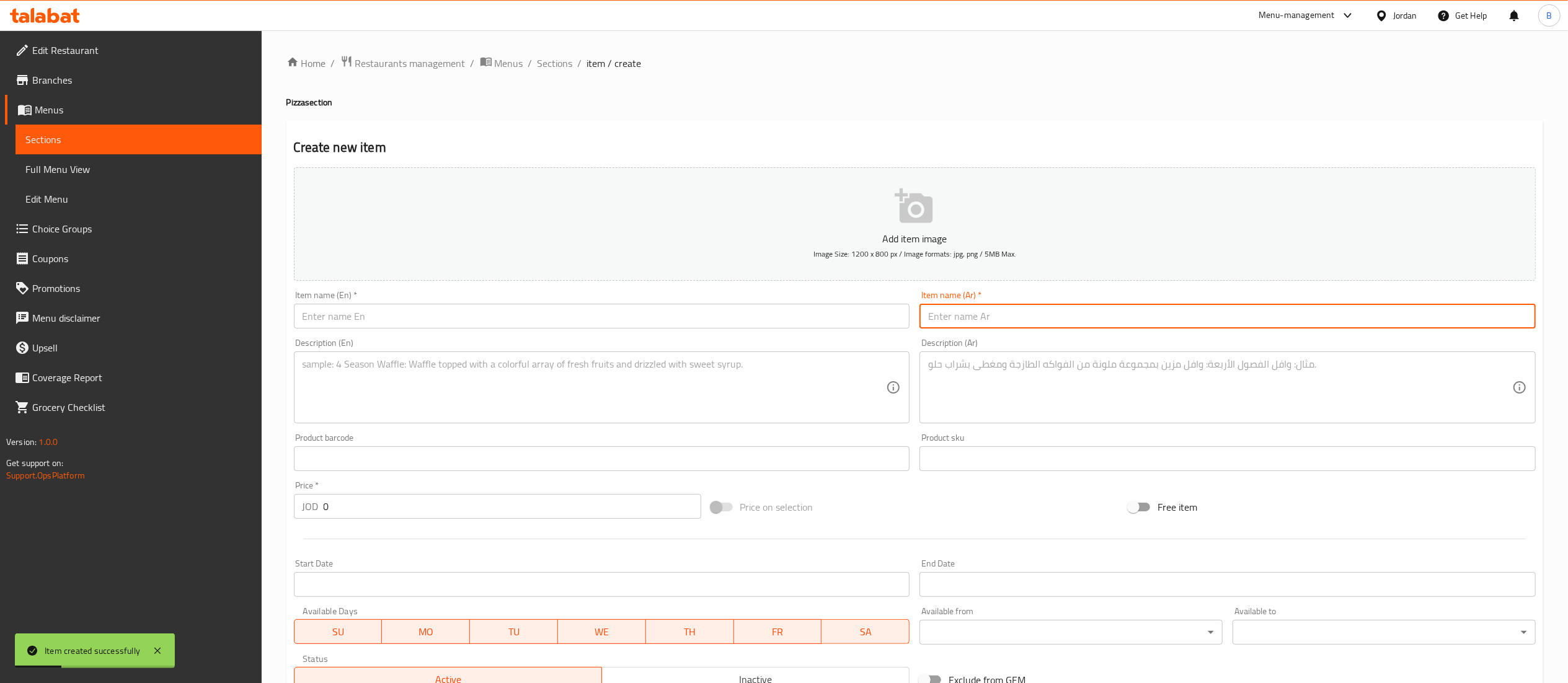
paste input "Enjoy the authentic Italian taste with a crispy and fresh pizza dough, covered …"
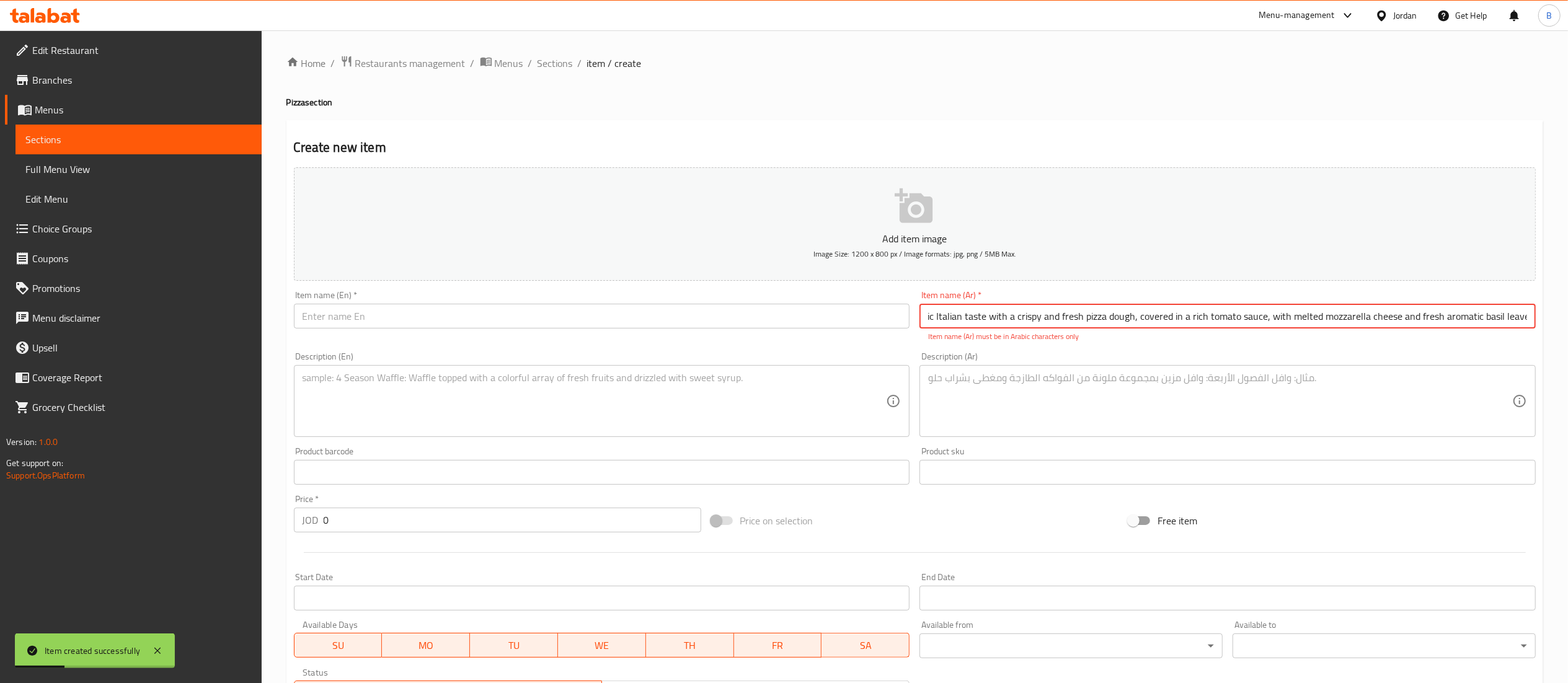
type input "Enjoy the authentic Italian taste with a crispy and fresh pizza dough, covered …"
click at [846, 318] on input "text" at bounding box center [602, 315] width 616 height 25
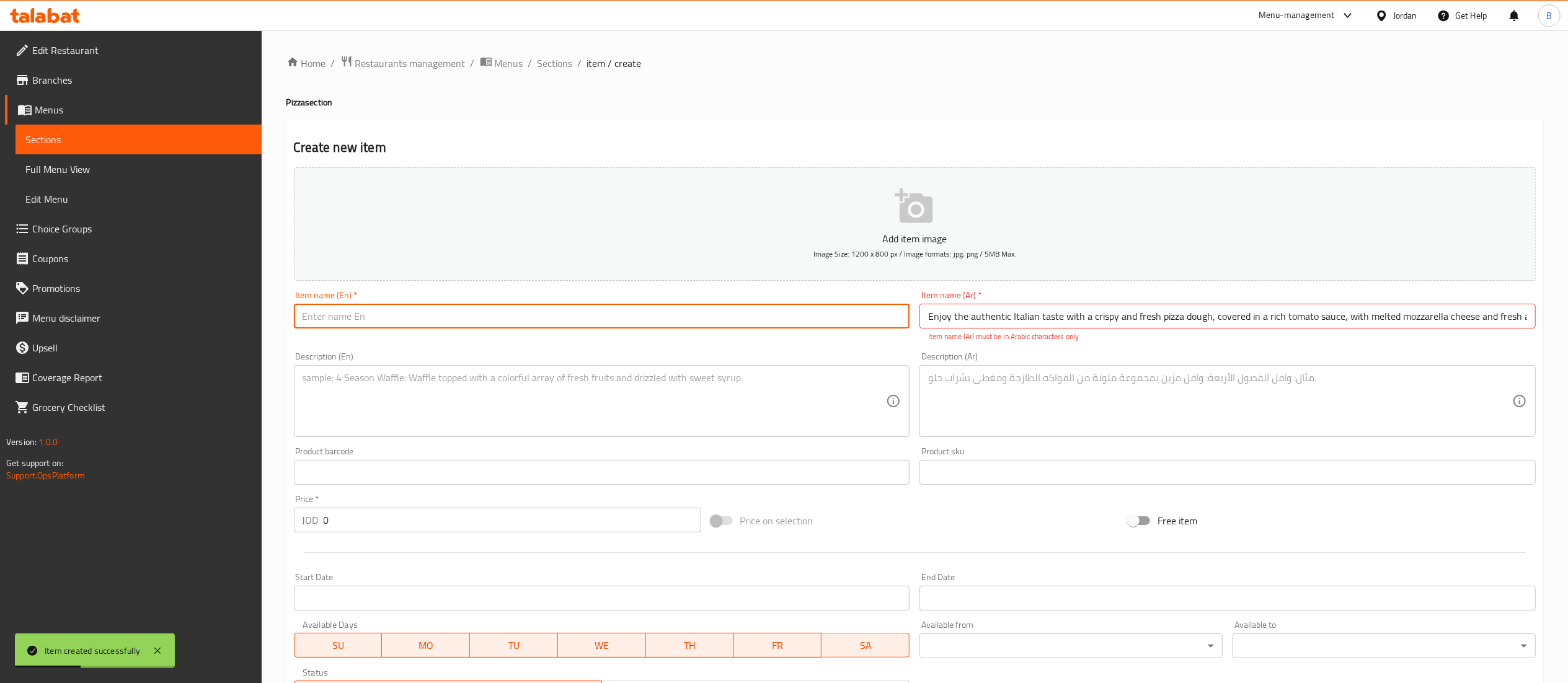
click at [1079, 321] on input "Enjoy the authentic Italian taste with a crispy and fresh pizza dough, covered …" at bounding box center [1227, 315] width 616 height 25
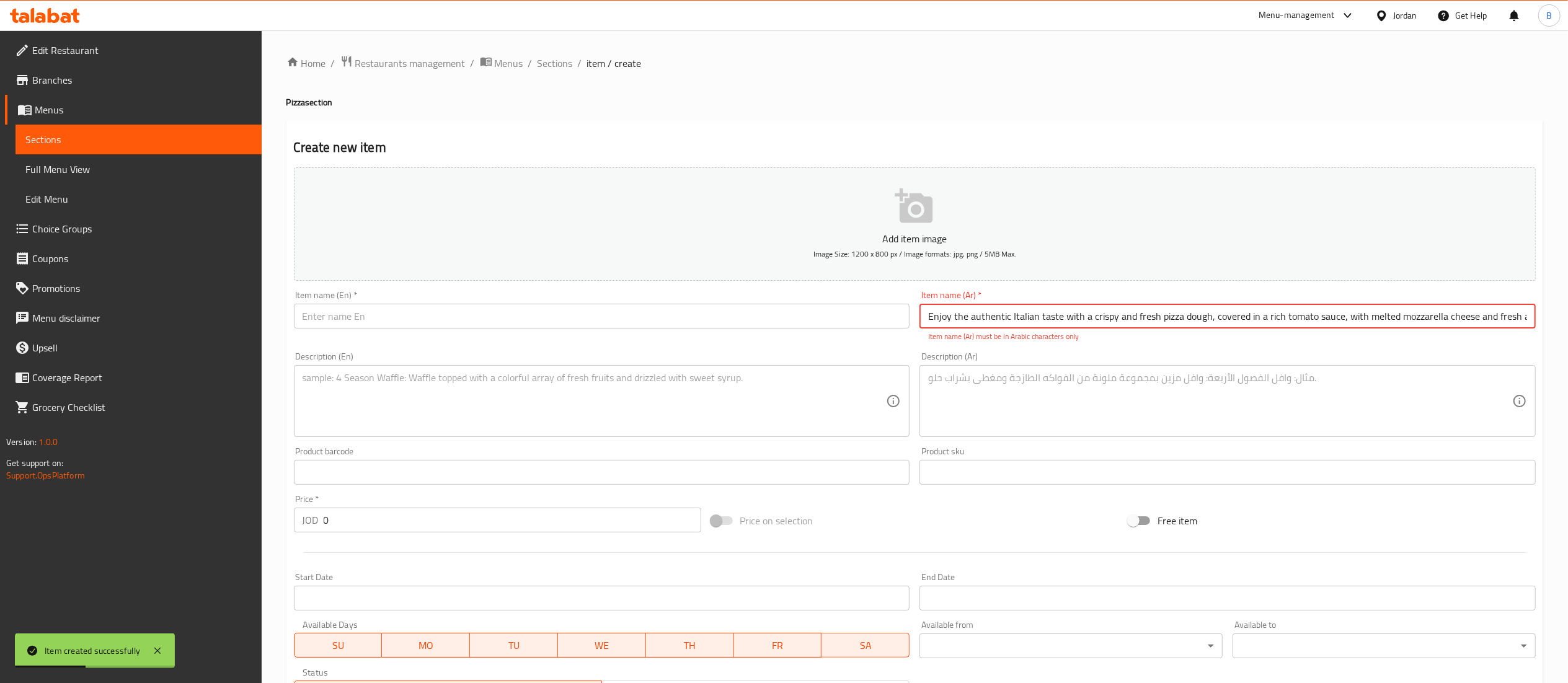
click at [1079, 321] on input "Enjoy the authentic Italian taste with a crispy and fresh pizza dough, covered …" at bounding box center [1227, 315] width 616 height 25
paste input "[PERSON_NAME]"
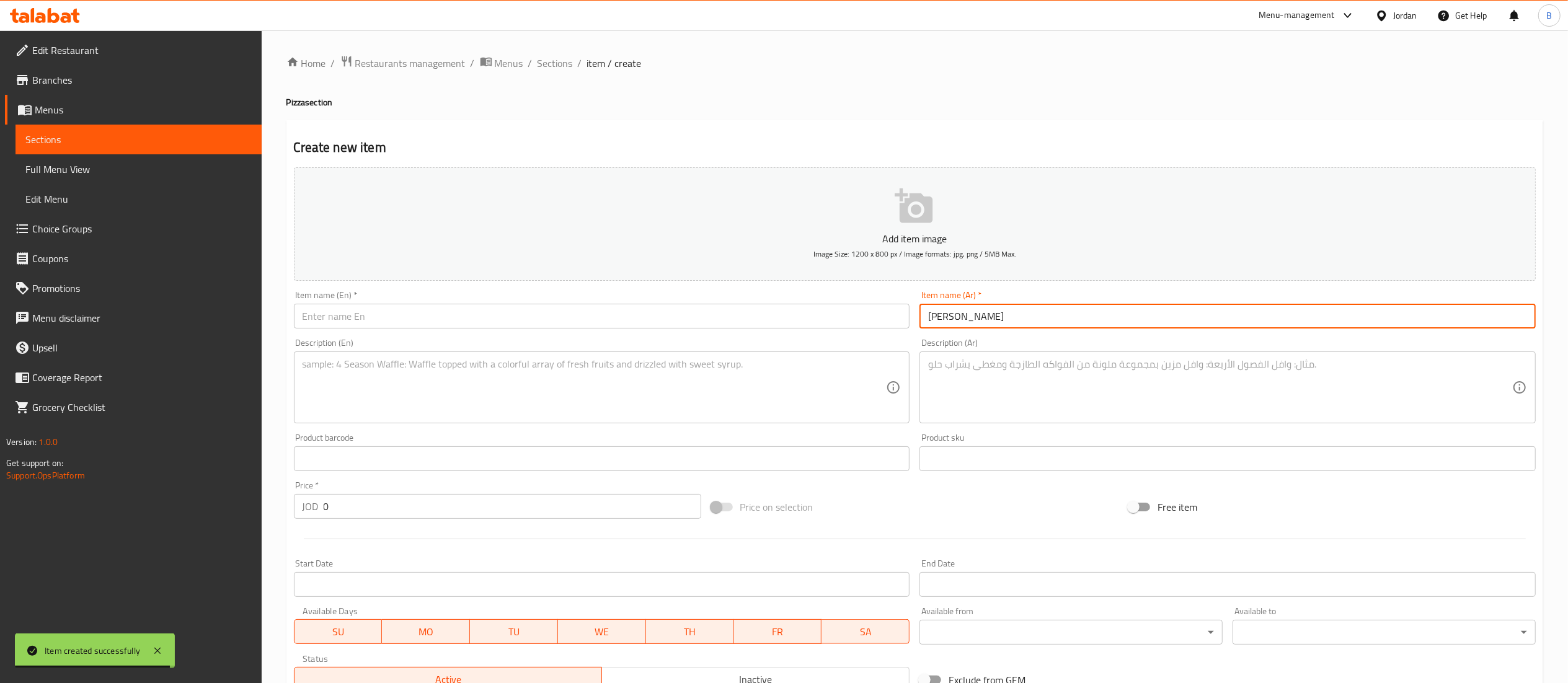
type input "[PERSON_NAME]"
click at [822, 325] on input "text" at bounding box center [602, 315] width 616 height 25
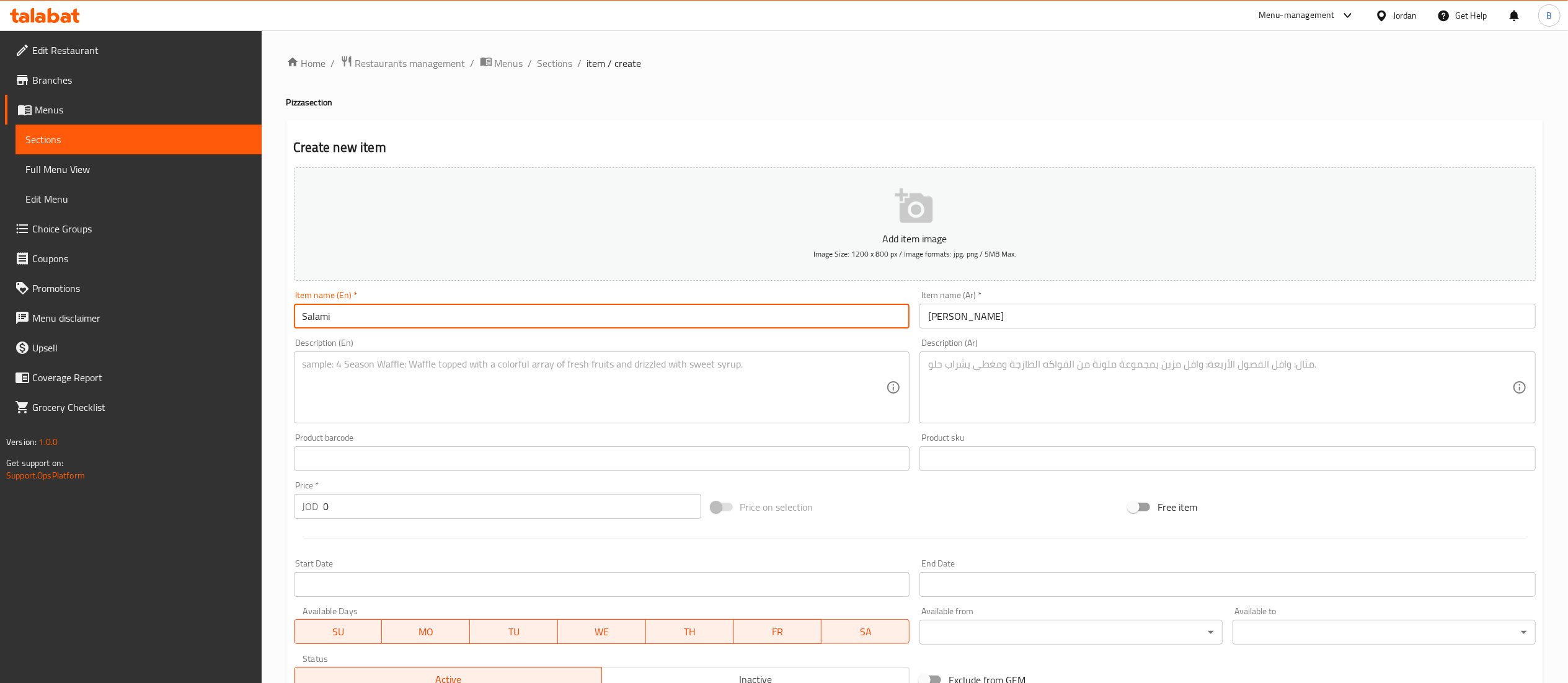
type input "Salami"
click at [982, 375] on textarea at bounding box center [1220, 387] width 584 height 58
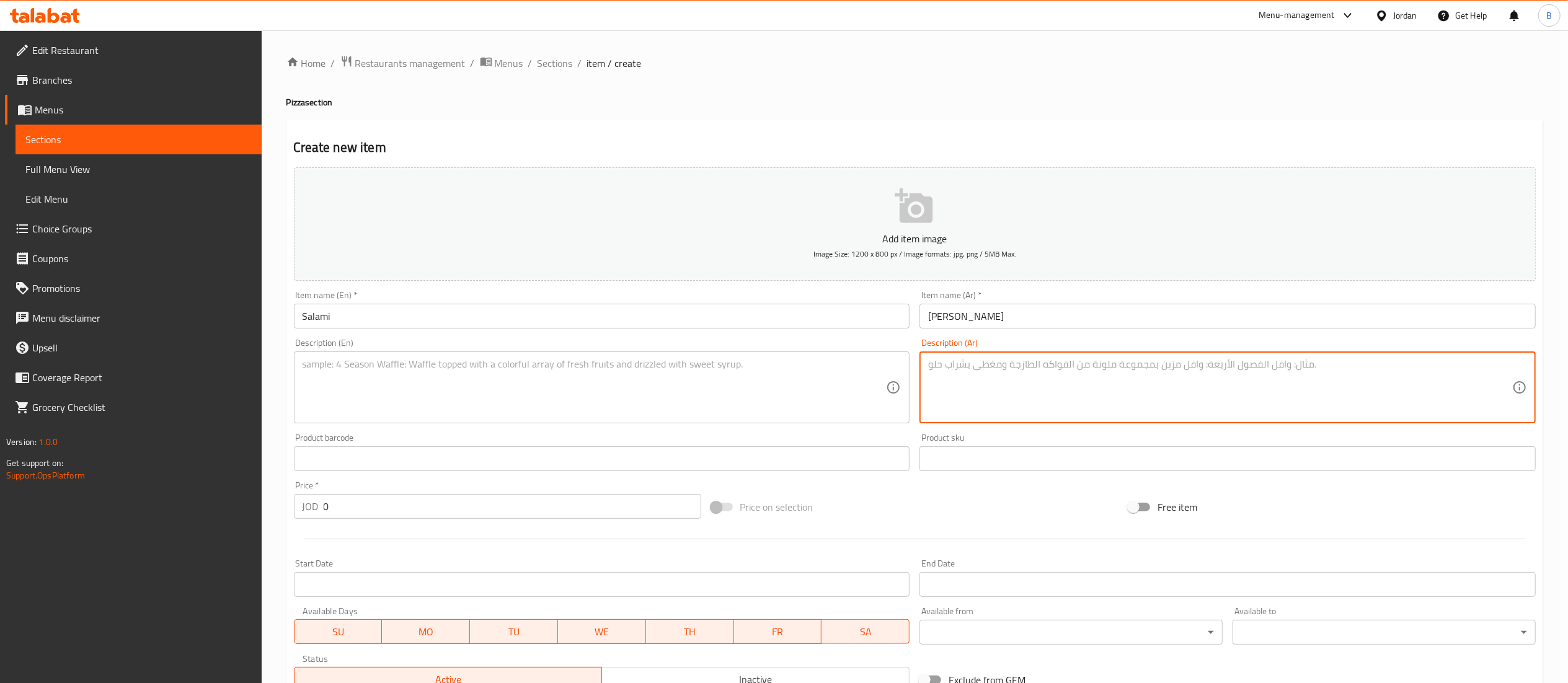
paste textarea "دلل حواسك مع عجينة بيتزا طازجة وهشة، تغمرها صلصة الطماطم الغنية بالنكهات، وتعلو…"
type textarea "دلل حواسك مع عجينة بيتزا طازجة وهشة، تغمرها صلصة الطماطم الغنية بالنكهات، وتعلو…"
click at [604, 408] on textarea at bounding box center [594, 387] width 584 height 58
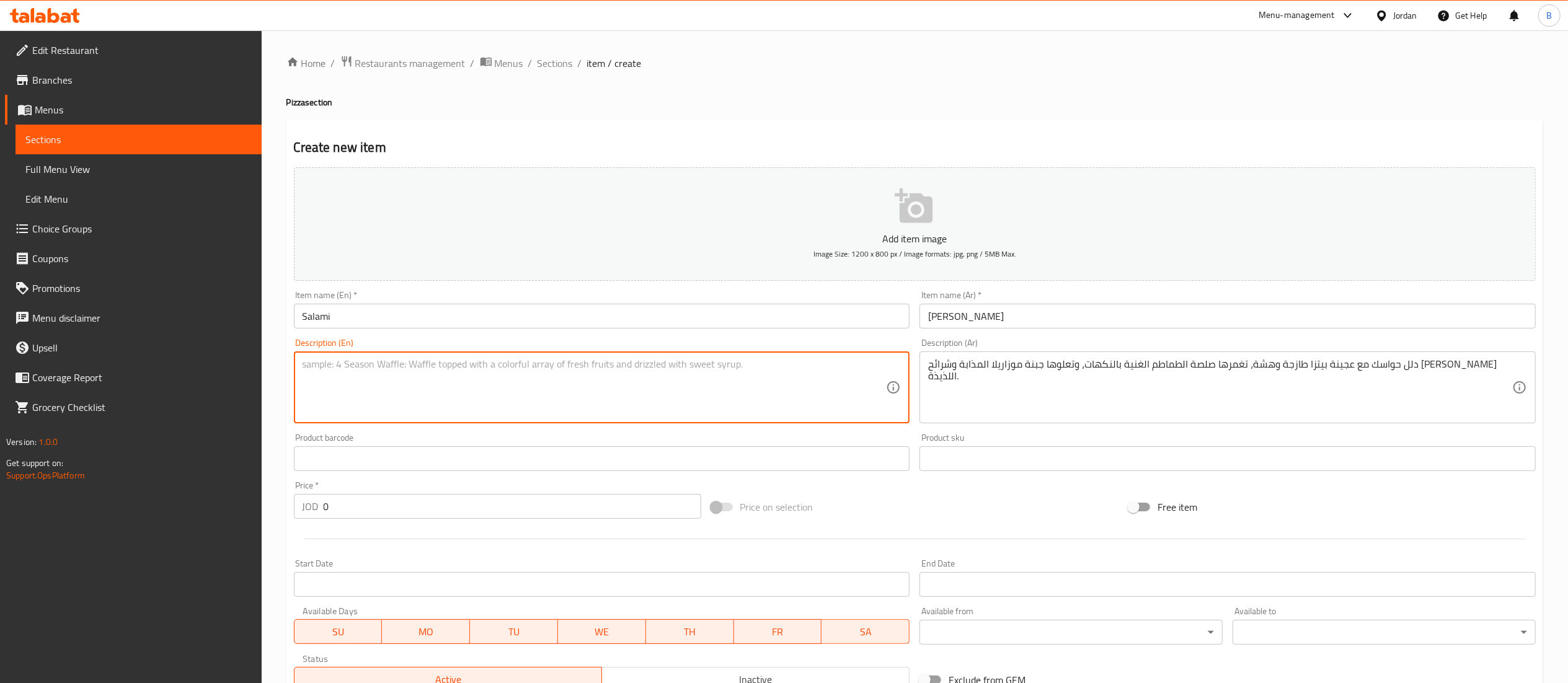
paste textarea "Indulge your senses with fresh, flaky pizza dough, smothered in a flavorful tom…"
type textarea "Indulge your senses with fresh, flaky pizza dough, smothered in a flavorful tom…"
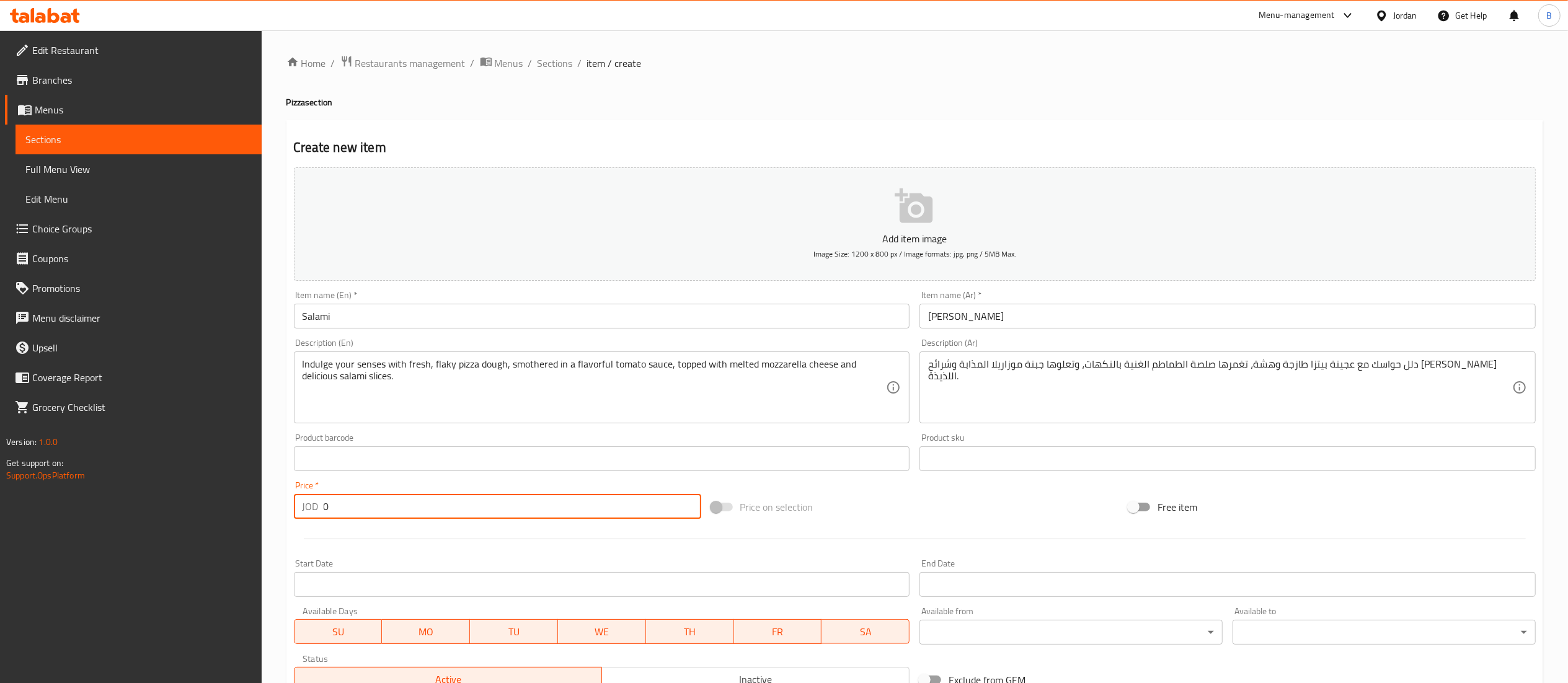
drag, startPoint x: 381, startPoint y: 519, endPoint x: 174, endPoint y: 510, distance: 207.2
click at [203, 516] on div "Edit Restaurant Branches Menus Sections Full Menu View Edit Menu Choice Groups …" at bounding box center [784, 453] width 1568 height 846
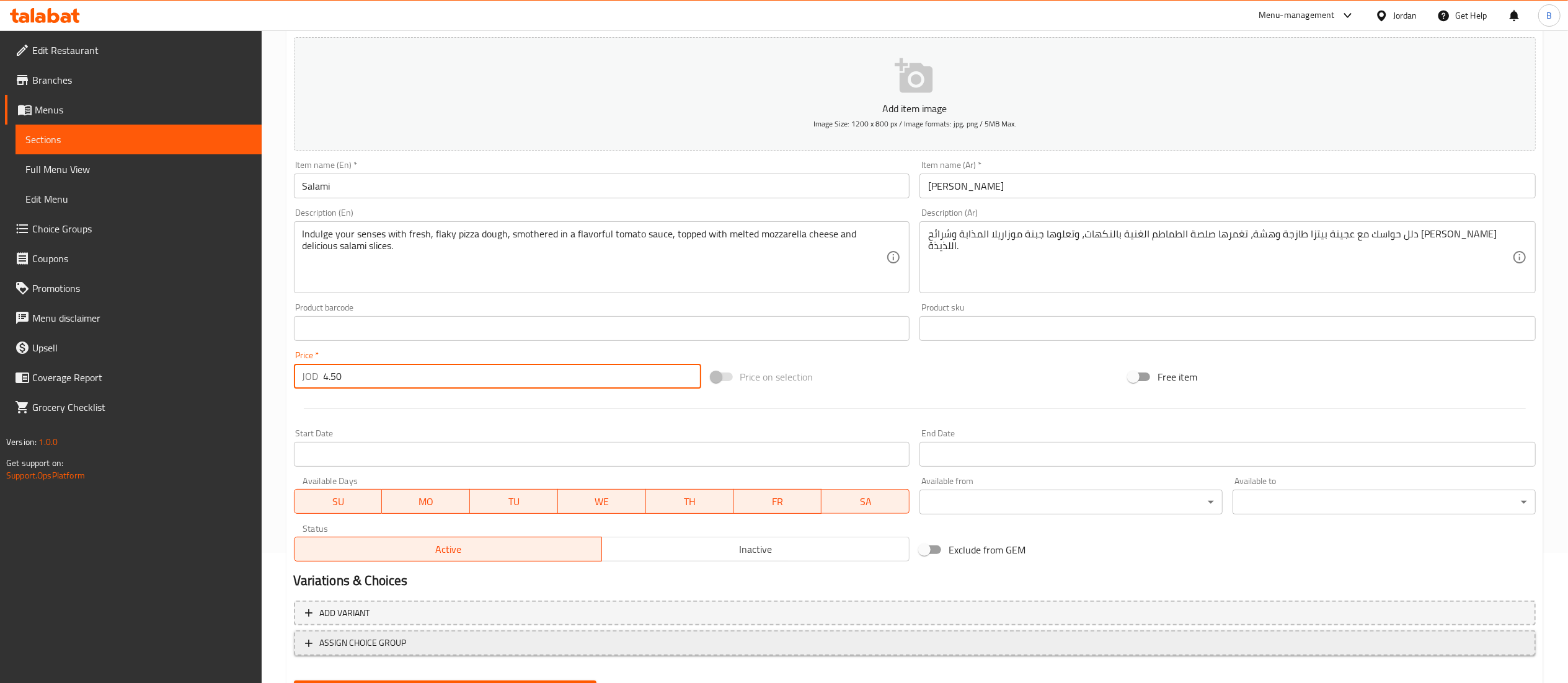
scroll to position [192, 0]
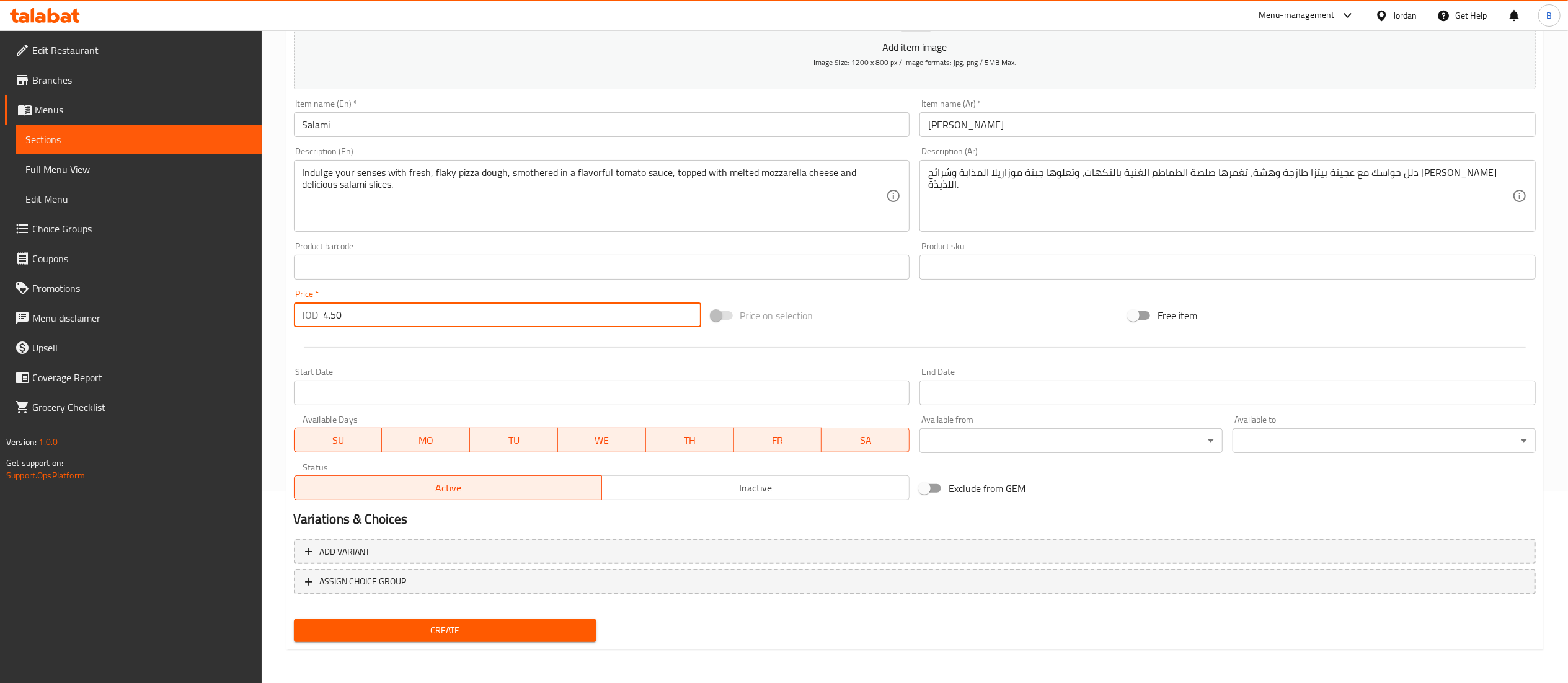
type input "4.50"
click at [449, 630] on span "Create" at bounding box center [445, 630] width 283 height 15
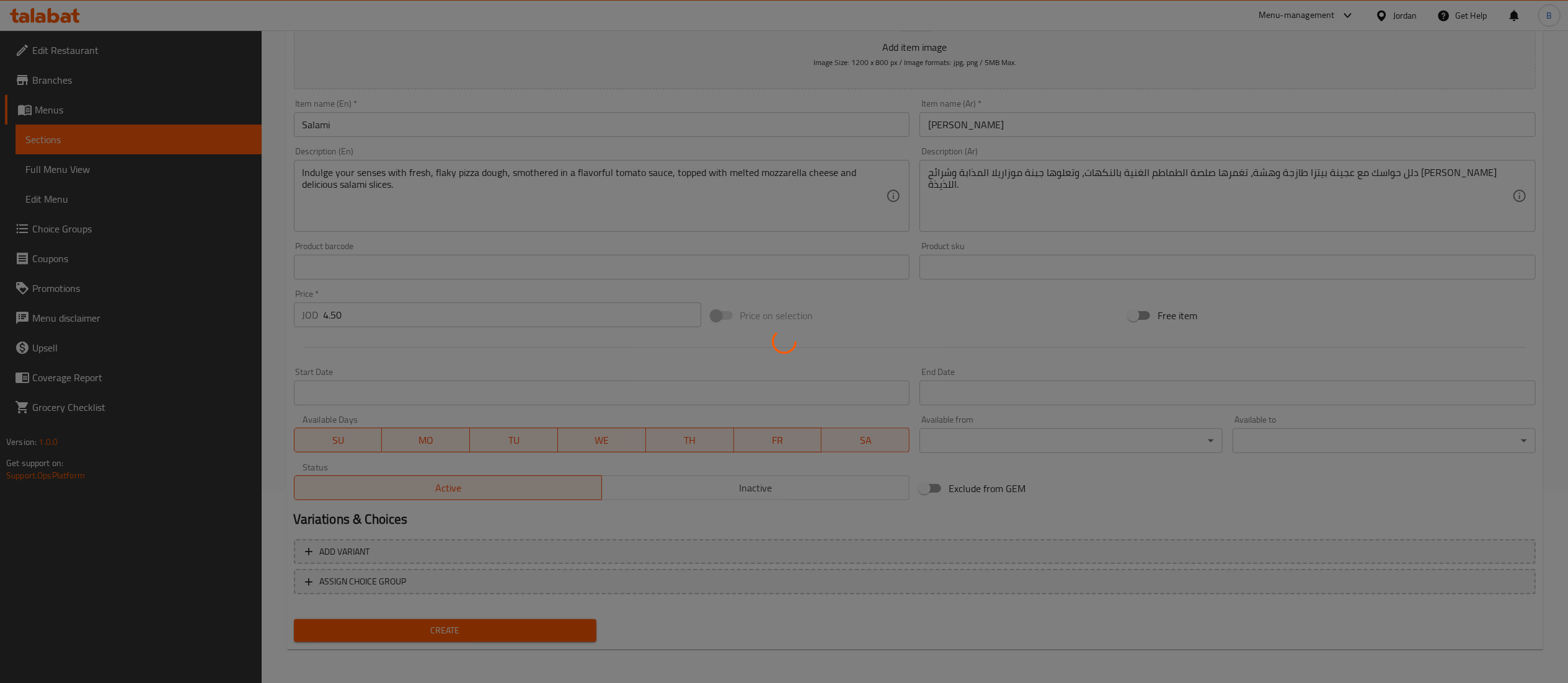
type input "0"
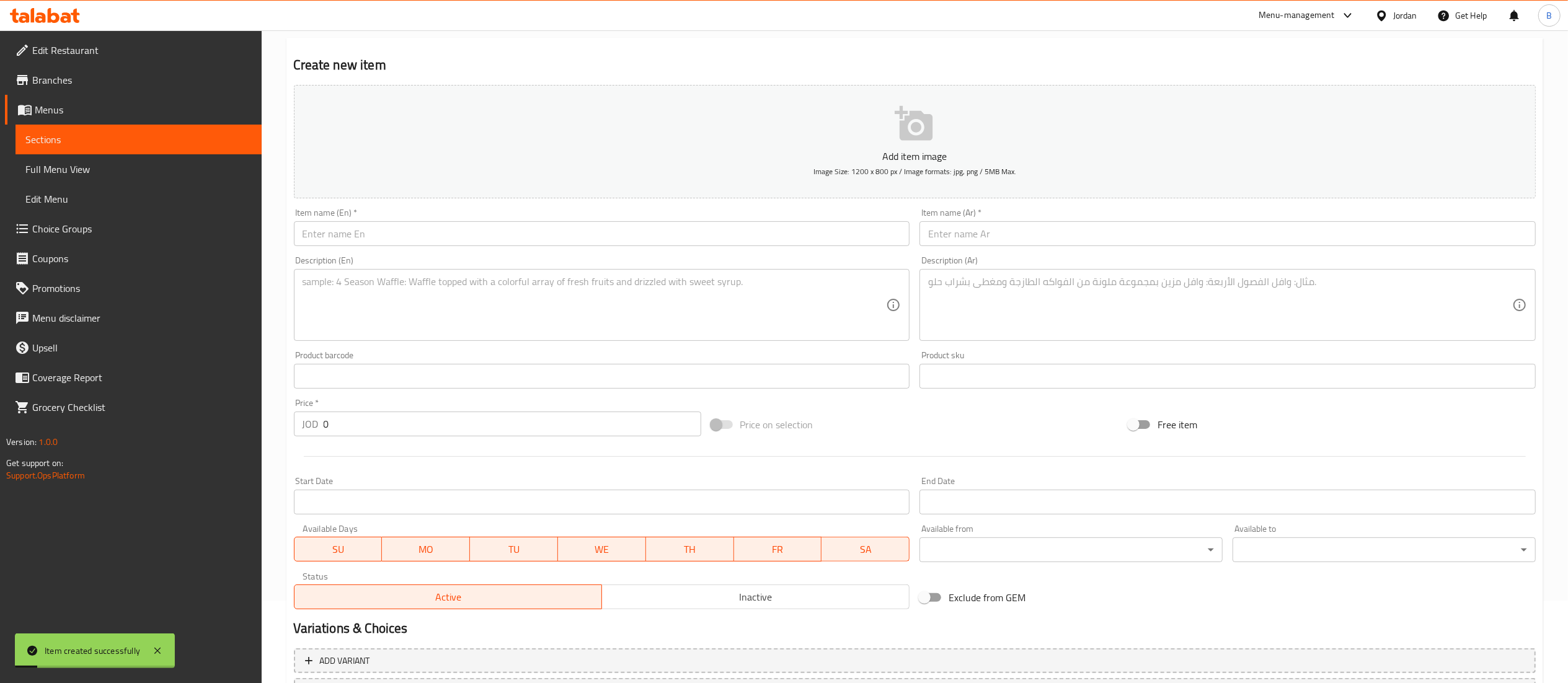
scroll to position [0, 0]
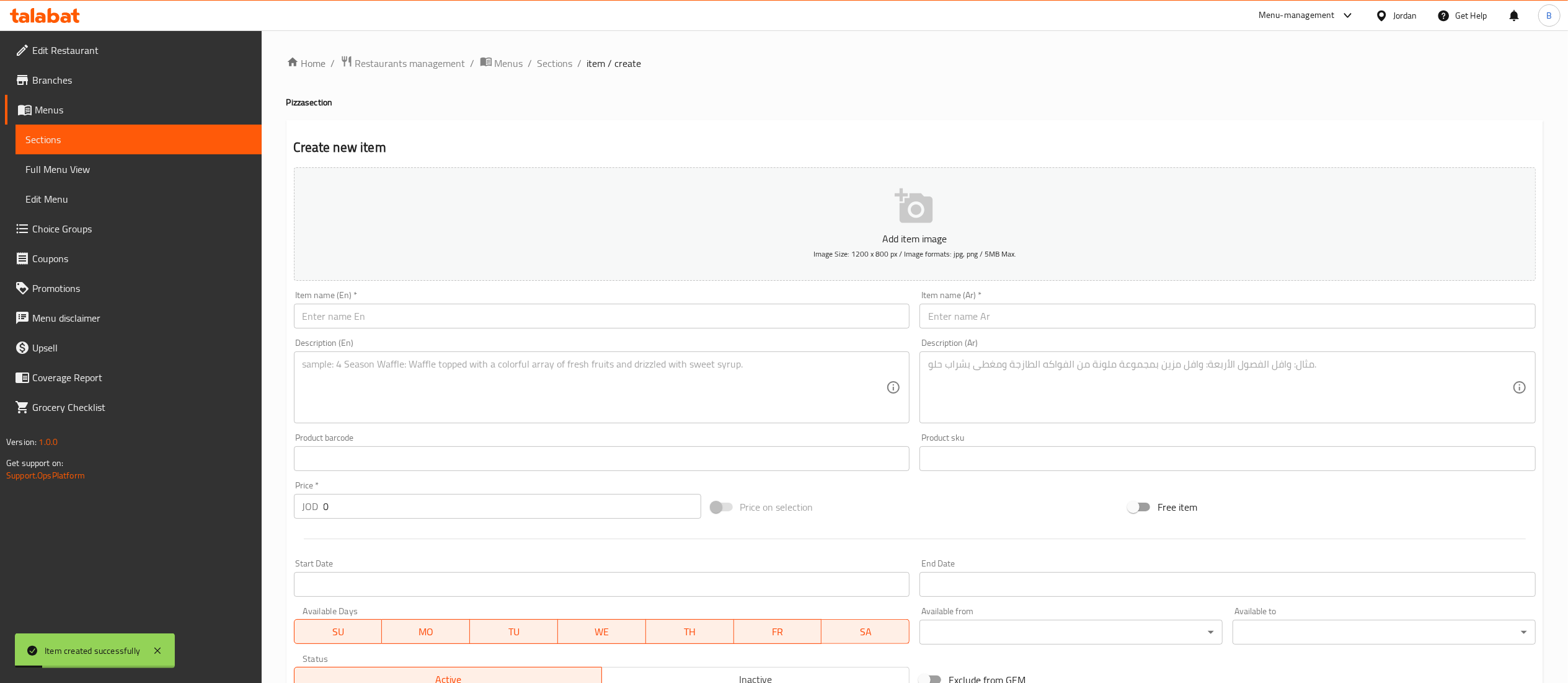
drag, startPoint x: 1009, startPoint y: 322, endPoint x: 939, endPoint y: 324, distance: 70.0
click at [1010, 322] on input "text" at bounding box center [1227, 315] width 616 height 25
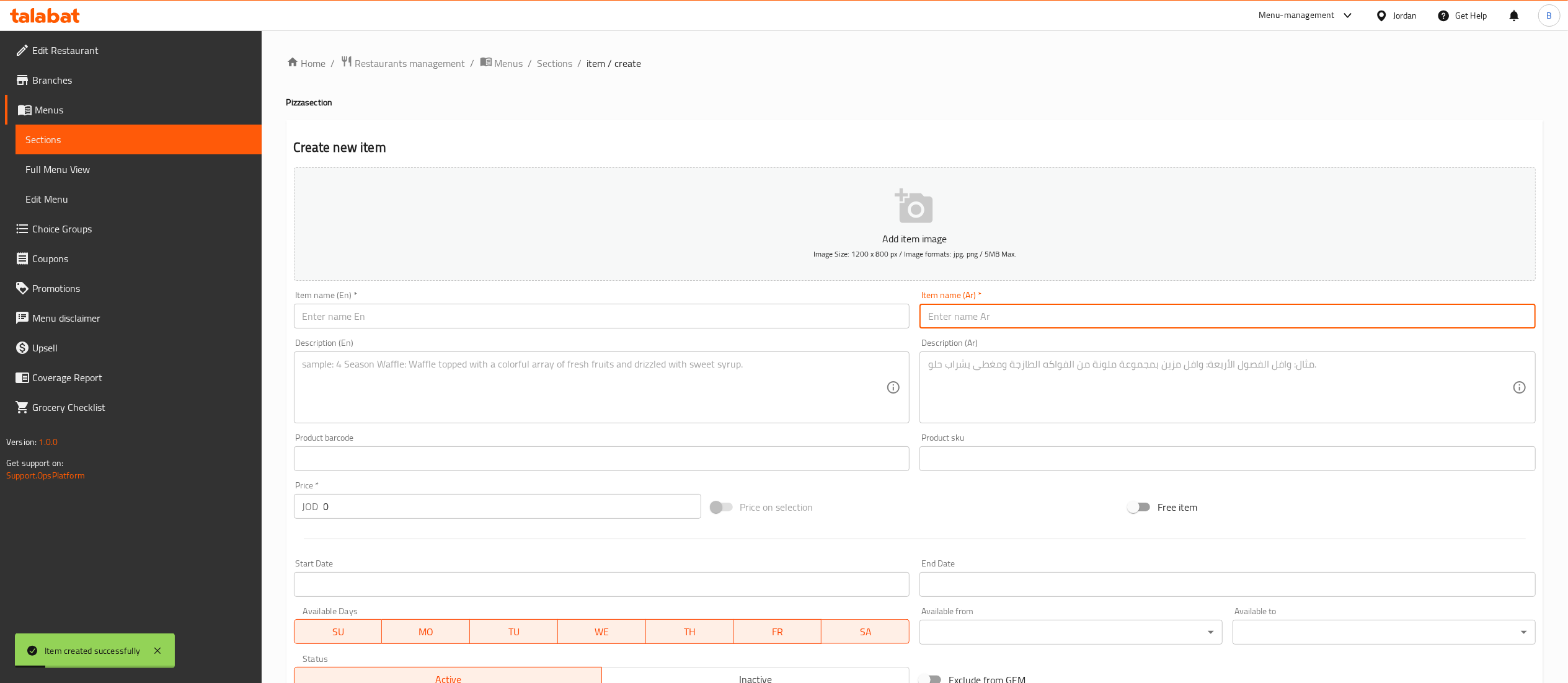
paste input "بيتزا الخضار"
type input "بيتزا الخضار"
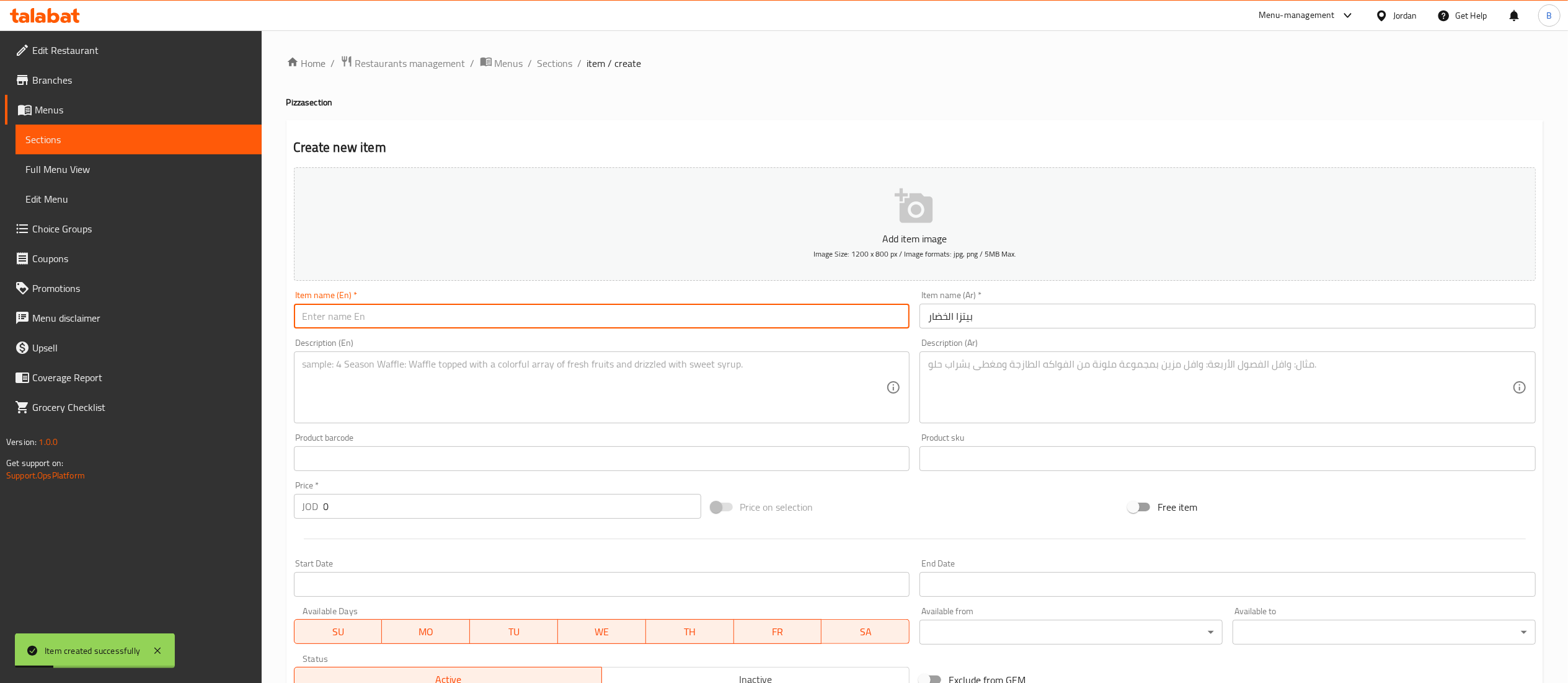
click at [781, 322] on input "text" at bounding box center [602, 315] width 616 height 25
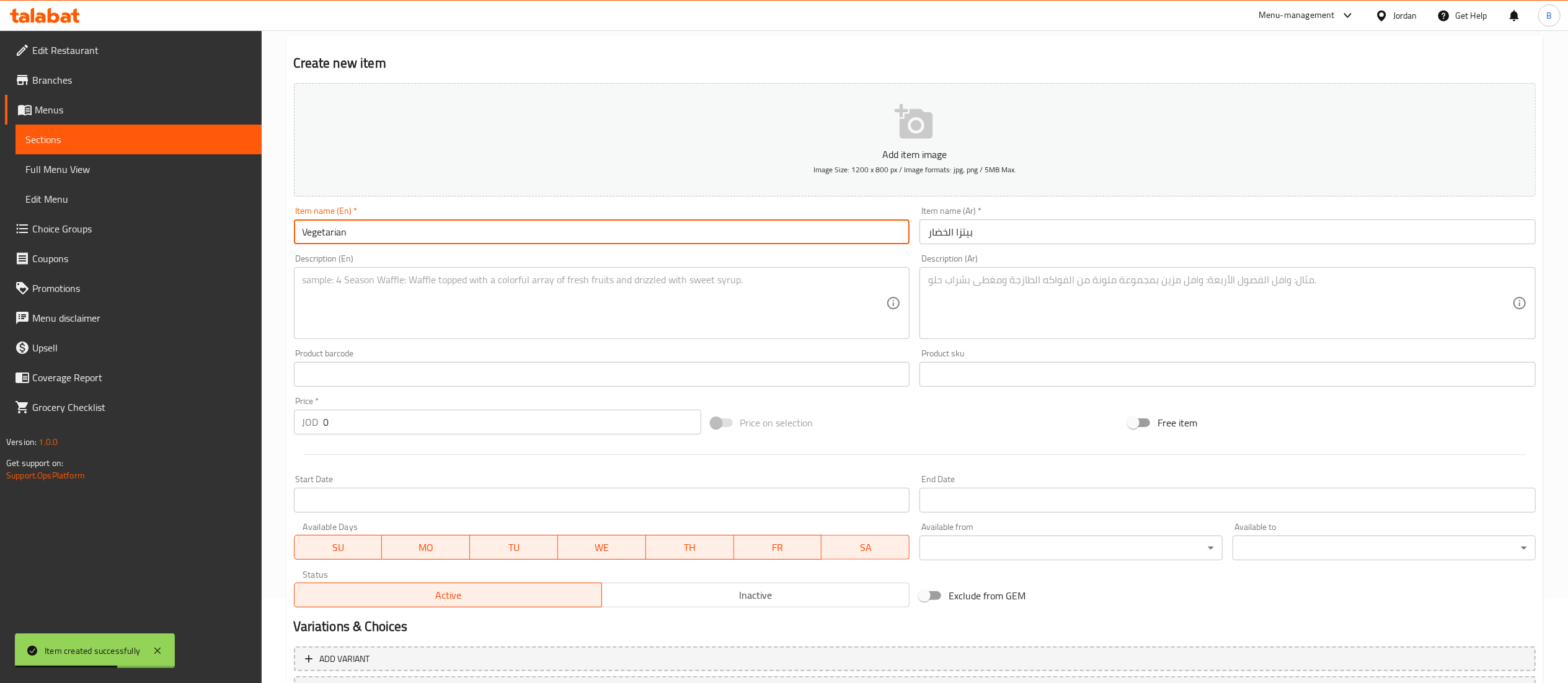
scroll to position [124, 0]
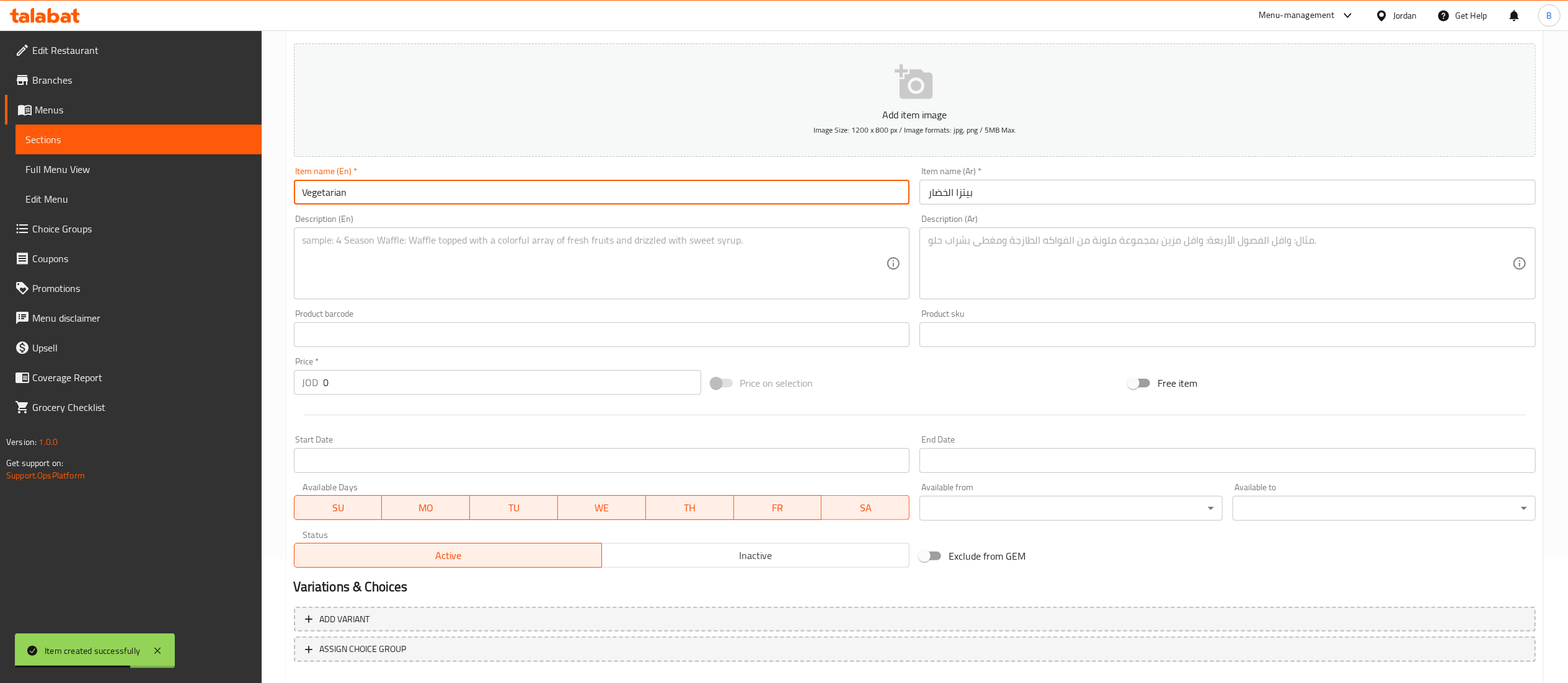
type input "Vegetarian"
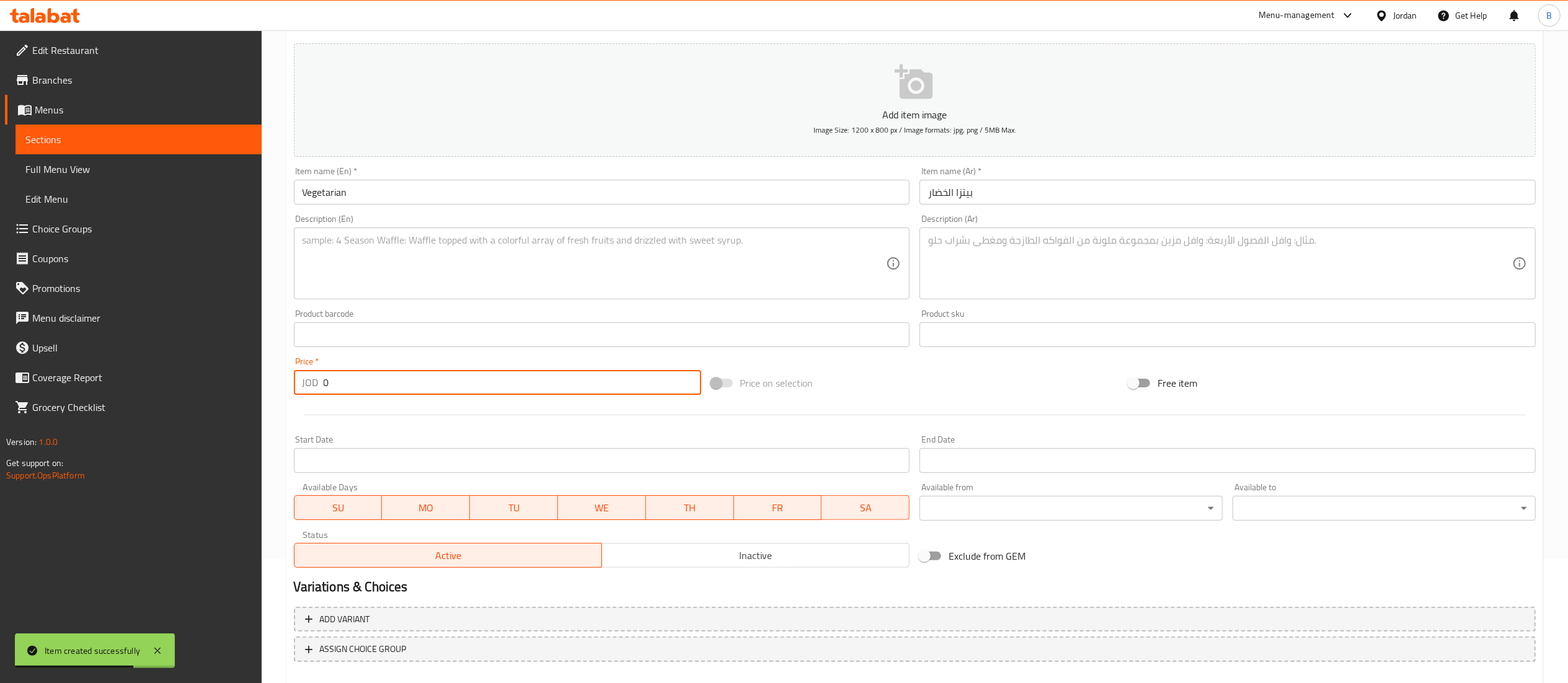
drag, startPoint x: 363, startPoint y: 394, endPoint x: 35, endPoint y: 361, distance: 329.7
click at [197, 389] on div "Edit Restaurant Branches Menus Sections Full Menu View Edit Menu Choice Groups …" at bounding box center [784, 330] width 1568 height 846
type input "4.50"
click at [1006, 290] on textarea at bounding box center [1220, 264] width 584 height 58
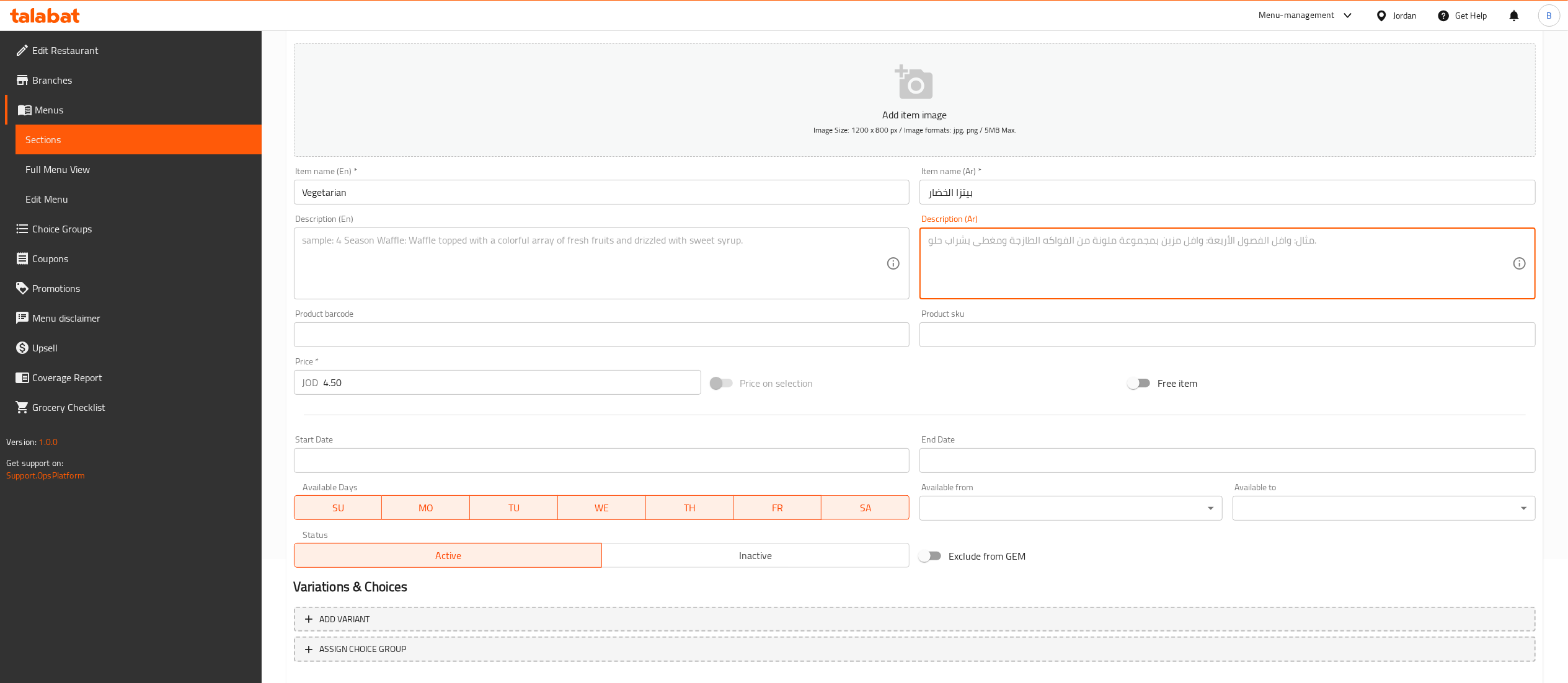
paste textarea "استمتع بمزيج صحي ولذيذ مع عجينة بيتزا هشة وصوص غني بالنكهات، وغطاء من الفلفل ال…"
drag, startPoint x: 1025, startPoint y: 252, endPoint x: 916, endPoint y: 230, distance: 111.2
click at [916, 230] on div "Description (Ar) استمتع بمزيج صحي ولذيذ مع عجينة بيتزا هشة وصوص غني بالنكهات، و…" at bounding box center [1227, 257] width 626 height 95
click at [983, 251] on textarea "استمتع بمزيج صحي ولذيذ مع عجينة بيتزا هشة وصوص غني بالنكهات، وغطاء من الفلفل ال…" at bounding box center [1220, 264] width 584 height 58
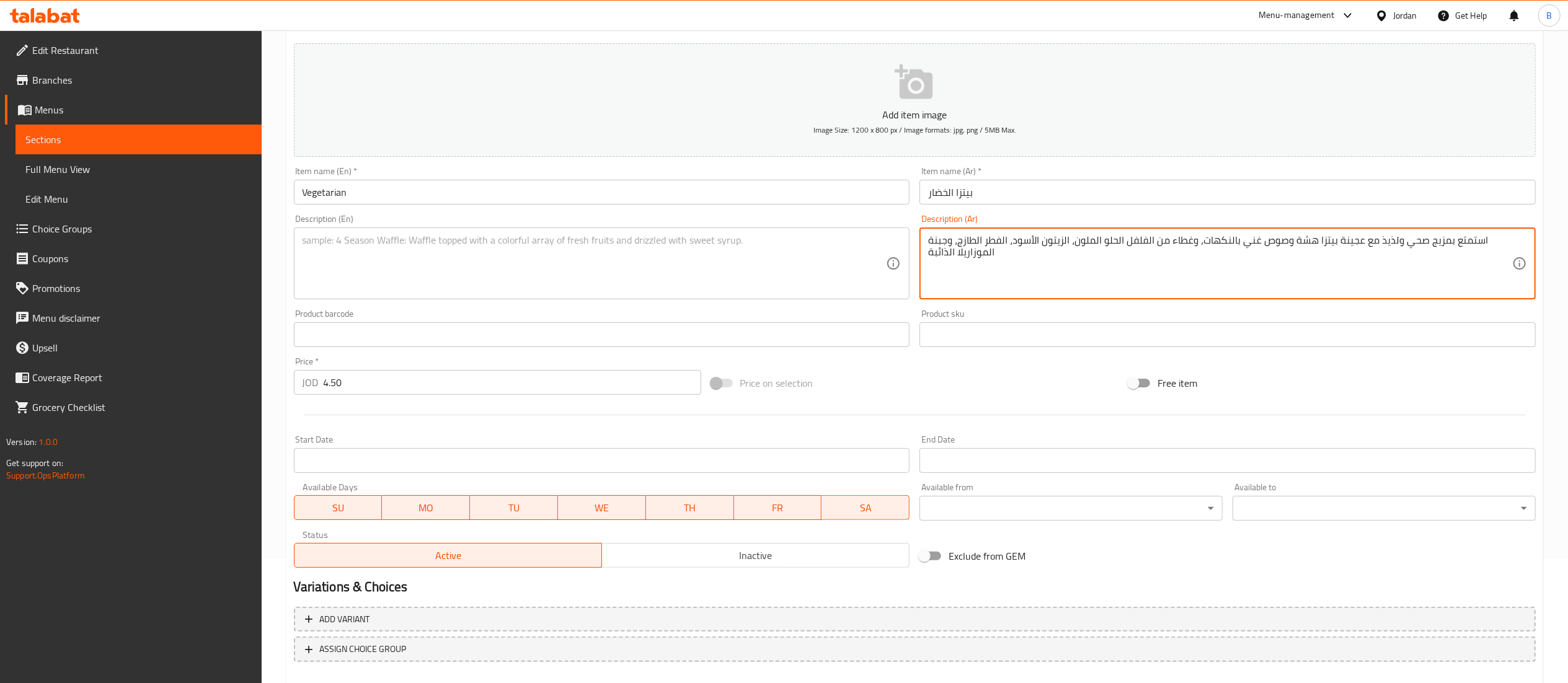
click at [983, 251] on textarea "استمتع بمزيج صحي ولذيذ مع عجينة بيتزا هشة وصوص غني بالنكهات، وغطاء من الفلفل ال…" at bounding box center [1220, 264] width 584 height 58
type textarea "استمتع بمزيج صحي ولذيذ مع عجينة بيتزا هشة وصوص غني بالنكهات، وغطاء من الفلفل ال…"
click at [579, 262] on textarea at bounding box center [594, 264] width 584 height 58
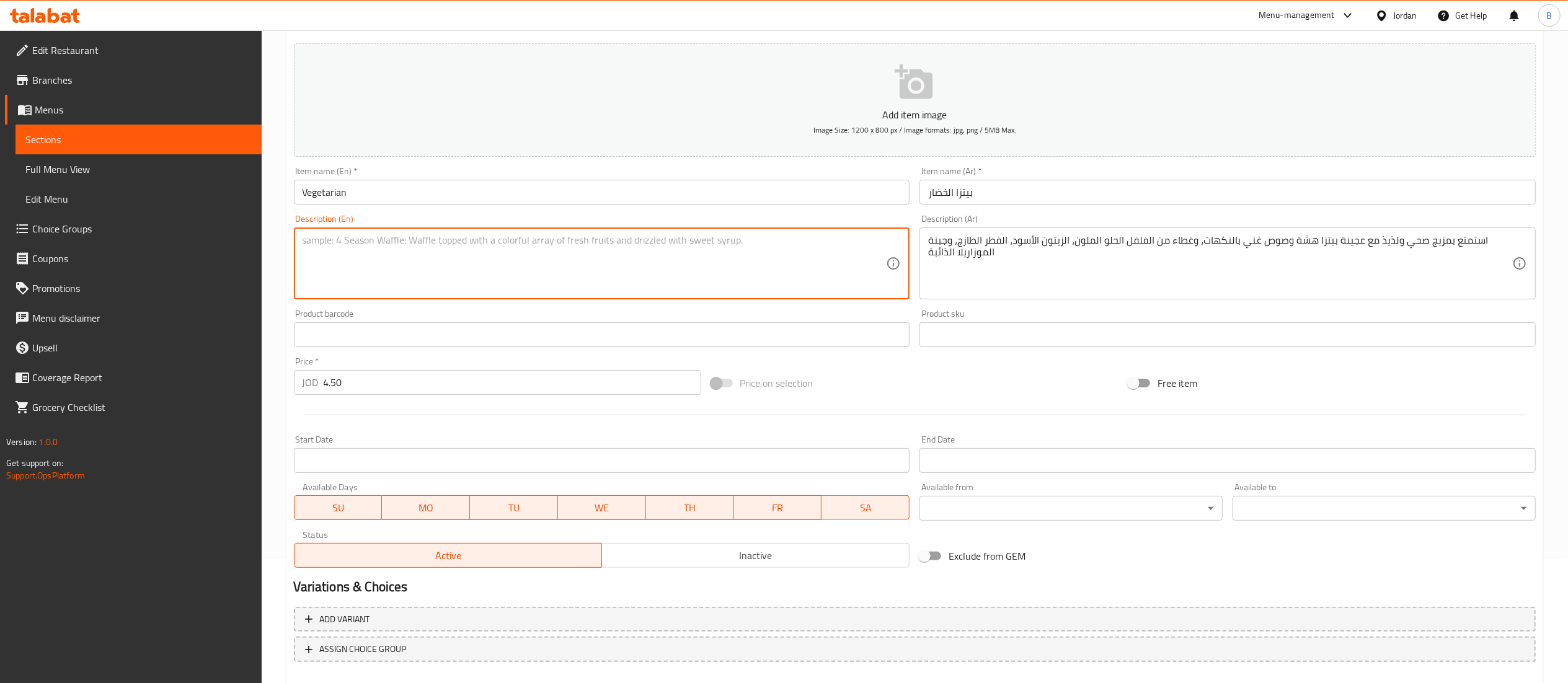
paste textarea "Enjoy a healthy and delicious combination with a crispy pizza dough, a flavorfu…"
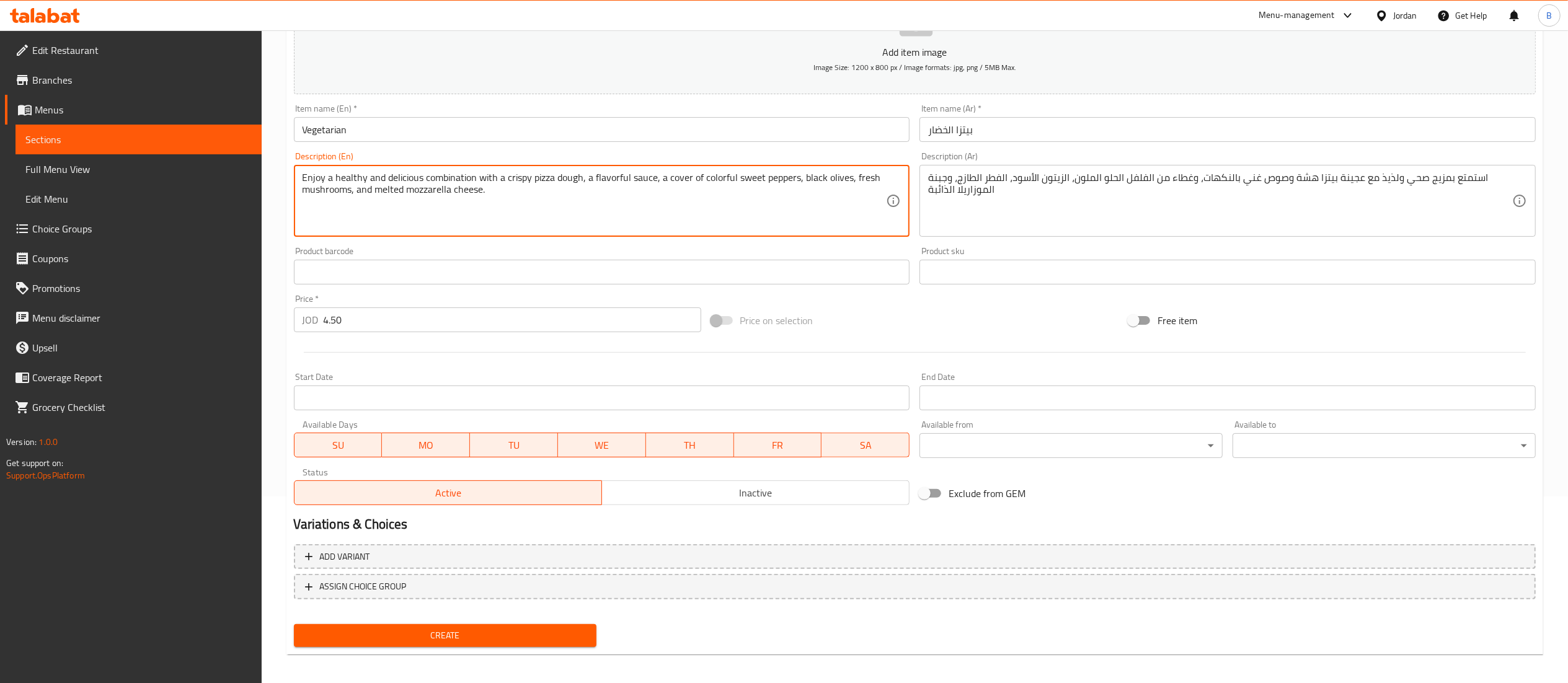
scroll to position [192, 0]
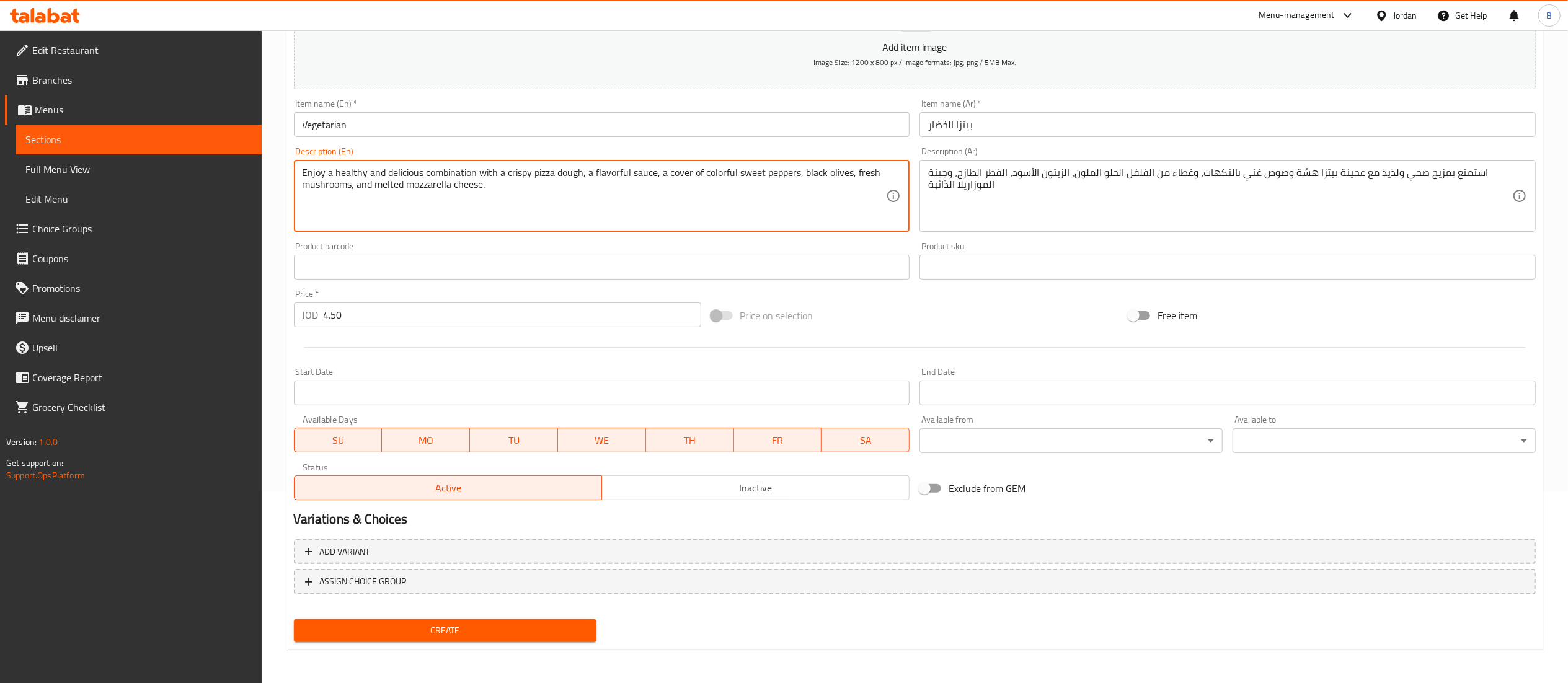
type textarea "Enjoy a healthy and delicious combination with a crispy pizza dough, a flavorfu…"
click at [479, 630] on span "Create" at bounding box center [445, 630] width 283 height 15
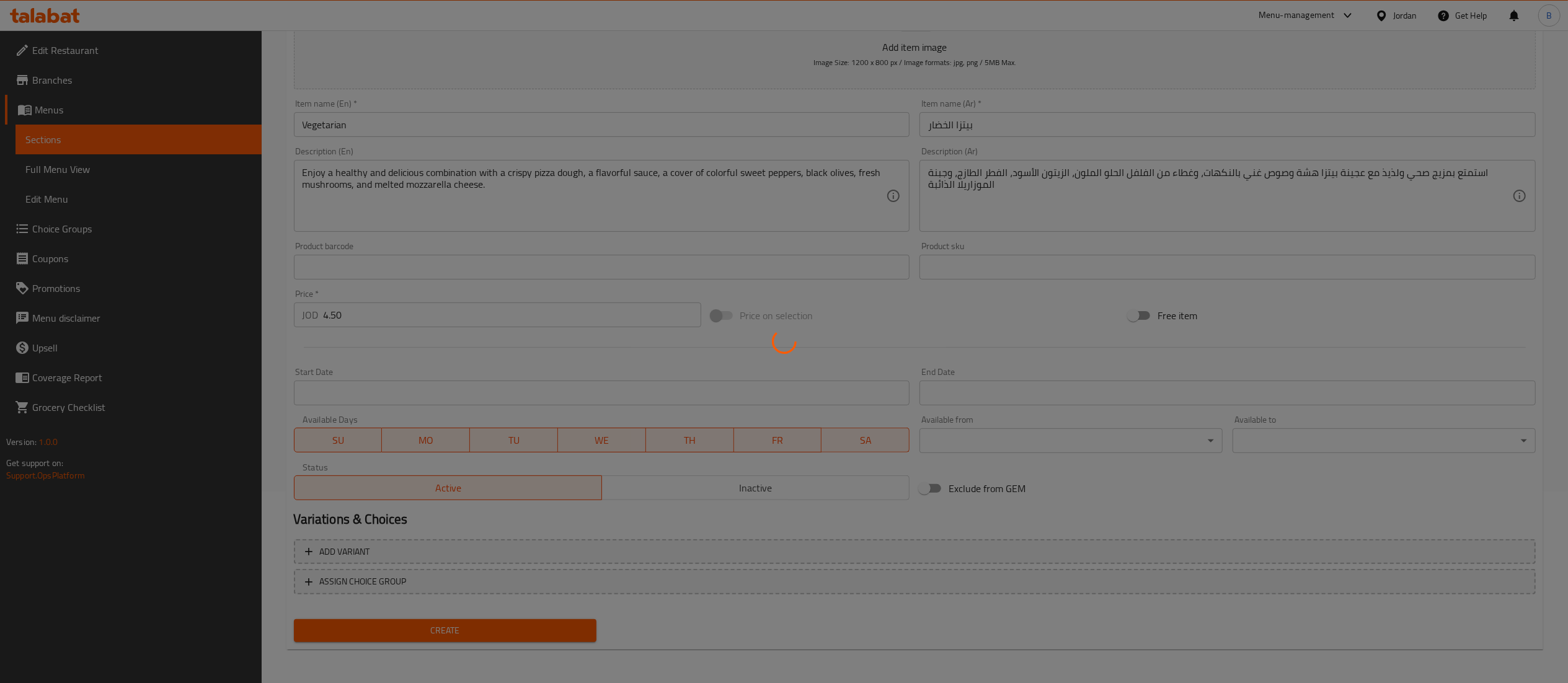
type input "0"
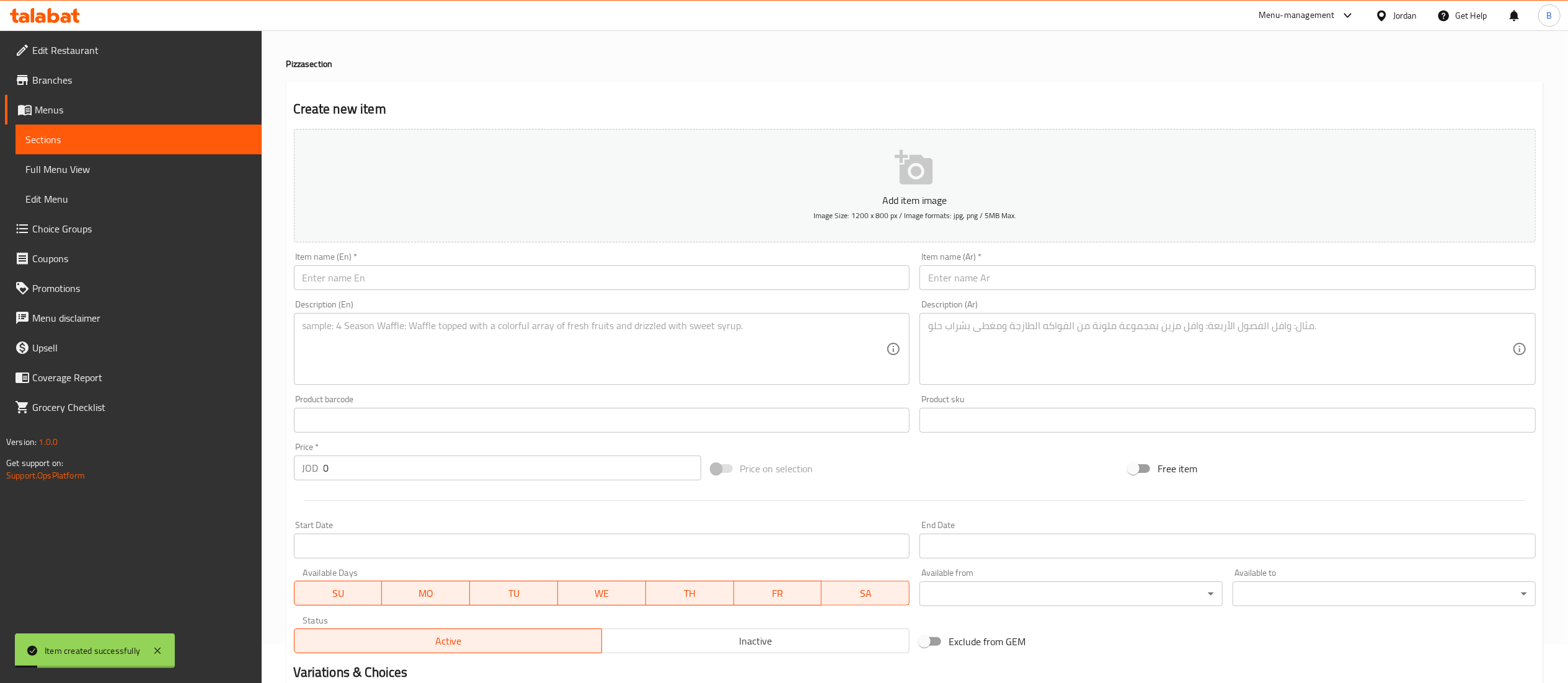
scroll to position [0, 0]
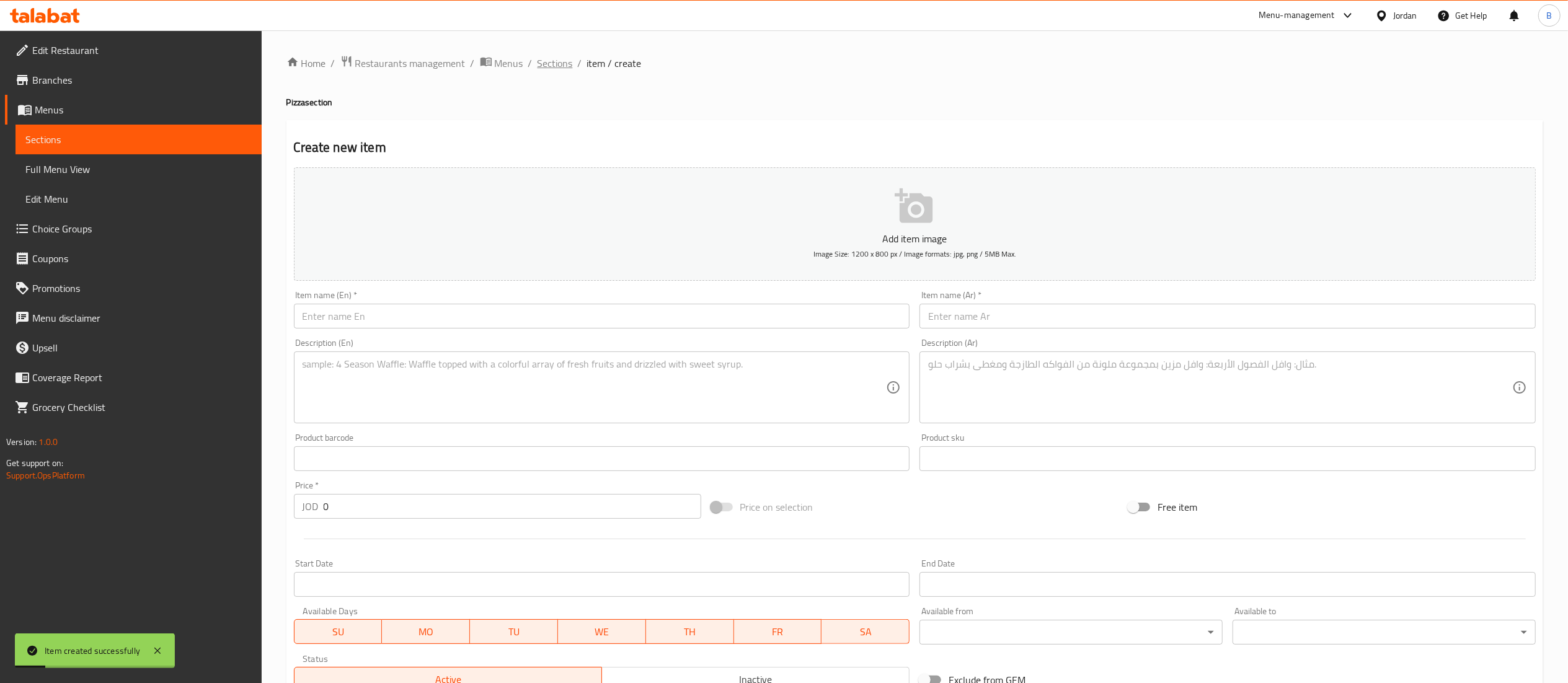
click at [559, 70] on span "Sections" at bounding box center [555, 64] width 36 height 15
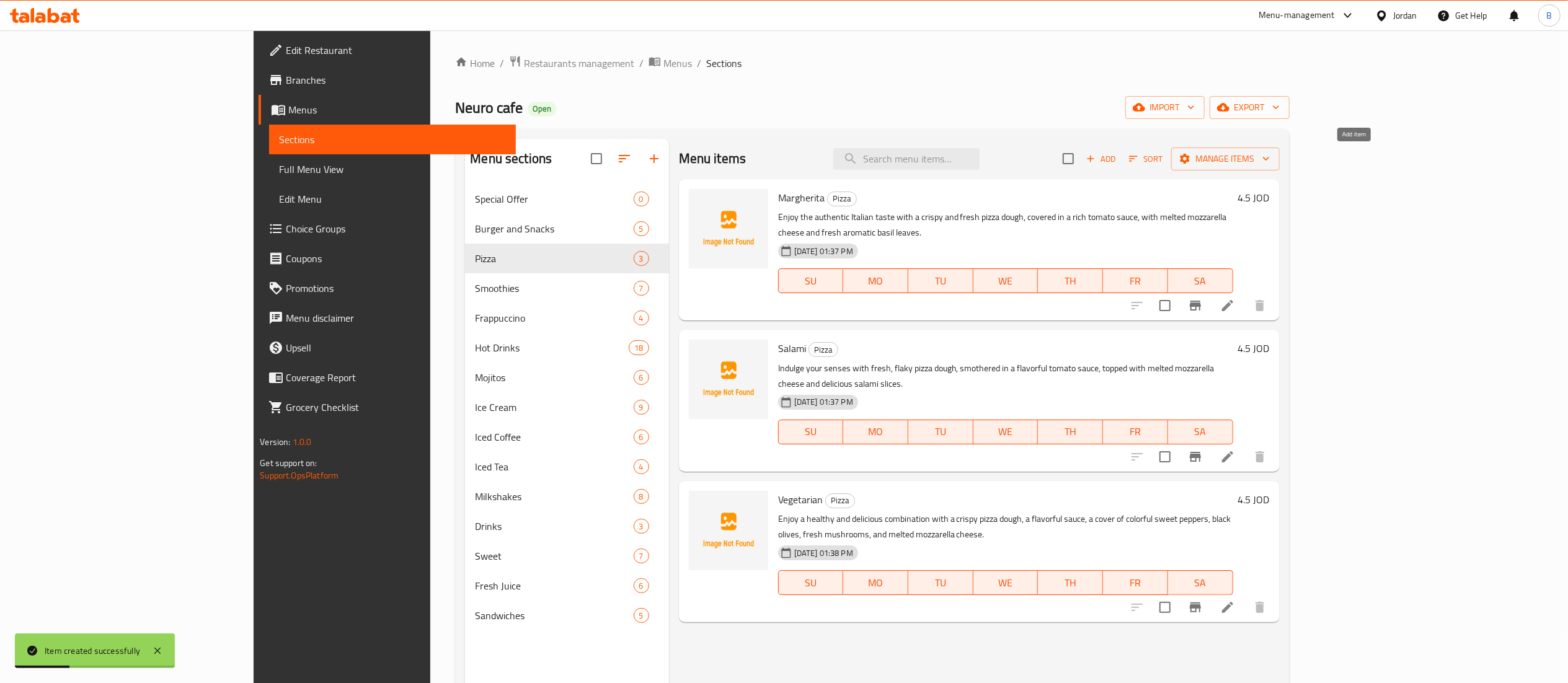
click at [1118, 160] on span "Add" at bounding box center [1101, 158] width 34 height 14
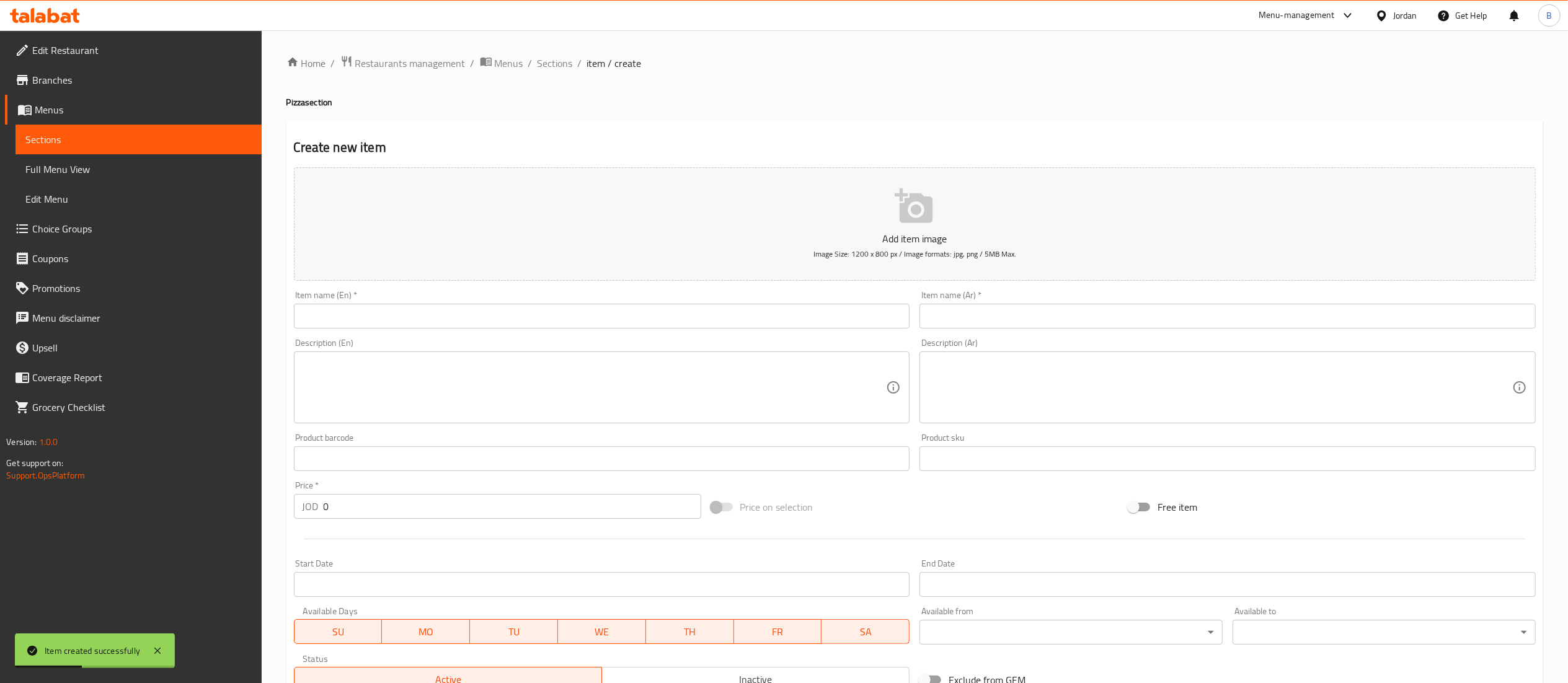
click at [694, 312] on input "text" at bounding box center [602, 315] width 616 height 25
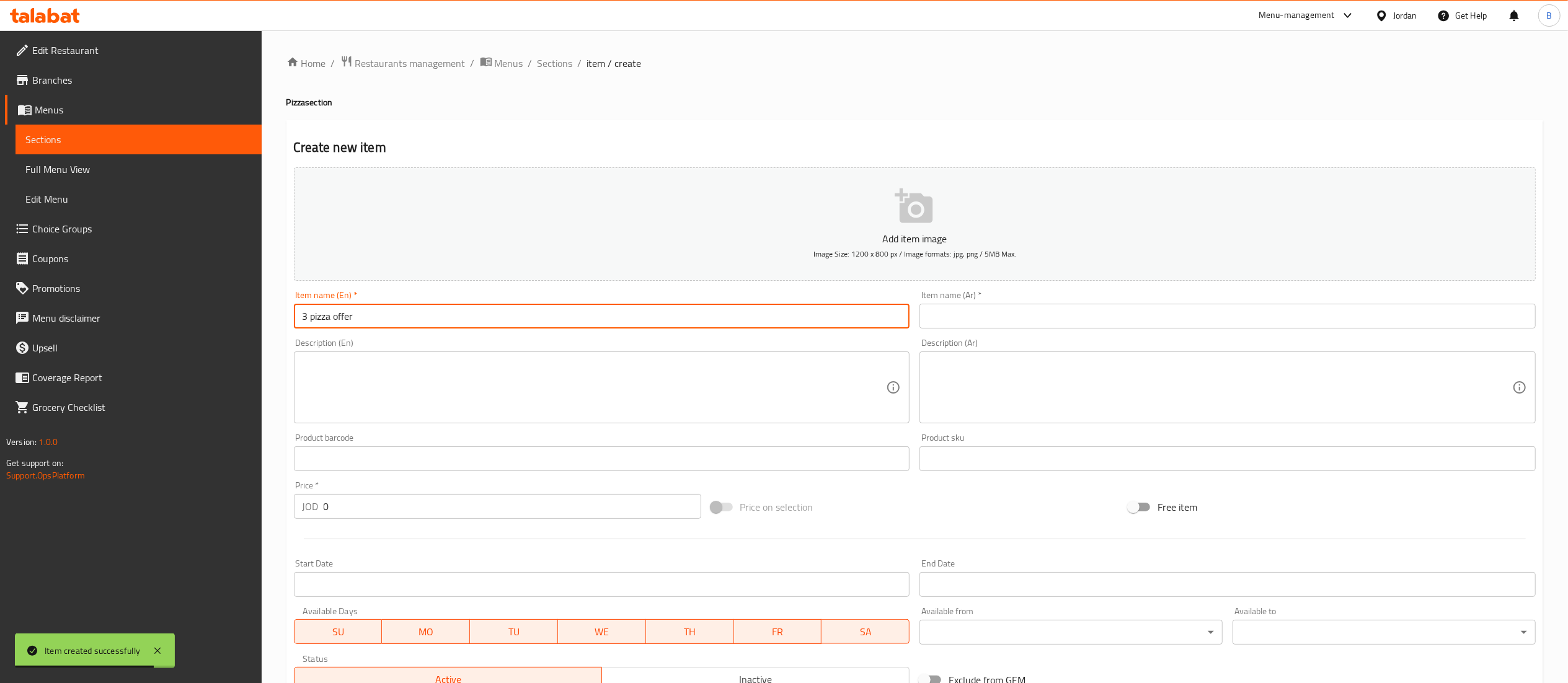
type input "3 pizza offer"
click at [985, 309] on input "text" at bounding box center [1227, 315] width 616 height 25
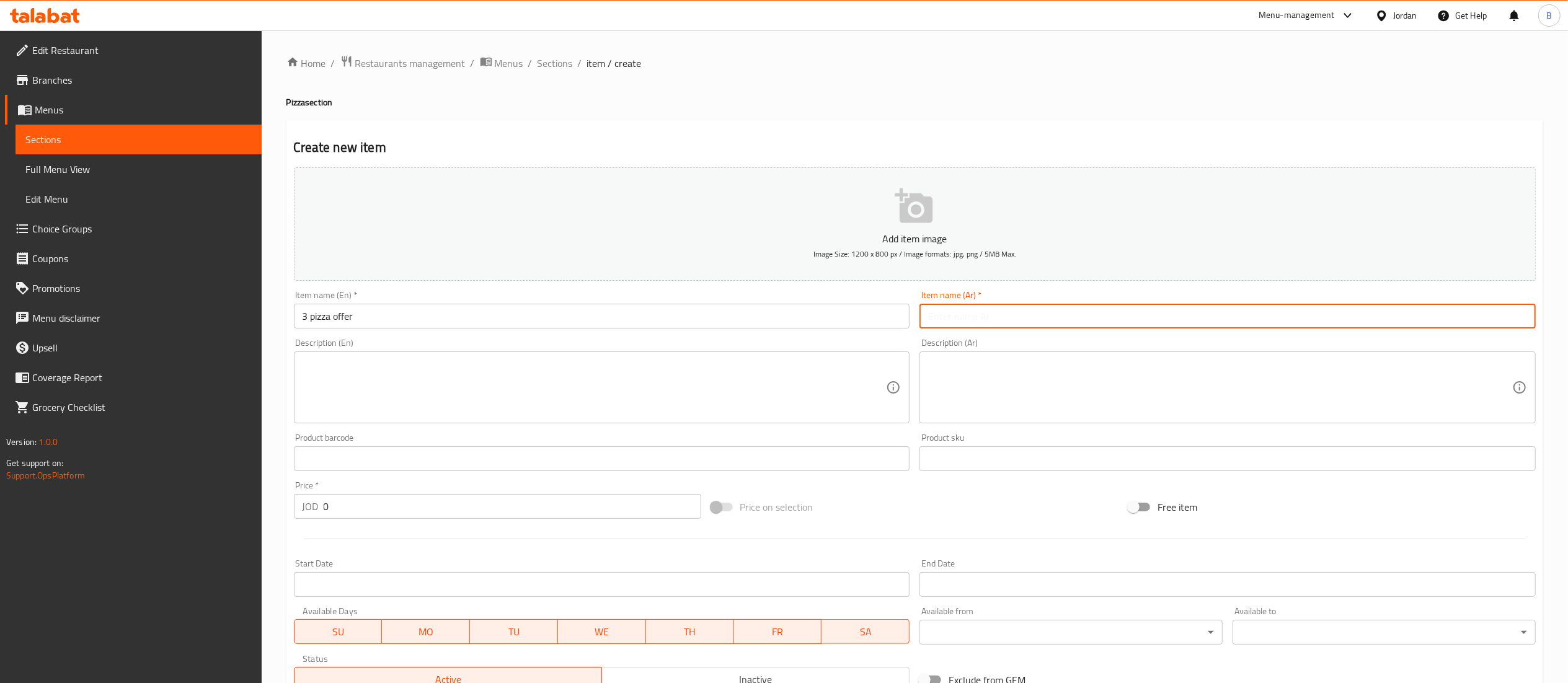
paste input "Enjoy a healthy and delicious combination with a crispy pizza dough, a flavorfu…"
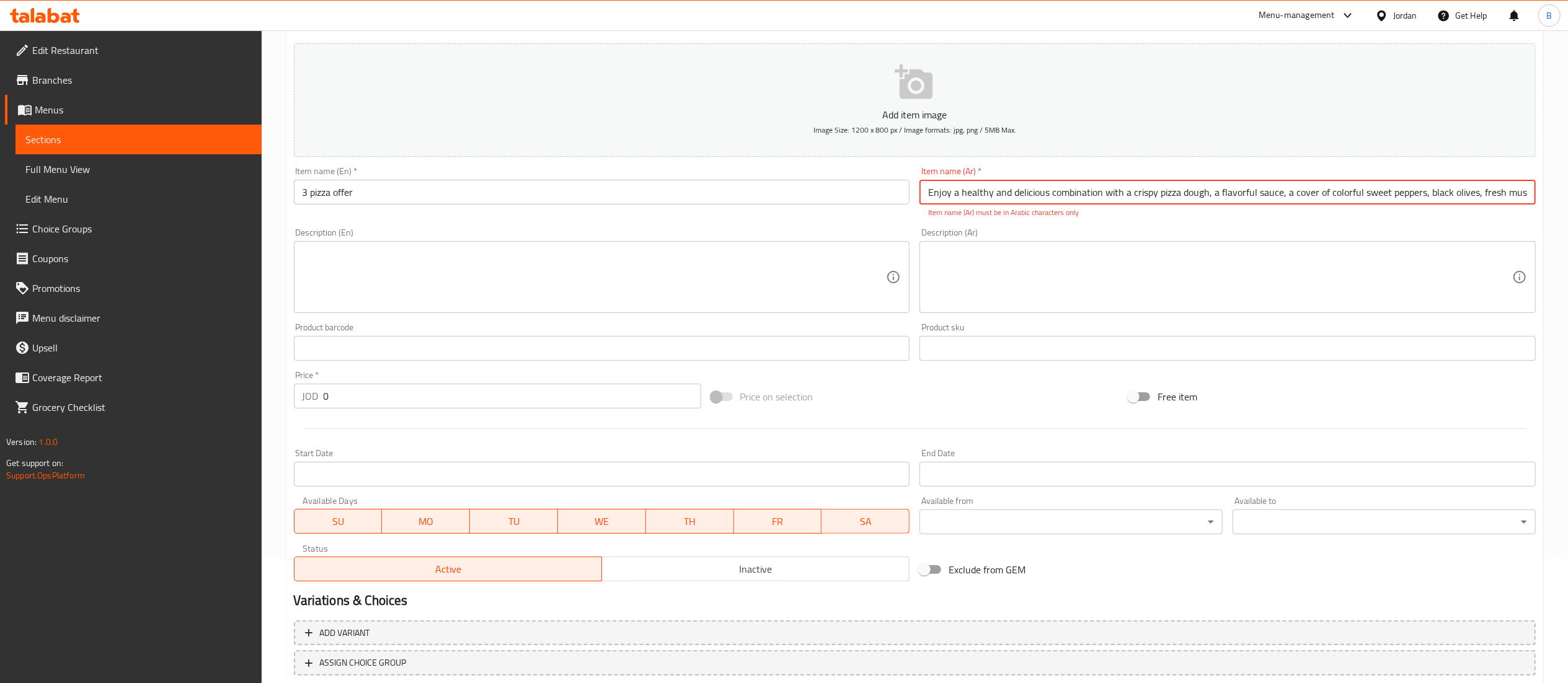
click at [1074, 193] on input "Enjoy a healthy and delicious combination with a crispy pizza dough, a flavorfu…" at bounding box center [1227, 192] width 616 height 25
paste input "عرض 3 بيتزا من اختيارك"
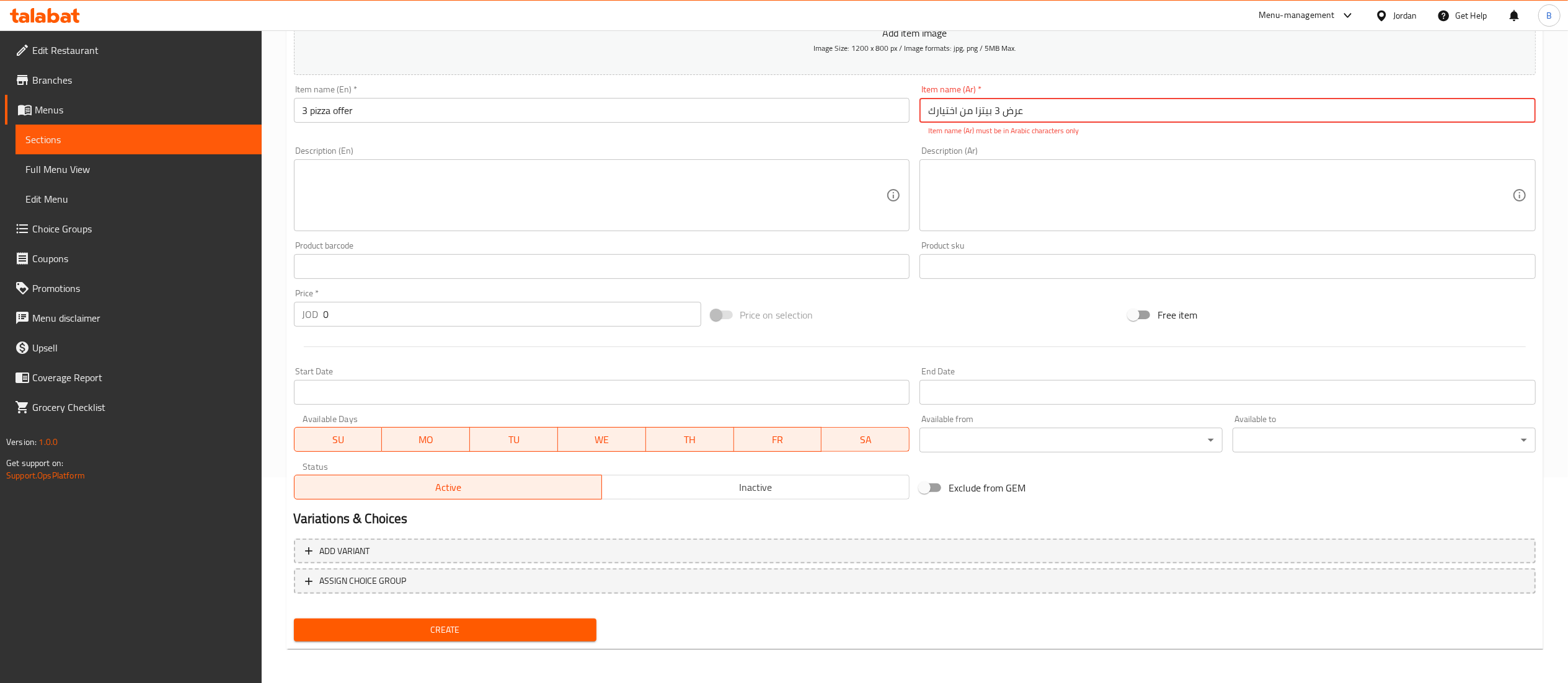
type input "عرض 3 بيتزا من اختيارك"
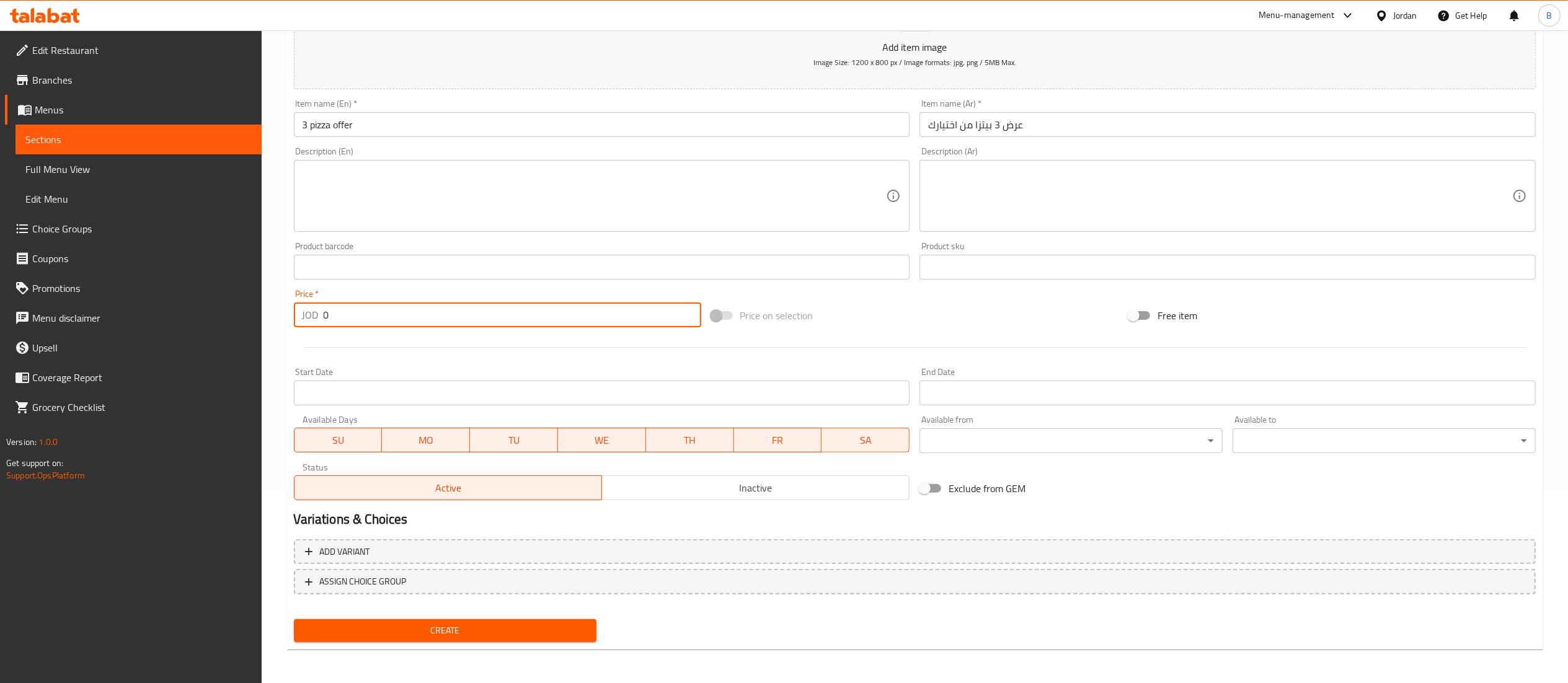
drag, startPoint x: 338, startPoint y: 312, endPoint x: 203, endPoint y: 325, distance: 135.6
click at [204, 324] on div "Edit Restaurant Branches Menus Sections Full Menu View Edit Menu Choice Groups …" at bounding box center [784, 262] width 1568 height 846
type input "12"
click at [428, 640] on button "Create" at bounding box center [446, 630] width 303 height 23
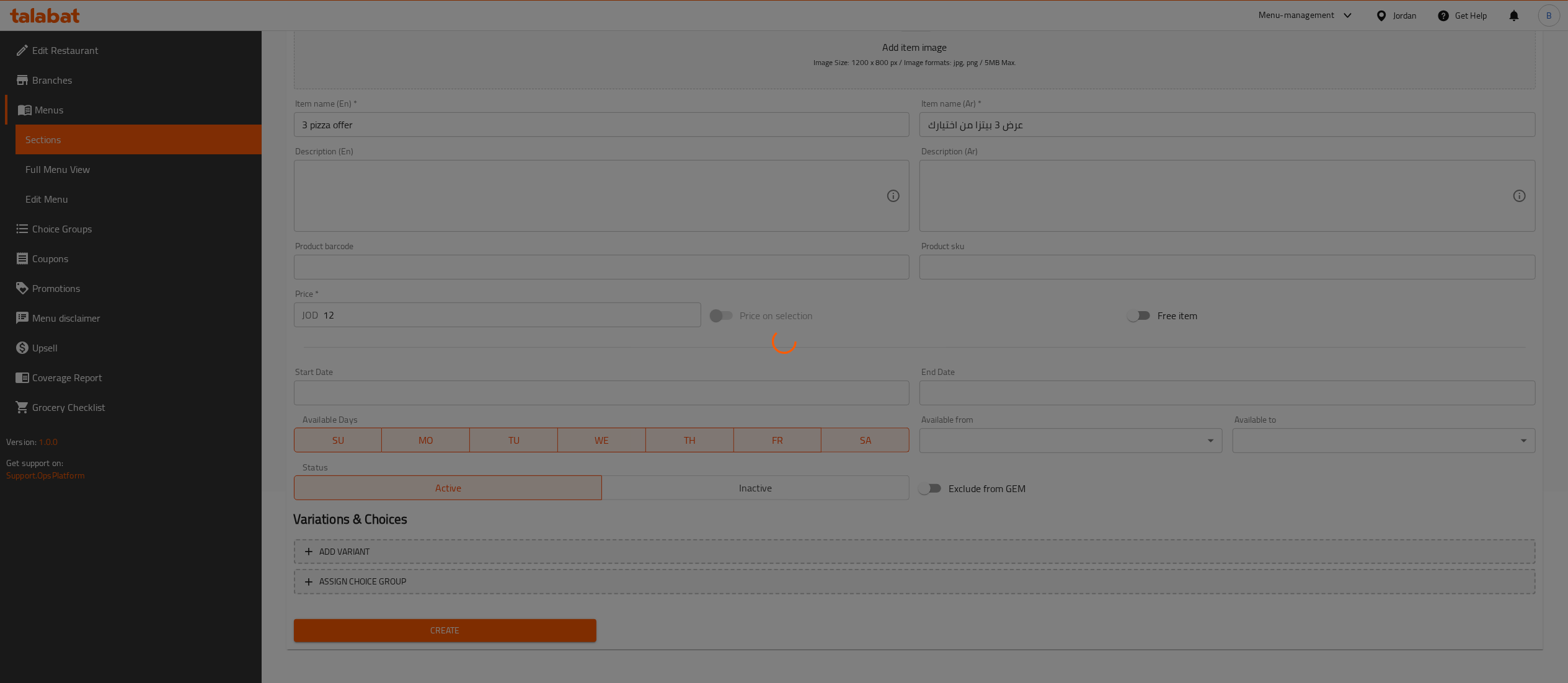
type input "0"
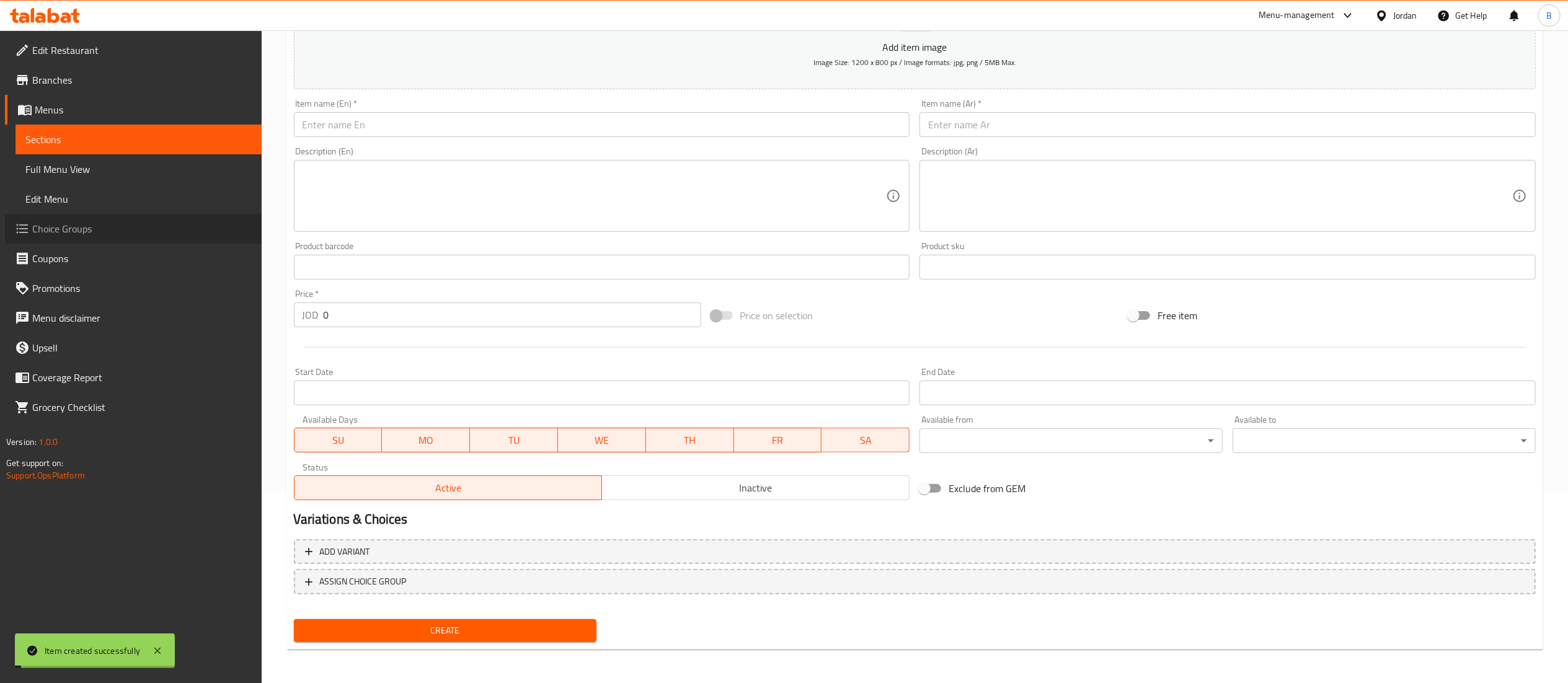
click at [60, 227] on span "Choice Groups" at bounding box center [142, 229] width 220 height 15
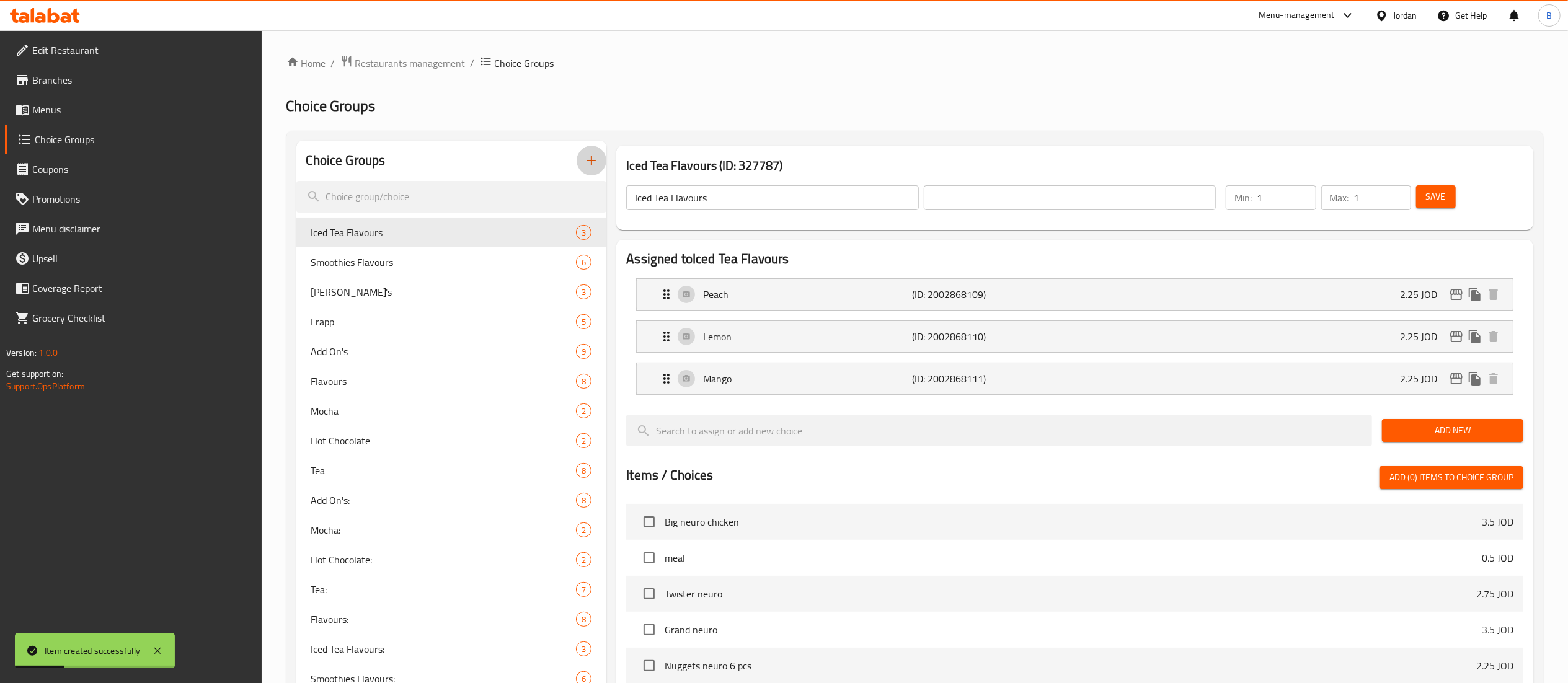
click at [598, 164] on icon "button" at bounding box center [592, 161] width 15 height 15
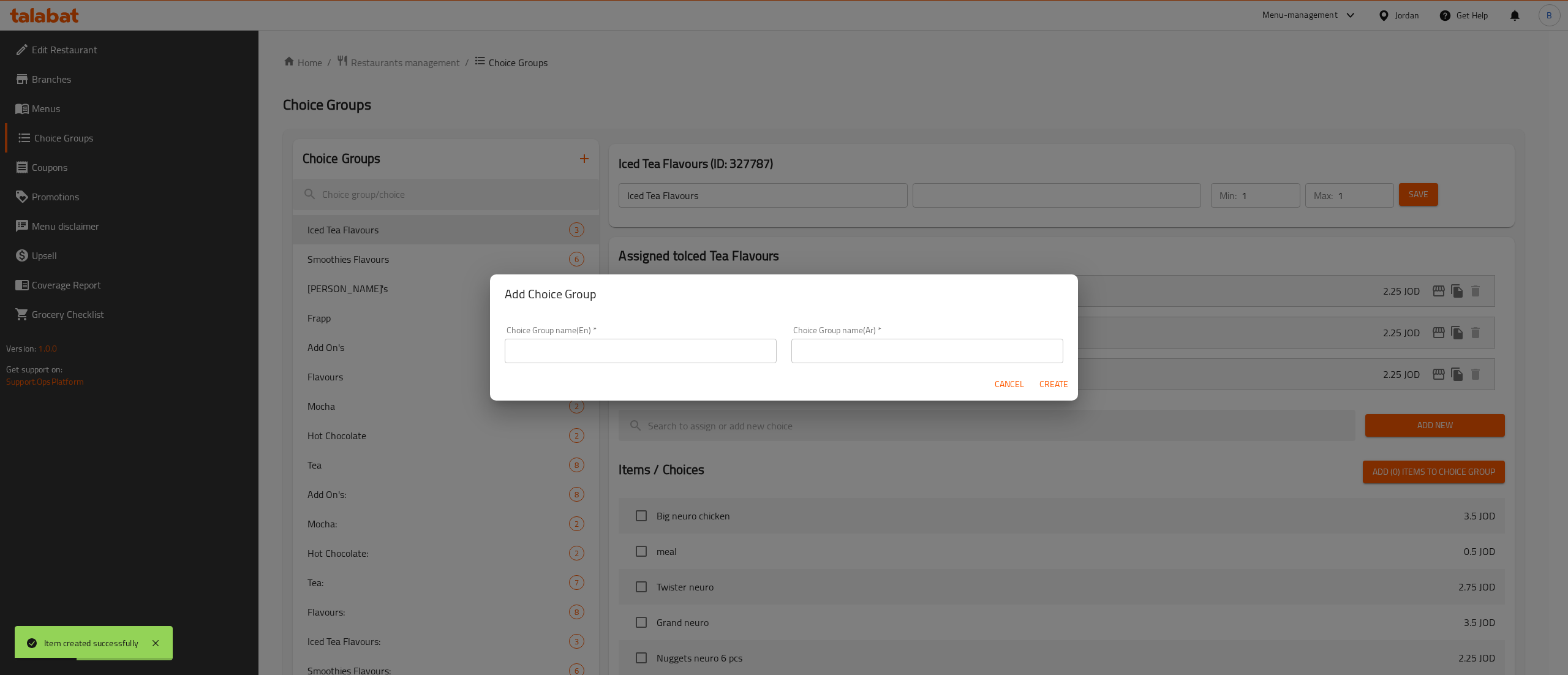
click at [599, 364] on div "Choice Group name(En)   * Choice Group name(En) *" at bounding box center [640, 344] width 286 height 52
click at [603, 353] on input "text" at bounding box center [640, 351] width 272 height 24
type input "your choice of 1st pizza"
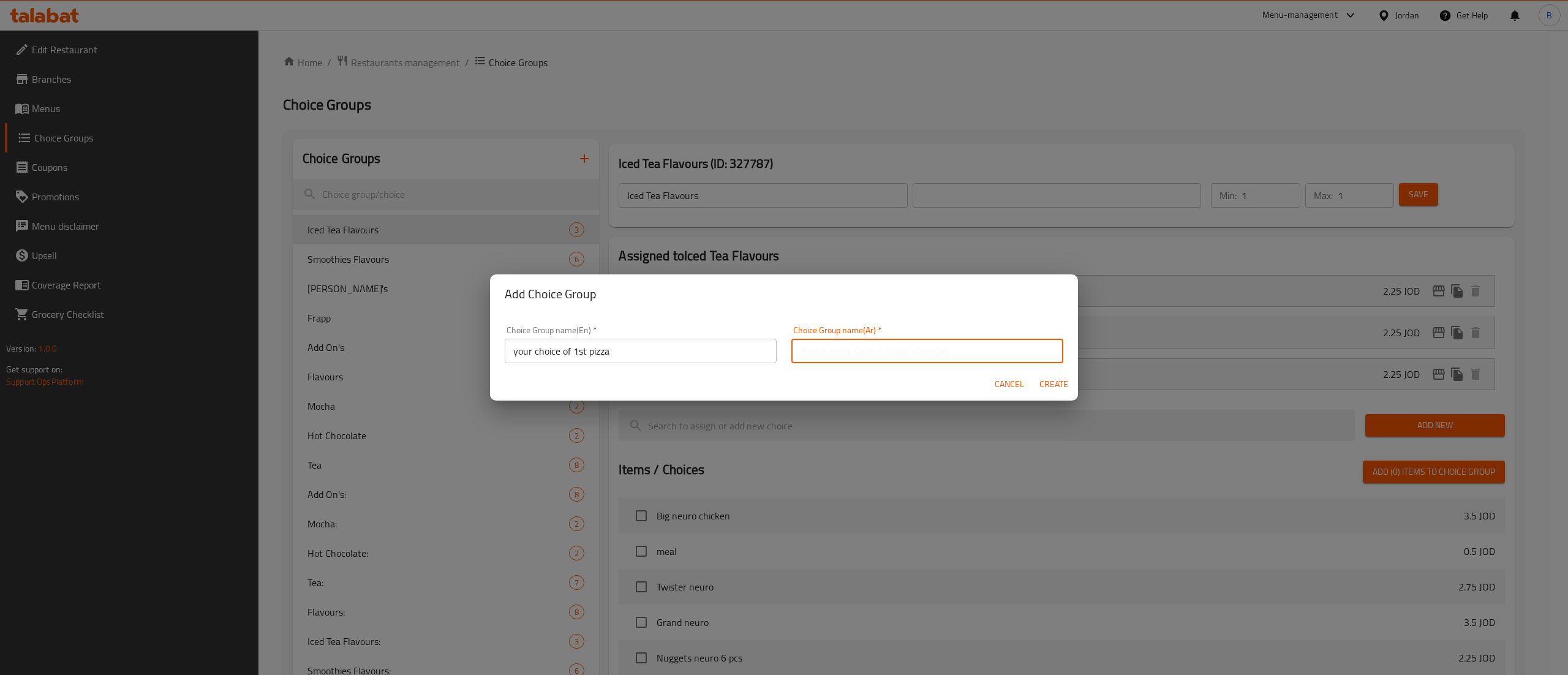
click at [859, 352] on input "text" at bounding box center [927, 351] width 272 height 24
type input "اختيارك للبيتزا الاولى"
click at [1040, 391] on span "Create" at bounding box center [1053, 384] width 29 height 15
type input "your choice of 1st pizza"
type input "اختيارك للبيتزا الاولى"
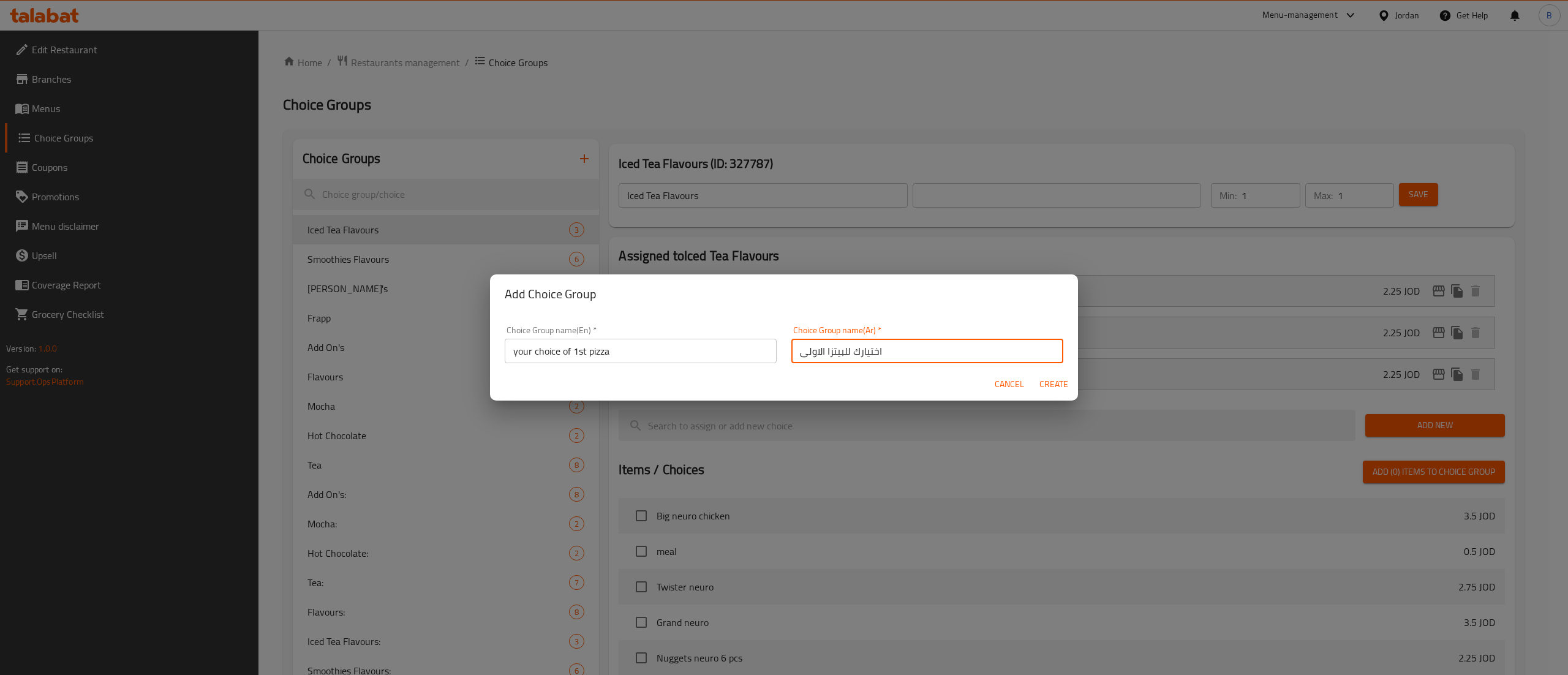
type input "0"
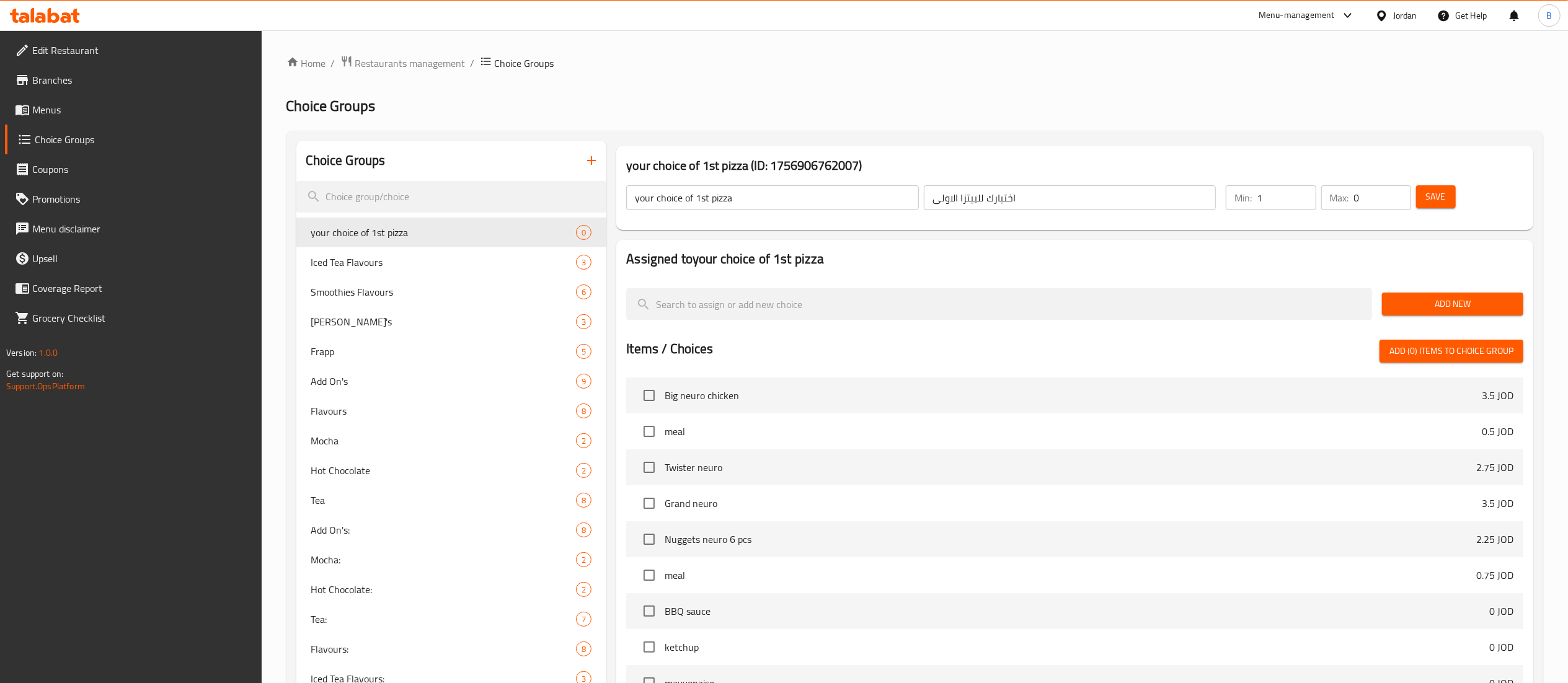
type input "1"
click at [1302, 192] on input "1" at bounding box center [1286, 197] width 58 height 25
type input "1"
click at [1398, 192] on input "1" at bounding box center [1382, 197] width 57 height 25
click at [1422, 191] on button "Save" at bounding box center [1436, 197] width 40 height 23
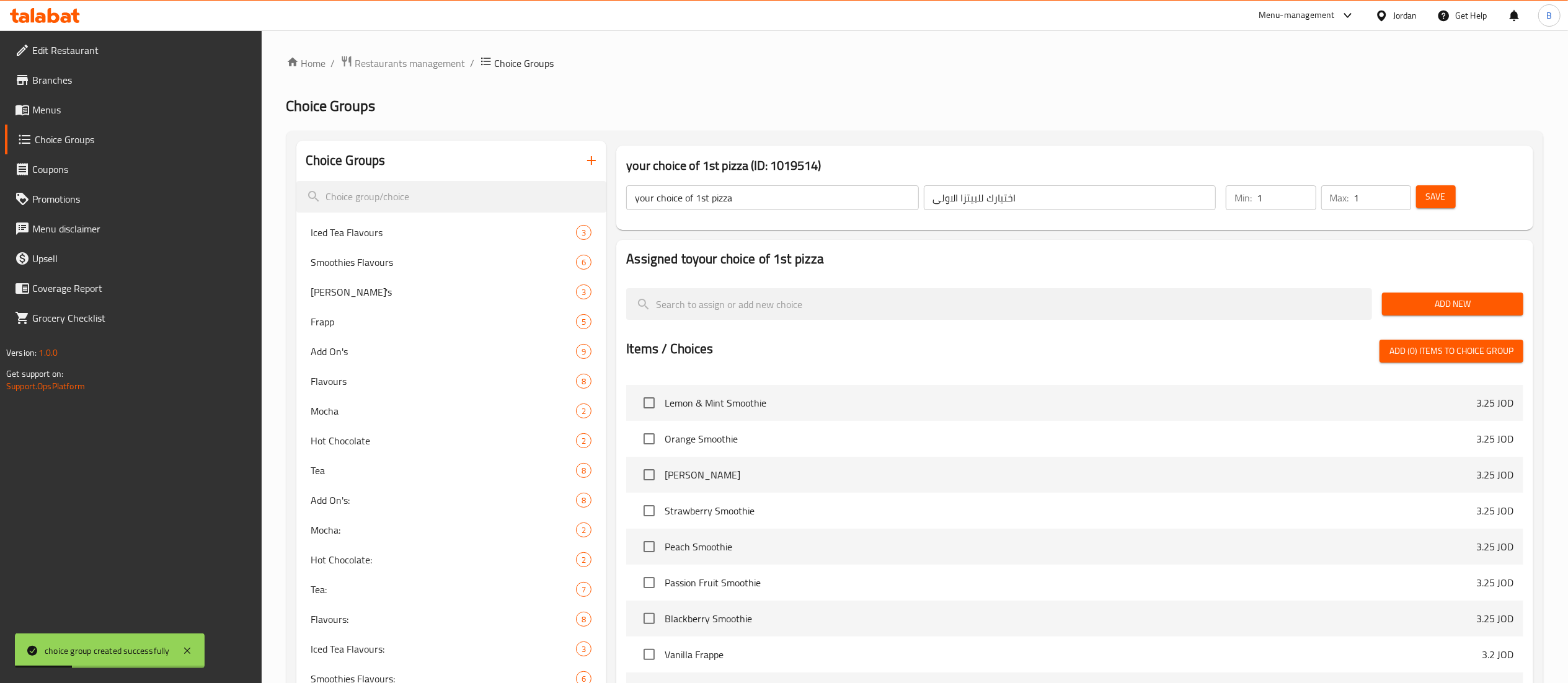
scroll to position [372, 0]
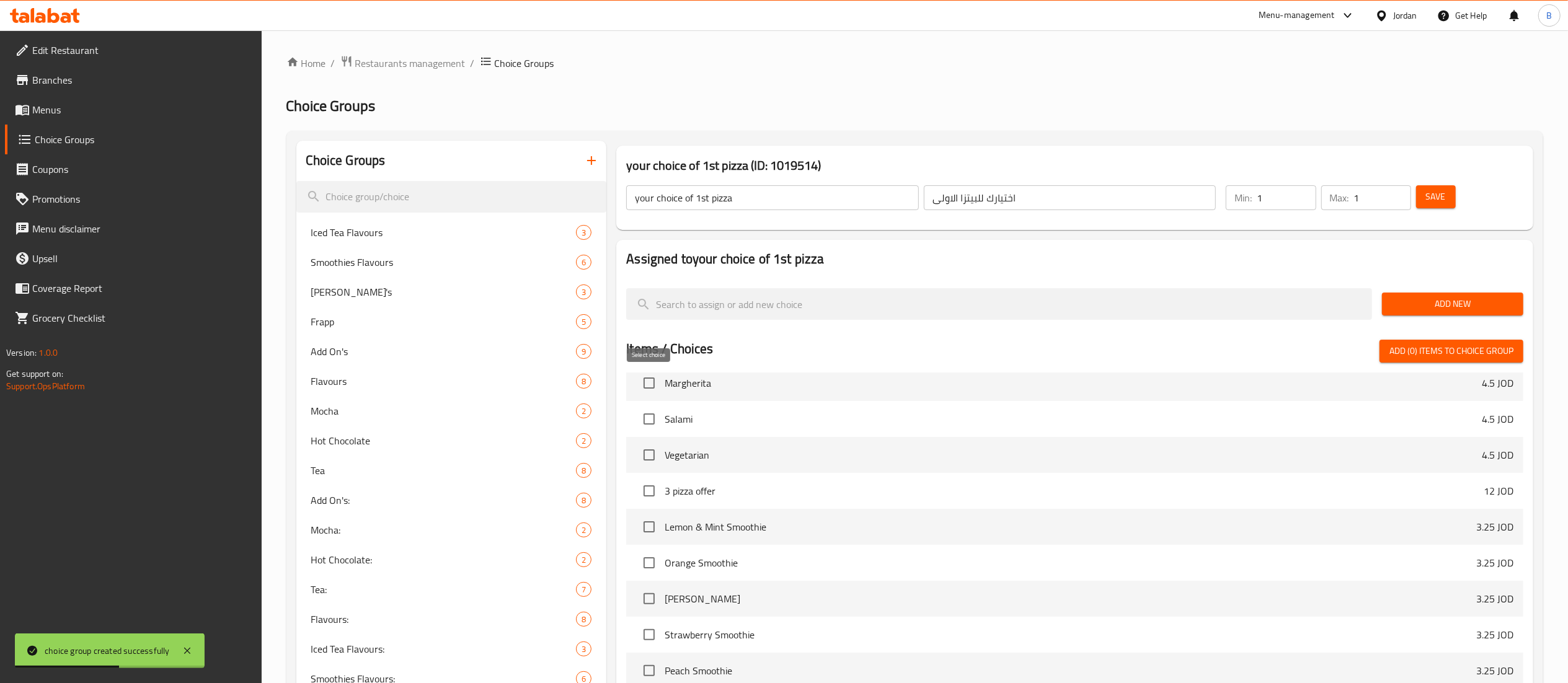
click at [651, 380] on input "checkbox" at bounding box center [649, 383] width 26 height 26
click at [1444, 299] on span "Add New" at bounding box center [1452, 304] width 121 height 15
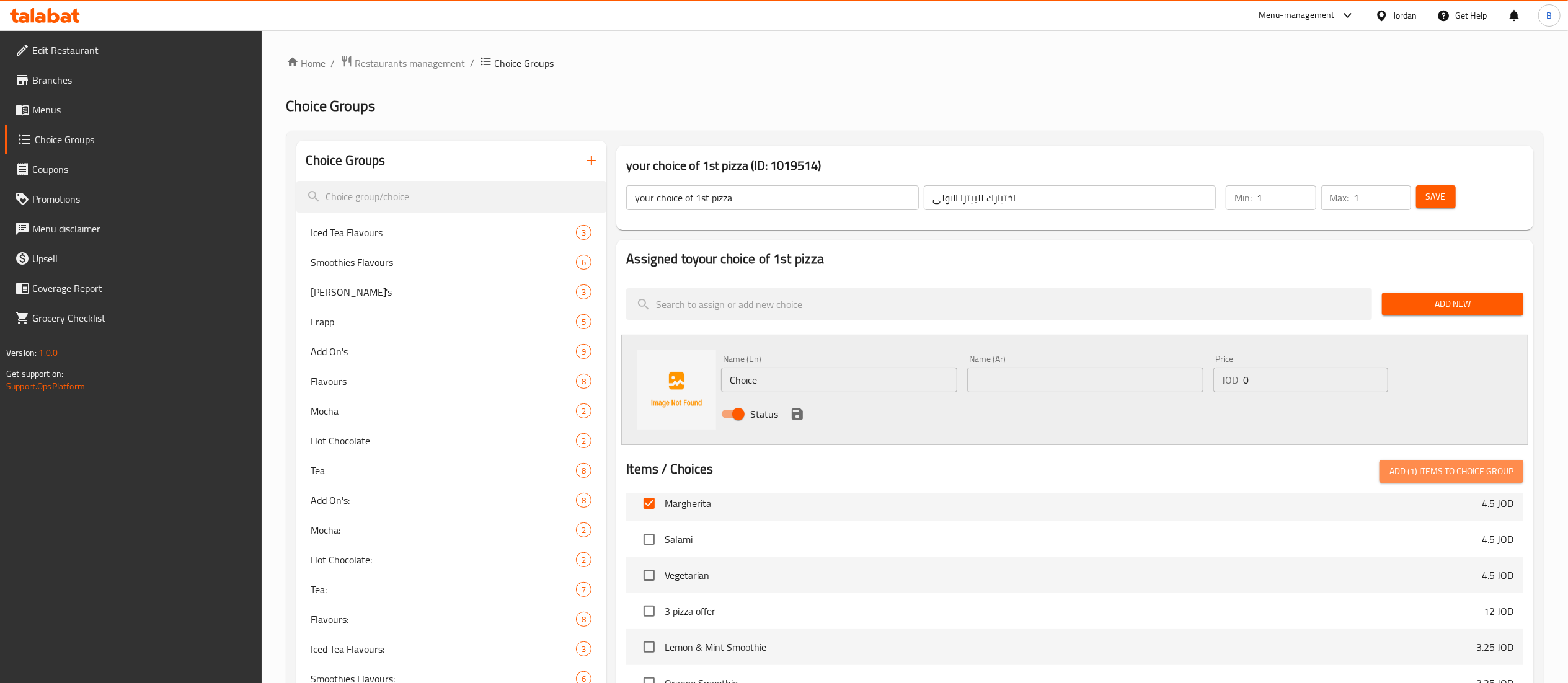
click at [1394, 479] on span "Add (1) items to choice group" at bounding box center [1451, 471] width 124 height 15
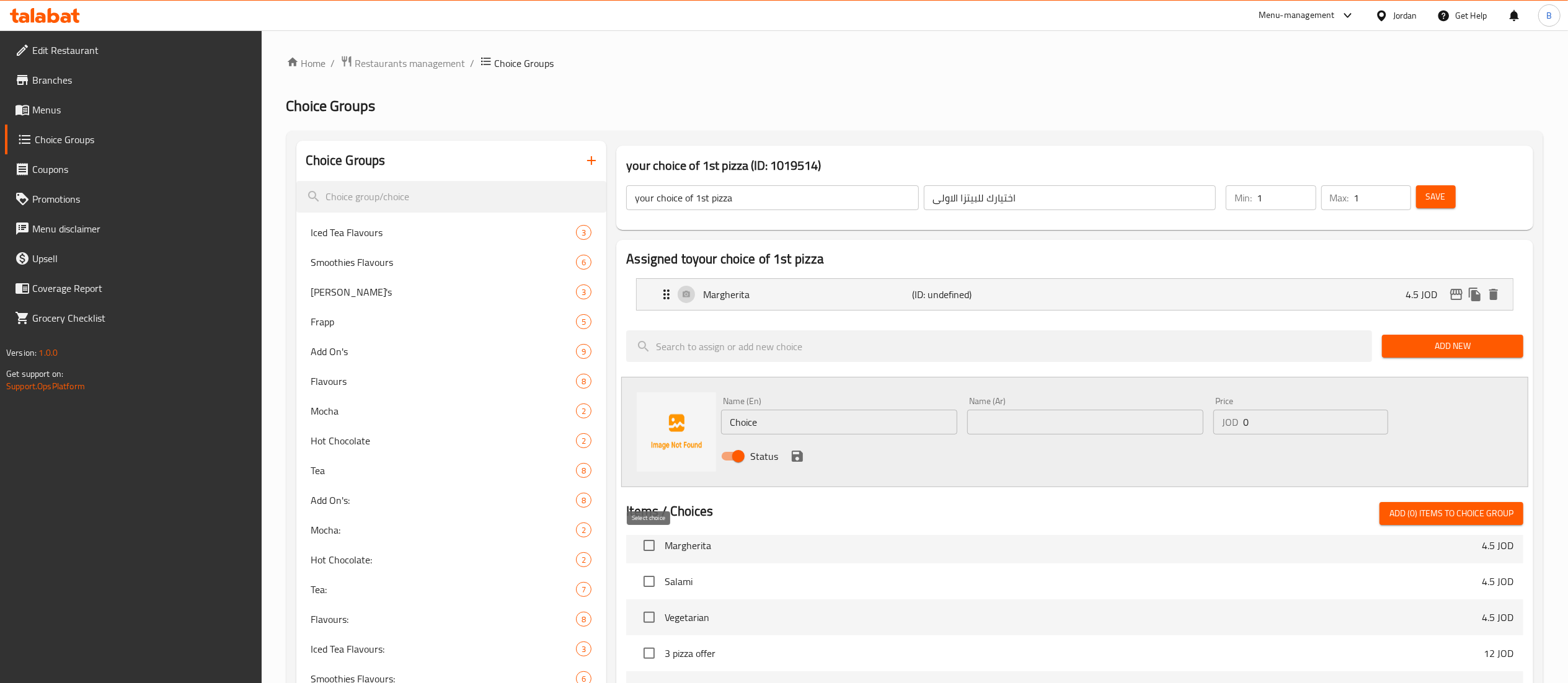
click at [653, 552] on input "checkbox" at bounding box center [649, 545] width 26 height 26
checkbox input "true"
click at [641, 585] on input "checkbox" at bounding box center [649, 581] width 26 height 26
checkbox input "true"
click at [1396, 510] on span "Add (2) items to choice group" at bounding box center [1451, 514] width 124 height 15
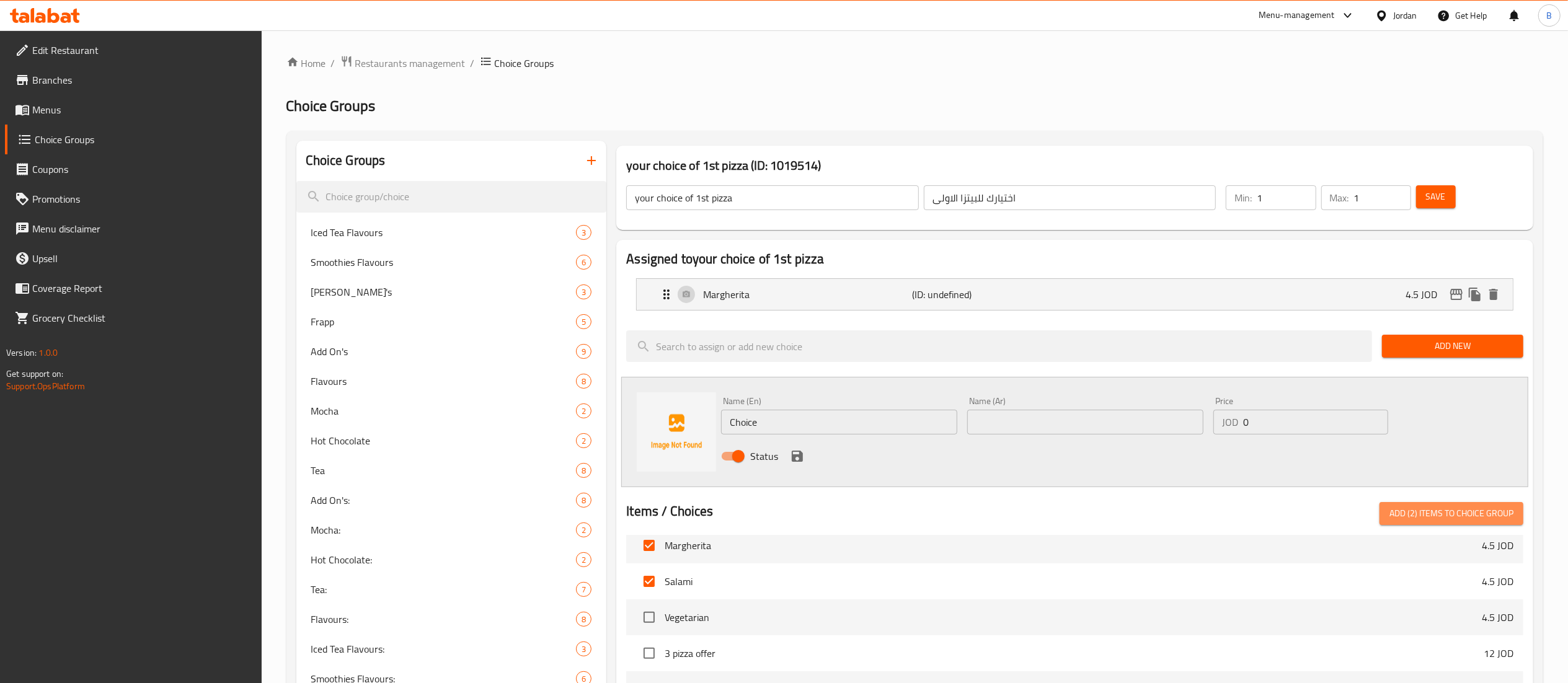
checkbox input "false"
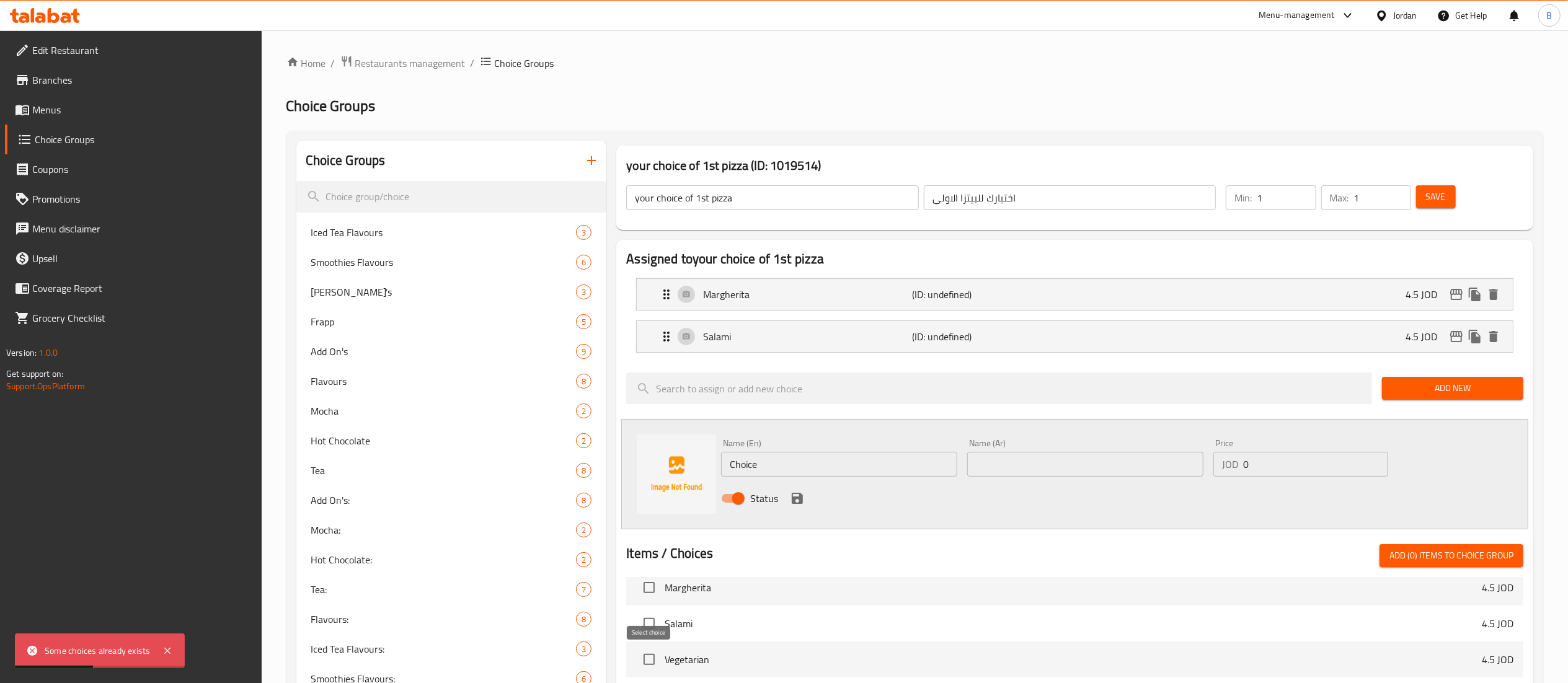
click at [639, 664] on input "checkbox" at bounding box center [649, 659] width 26 height 26
click at [1387, 558] on button "Add (1) items to choice group" at bounding box center [1452, 555] width 144 height 23
checkbox input "false"
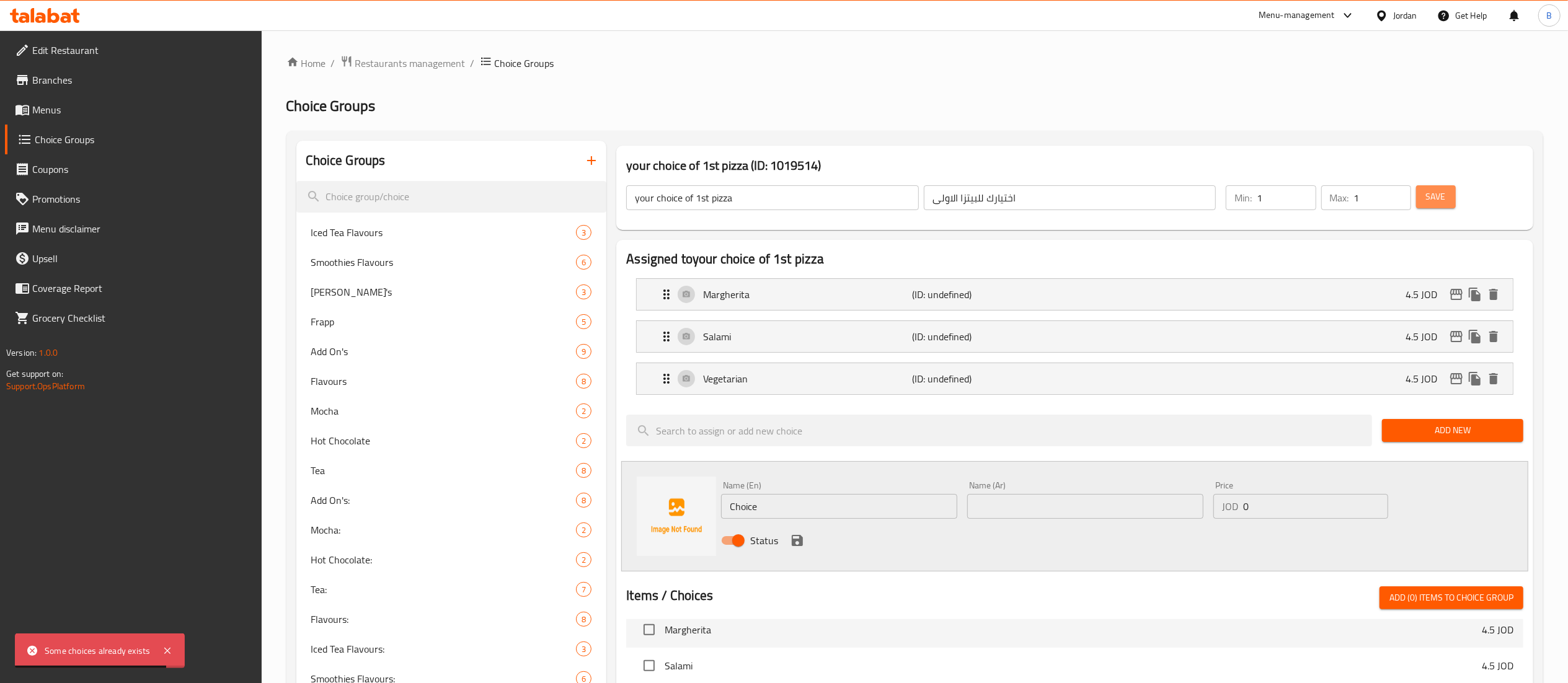
click at [1429, 195] on span "Save" at bounding box center [1436, 197] width 19 height 15
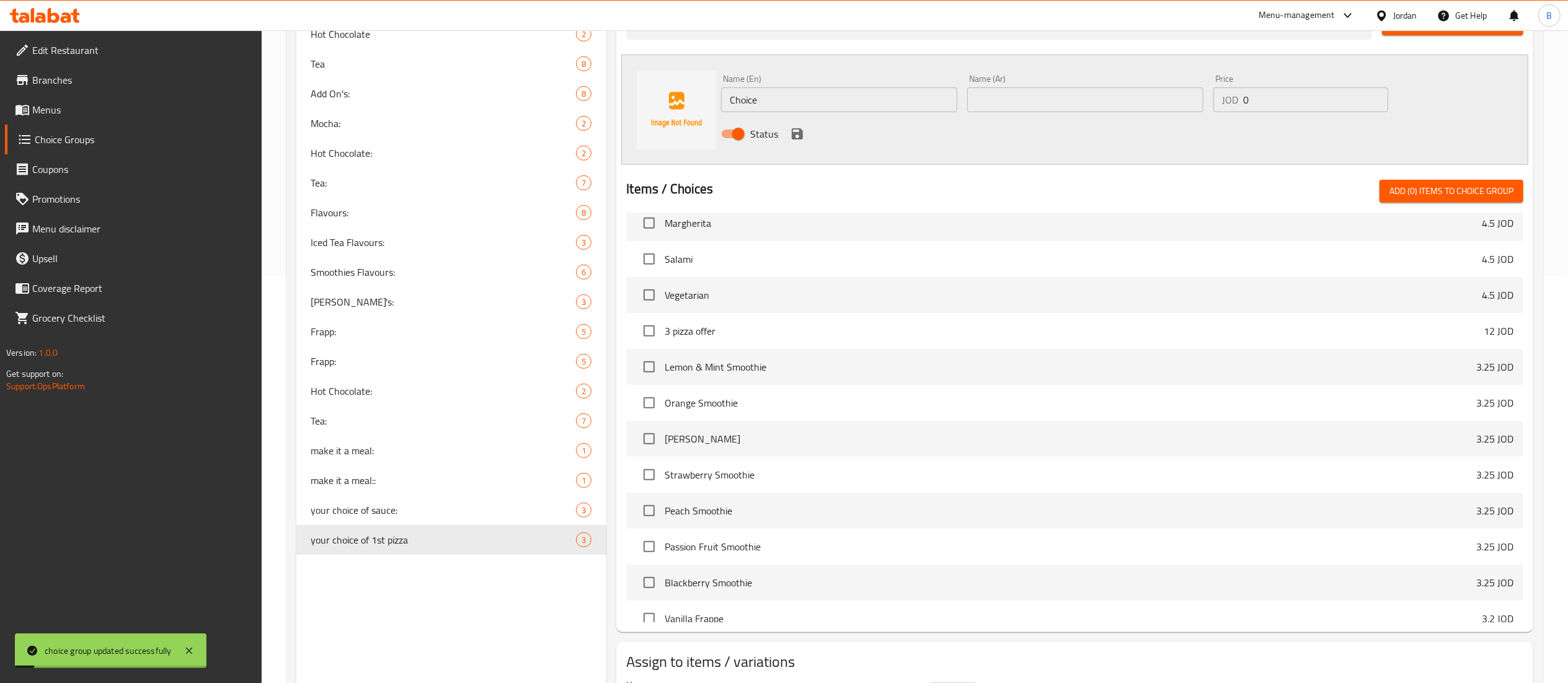
scroll to position [484, 0]
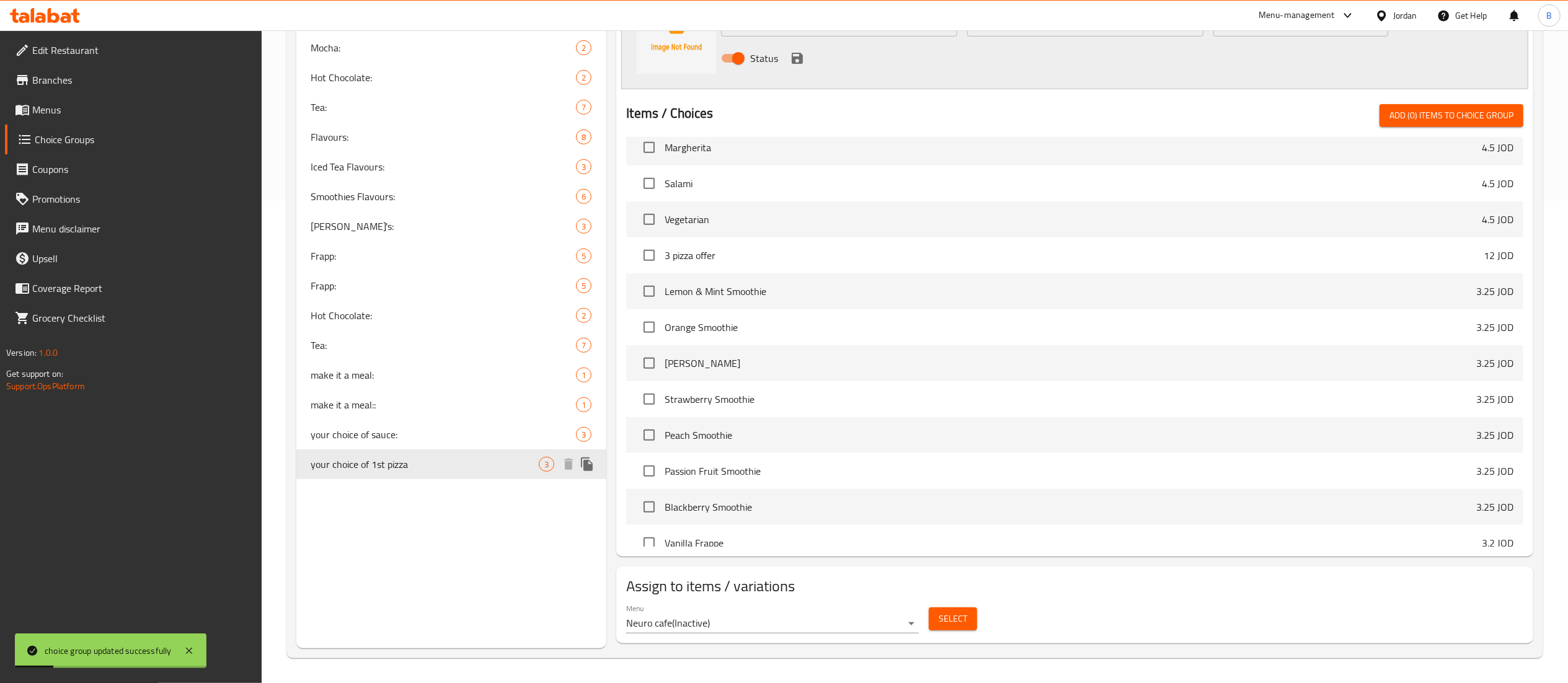
click at [593, 461] on icon "duplicate" at bounding box center [587, 464] width 15 height 15
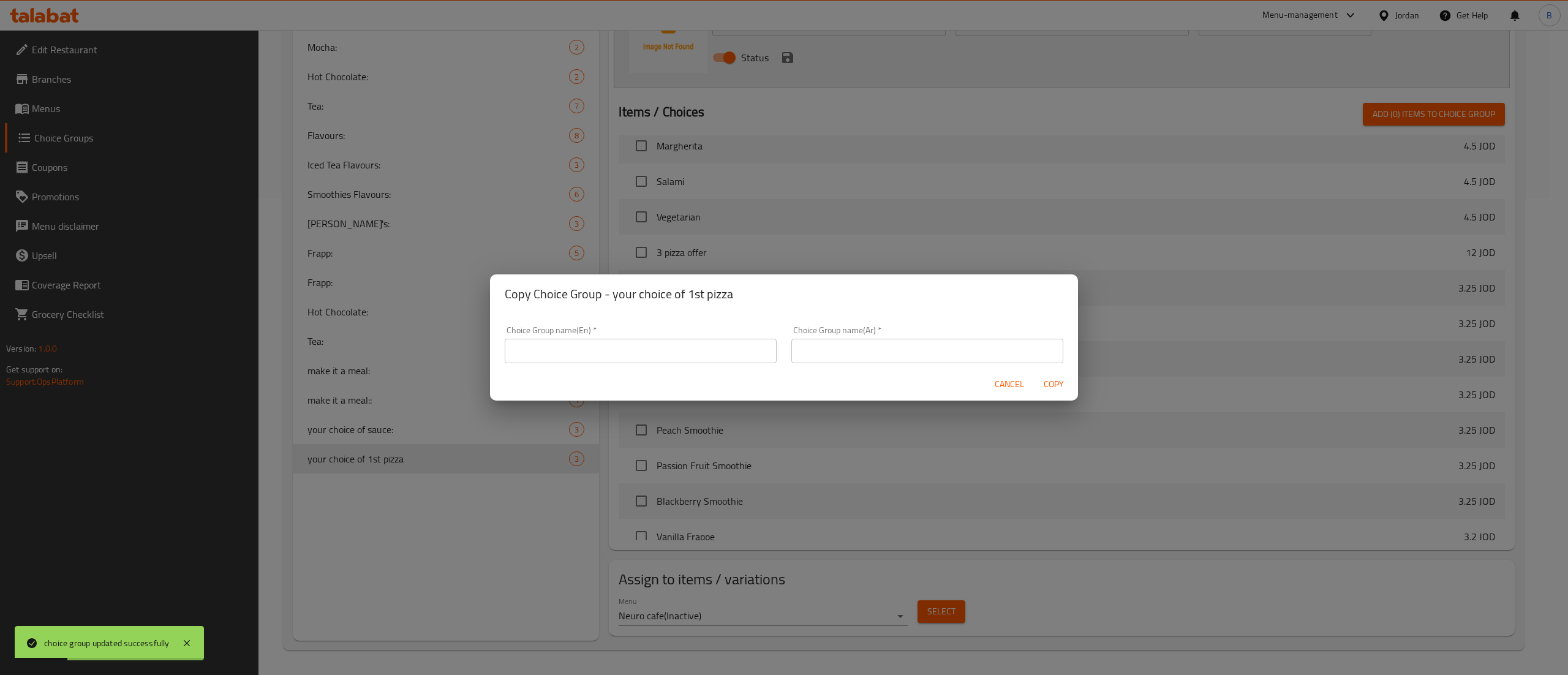
click at [562, 348] on input "text" at bounding box center [640, 351] width 272 height 24
type input "your choice of 2nd pizza"
click at [928, 343] on input "text" at bounding box center [927, 351] width 272 height 24
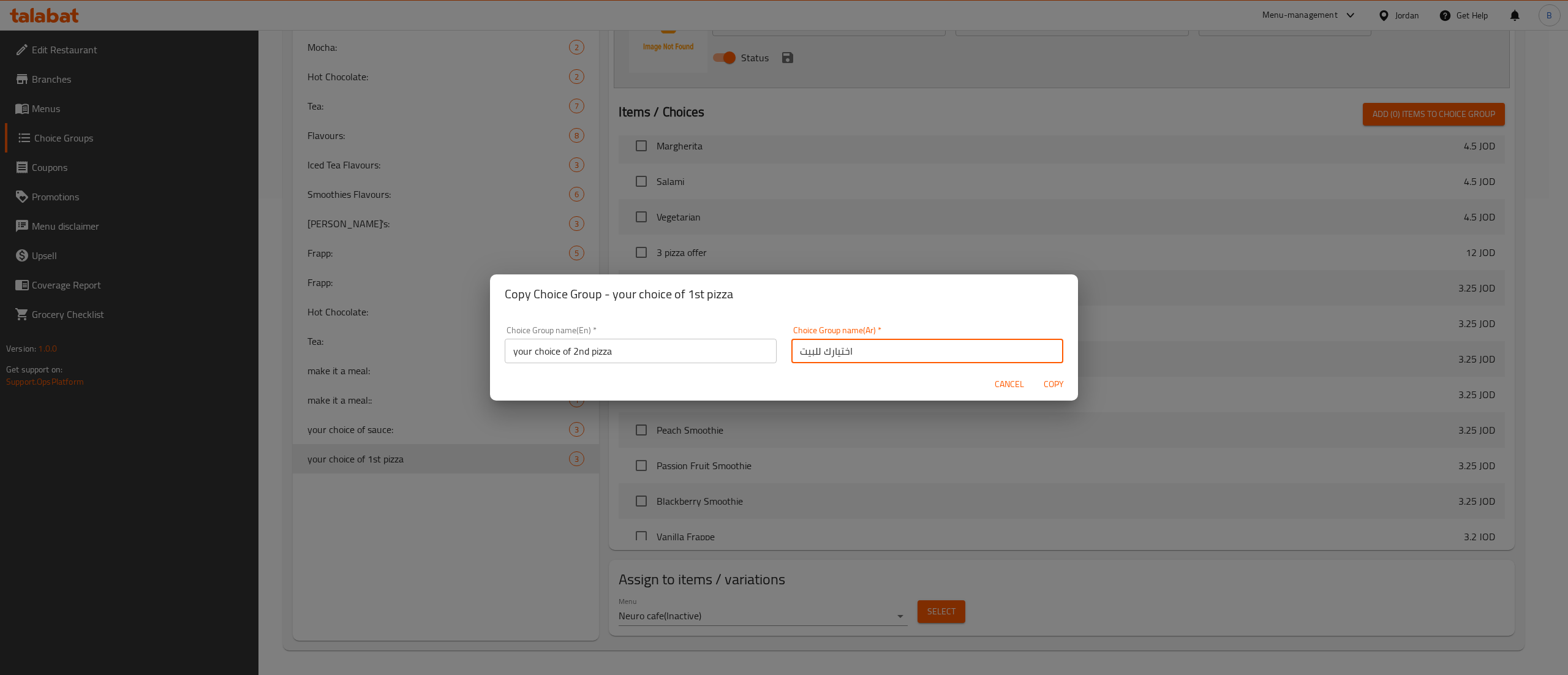
type input "اختيارك للبيتزا الثانية"
click at [1054, 379] on span "Copy" at bounding box center [1053, 384] width 29 height 15
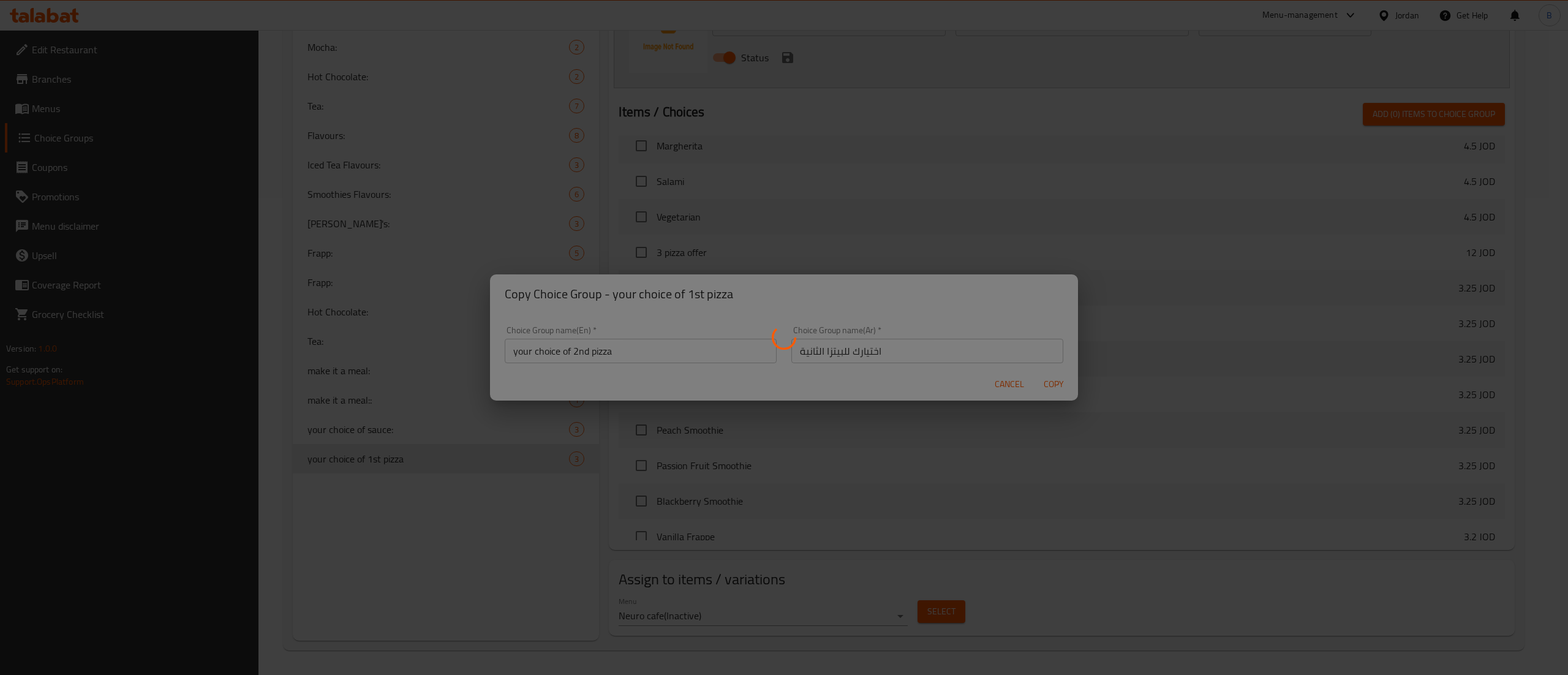
type input "your choice of 2nd pizza"
type input "اختيارك للبيتزا الثانية"
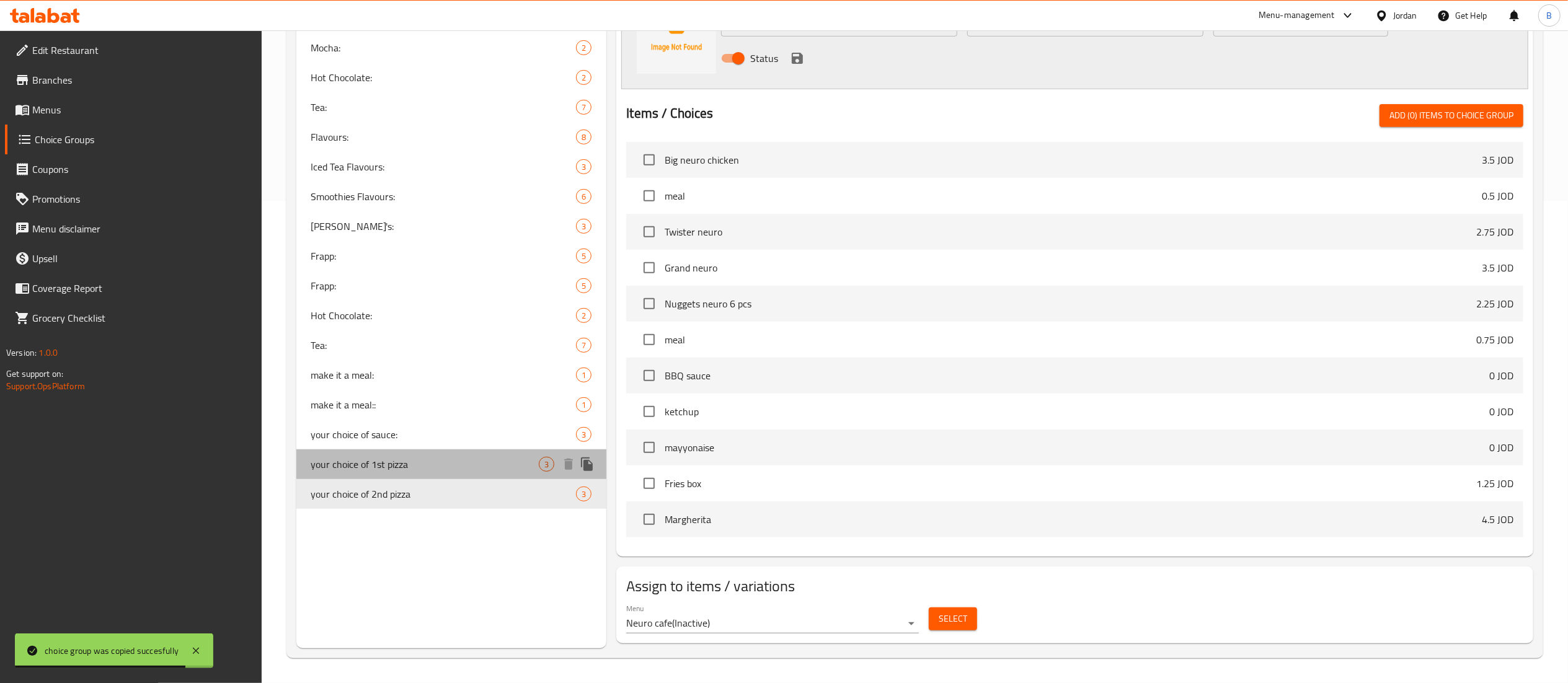
click at [503, 461] on span "your choice of 1st pizza" at bounding box center [425, 464] width 228 height 15
type input "your choice of 1st pizza"
type input "اختيارك للبيتزا الاولى"
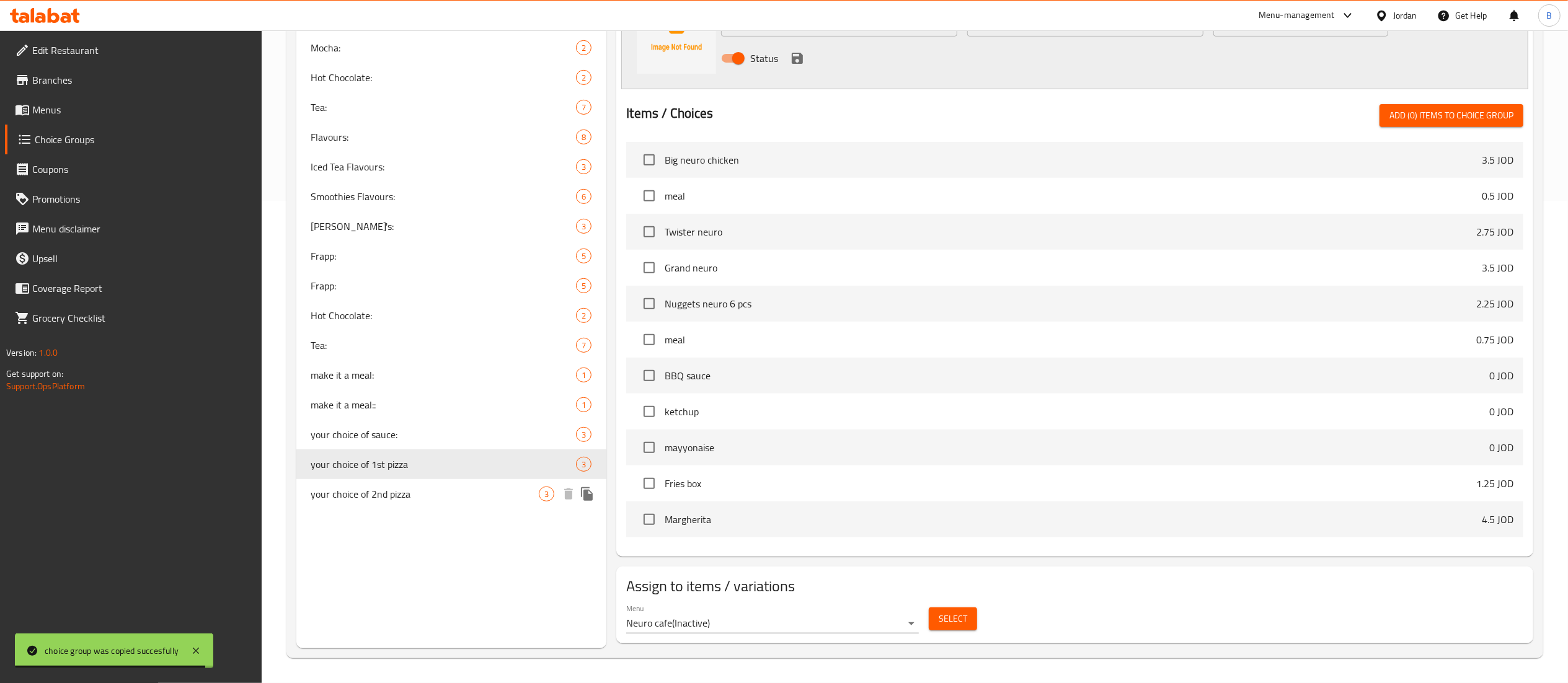
click at [589, 491] on icon "duplicate" at bounding box center [587, 494] width 15 height 15
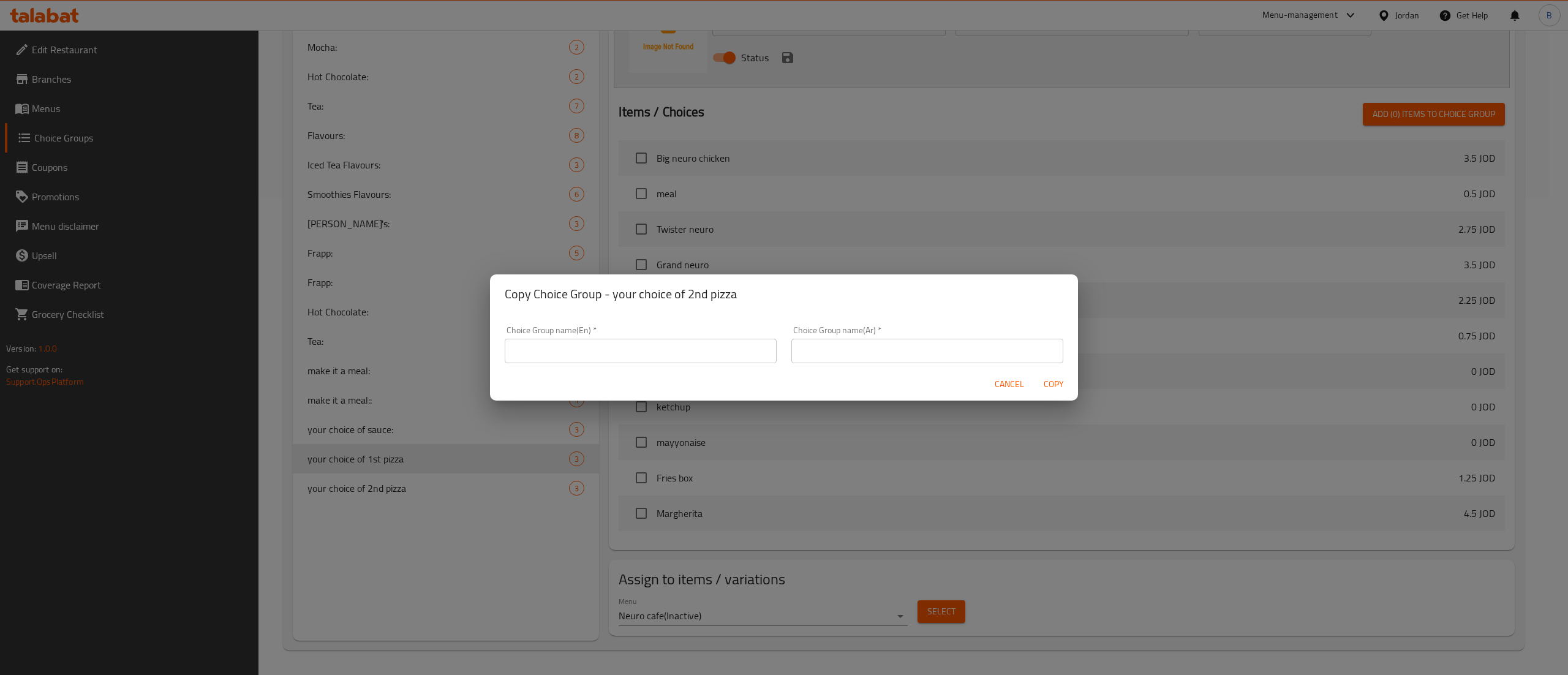
click at [579, 357] on input "text" at bounding box center [640, 351] width 272 height 24
type input "your choice of 3rd pizza"
click at [928, 342] on input "text" at bounding box center [927, 351] width 272 height 24
type input "اختيارك للبيتزا الثالثة"
drag, startPoint x: 787, startPoint y: 377, endPoint x: 862, endPoint y: 391, distance: 76.3
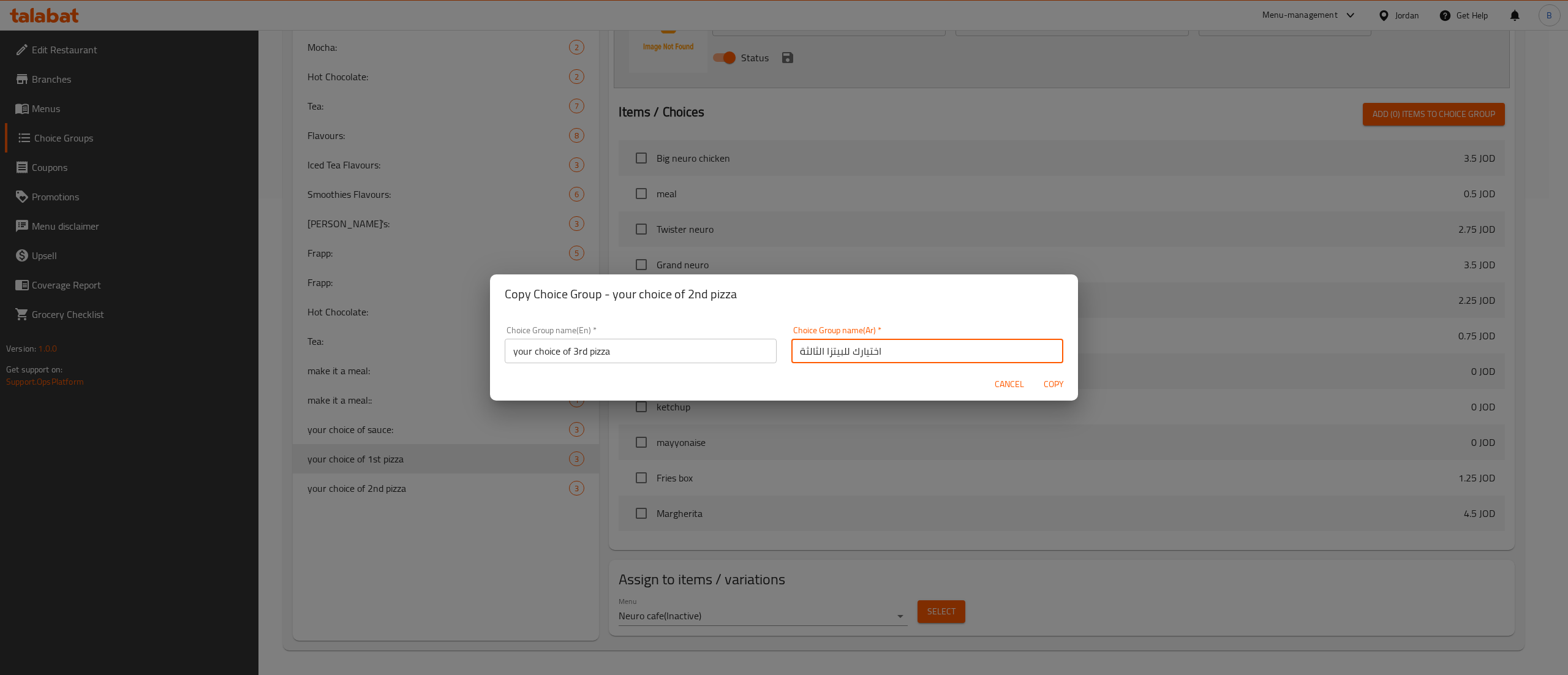
click at [786, 377] on div "Cancel Copy" at bounding box center [784, 384] width 588 height 33
click at [1063, 389] on span "Copy" at bounding box center [1053, 384] width 29 height 15
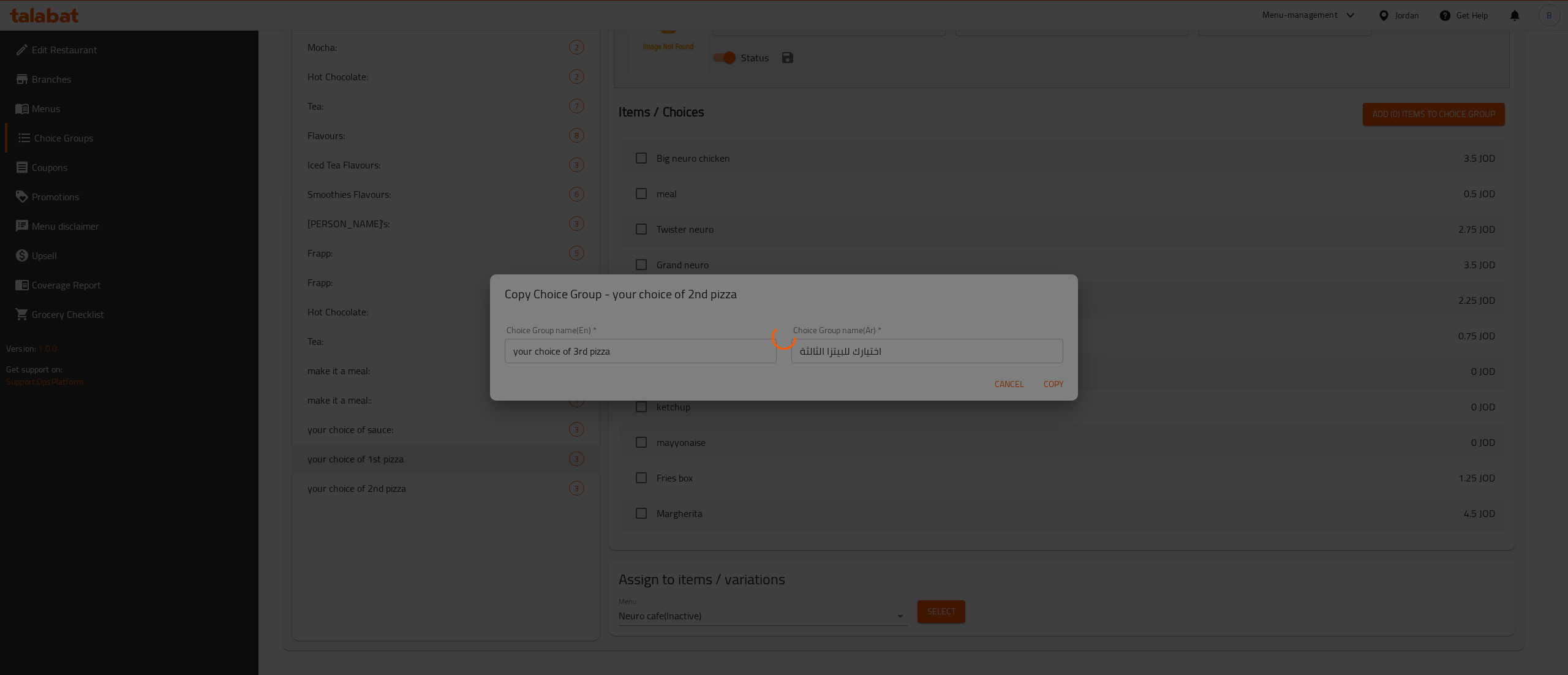
type input "your choice of 3rd pizza"
type input "اختيارك للبيتزا الثالثة"
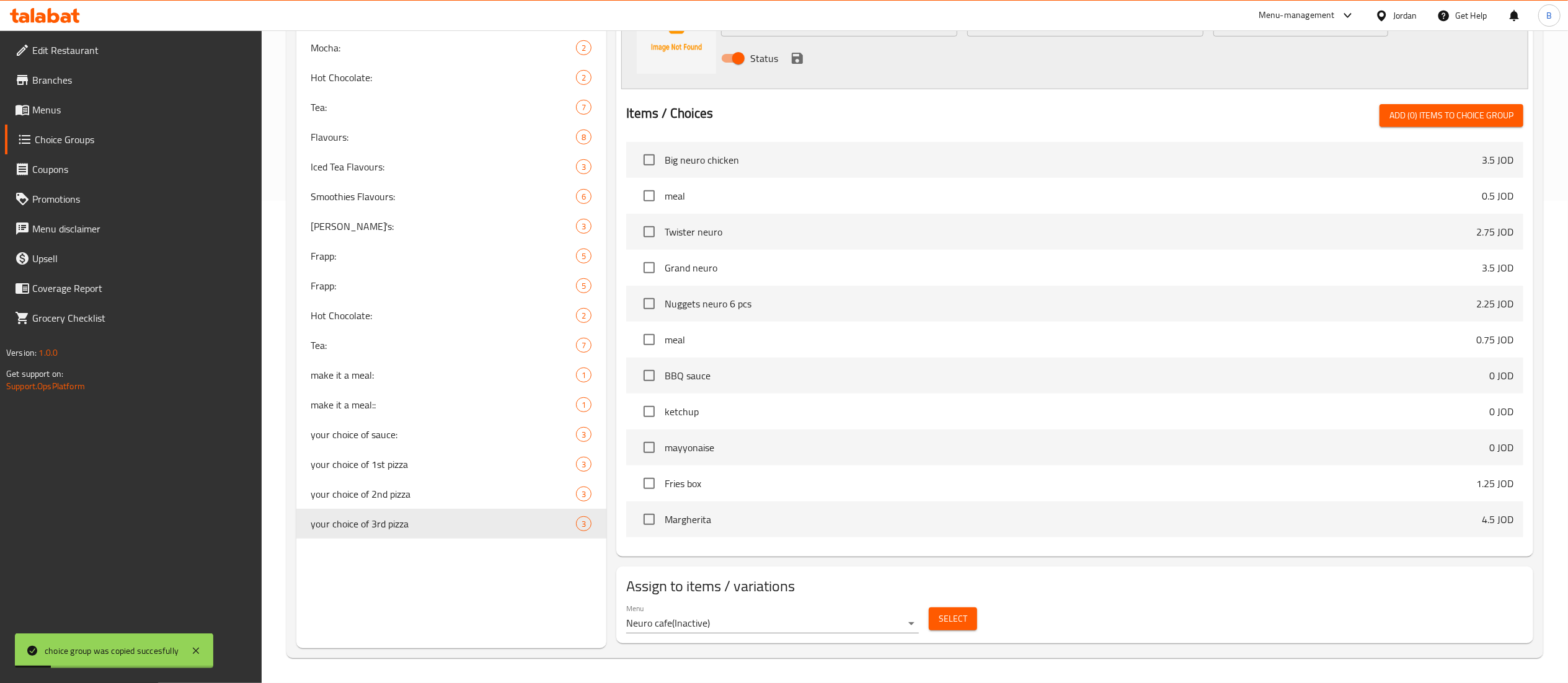
click at [62, 117] on span "Menus" at bounding box center [142, 110] width 220 height 15
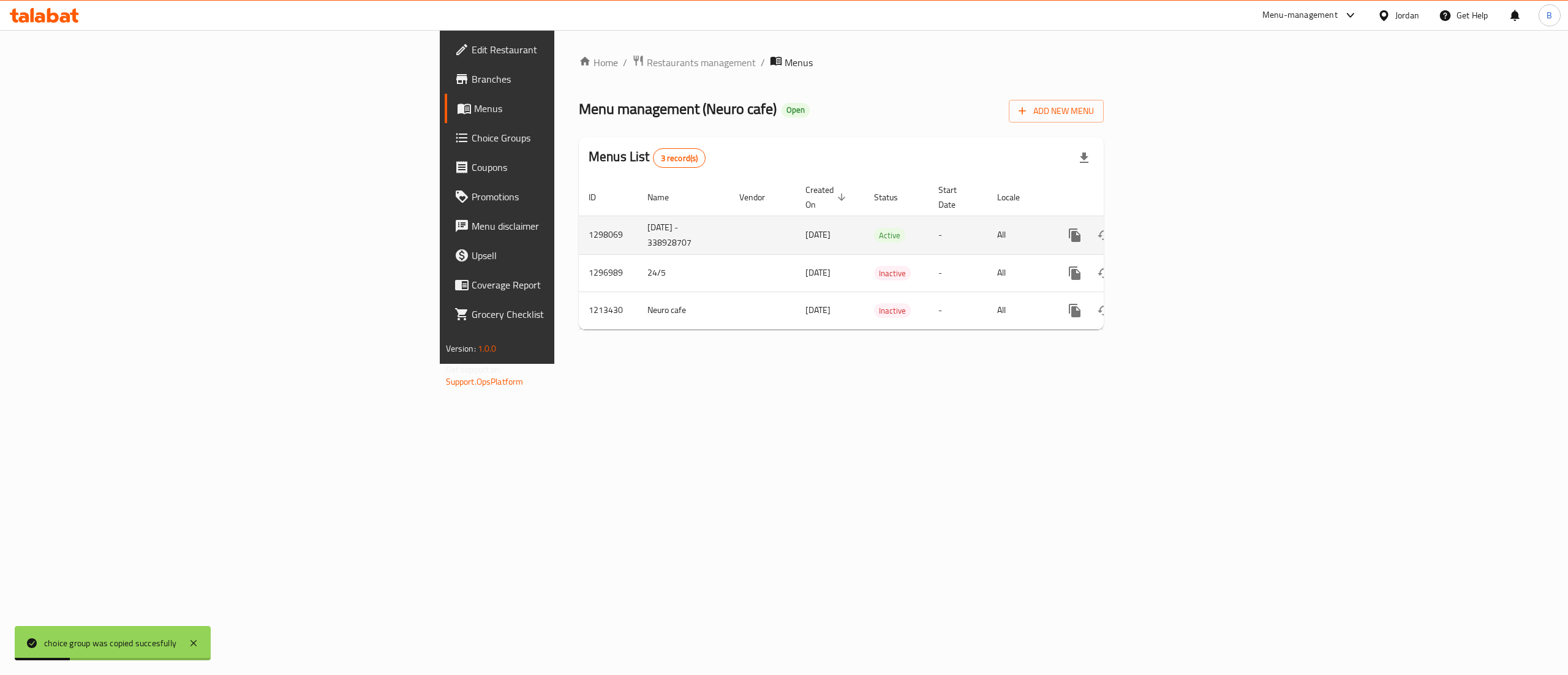
click at [1170, 228] on icon "enhanced table" at bounding box center [1163, 235] width 15 height 15
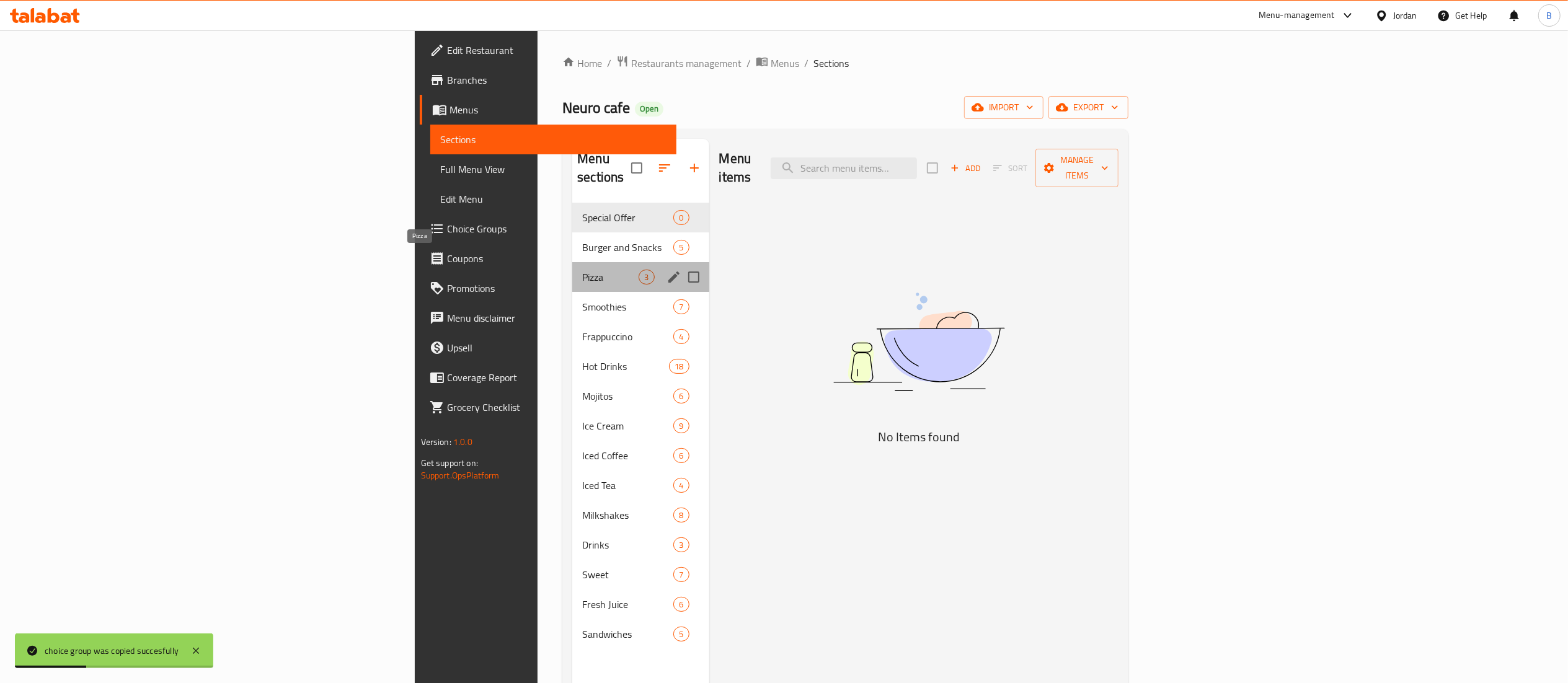
click at [582, 269] on span "Pizza" at bounding box center [610, 277] width 57 height 15
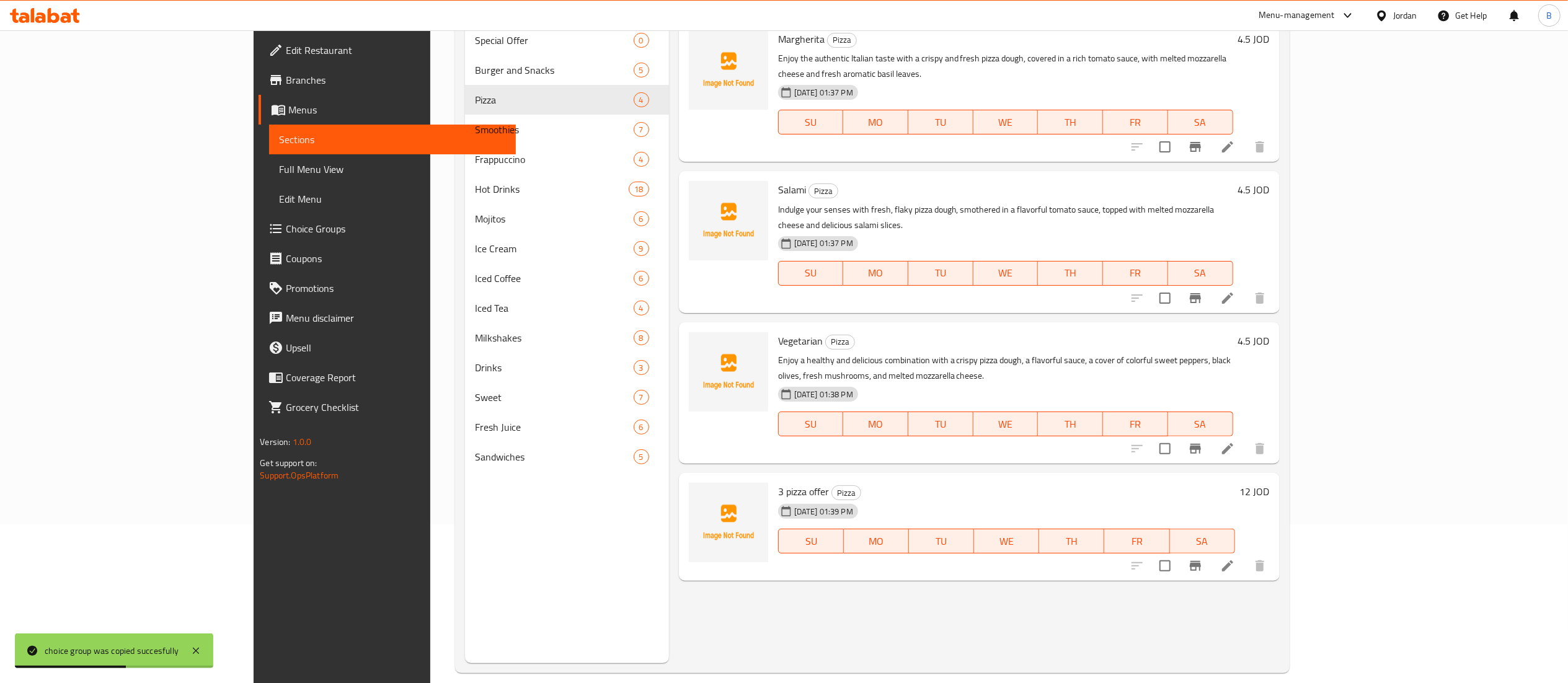
scroll to position [175, 0]
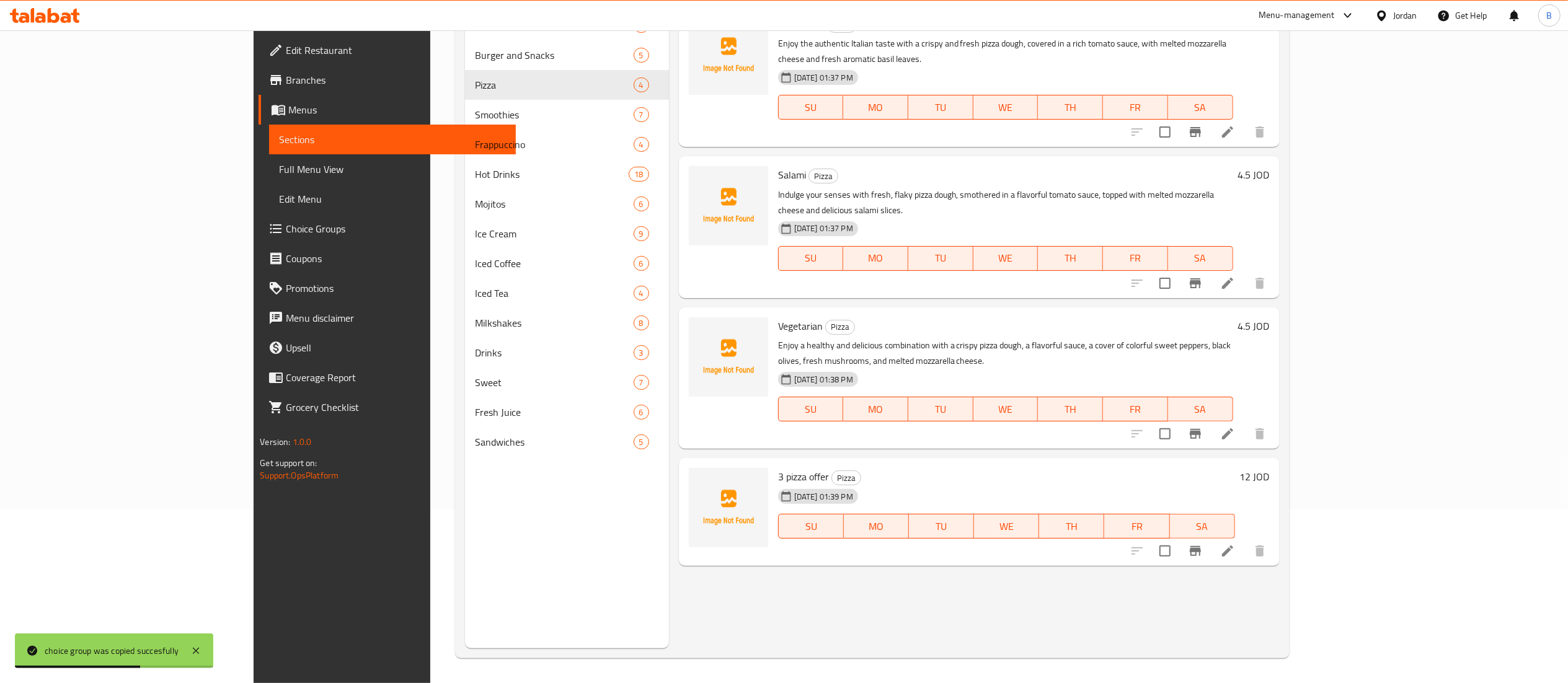
click at [1245, 540] on li at bounding box center [1227, 551] width 35 height 22
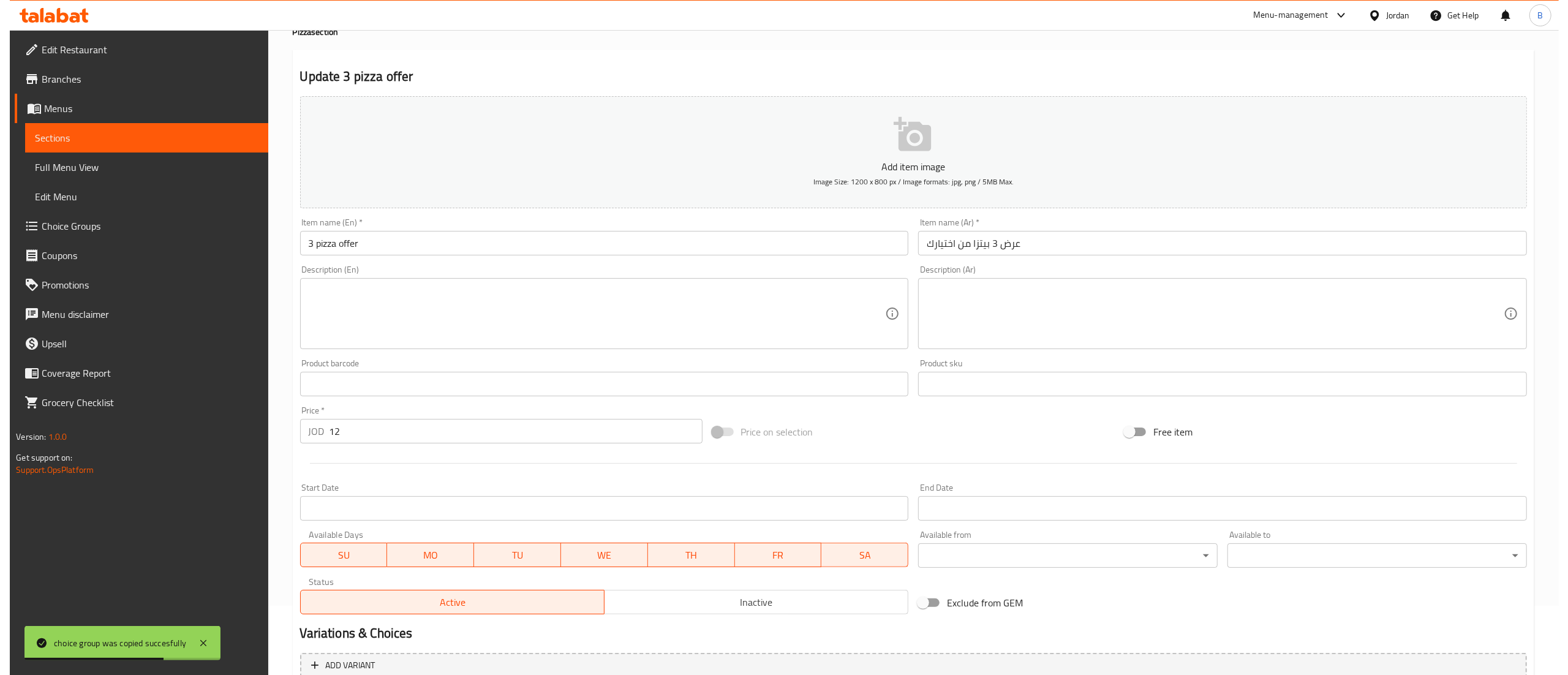
scroll to position [189, 0]
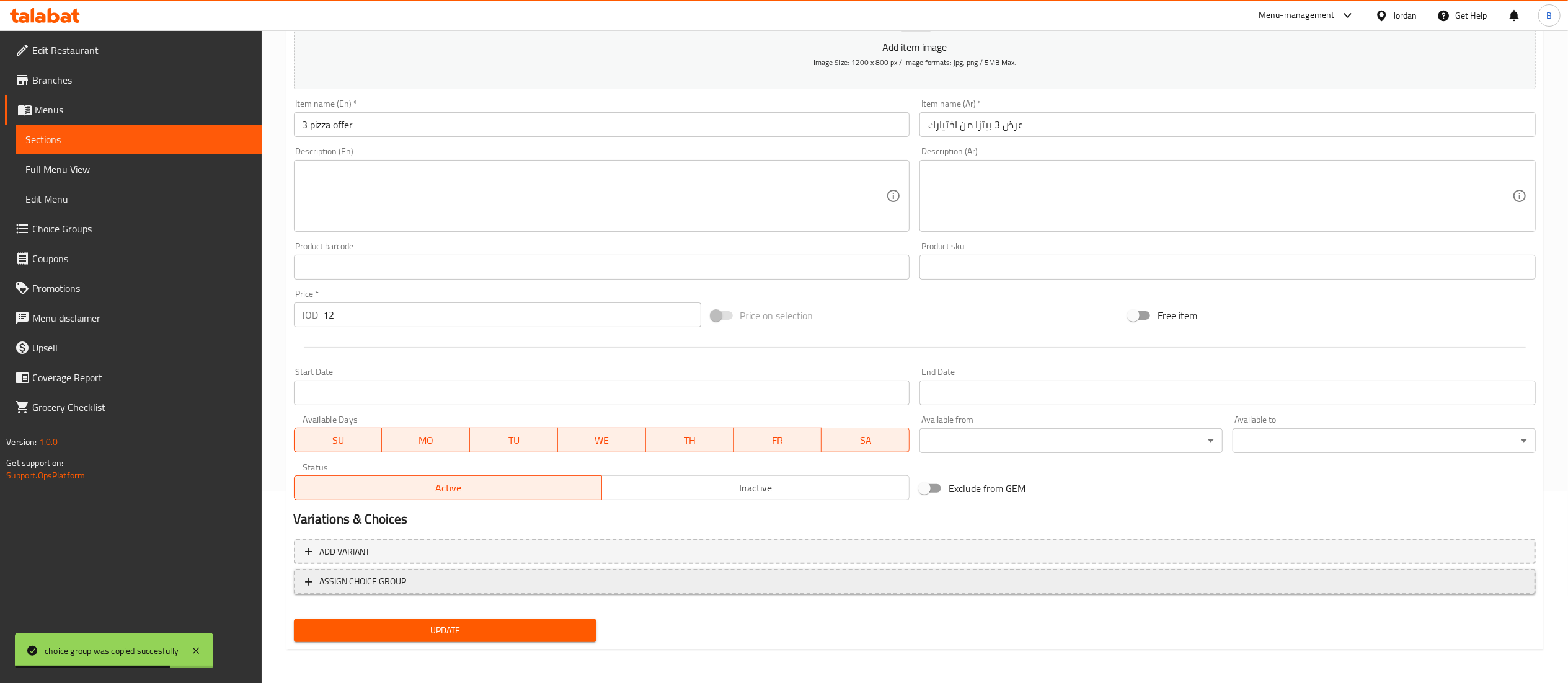
click at [465, 586] on span "ASSIGN CHOICE GROUP" at bounding box center [915, 581] width 1220 height 15
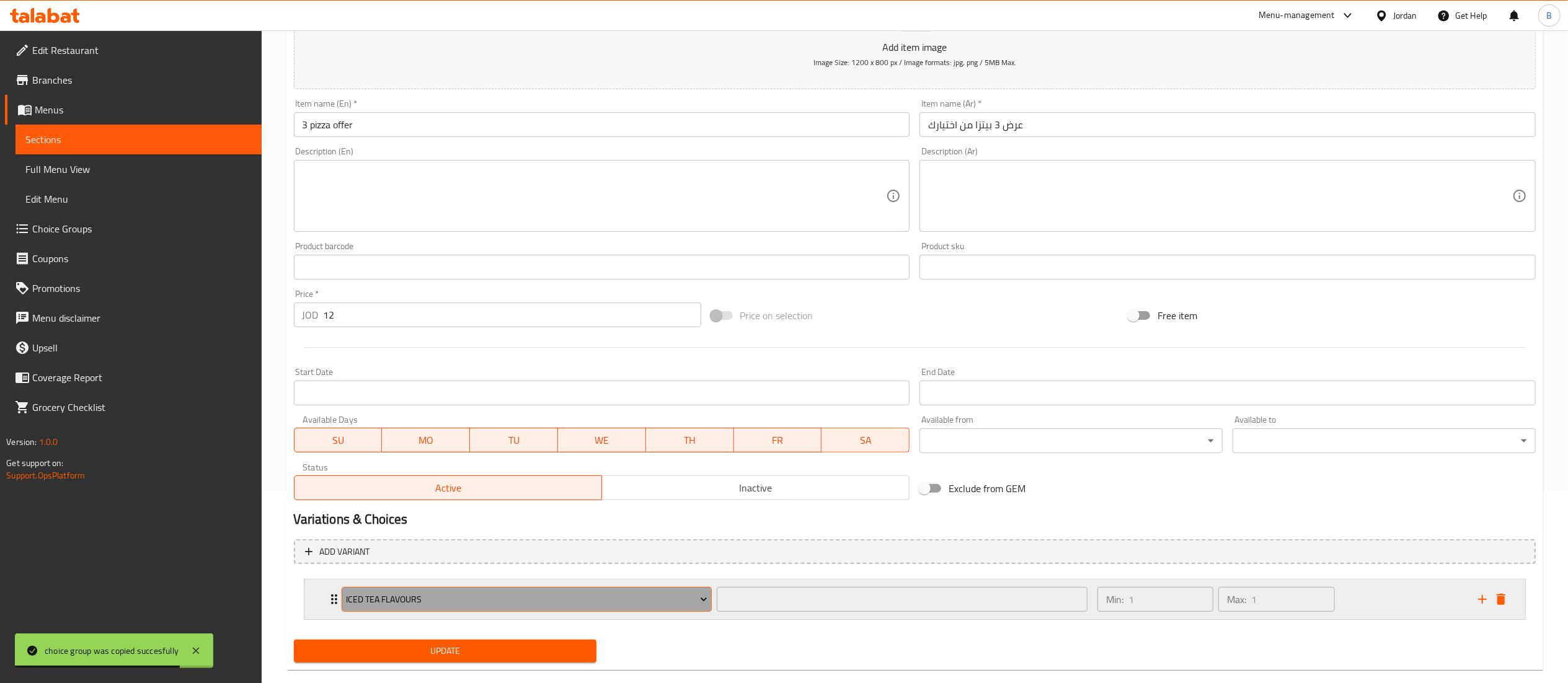
click at [520, 602] on span "Iced Tea Flavours" at bounding box center [526, 600] width 361 height 15
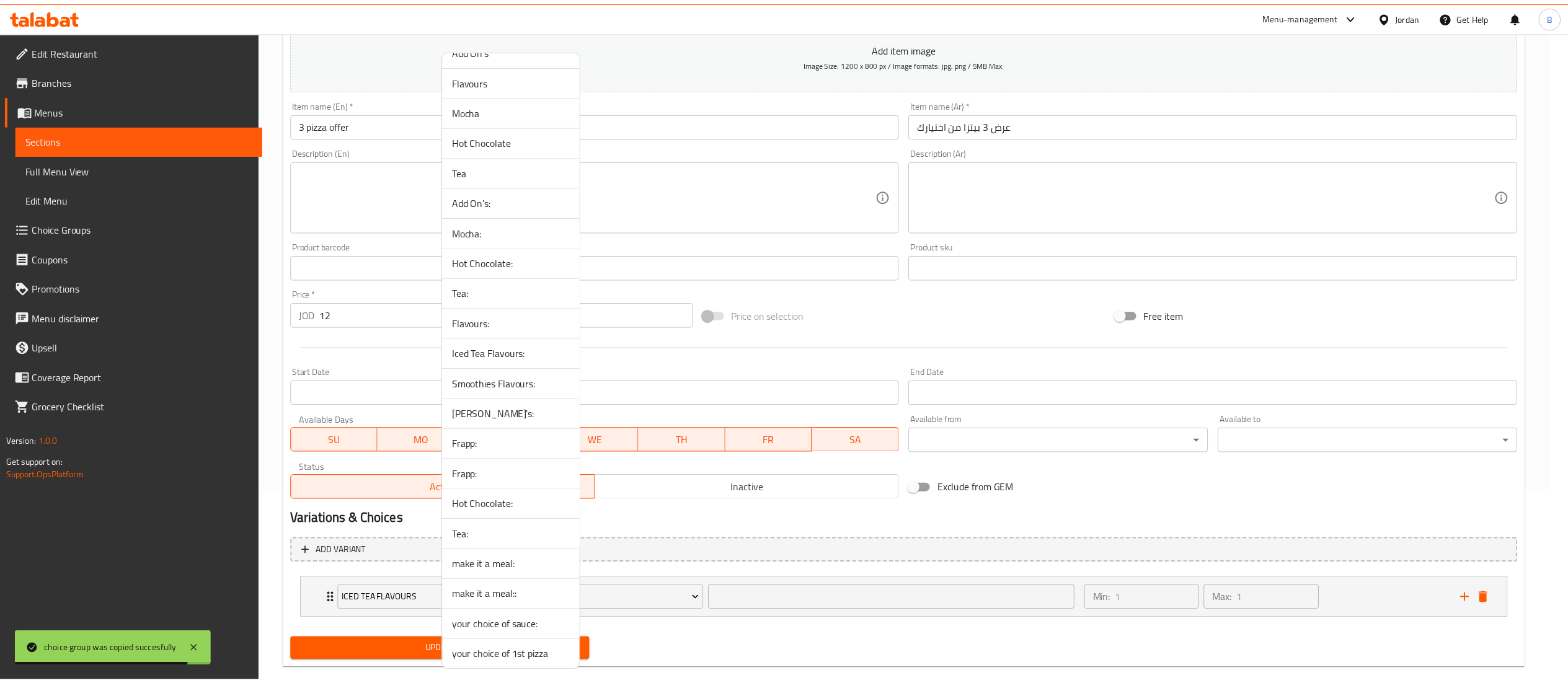
scroll to position [212, 0]
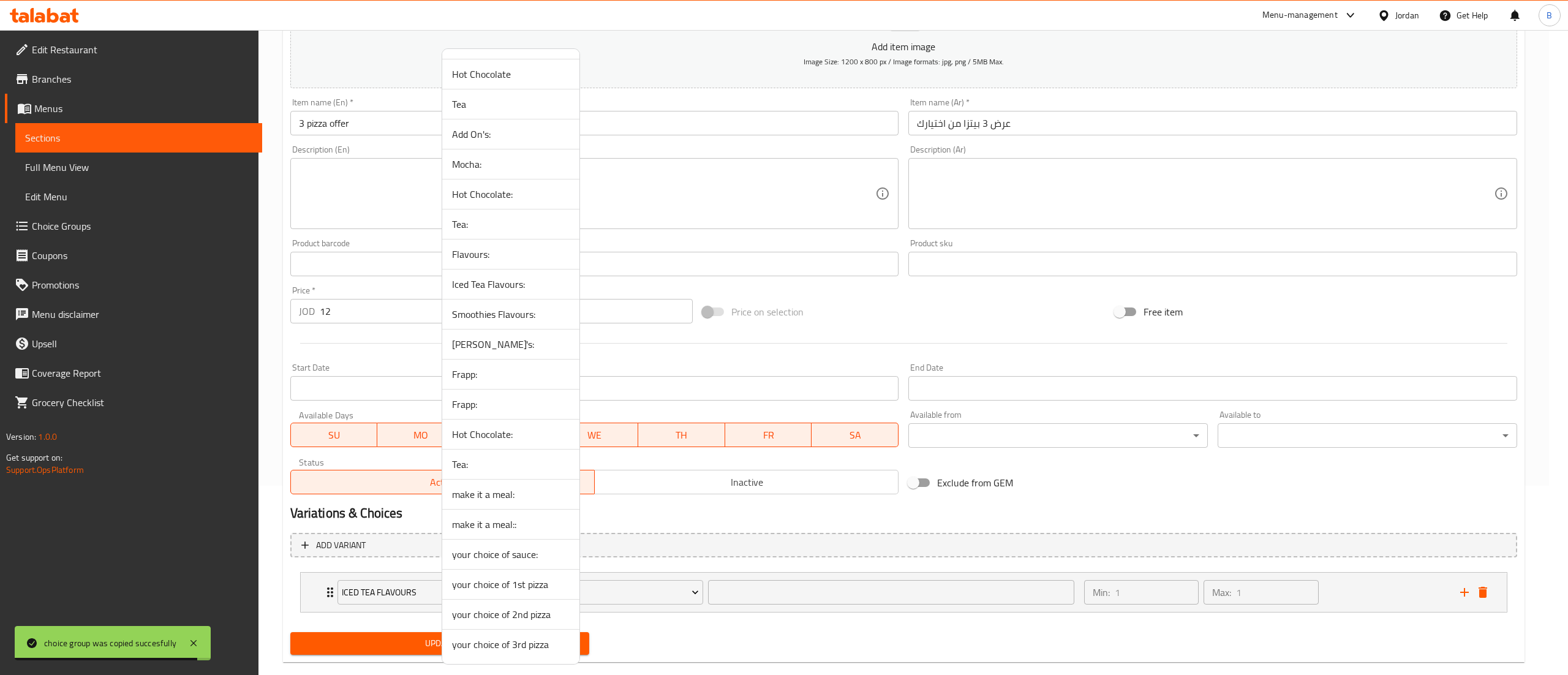
click at [542, 585] on span "your choice of 1st pizza" at bounding box center [511, 585] width 117 height 15
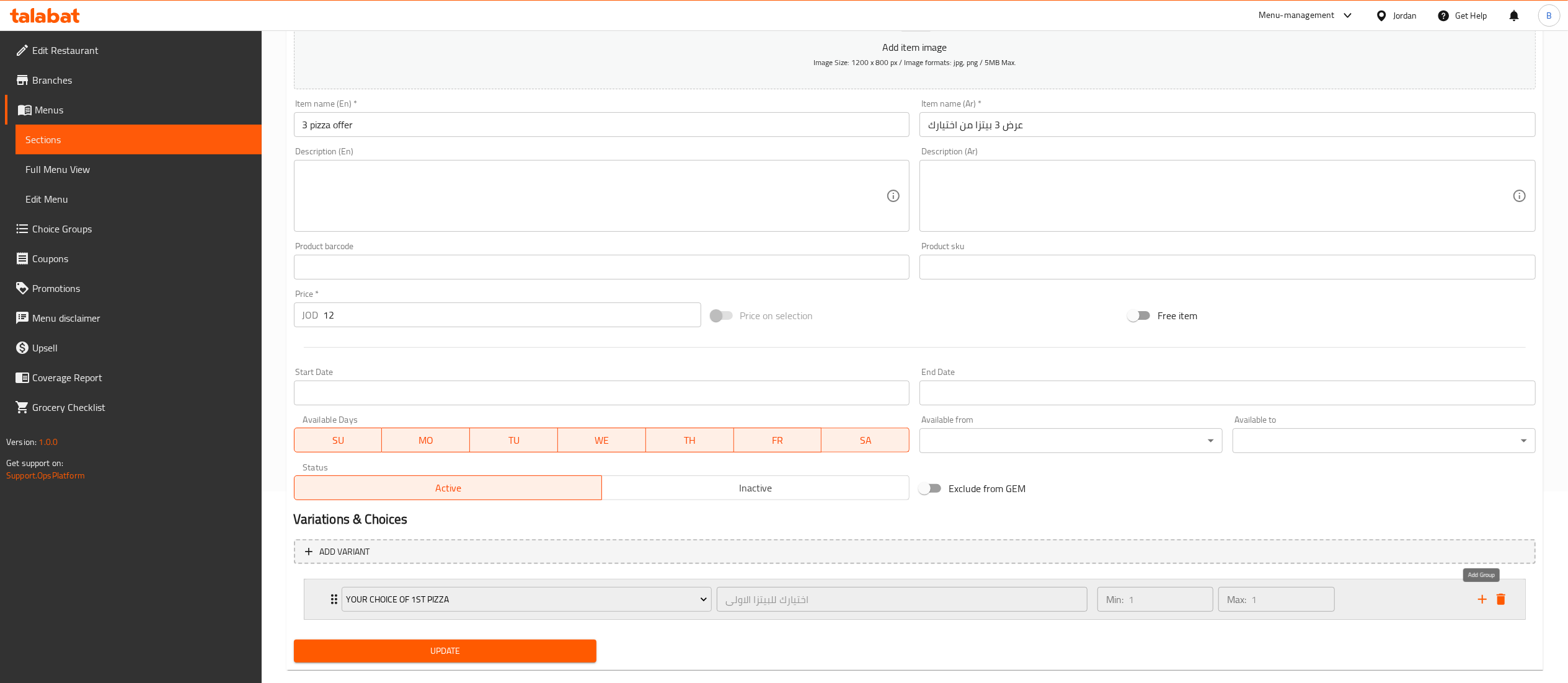
click at [1483, 597] on icon "add" at bounding box center [1482, 600] width 15 height 15
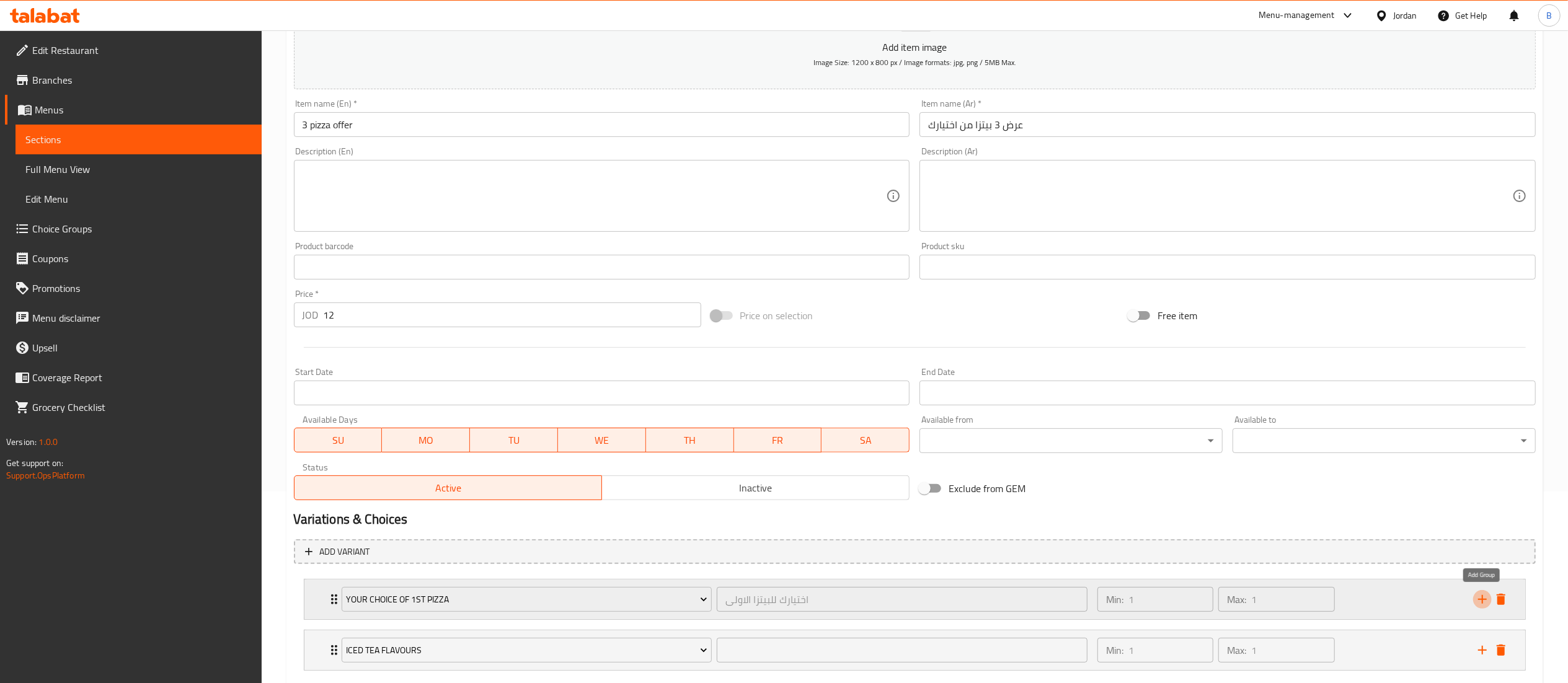
click at [1483, 597] on icon "add" at bounding box center [1482, 600] width 15 height 15
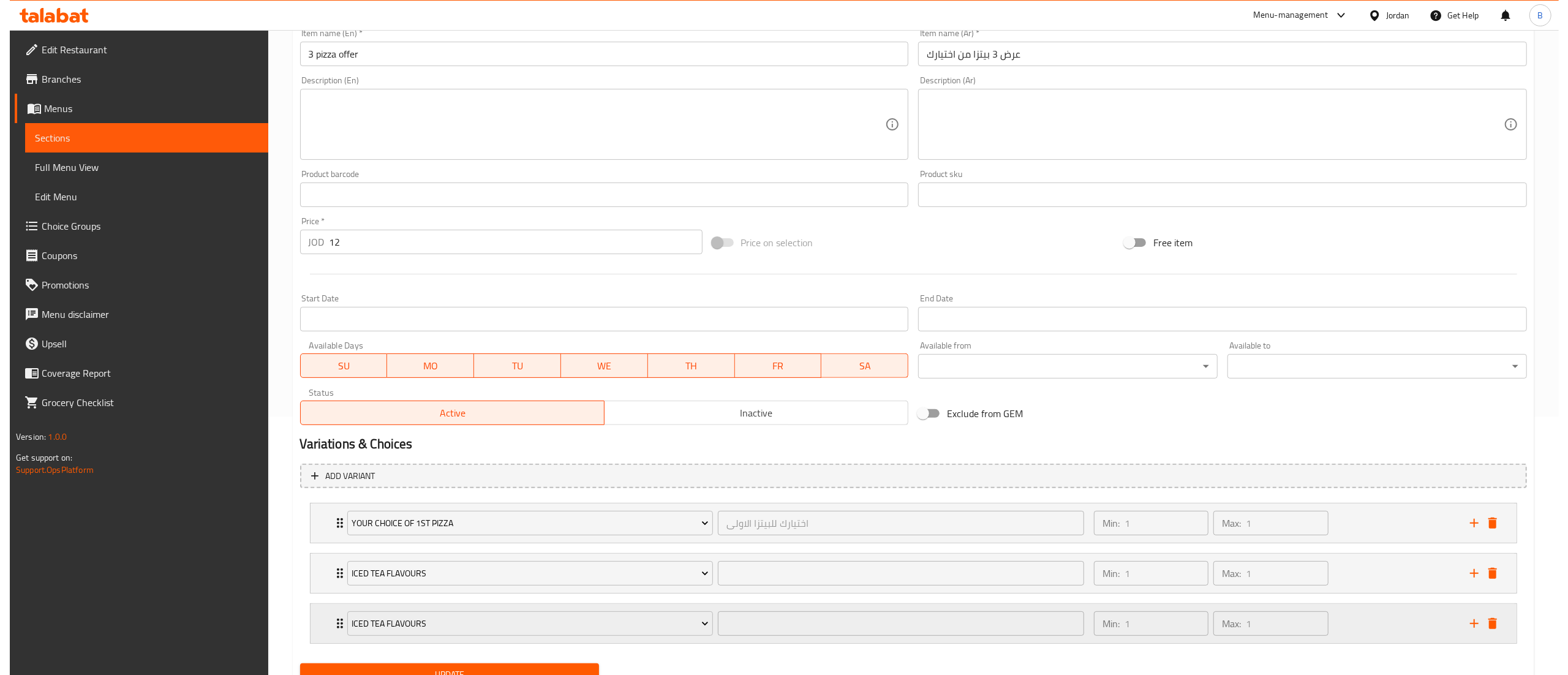
scroll to position [314, 0]
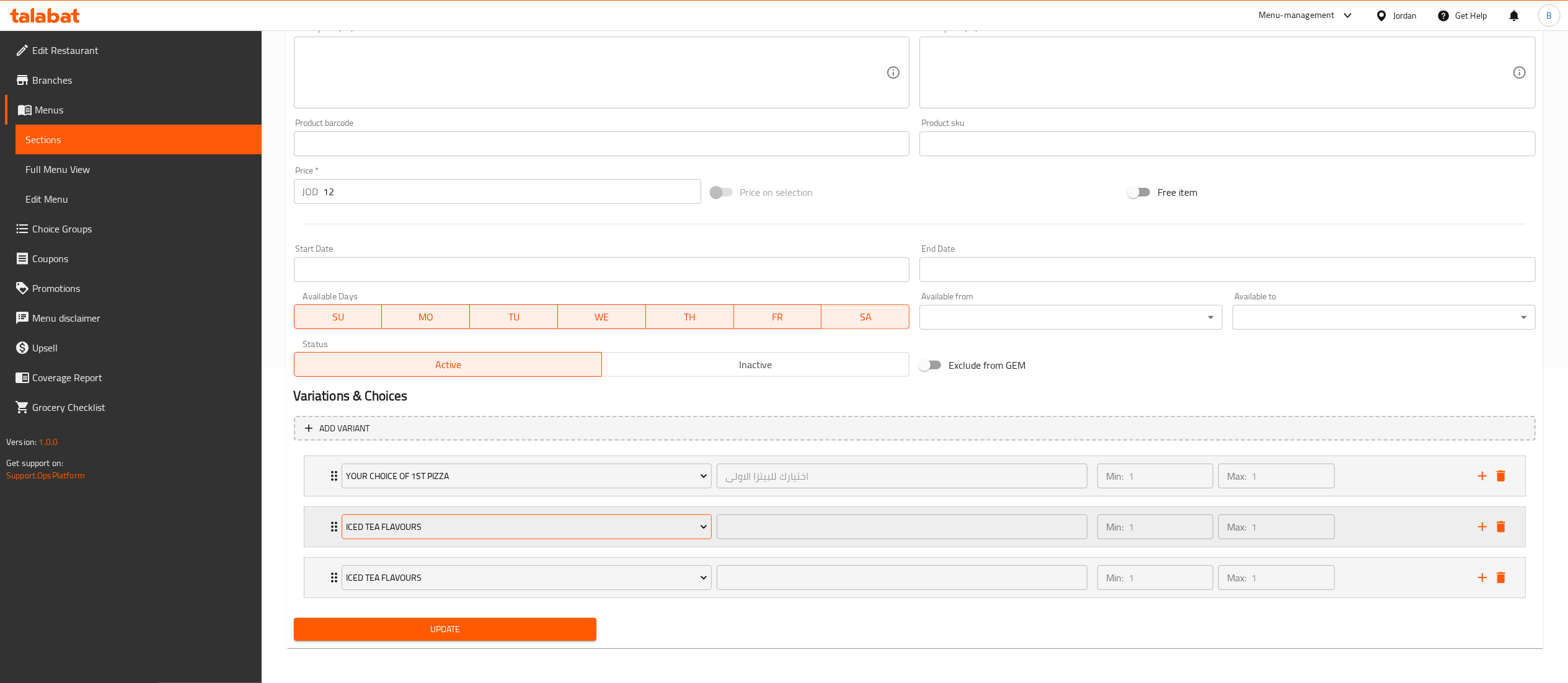
click at [422, 535] on button "Iced Tea Flavours" at bounding box center [526, 526] width 370 height 25
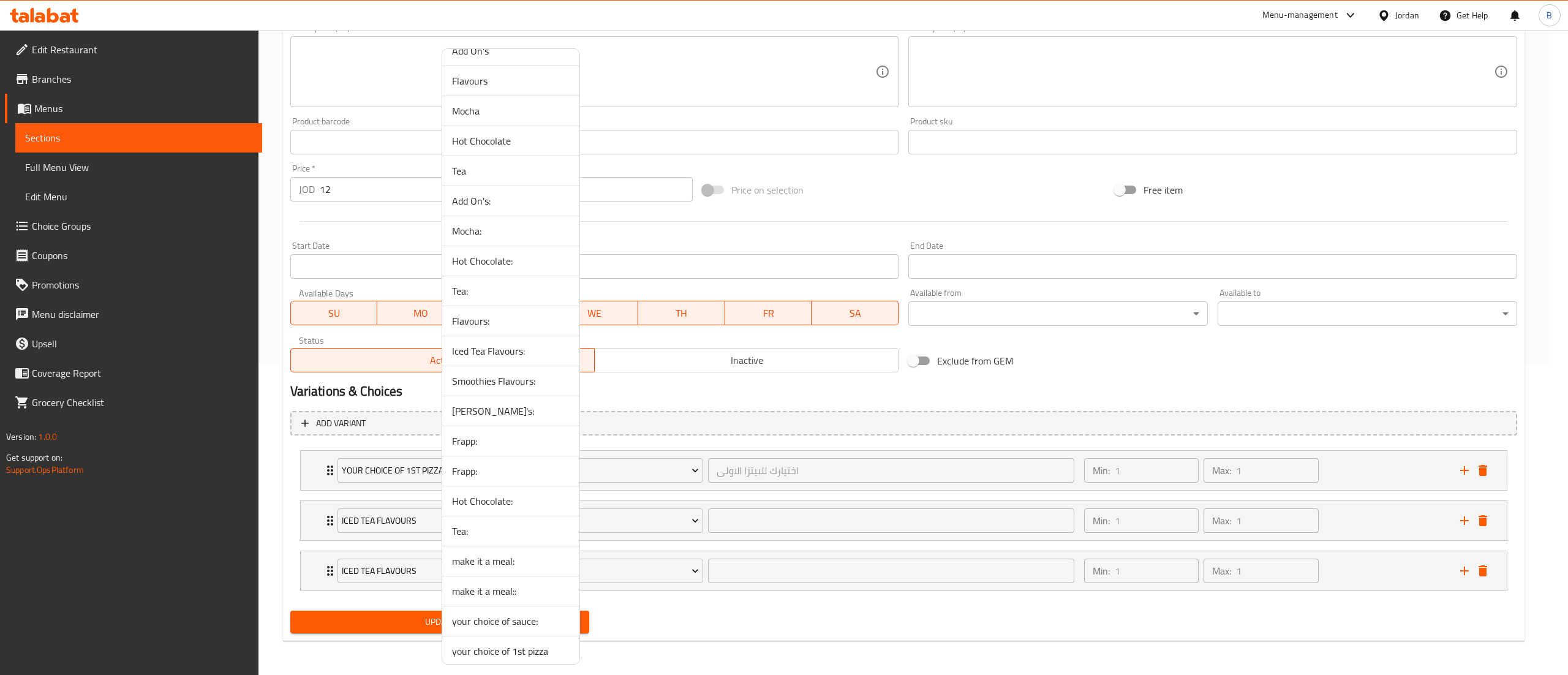
scroll to position [209, 0]
click at [519, 615] on span "your choice of 2nd pizza" at bounding box center [511, 615] width 117 height 15
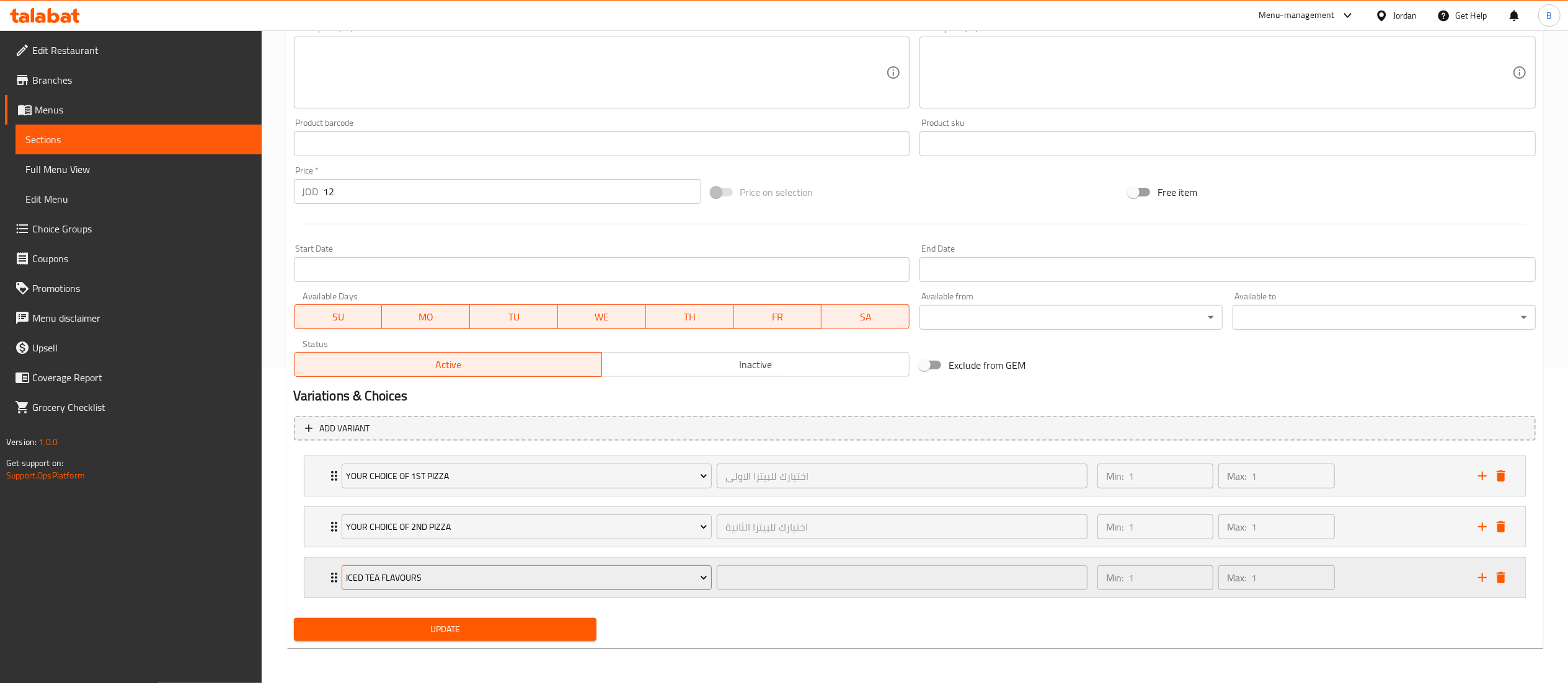
click at [503, 583] on span "Iced Tea Flavours" at bounding box center [526, 578] width 361 height 15
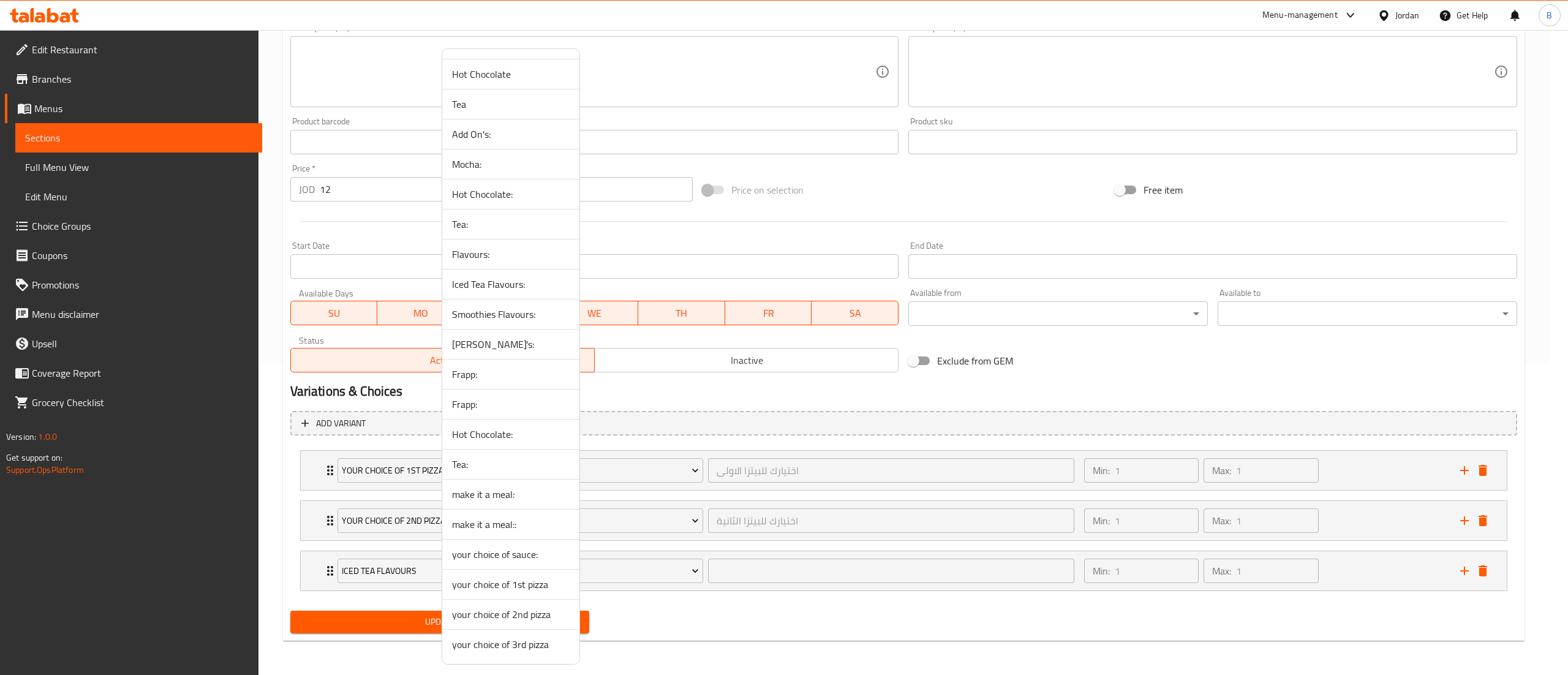
click at [523, 652] on span "your choice of 3rd pizza" at bounding box center [511, 645] width 117 height 15
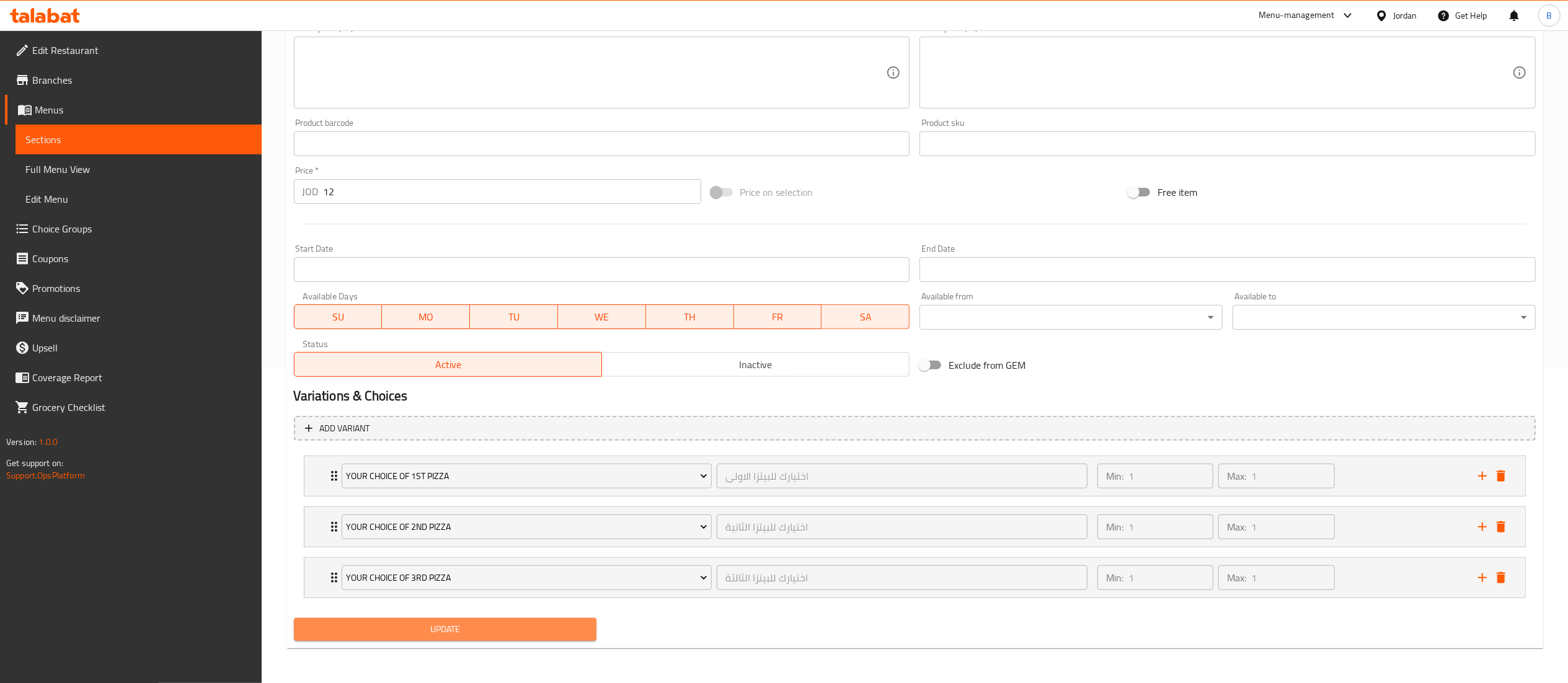
click at [453, 624] on span "Update" at bounding box center [445, 630] width 283 height 15
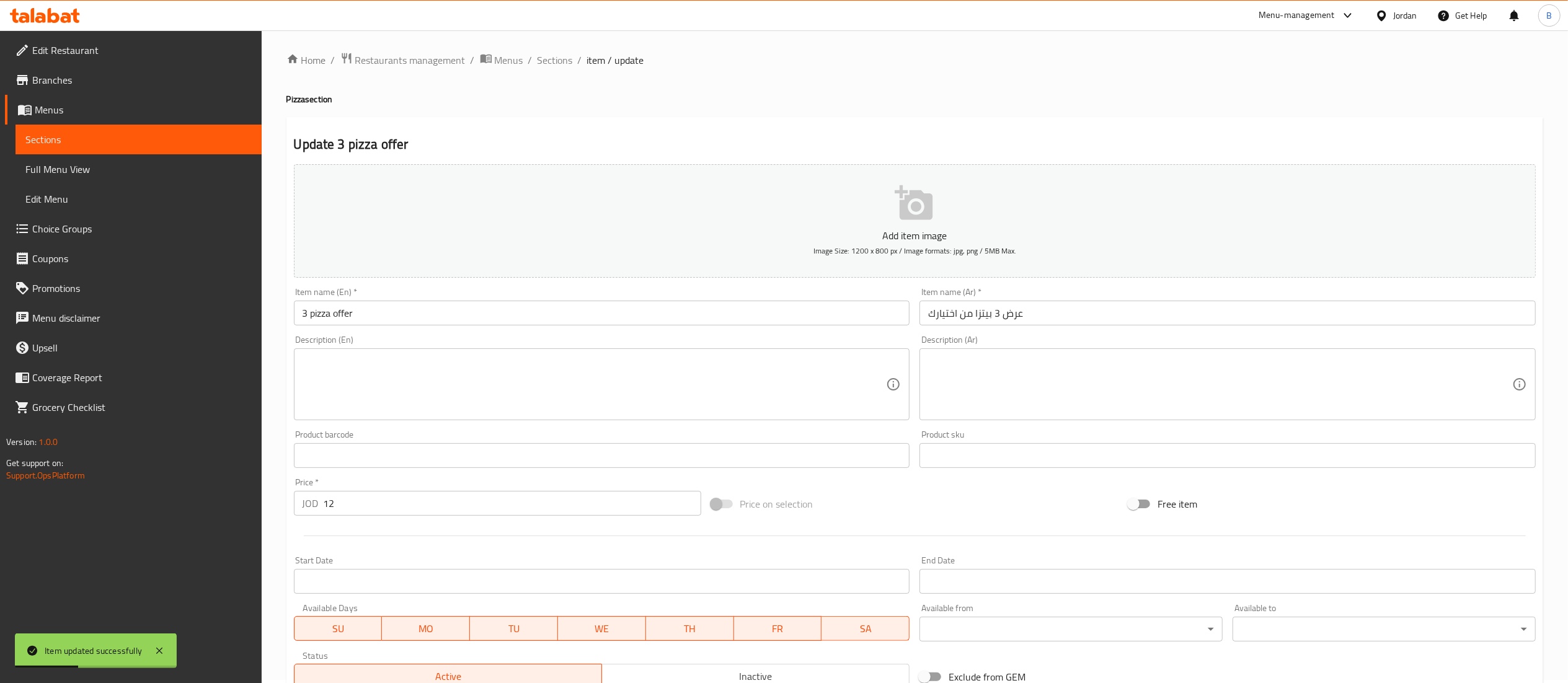
scroll to position [0, 0]
click at [564, 64] on span "Sections" at bounding box center [555, 64] width 36 height 15
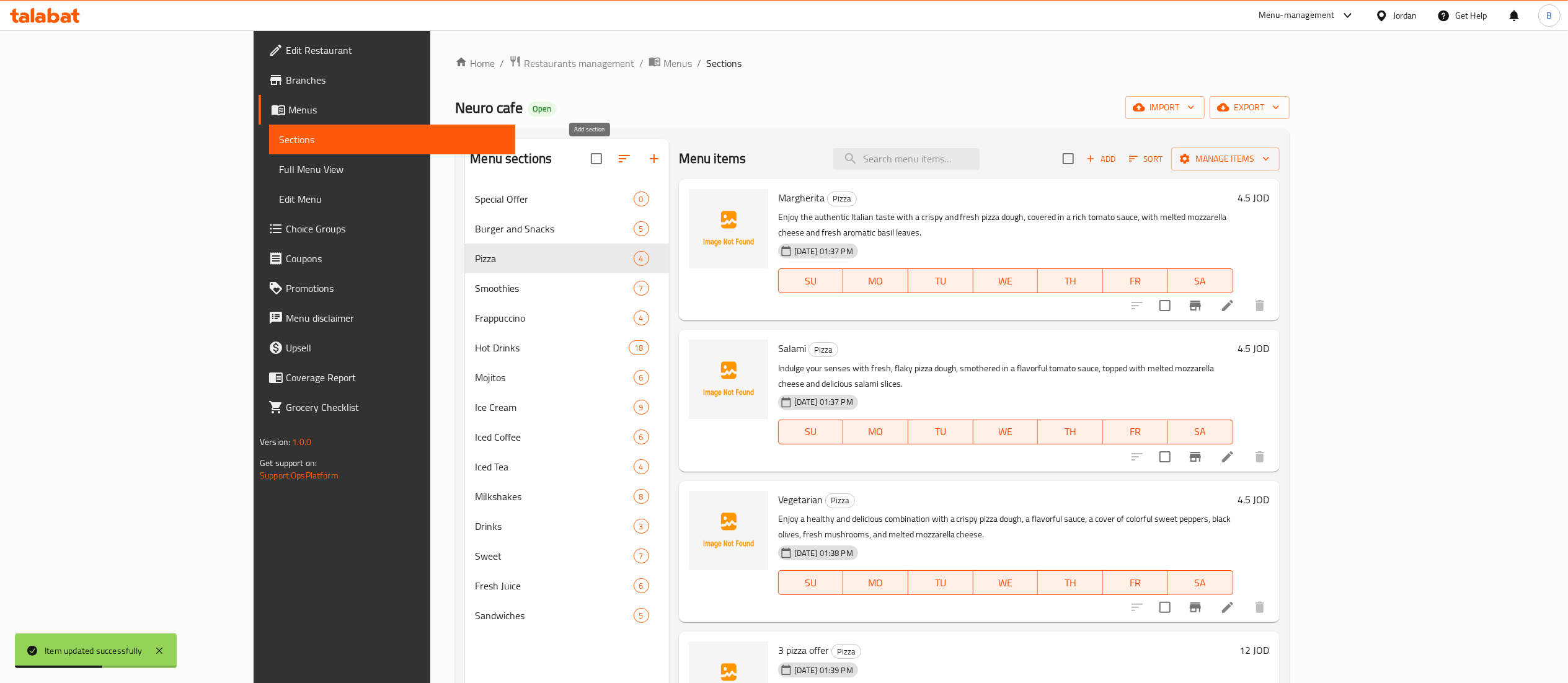
click at [647, 164] on icon "button" at bounding box center [654, 158] width 15 height 15
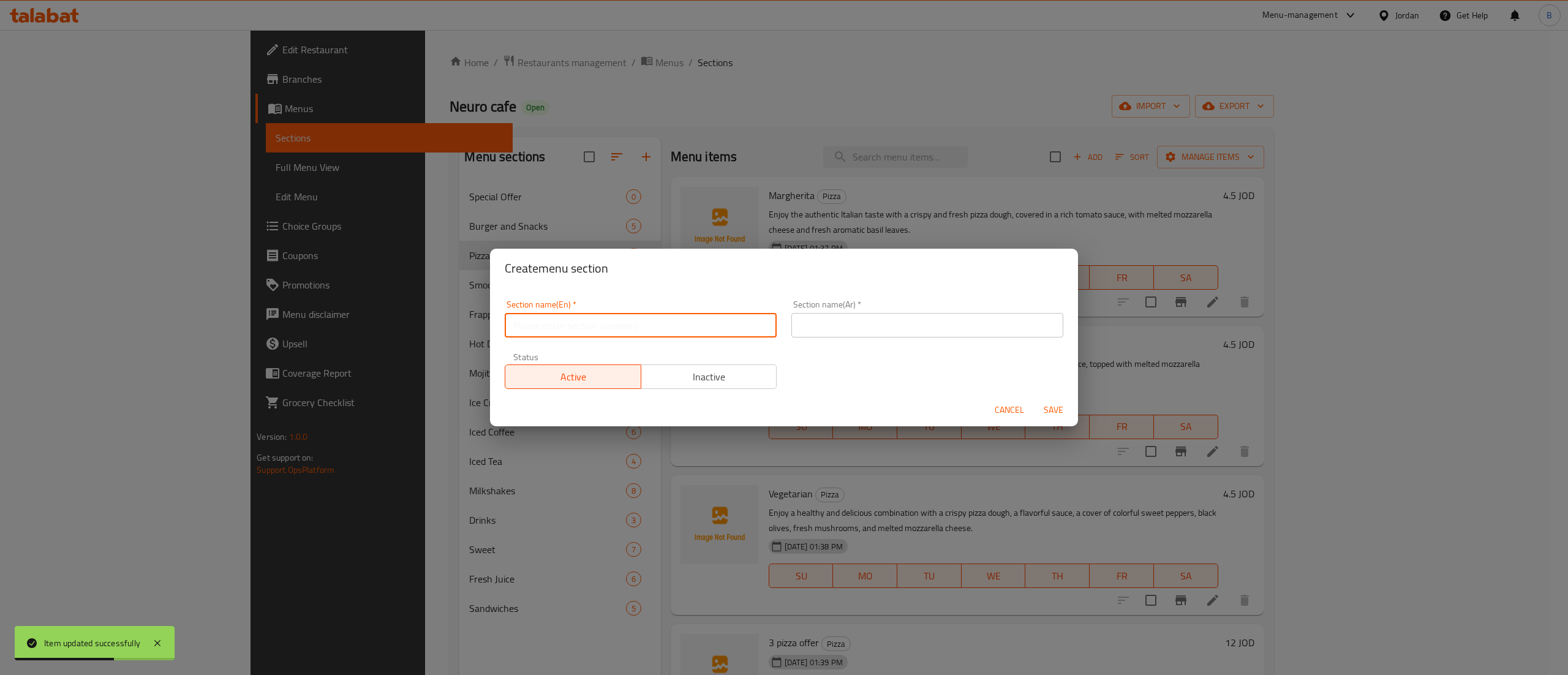
drag, startPoint x: 578, startPoint y: 322, endPoint x: 587, endPoint y: 320, distance: 9.2
click at [578, 322] on input "text" at bounding box center [640, 325] width 272 height 24
type input "Manakeesh"
click at [821, 325] on input "text" at bounding box center [927, 325] width 272 height 24
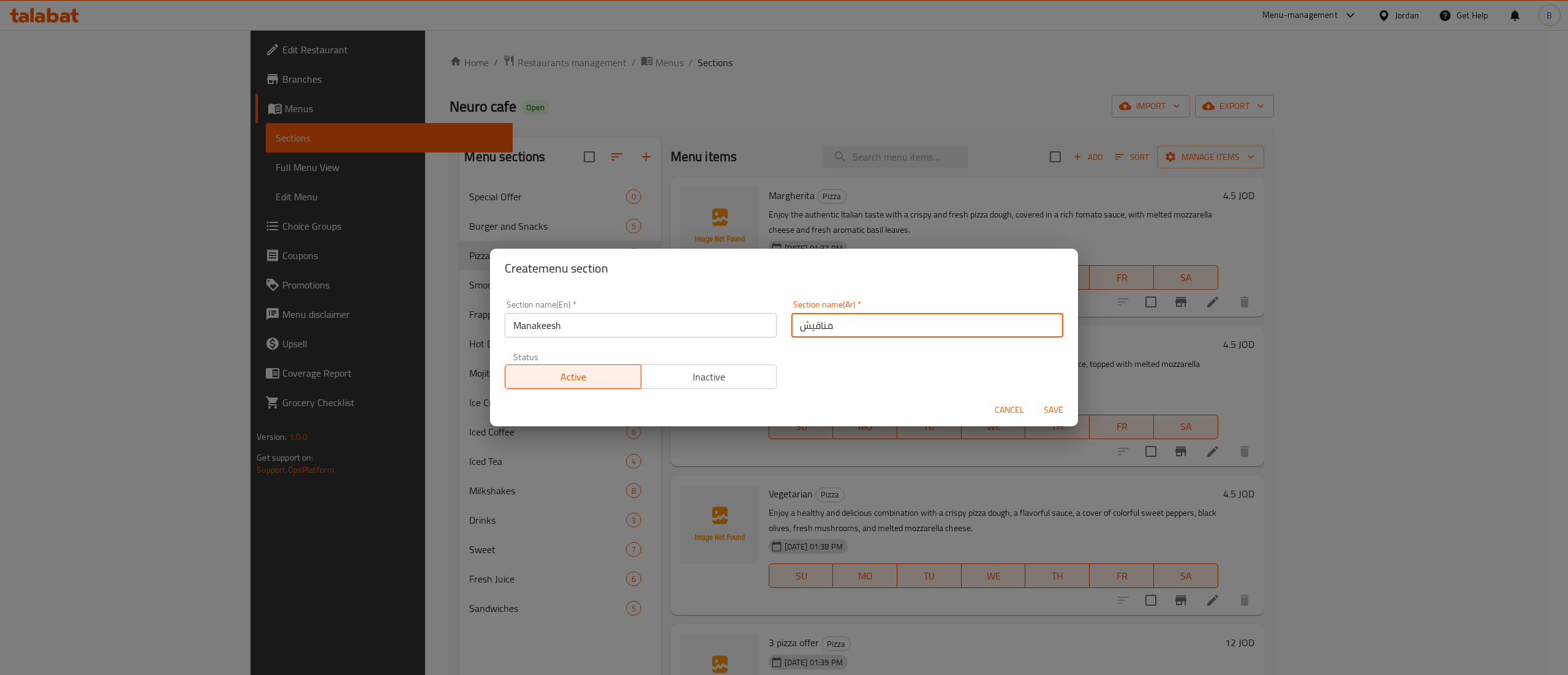
type input "مناقيش"
click at [807, 370] on div "Section name(En)   * Manakeesh Section name(En) * Section name(Ar)   * مناقيش S…" at bounding box center [784, 345] width 573 height 104
click at [1037, 410] on button "Save" at bounding box center [1053, 410] width 39 height 23
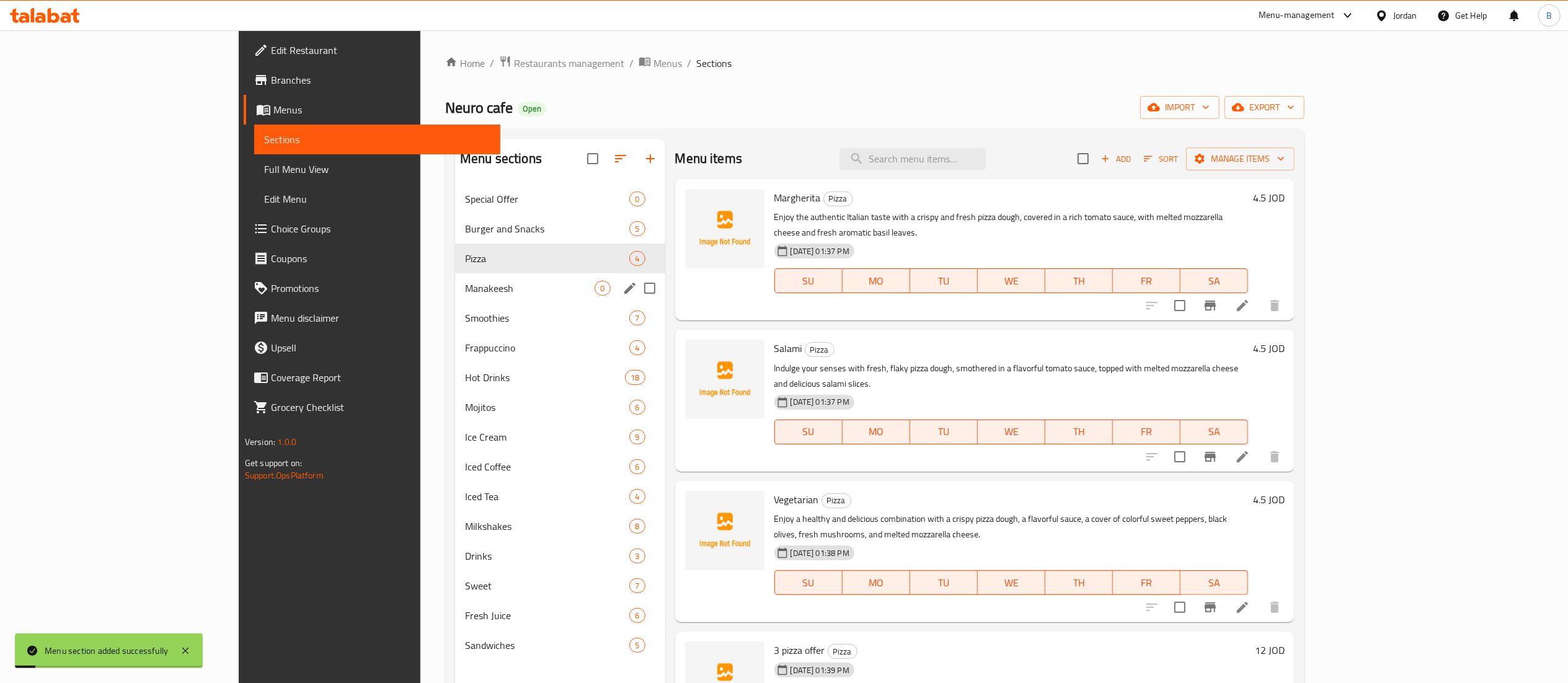
click at [463, 280] on div "Manakeesh 0" at bounding box center [559, 288] width 209 height 30
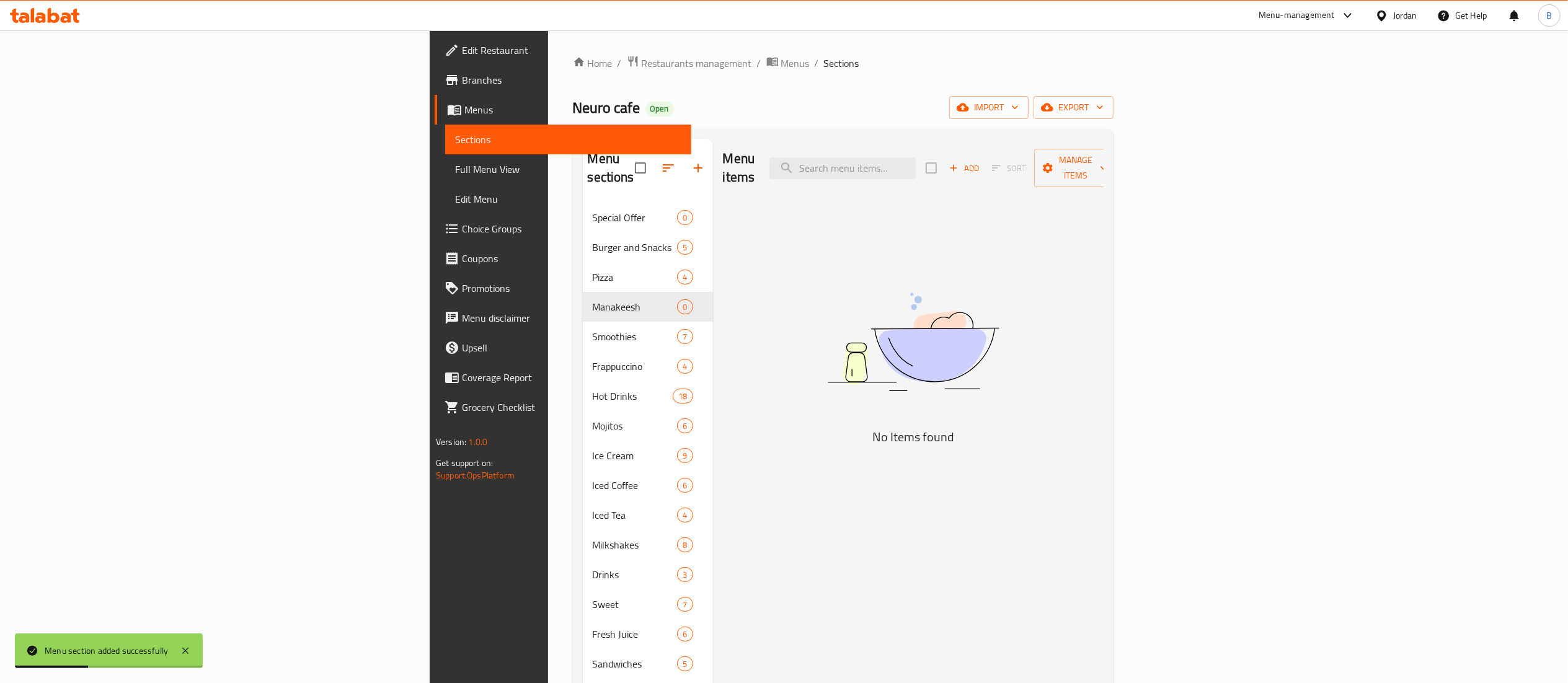
click at [981, 168] on span "Add" at bounding box center [965, 168] width 34 height 14
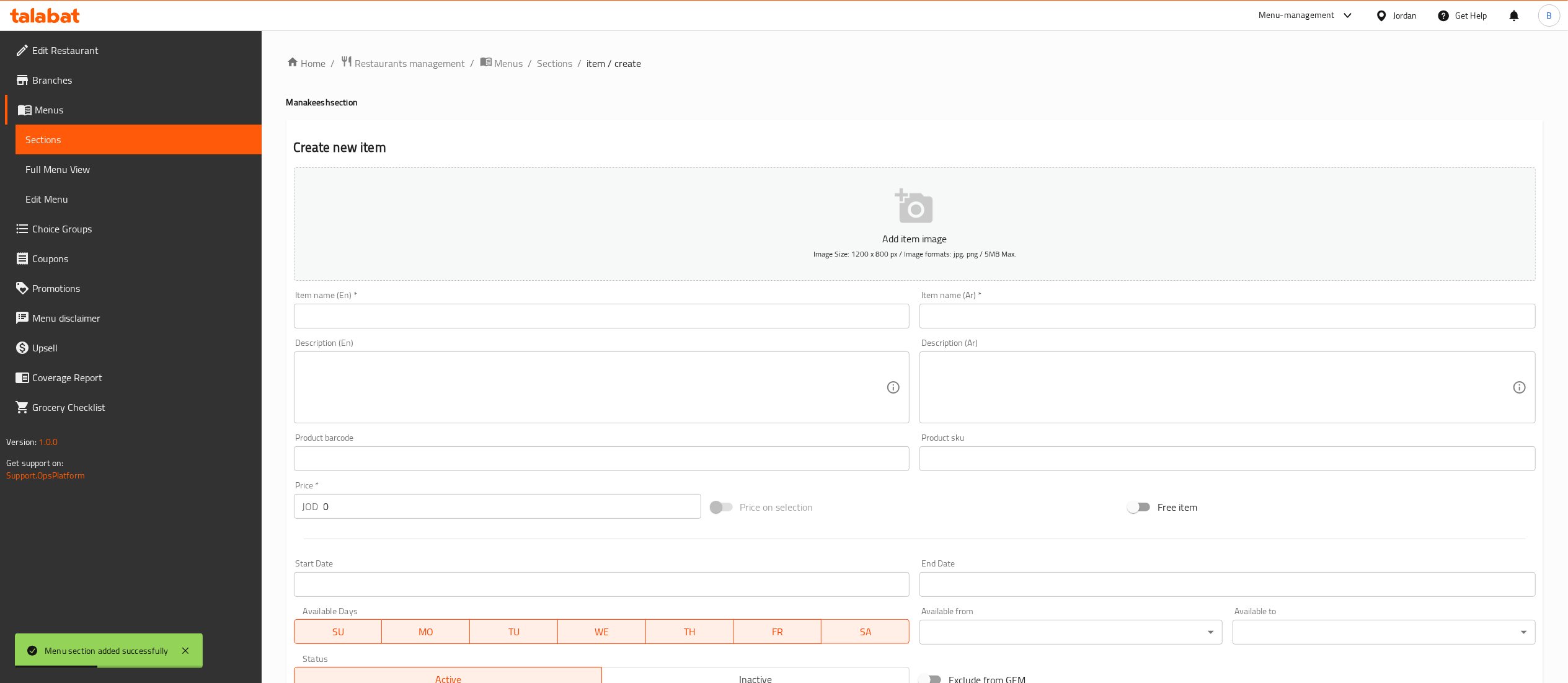
click at [1124, 309] on input "text" at bounding box center [1227, 315] width 616 height 25
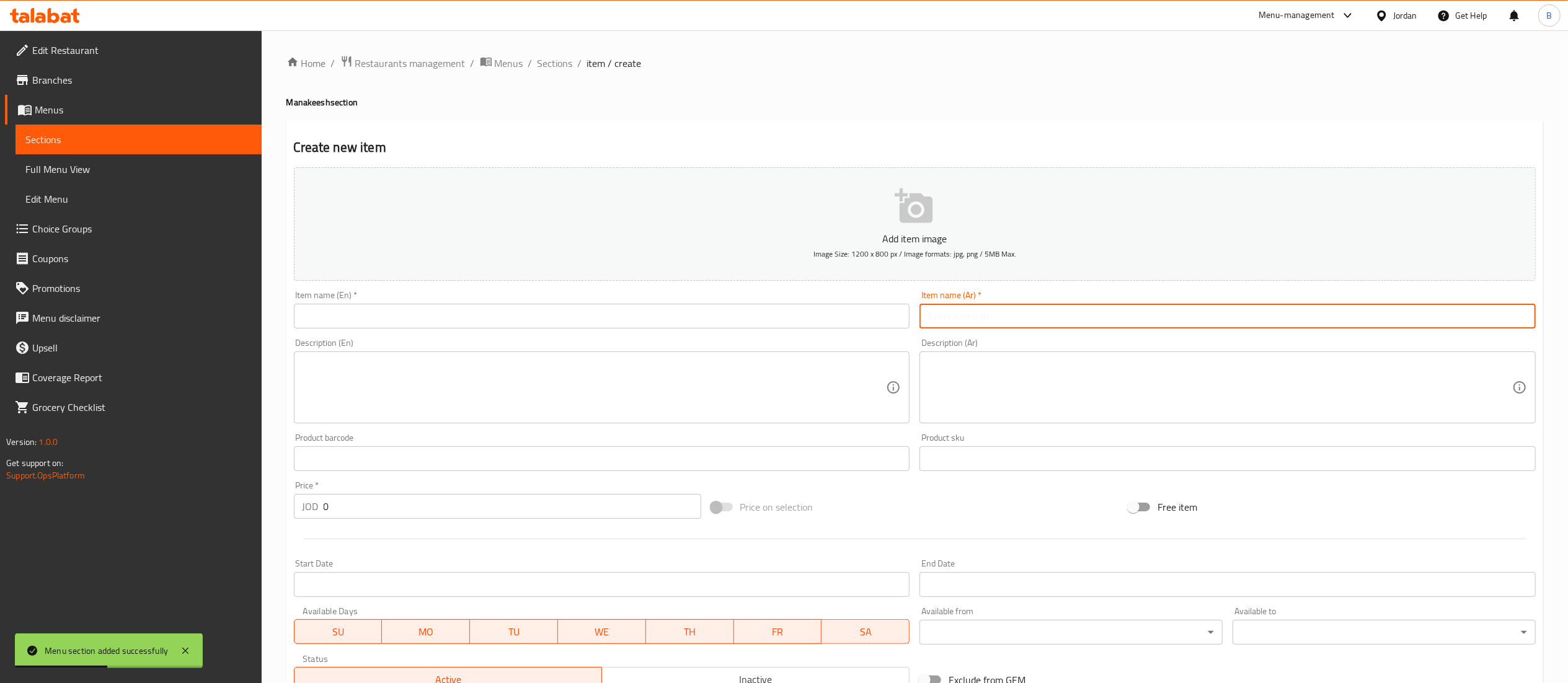
paste input "عرض 3 بيتزا من اختيارك"
drag, startPoint x: 1089, startPoint y: 308, endPoint x: 865, endPoint y: 304, distance: 224.0
click at [866, 304] on div "Add item image Image Size: 1200 x 800 px / Image formats: jpg, png / 5MB Max. I…" at bounding box center [915, 430] width 1252 height 535
paste input "منقوشة زعتر"
type input "منقوشة زعتر"
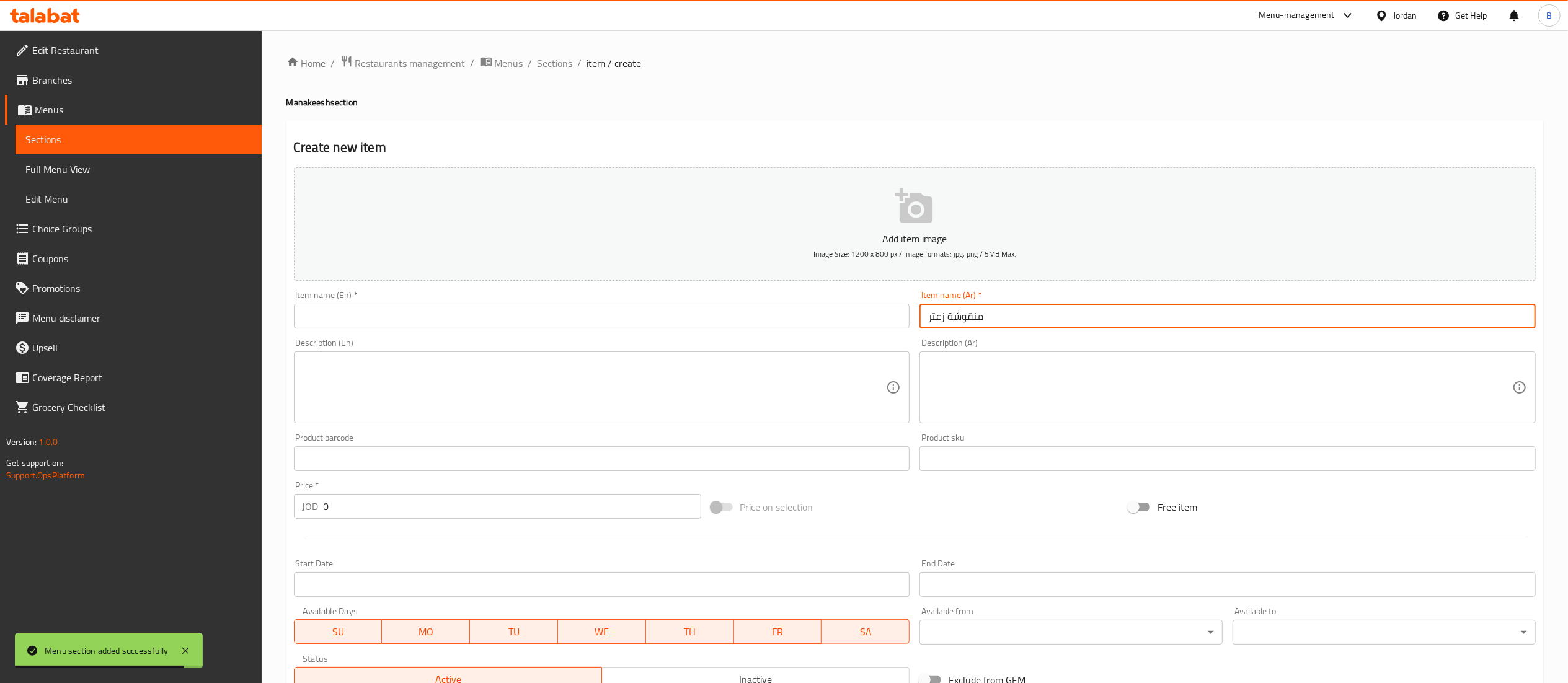
click at [826, 319] on input "text" at bounding box center [602, 315] width 616 height 25
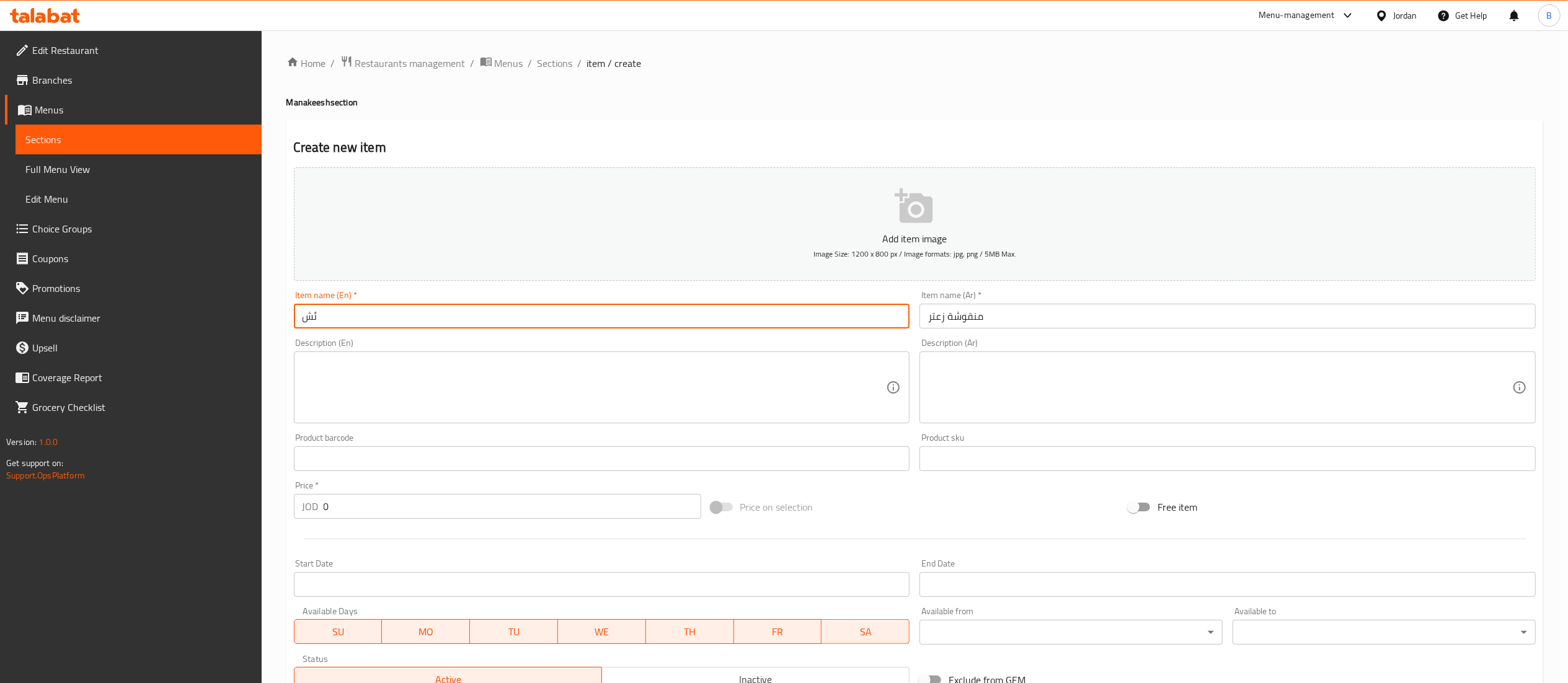
type input "ئ"
type input "Za'atar"
drag, startPoint x: 385, startPoint y: 516, endPoint x: 134, endPoint y: 518, distance: 251.0
click at [149, 516] on div "Edit Restaurant Branches Menus Sections Full Menu View Edit Menu Choice Groups …" at bounding box center [784, 453] width 1568 height 846
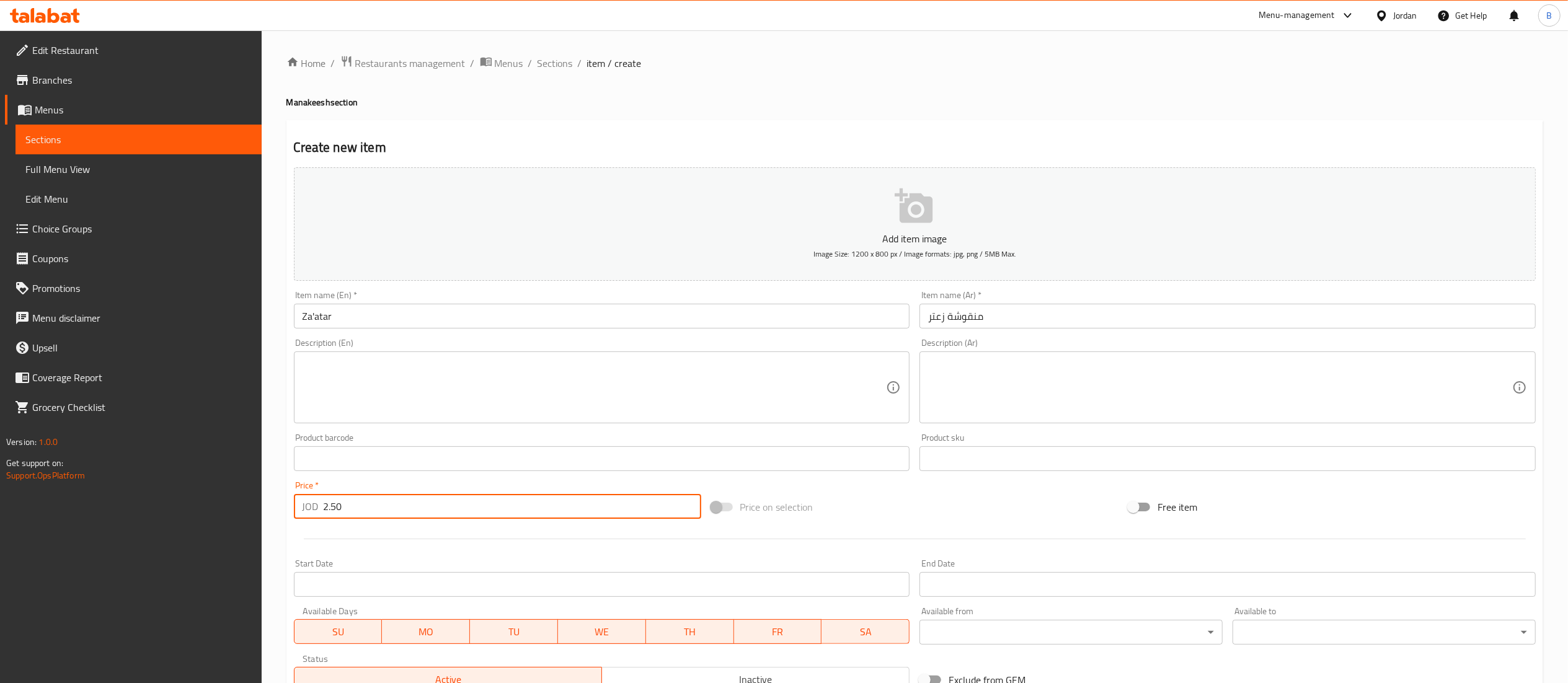
scroll to position [192, 0]
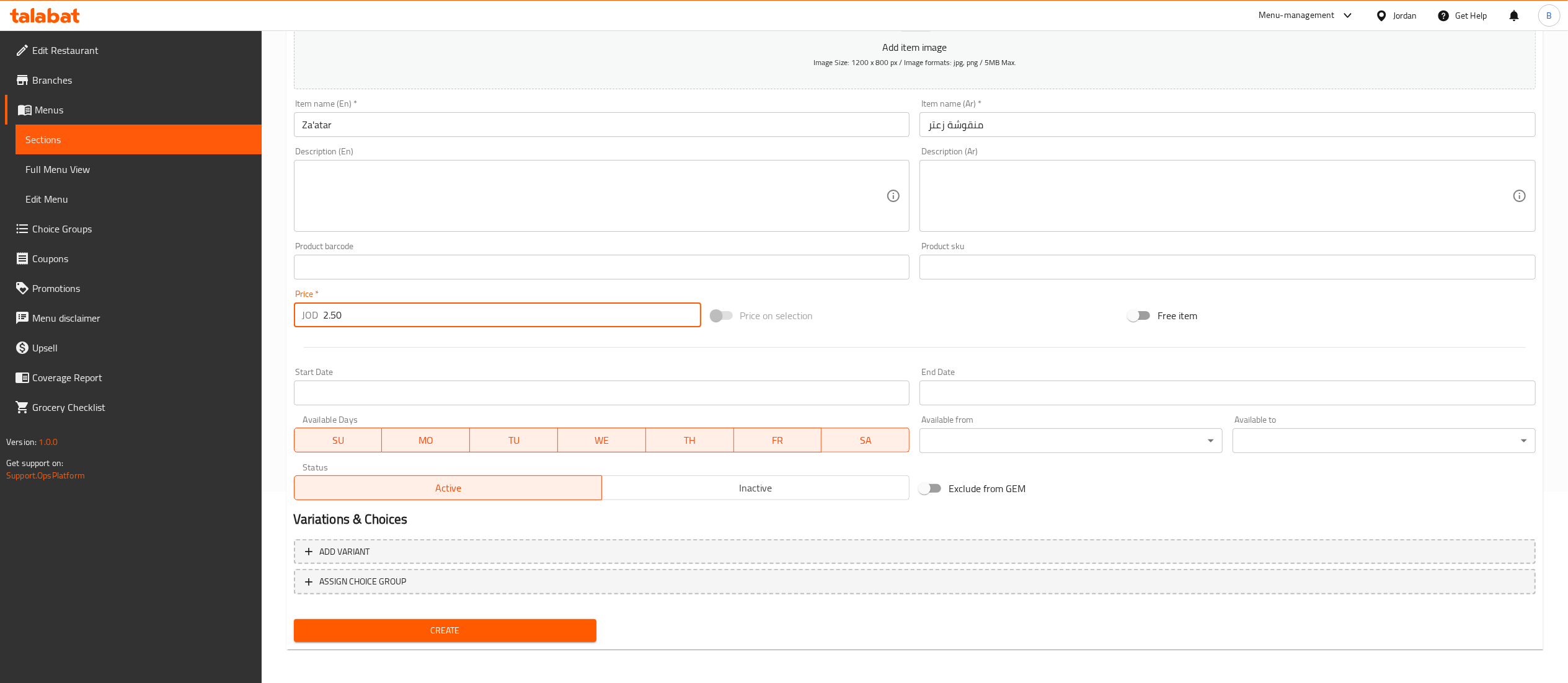
type input "2.50"
click at [420, 630] on span "Create" at bounding box center [445, 630] width 283 height 15
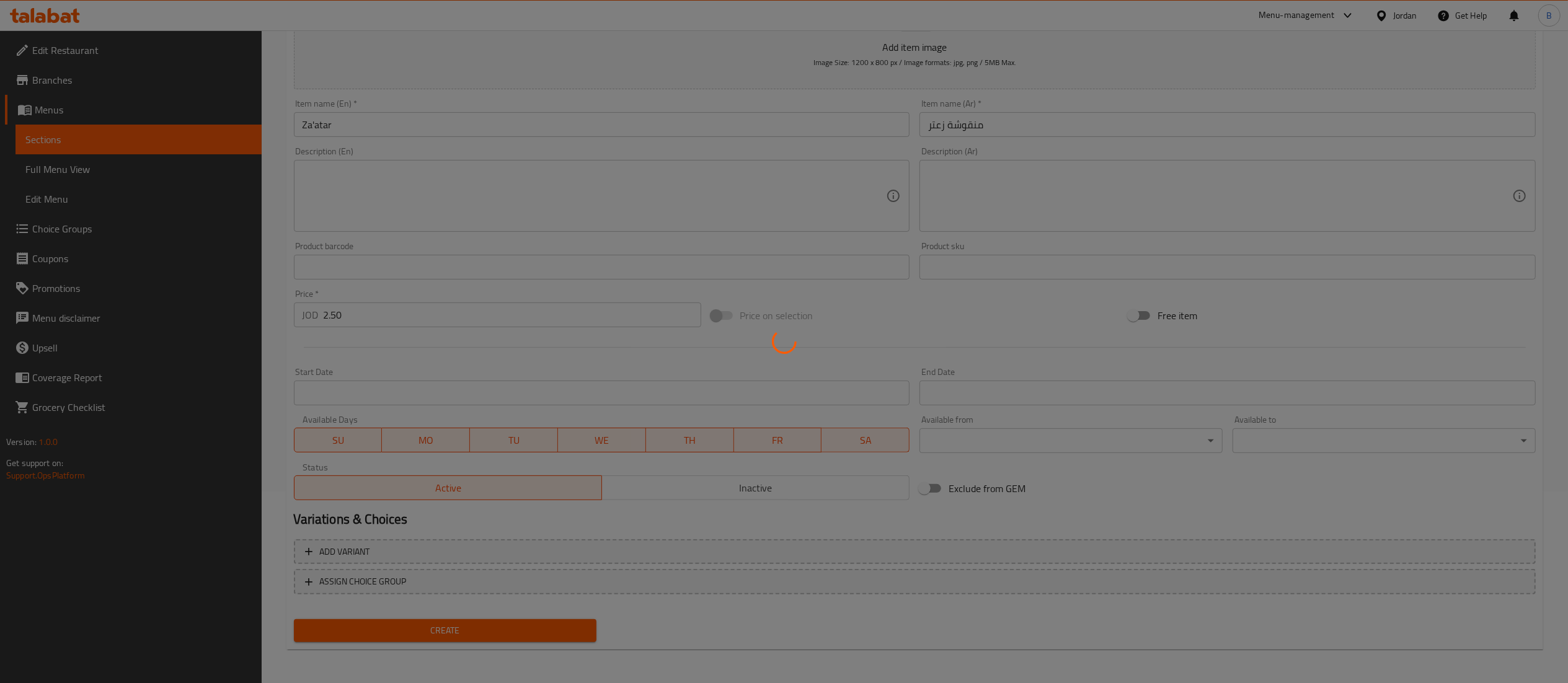
type input "0"
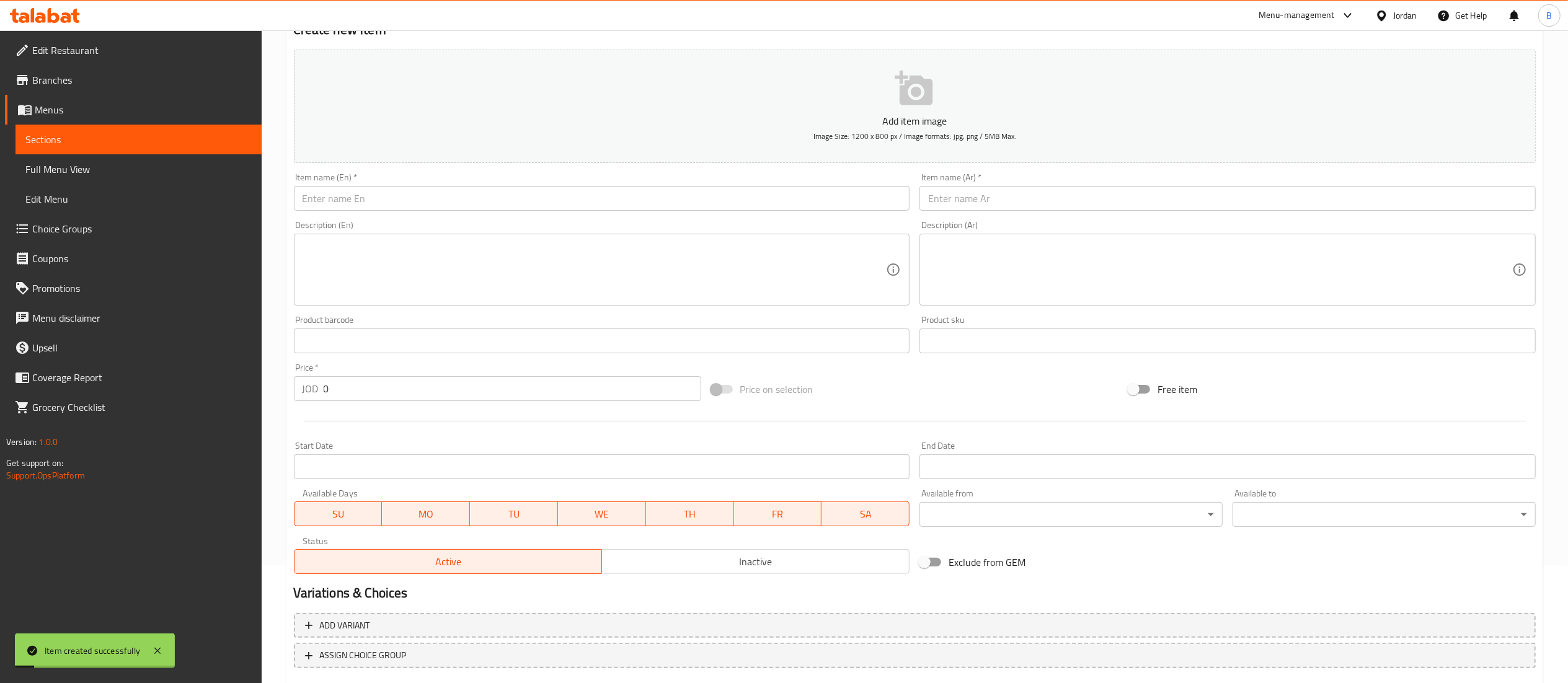
scroll to position [0, 0]
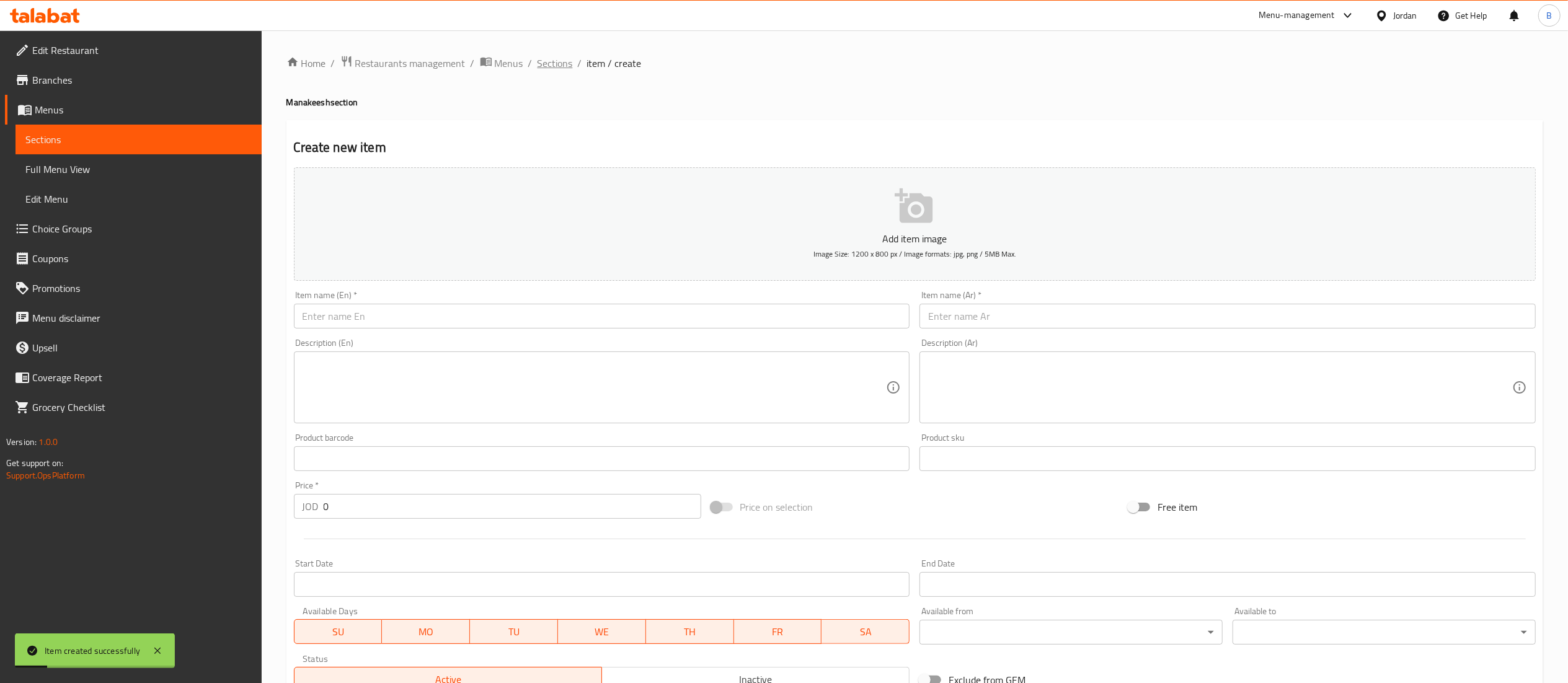
click at [548, 56] on span "Sections" at bounding box center [555, 64] width 36 height 15
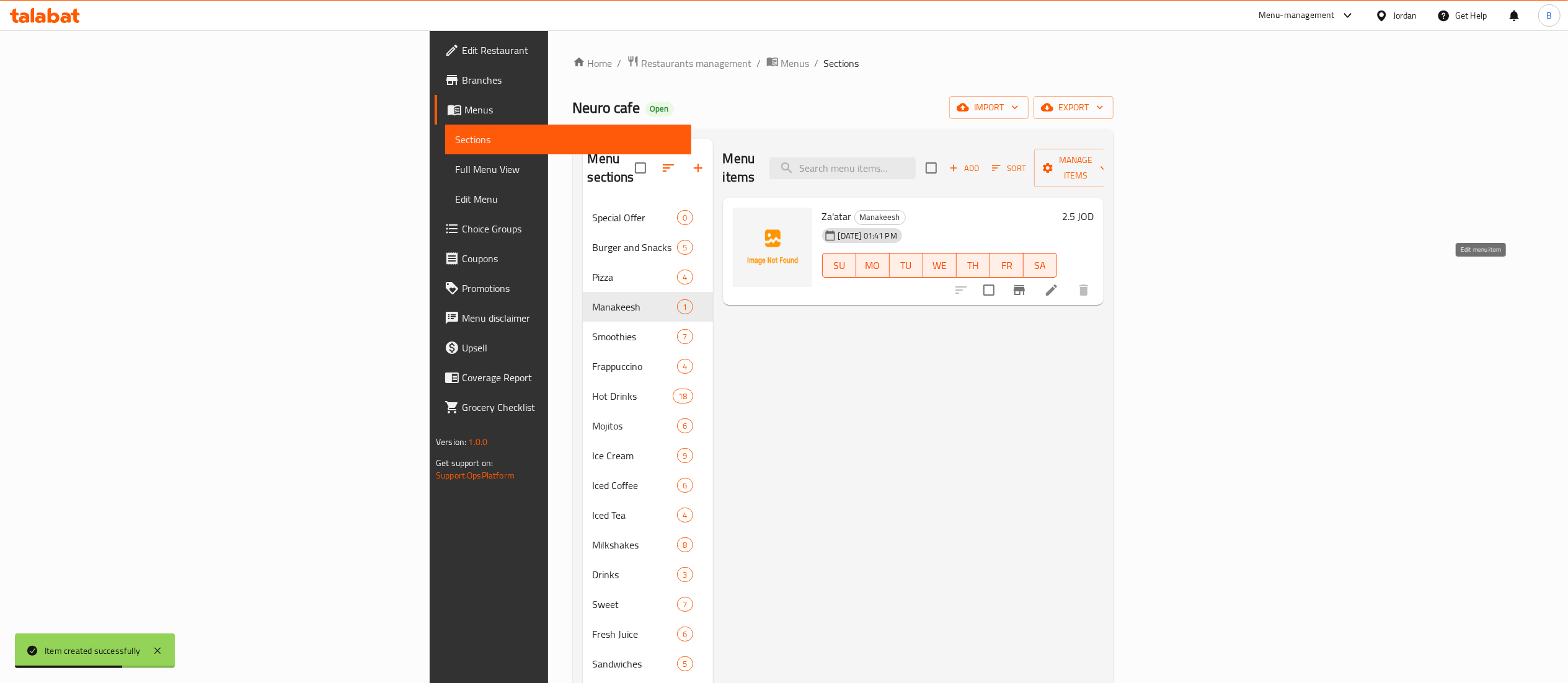
click at [1059, 283] on icon at bounding box center [1052, 291] width 15 height 15
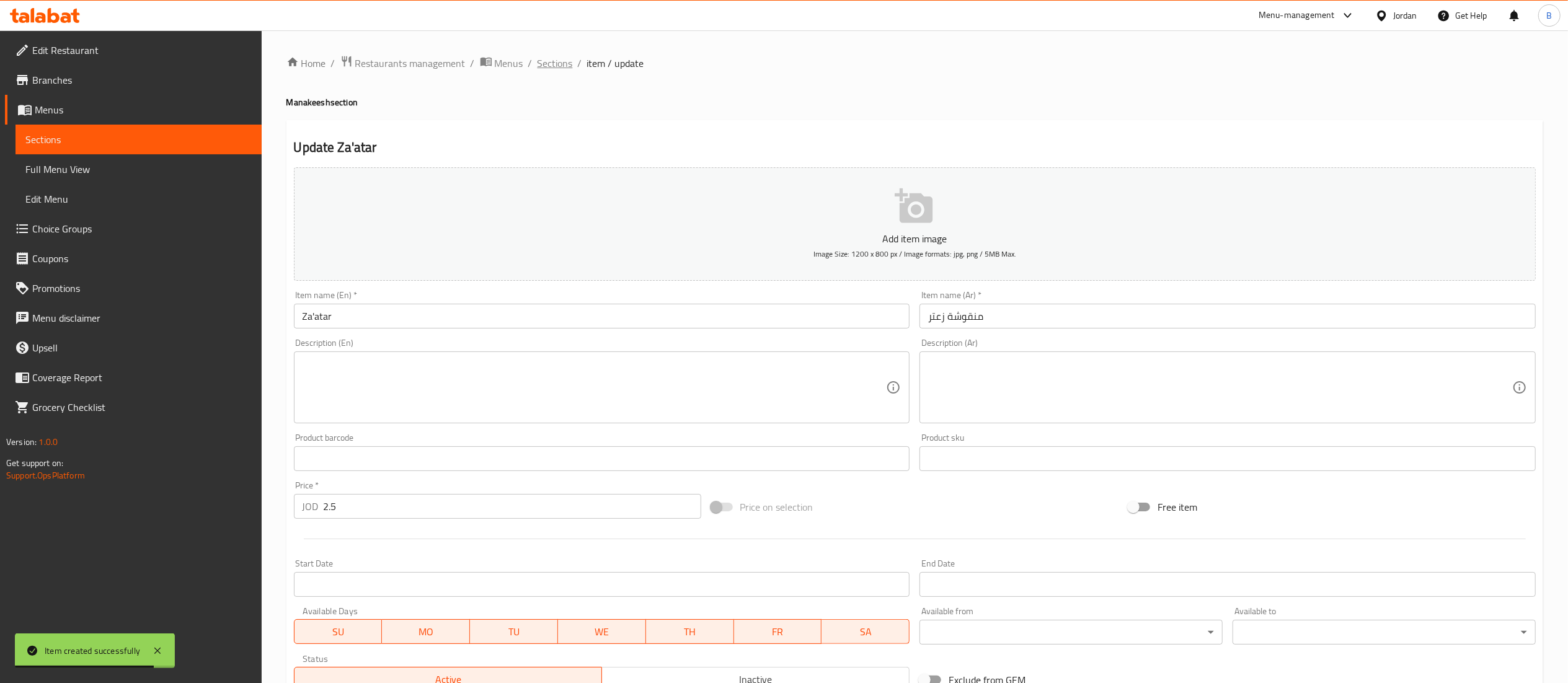
click at [558, 69] on span "Sections" at bounding box center [555, 64] width 36 height 15
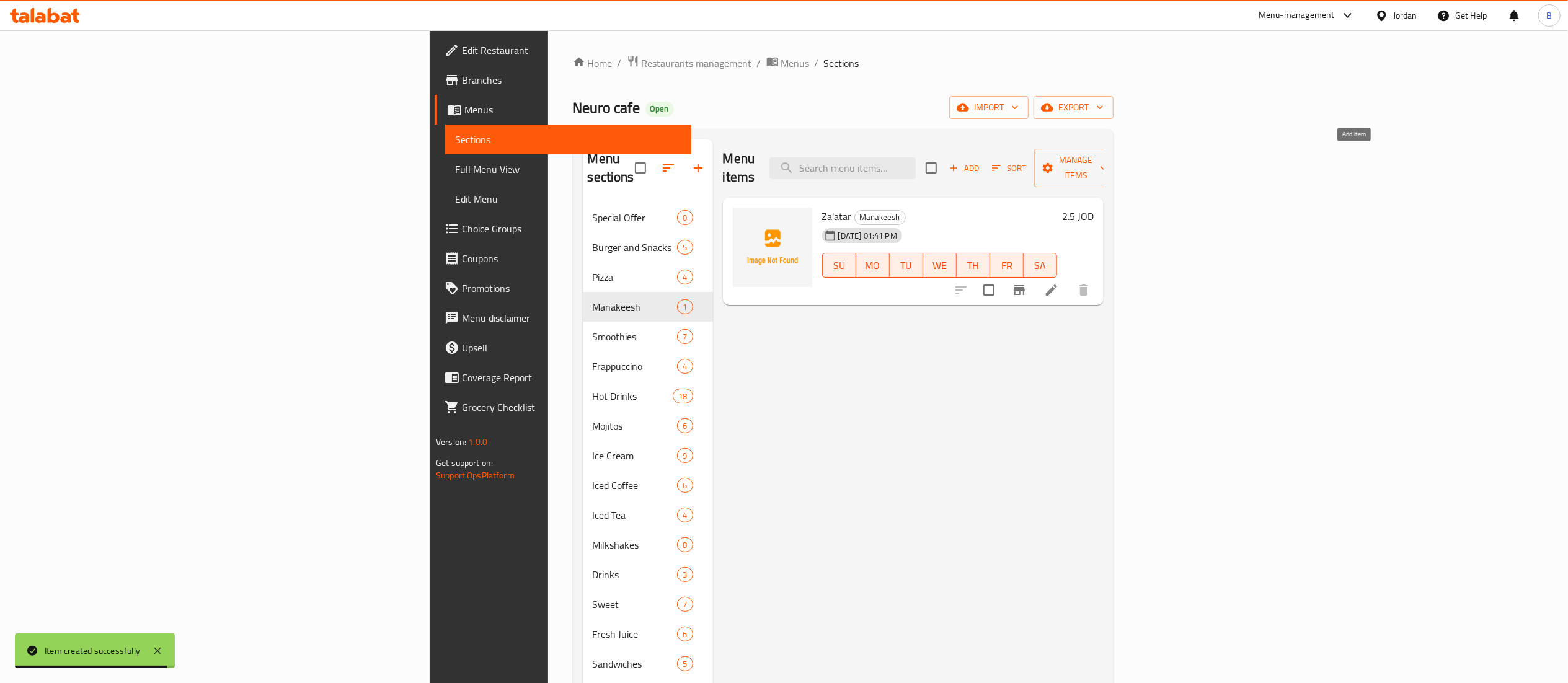
click at [981, 161] on span "Add" at bounding box center [965, 168] width 34 height 14
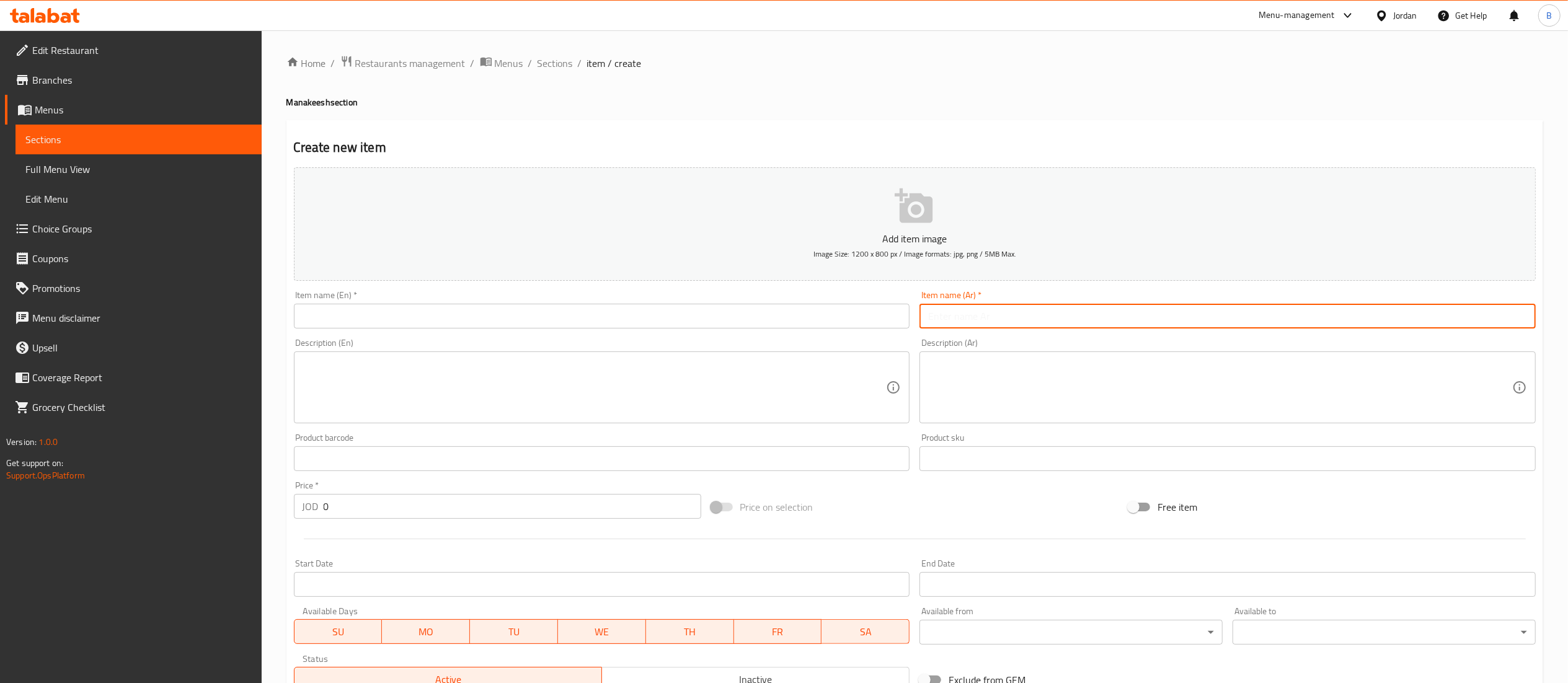
click at [1025, 319] on input "text" at bounding box center [1227, 315] width 616 height 25
paste input "منقوشة جبنه بيضاء"
type input "منقوشة جبنه بيضاء"
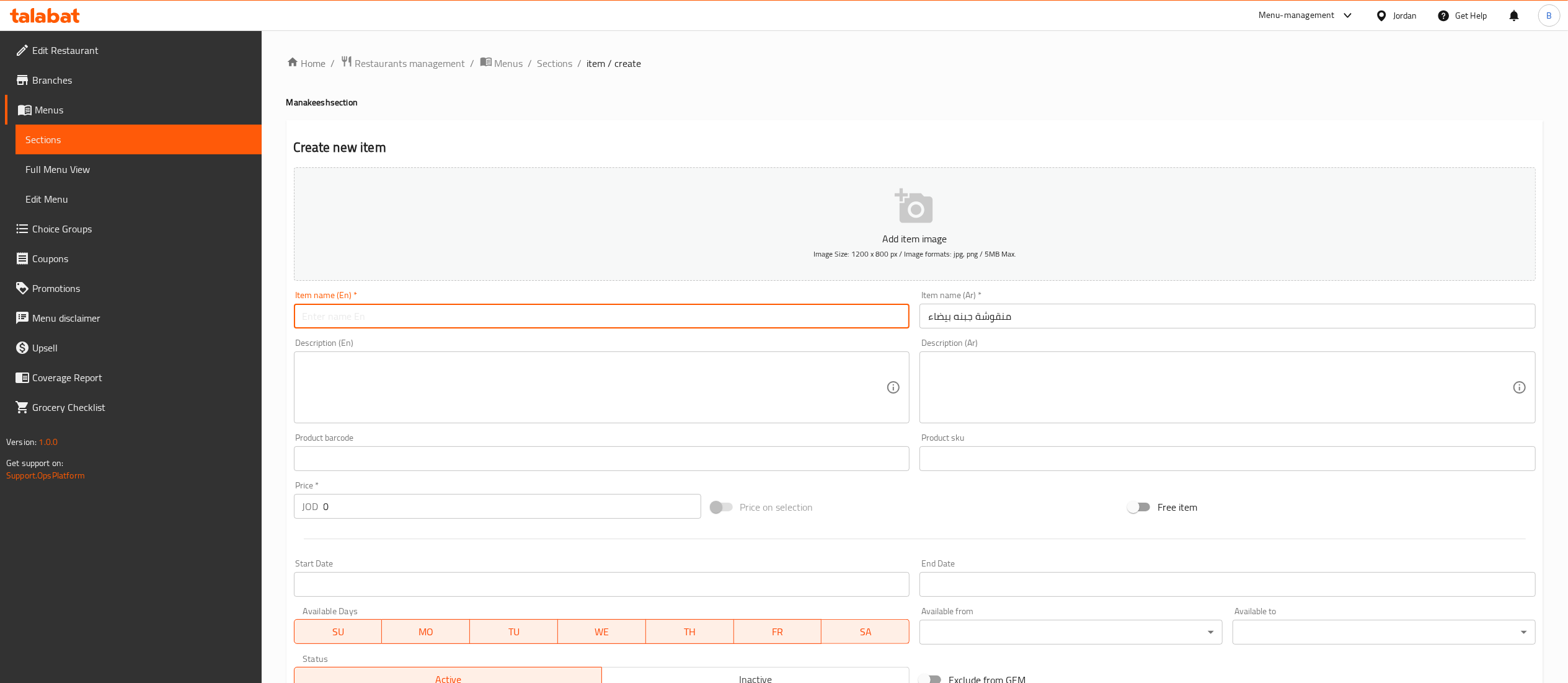
click at [848, 319] on input "text" at bounding box center [602, 315] width 616 height 25
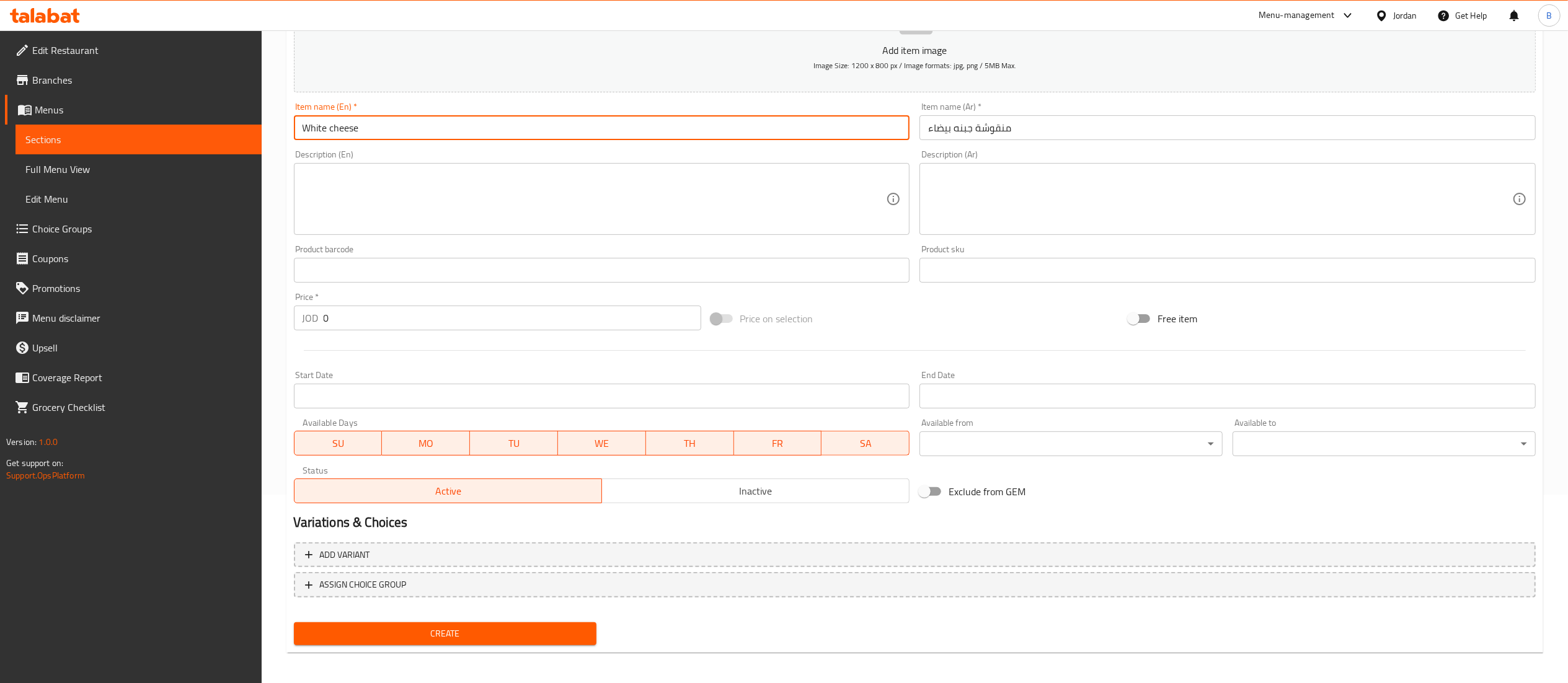
scroll to position [192, 0]
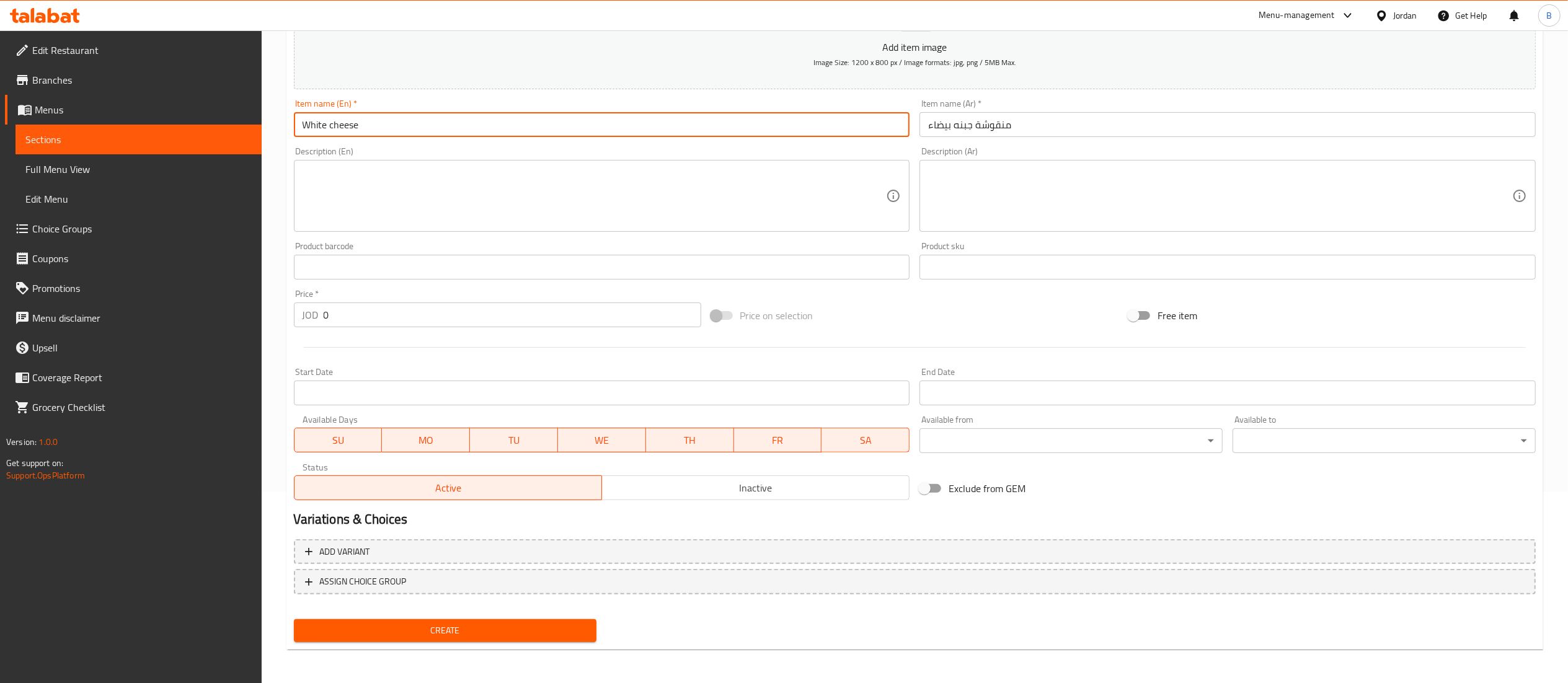
type input "White cheese"
click at [408, 329] on div "Price   * JOD 0 Price *" at bounding box center [498, 308] width 417 height 47
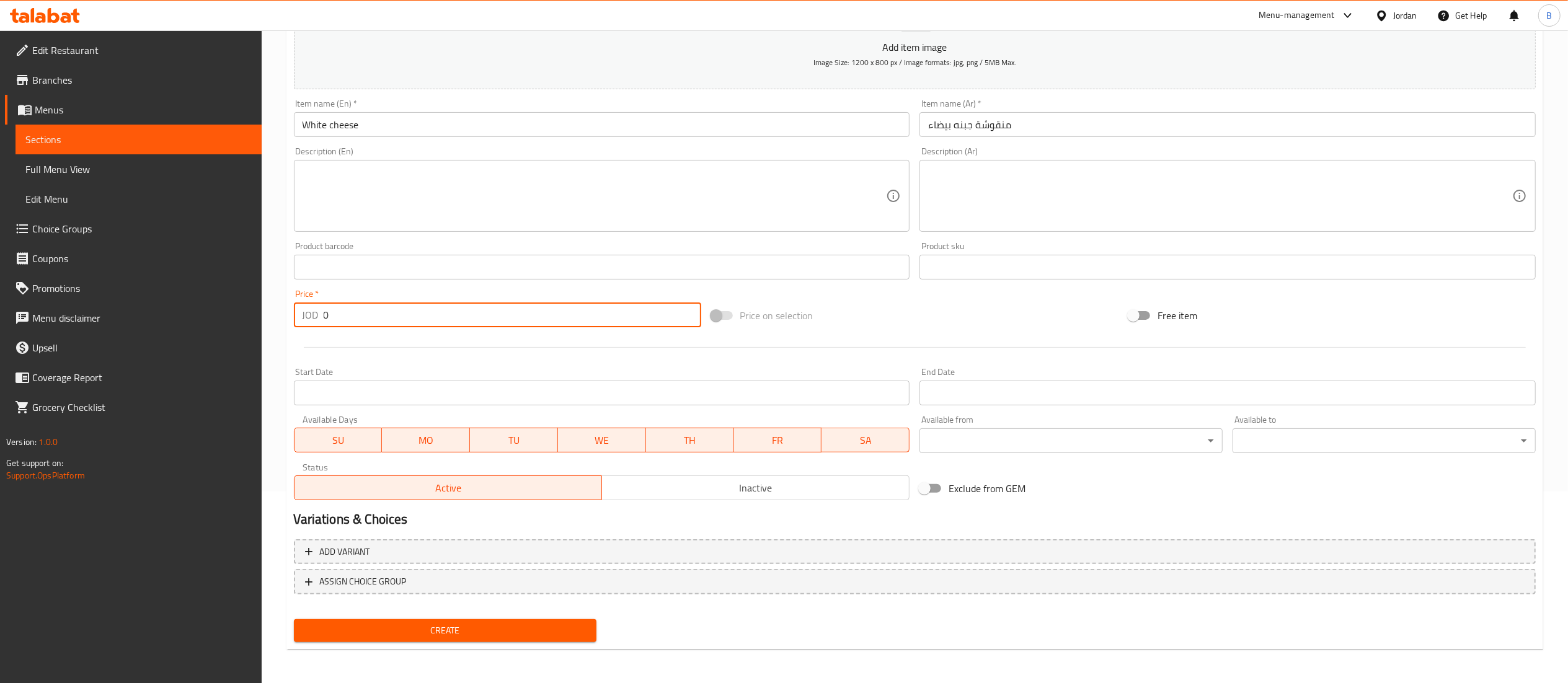
drag, startPoint x: 380, startPoint y: 315, endPoint x: 204, endPoint y: 314, distance: 176.0
click at [204, 314] on div "Edit Restaurant Branches Menus Sections Full Menu View Edit Menu Choice Groups …" at bounding box center [784, 262] width 1568 height 846
type input "2.75"
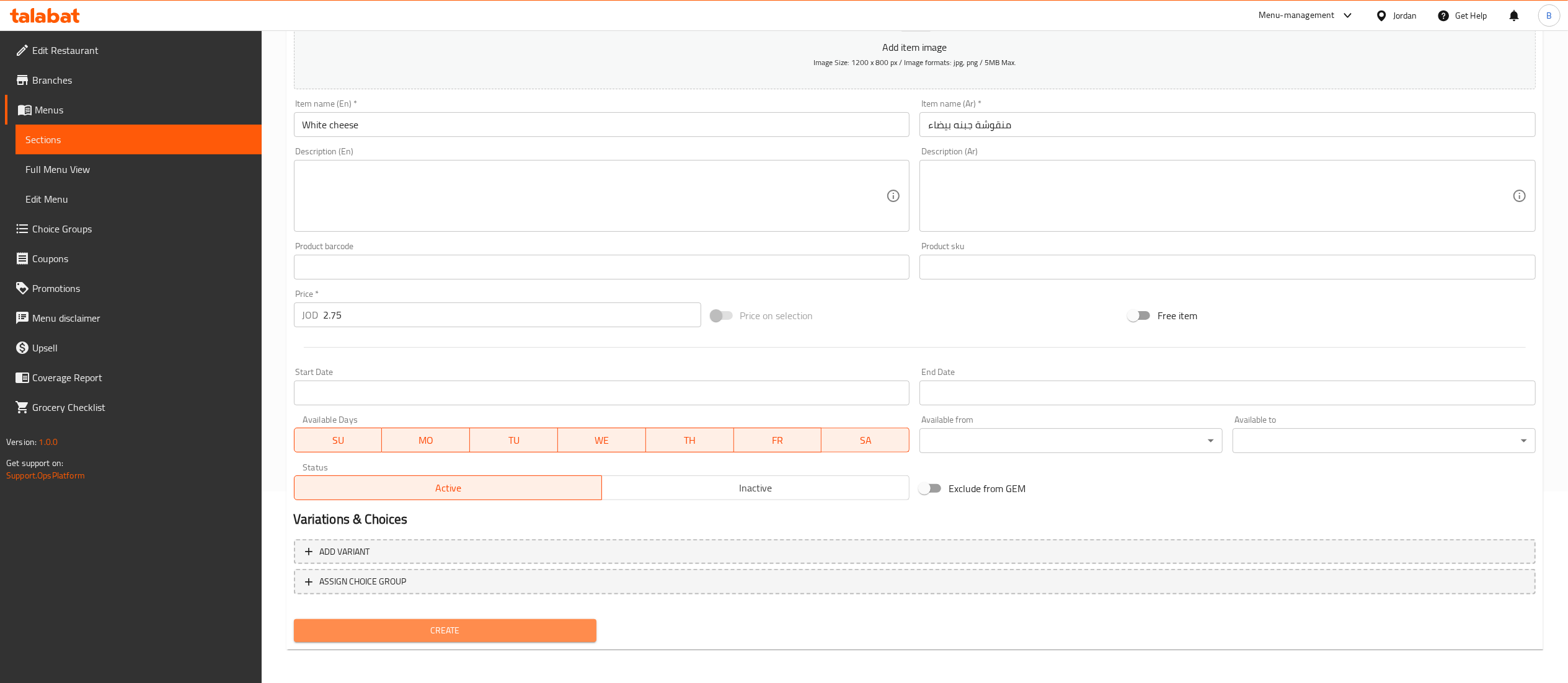
click at [501, 619] on button "Create" at bounding box center [446, 630] width 303 height 23
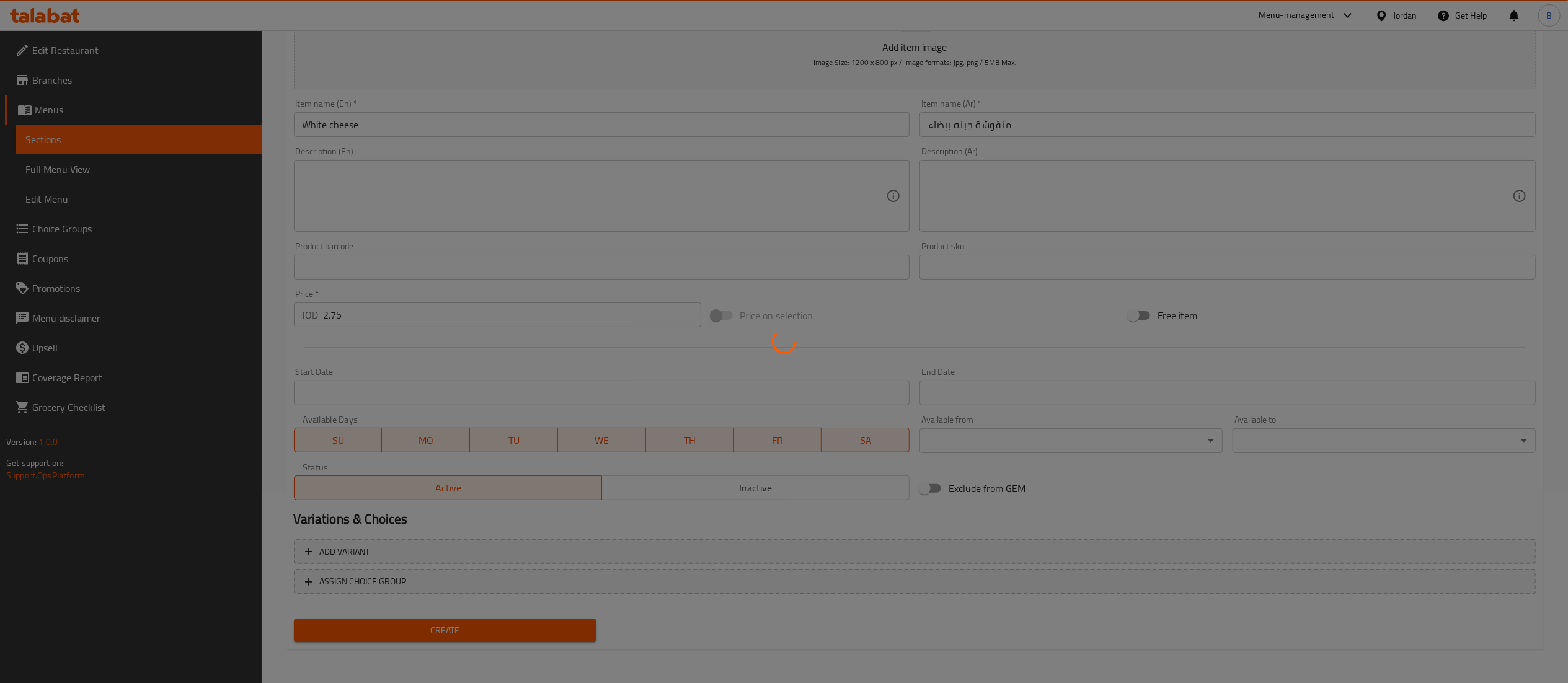
type input "0"
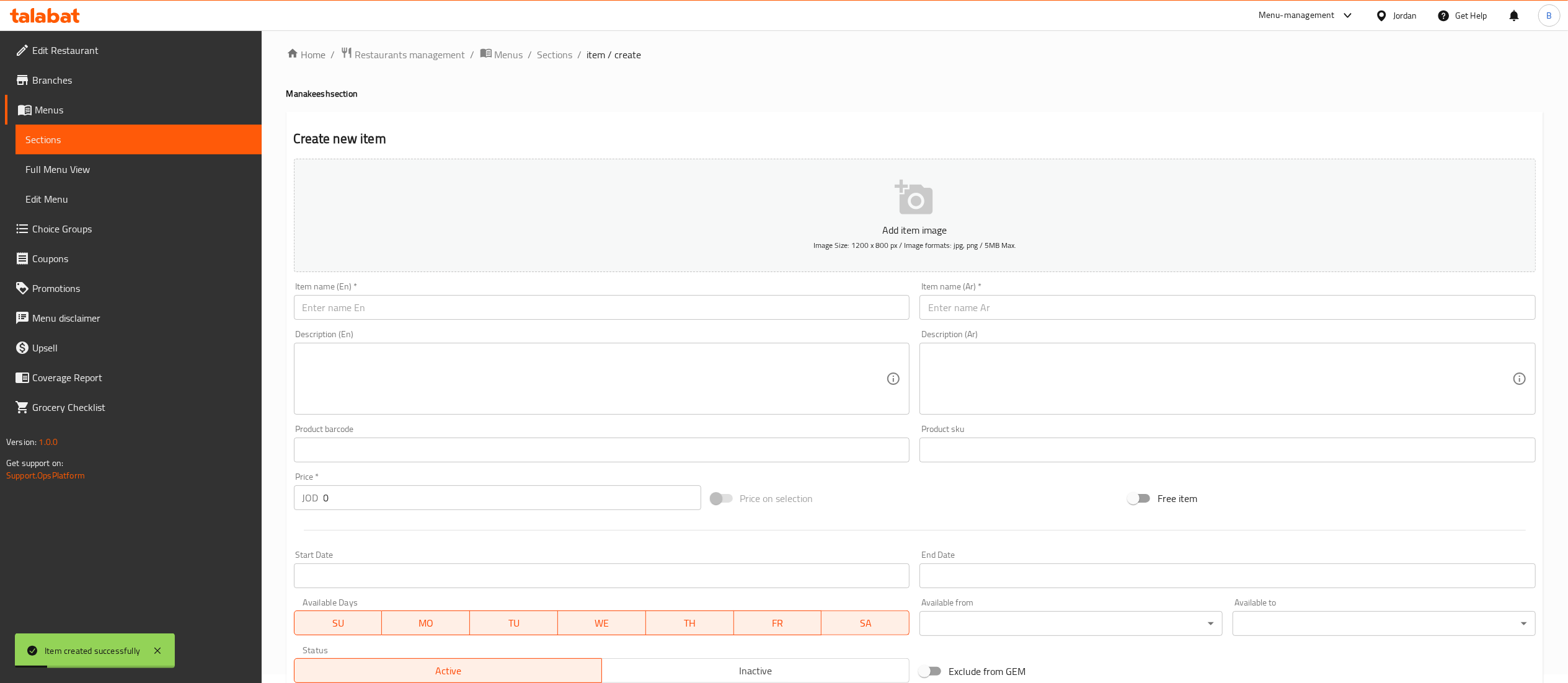
scroll to position [0, 0]
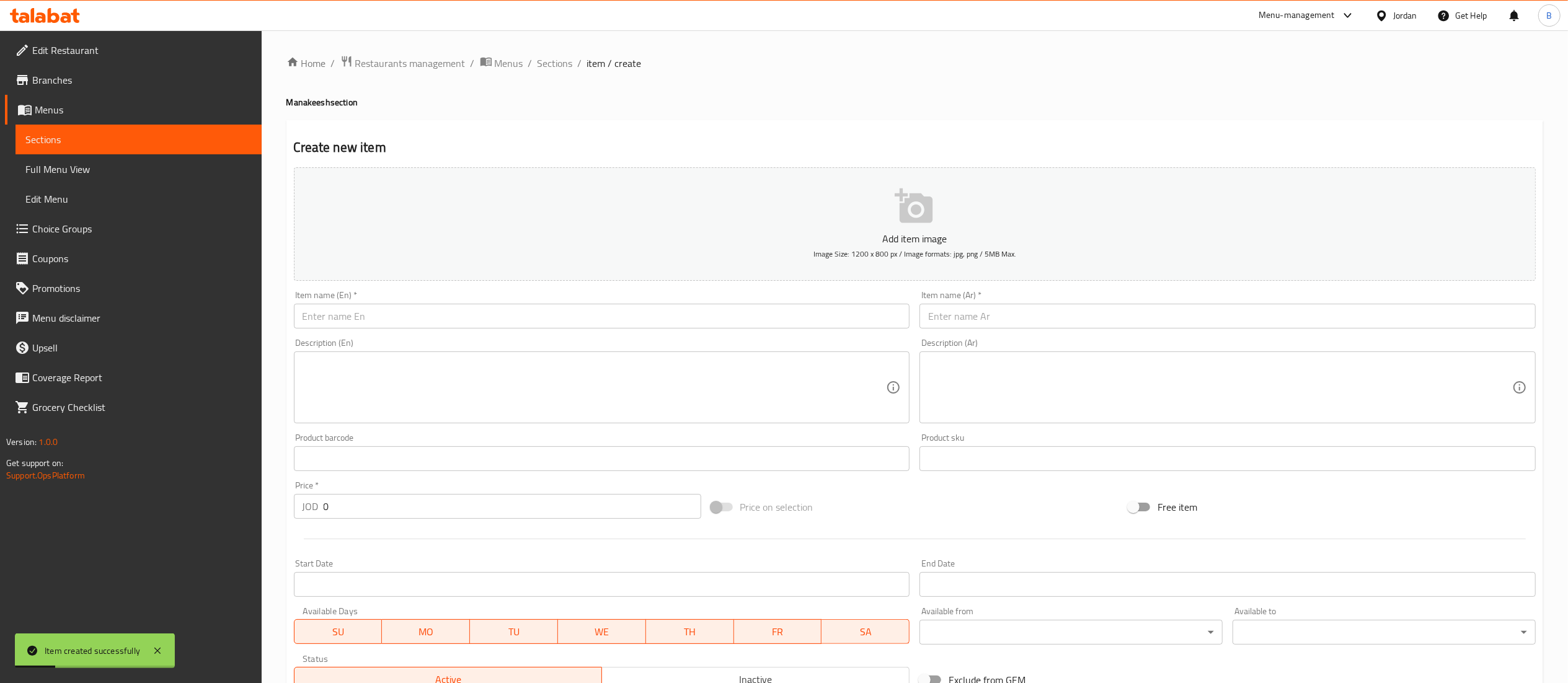
click at [1028, 319] on input "text" at bounding box center [1227, 315] width 616 height 25
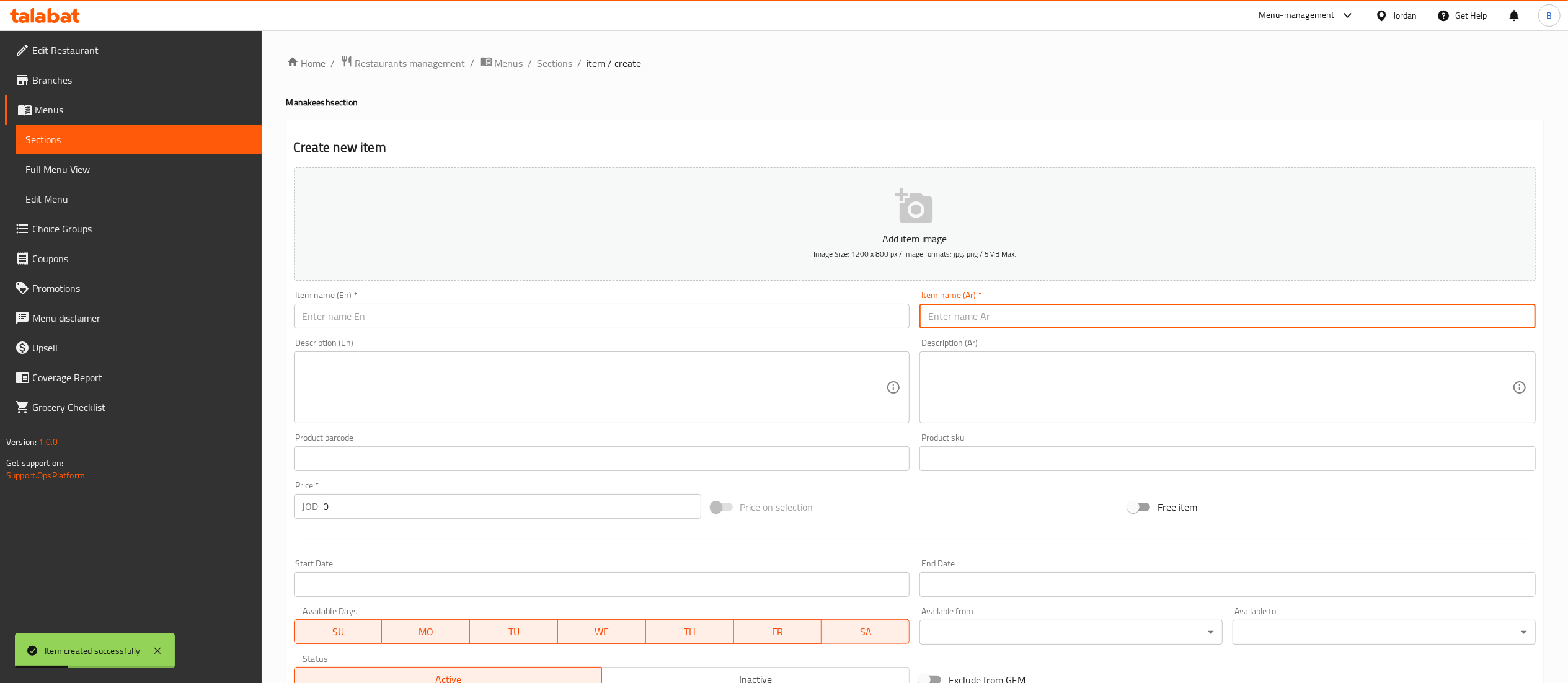
paste input "منقوشة تيركي"
type input "منقوشة تيركي"
click at [826, 319] on input "text" at bounding box center [602, 315] width 616 height 25
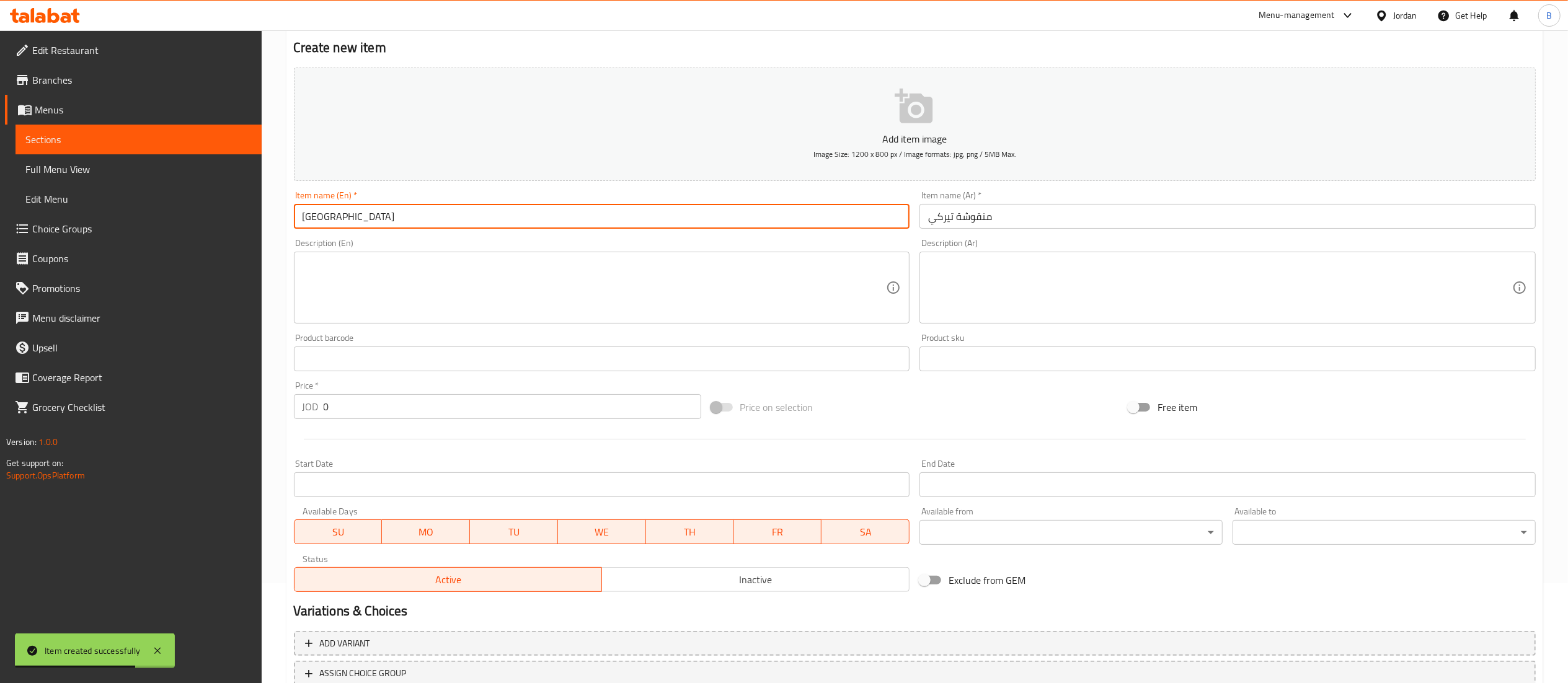
scroll to position [124, 0]
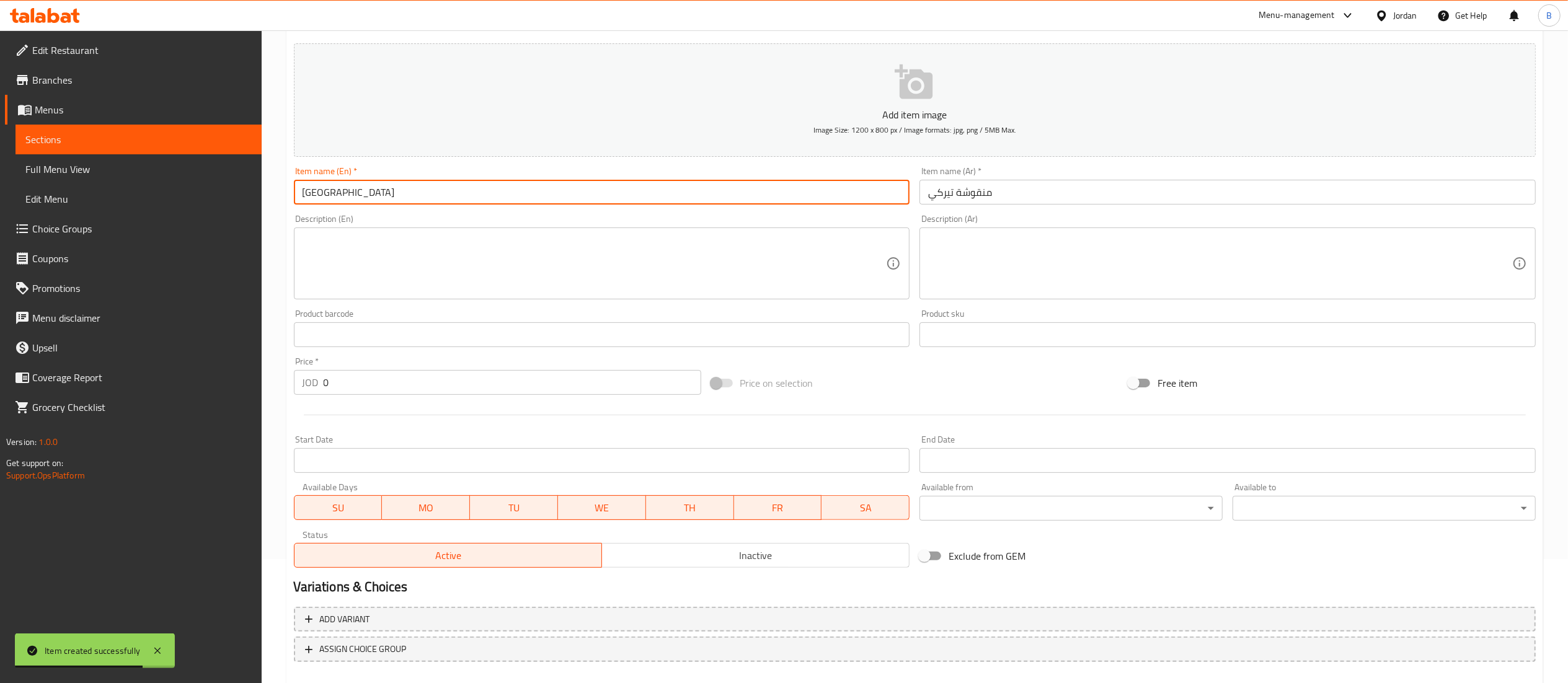
type input "[GEOGRAPHIC_DATA]"
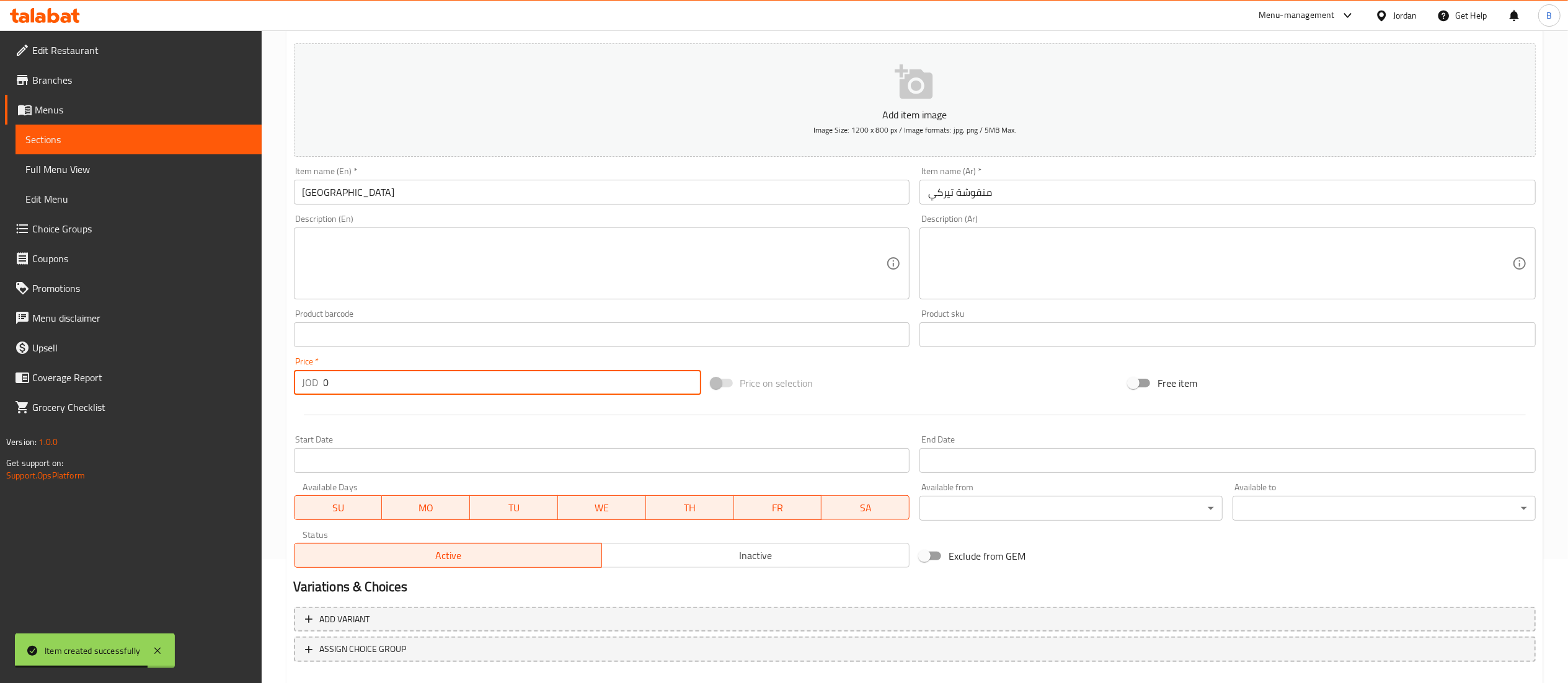
drag, startPoint x: 385, startPoint y: 379, endPoint x: 199, endPoint y: 377, distance: 186.0
click at [211, 377] on div "Edit Restaurant Branches Menus Sections Full Menu View Edit Menu Choice Groups …" at bounding box center [784, 330] width 1568 height 846
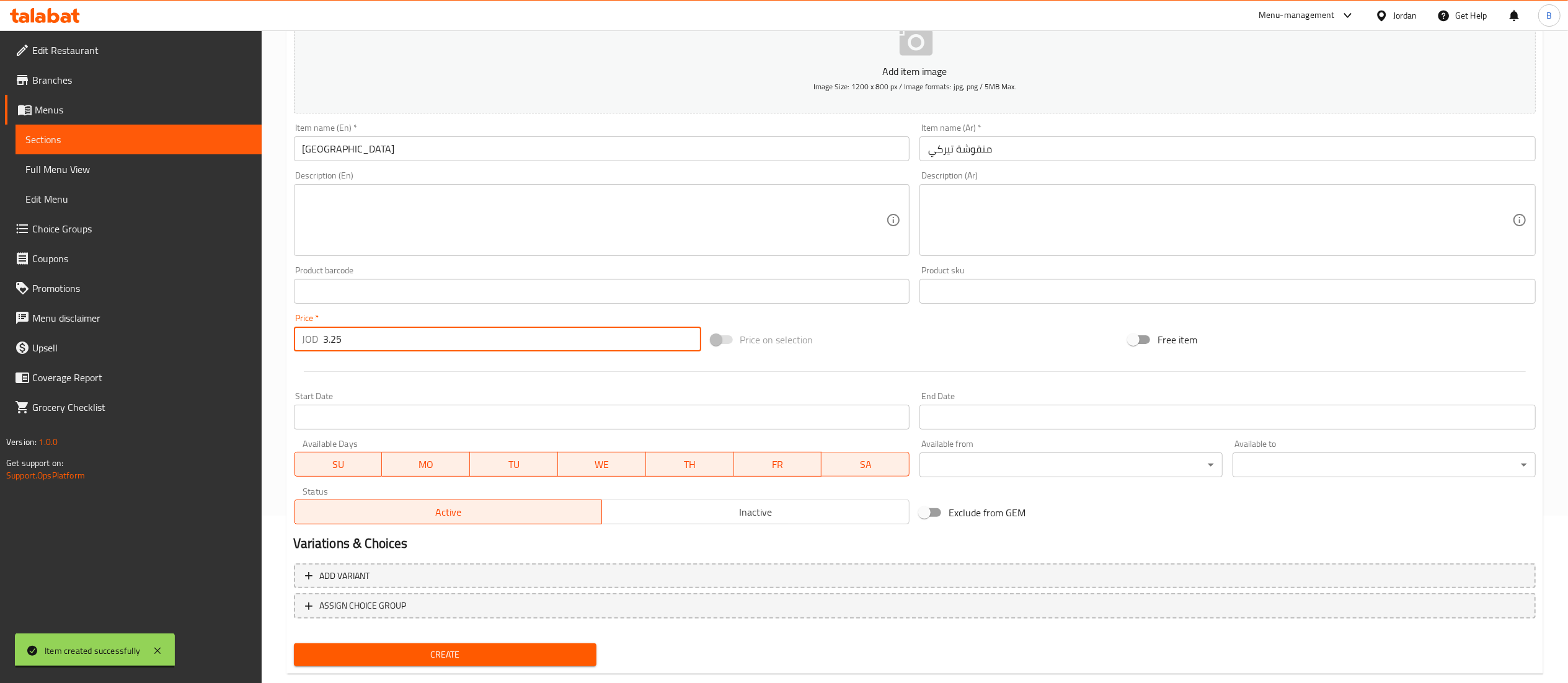
scroll to position [192, 0]
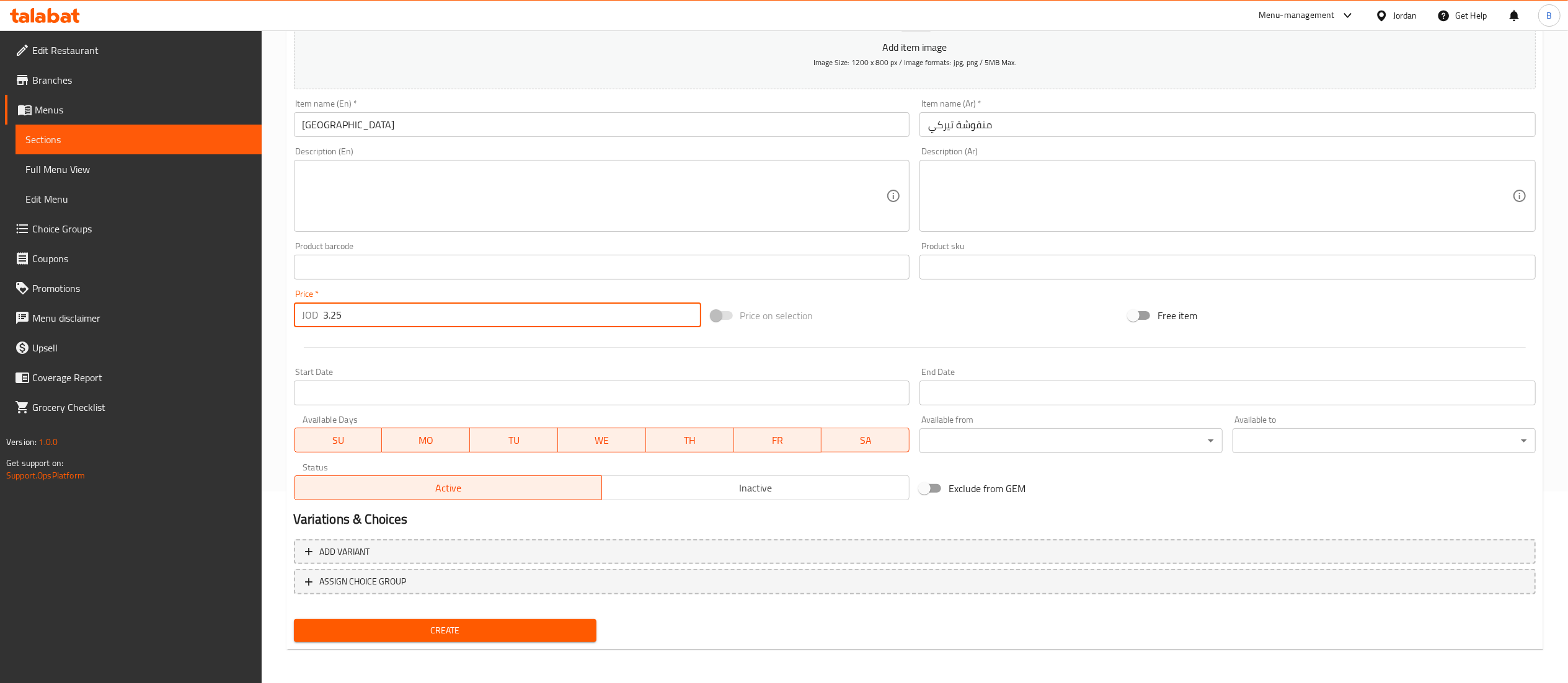
type input "3.25"
click at [439, 639] on button "Create" at bounding box center [446, 630] width 303 height 23
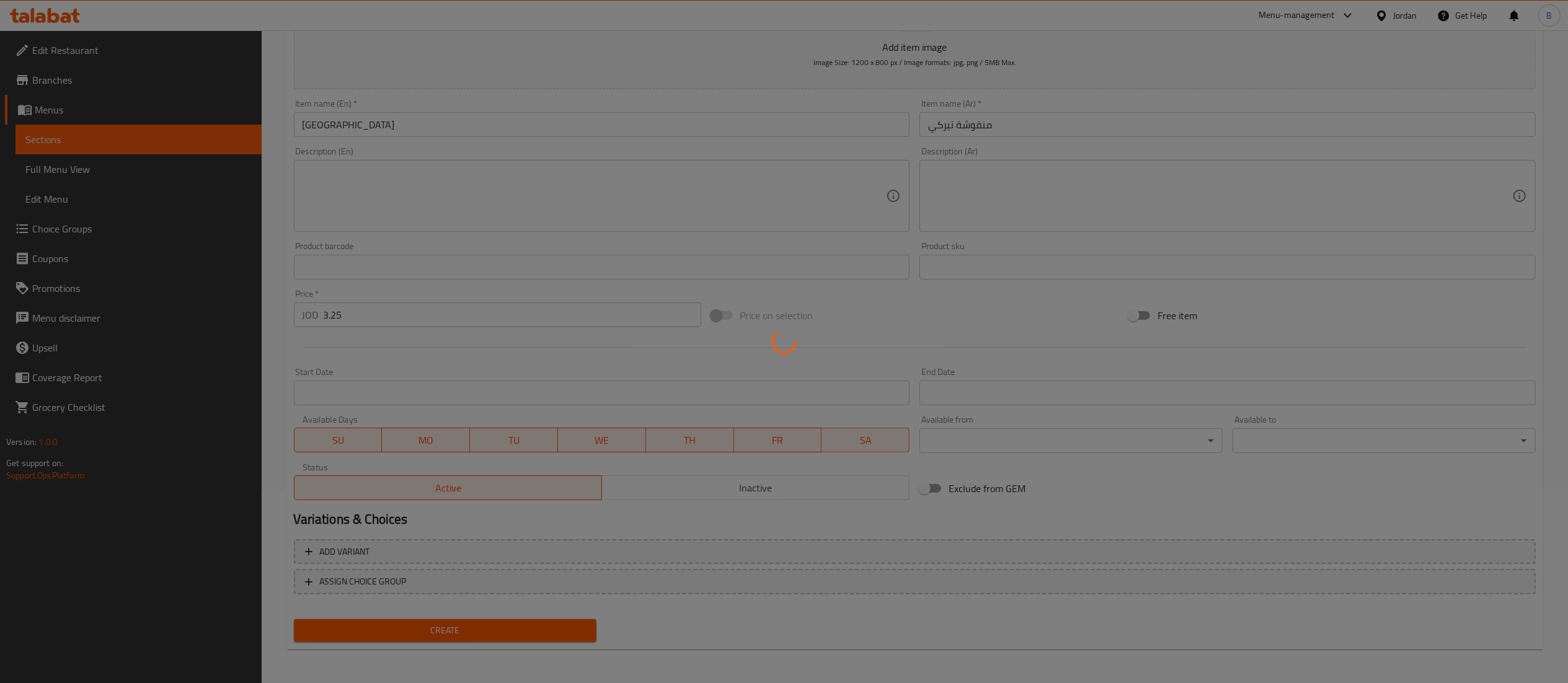
type input "0"
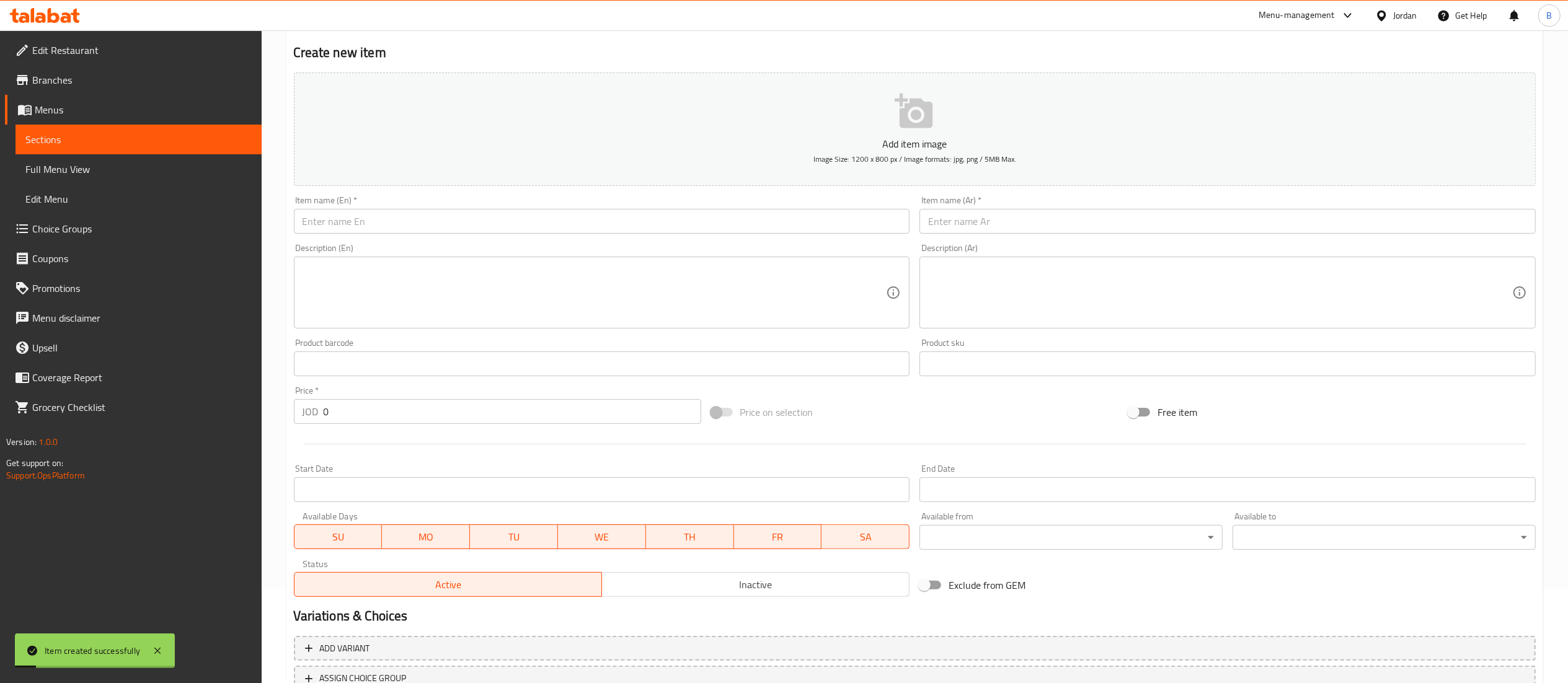
scroll to position [0, 0]
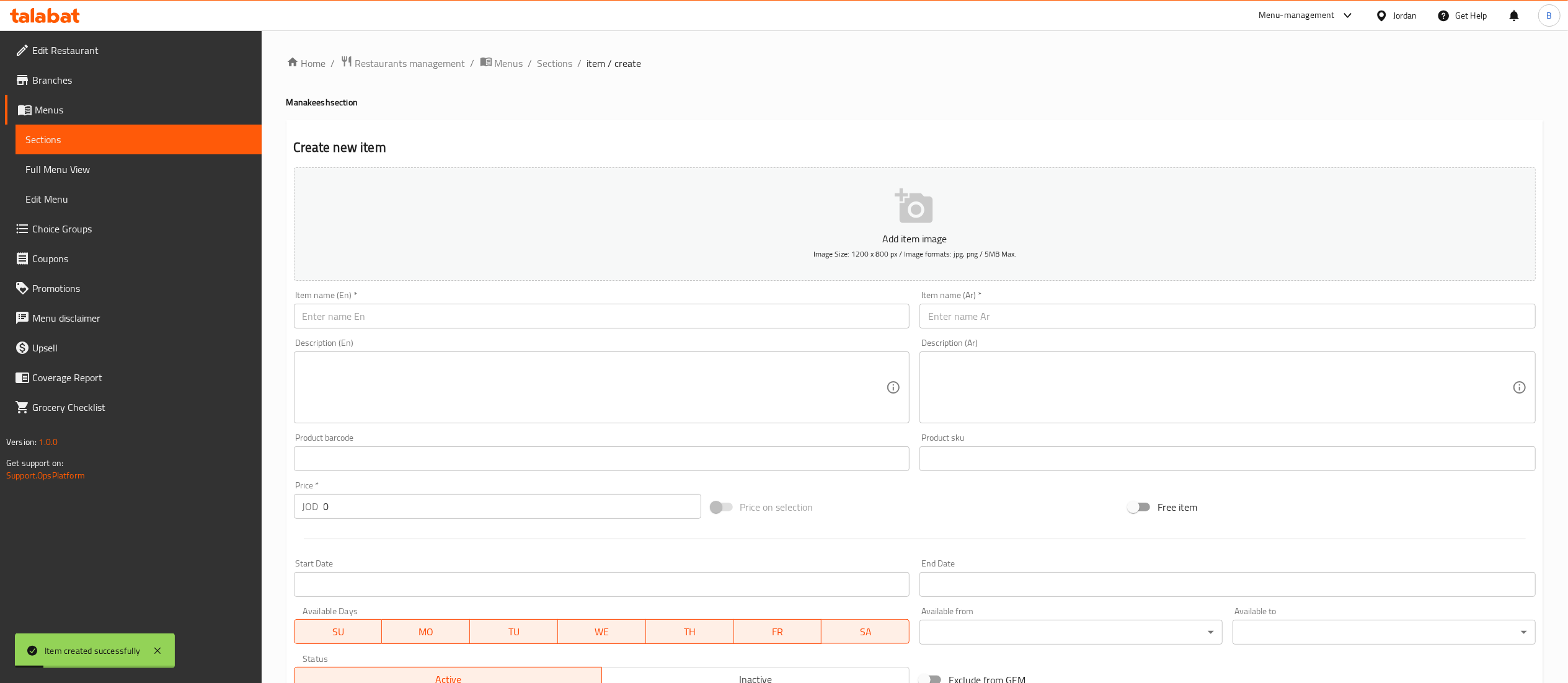
click at [1025, 317] on input "text" at bounding box center [1227, 315] width 616 height 25
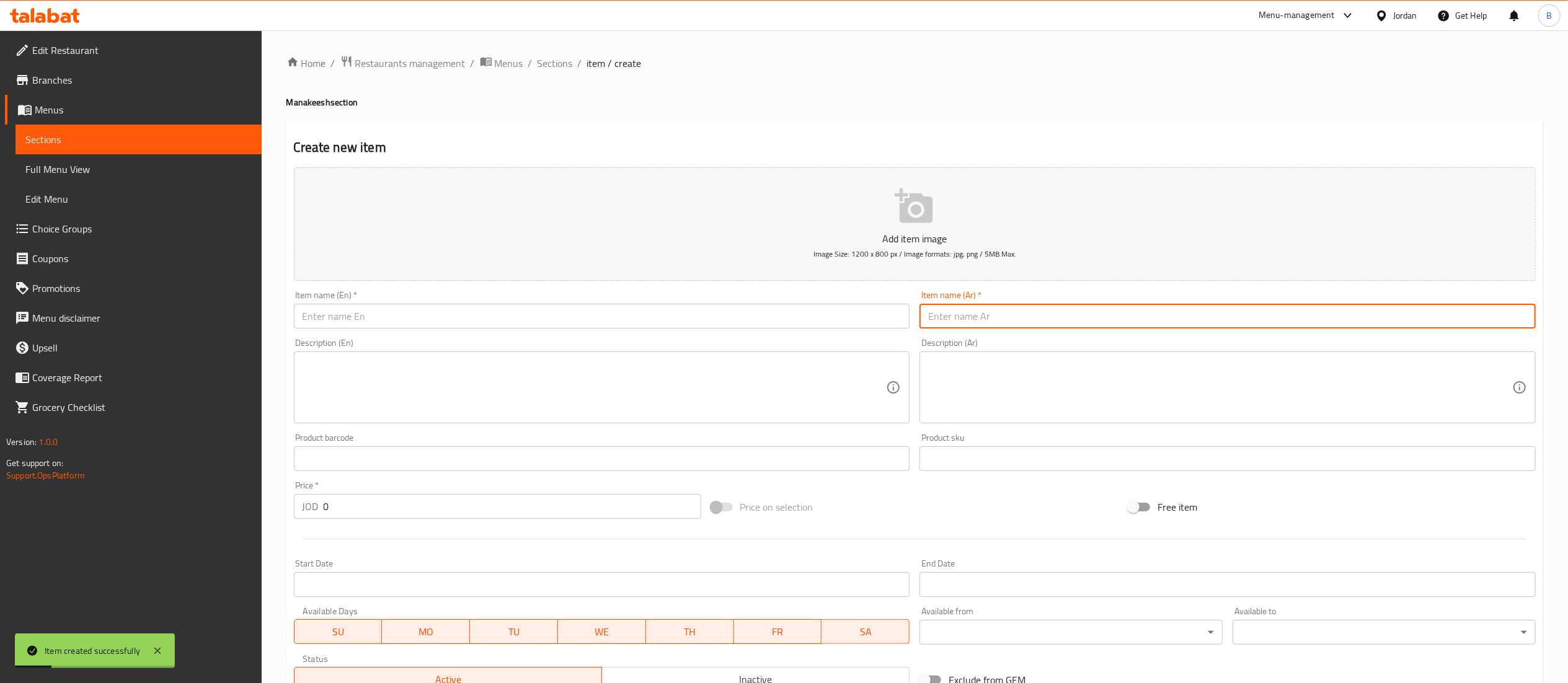
paste input "منقوشة مكس أجبان 3.000"
click at [873, 319] on input "text" at bounding box center [602, 315] width 616 height 25
drag, startPoint x: 1070, startPoint y: 316, endPoint x: 1017, endPoint y: 314, distance: 53.0
click at [1017, 314] on input "منقوشة مكس أجبان 3.000" at bounding box center [1227, 315] width 616 height 25
type input "منقوشة مكس أجبان"
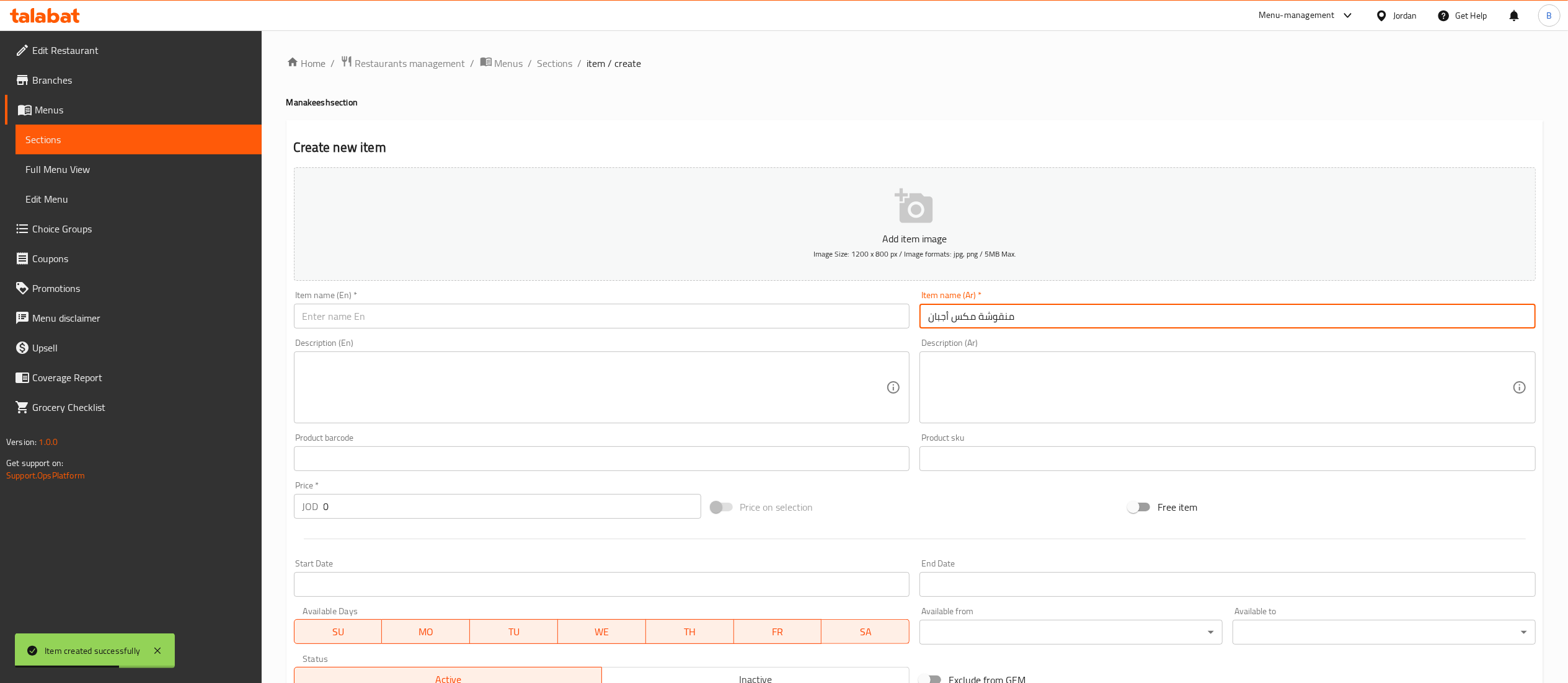
click at [844, 322] on input "text" at bounding box center [602, 315] width 616 height 25
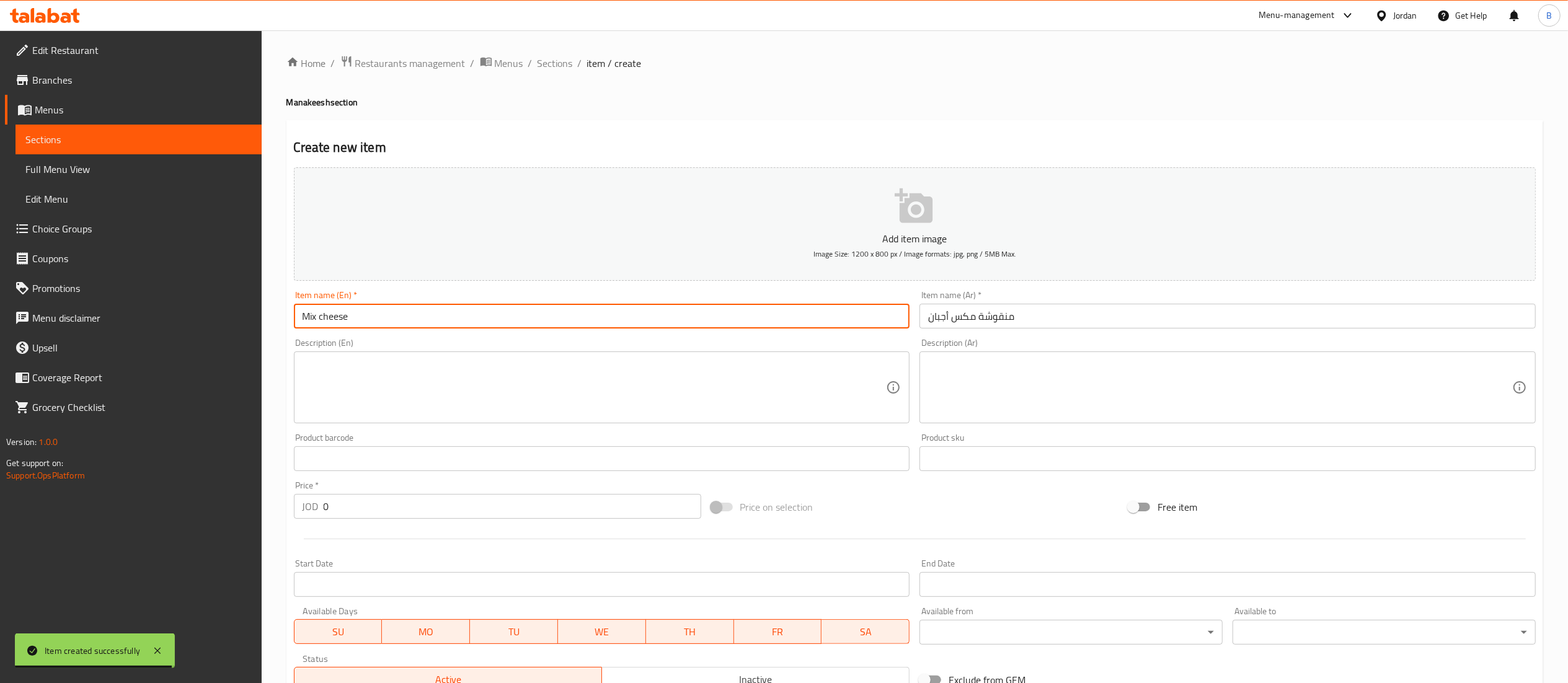
type input "Mix cheese"
drag, startPoint x: 334, startPoint y: 518, endPoint x: 242, endPoint y: 514, distance: 92.1
click at [263, 514] on div "Home / Restaurants management / Menus / Sections / item / create Manakeesh sect…" at bounding box center [915, 453] width 1306 height 846
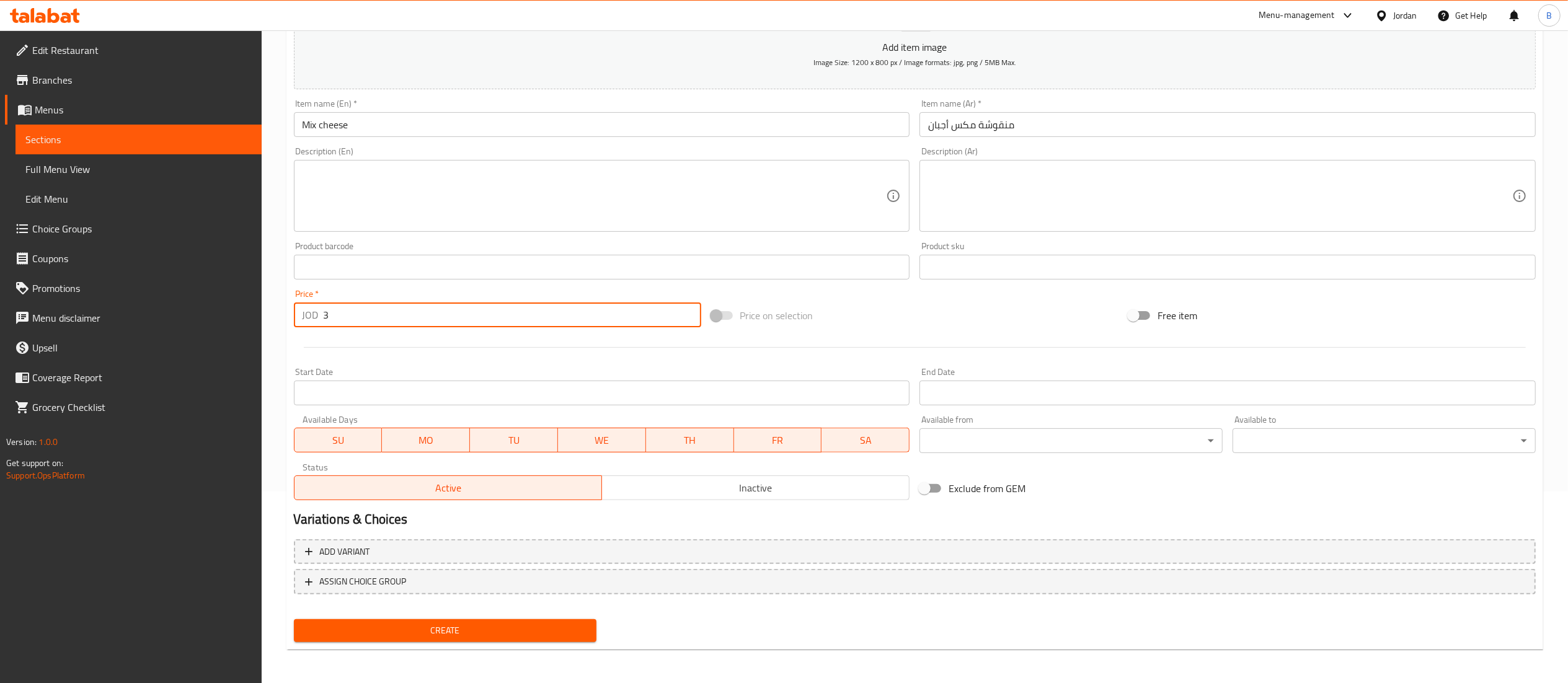
type input "3"
click at [449, 639] on button "Create" at bounding box center [446, 630] width 303 height 23
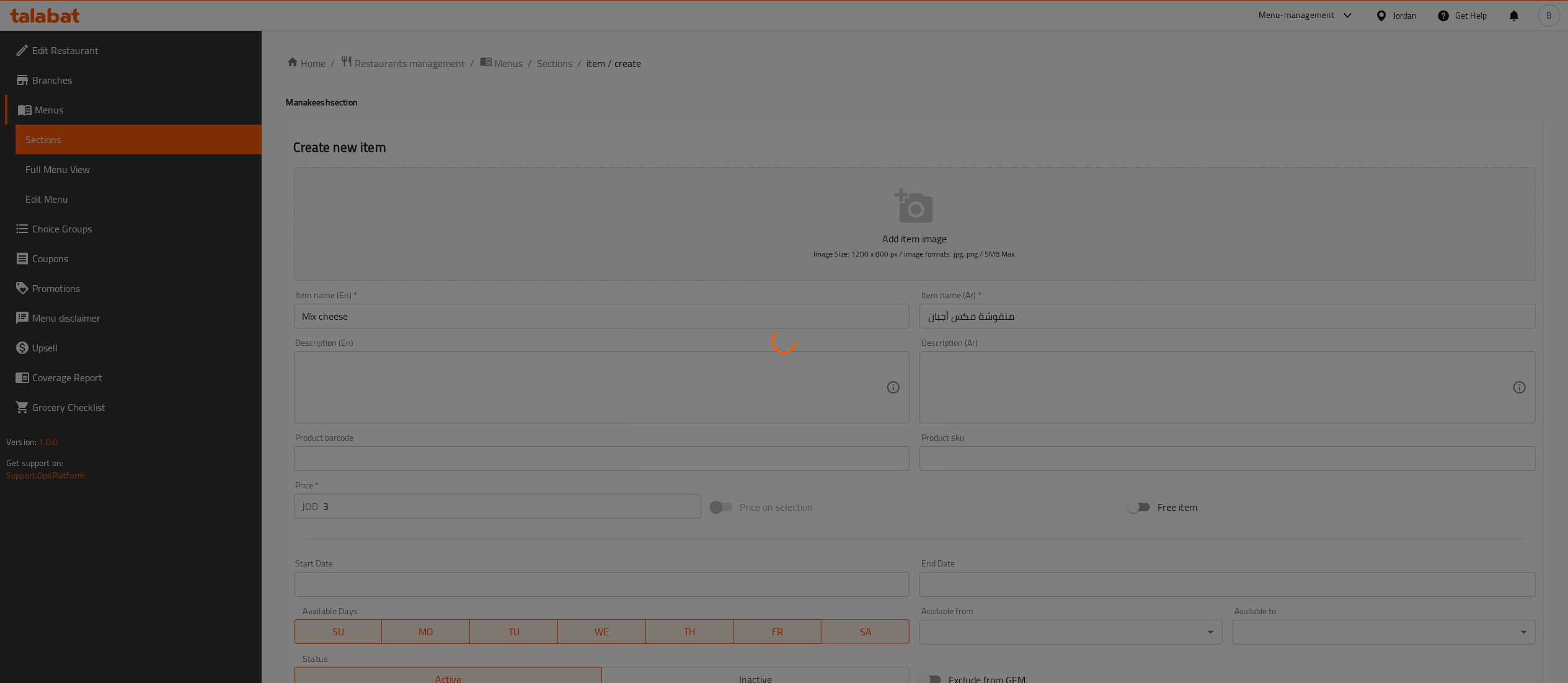
type input "0"
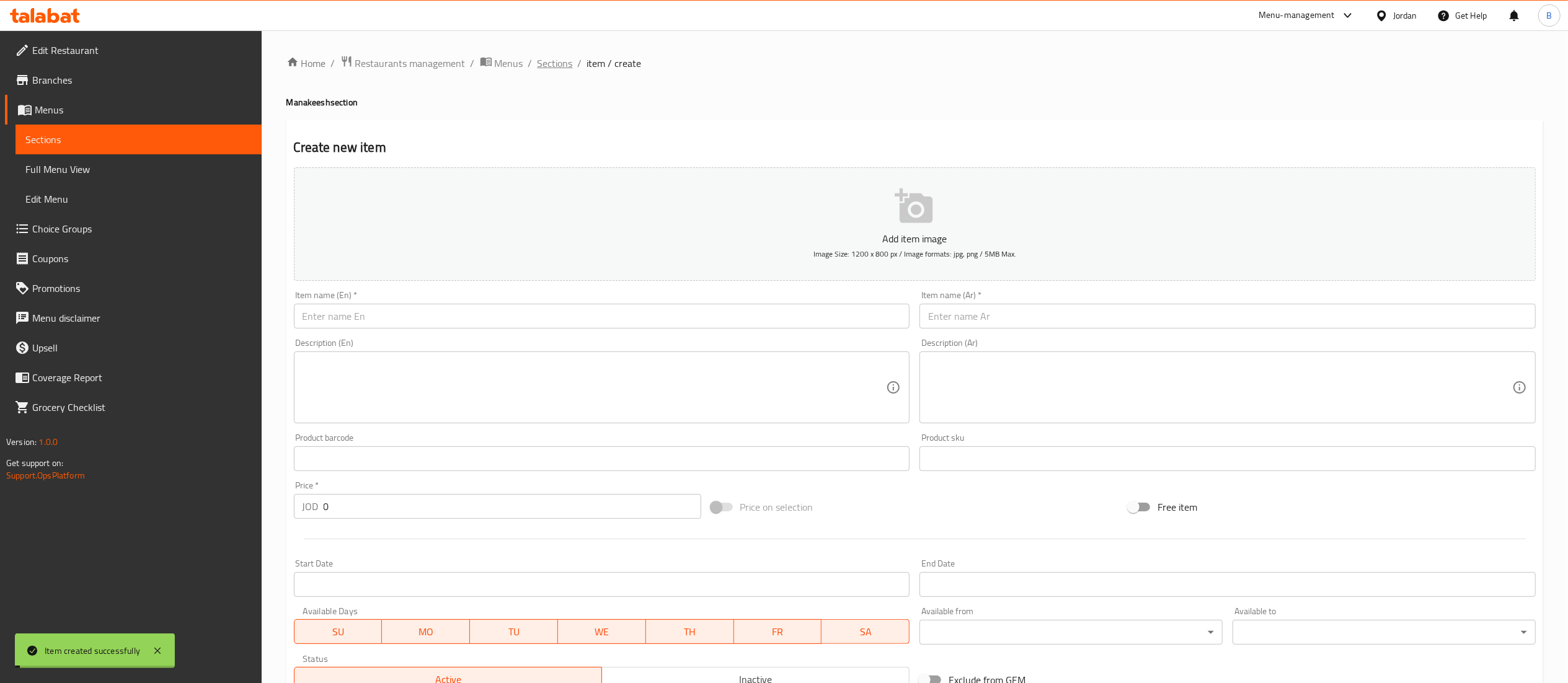
click at [563, 61] on span "Sections" at bounding box center [555, 64] width 36 height 15
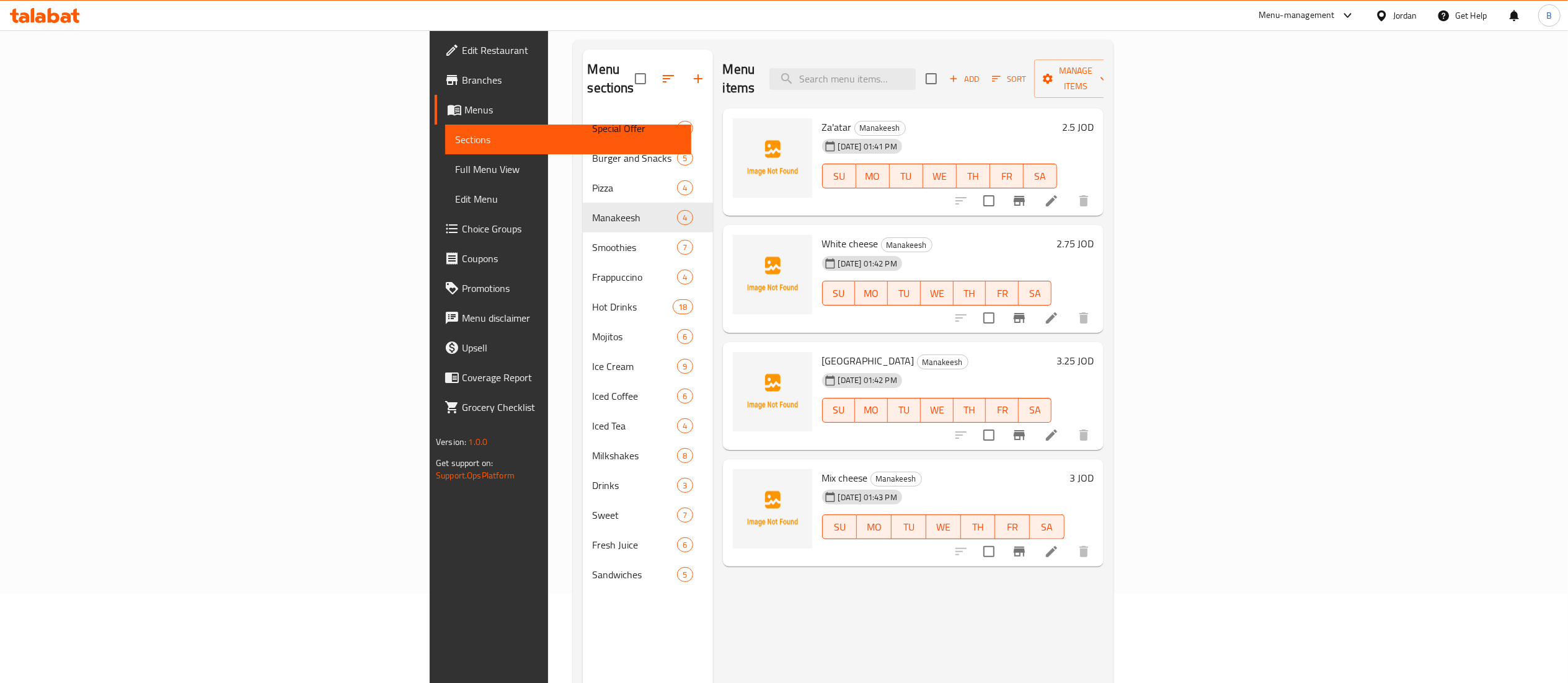
scroll to position [50, 0]
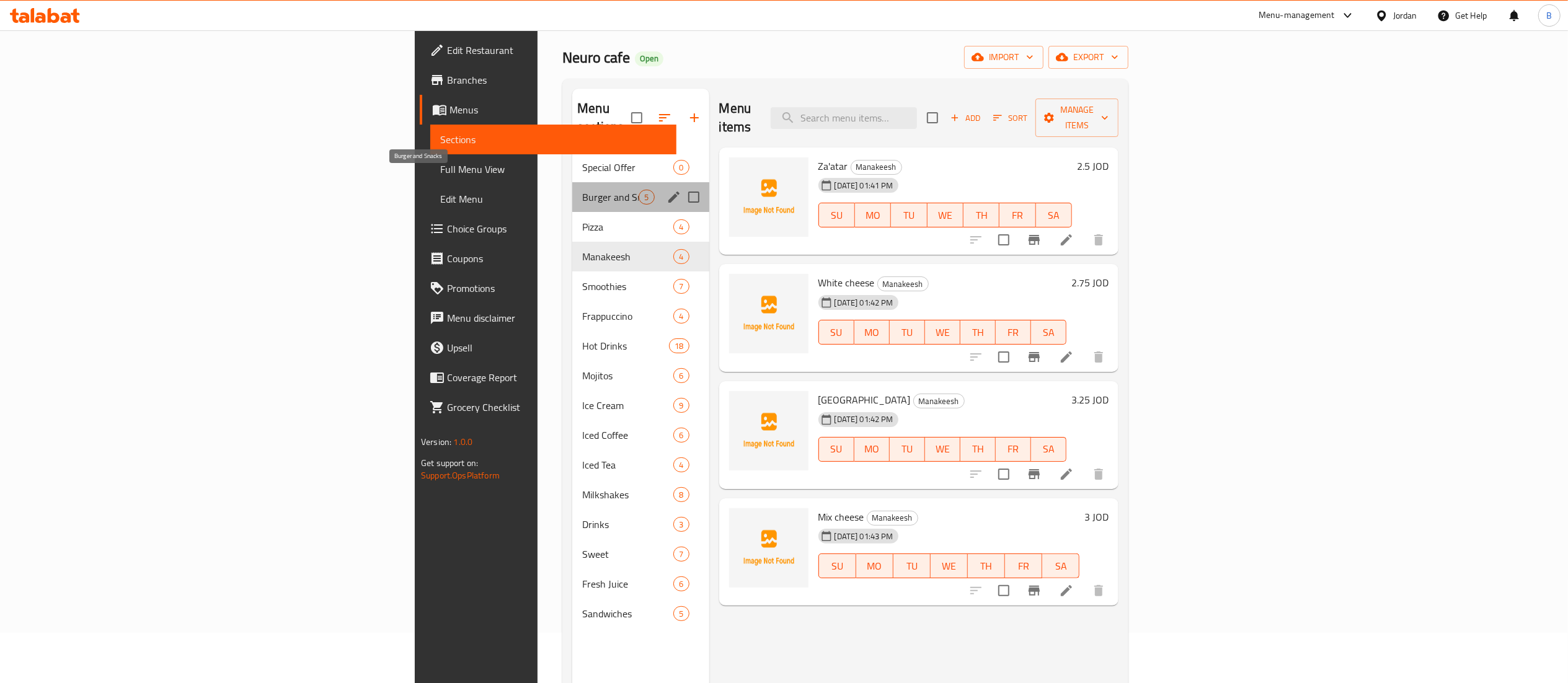
click at [582, 190] on span "Burger and Snacks" at bounding box center [610, 197] width 57 height 15
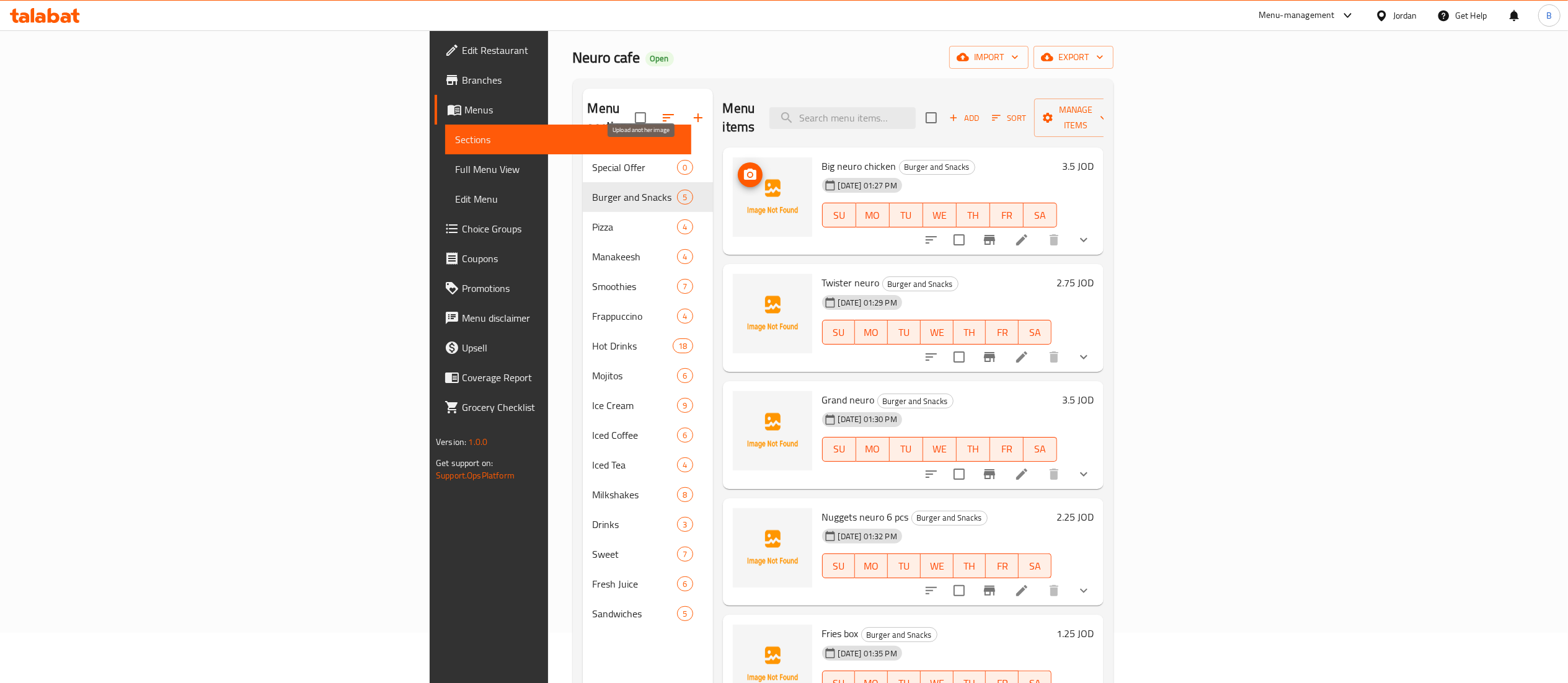
click at [742, 168] on icon "upload picture" at bounding box center [750, 175] width 15 height 15
click at [744, 169] on icon "upload picture" at bounding box center [750, 174] width 13 height 11
click at [738, 284] on span "upload picture" at bounding box center [750, 292] width 25 height 15
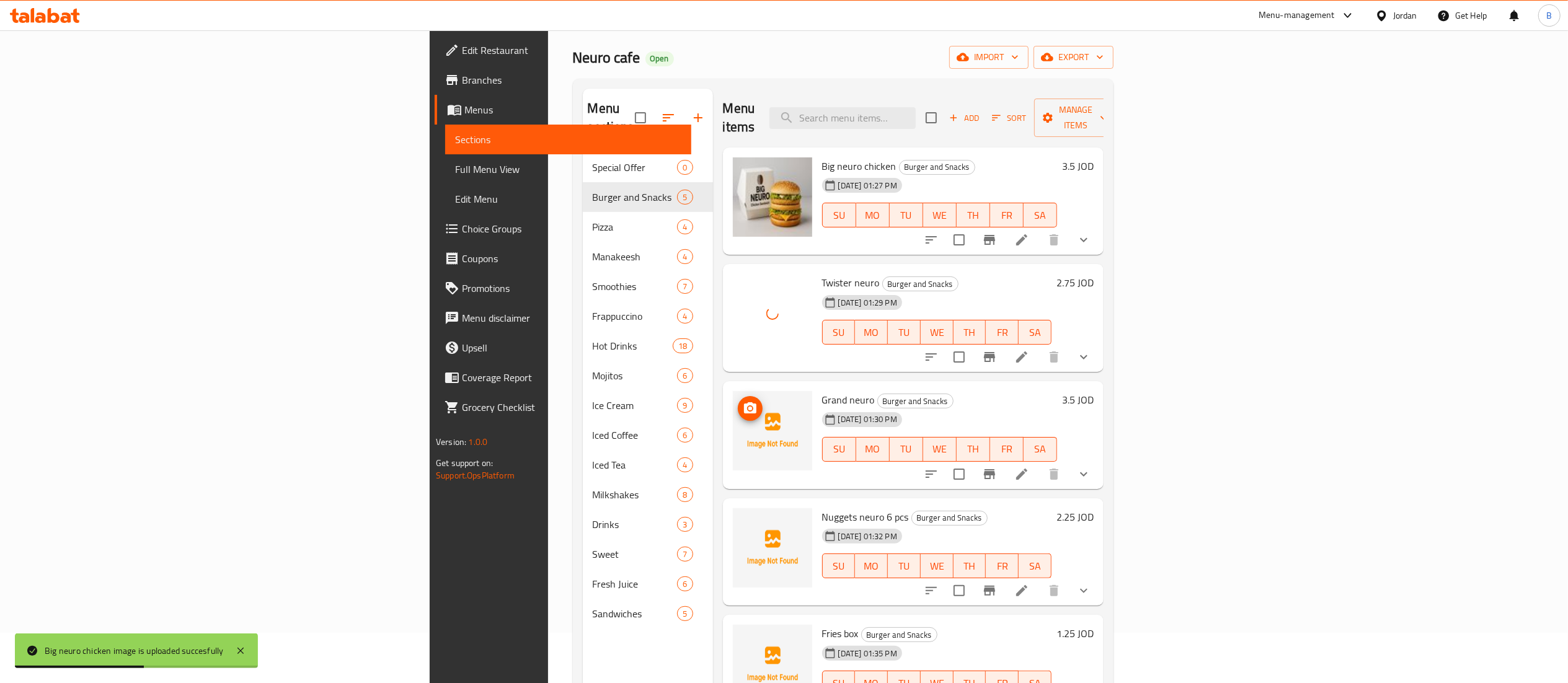
click at [738, 401] on span "upload picture" at bounding box center [750, 408] width 25 height 15
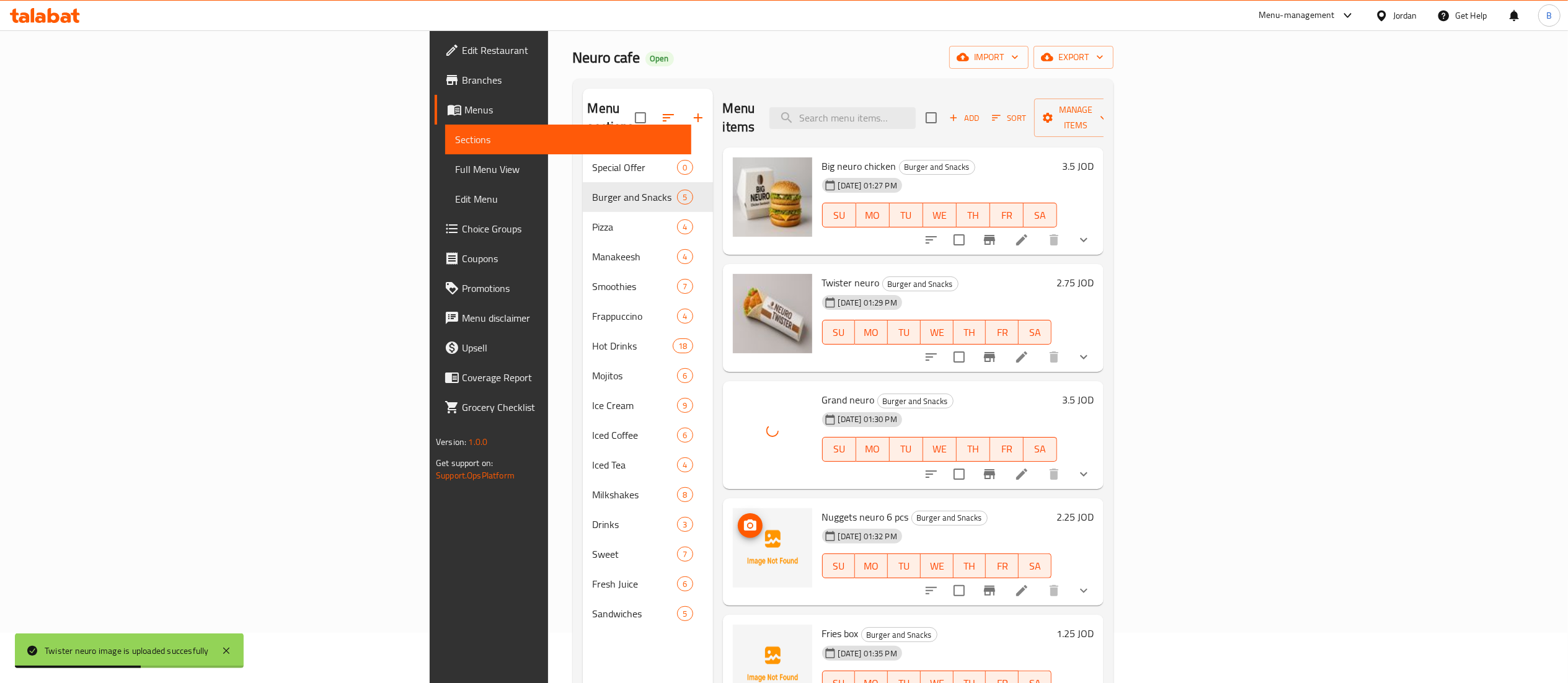
click at [742, 519] on icon "upload picture" at bounding box center [750, 526] width 15 height 15
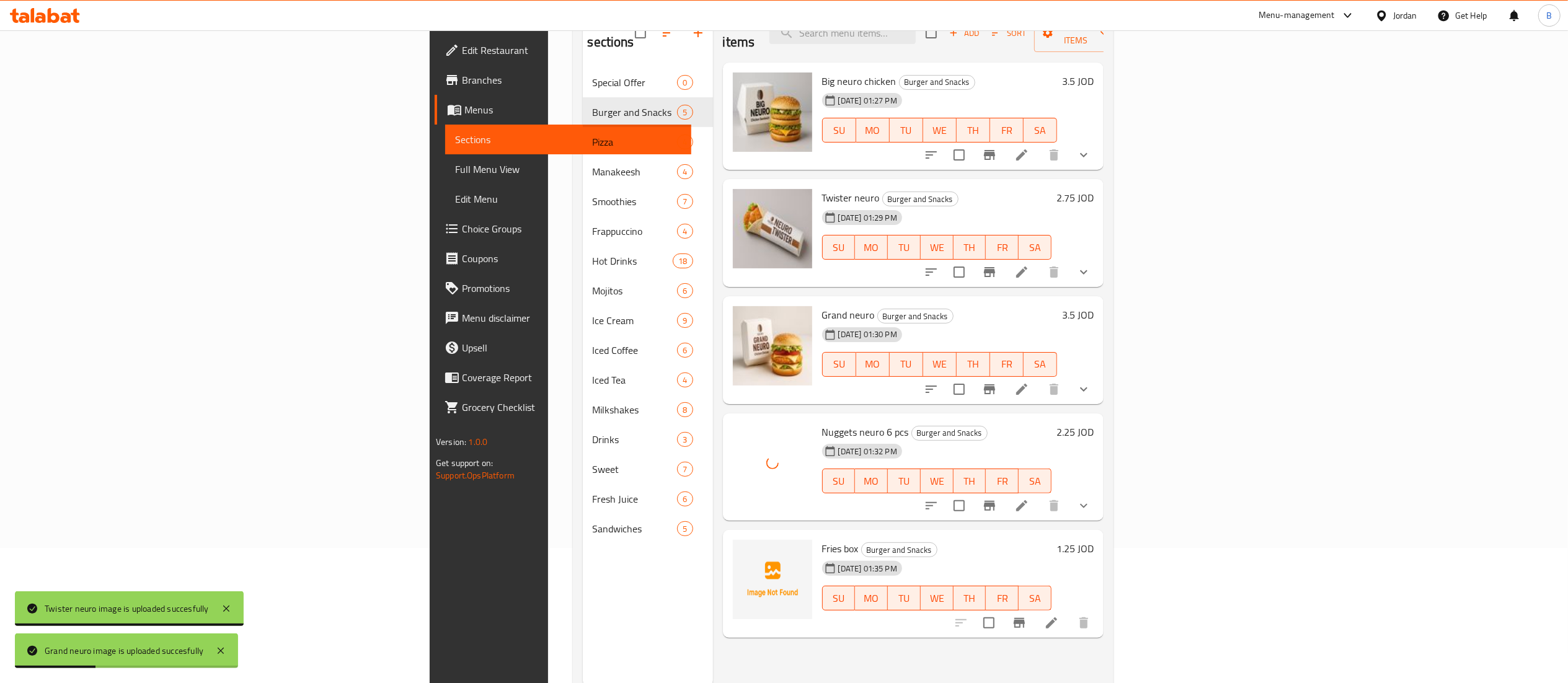
scroll to position [175, 0]
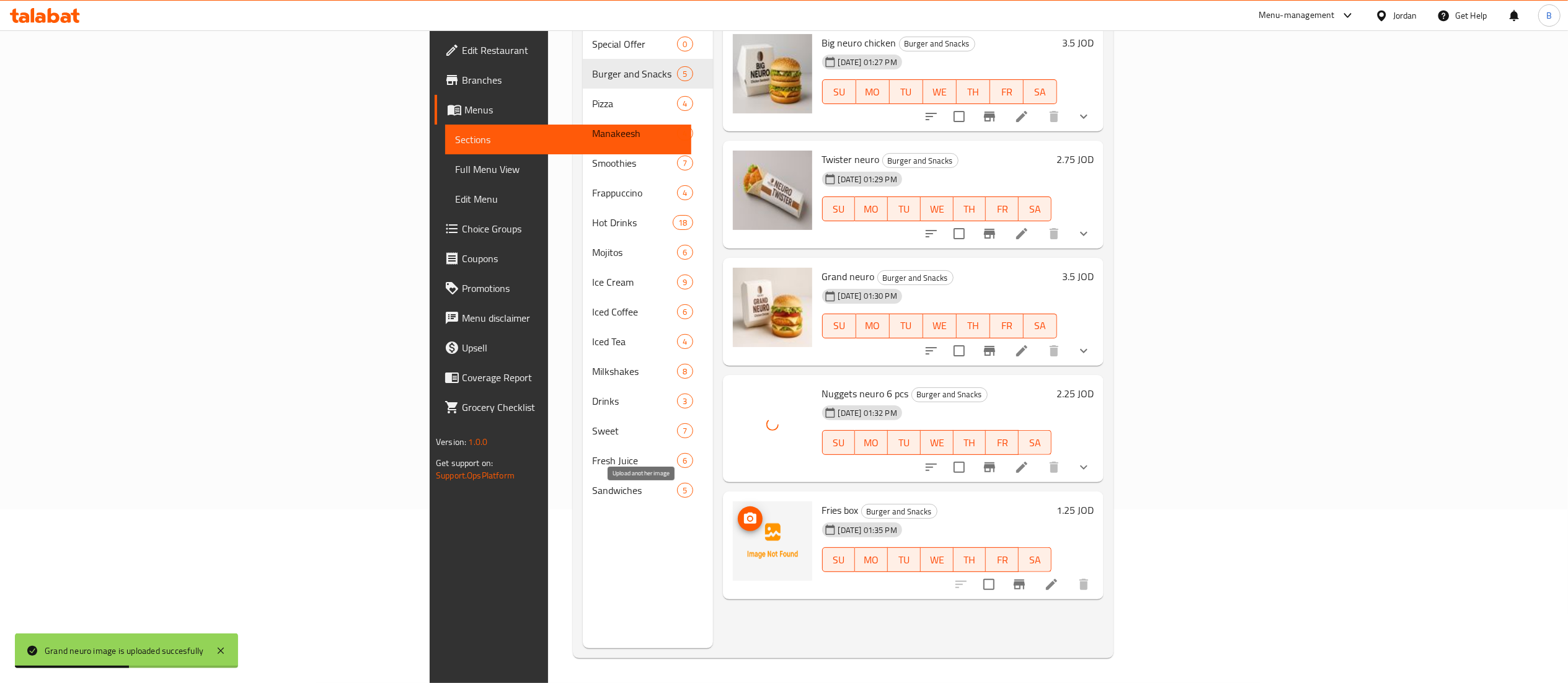
click at [738, 512] on span "upload picture" at bounding box center [750, 519] width 25 height 15
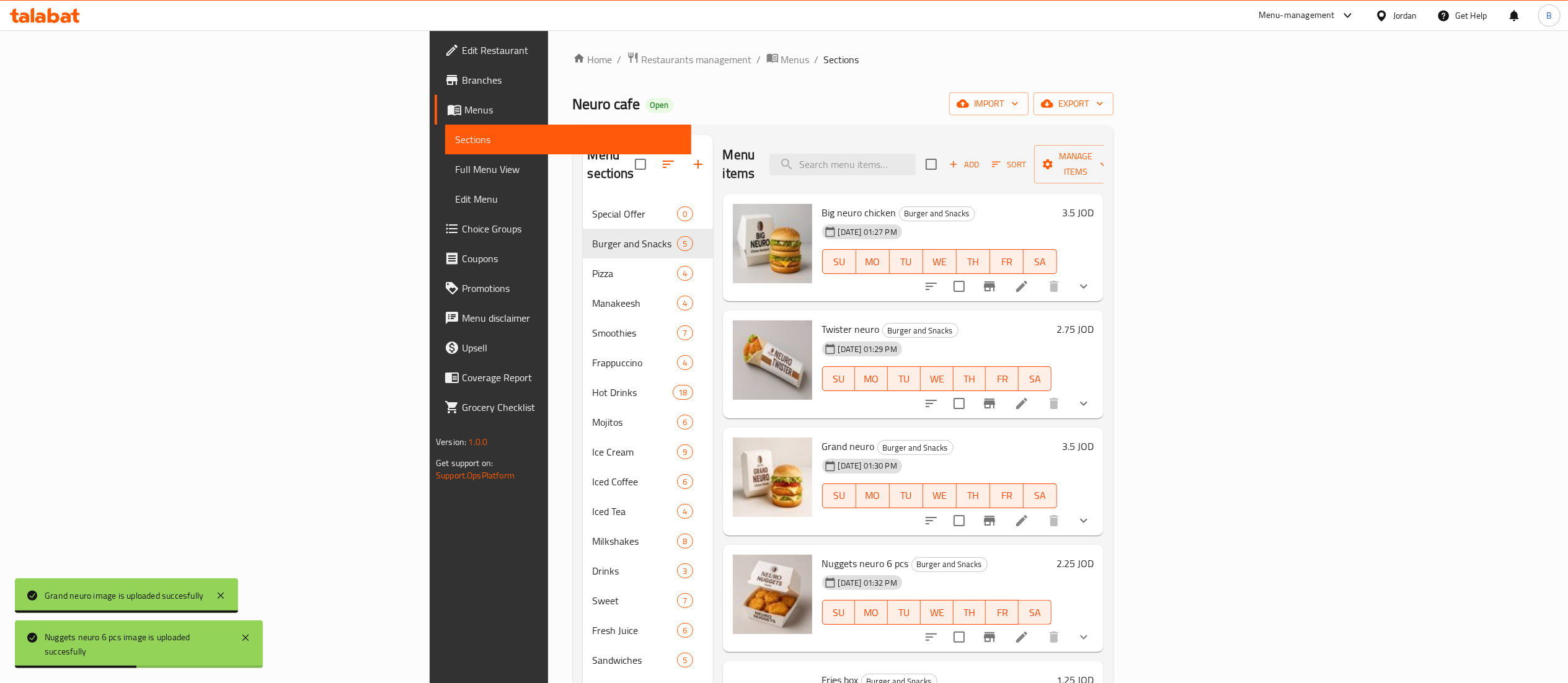
scroll to position [0, 0]
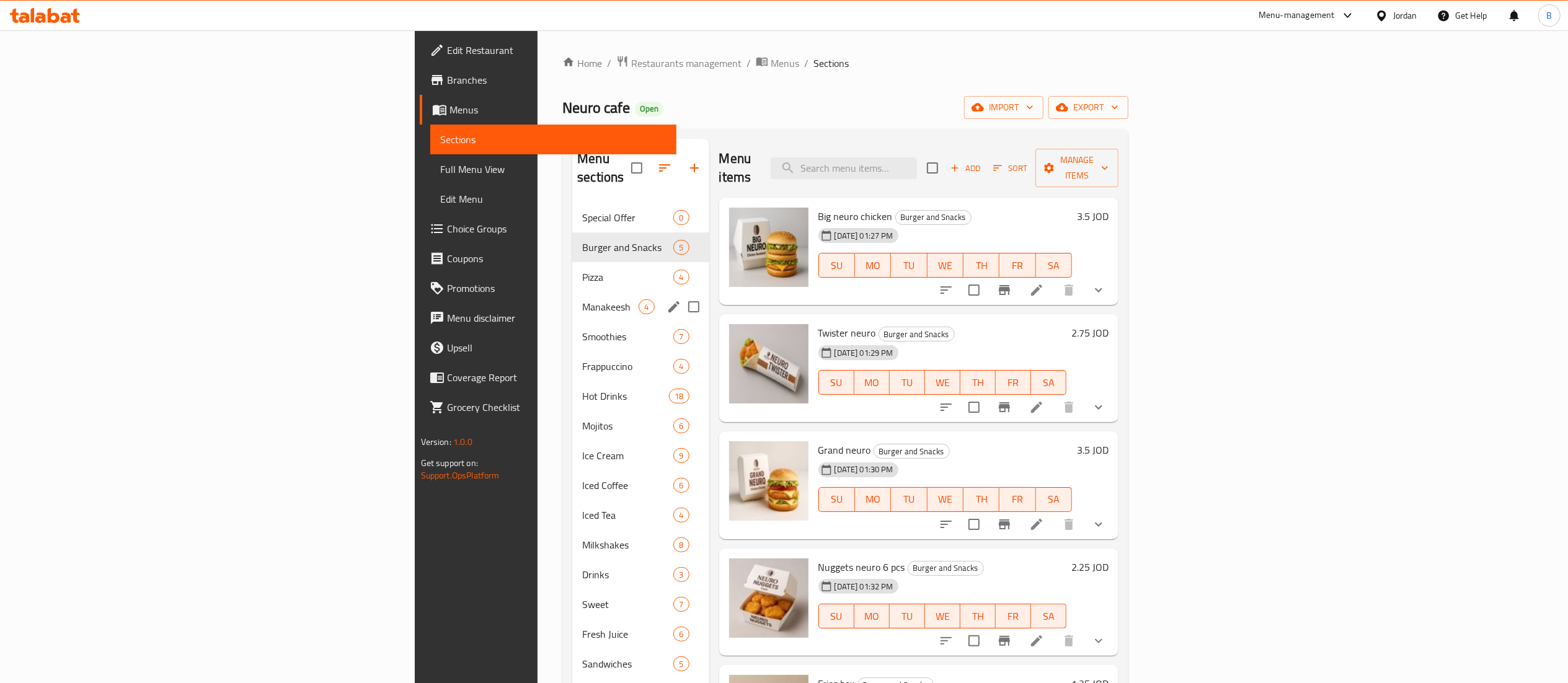
click at [582, 299] on span "Manakeesh" at bounding box center [610, 307] width 57 height 15
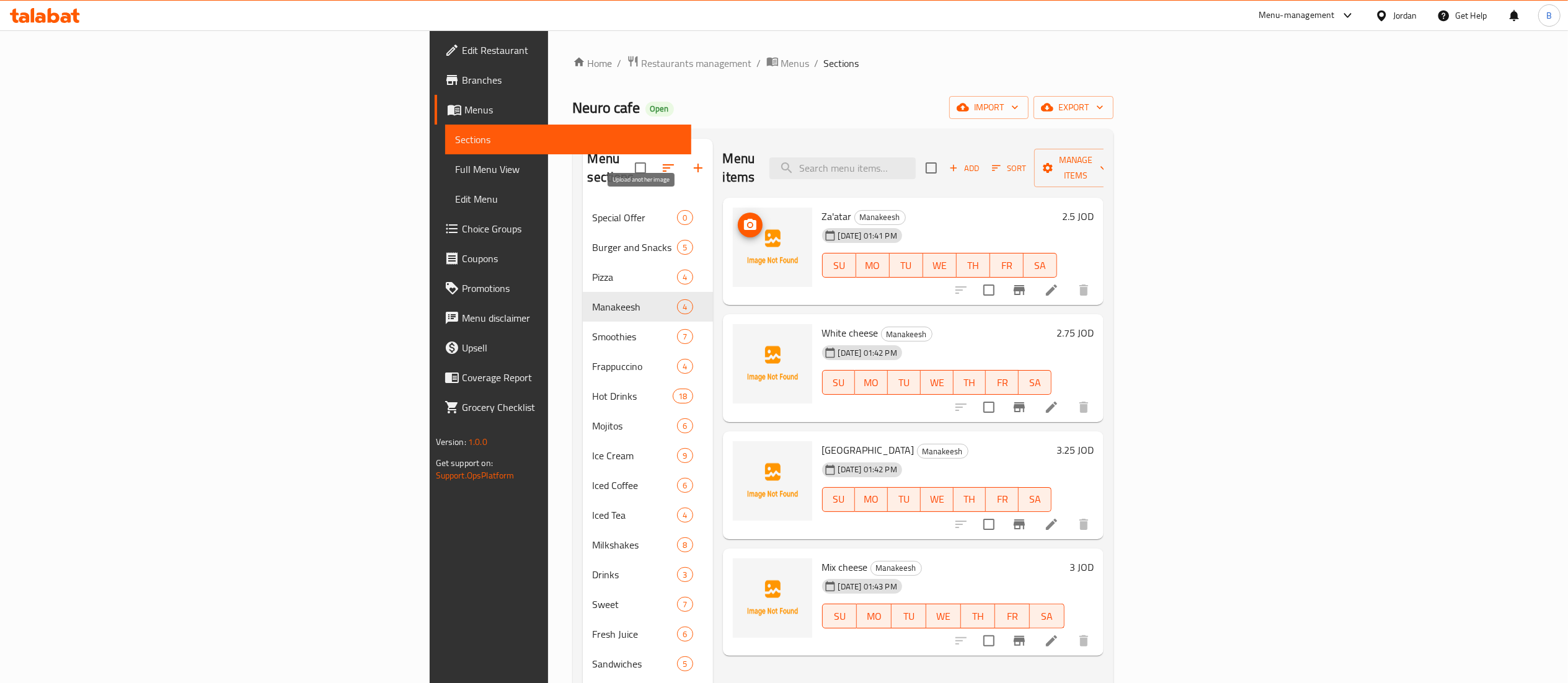
click at [742, 218] on icon "upload picture" at bounding box center [750, 225] width 15 height 15
click at [742, 334] on icon "upload picture" at bounding box center [750, 342] width 15 height 15
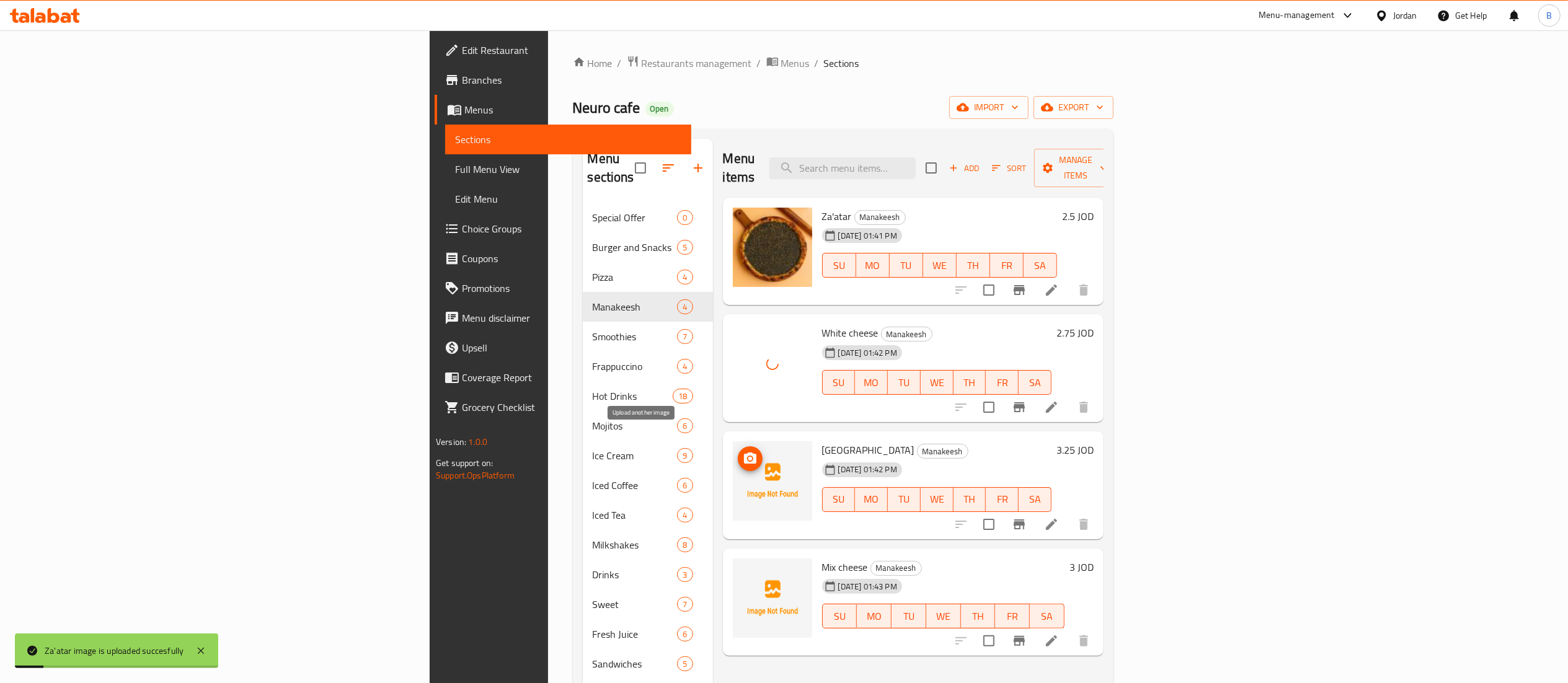
click at [748, 457] on circle "upload picture" at bounding box center [749, 458] width 3 height 3
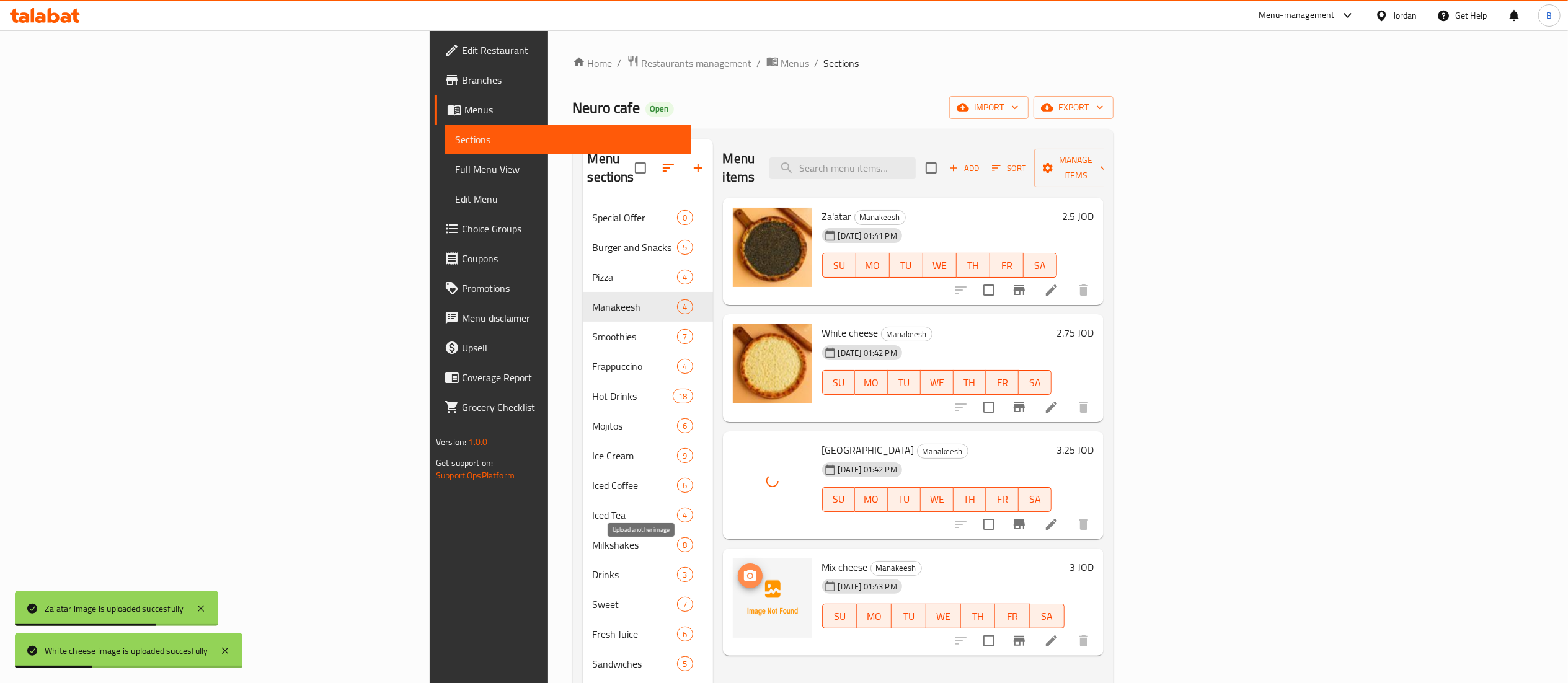
click at [742, 569] on icon "upload picture" at bounding box center [750, 576] width 15 height 15
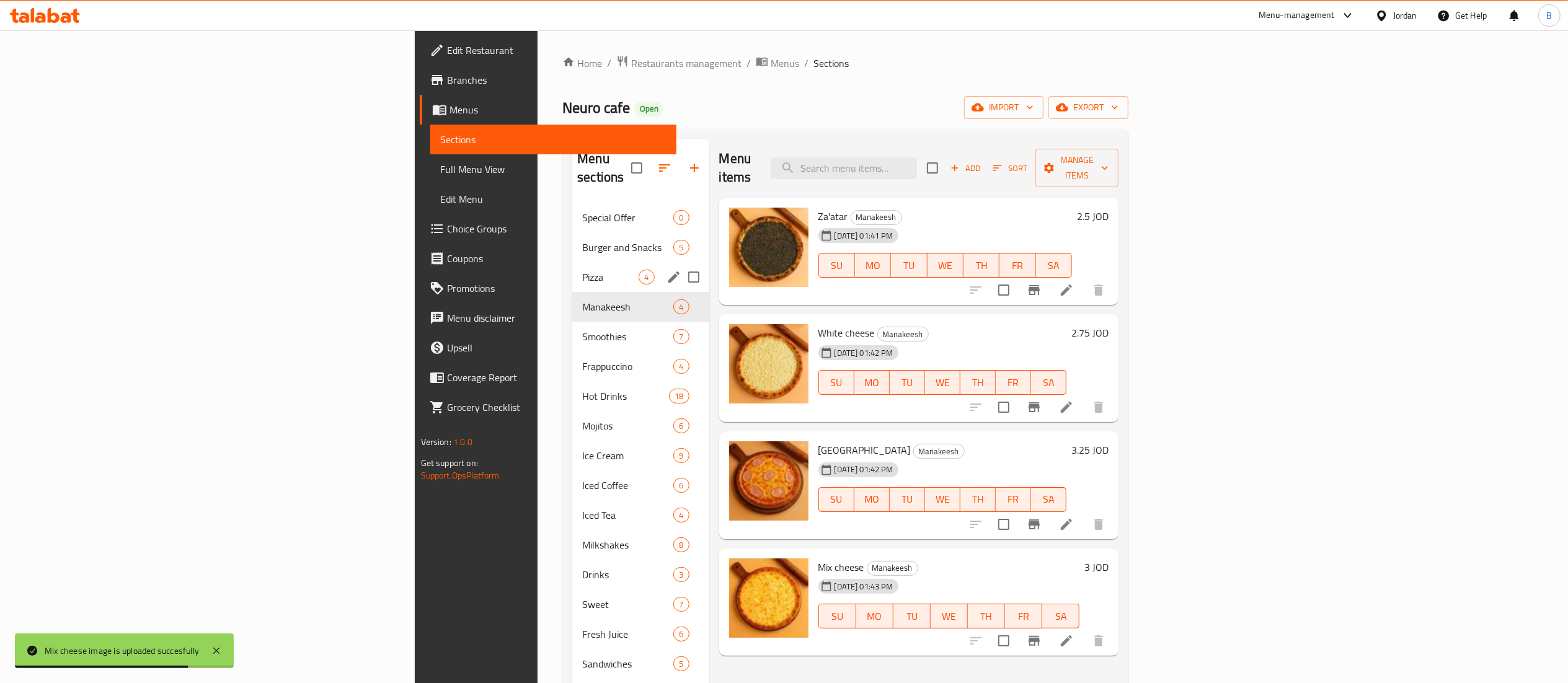
click at [582, 269] on span "Pizza" at bounding box center [610, 277] width 57 height 15
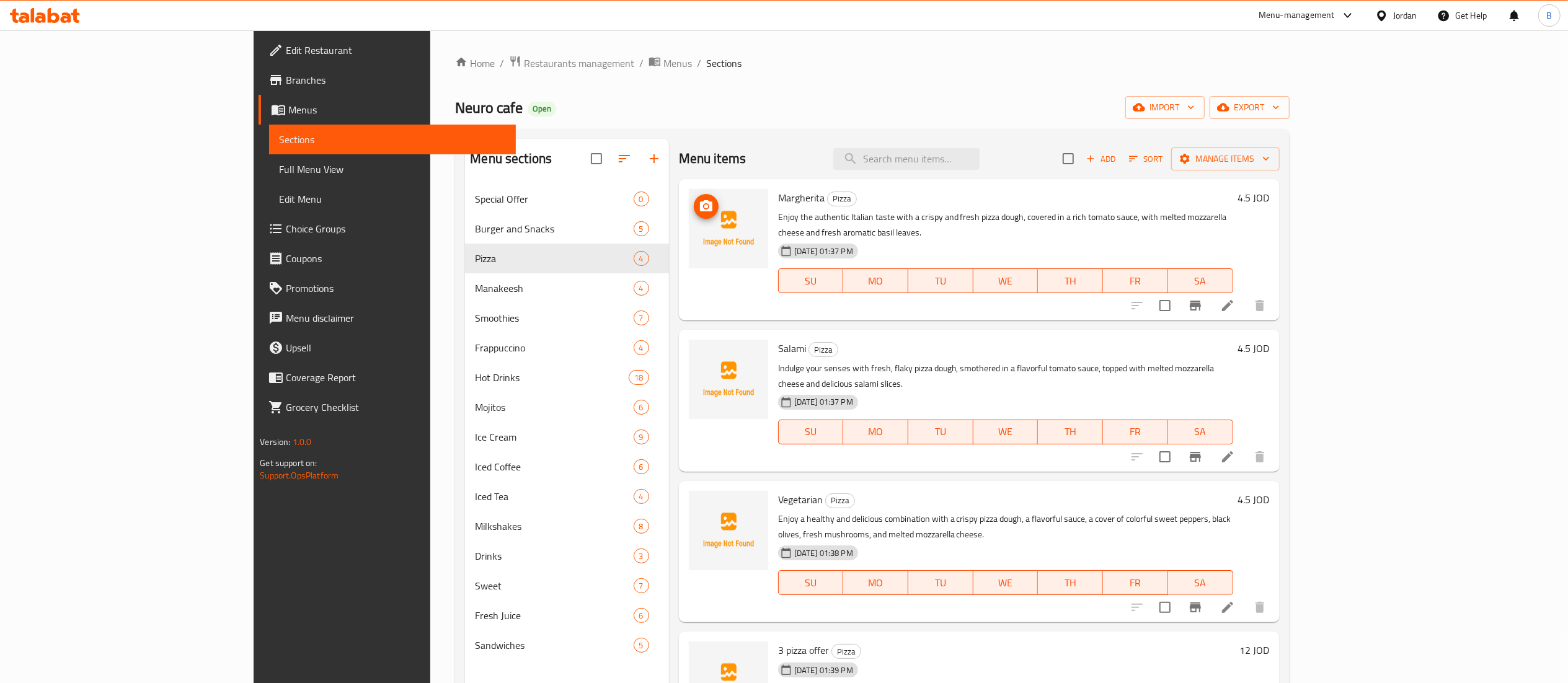
click at [700, 203] on icon "upload picture" at bounding box center [706, 205] width 13 height 11
click at [698, 350] on icon "upload picture" at bounding box center [706, 358] width 15 height 15
click at [698, 501] on icon "upload picture" at bounding box center [706, 508] width 15 height 15
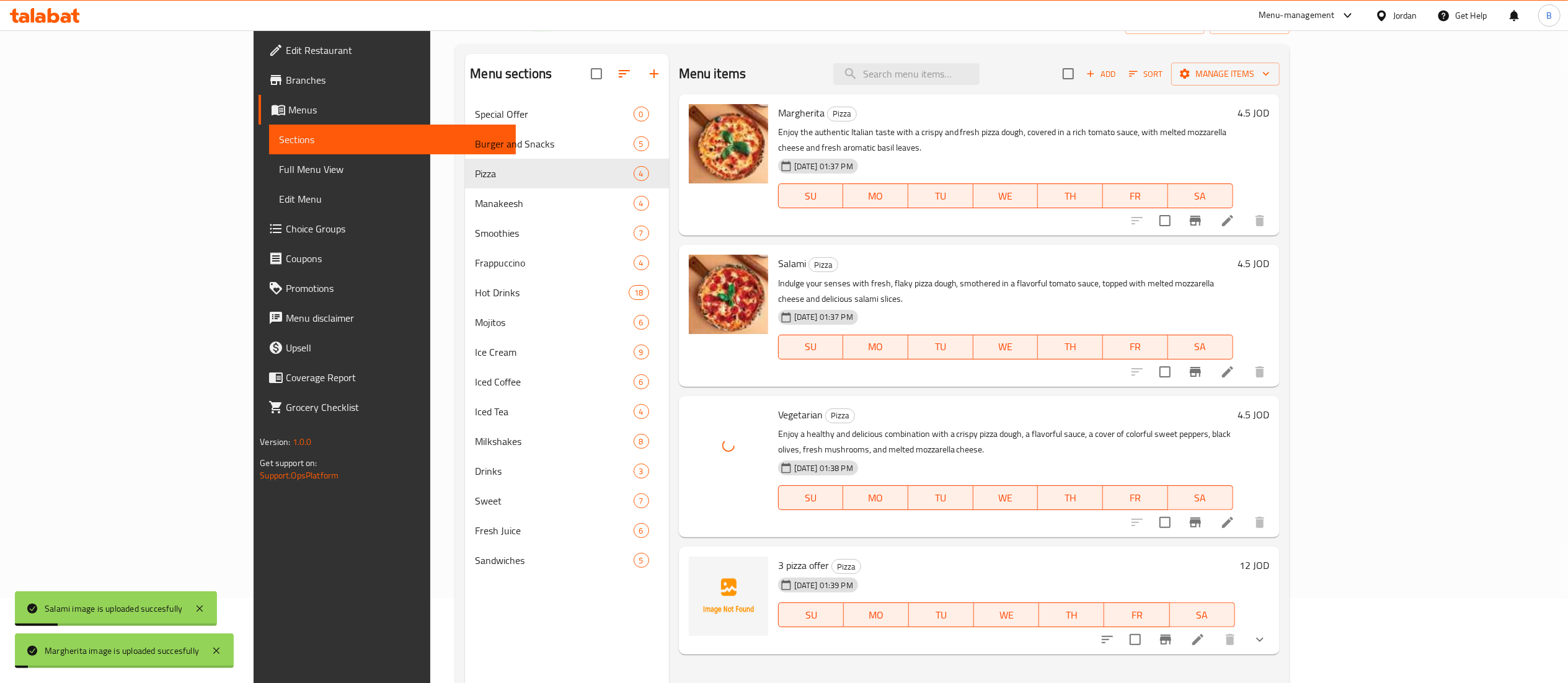
scroll to position [124, 0]
